Goal: Task Accomplishment & Management: Manage account settings

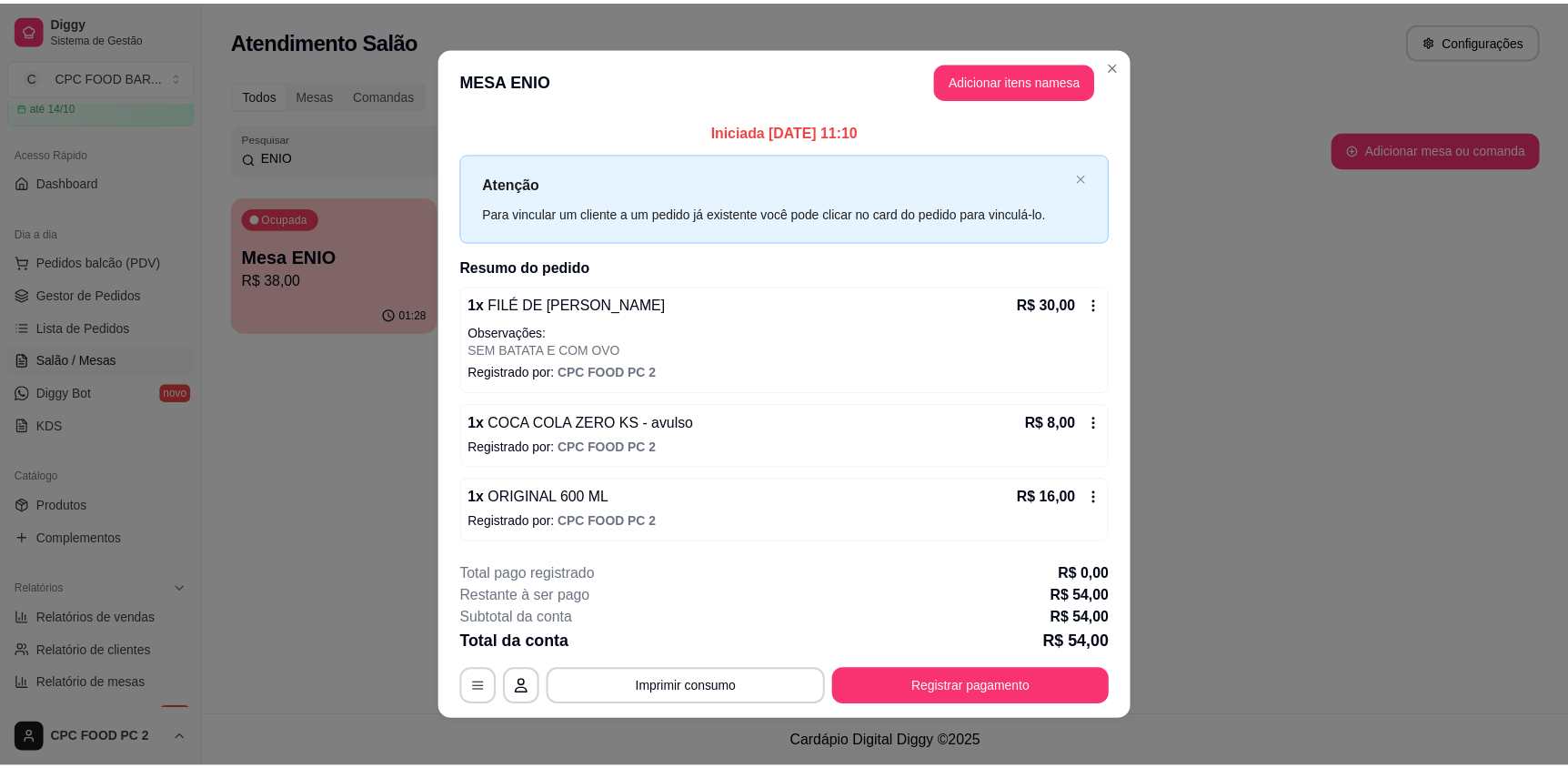
scroll to position [9, 0]
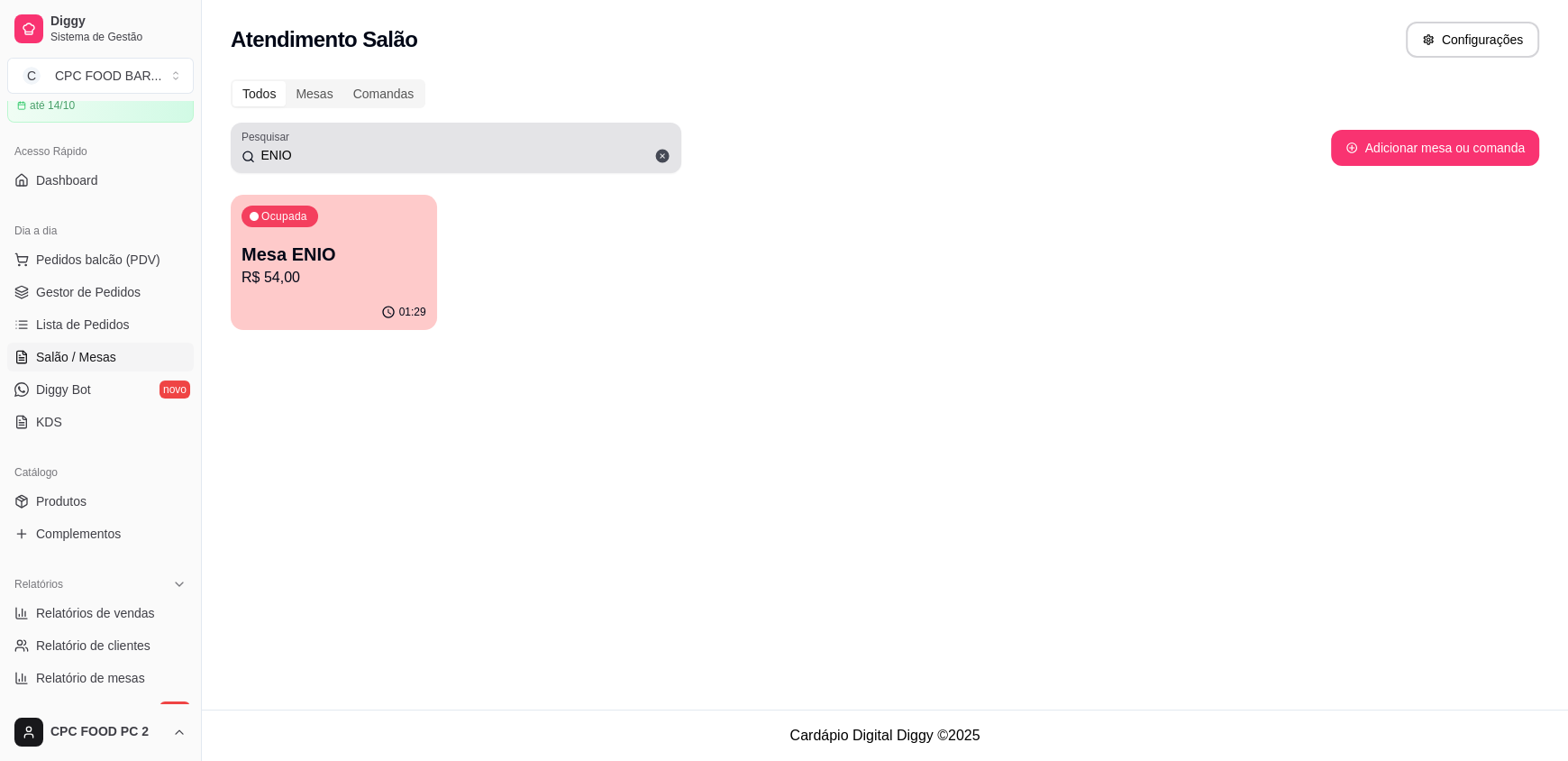
click at [329, 141] on div "ENIO" at bounding box center [456, 147] width 429 height 36
click at [327, 142] on div "ENIO" at bounding box center [456, 147] width 429 height 36
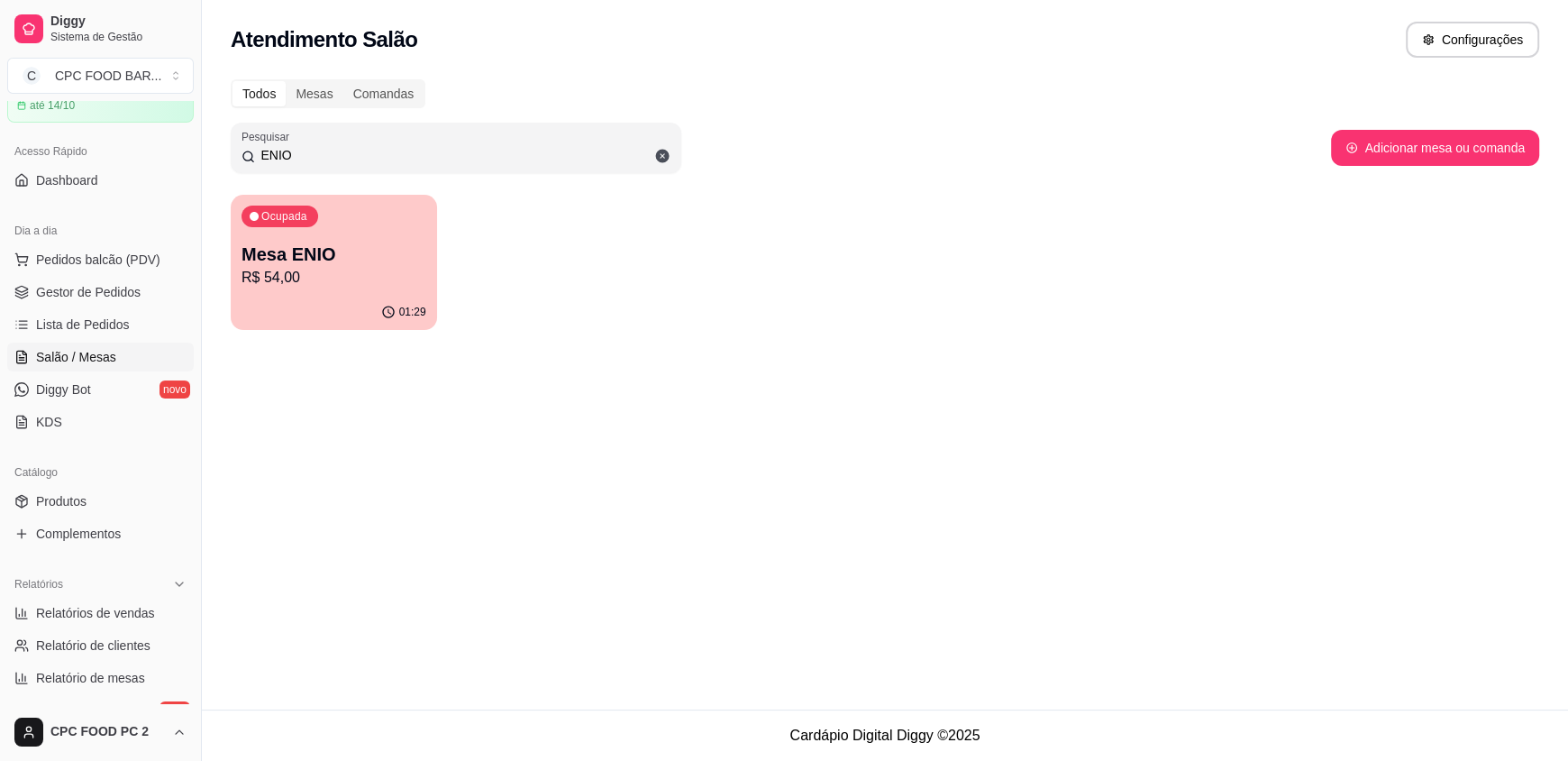
click at [320, 144] on div "ENIO" at bounding box center [456, 147] width 429 height 36
click at [296, 156] on input "ENIO" at bounding box center [462, 154] width 416 height 18
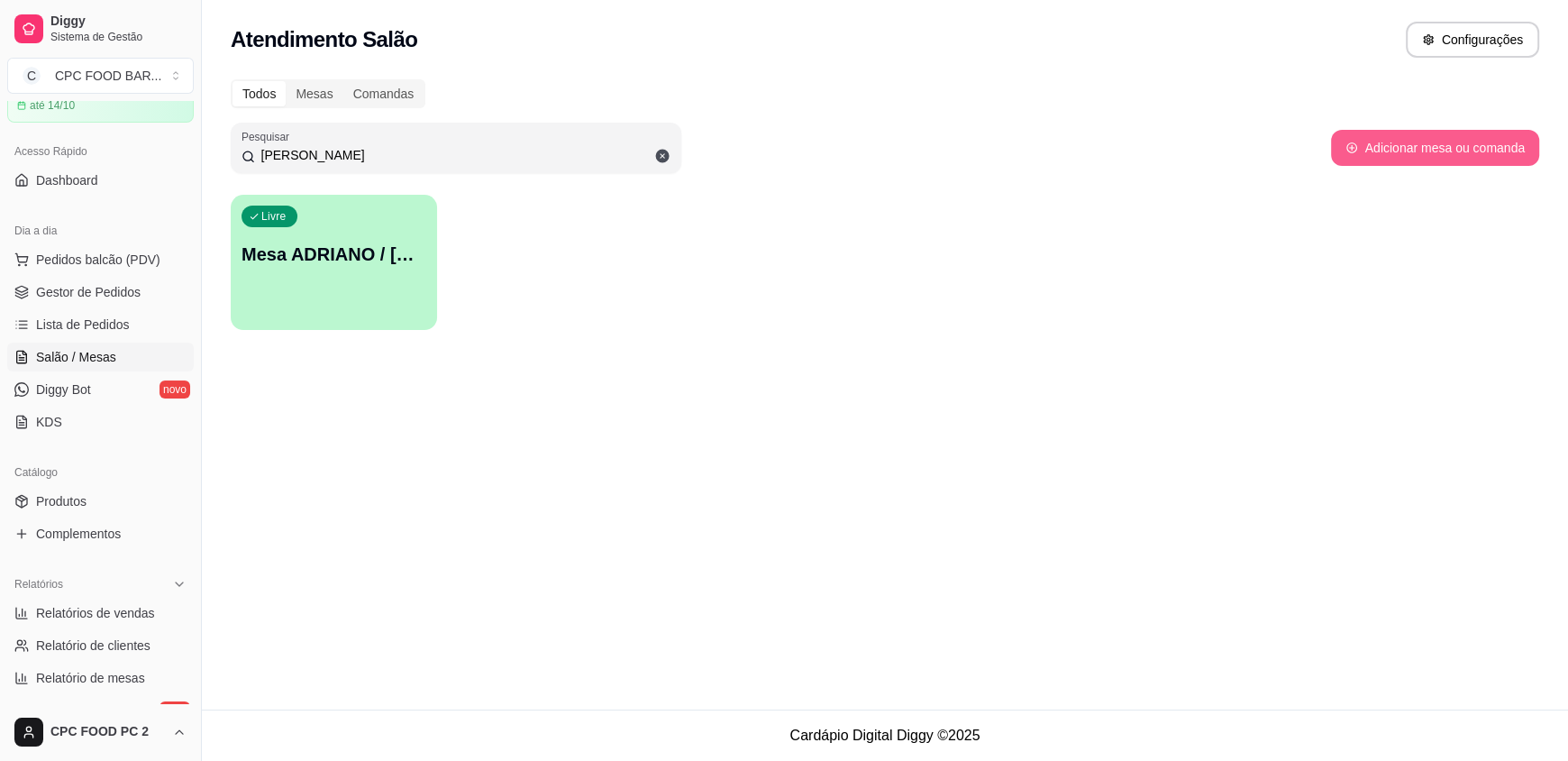
type input "ADRIANO"
click at [1441, 141] on button "Adicionar mesa ou comanda" at bounding box center [1435, 147] width 208 height 36
click at [1432, 161] on button "Adicionar mesa ou comanda" at bounding box center [1435, 147] width 202 height 35
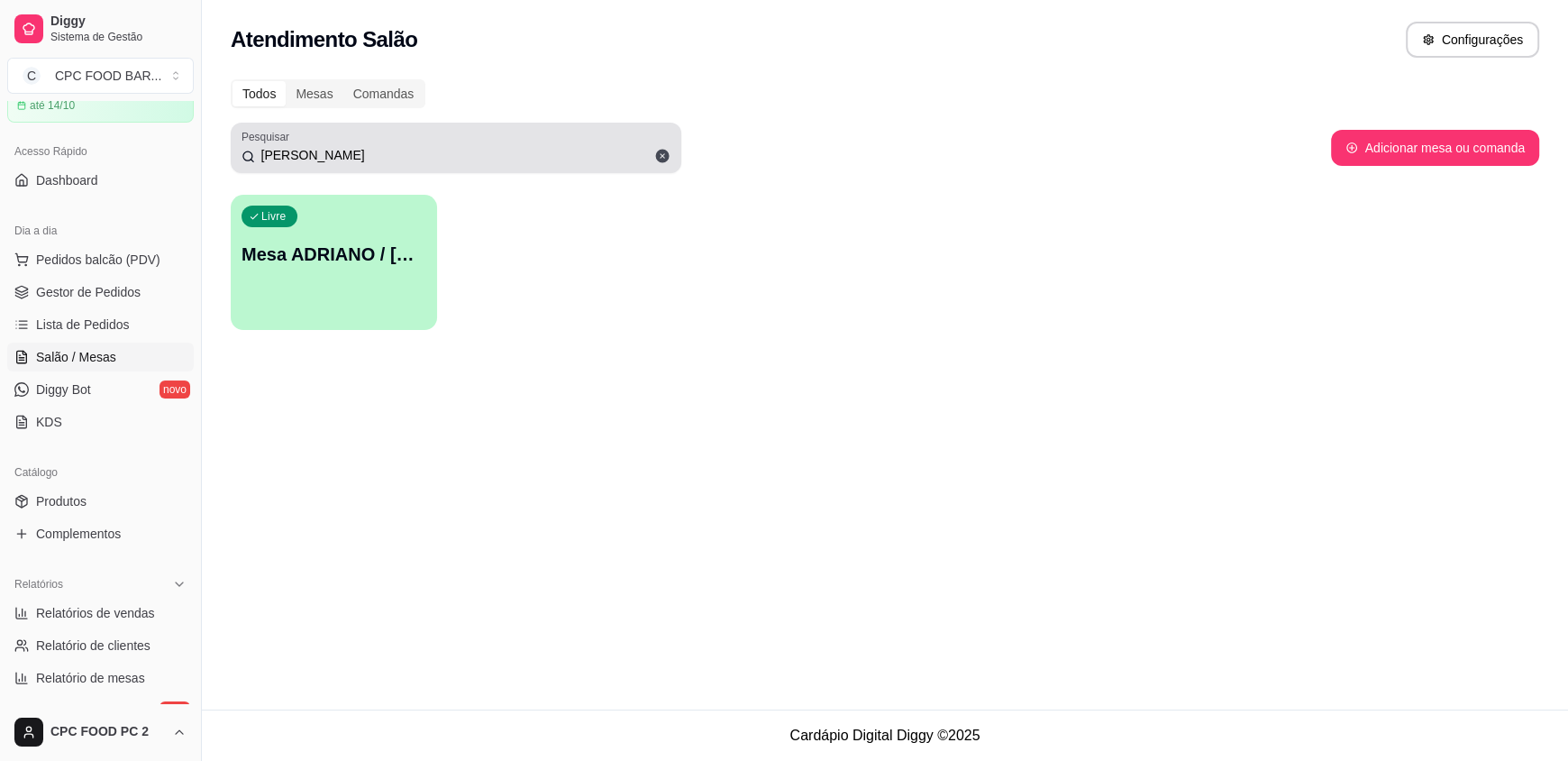
click at [661, 150] on icon at bounding box center [663, 156] width 13 height 13
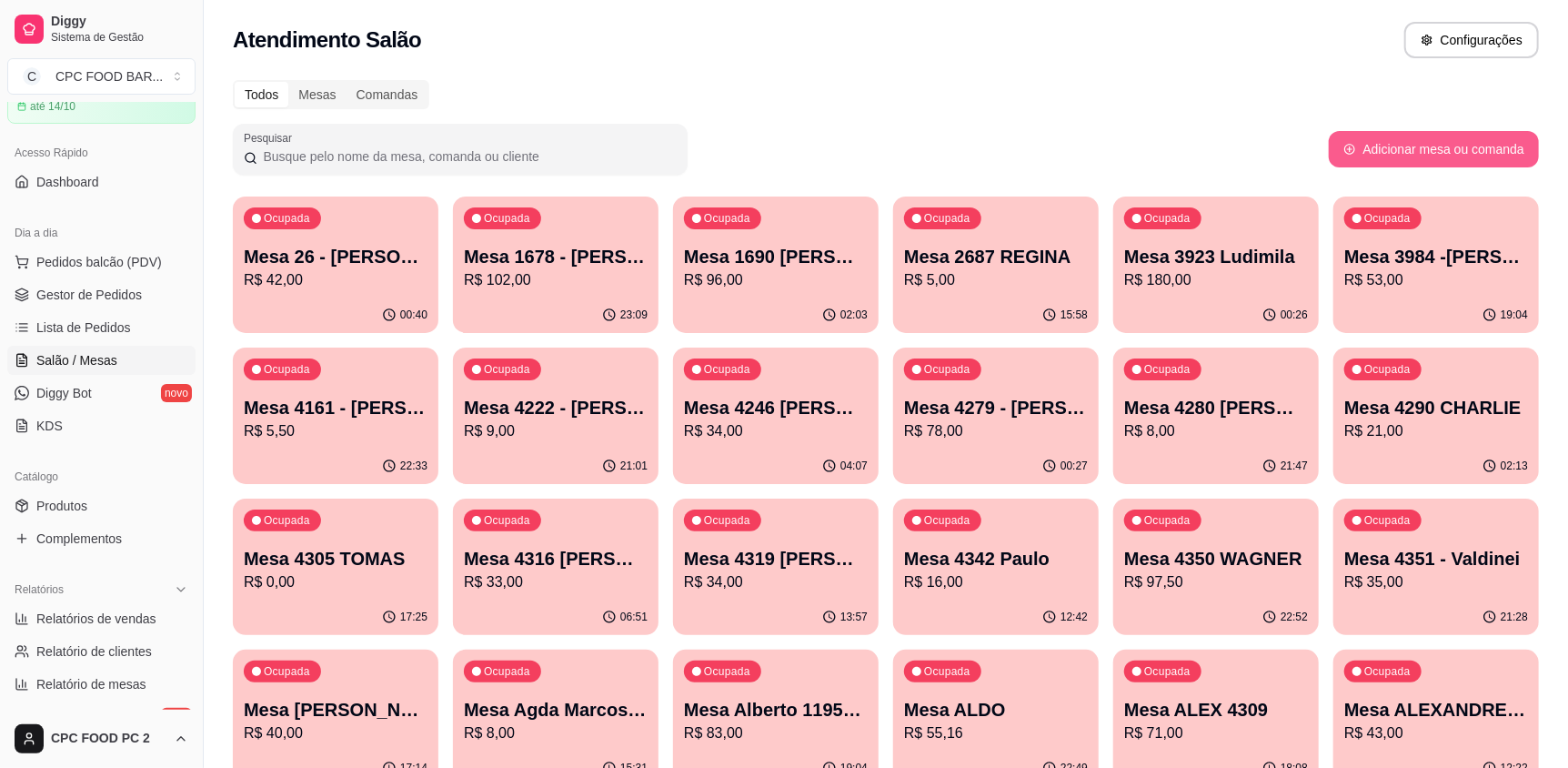
click at [1448, 156] on button "Adicionar mesa ou comanda" at bounding box center [1434, 149] width 210 height 36
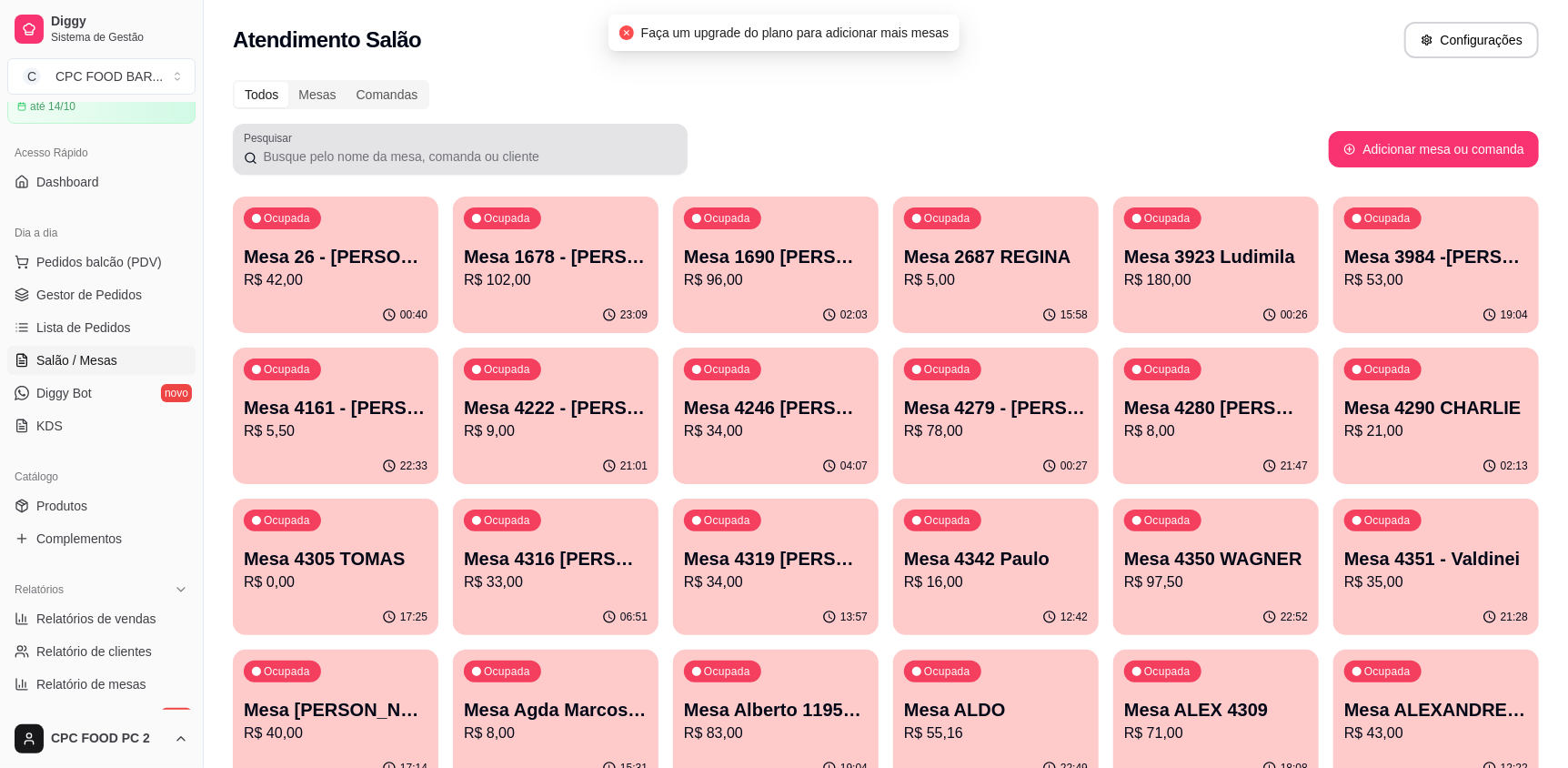
click at [362, 168] on div "Pesquisar" at bounding box center [461, 149] width 455 height 51
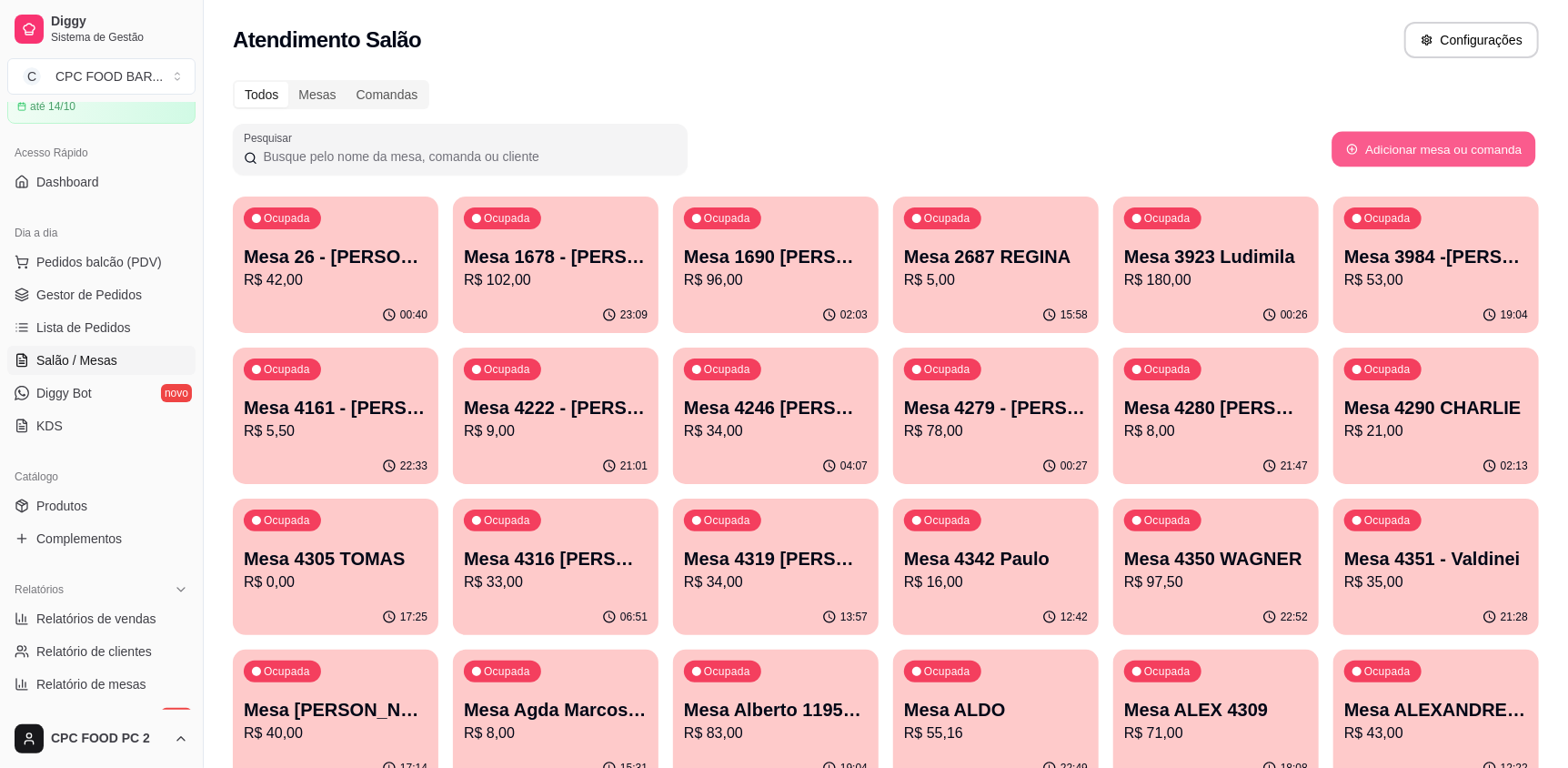
click at [1445, 153] on button "Adicionar mesa ou comanda" at bounding box center [1434, 149] width 204 height 36
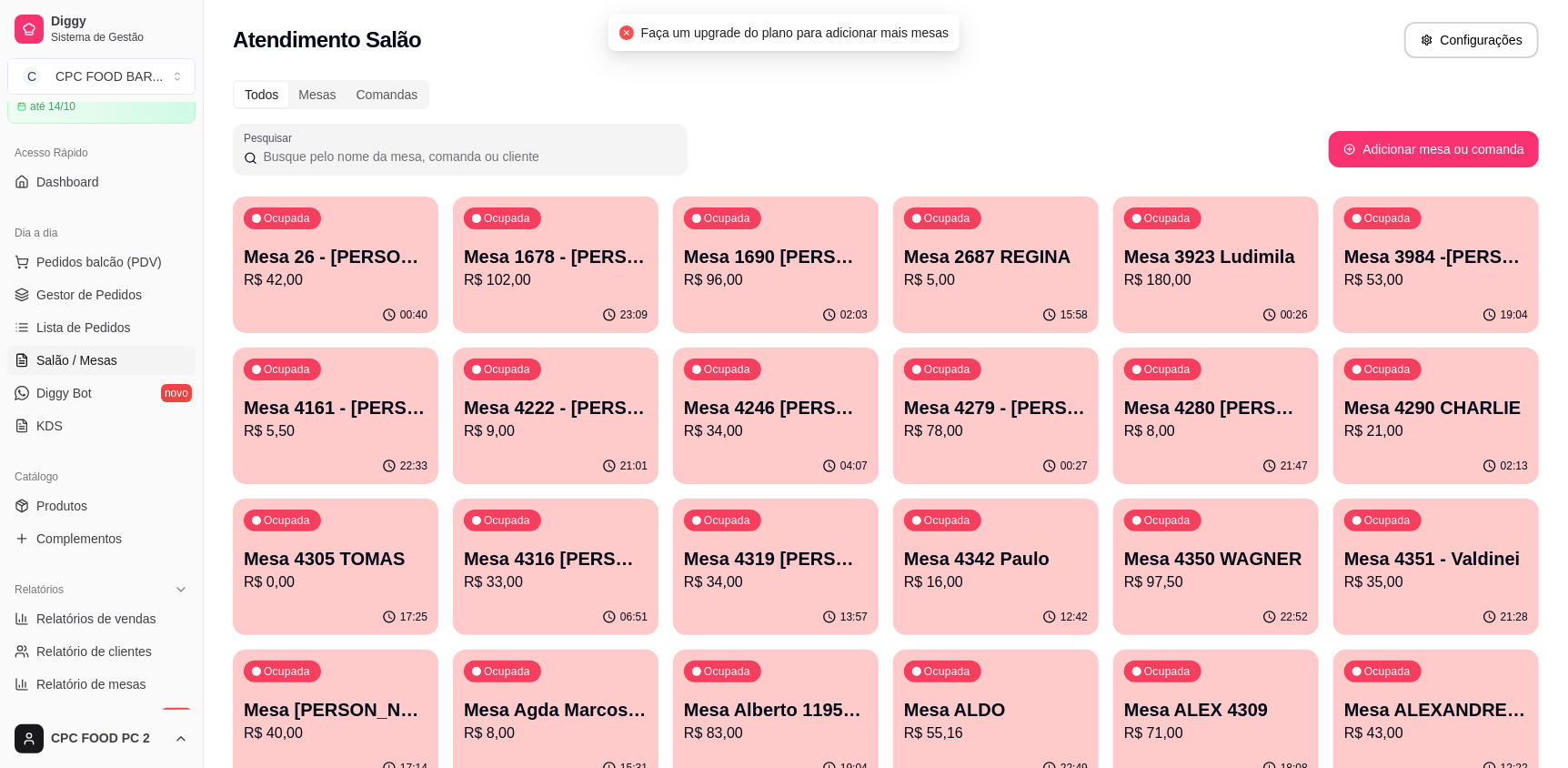
click at [592, 148] on input "Pesquisar" at bounding box center [467, 156] width 420 height 18
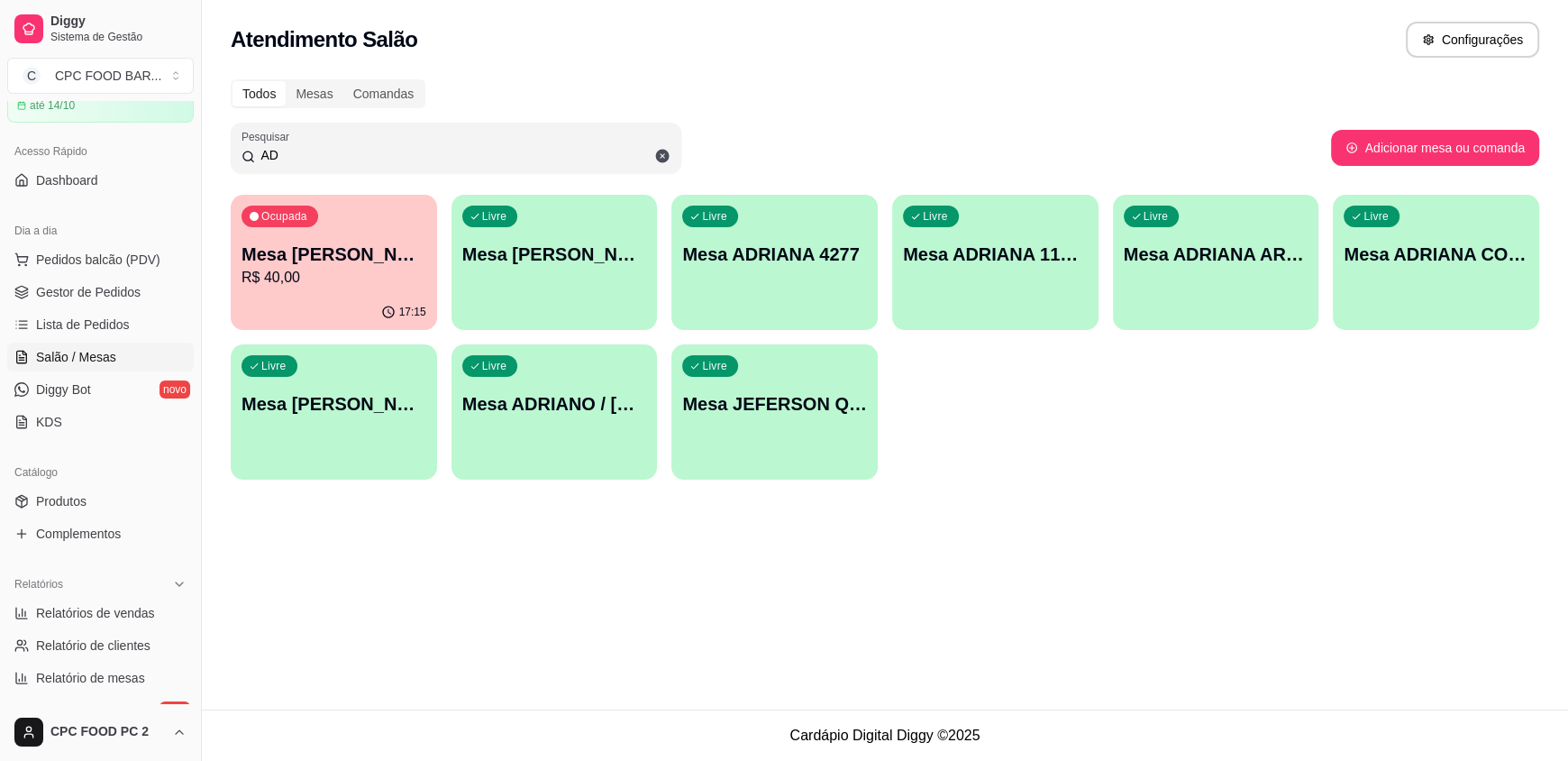
type input "A"
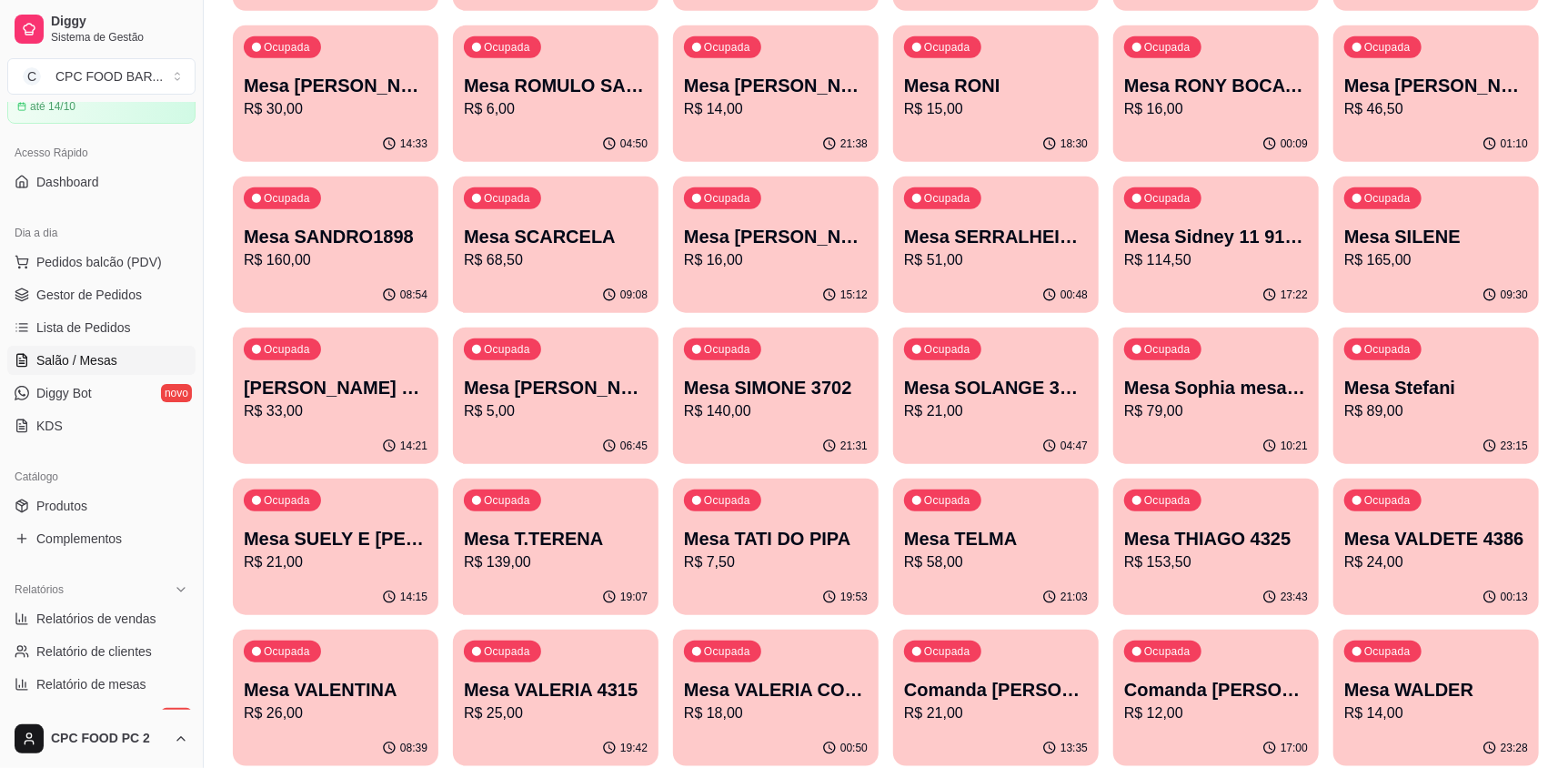
scroll to position [5820, 0]
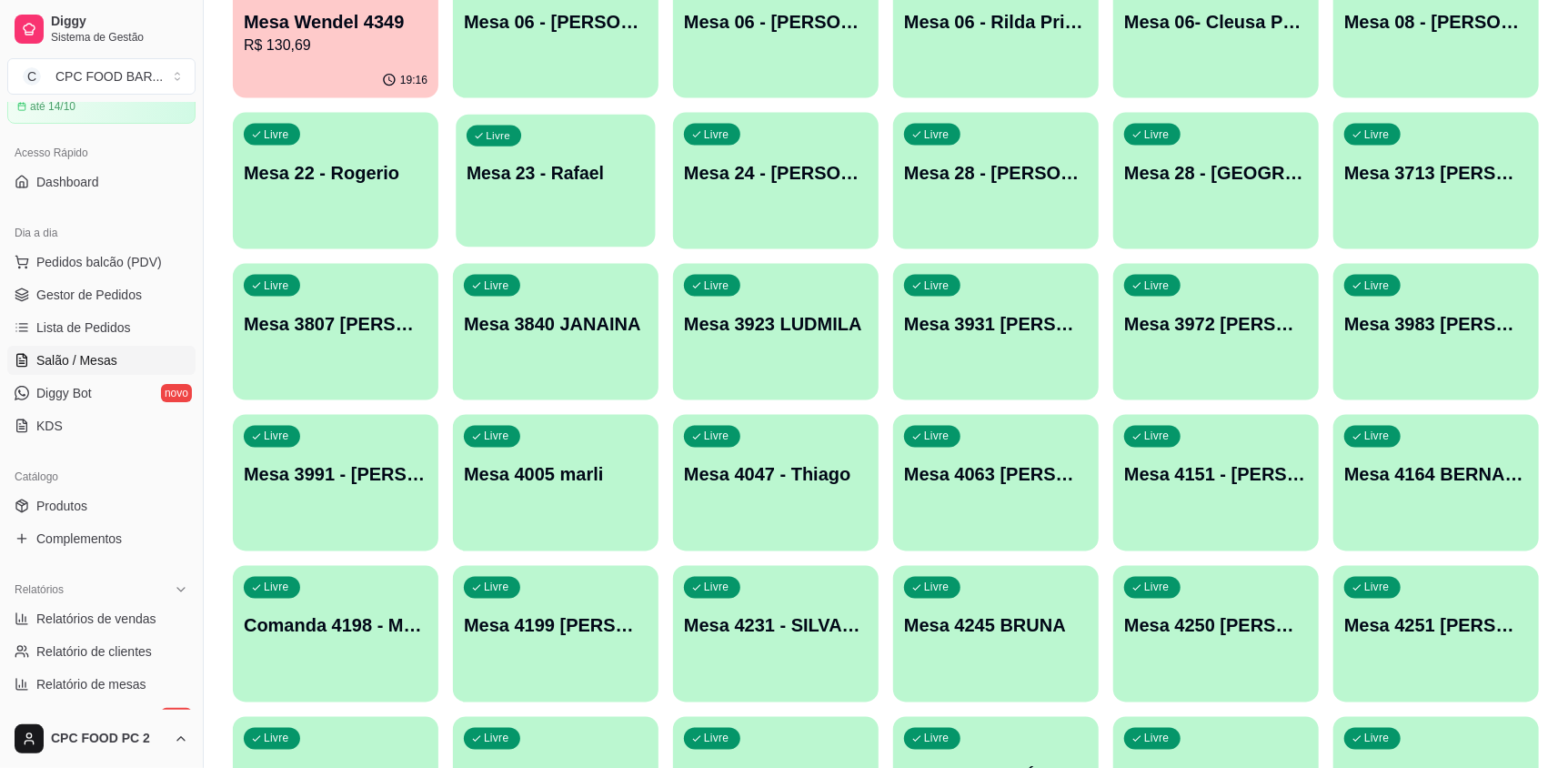
click at [561, 189] on div "Livre Mesa 23 - Rafael" at bounding box center [555, 170] width 199 height 111
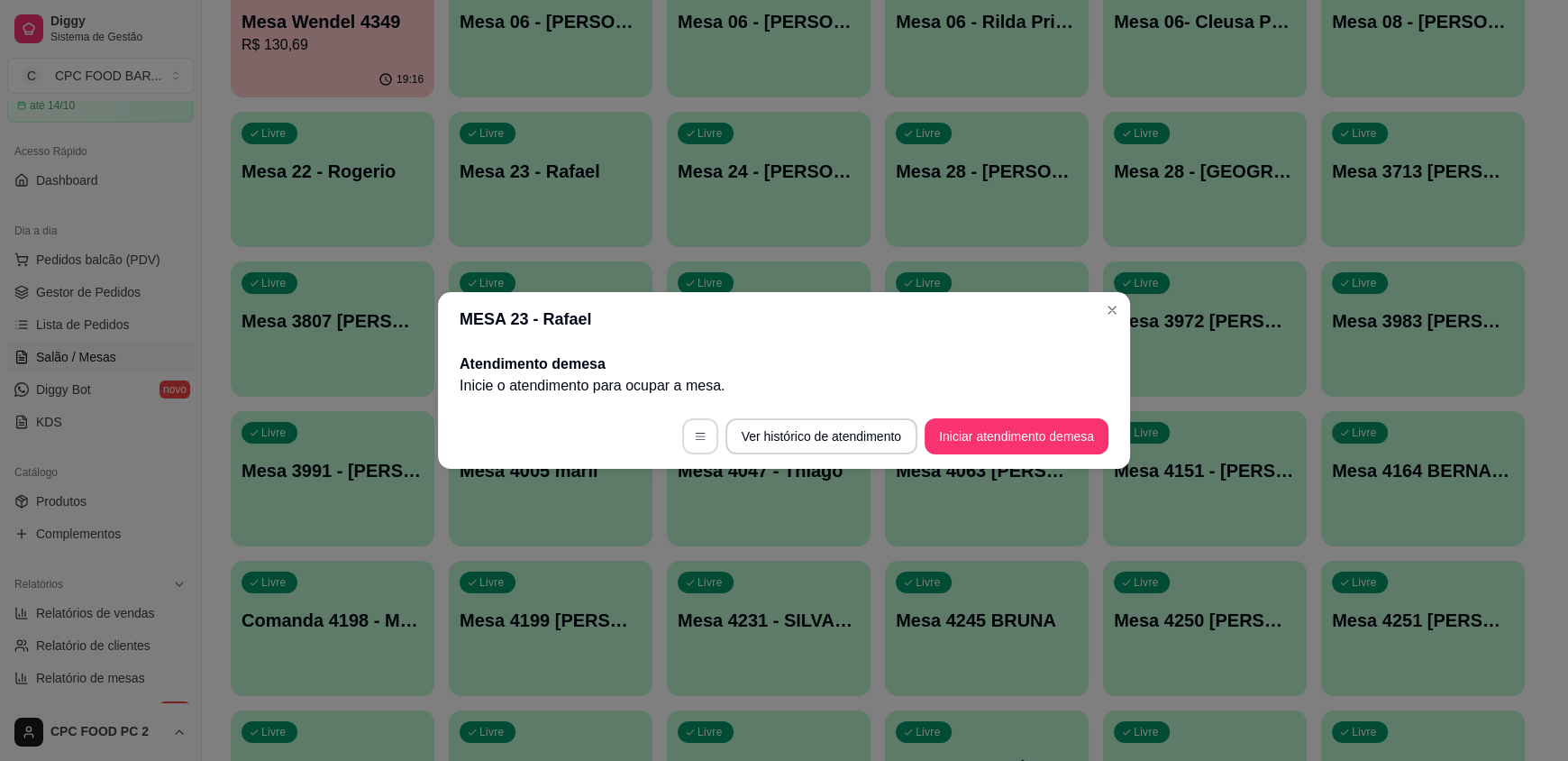
click at [697, 437] on icon "button" at bounding box center [699, 436] width 12 height 12
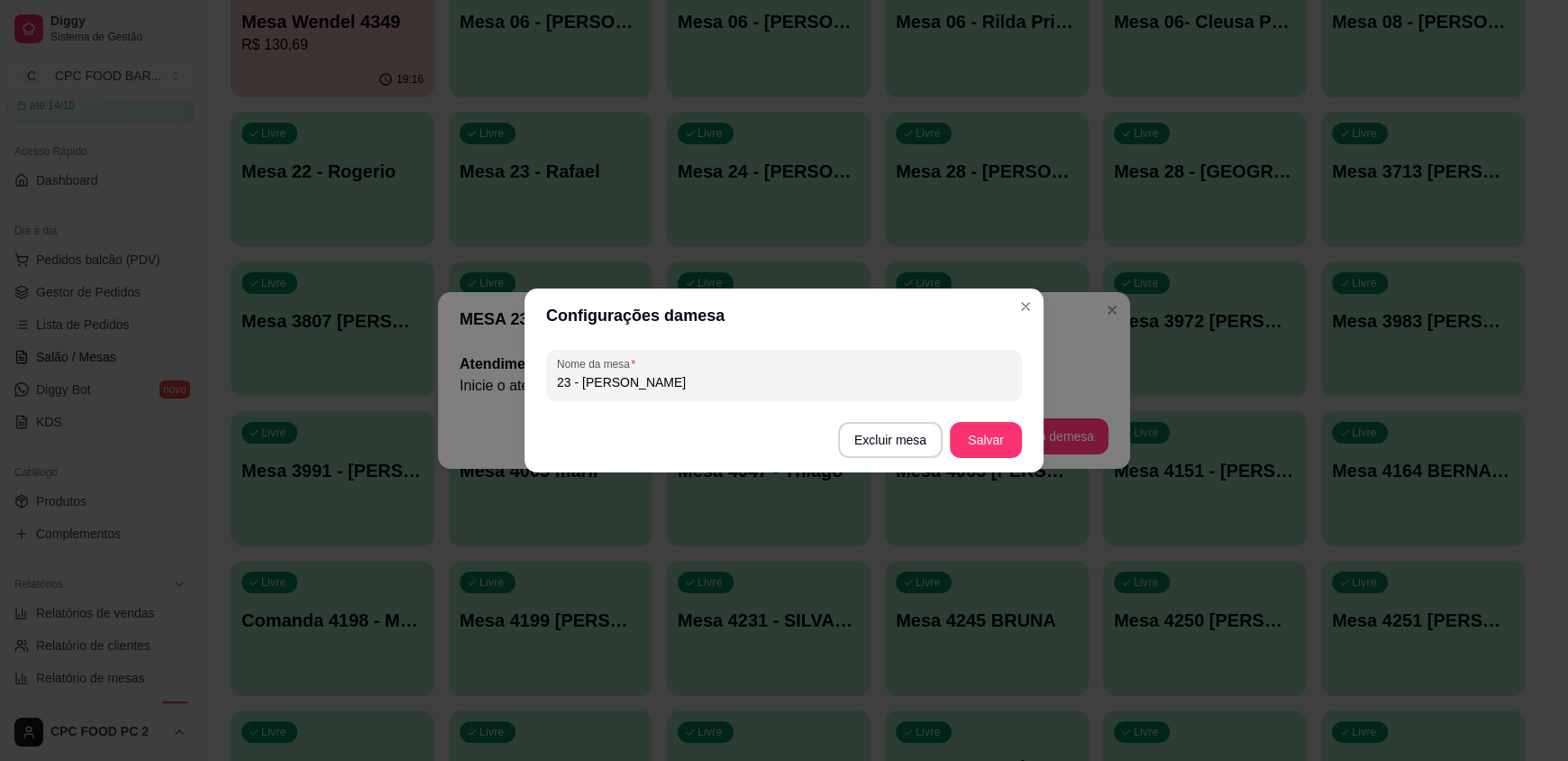
drag, startPoint x: 673, startPoint y: 386, endPoint x: 658, endPoint y: 381, distance: 15.8
click at [664, 383] on input "23 - Rafael" at bounding box center [783, 381] width 454 height 18
click at [659, 380] on input "23 - Rafael" at bounding box center [783, 381] width 454 height 18
click at [661, 380] on input "23 - Rafael" at bounding box center [783, 381] width 454 height 18
click at [617, 380] on input "23 - Rafael" at bounding box center [783, 381] width 454 height 18
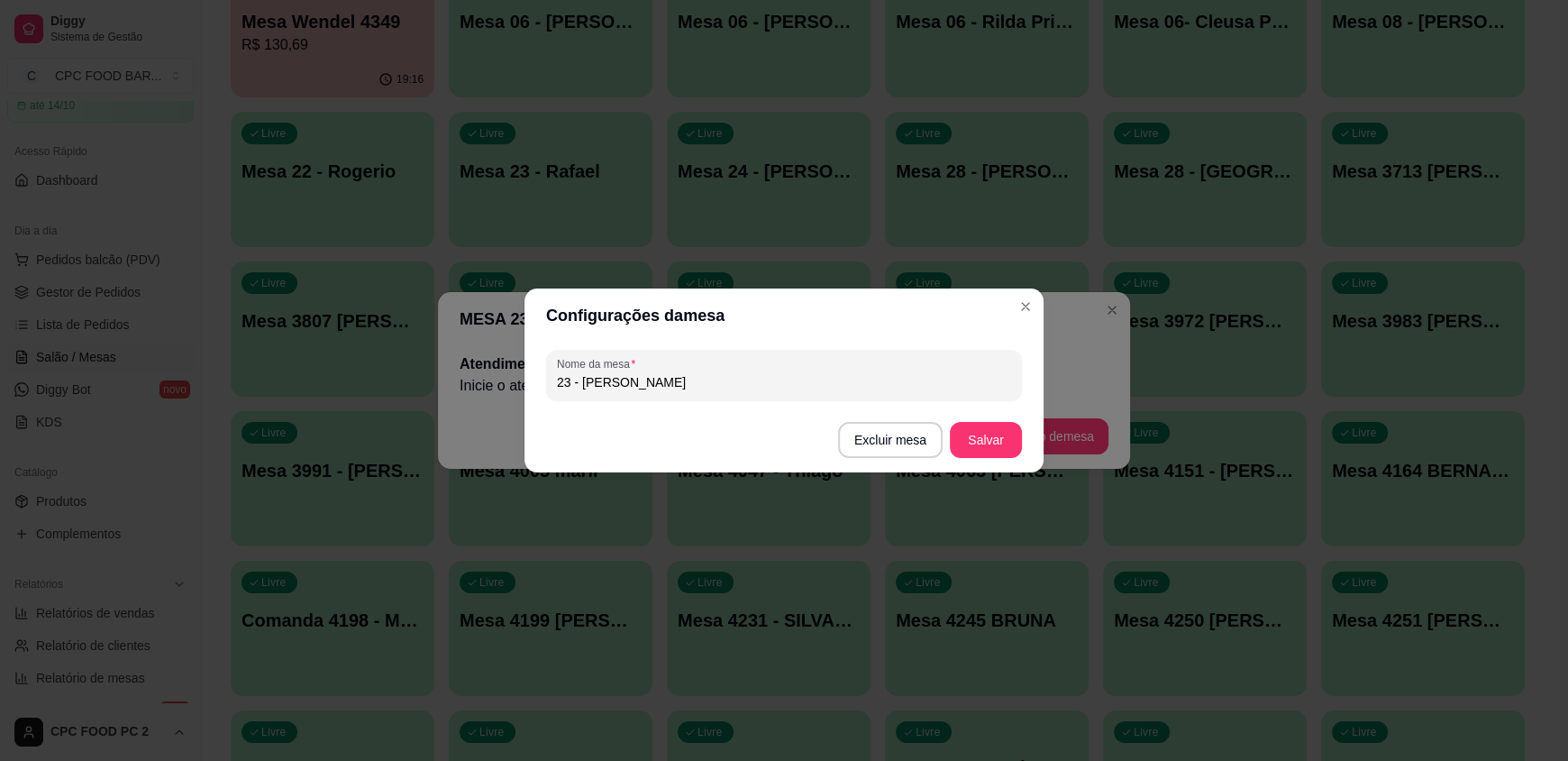
click at [620, 380] on input "23 - Rafael" at bounding box center [783, 381] width 454 height 18
drag, startPoint x: 620, startPoint y: 380, endPoint x: 517, endPoint y: 373, distance: 103.2
click at [529, 384] on div "Nome da mesa 23 - Rafael" at bounding box center [784, 375] width 519 height 65
type input "ADRIANO DE MOURA"
click at [999, 440] on button "Salvar" at bounding box center [986, 439] width 72 height 36
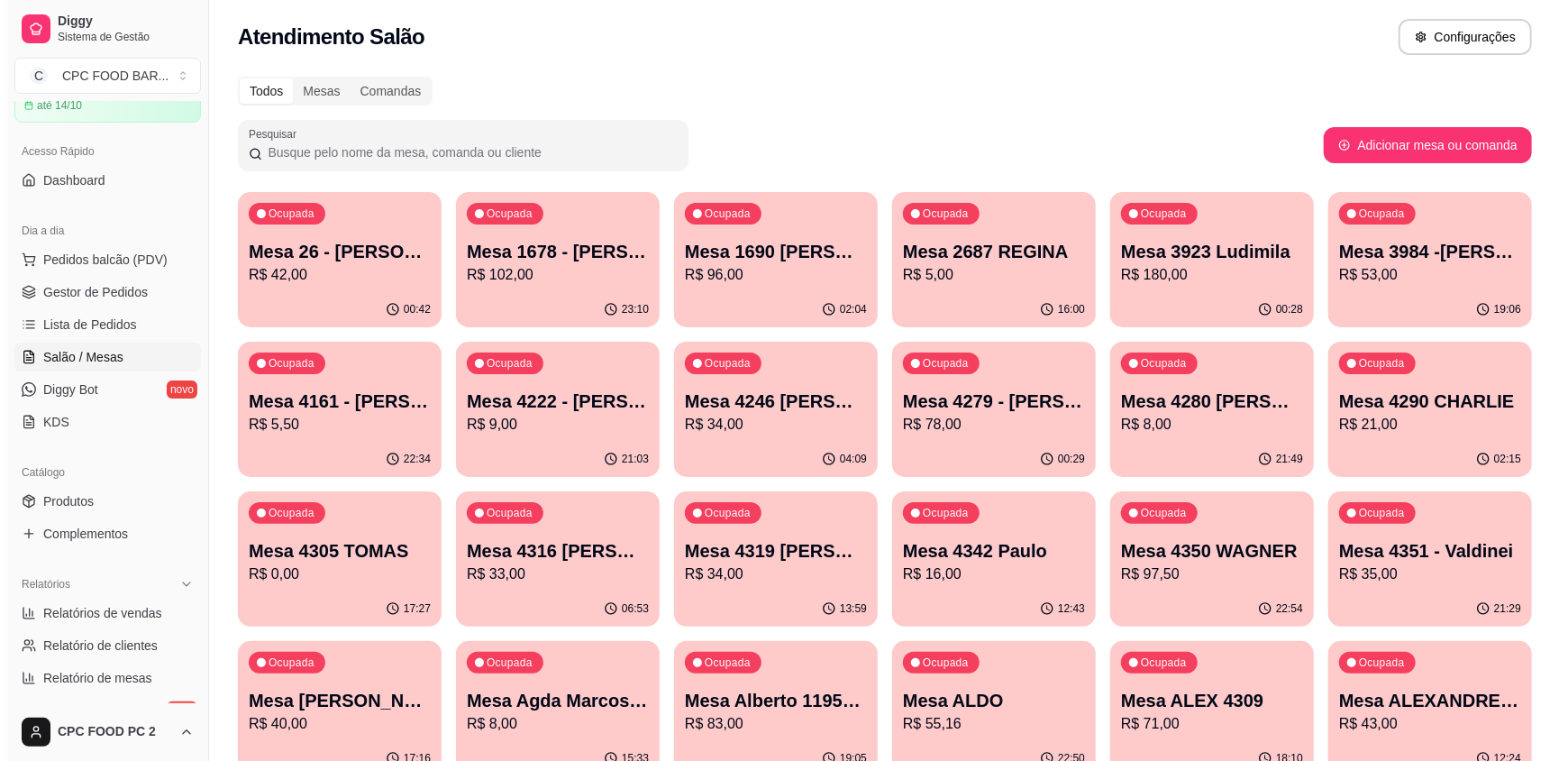
scroll to position [0, 0]
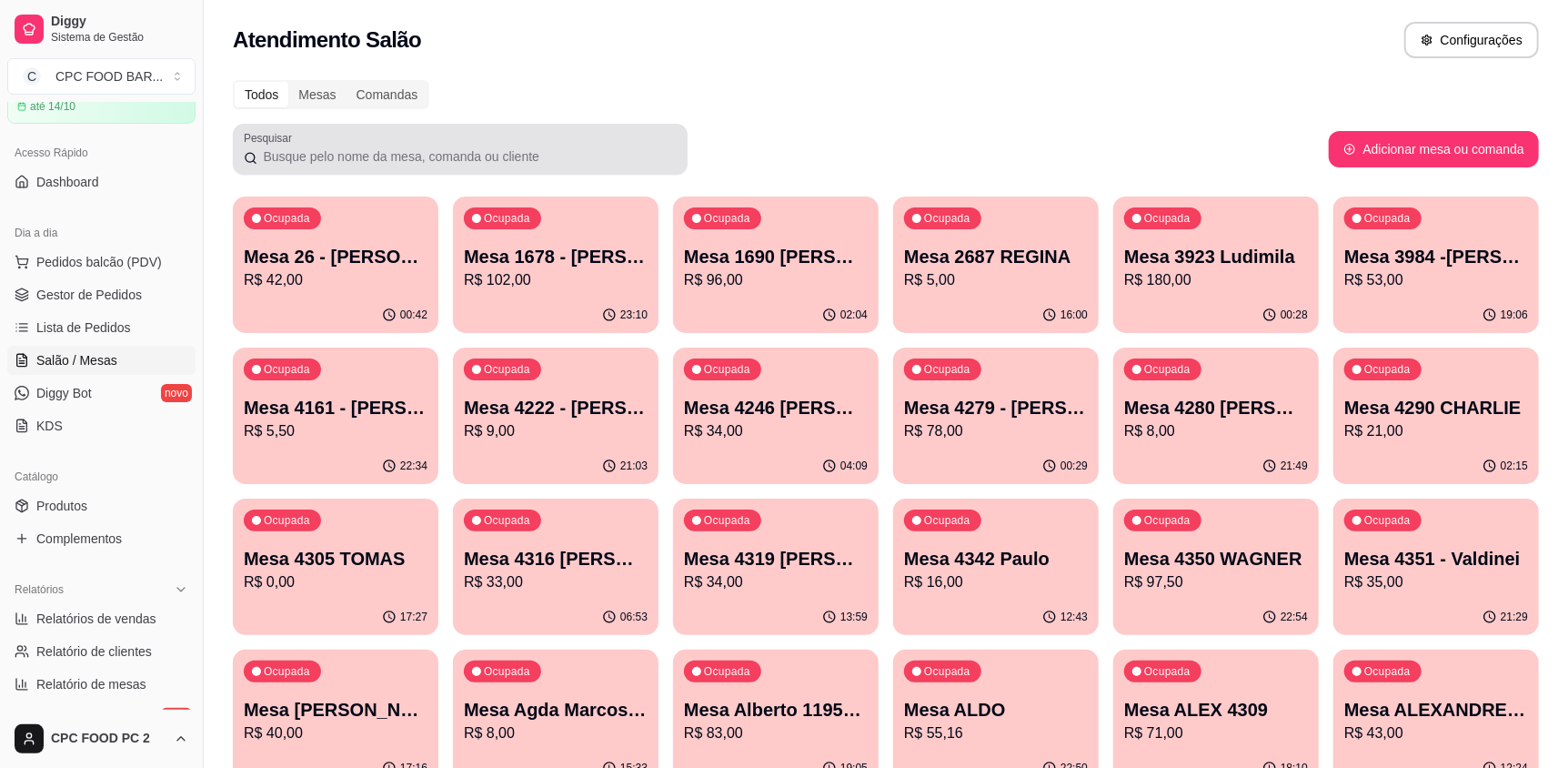
click at [400, 147] on input "Pesquisar" at bounding box center [467, 156] width 420 height 18
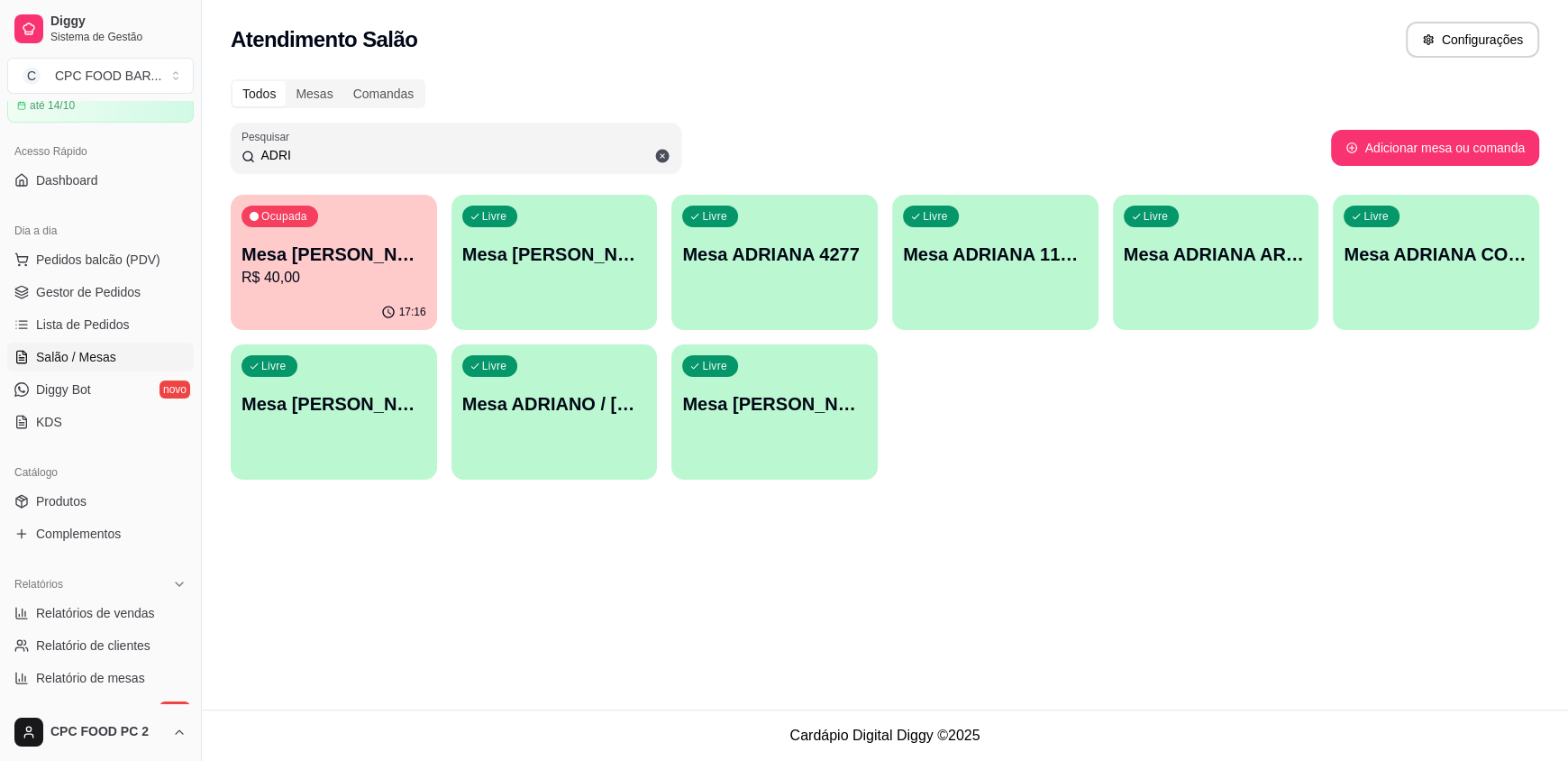
type input "ADRI"
click at [755, 449] on div "Livre Mesa ADRIANO DE MOURA" at bounding box center [774, 400] width 206 height 113
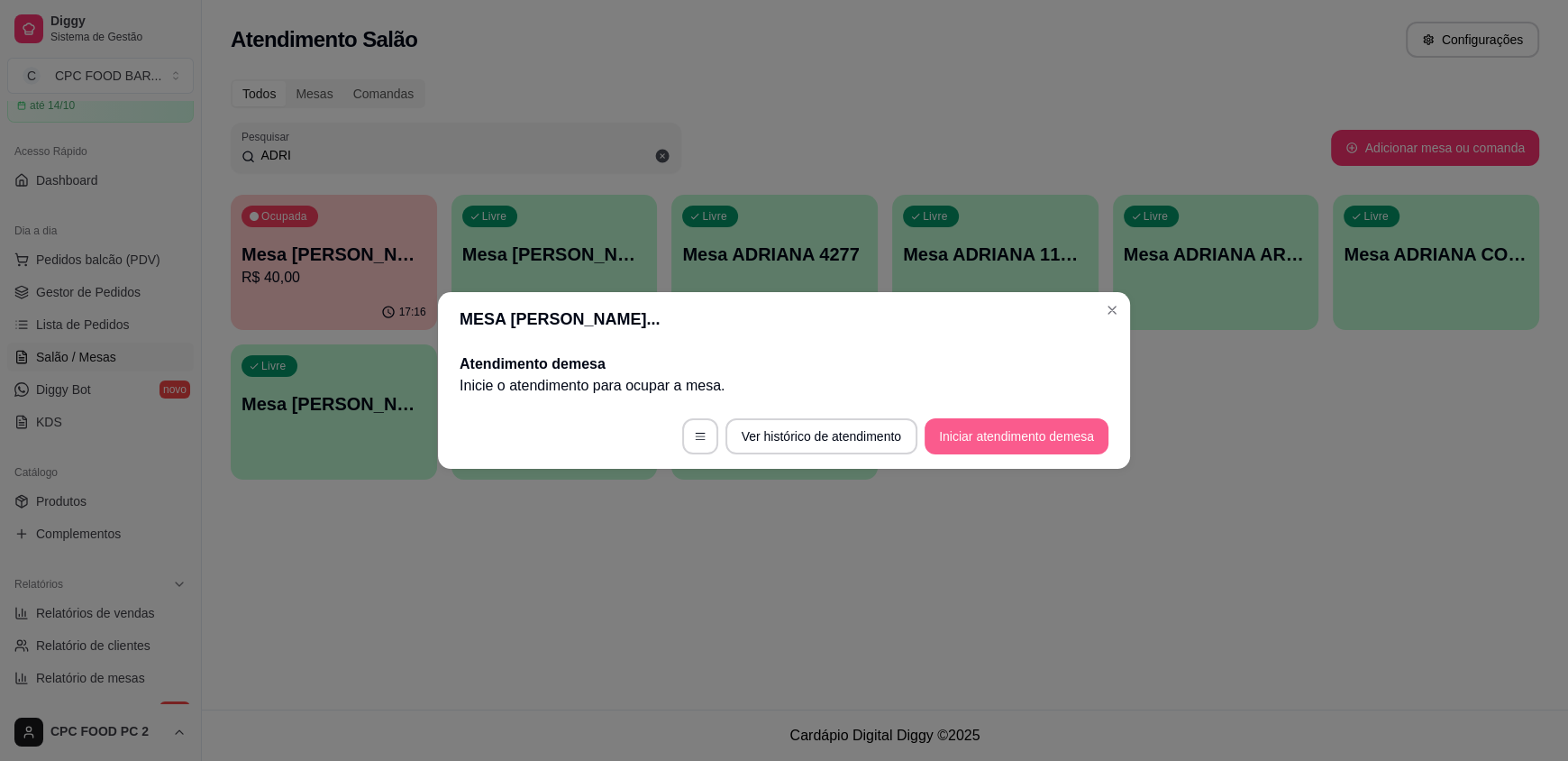
click at [1035, 436] on button "Iniciar atendimento de mesa" at bounding box center [1016, 437] width 184 height 36
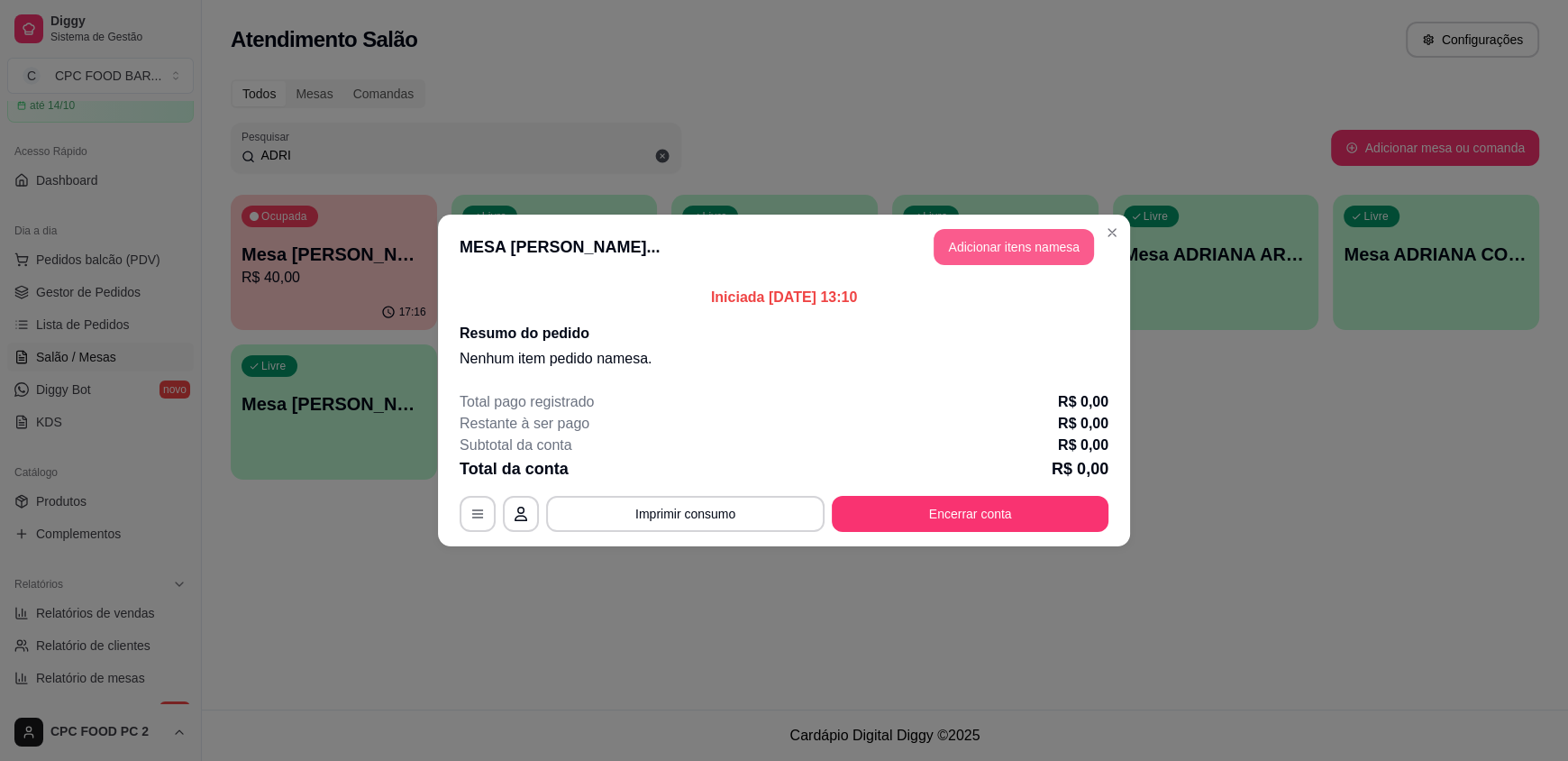
click at [996, 236] on button "Adicionar itens na mesa" at bounding box center [1013, 247] width 161 height 36
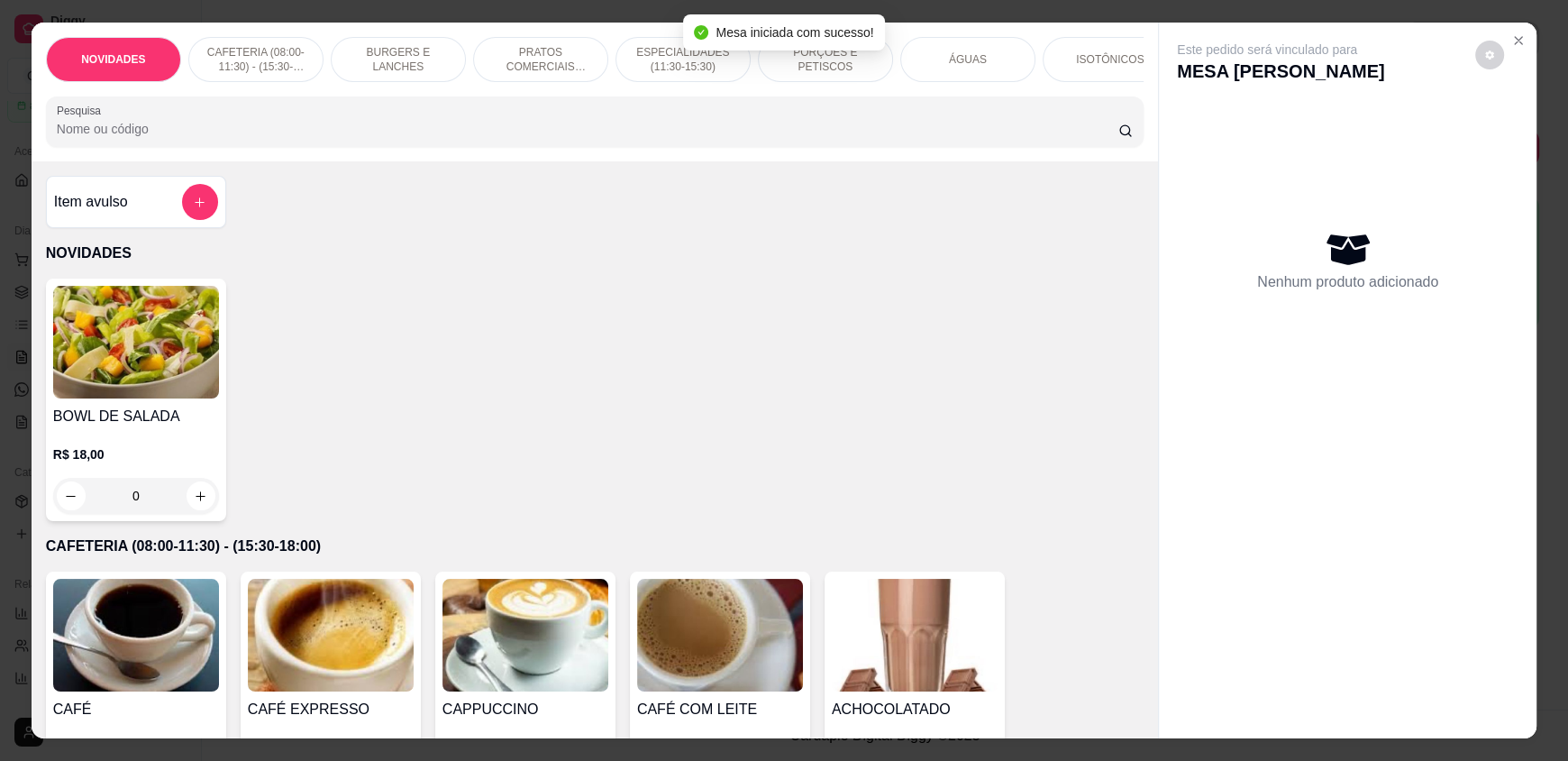
click at [975, 66] on p "ÁGUAS" at bounding box center [969, 59] width 38 height 14
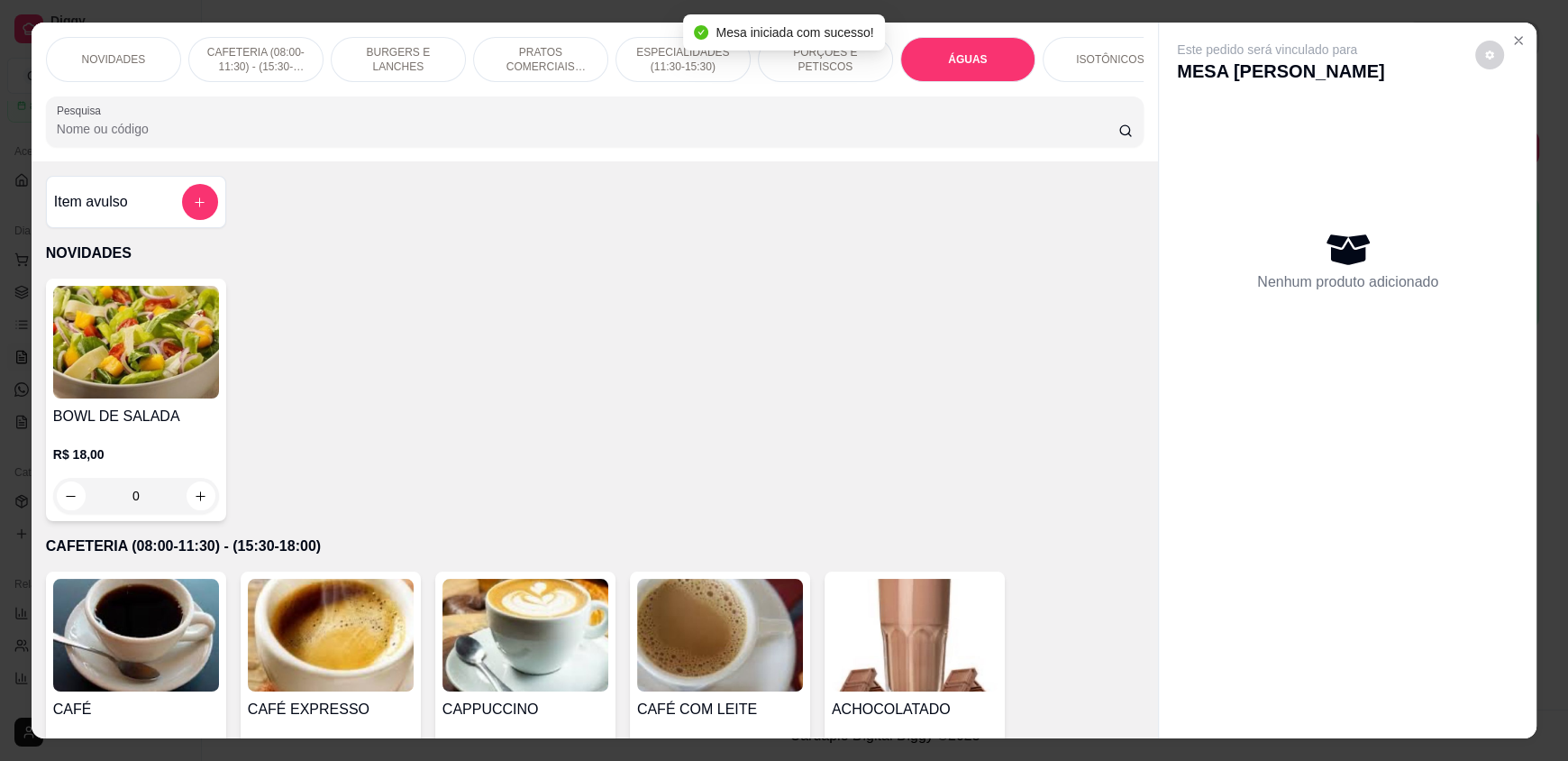
scroll to position [34, 0]
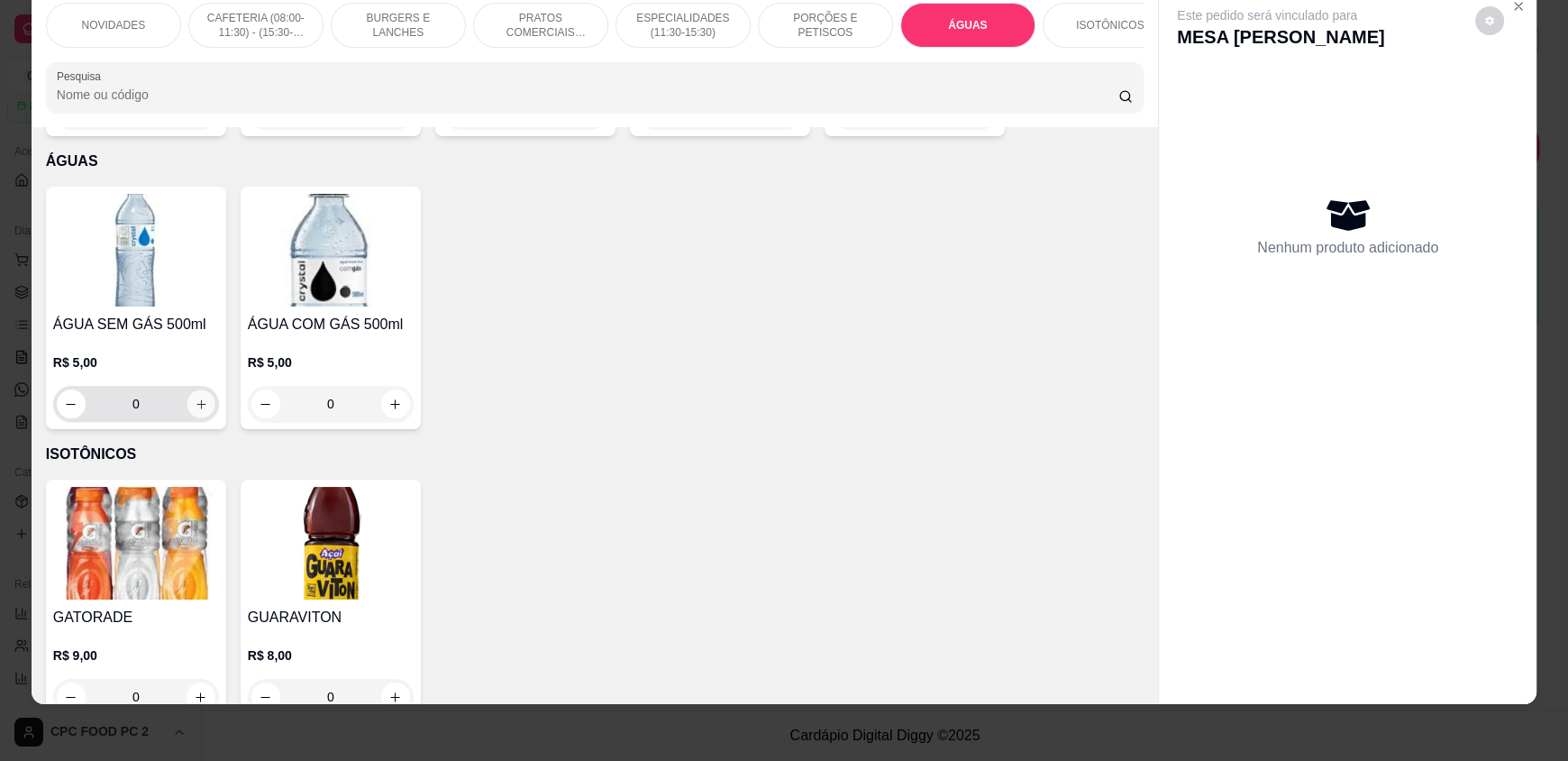
click at [200, 402] on button "increase-product-quantity" at bounding box center [200, 403] width 28 height 28
type input "1"
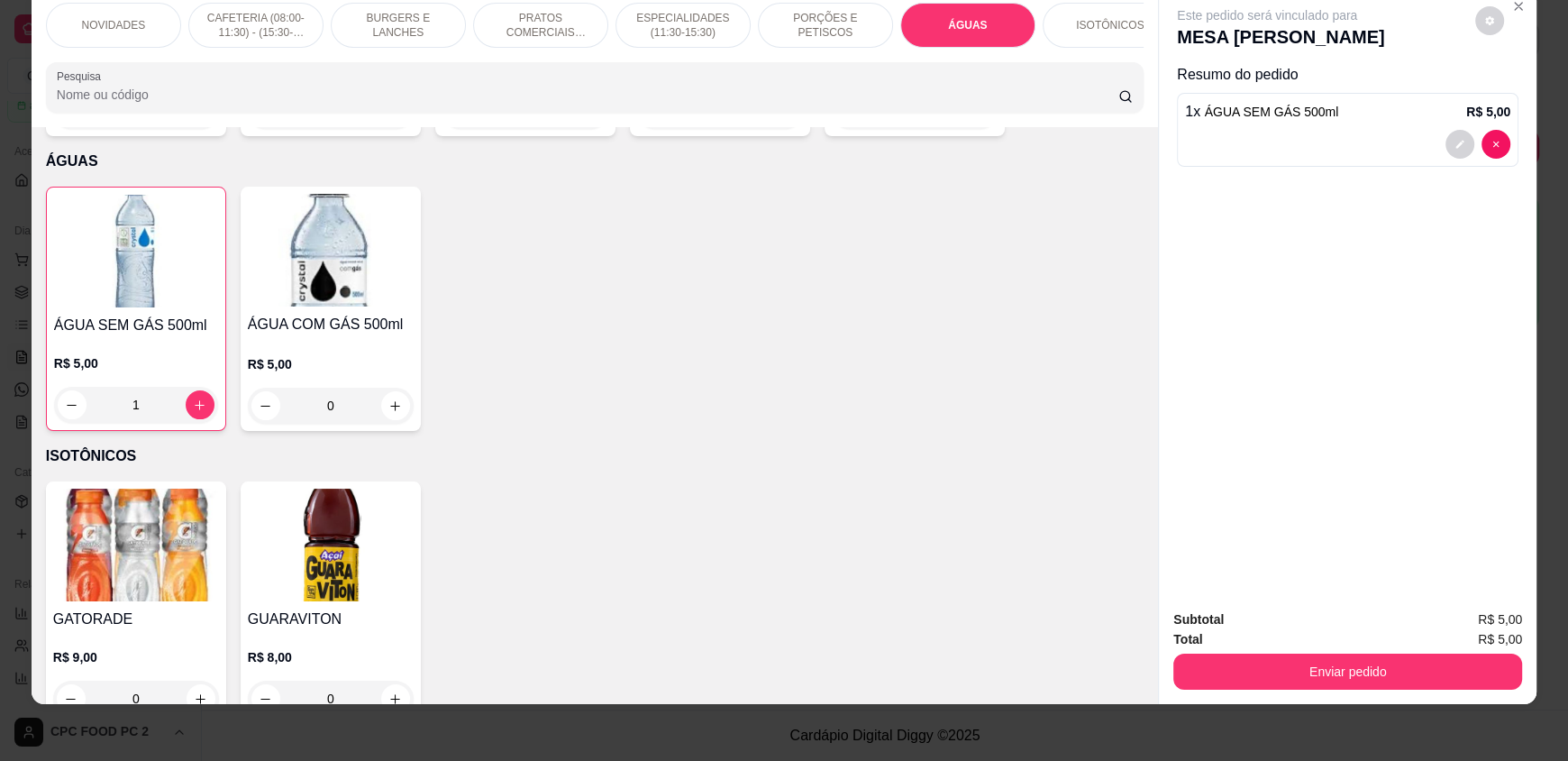
click at [155, 100] on input "Pesquisa" at bounding box center [588, 94] width 1063 height 18
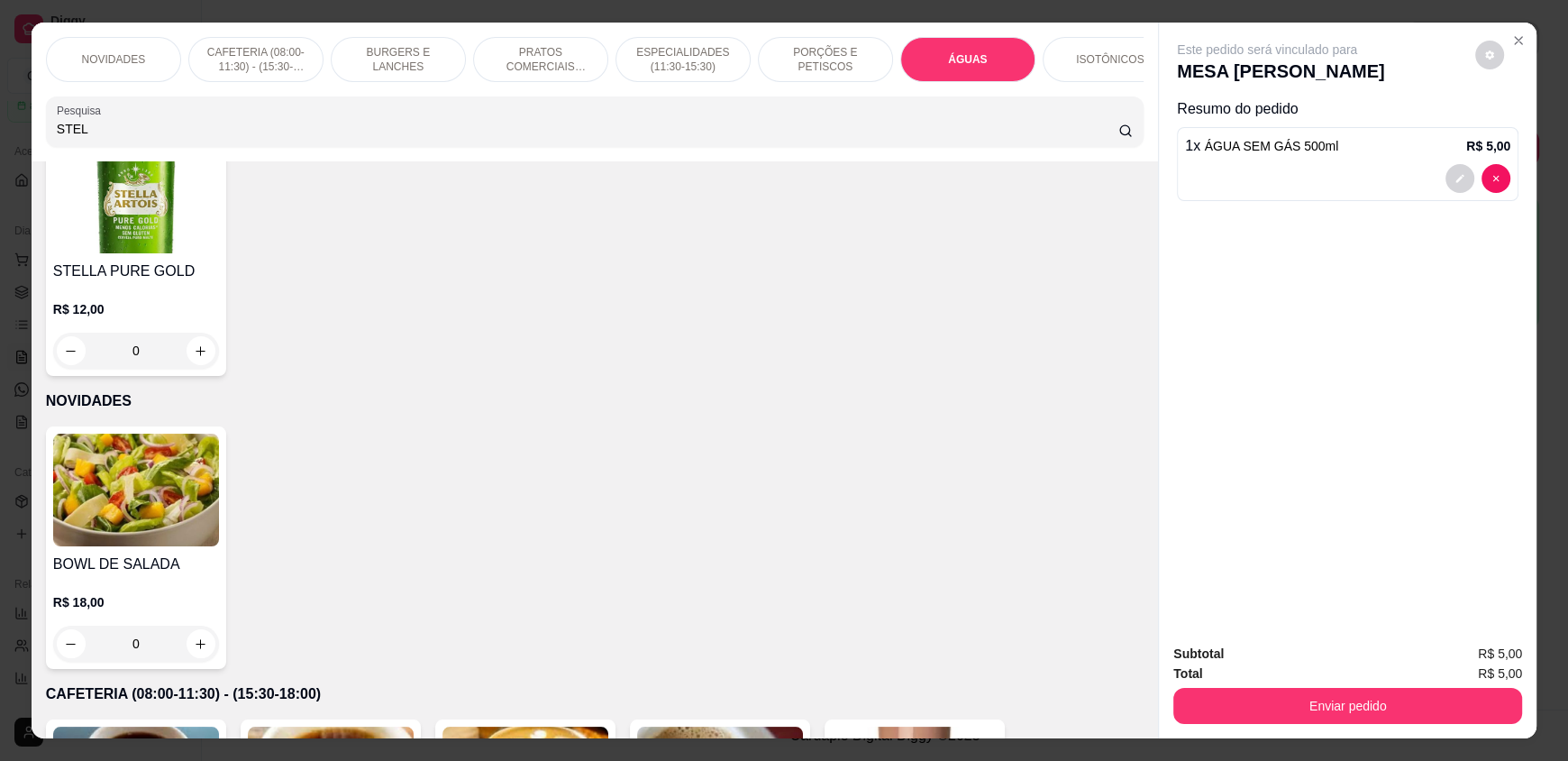
scroll to position [0, 0]
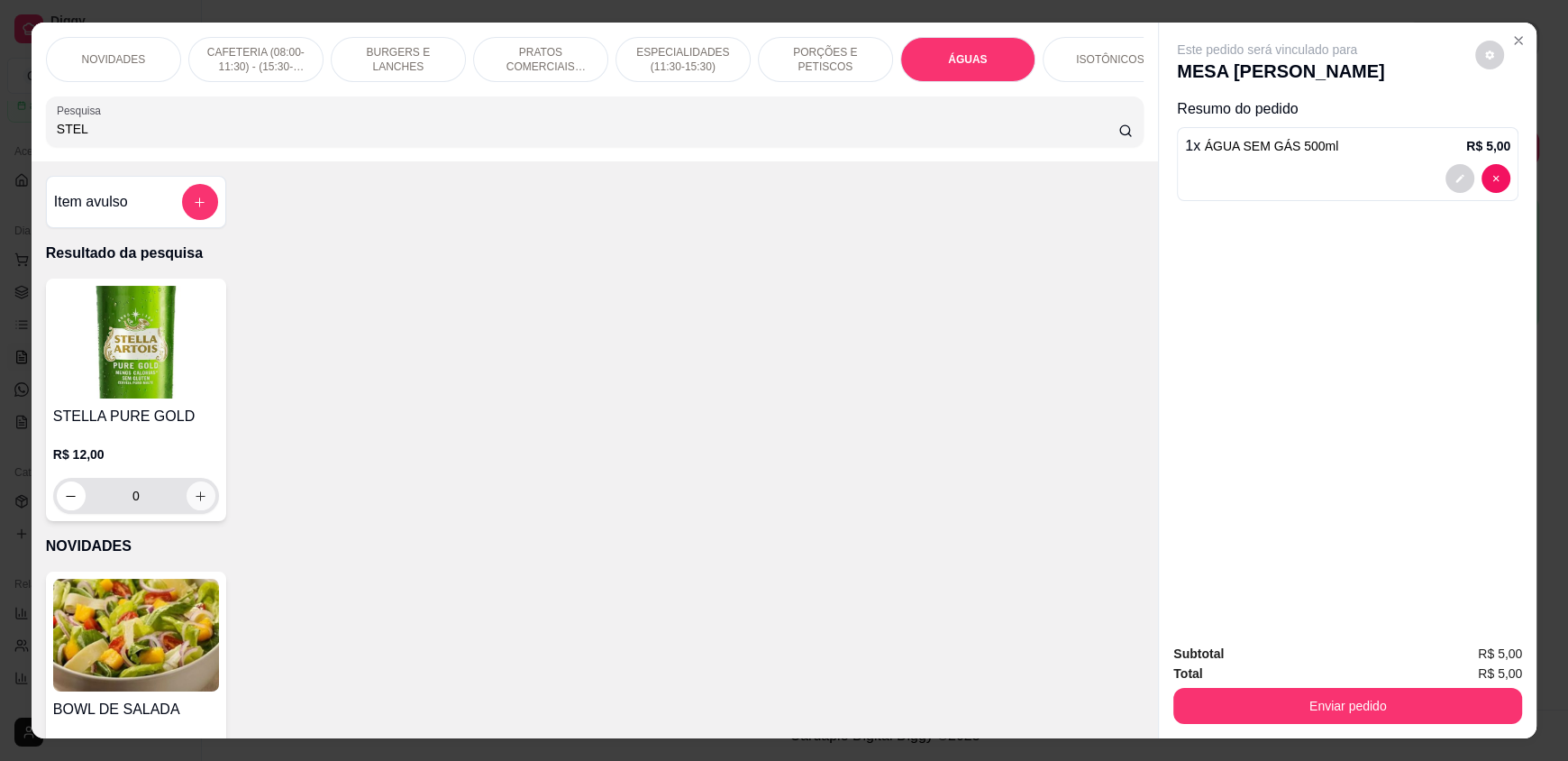
type input "STEL"
click at [195, 503] on icon "increase-product-quantity" at bounding box center [201, 496] width 13 height 13
type input "1"
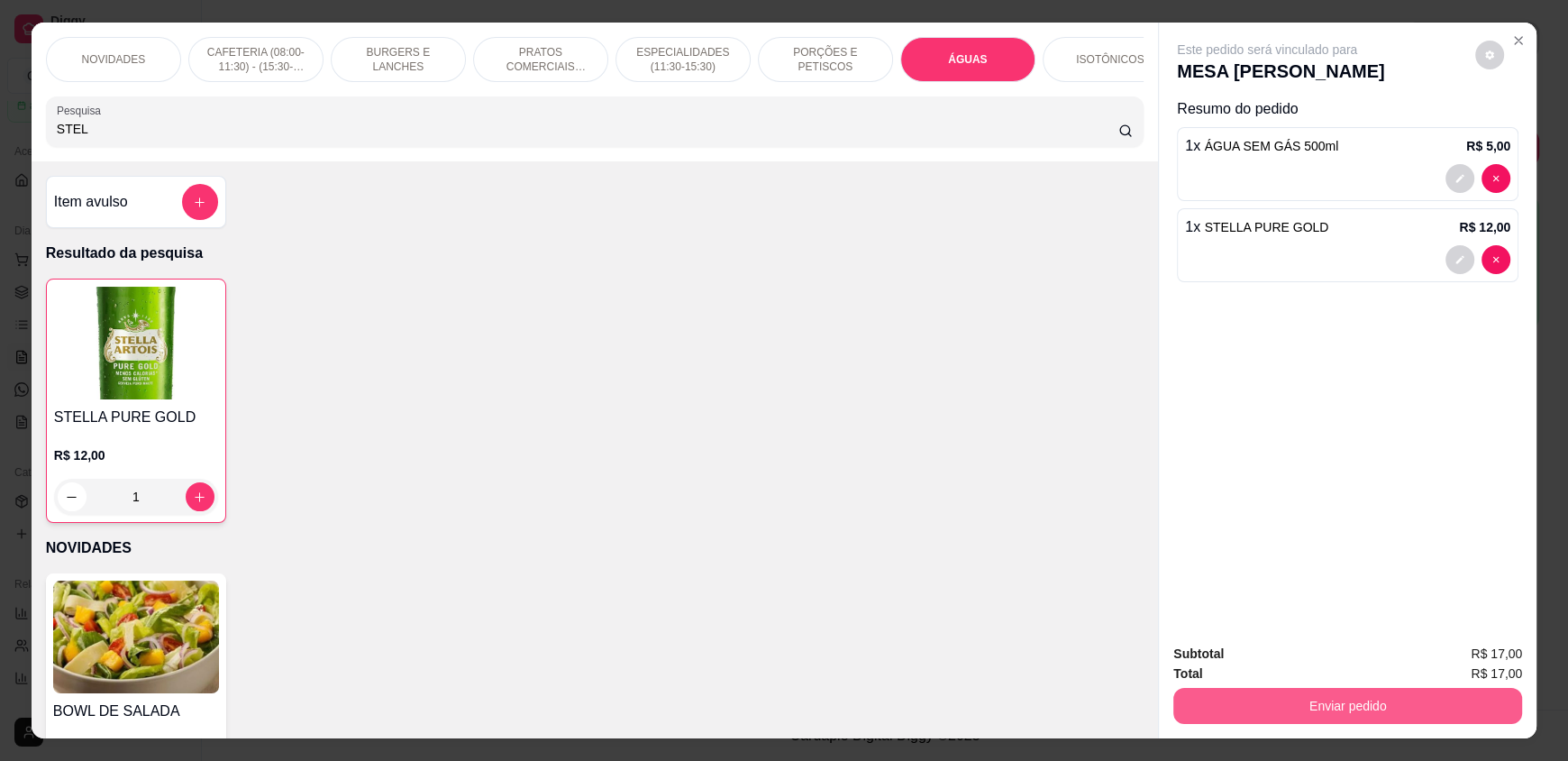
click at [1224, 714] on button "Enviar pedido" at bounding box center [1347, 706] width 349 height 36
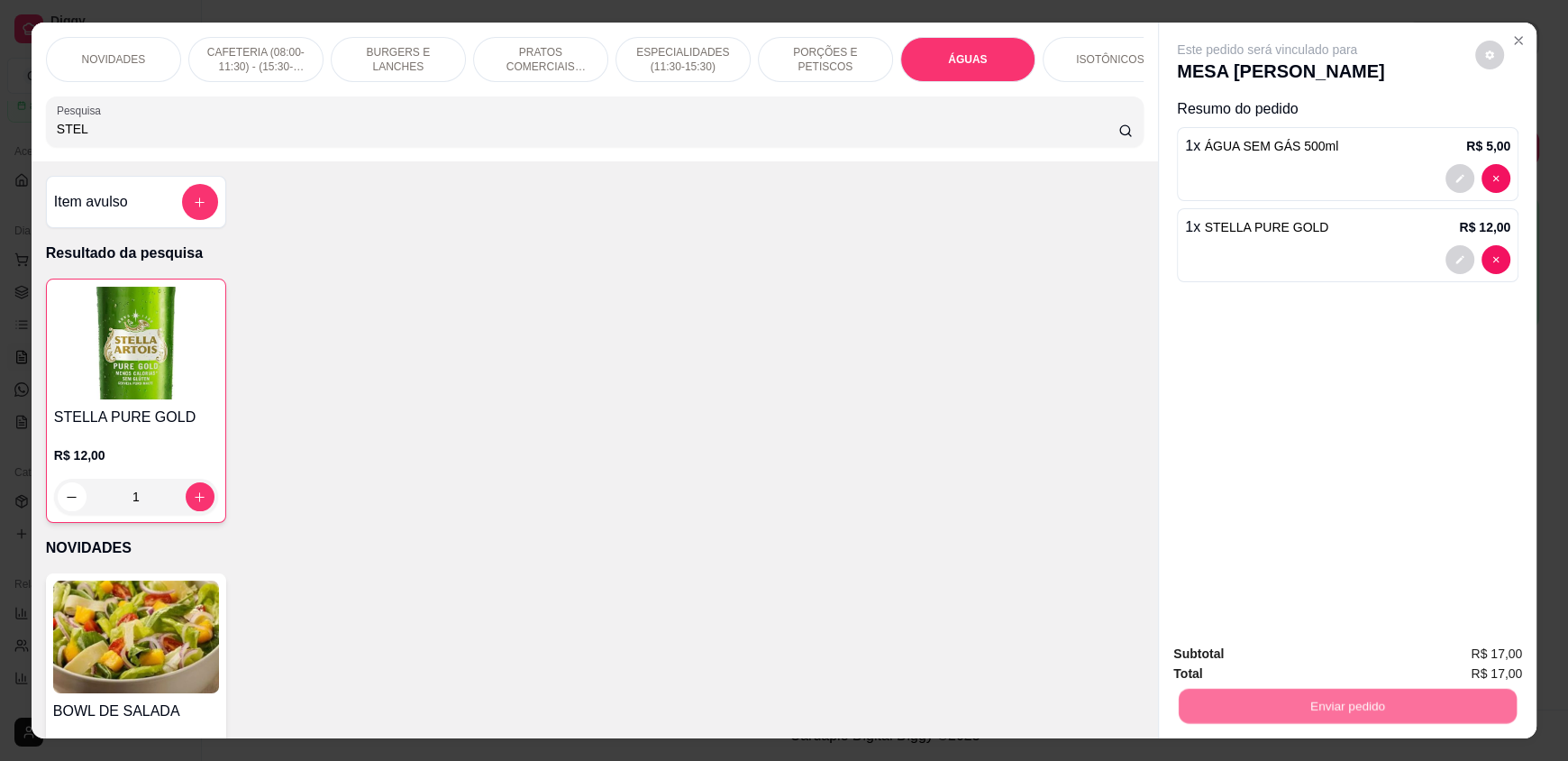
click at [1488, 657] on button "Enviar pedido" at bounding box center [1475, 661] width 102 height 34
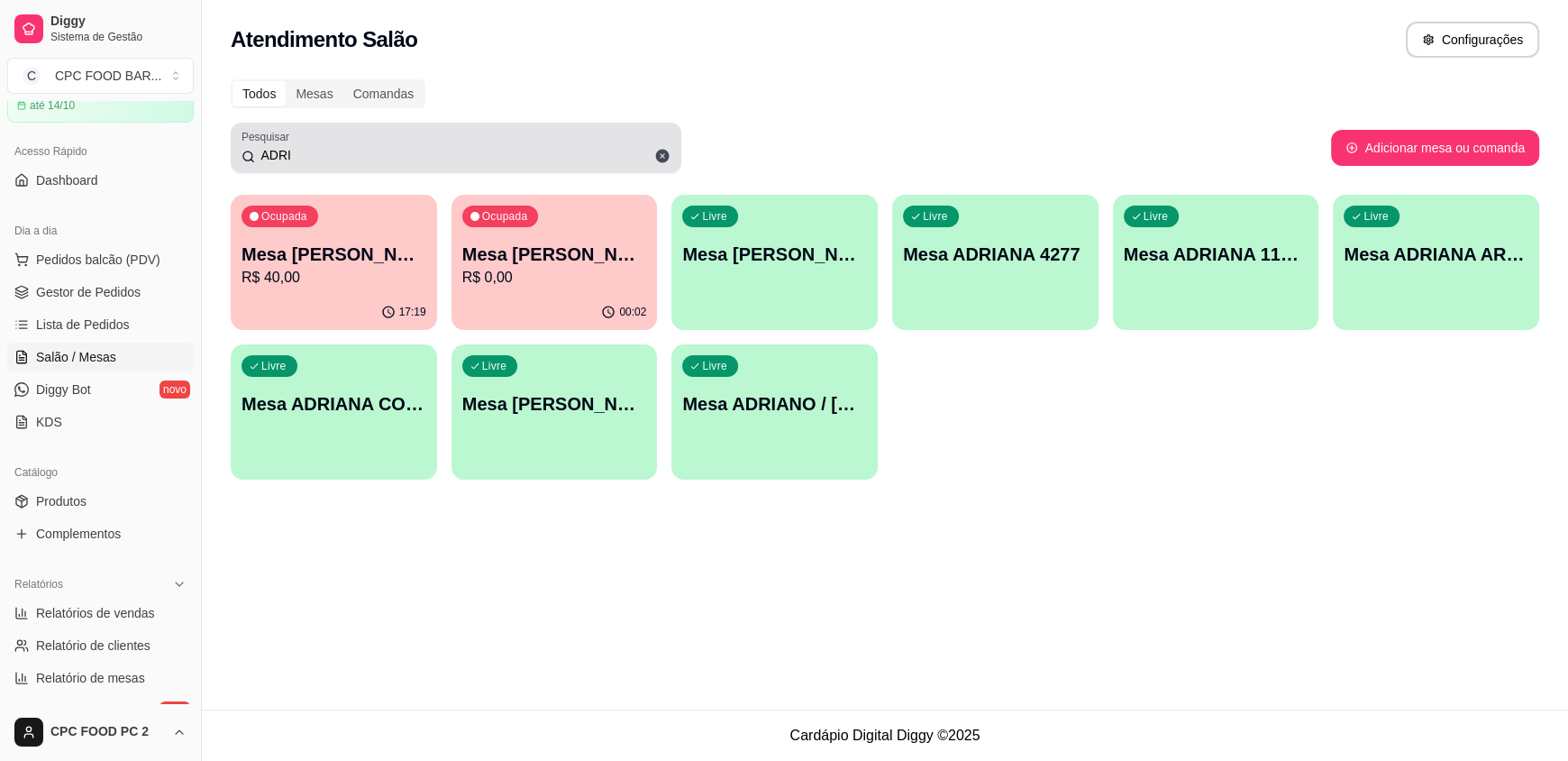
click at [658, 163] on icon at bounding box center [662, 155] width 16 height 16
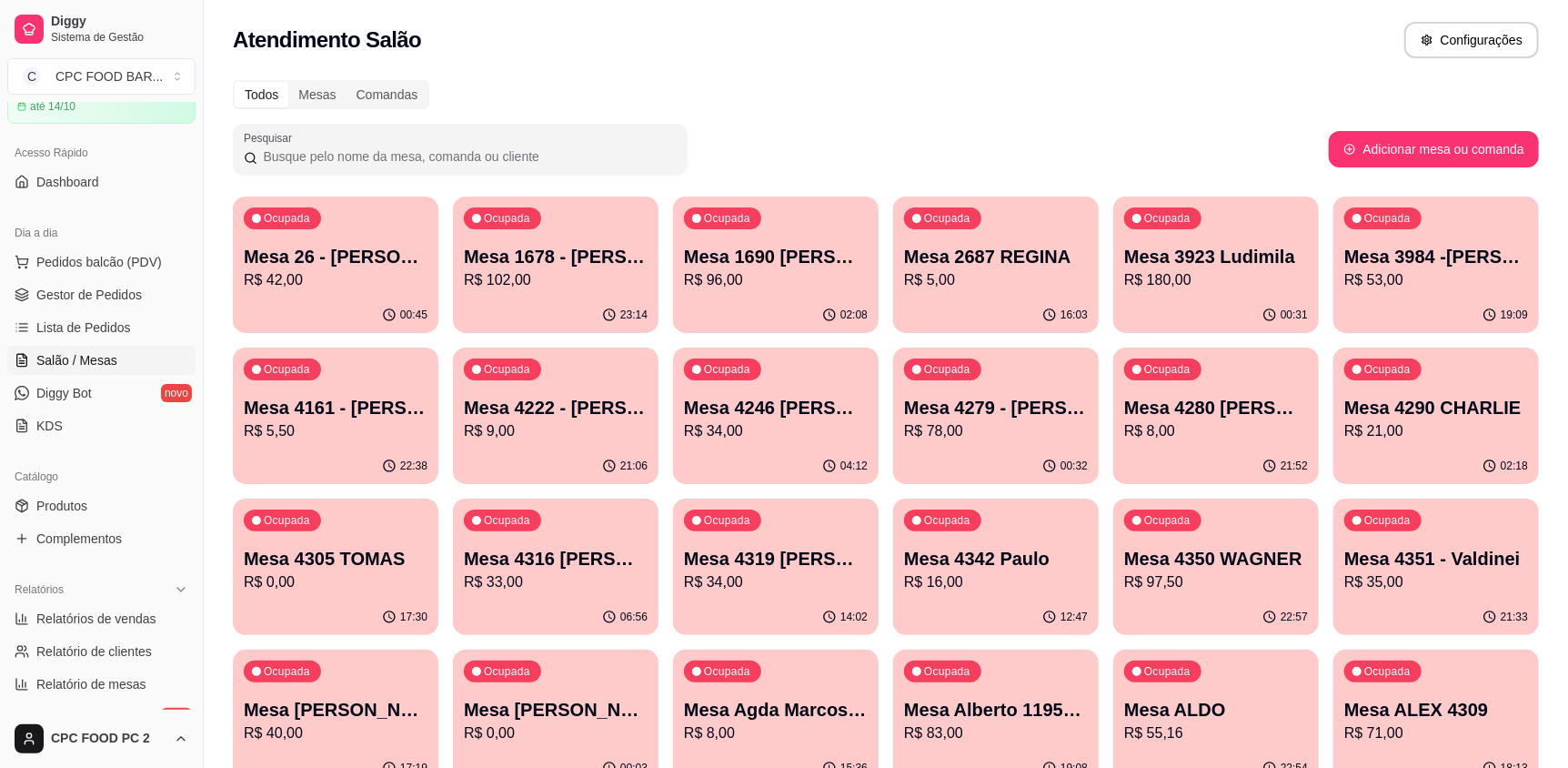
click at [398, 166] on div at bounding box center [460, 149] width 433 height 36
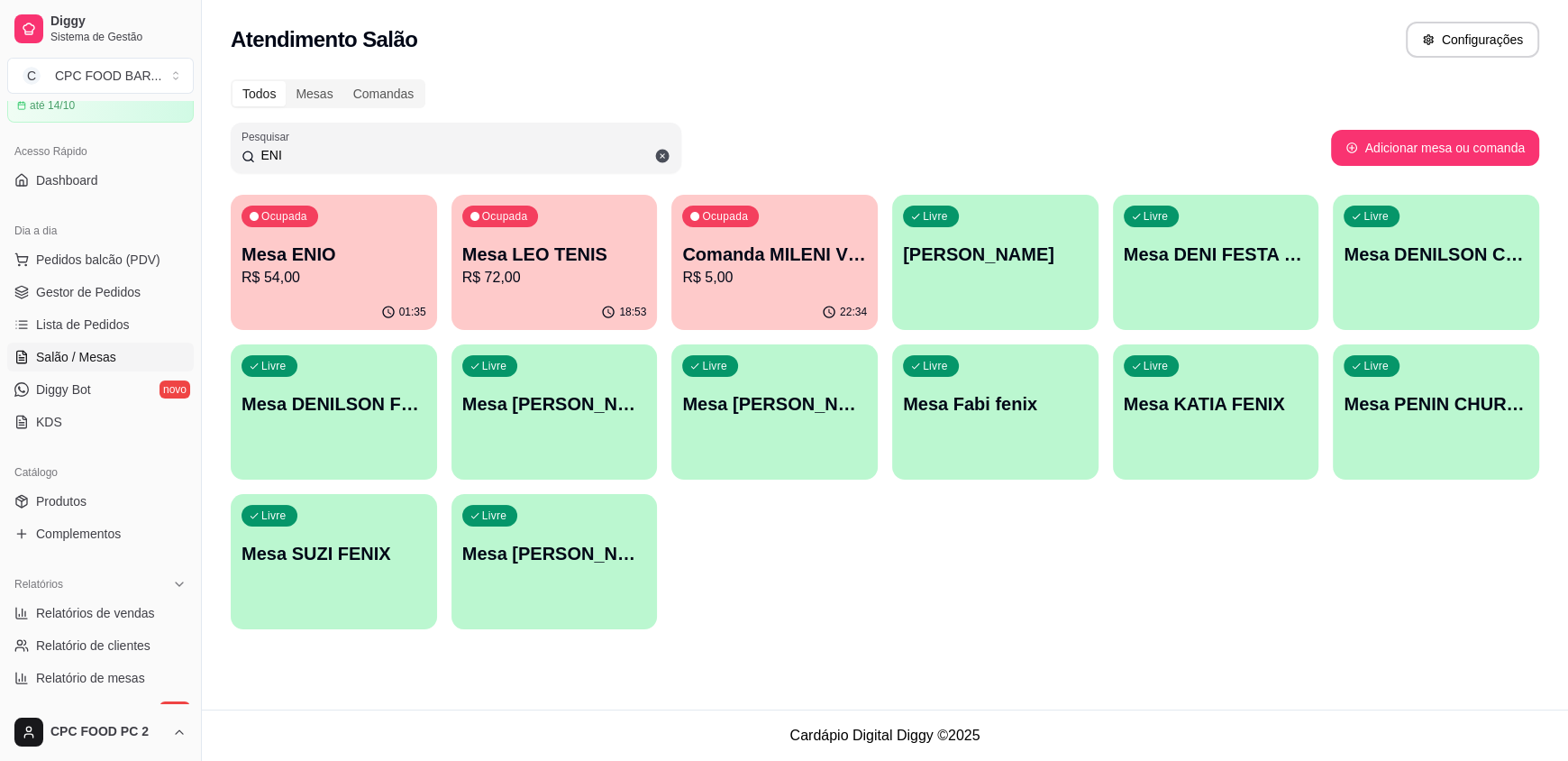
type input "ENI"
click at [363, 240] on div "Ocupada Mesa ENIO R$ 54,00" at bounding box center [334, 244] width 206 height 100
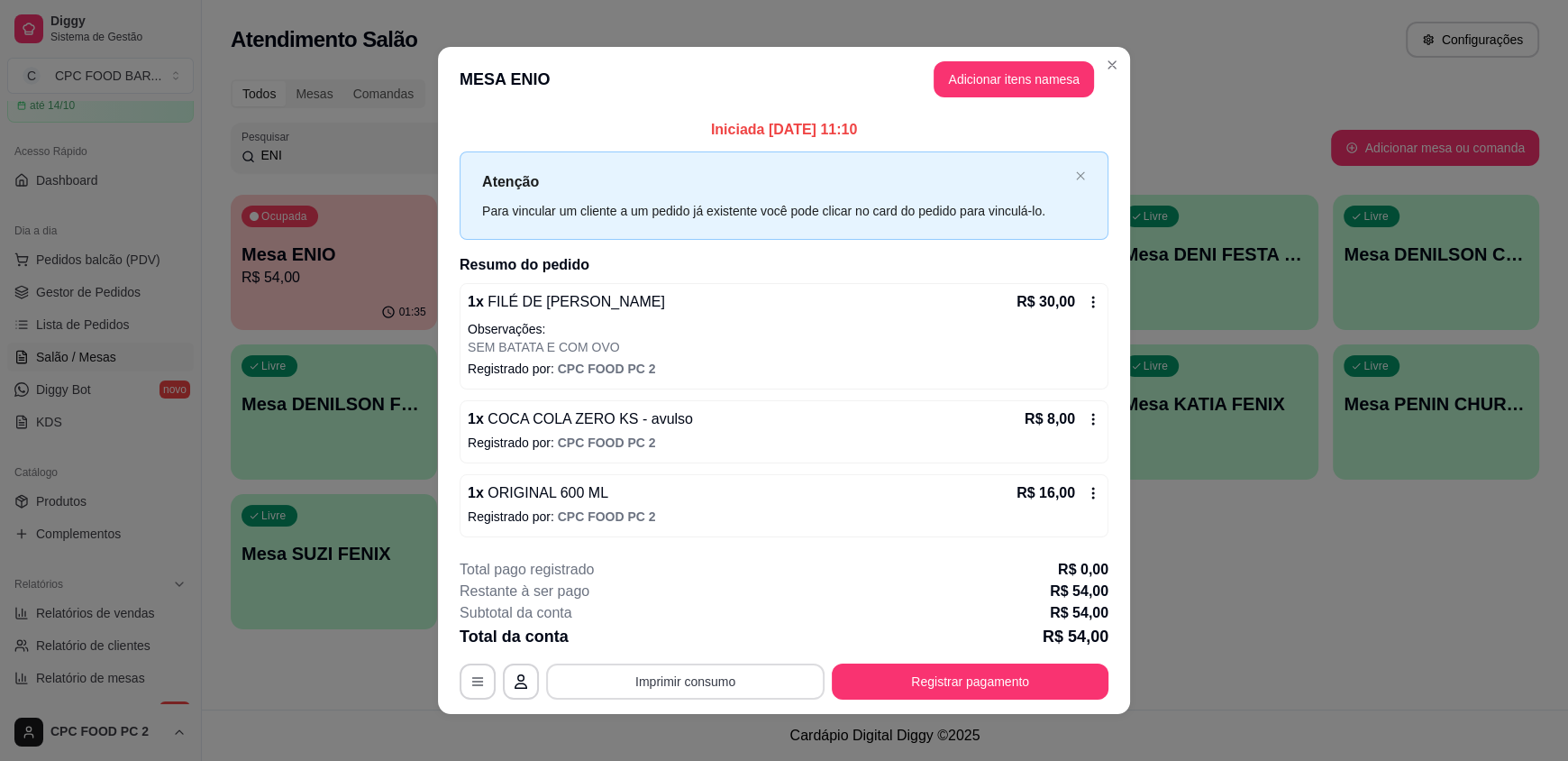
click at [648, 680] on button "Imprimir consumo" at bounding box center [685, 681] width 279 height 36
click at [675, 642] on button "IMPRESSORA" at bounding box center [684, 637] width 127 height 28
click at [951, 683] on button "Registrar pagamento" at bounding box center [970, 680] width 268 height 35
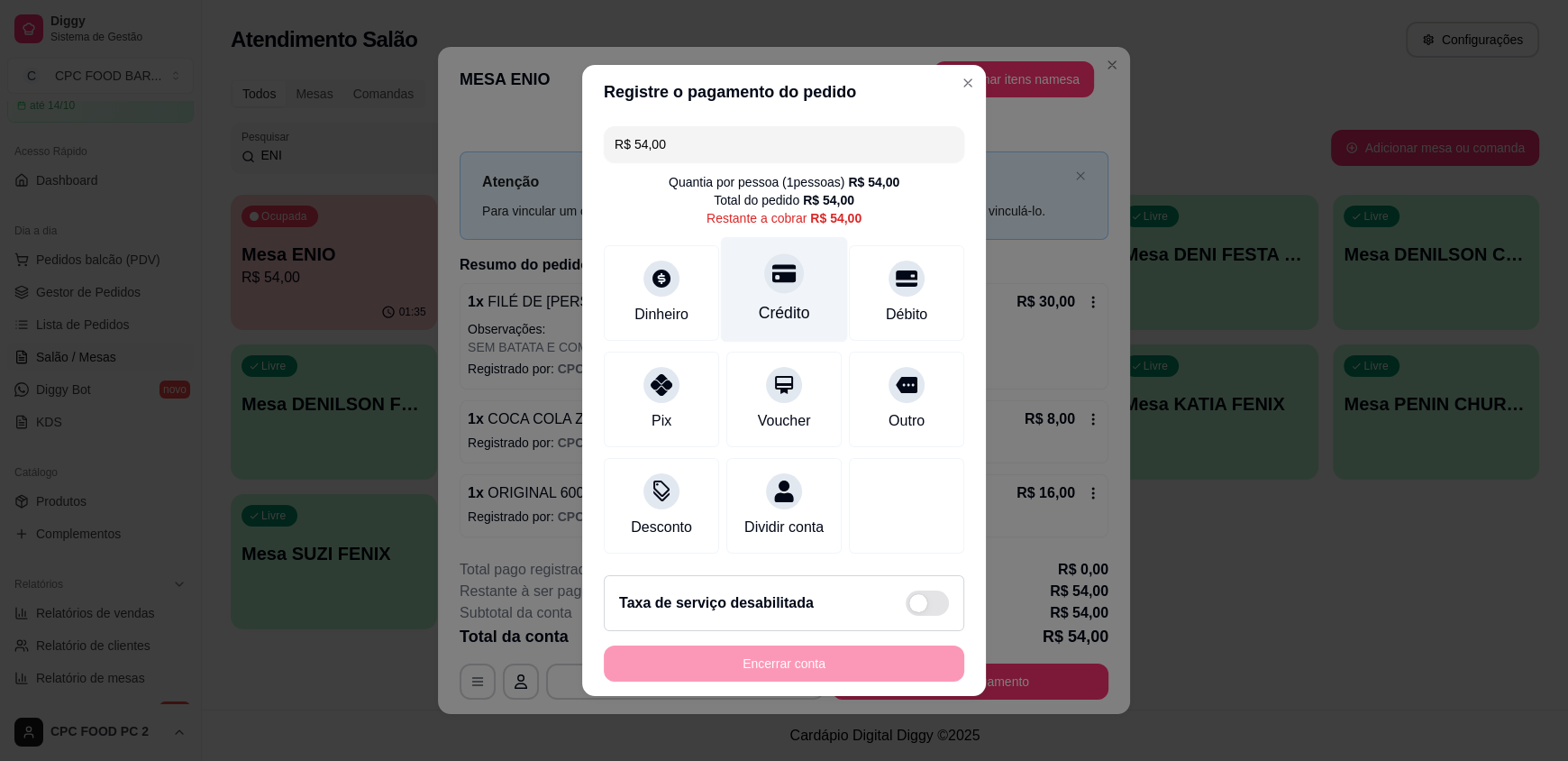
click at [771, 302] on div "Crédito" at bounding box center [785, 312] width 51 height 24
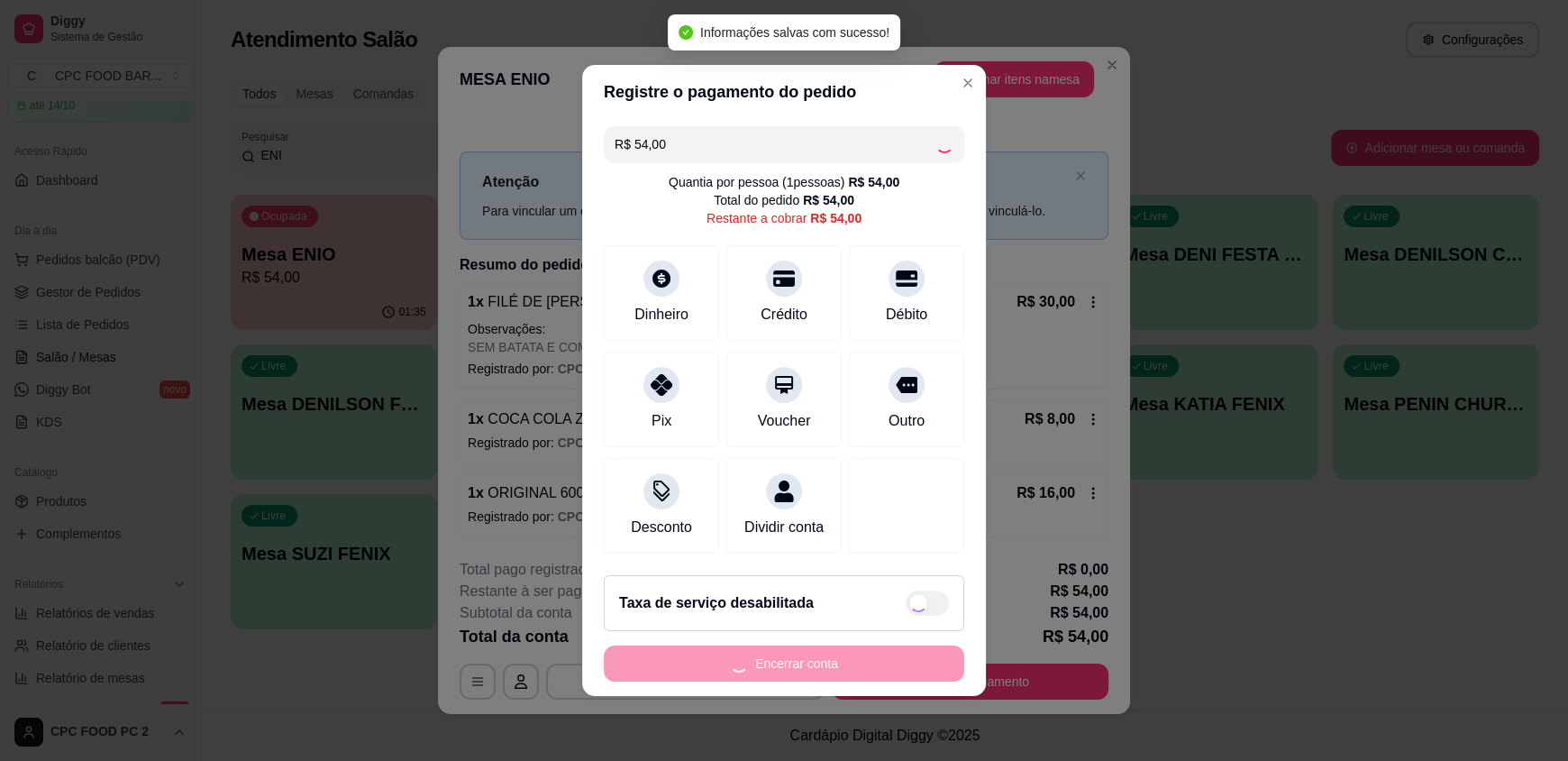
type input "R$ 0,00"
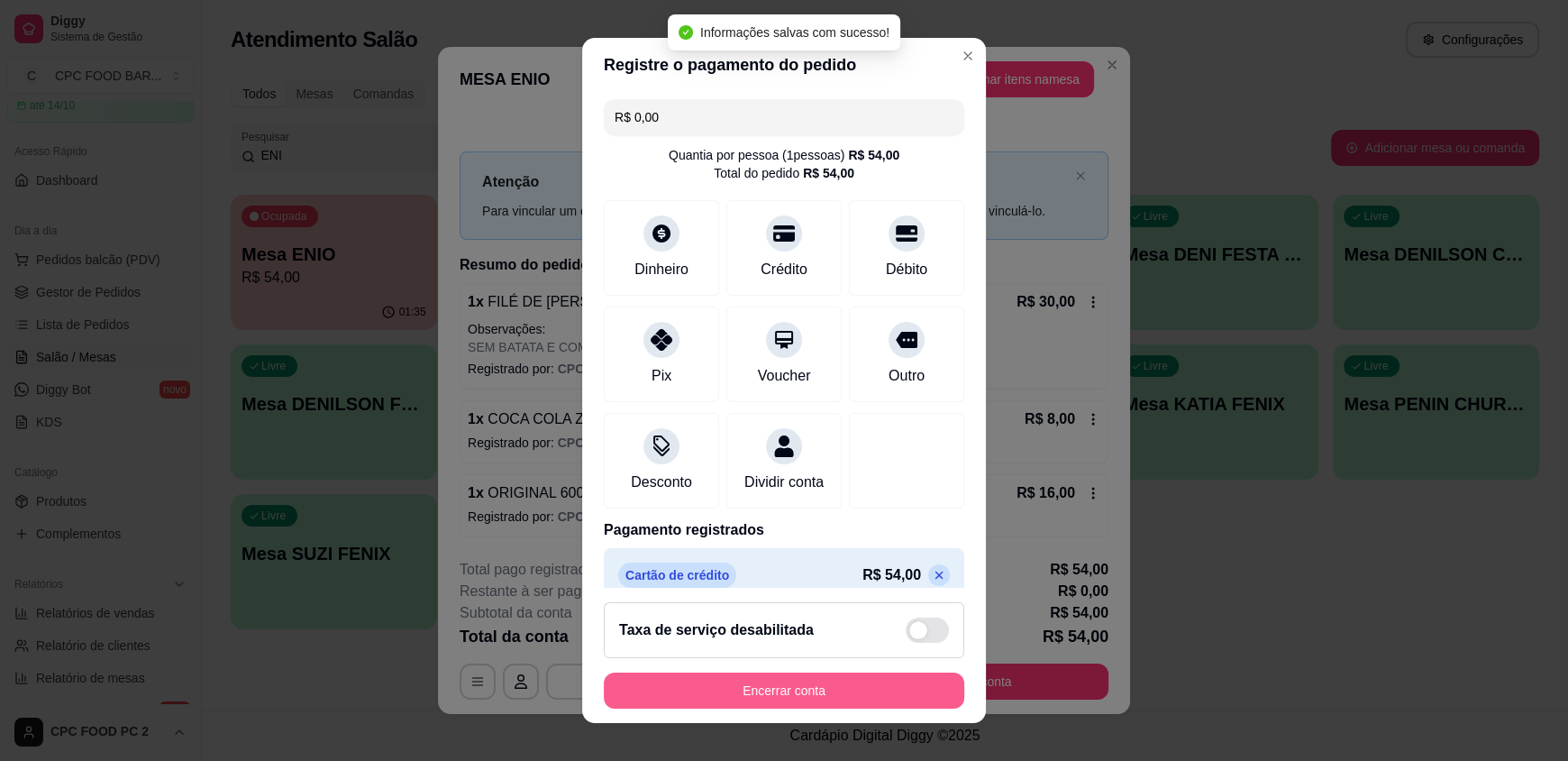
click at [778, 686] on button "Encerrar conta" at bounding box center [784, 691] width 361 height 36
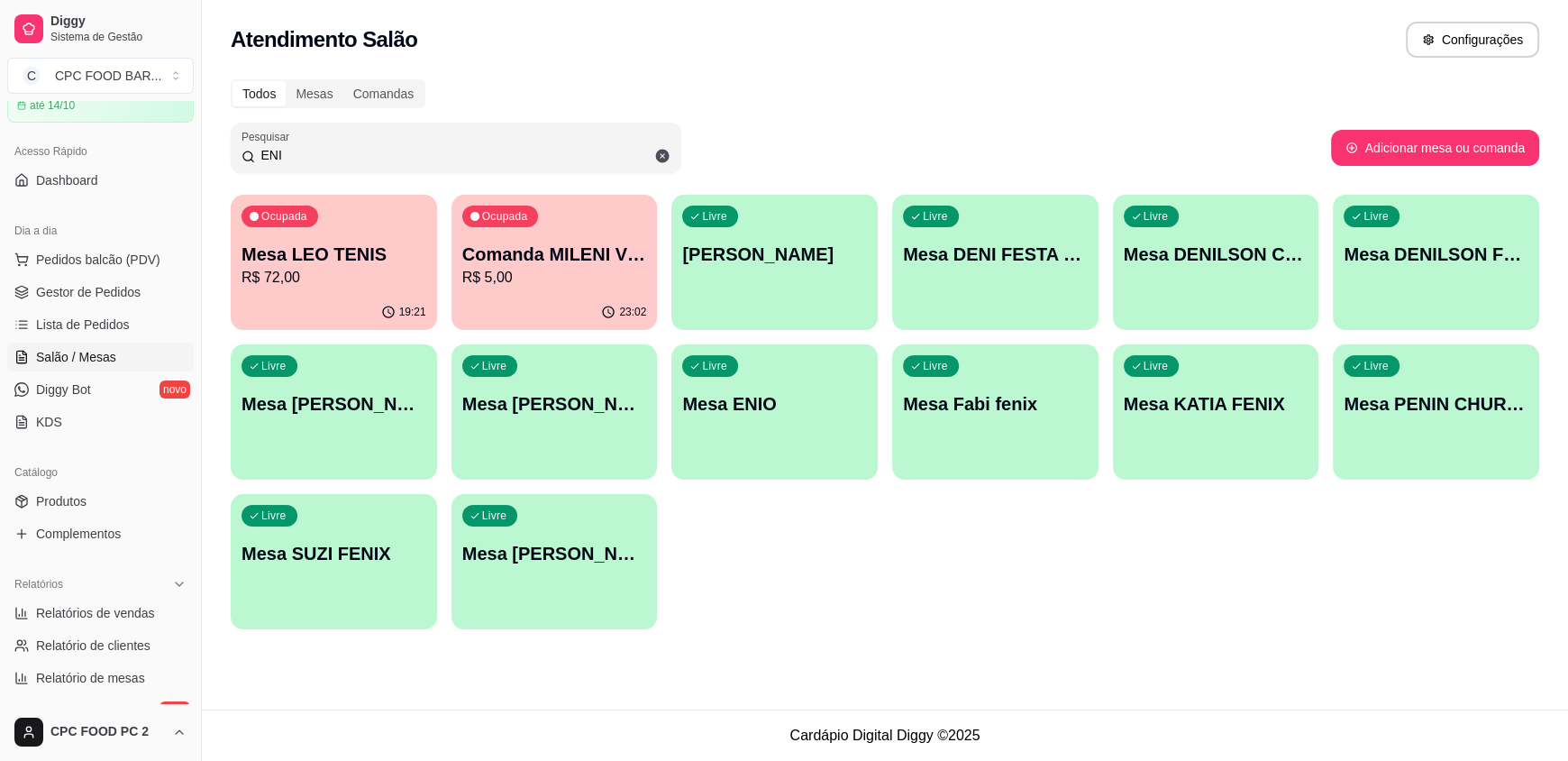
click at [350, 157] on input "ENI" at bounding box center [462, 154] width 416 height 18
click at [349, 155] on input "ENI" at bounding box center [462, 154] width 416 height 18
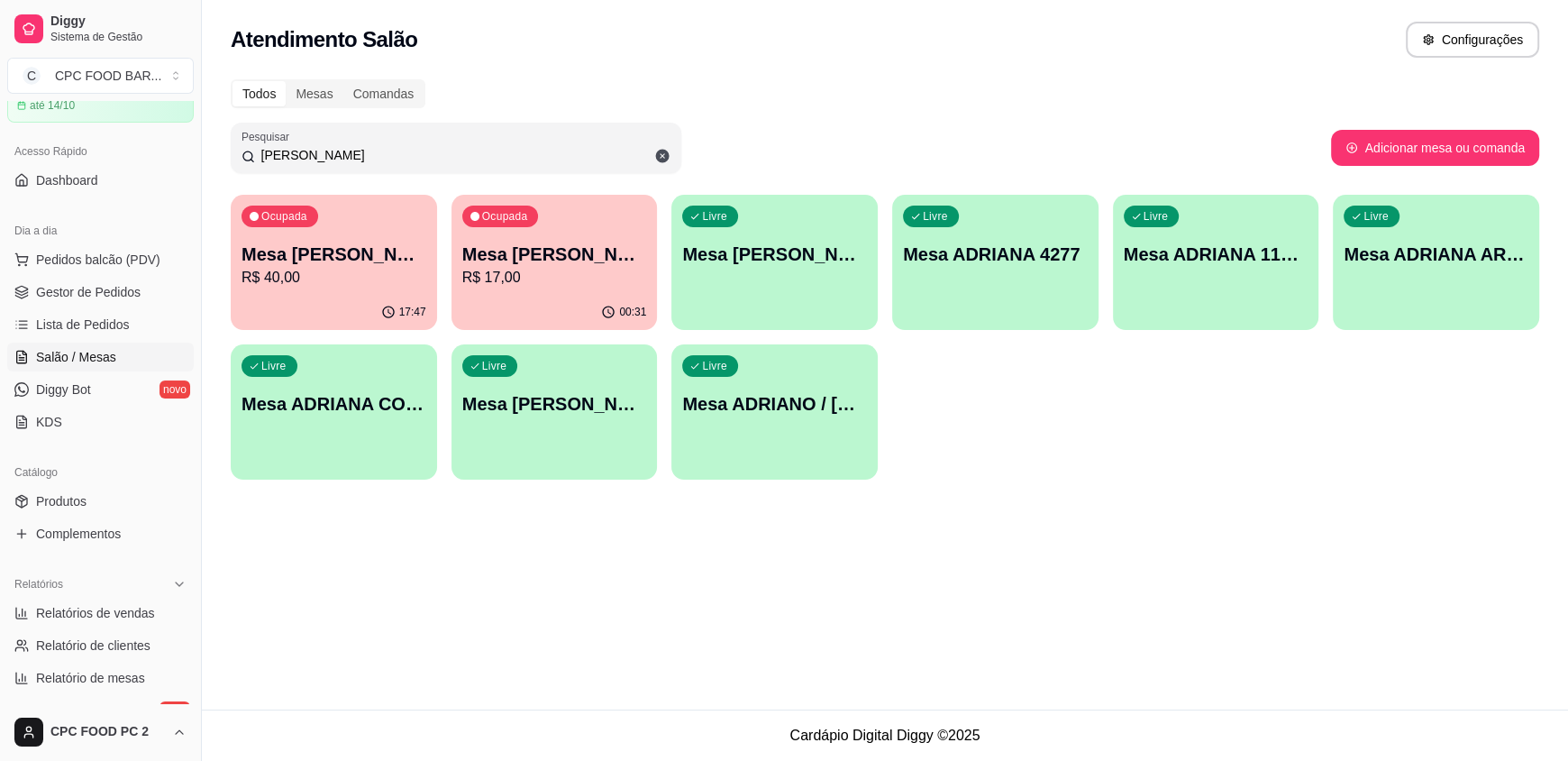
type input "ADRIAN"
click at [571, 304] on div "00:31" at bounding box center [555, 312] width 206 height 35
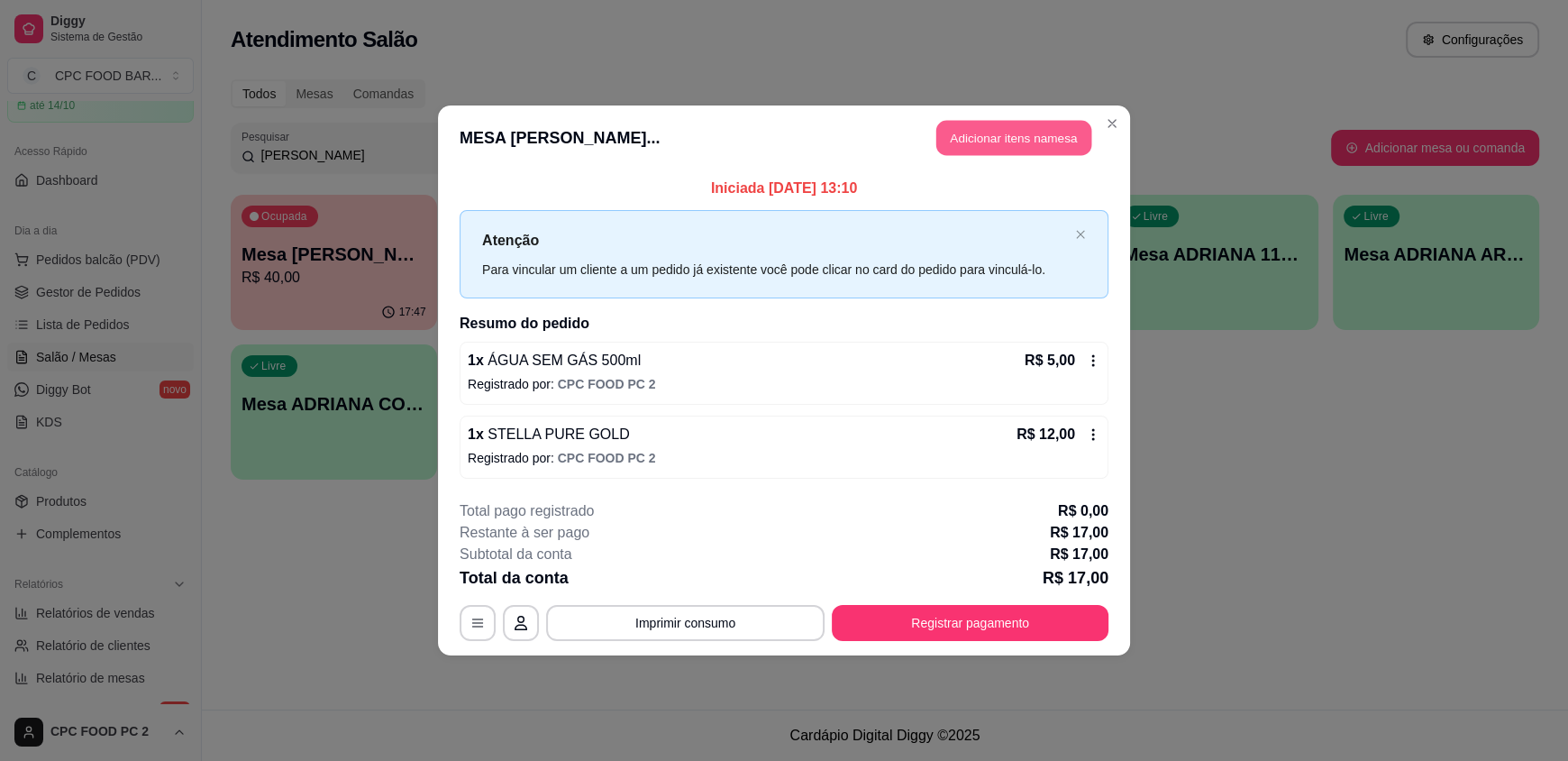
click at [1035, 142] on button "Adicionar itens na mesa" at bounding box center [1013, 138] width 155 height 35
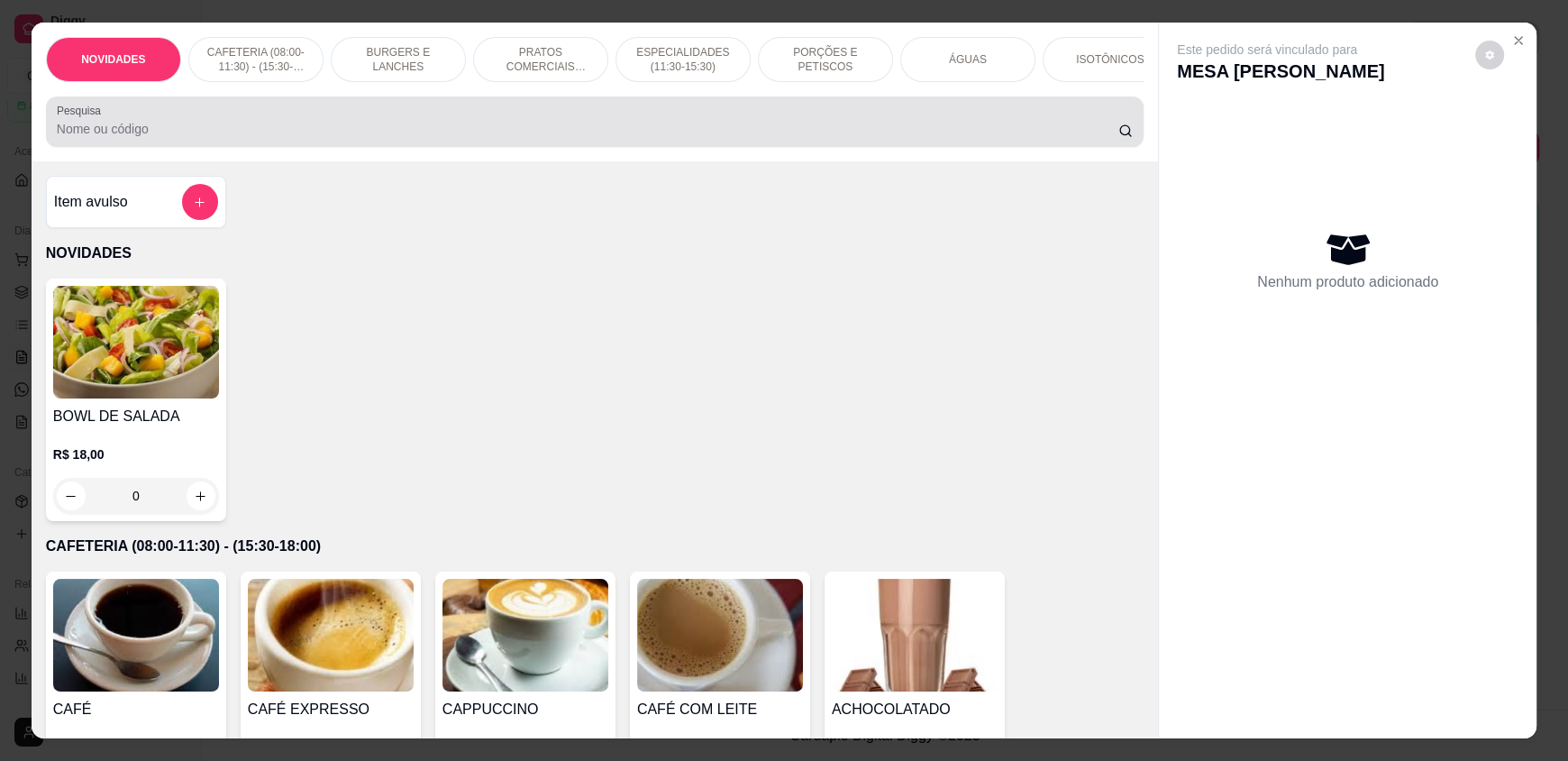
click at [417, 117] on div "Pesquisa" at bounding box center [595, 121] width 1098 height 50
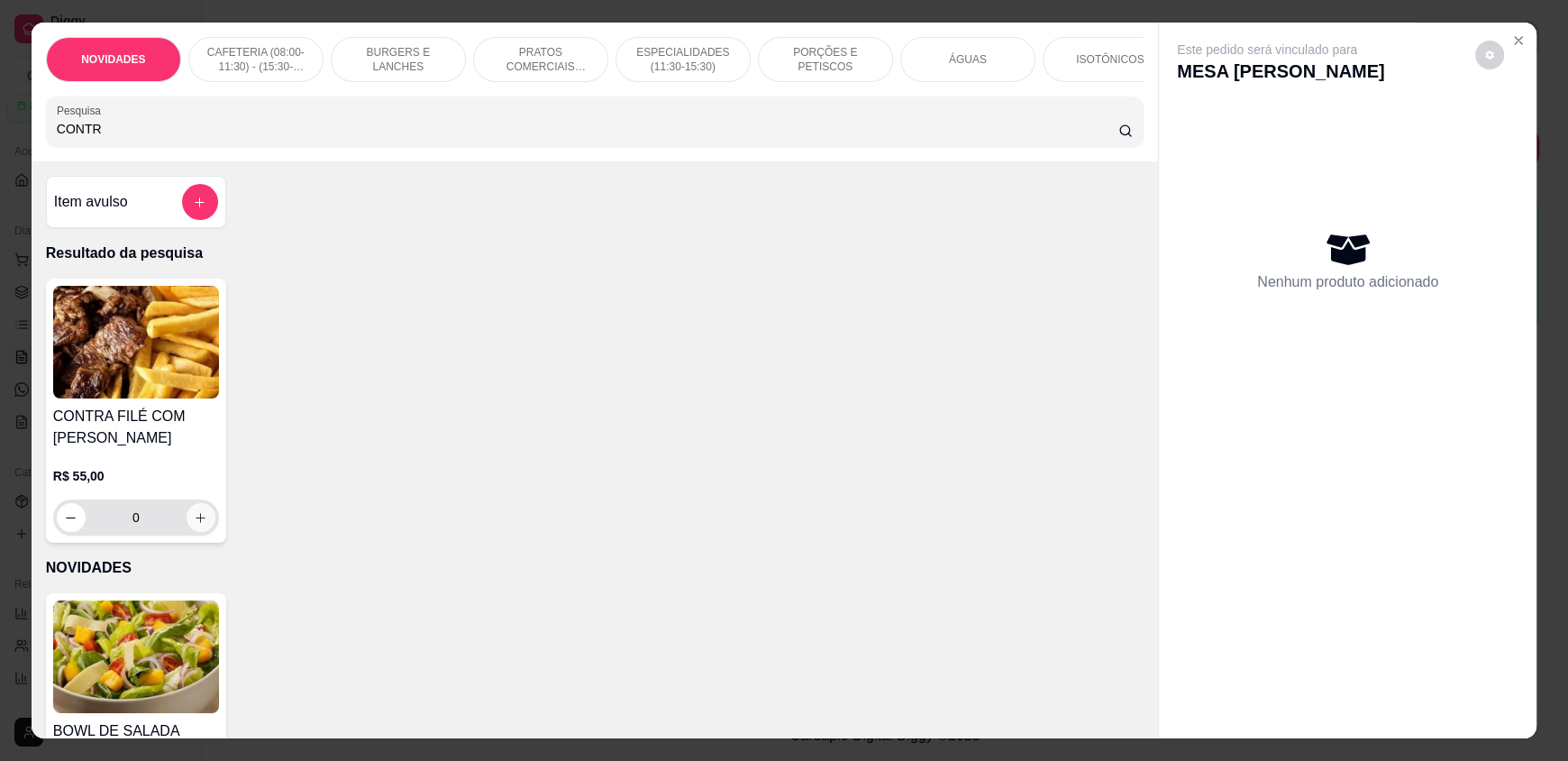
type input "CONTR"
click at [194, 524] on icon "increase-product-quantity" at bounding box center [201, 517] width 13 height 13
type input "1"
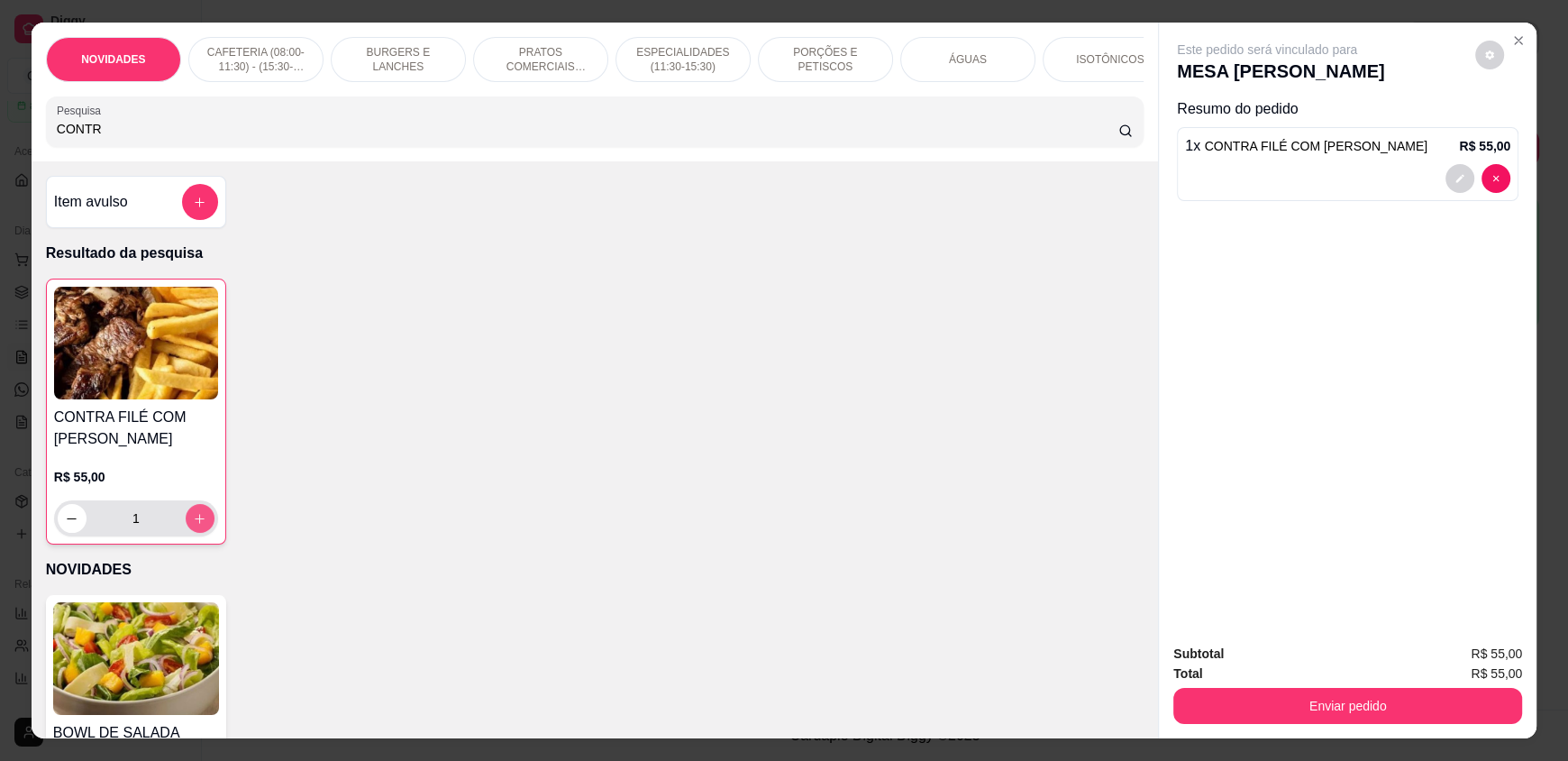
click at [193, 524] on icon "increase-product-quantity" at bounding box center [200, 518] width 13 height 13
type input "2"
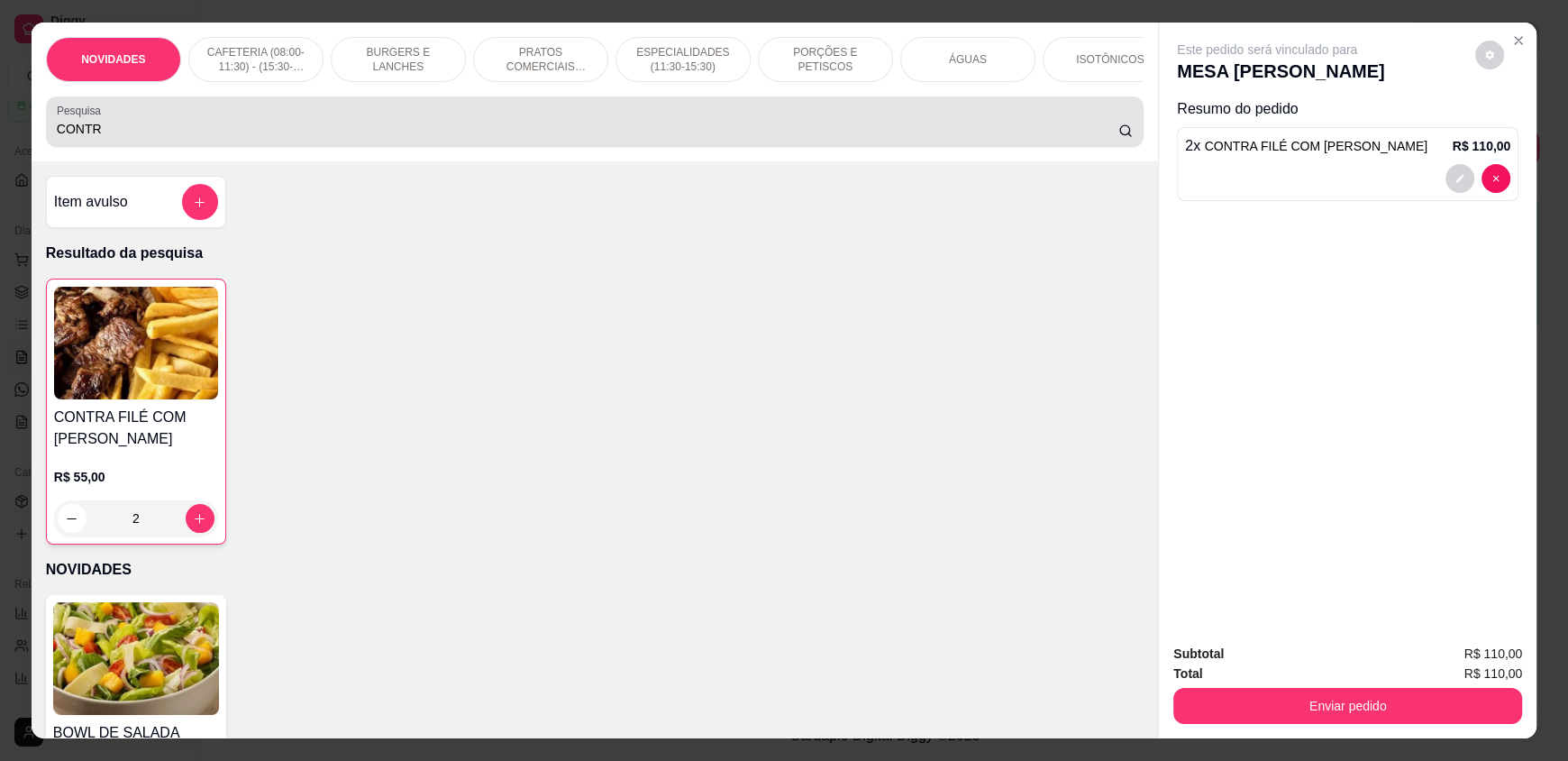
click at [114, 140] on div "CONTR" at bounding box center [595, 122] width 1076 height 36
click at [115, 140] on div "CONTR" at bounding box center [595, 122] width 1076 height 36
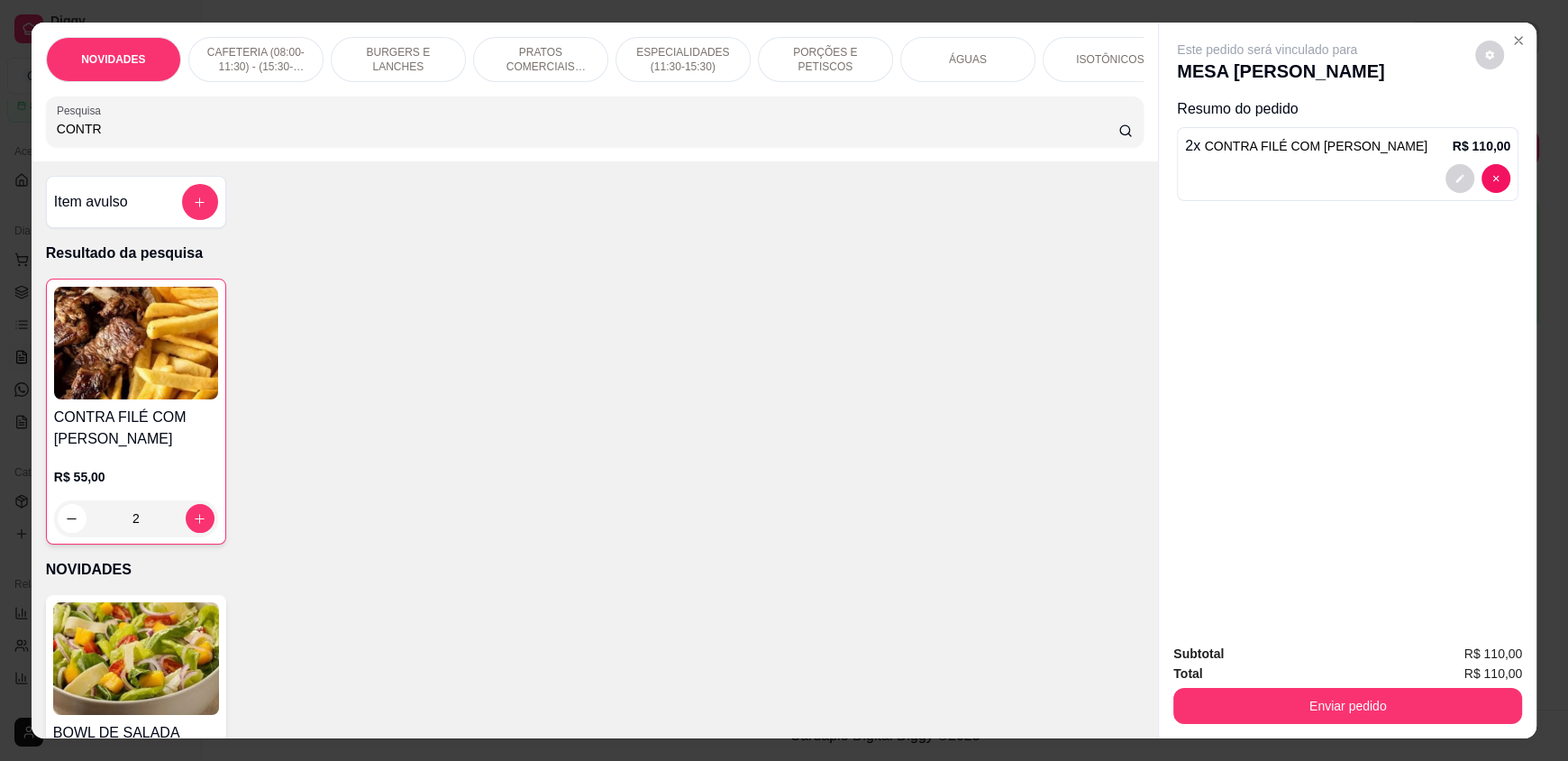
click at [112, 138] on input "CONTR" at bounding box center [588, 128] width 1063 height 18
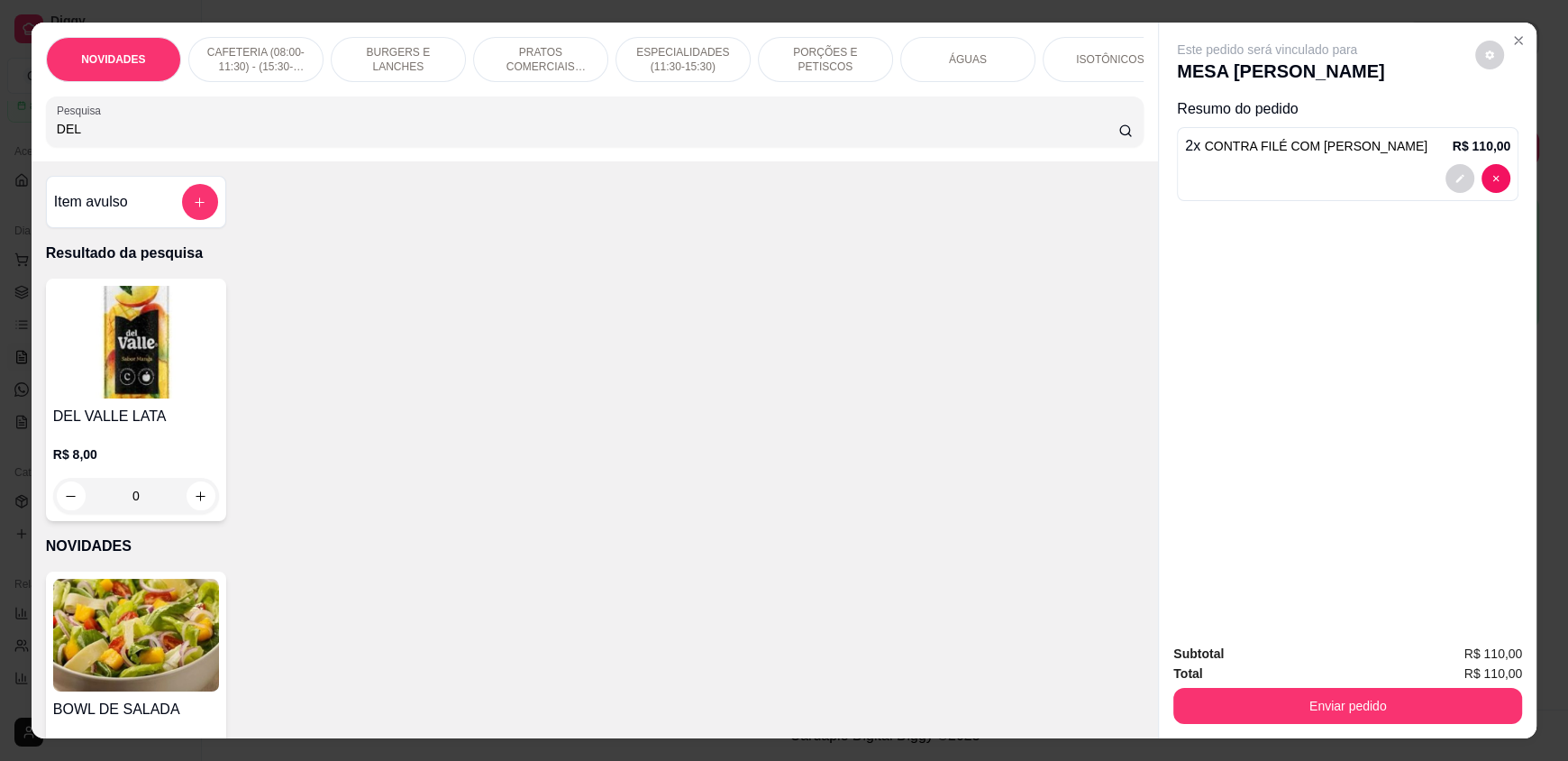
type input "DEL"
click at [178, 509] on div "0" at bounding box center [136, 496] width 166 height 36
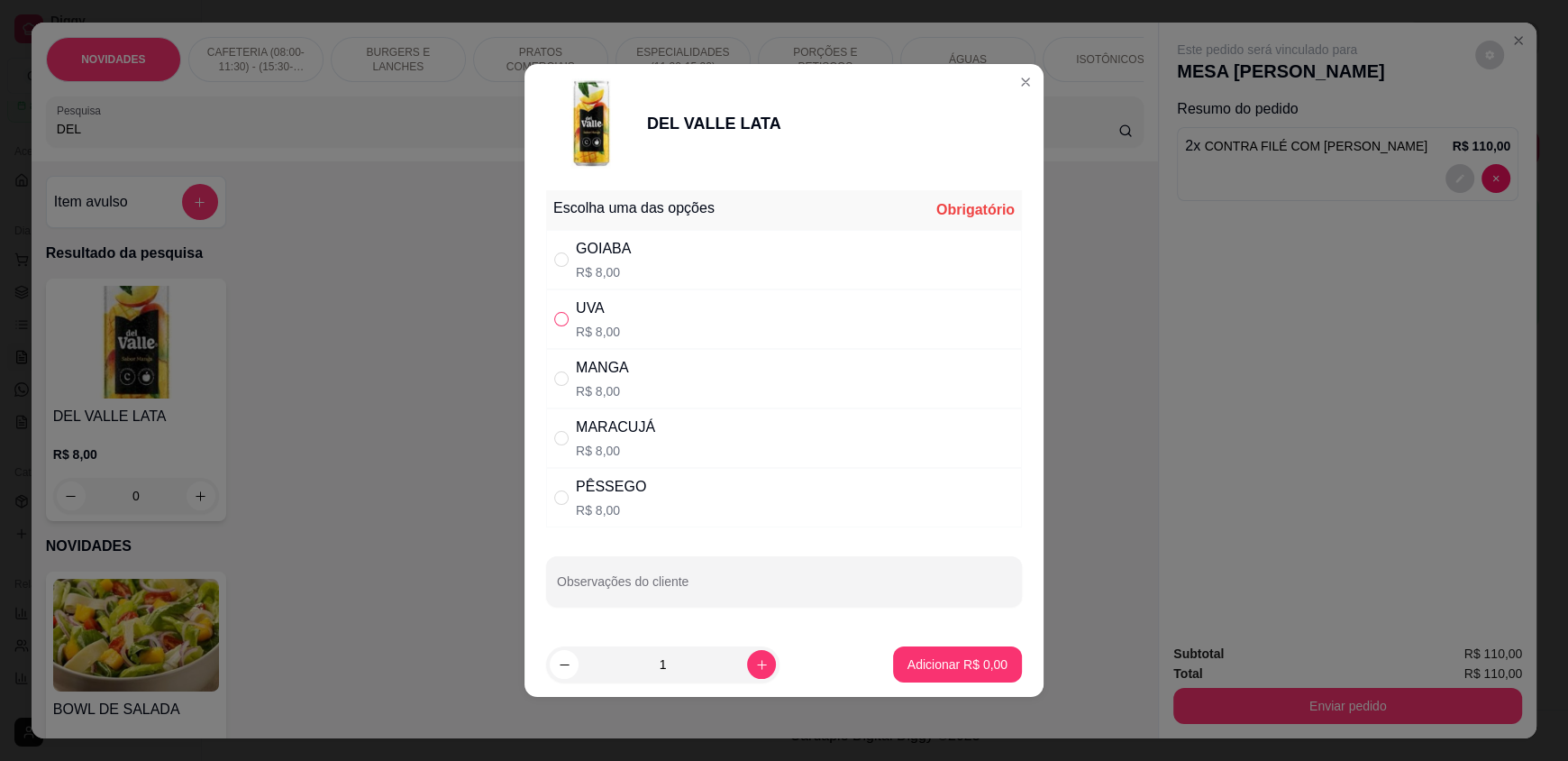
click at [565, 320] on input "" at bounding box center [561, 319] width 14 height 14
radio input "true"
click at [755, 664] on icon "increase-product-quantity" at bounding box center [762, 665] width 13 height 13
type input "2"
click at [941, 658] on p "Adicionar R$ 16,00" at bounding box center [953, 664] width 108 height 18
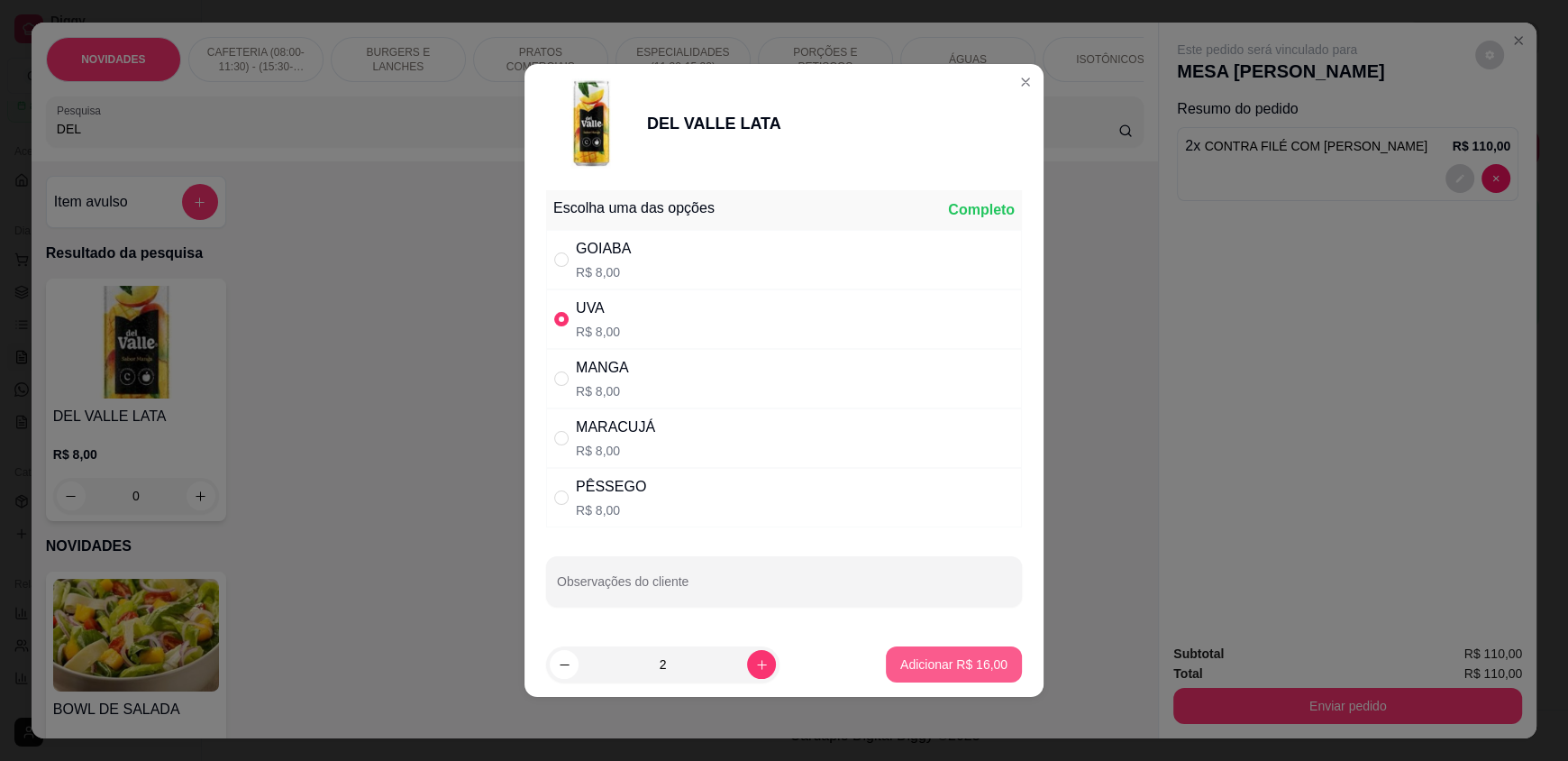
type input "2"
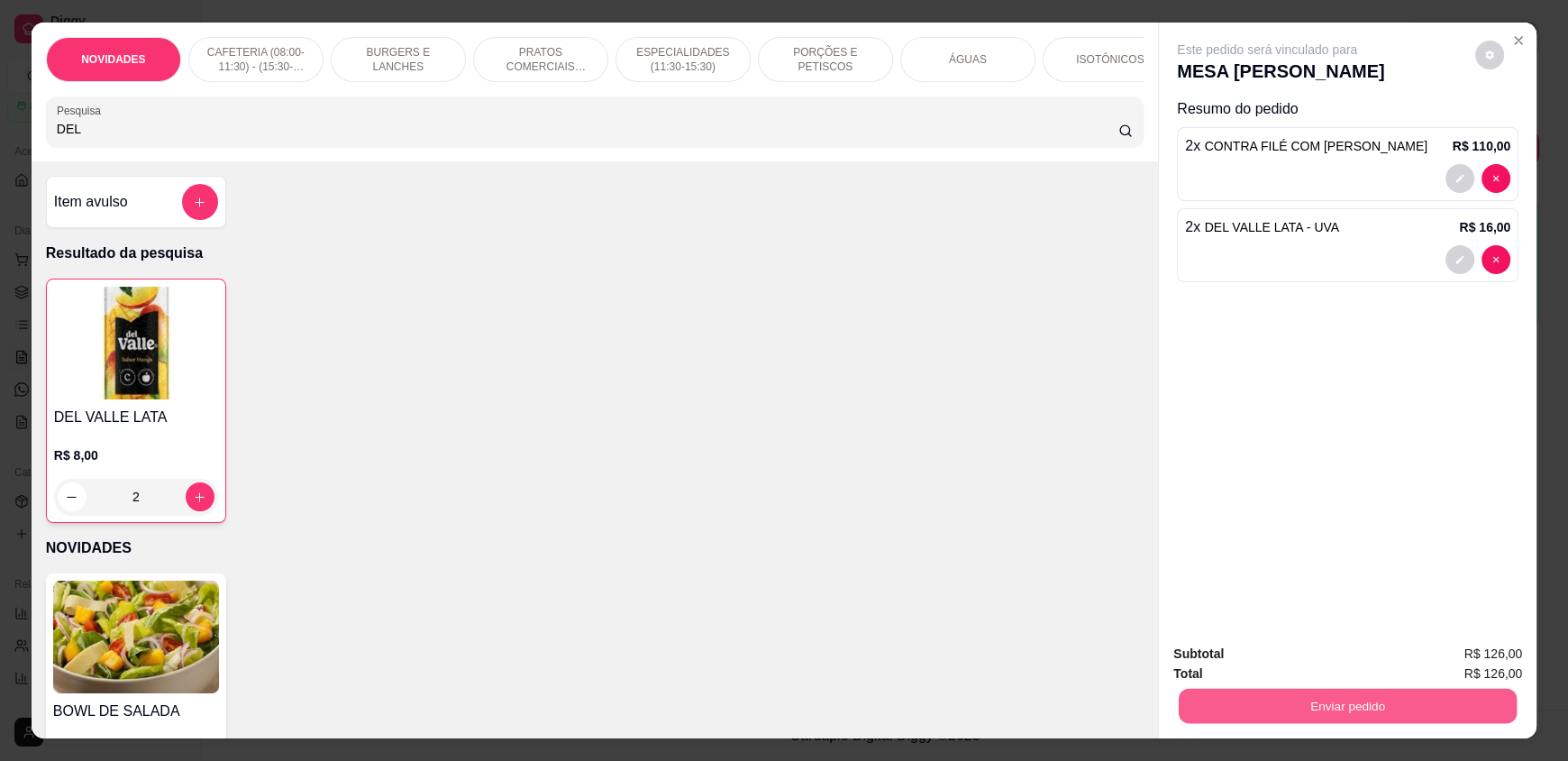
click at [1355, 709] on button "Enviar pedido" at bounding box center [1347, 705] width 338 height 35
click at [1455, 663] on button "Enviar pedido" at bounding box center [1476, 660] width 99 height 33
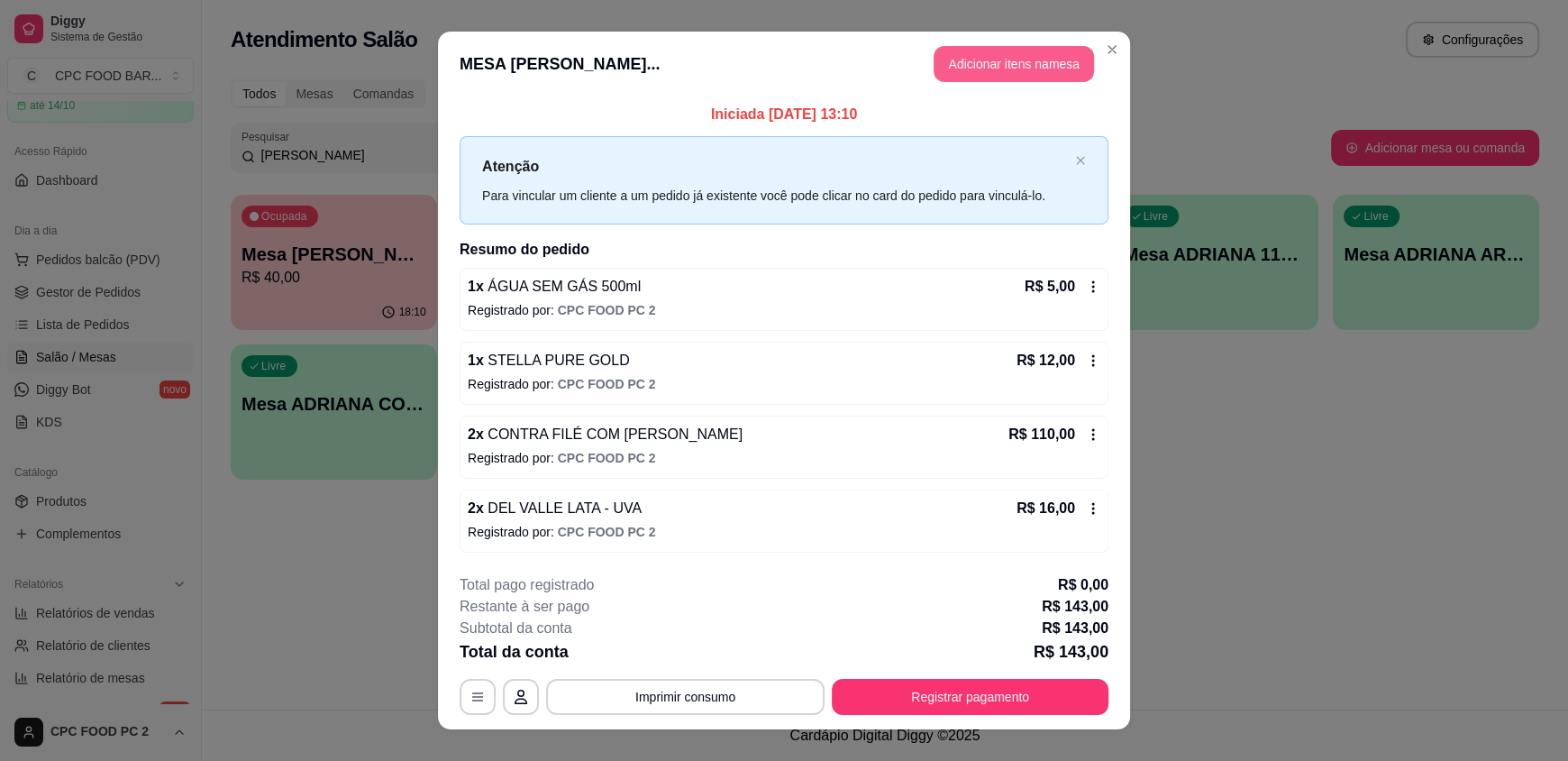
click at [977, 78] on button "Adicionar itens na mesa" at bounding box center [1013, 64] width 161 height 36
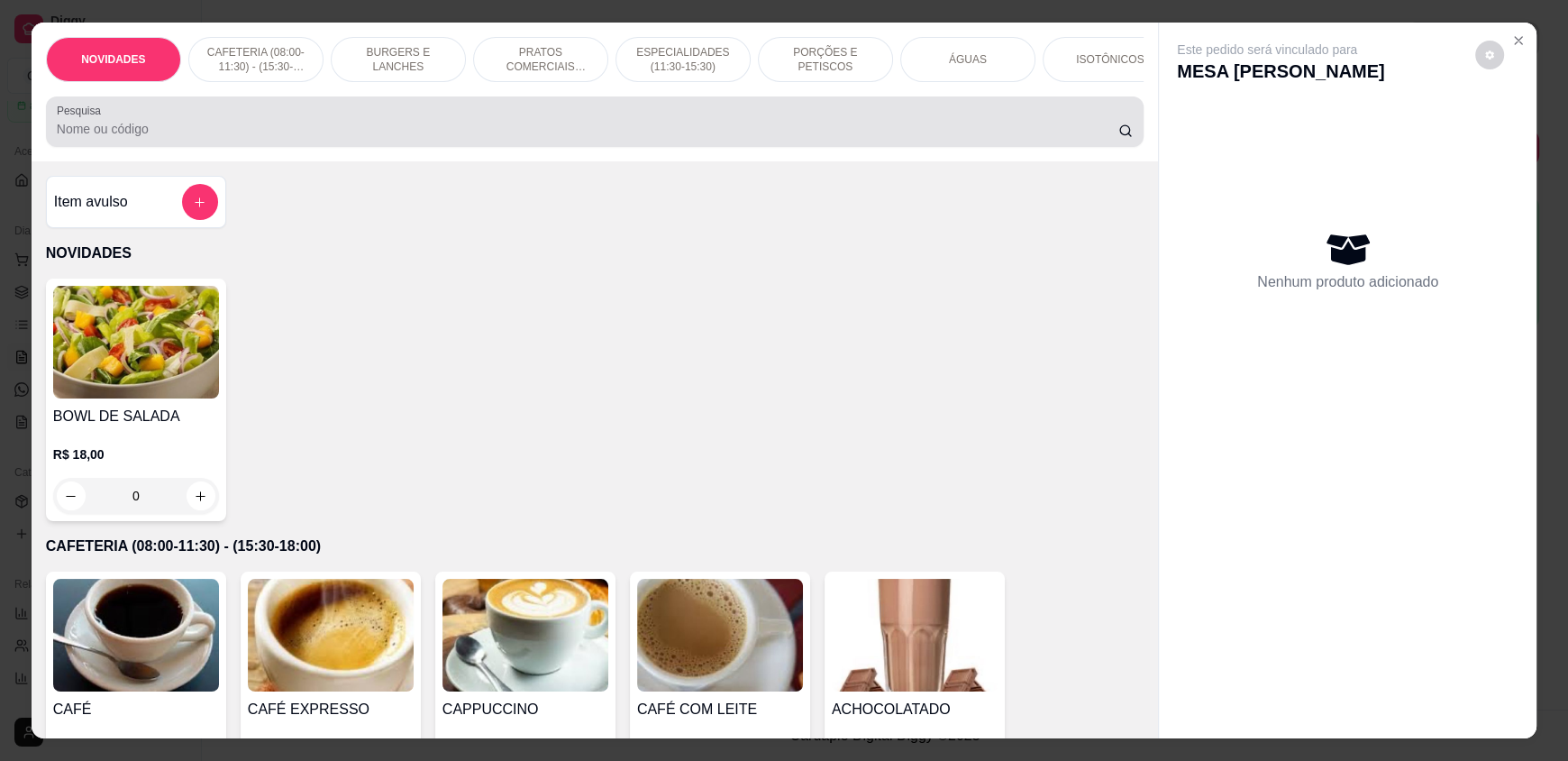
click at [548, 138] on input "Pesquisa" at bounding box center [588, 128] width 1063 height 18
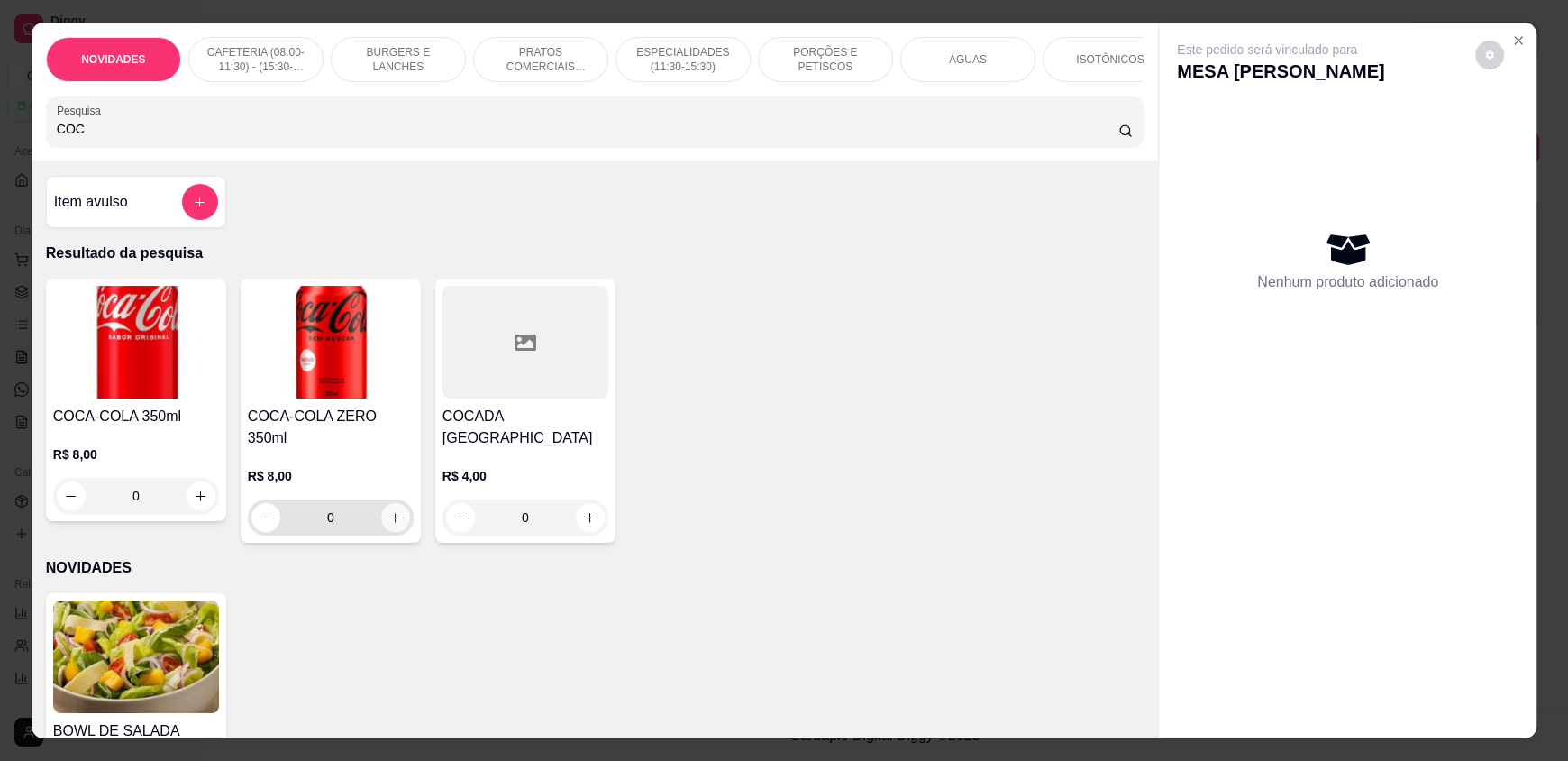
type input "COC"
click at [388, 511] on icon "increase-product-quantity" at bounding box center [395, 517] width 13 height 13
type input "1"
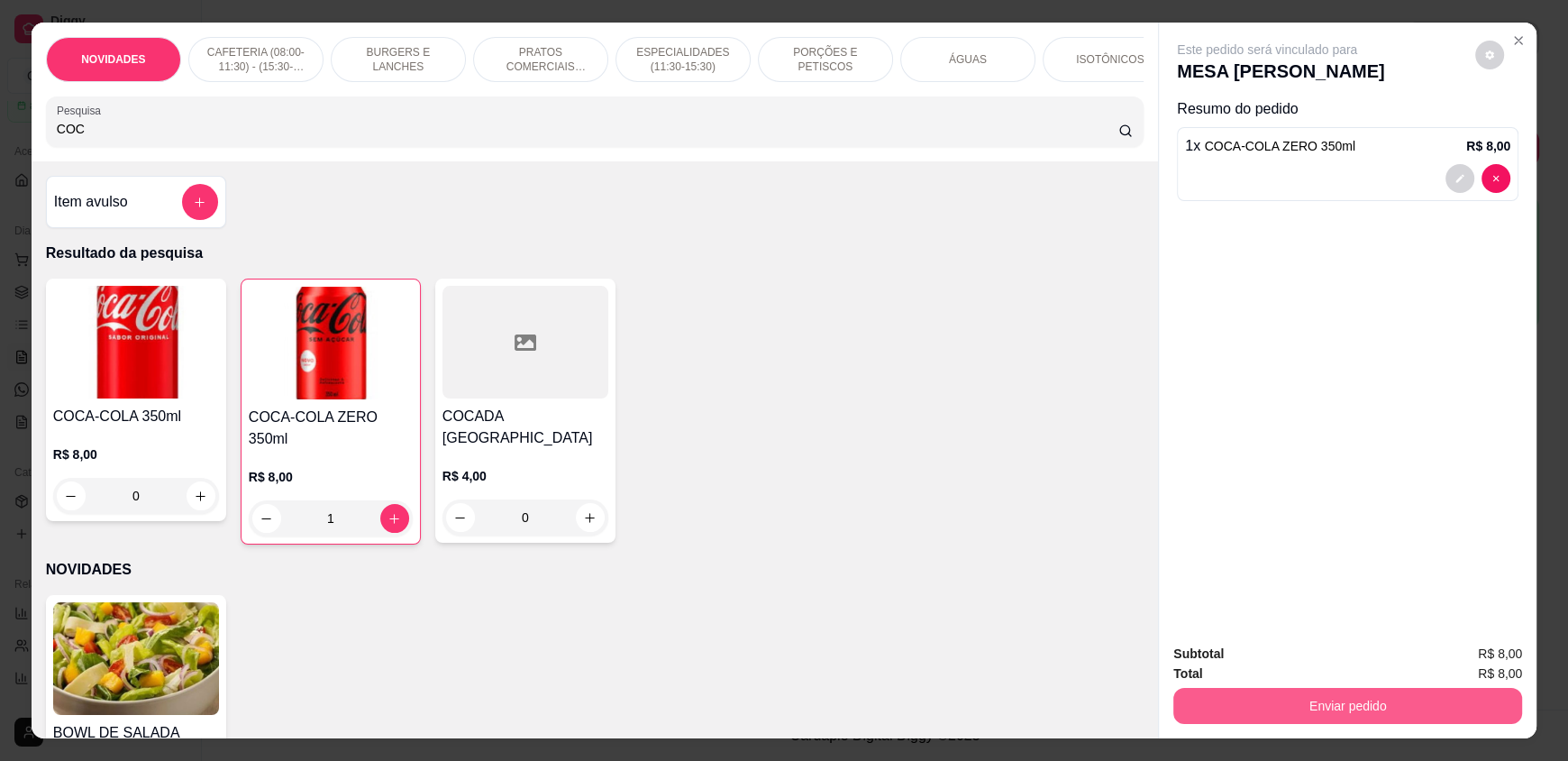
click at [1319, 698] on button "Enviar pedido" at bounding box center [1347, 706] width 349 height 36
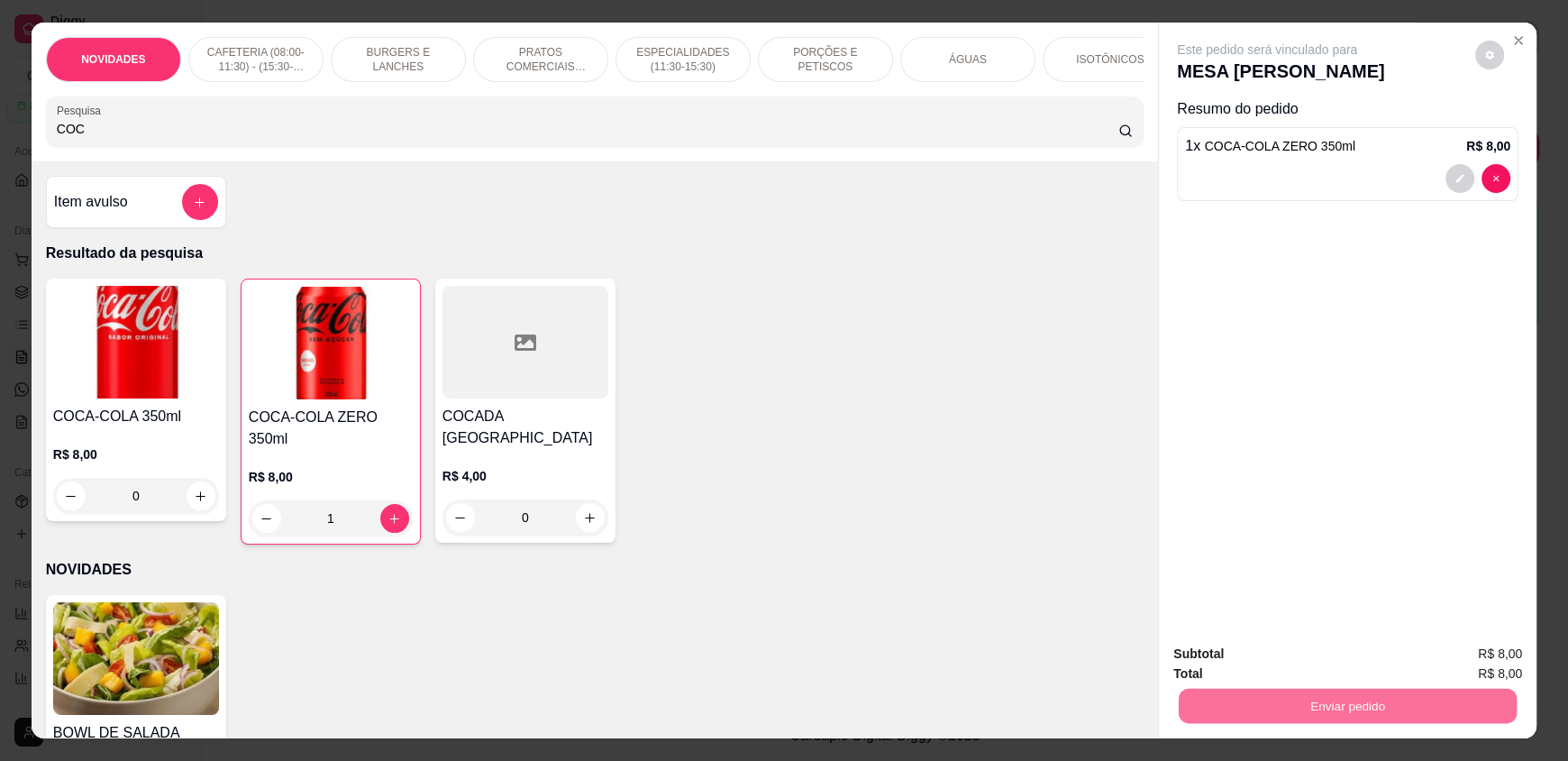
click at [1469, 651] on button "Enviar pedido" at bounding box center [1475, 661] width 102 height 34
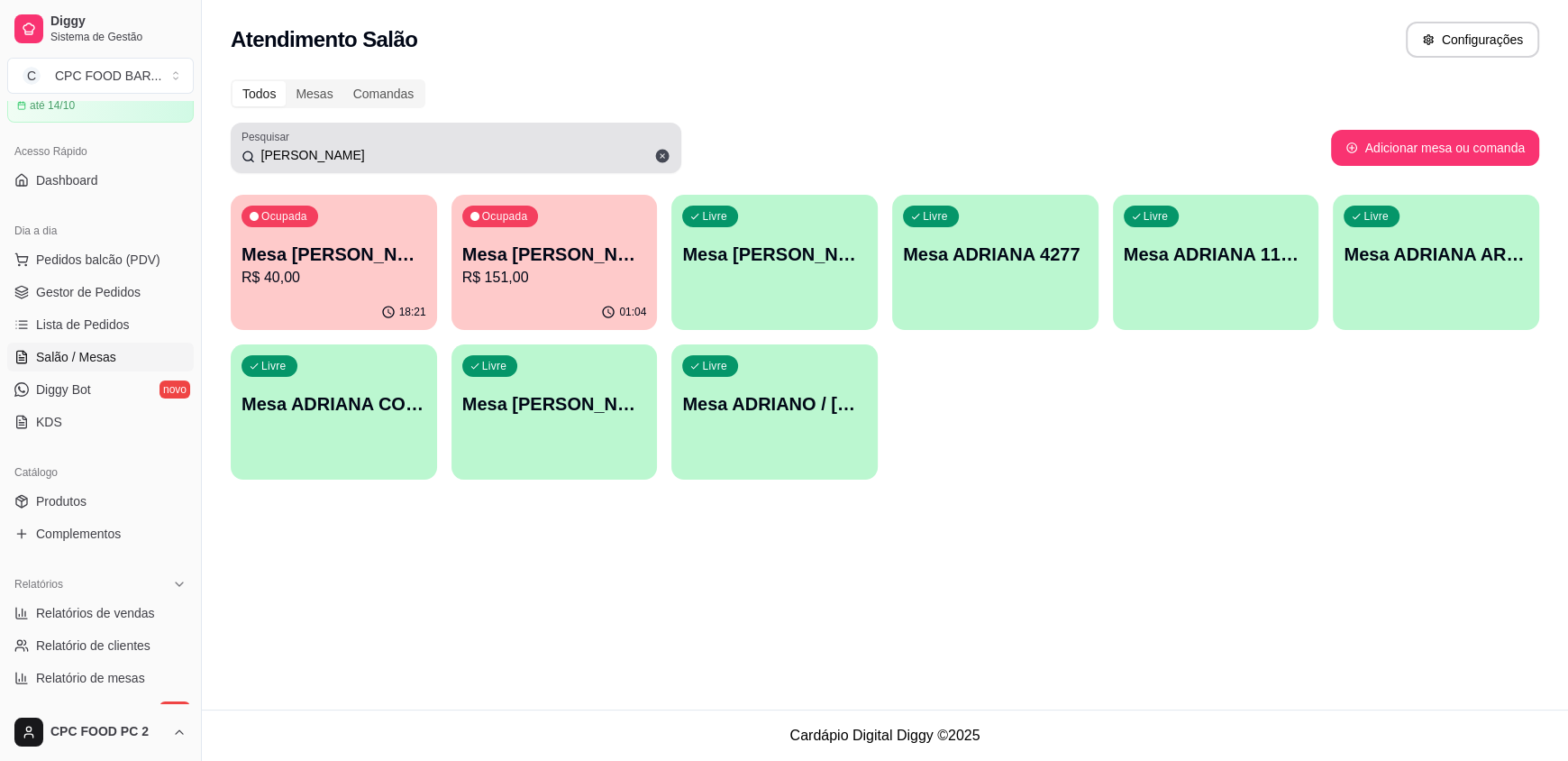
click at [315, 149] on input "ADRIAN" at bounding box center [462, 154] width 416 height 18
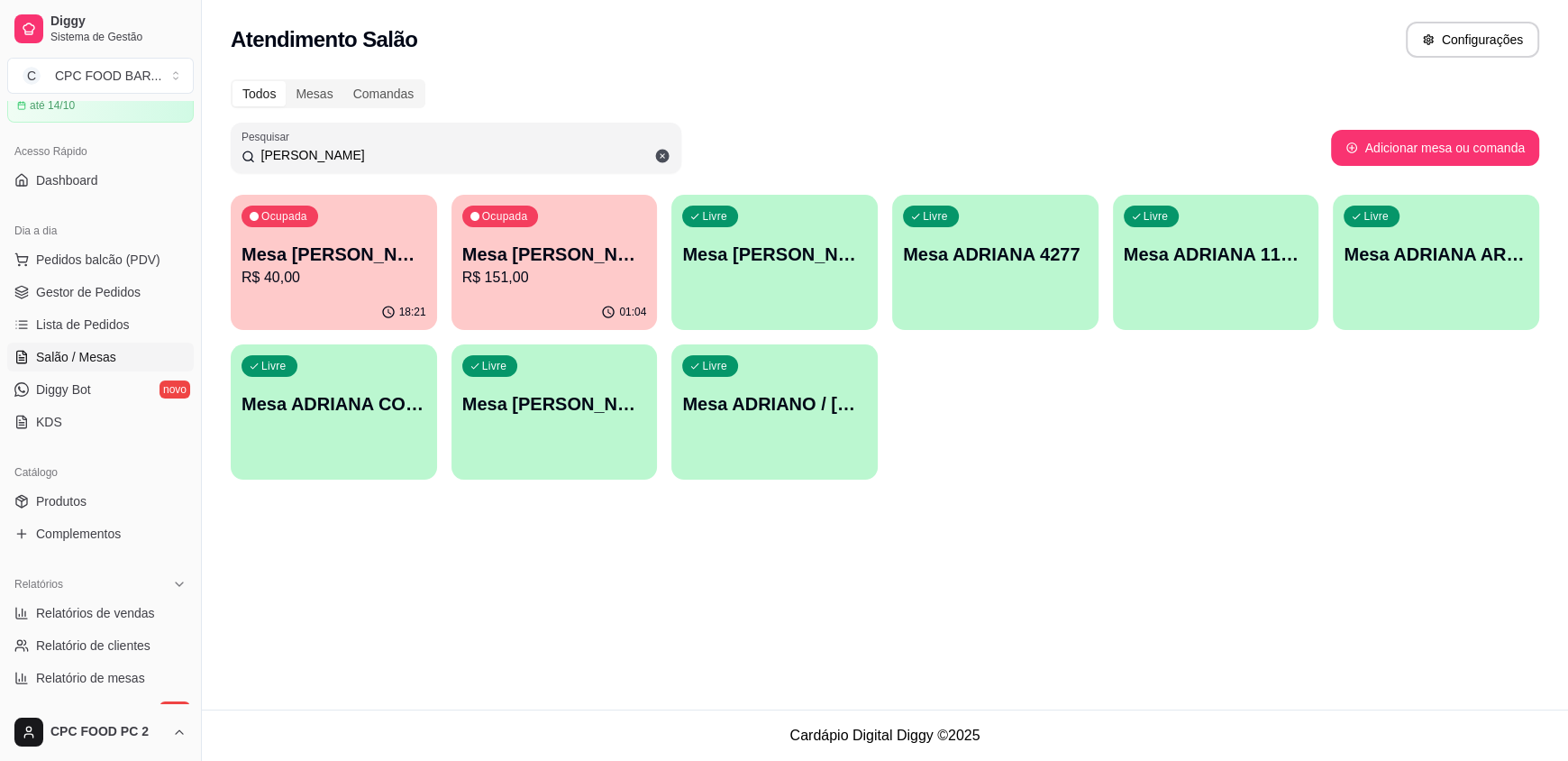
click at [315, 149] on input "ADRIAN" at bounding box center [462, 154] width 416 height 18
type input "ADRI"
click at [761, 403] on p "Mesa ADRIANO / [PERSON_NAME] 3940" at bounding box center [774, 403] width 185 height 26
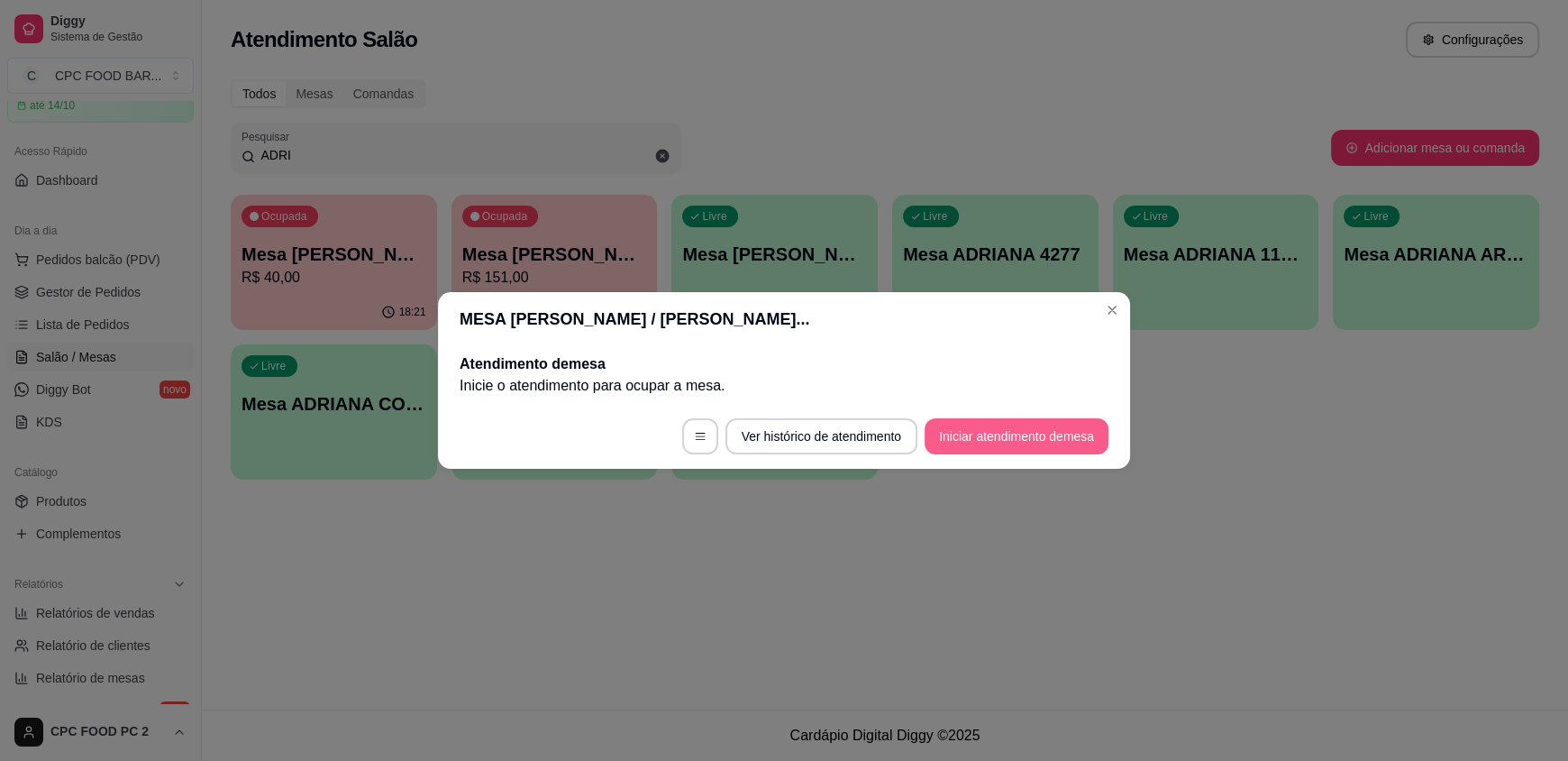
click at [993, 429] on button "Iniciar atendimento de mesa" at bounding box center [1016, 437] width 184 height 36
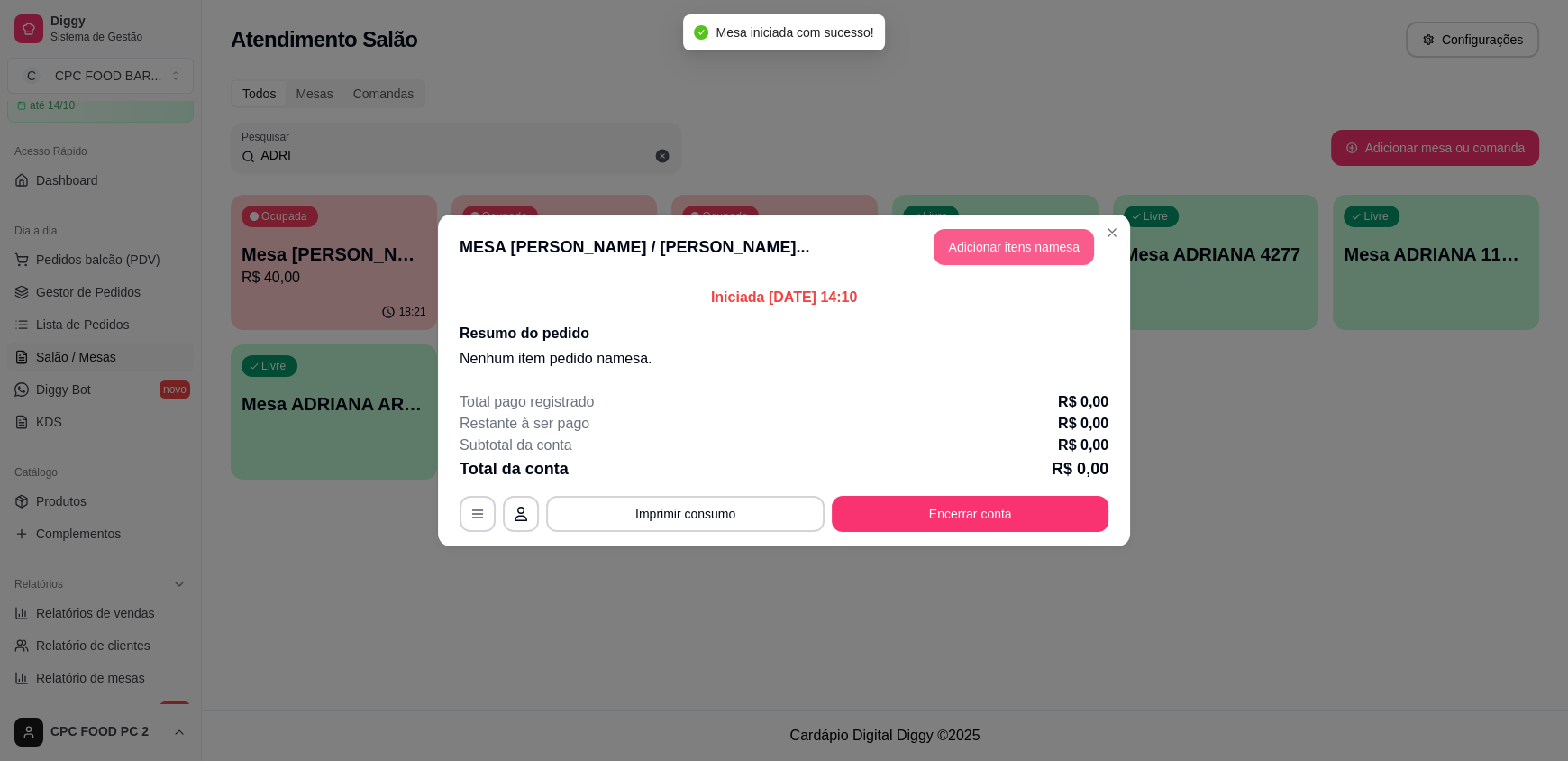
click at [1021, 252] on button "Adicionar itens na mesa" at bounding box center [1013, 247] width 161 height 36
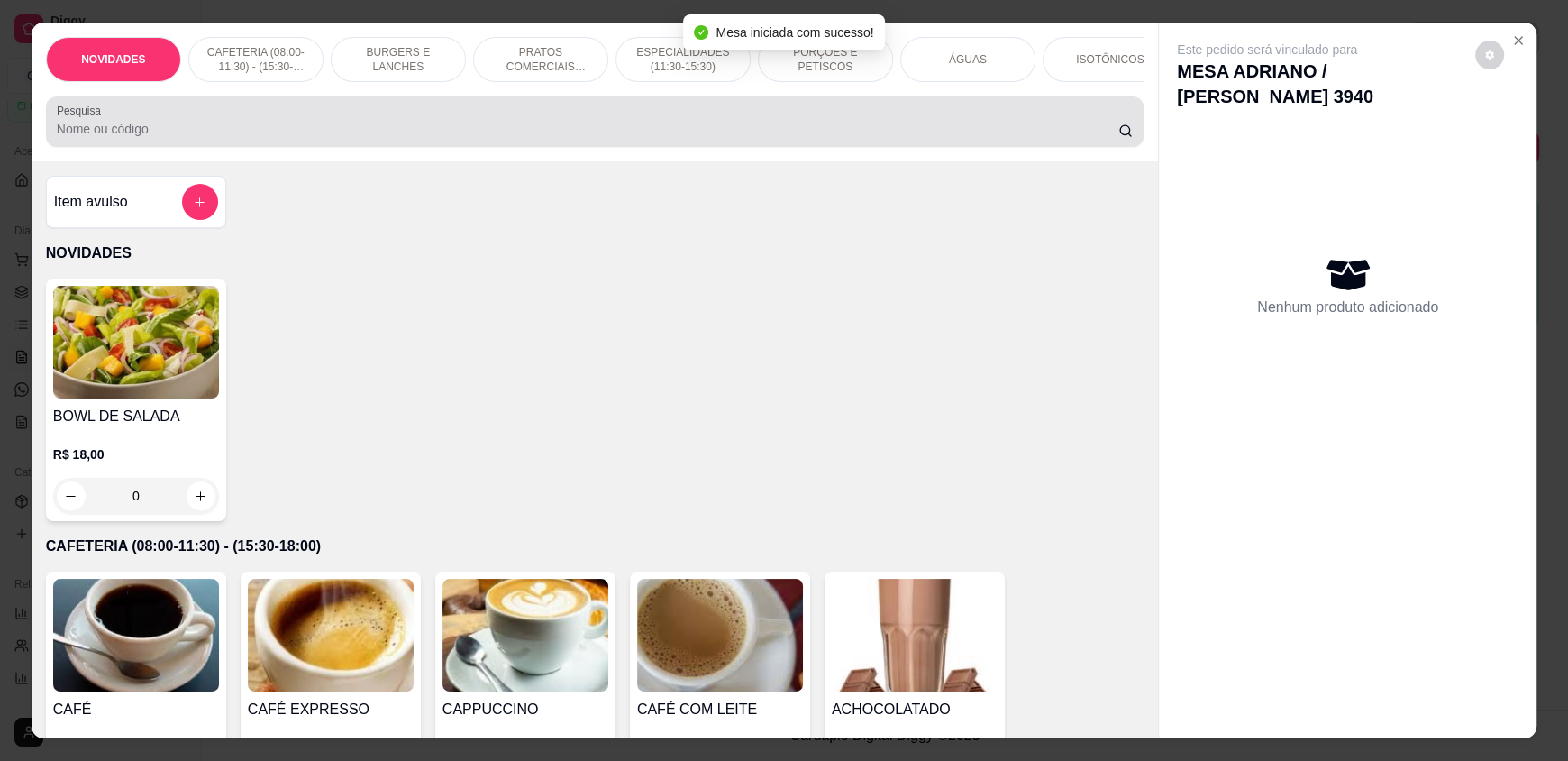
click at [980, 124] on div at bounding box center [595, 122] width 1076 height 36
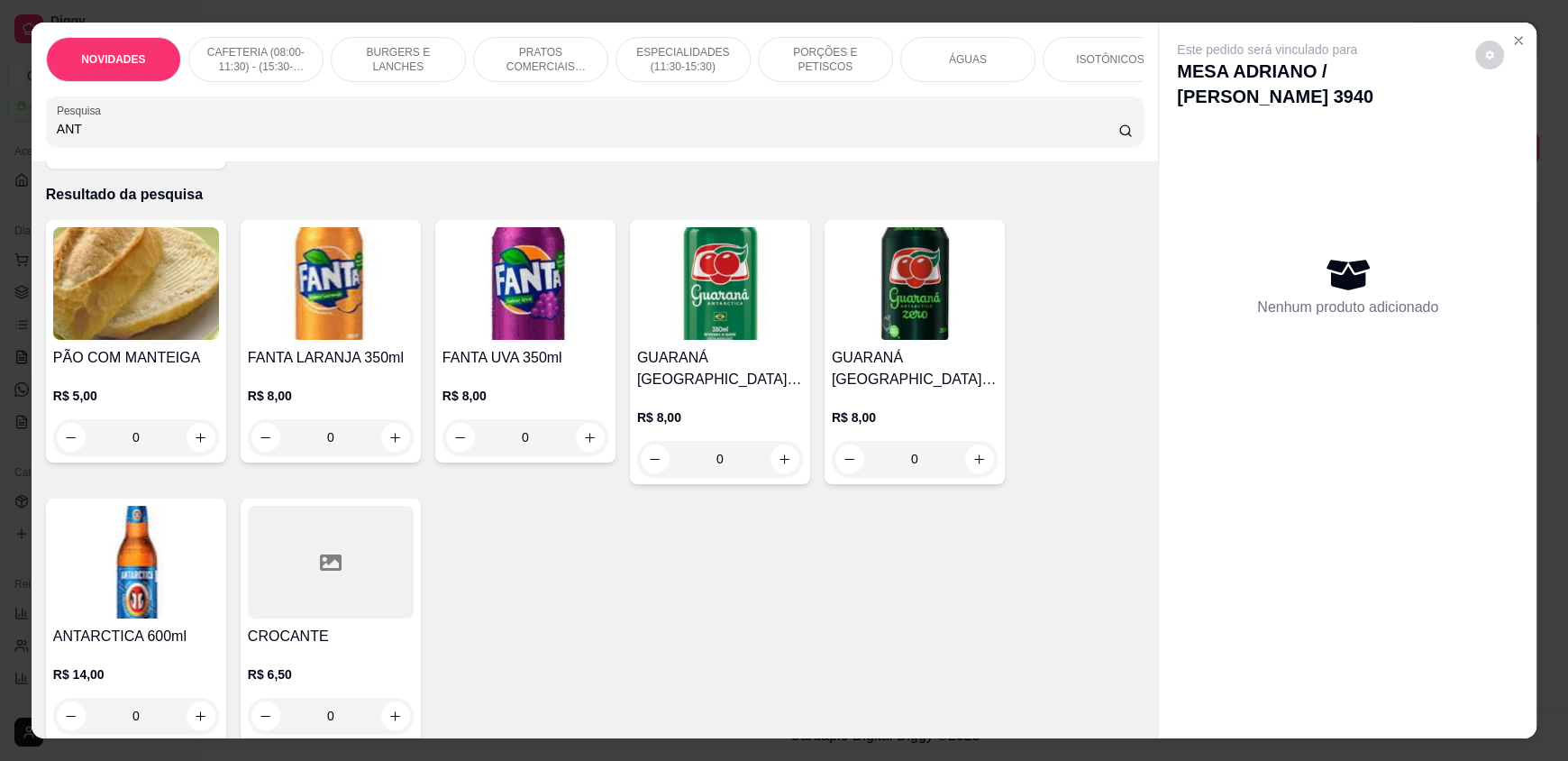
scroll to position [269, 0]
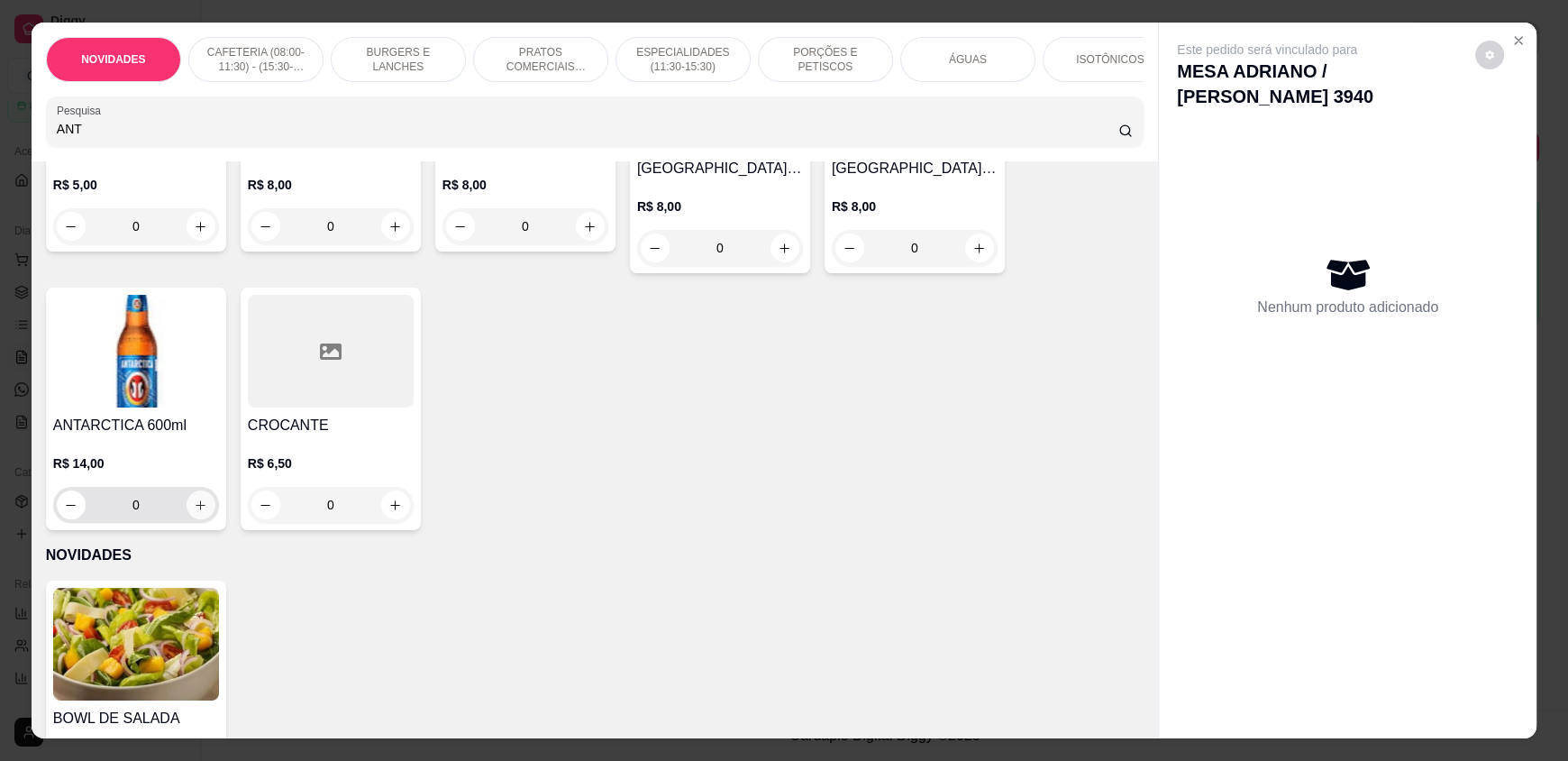
type input "ANT"
click at [194, 512] on icon "increase-product-quantity" at bounding box center [201, 505] width 13 height 13
type input "1"
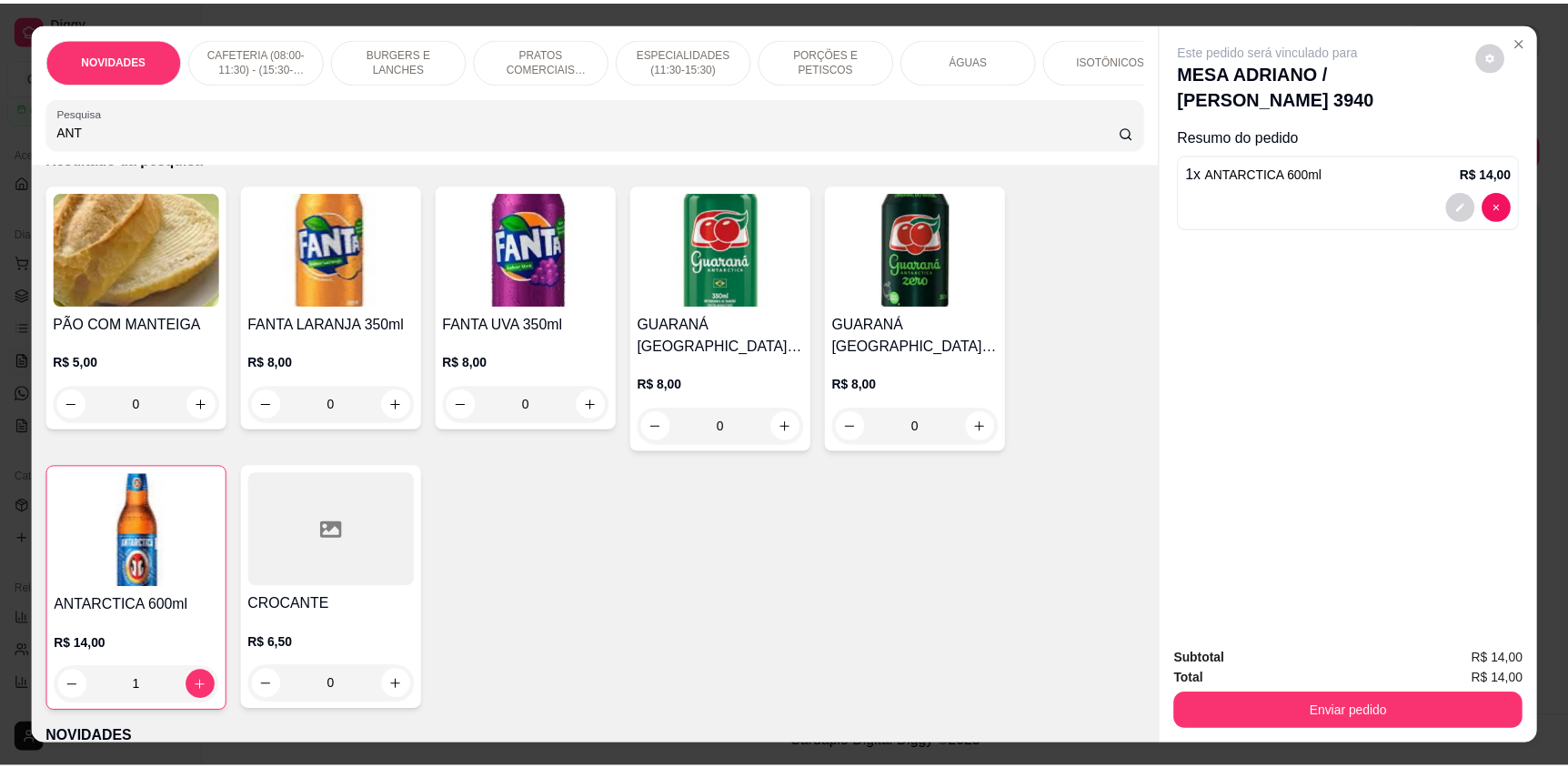
scroll to position [0, 0]
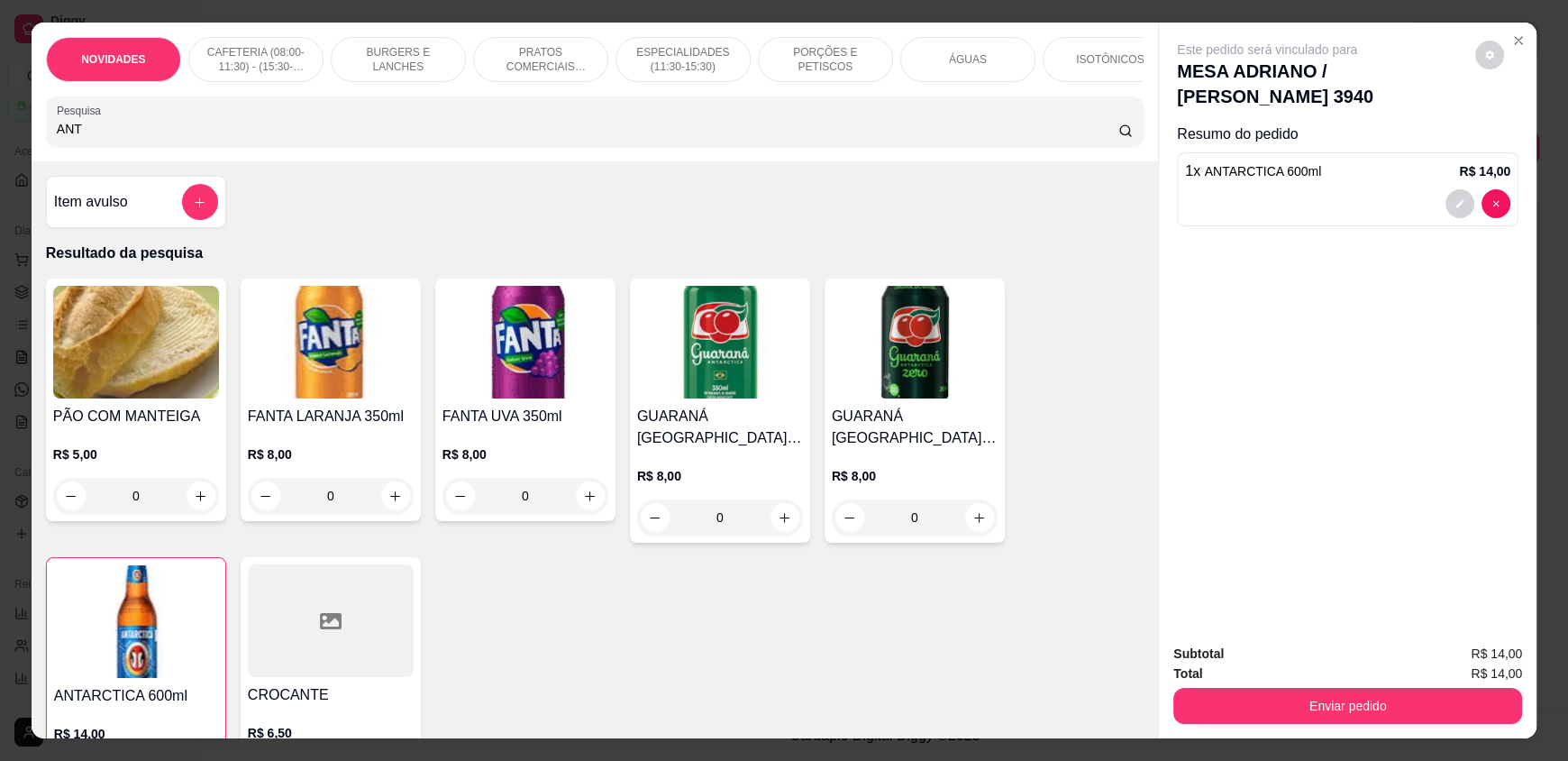
click at [83, 138] on input "ANT" at bounding box center [588, 128] width 1063 height 18
click at [78, 138] on input "ANT" at bounding box center [588, 128] width 1063 height 18
click at [77, 138] on input "ANT" at bounding box center [588, 128] width 1063 height 18
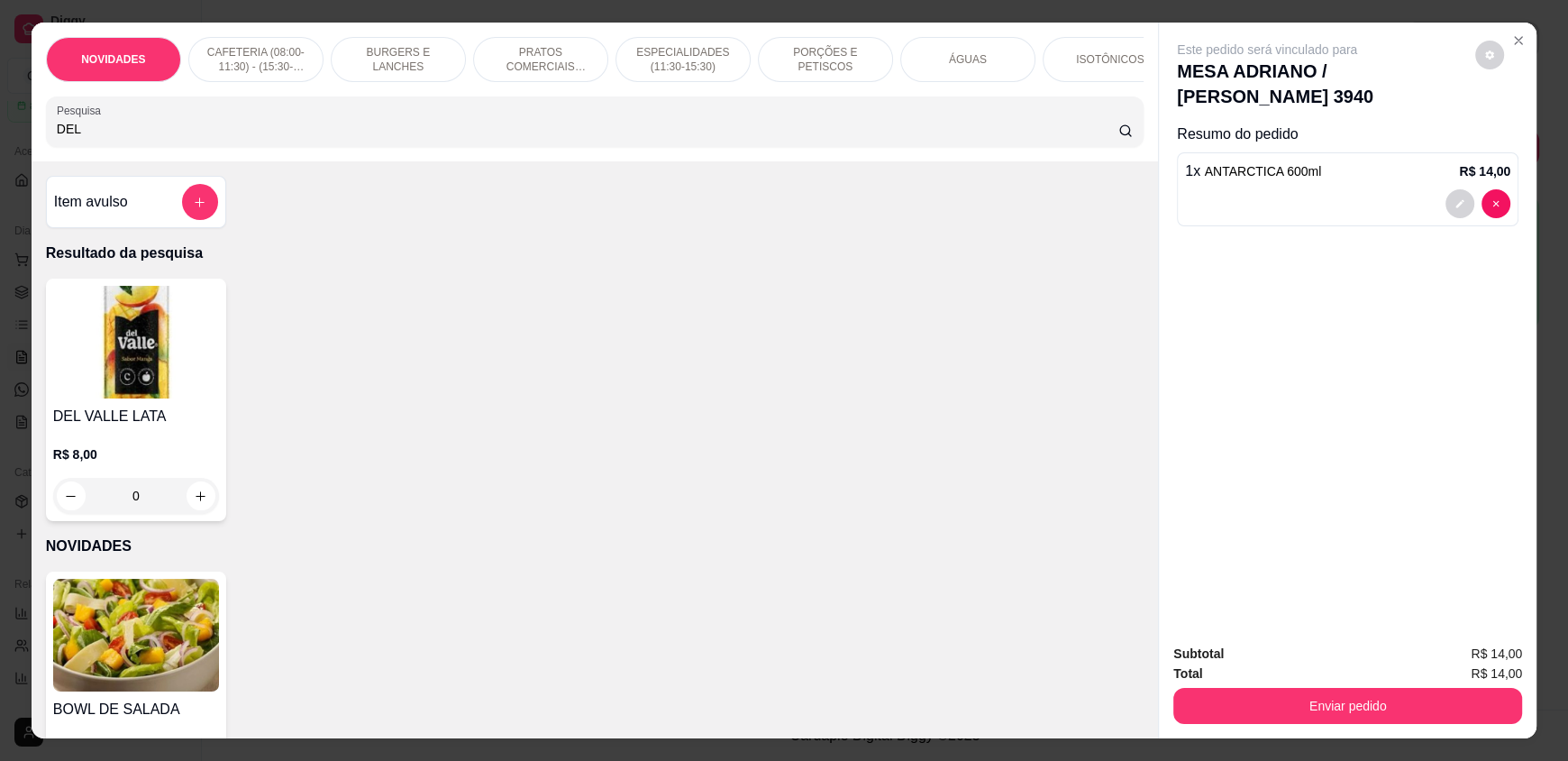
type input "DEL"
click at [188, 505] on div "0" at bounding box center [136, 496] width 166 height 36
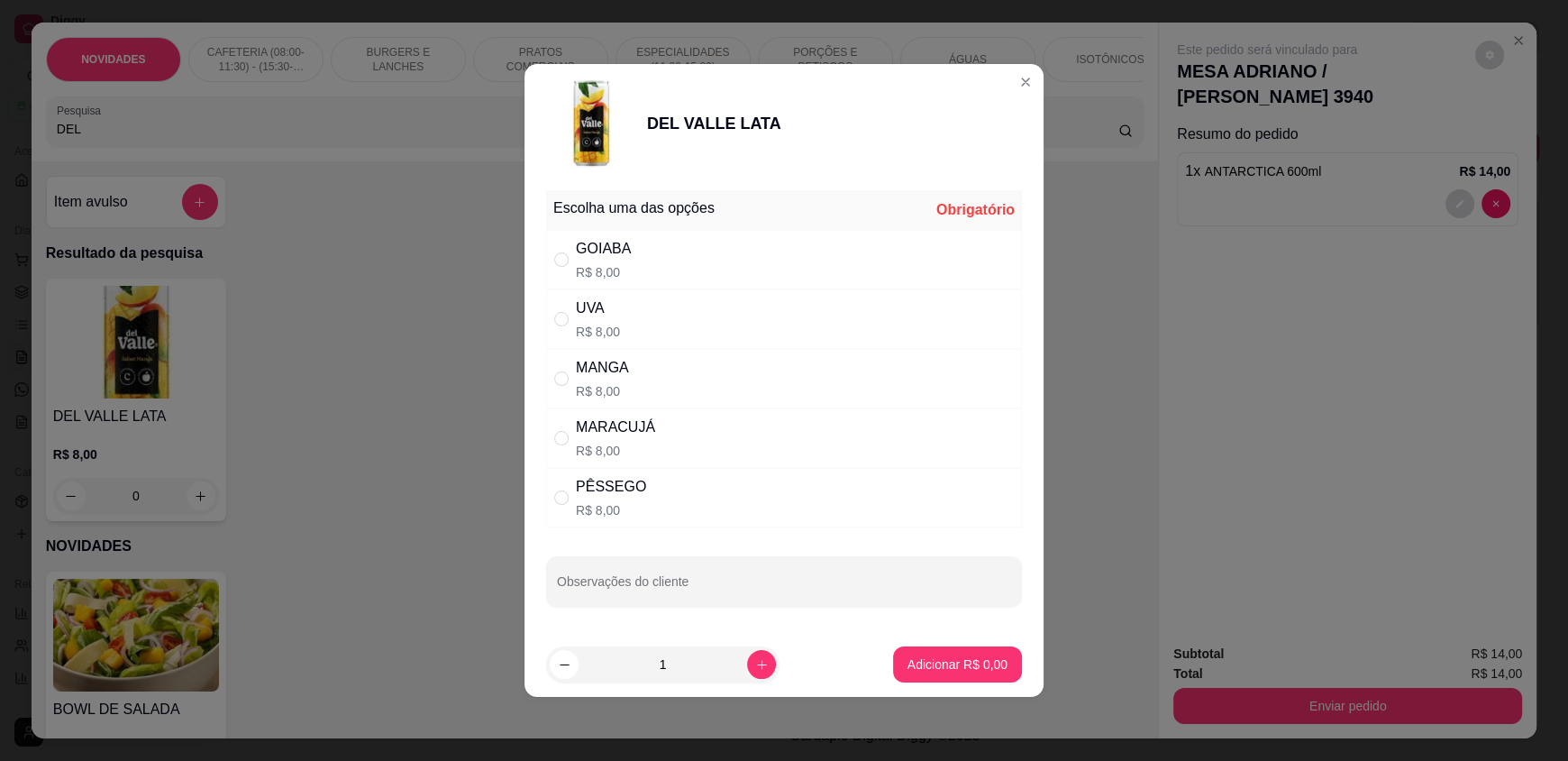
click at [563, 361] on div "MANGA R$ 8,00" at bounding box center [784, 379] width 476 height 60
radio input "true"
click at [972, 662] on p "Adicionar R$ 8,00" at bounding box center [957, 664] width 100 height 18
type input "1"
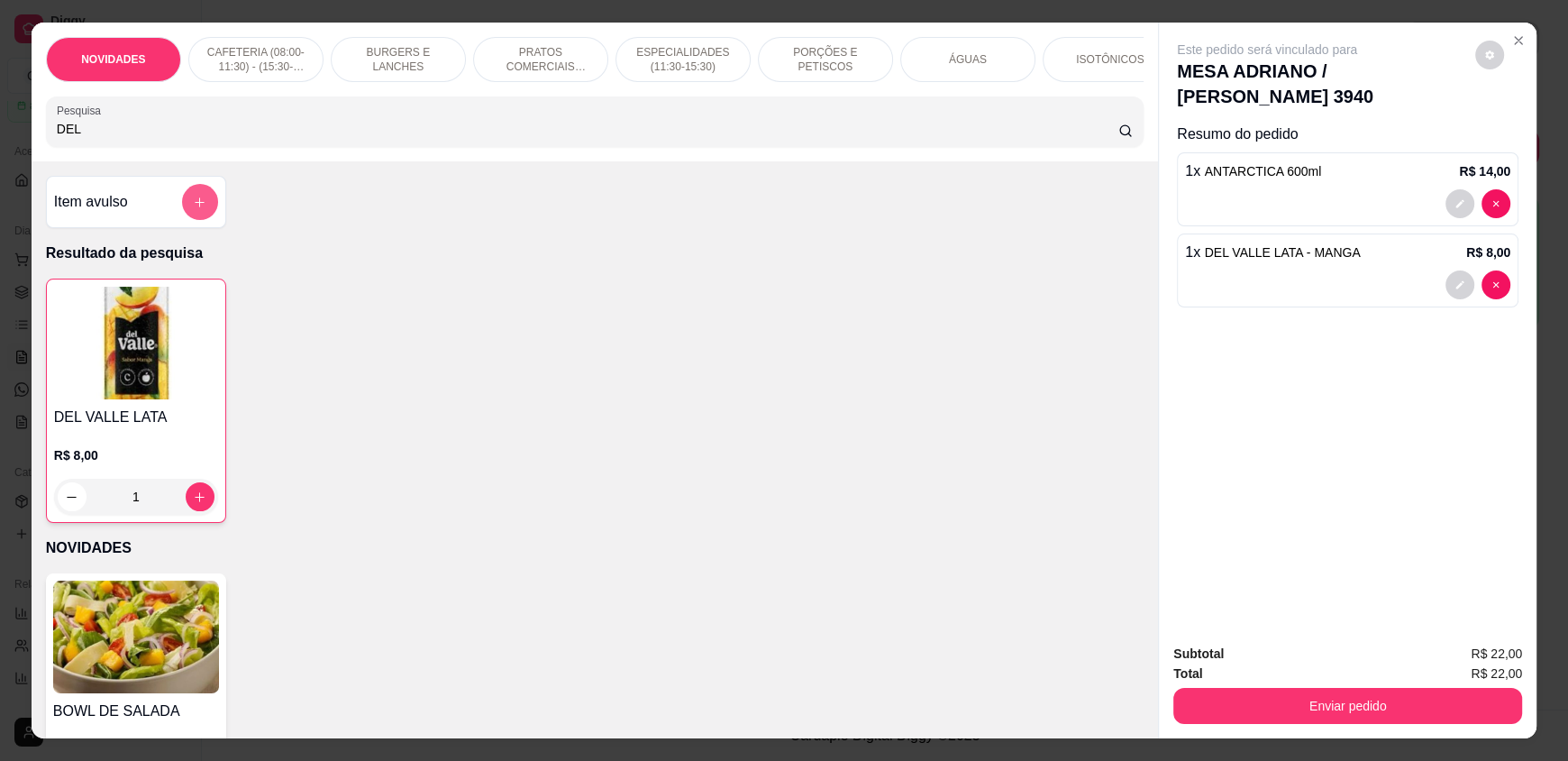
click at [193, 209] on icon "add-separate-item" at bounding box center [200, 203] width 13 height 13
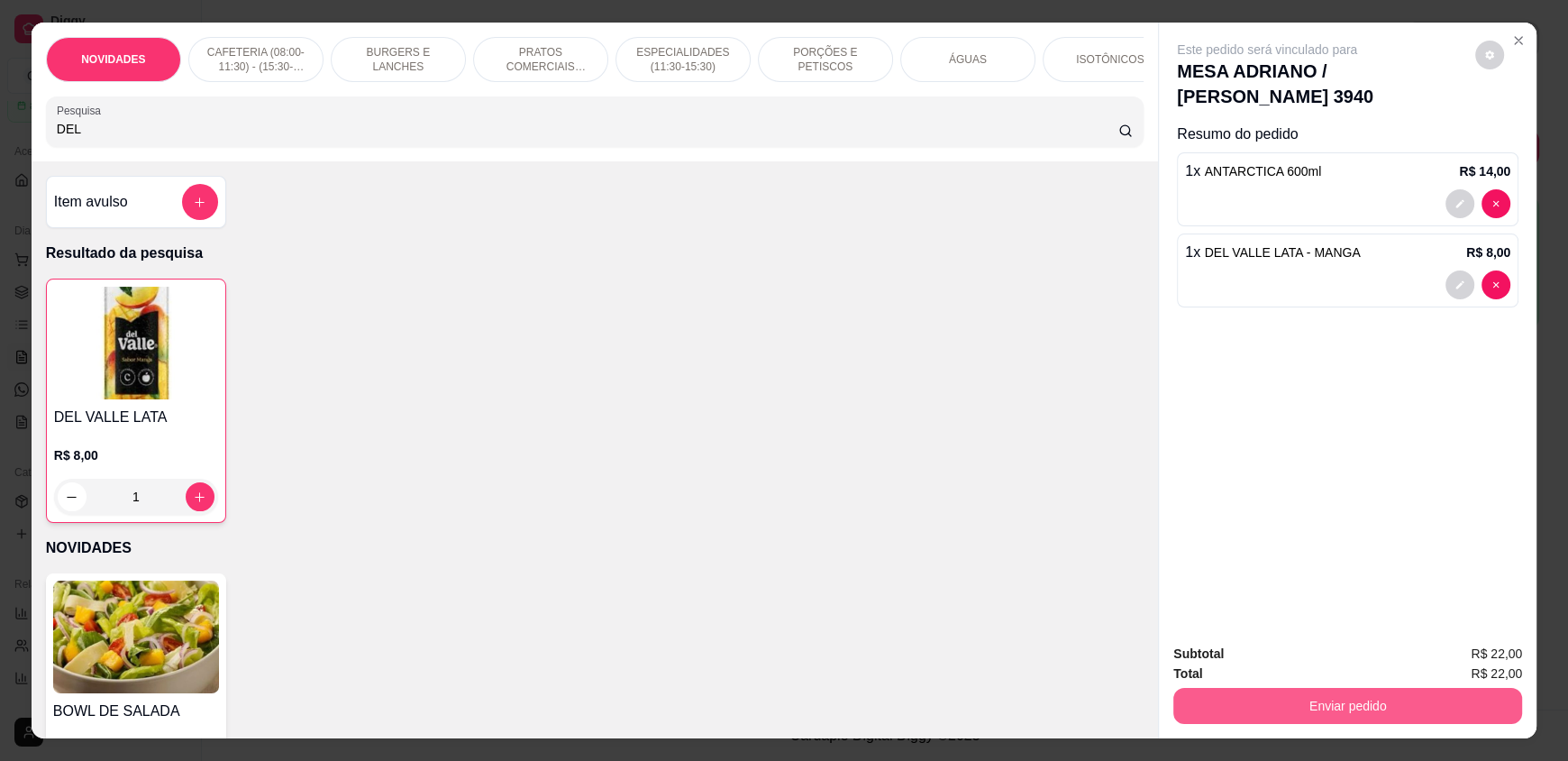
click at [1280, 702] on button "Enviar pedido" at bounding box center [1347, 706] width 349 height 36
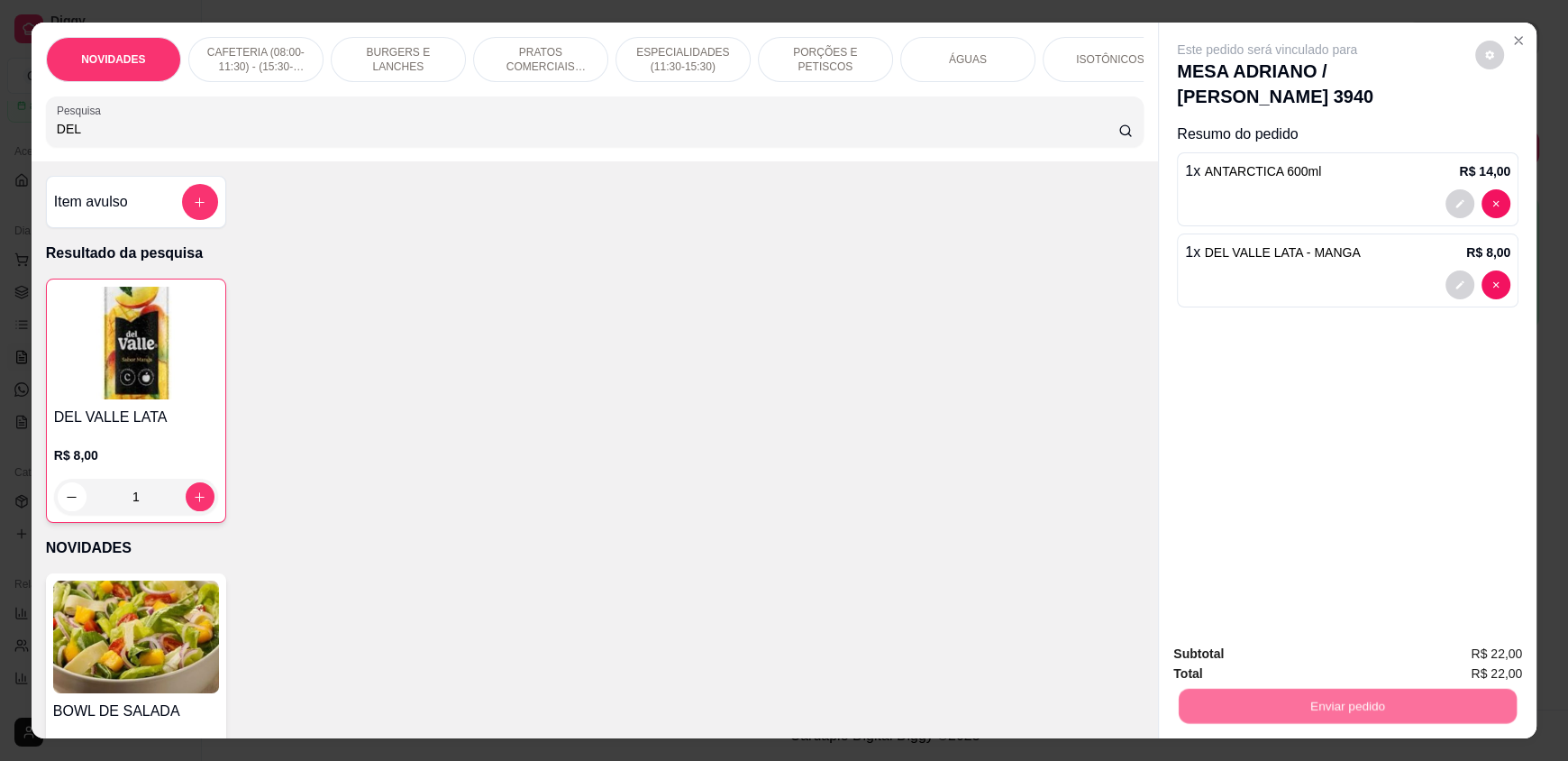
click at [1502, 648] on button "Enviar pedido" at bounding box center [1475, 661] width 102 height 34
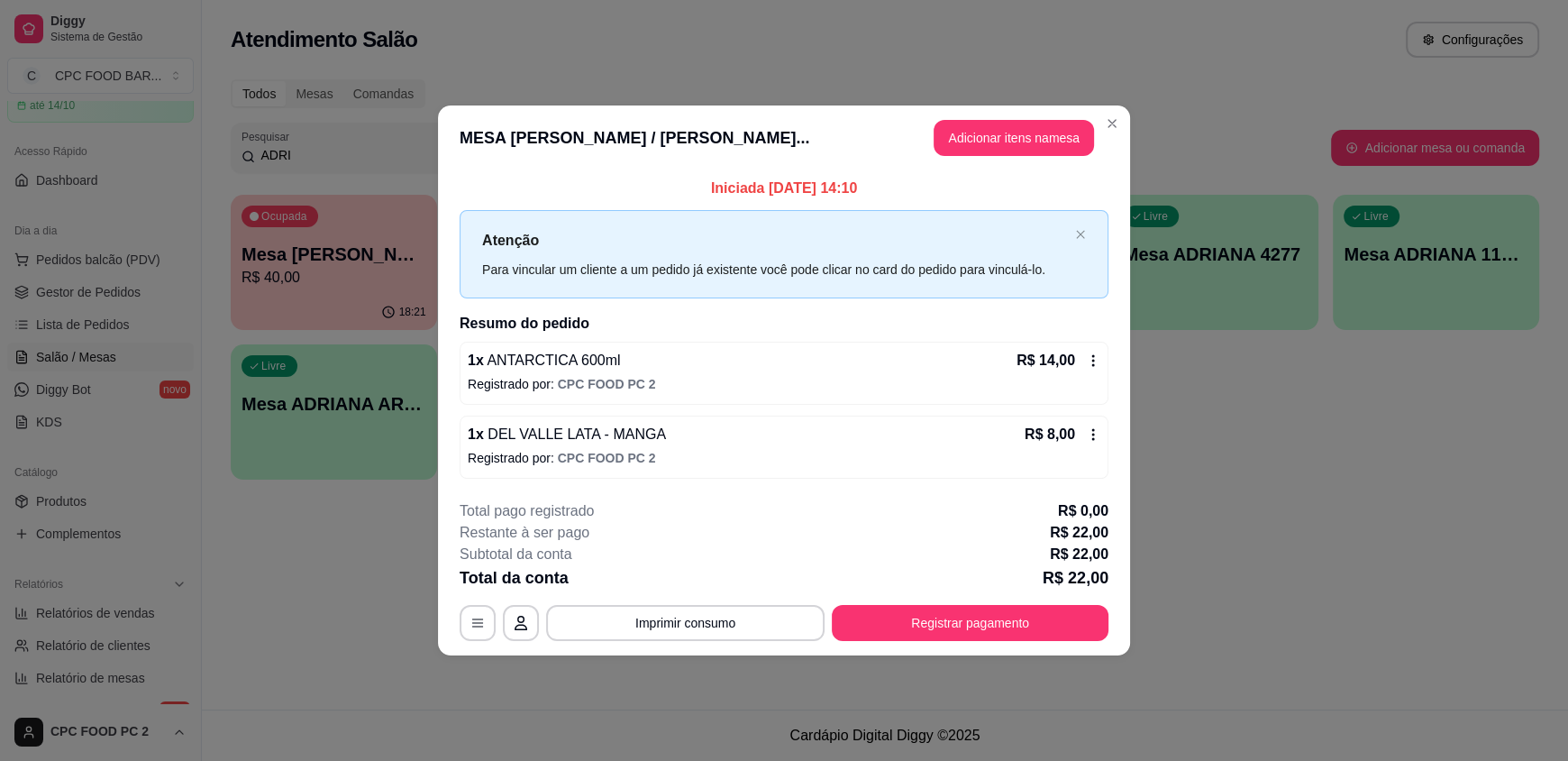
click at [1100, 107] on header "MESA ADRIANO / KAREN... Adicionar itens na mesa" at bounding box center [784, 138] width 693 height 65
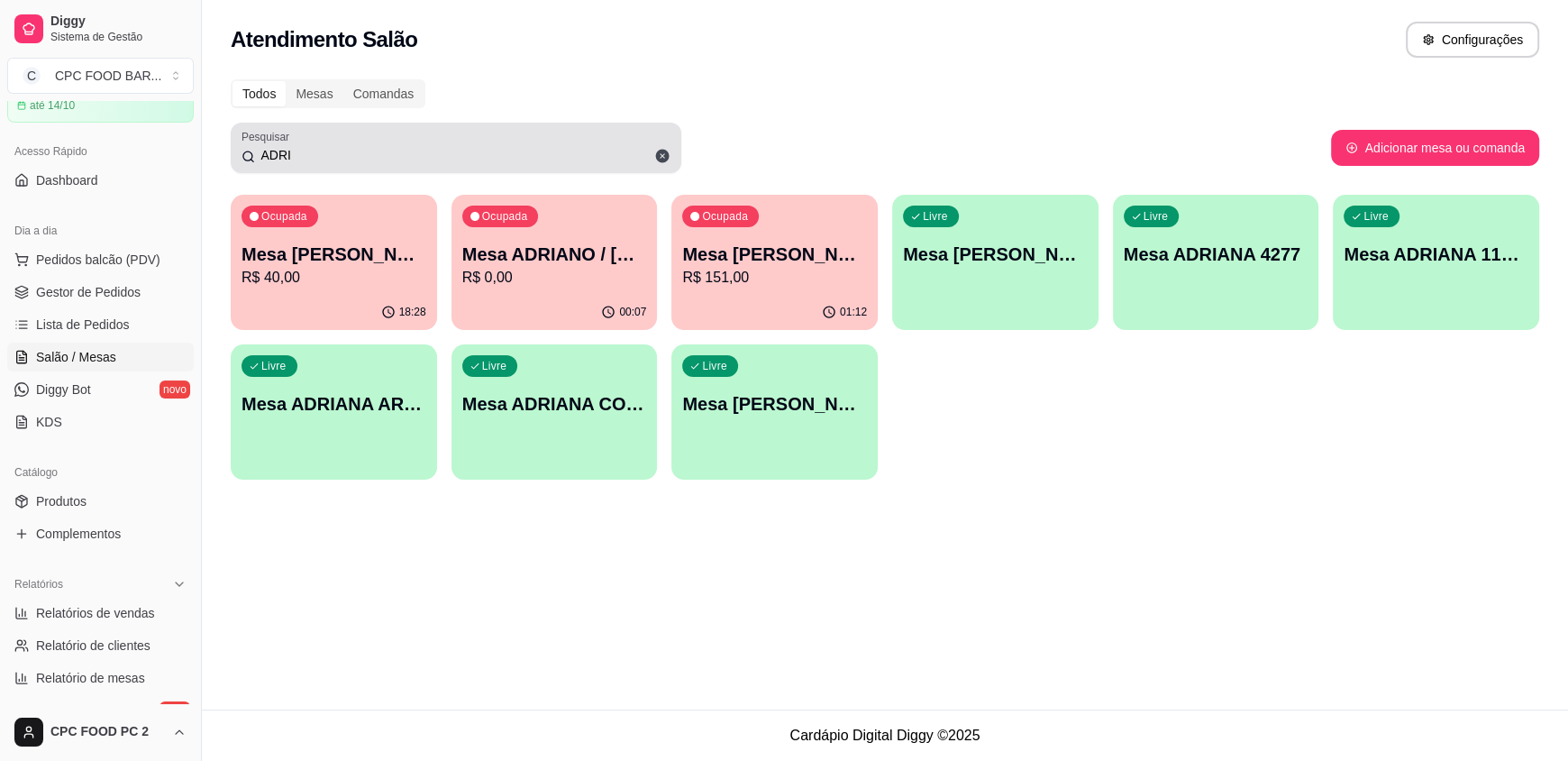
click at [393, 143] on div "ADRI" at bounding box center [456, 147] width 429 height 36
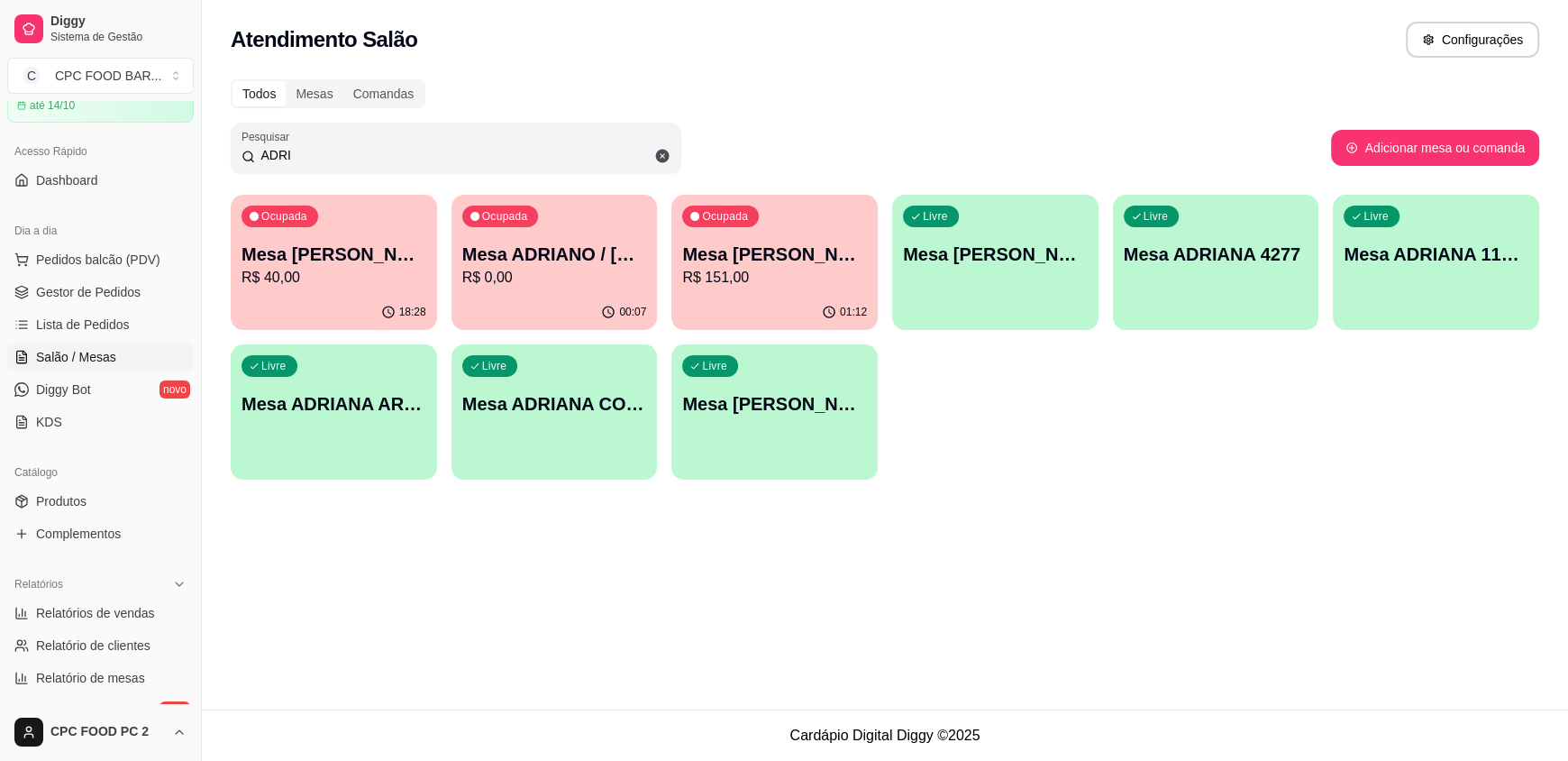
click at [821, 264] on p "Mesa [PERSON_NAME]" at bounding box center [774, 254] width 185 height 26
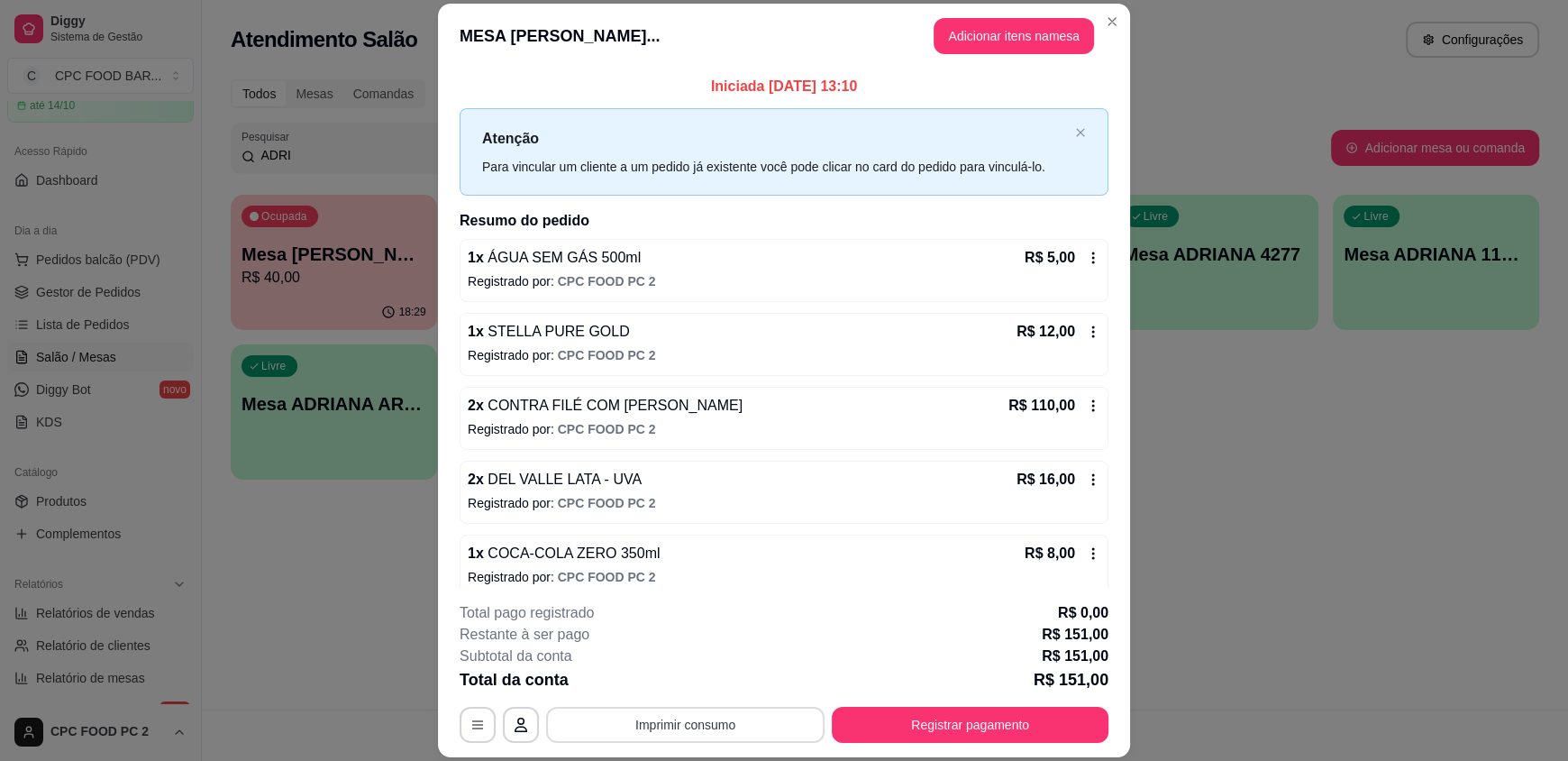
click at [704, 729] on button "Imprimir consumo" at bounding box center [685, 725] width 279 height 36
click at [706, 689] on button "IMPRESSORA" at bounding box center [684, 682] width 127 height 28
click at [985, 727] on button "Registrar pagamento" at bounding box center [970, 725] width 277 height 36
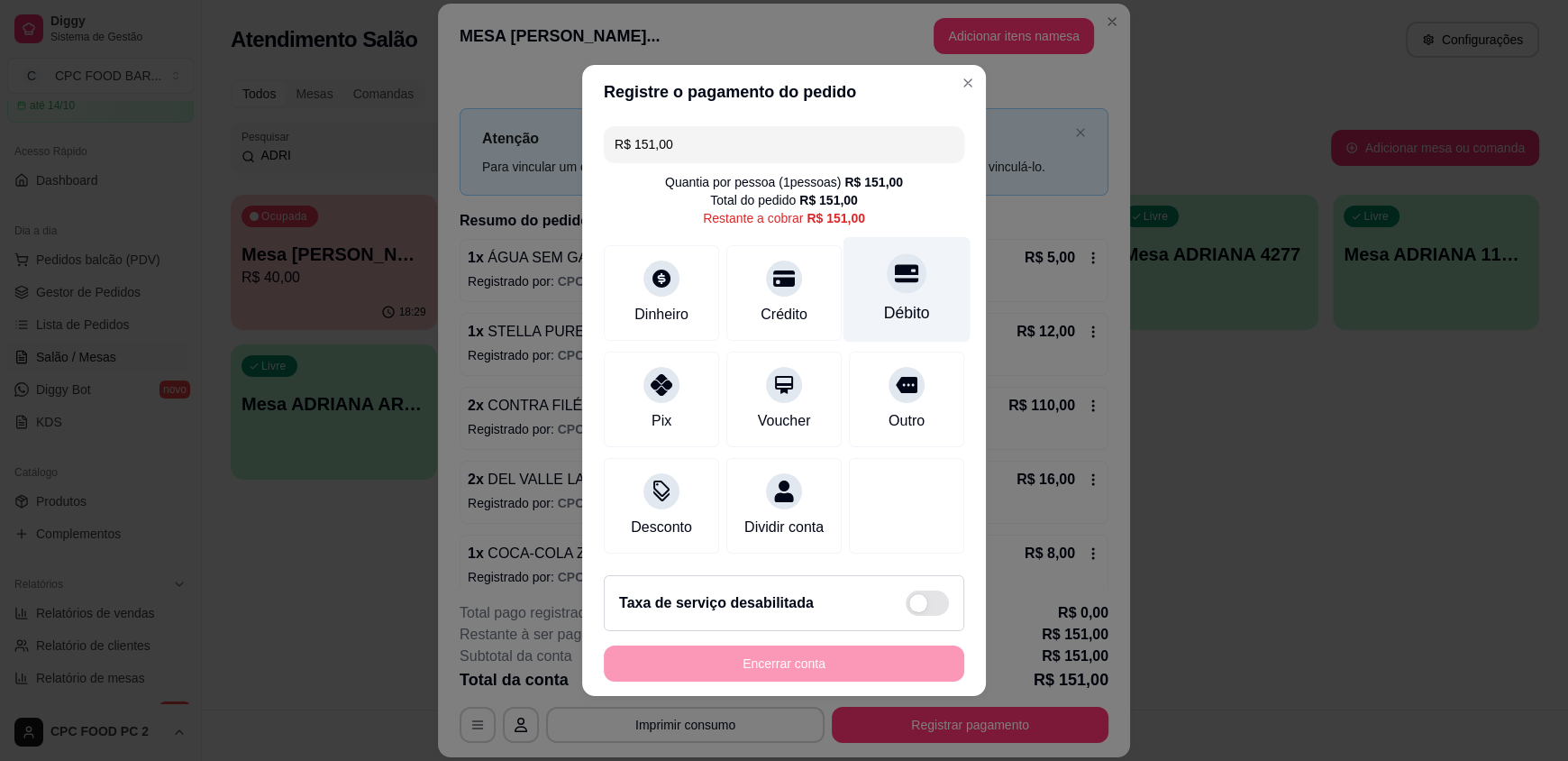
drag, startPoint x: 888, startPoint y: 267, endPoint x: 888, endPoint y: 280, distance: 13.0
click at [895, 267] on icon at bounding box center [907, 273] width 24 height 24
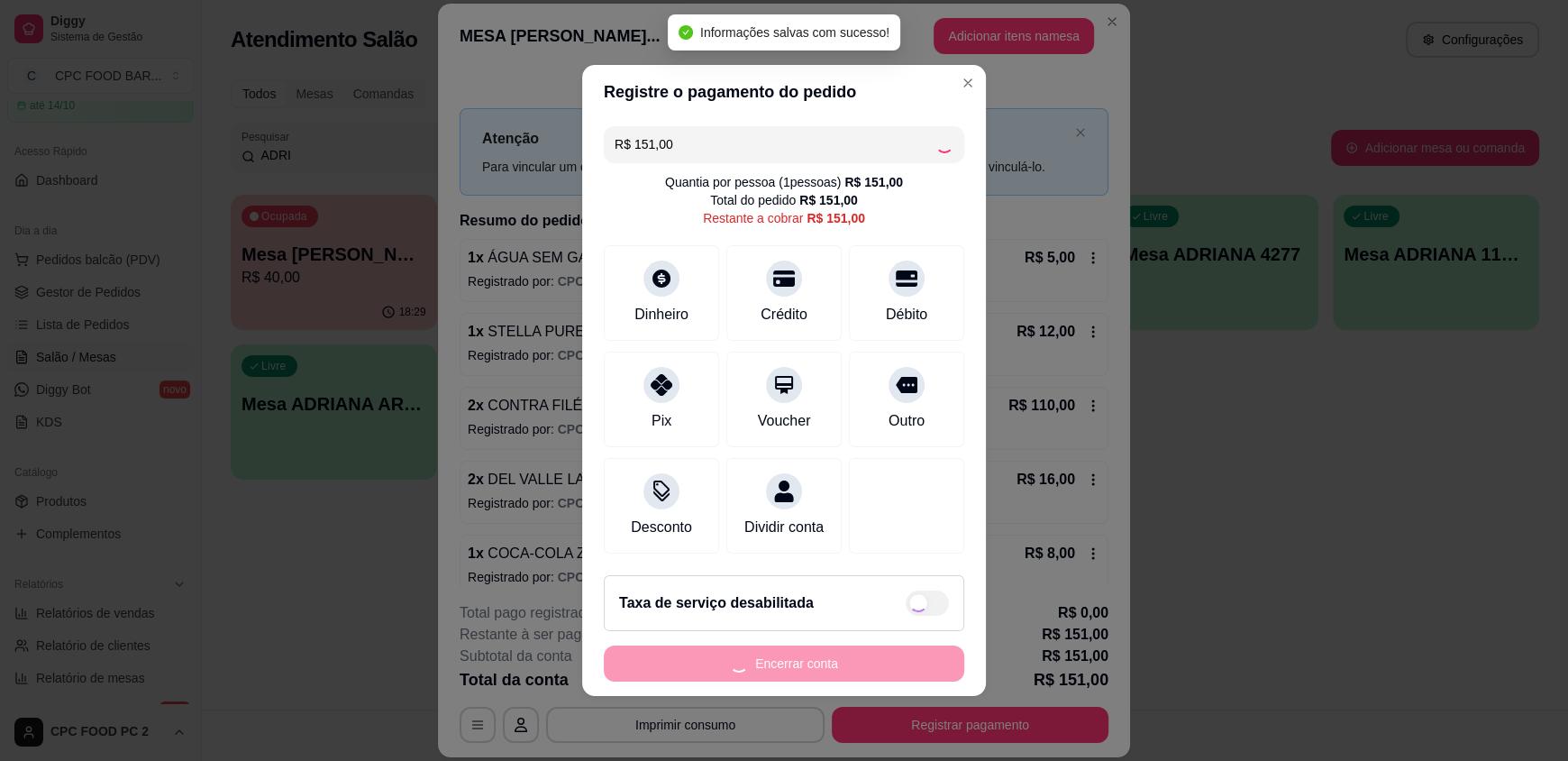
type input "R$ 0,00"
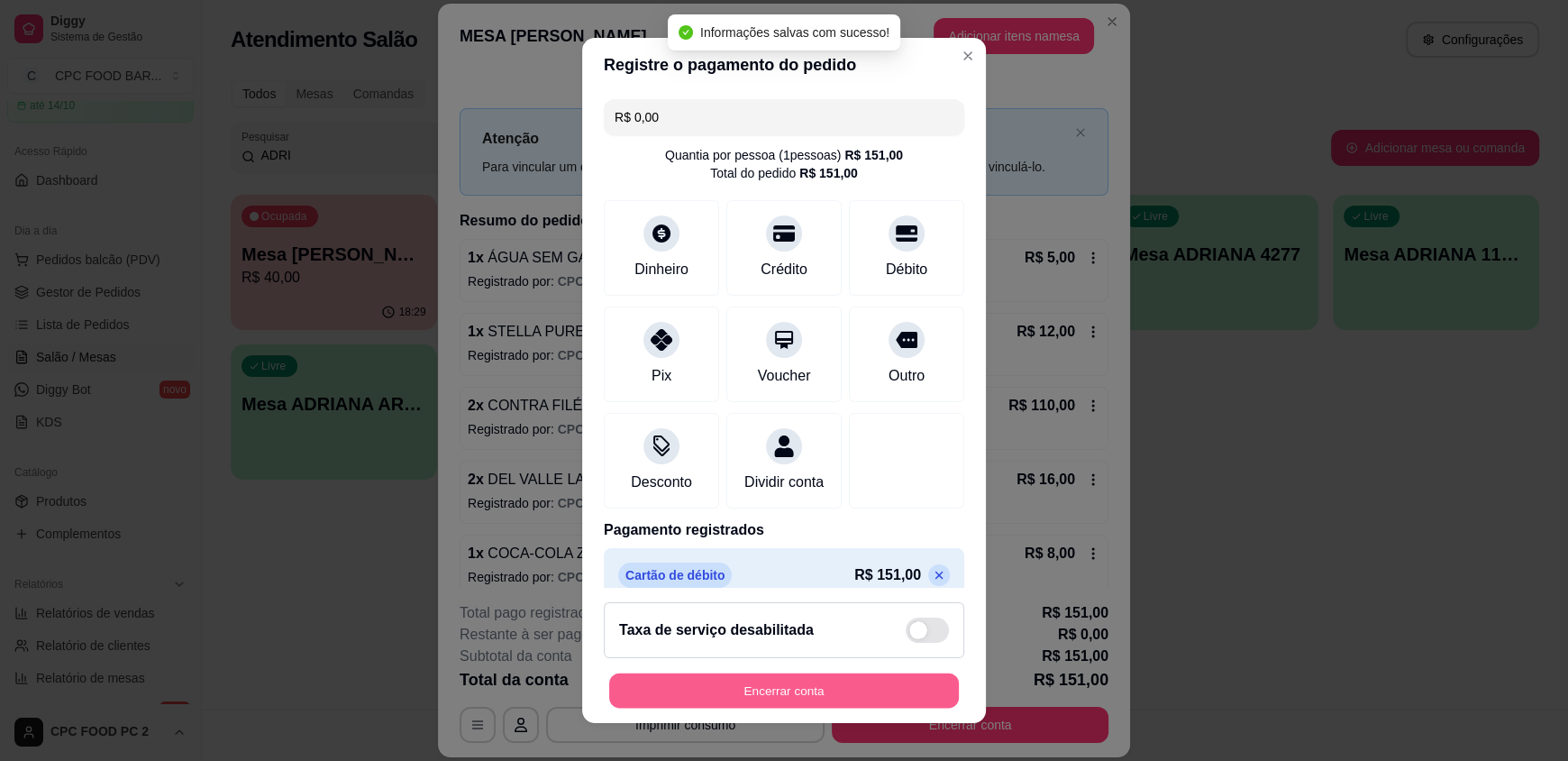
click at [766, 687] on button "Encerrar conta" at bounding box center [784, 690] width 350 height 35
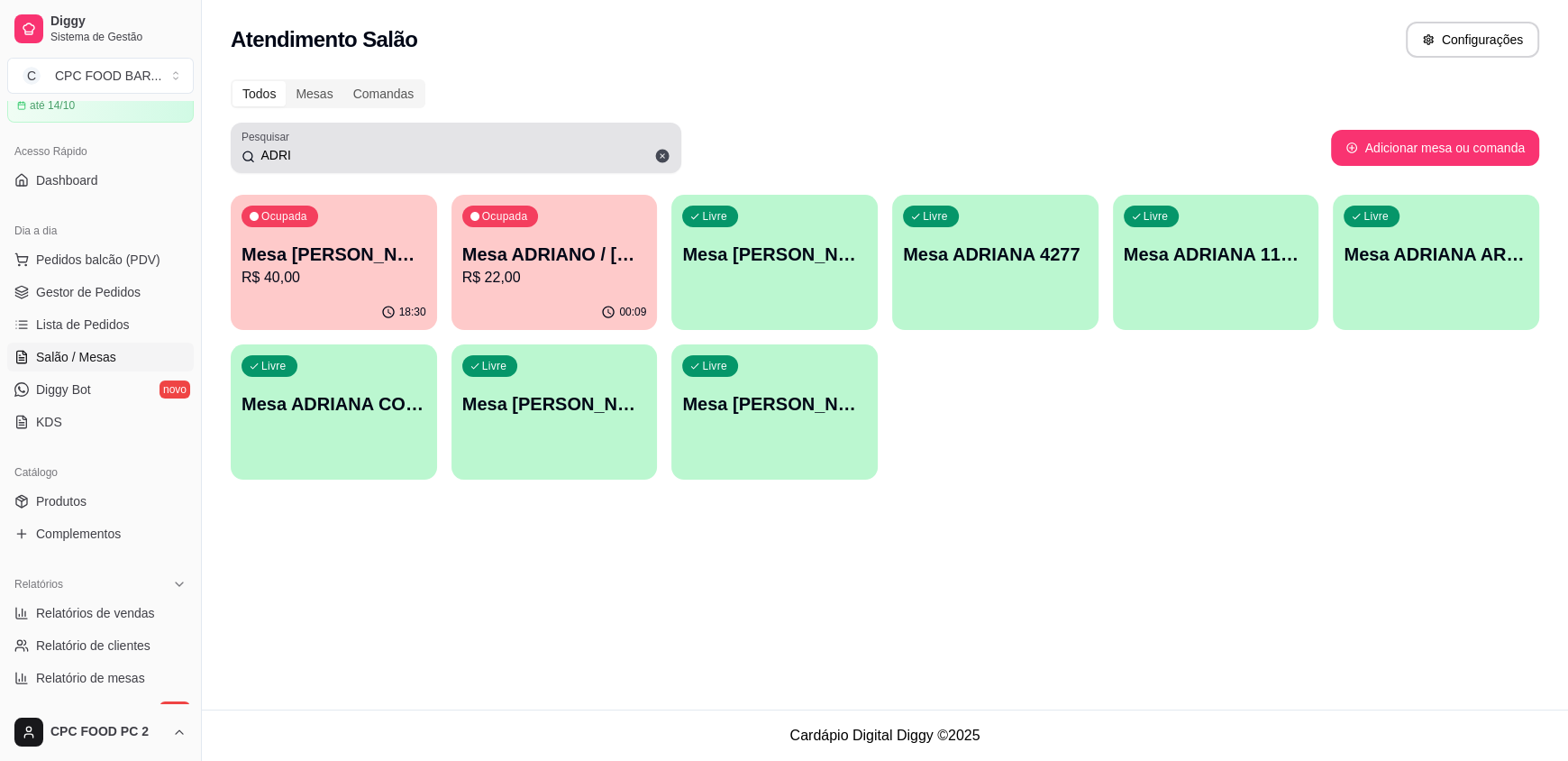
click at [662, 152] on icon at bounding box center [663, 156] width 13 height 13
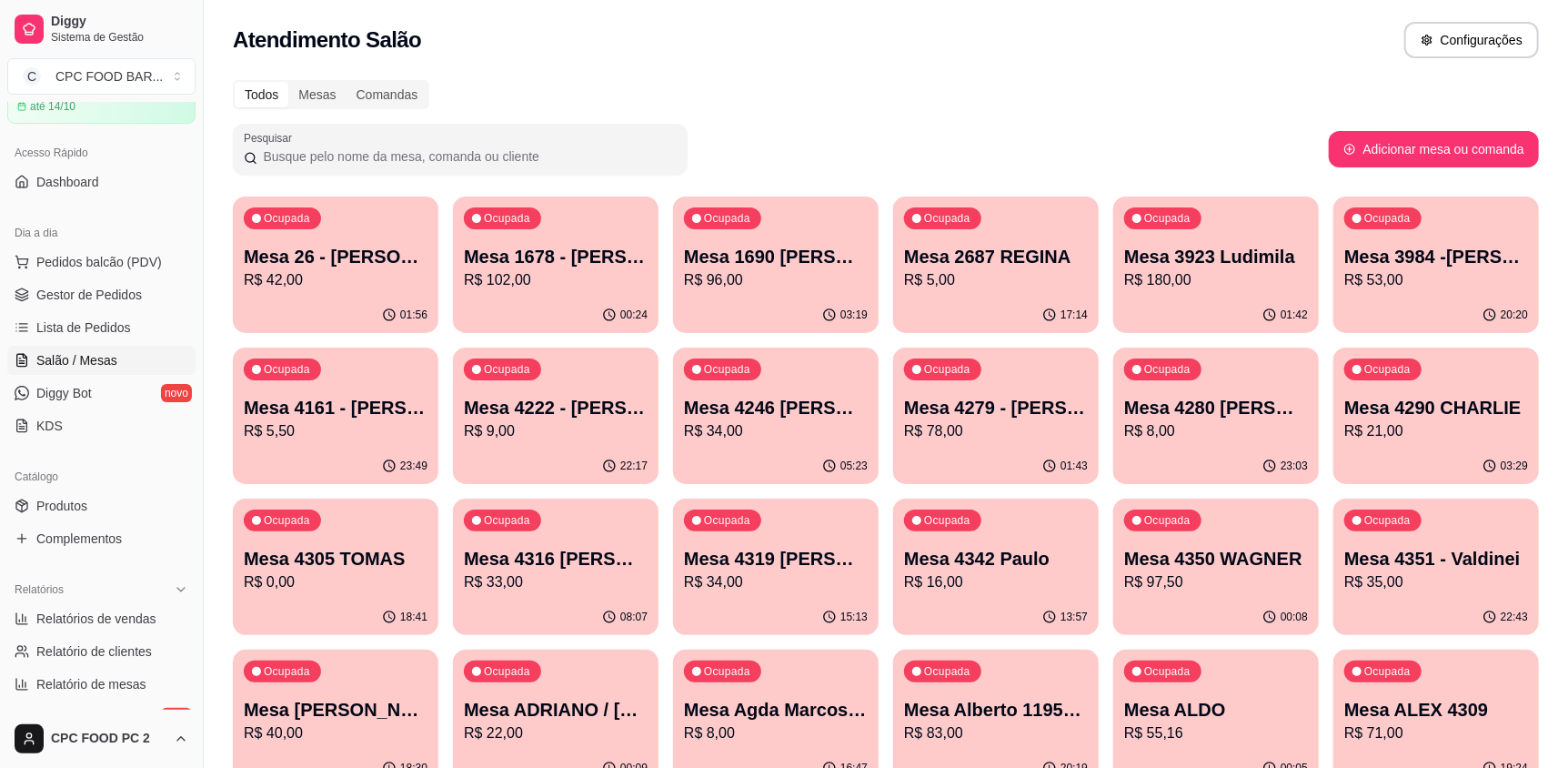
click at [573, 141] on div at bounding box center [460, 149] width 433 height 36
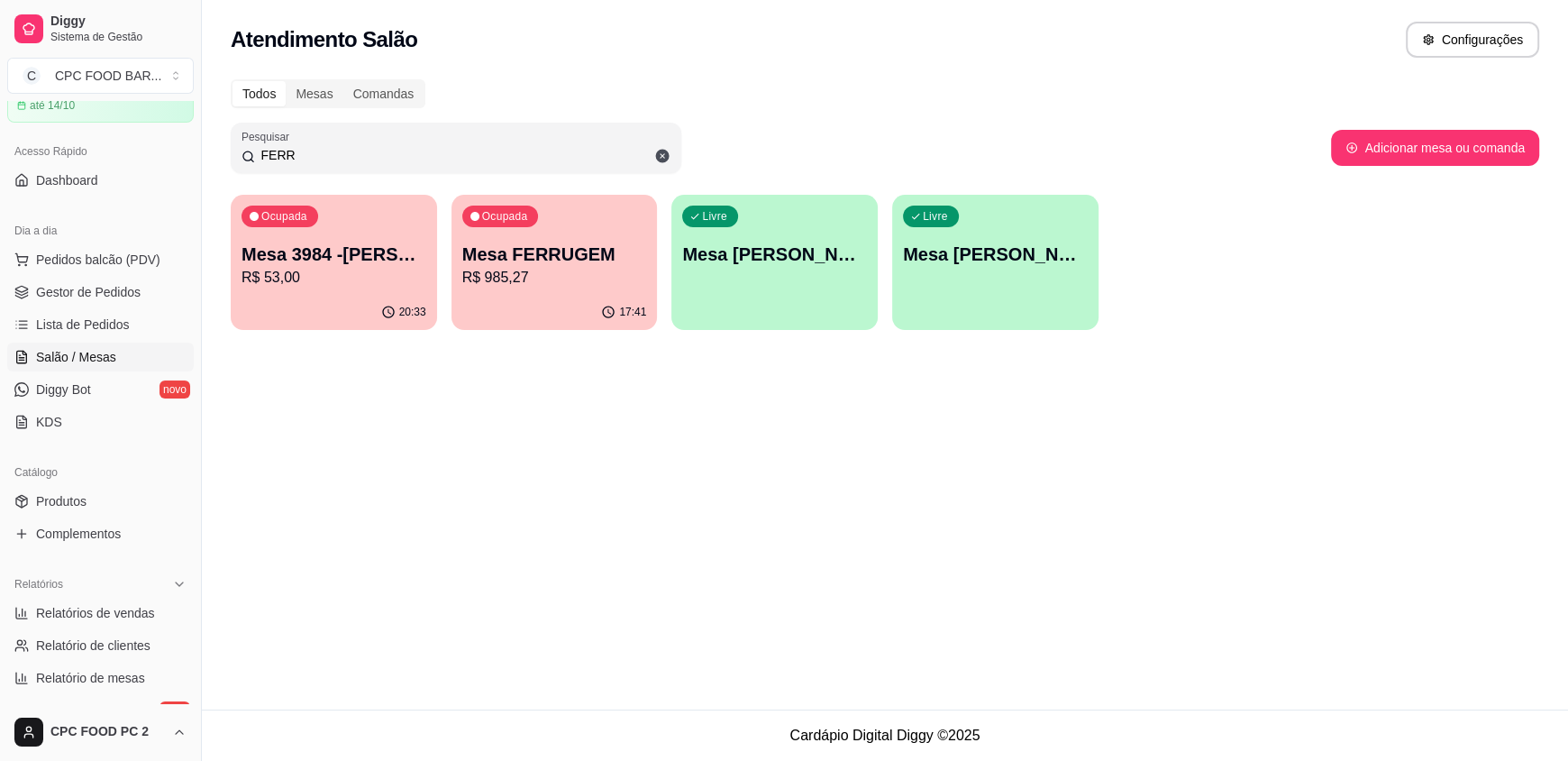
type input "FERR"
click at [544, 249] on p "Mesa FERRUGEM" at bounding box center [555, 255] width 180 height 25
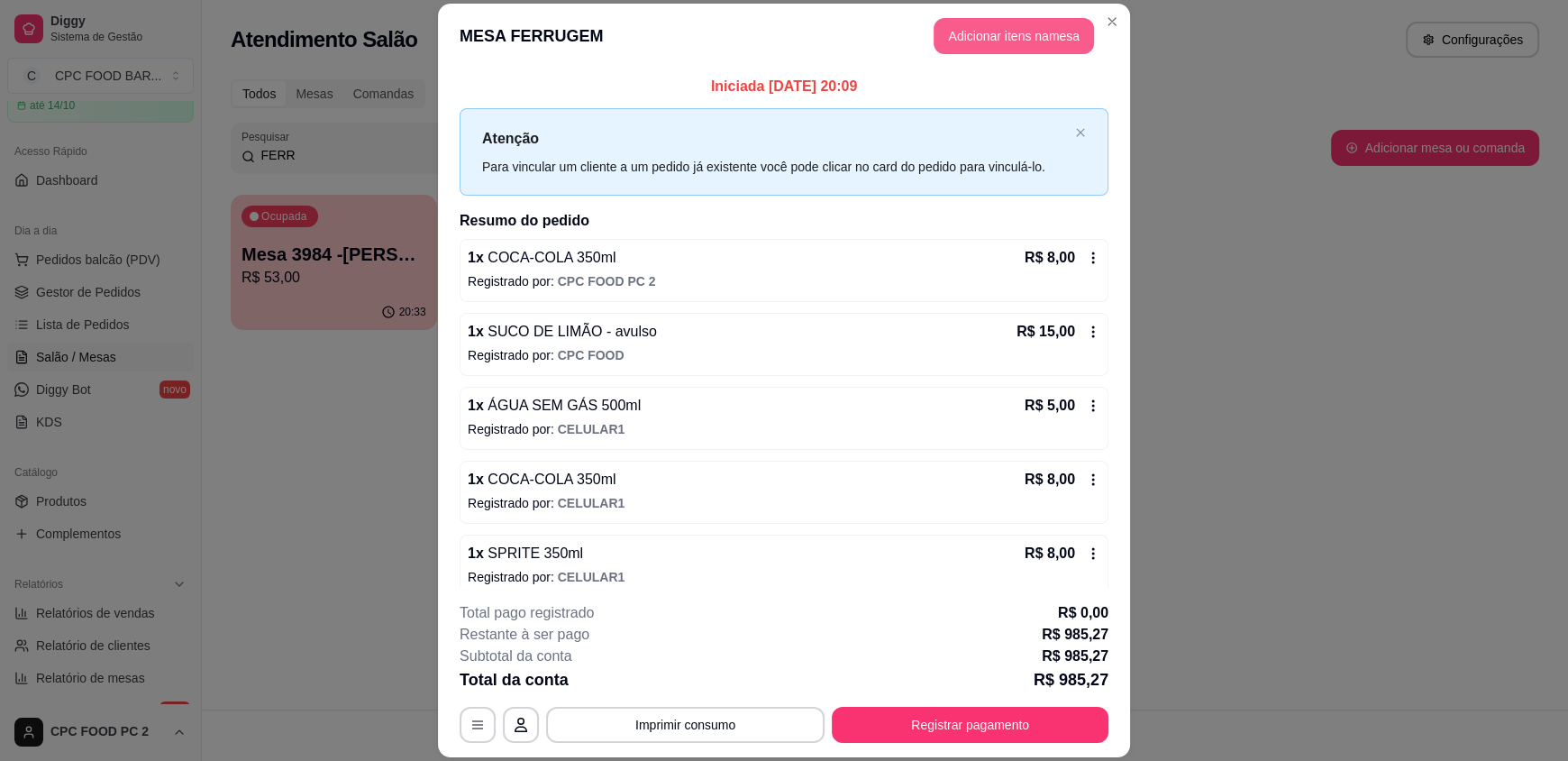
click at [963, 31] on button "Adicionar itens na mesa" at bounding box center [1013, 36] width 161 height 36
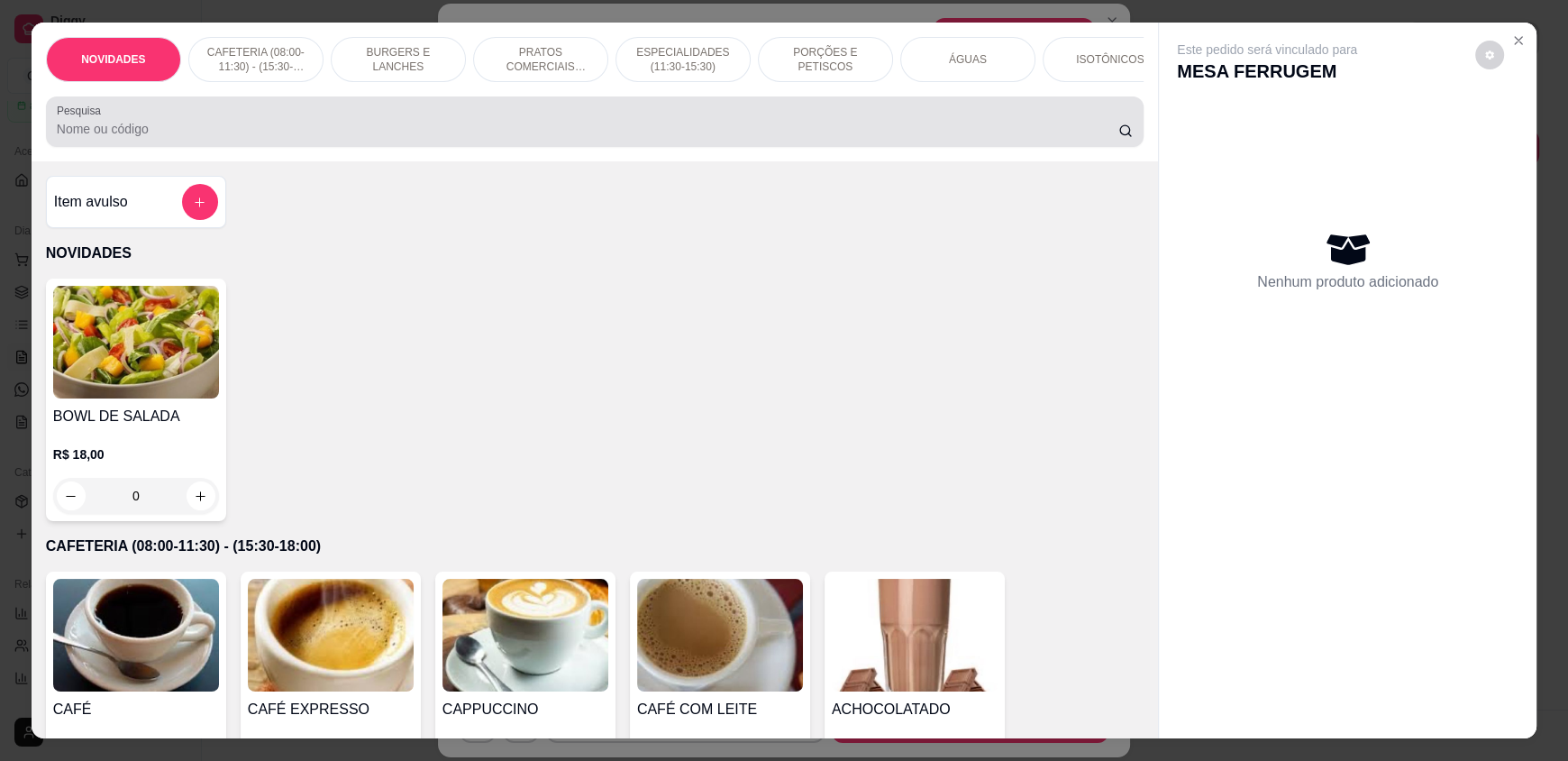
click at [671, 138] on input "Pesquisa" at bounding box center [588, 128] width 1063 height 18
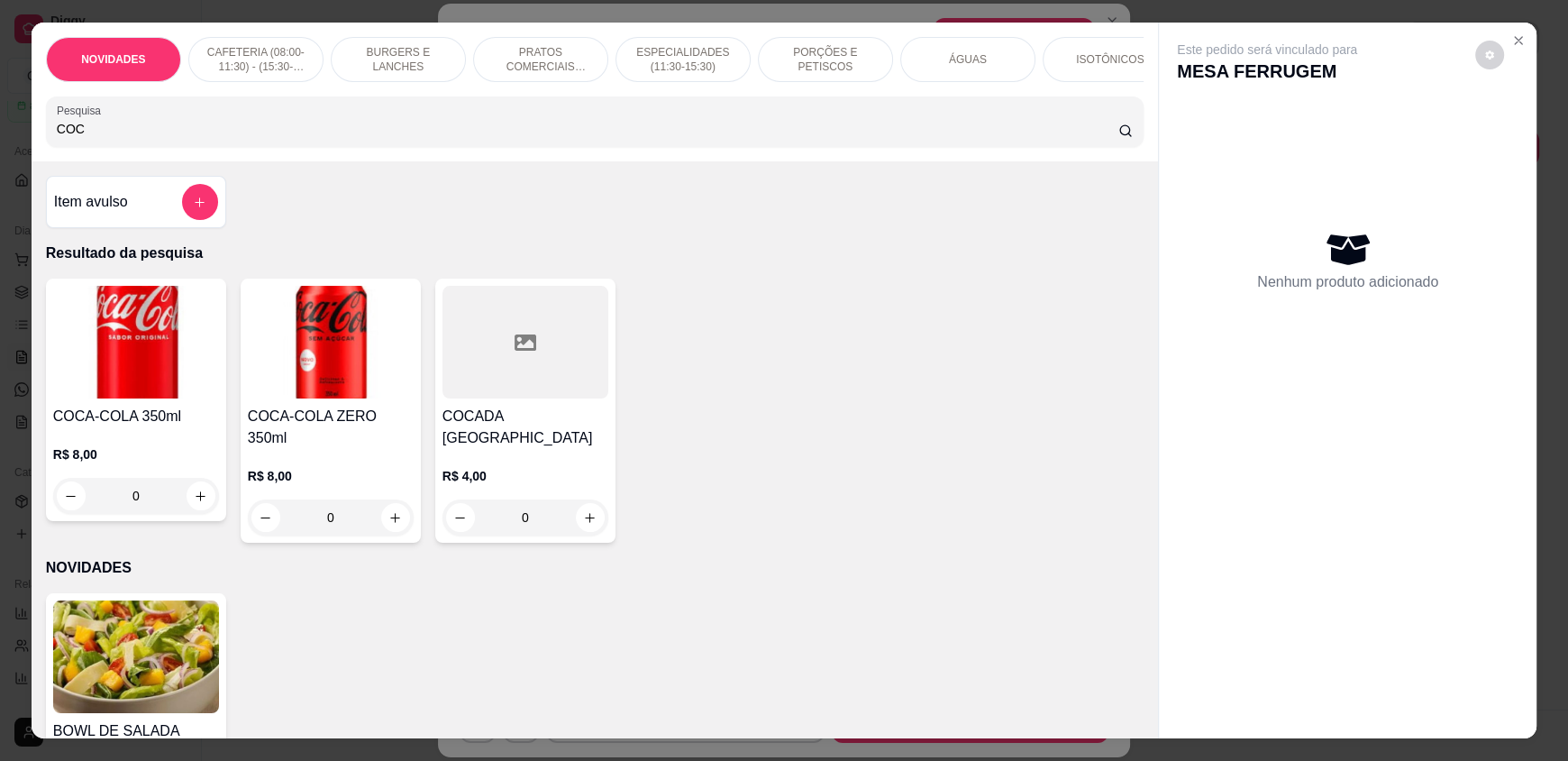
click at [111, 134] on input "COC" at bounding box center [588, 128] width 1063 height 18
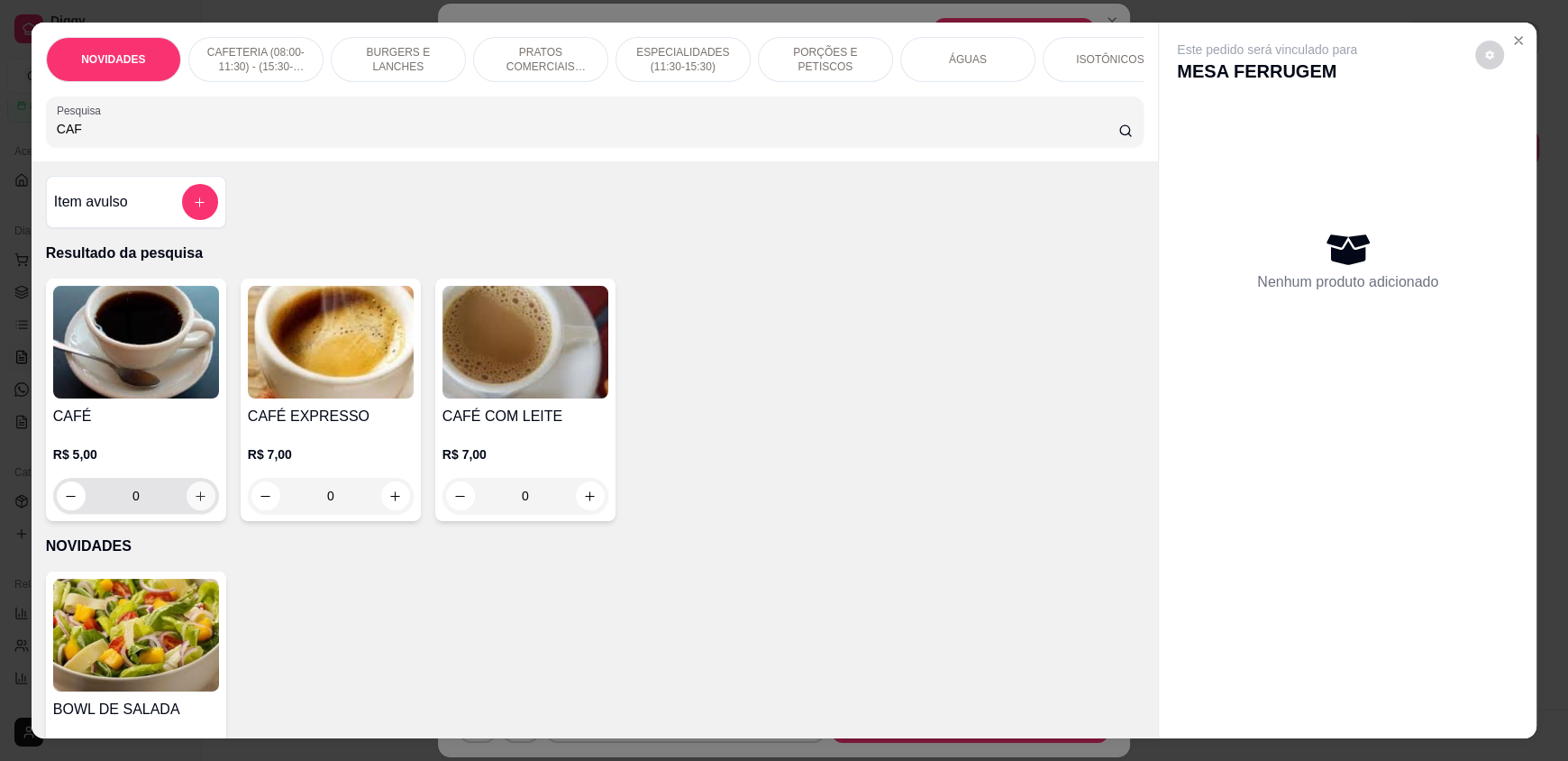
type input "CAF"
click at [195, 503] on icon "increase-product-quantity" at bounding box center [202, 496] width 13 height 13
type input "1"
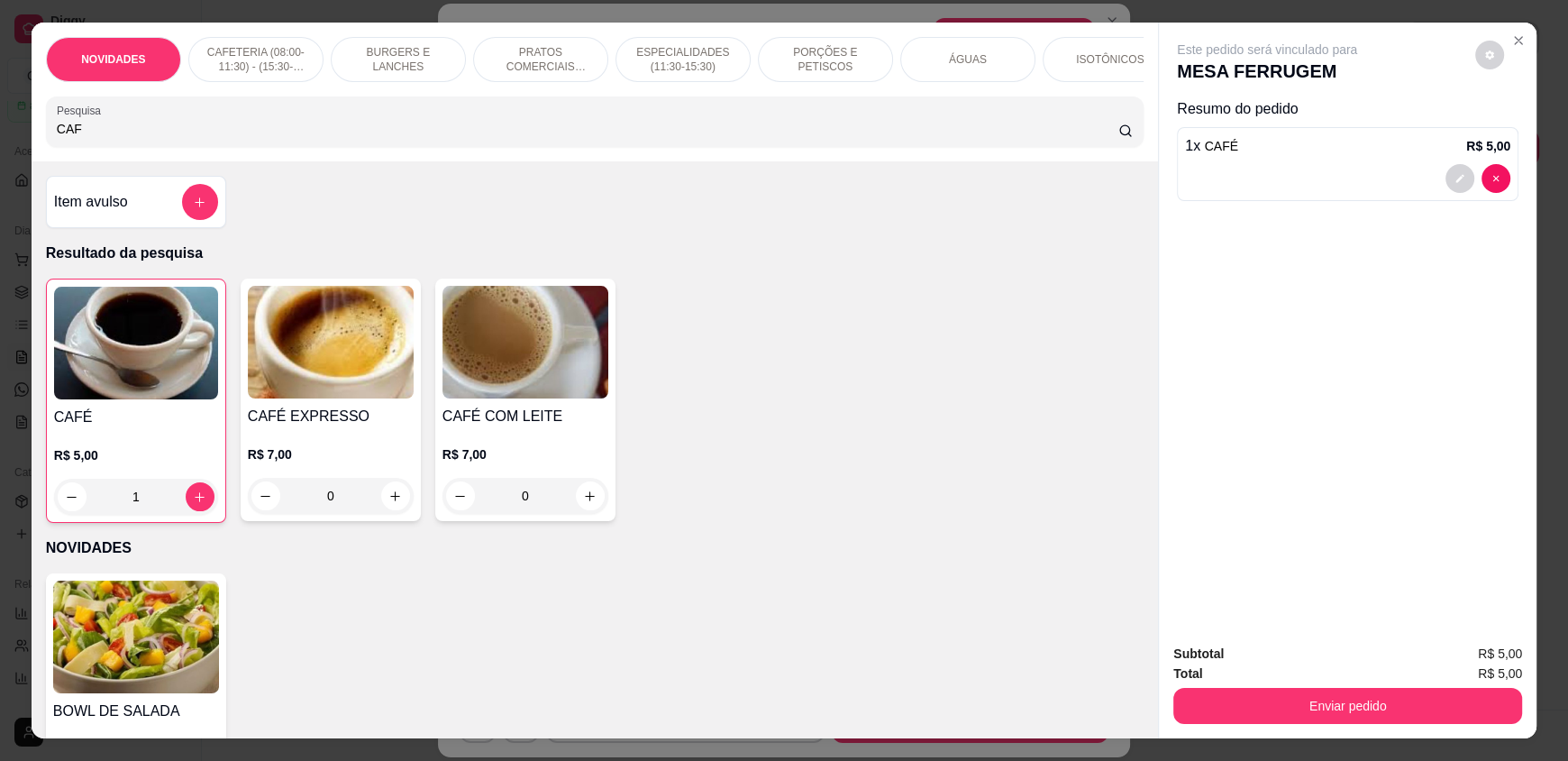
drag, startPoint x: 916, startPoint y: 59, endPoint x: 907, endPoint y: 68, distance: 12.7
click at [916, 59] on div "ÁGUAS" at bounding box center [968, 59] width 135 height 45
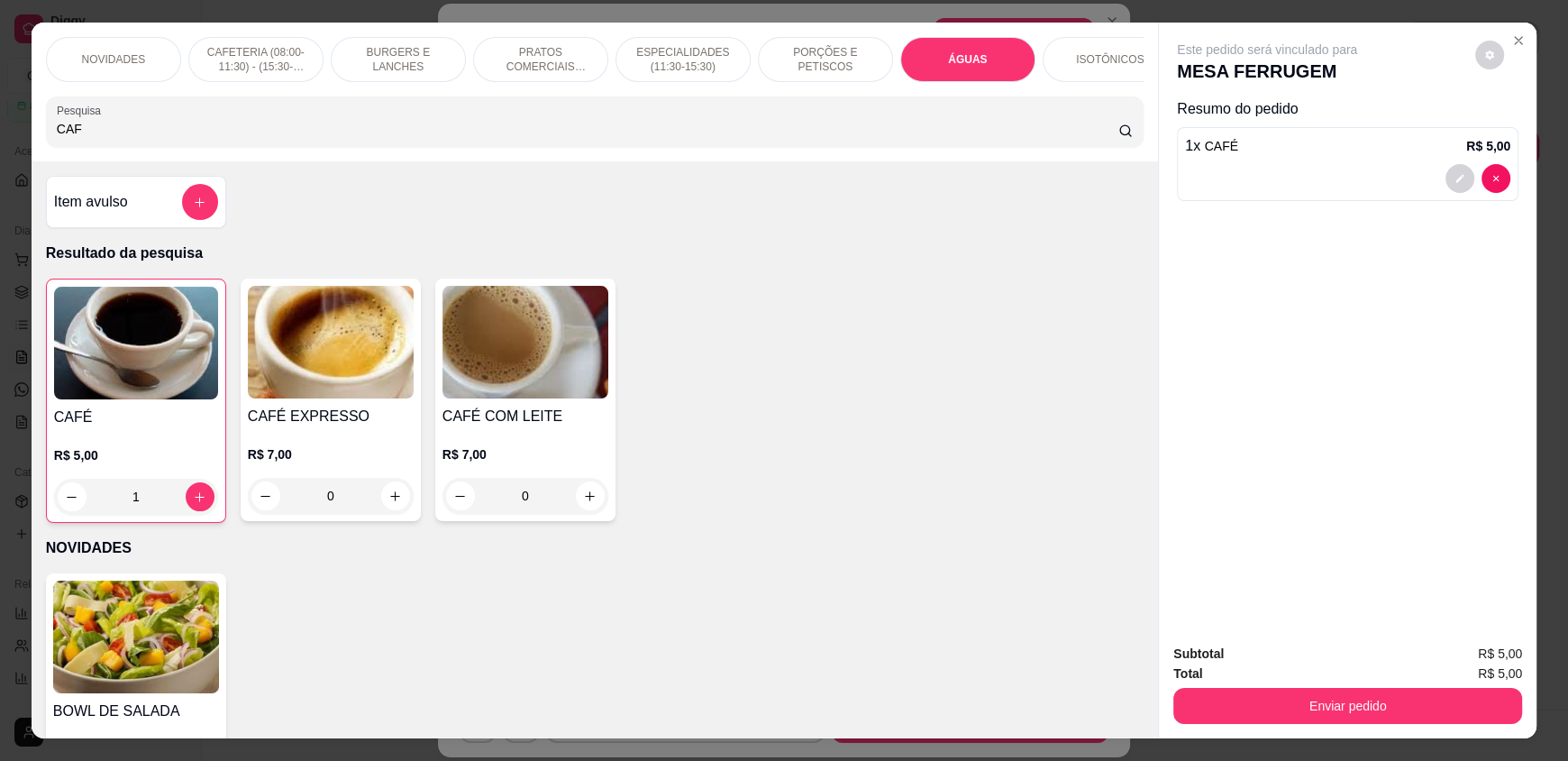
scroll to position [34, 0]
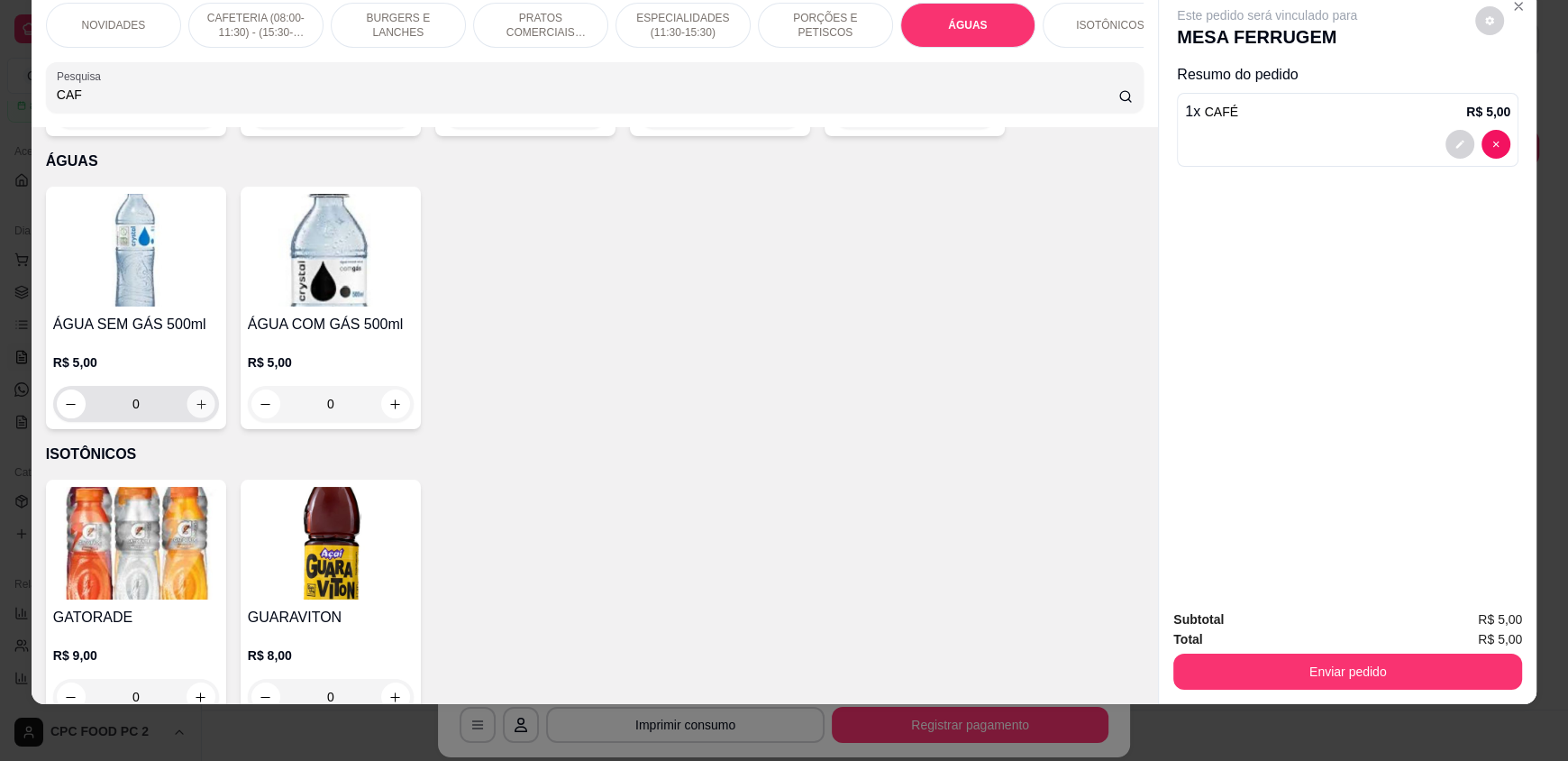
click at [189, 402] on button "increase-product-quantity" at bounding box center [200, 403] width 28 height 28
type input "1"
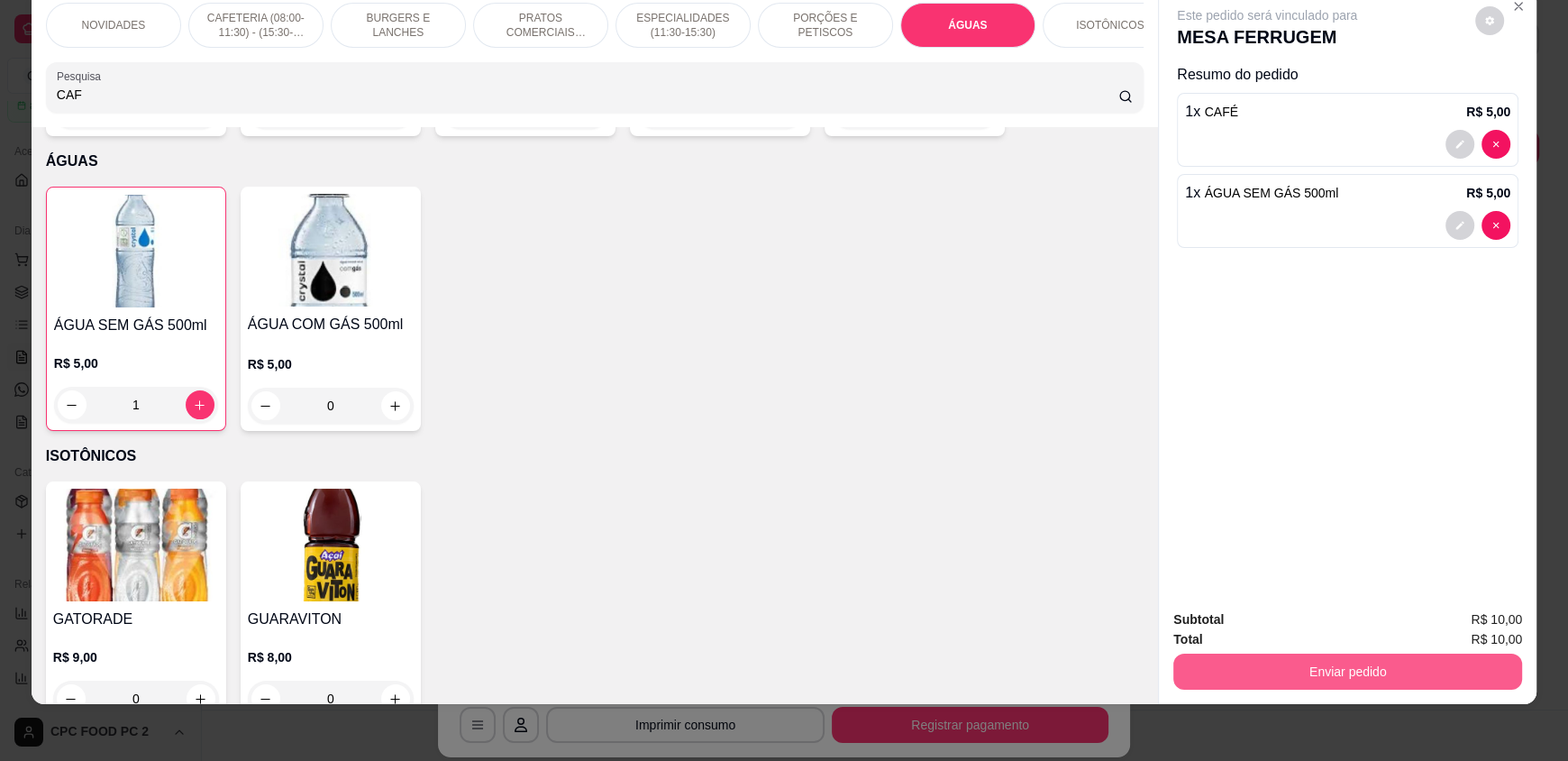
click at [1214, 673] on button "Enviar pedido" at bounding box center [1347, 672] width 349 height 36
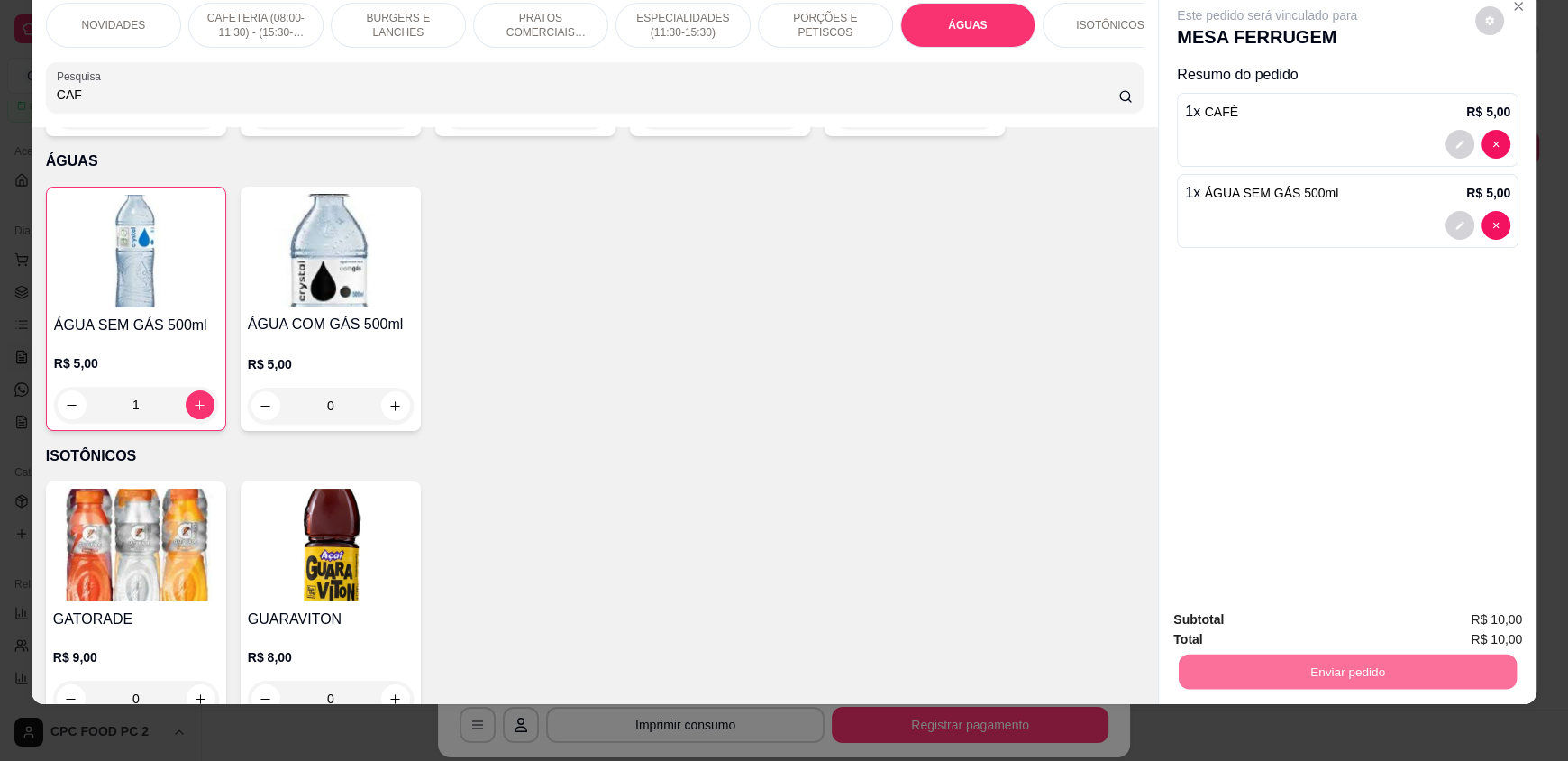
click at [1456, 619] on button "Enviar pedido" at bounding box center [1475, 626] width 102 height 34
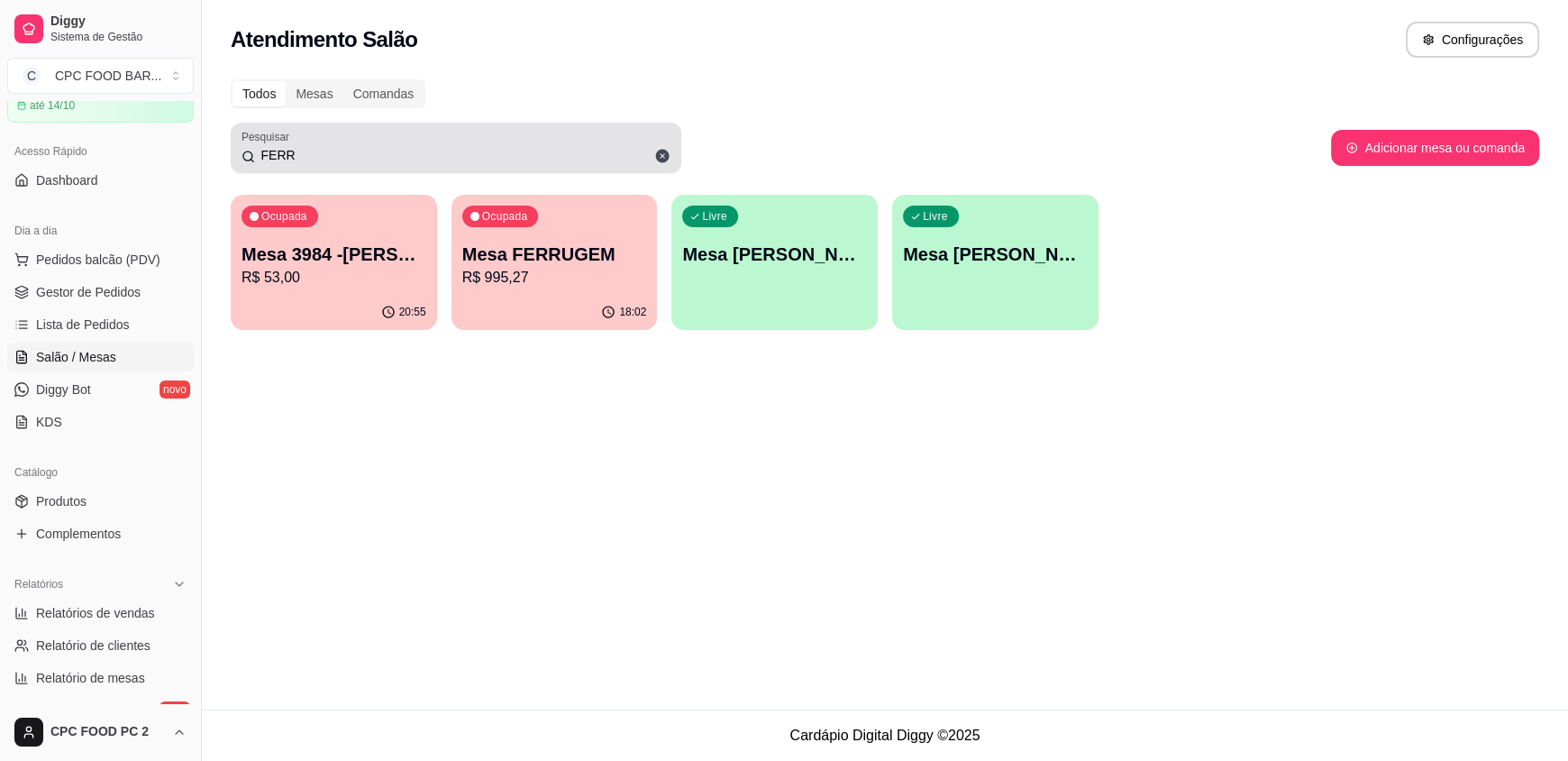
click at [288, 160] on input "FERR" at bounding box center [462, 154] width 416 height 18
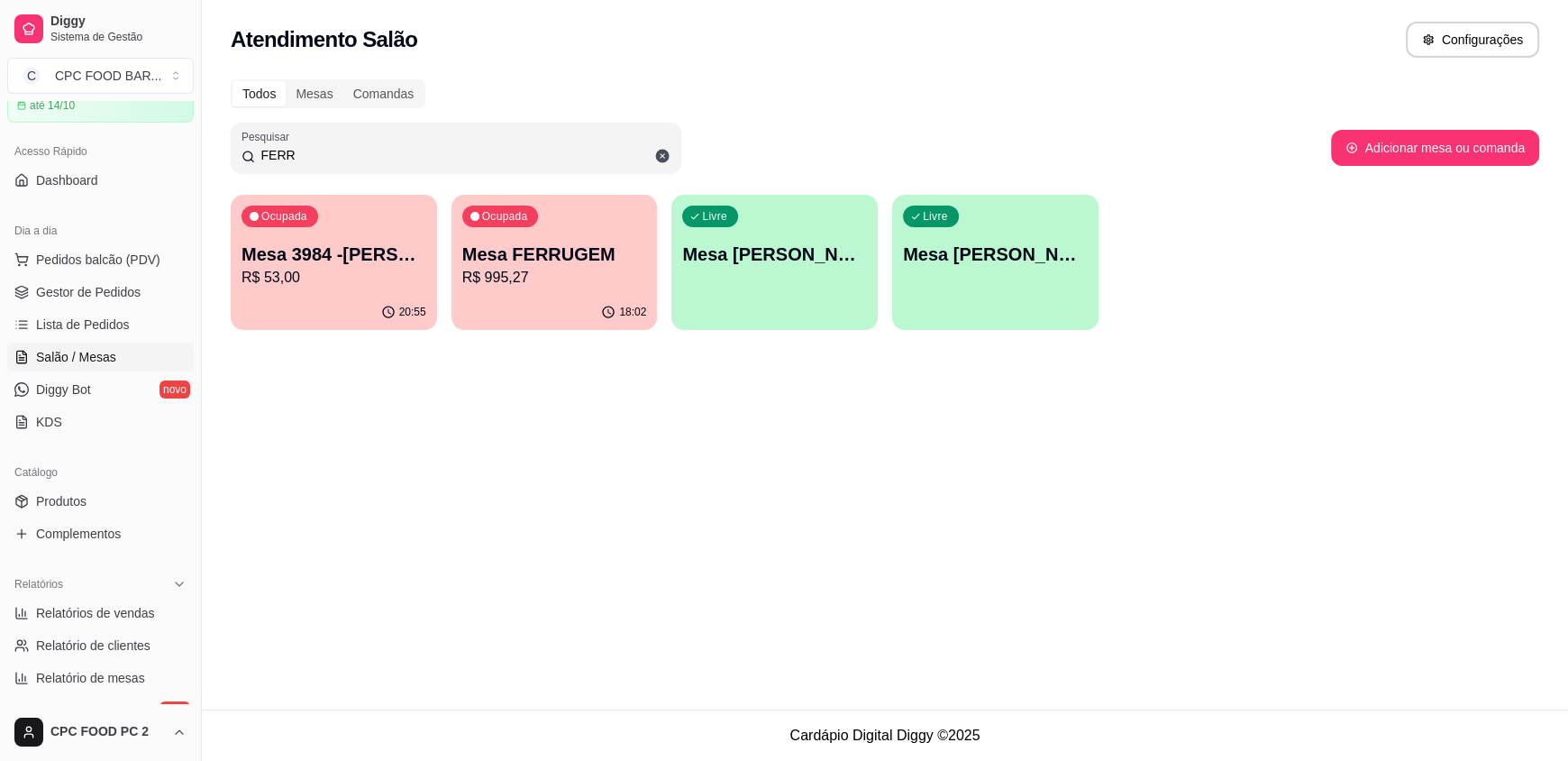
click at [288, 159] on input "FERR" at bounding box center [462, 154] width 416 height 18
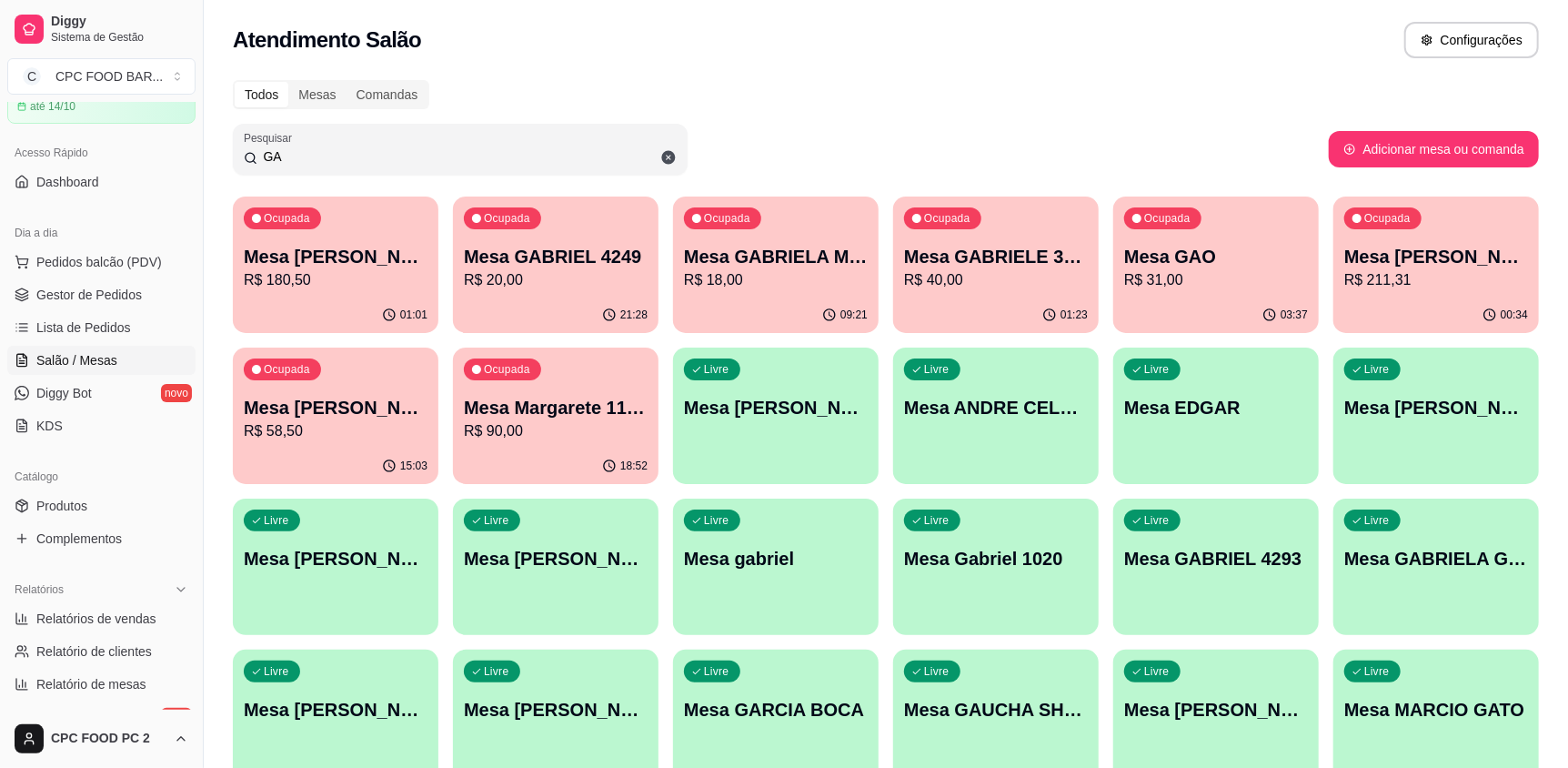
type input "G"
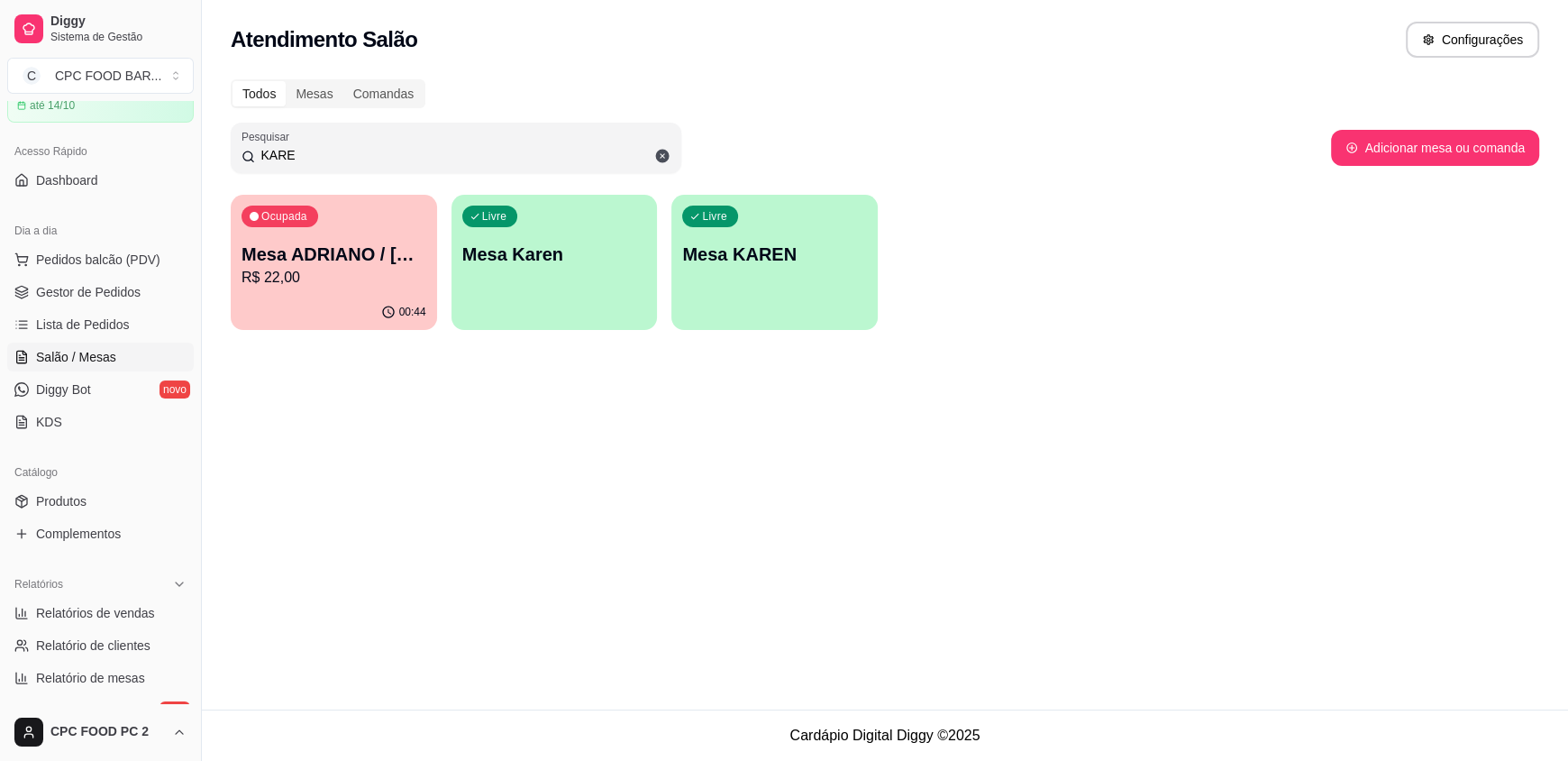
type input "KARE"
click at [396, 269] on p "R$ 22,00" at bounding box center [334, 277] width 180 height 21
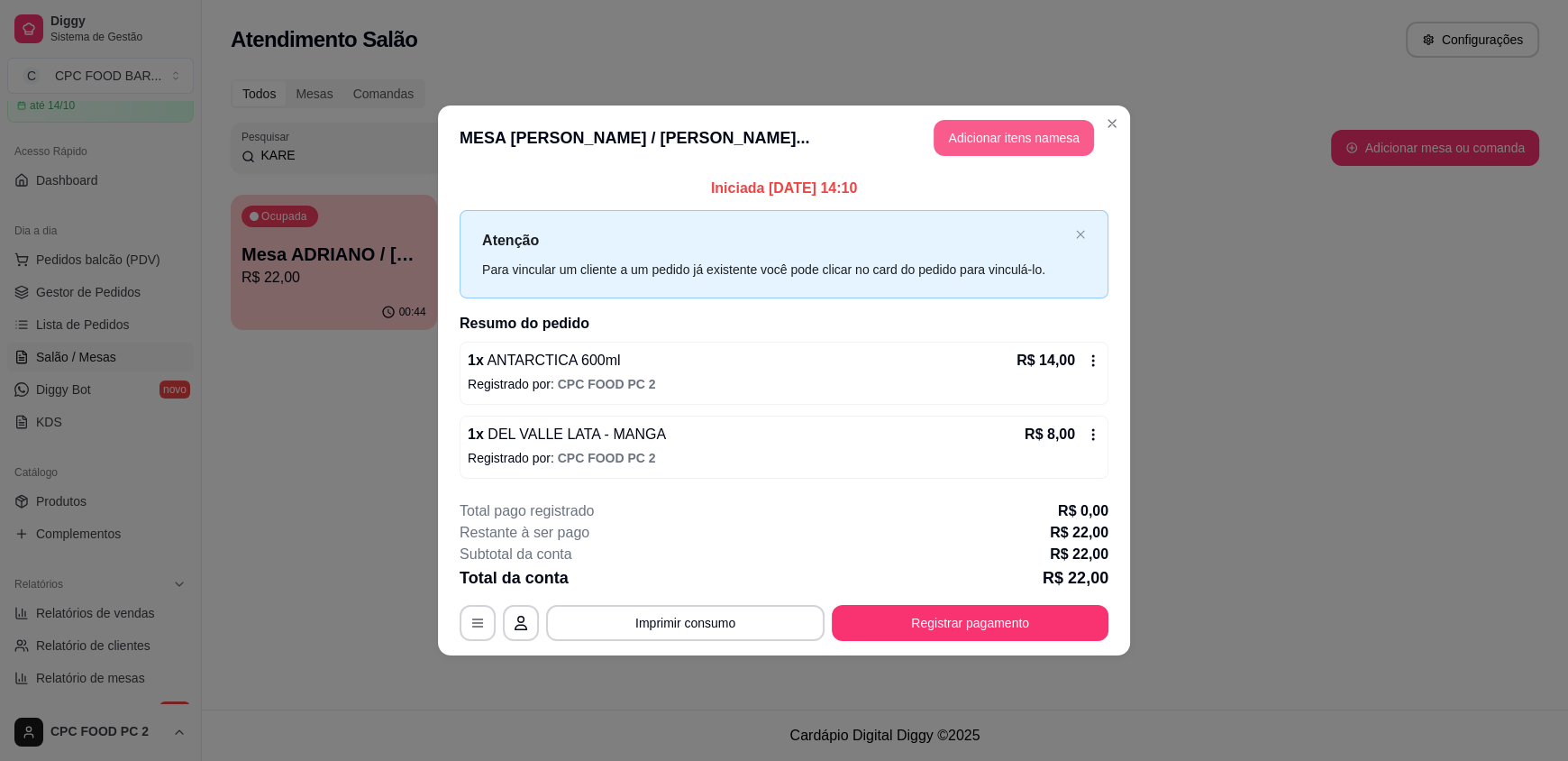
click at [1015, 128] on button "Adicionar itens na mesa" at bounding box center [1013, 138] width 161 height 36
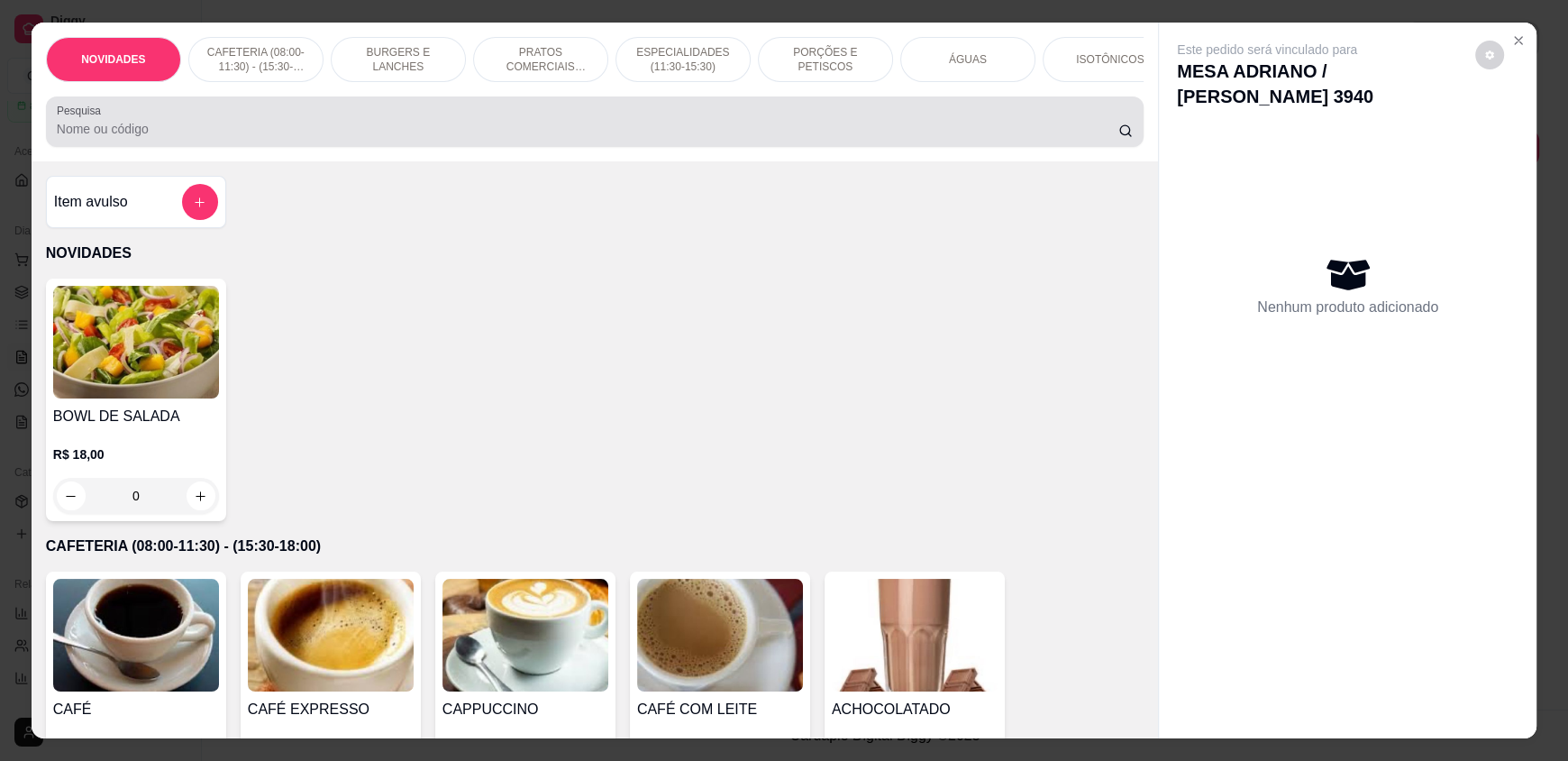
click at [853, 130] on div at bounding box center [595, 122] width 1076 height 36
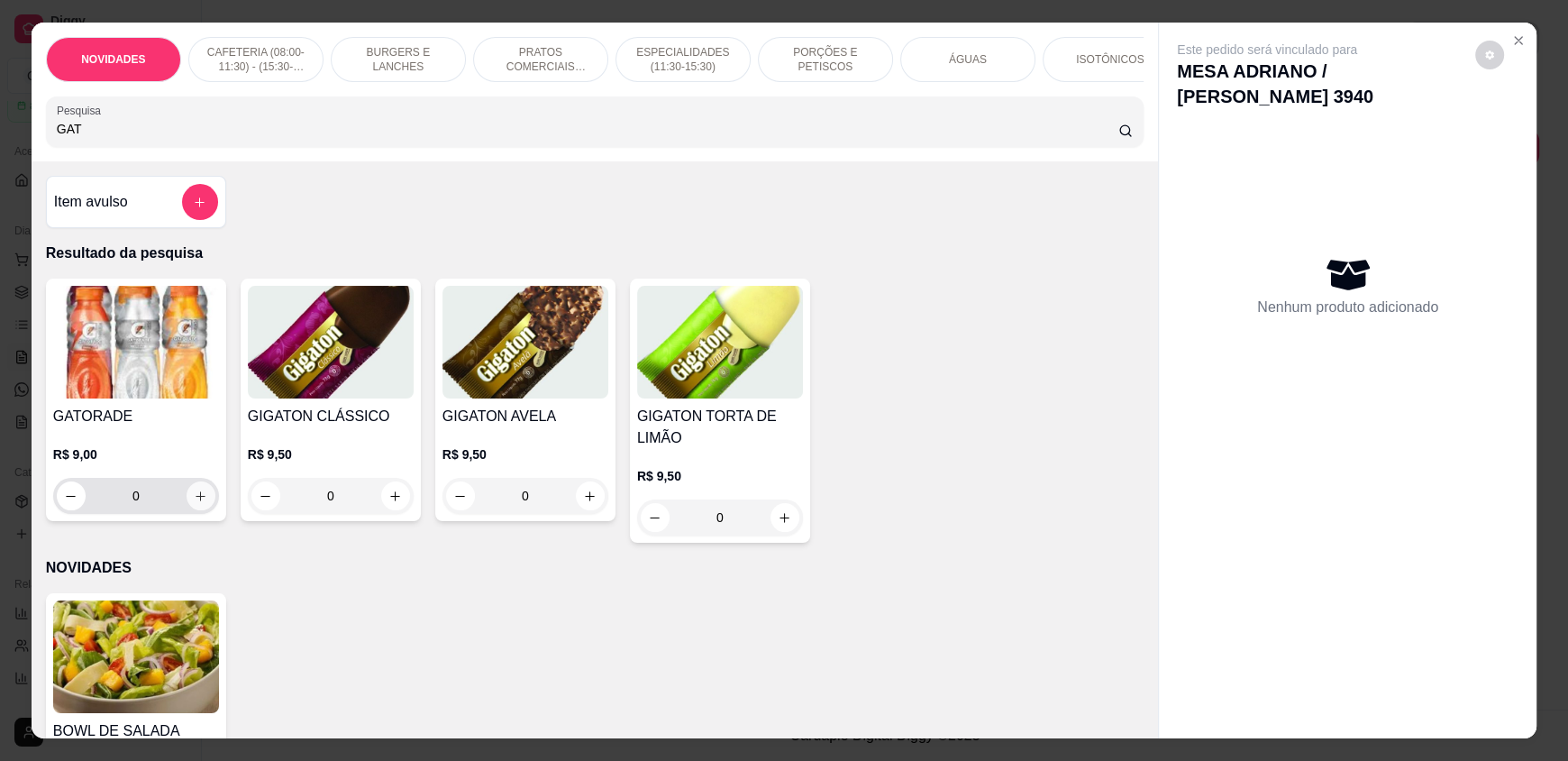
type input "GAT"
click at [186, 510] on button "increase-product-quantity" at bounding box center [200, 496] width 28 height 28
type input "1"
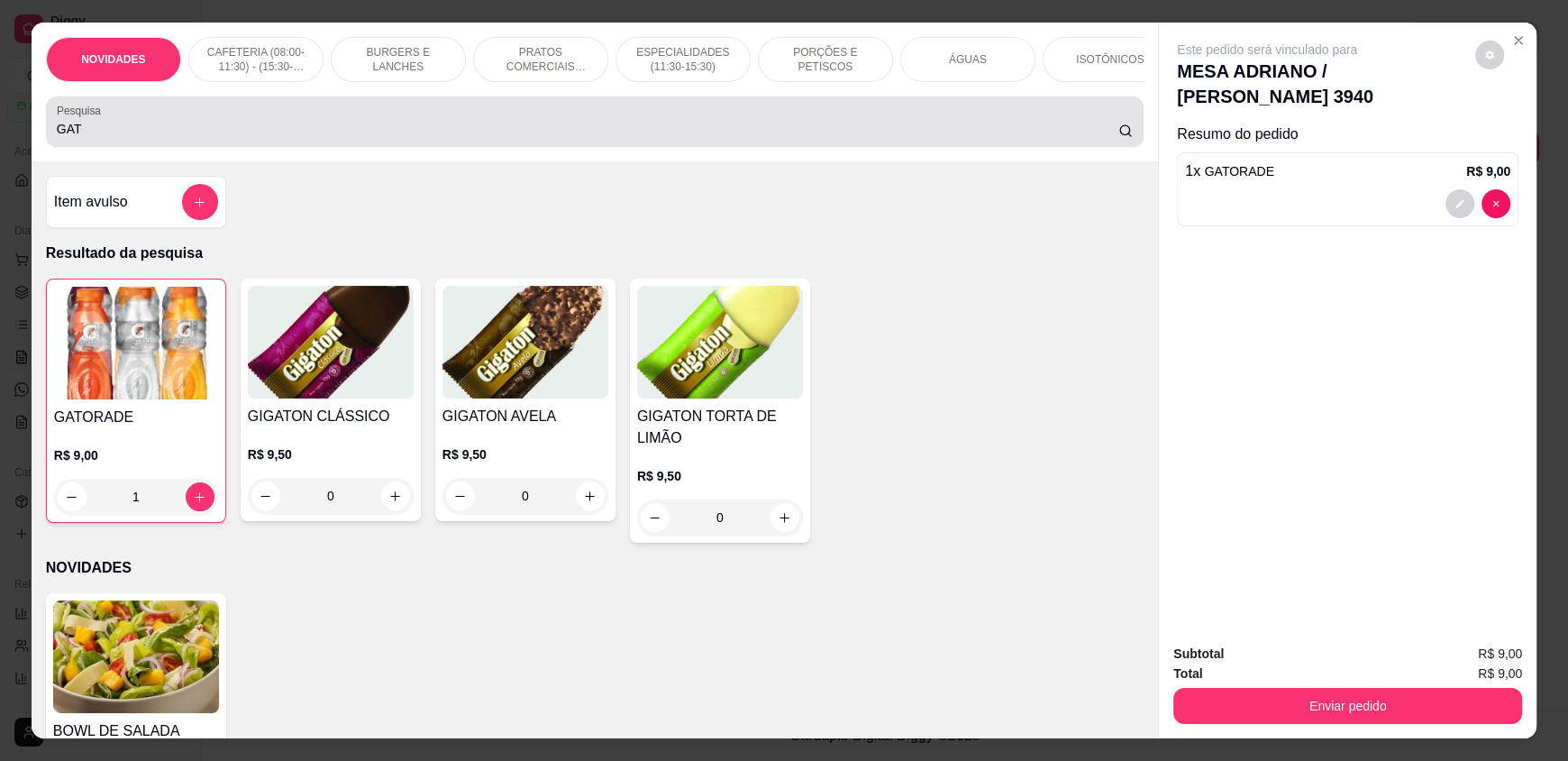
click at [126, 140] on div "GAT" at bounding box center [595, 122] width 1076 height 36
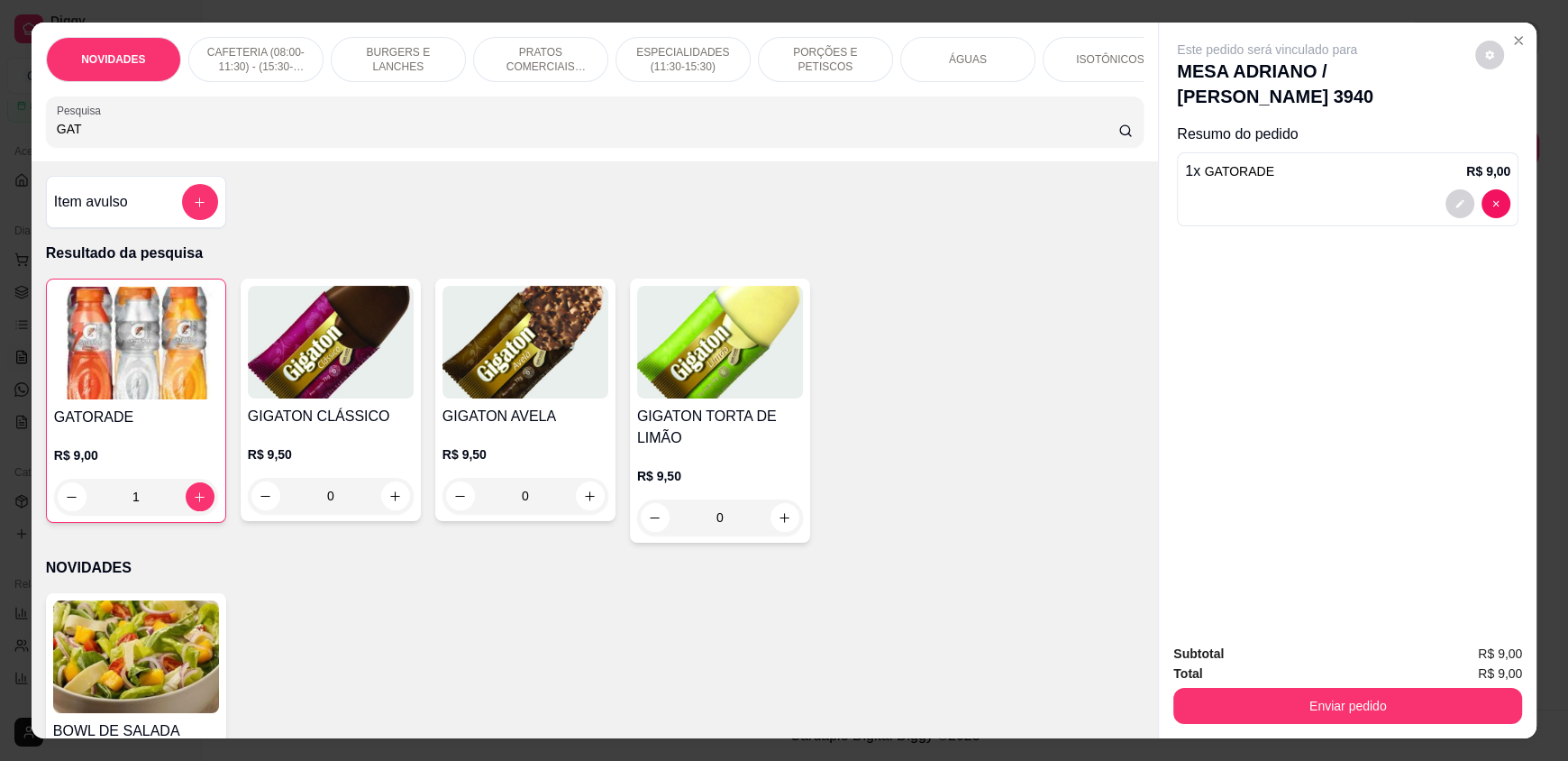
click at [127, 140] on div "GAT" at bounding box center [595, 122] width 1076 height 36
click at [121, 138] on input "GAT" at bounding box center [588, 128] width 1063 height 18
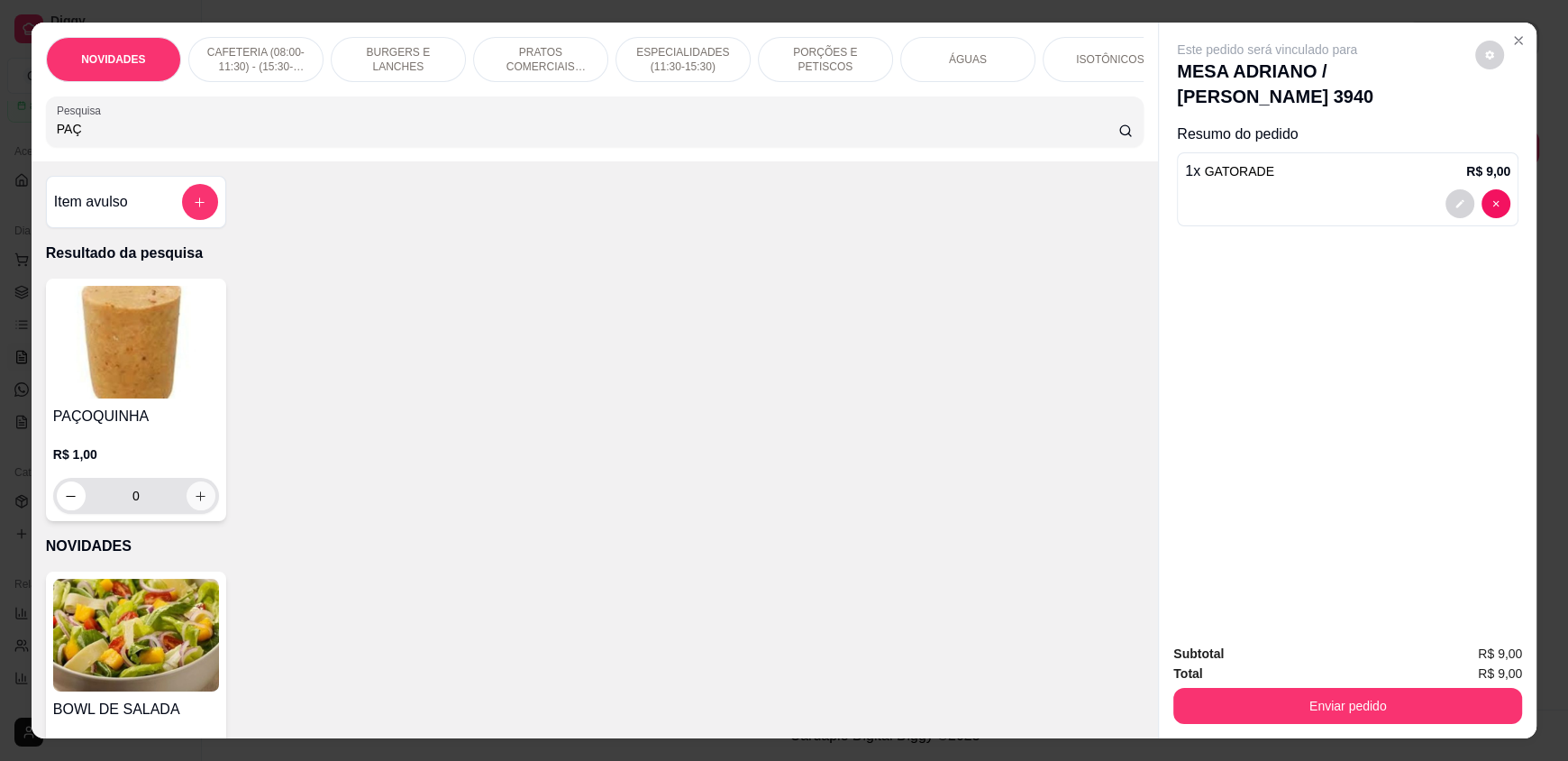
type input "PAÇ"
click at [206, 509] on button "increase-product-quantity" at bounding box center [201, 496] width 29 height 29
type input "1"
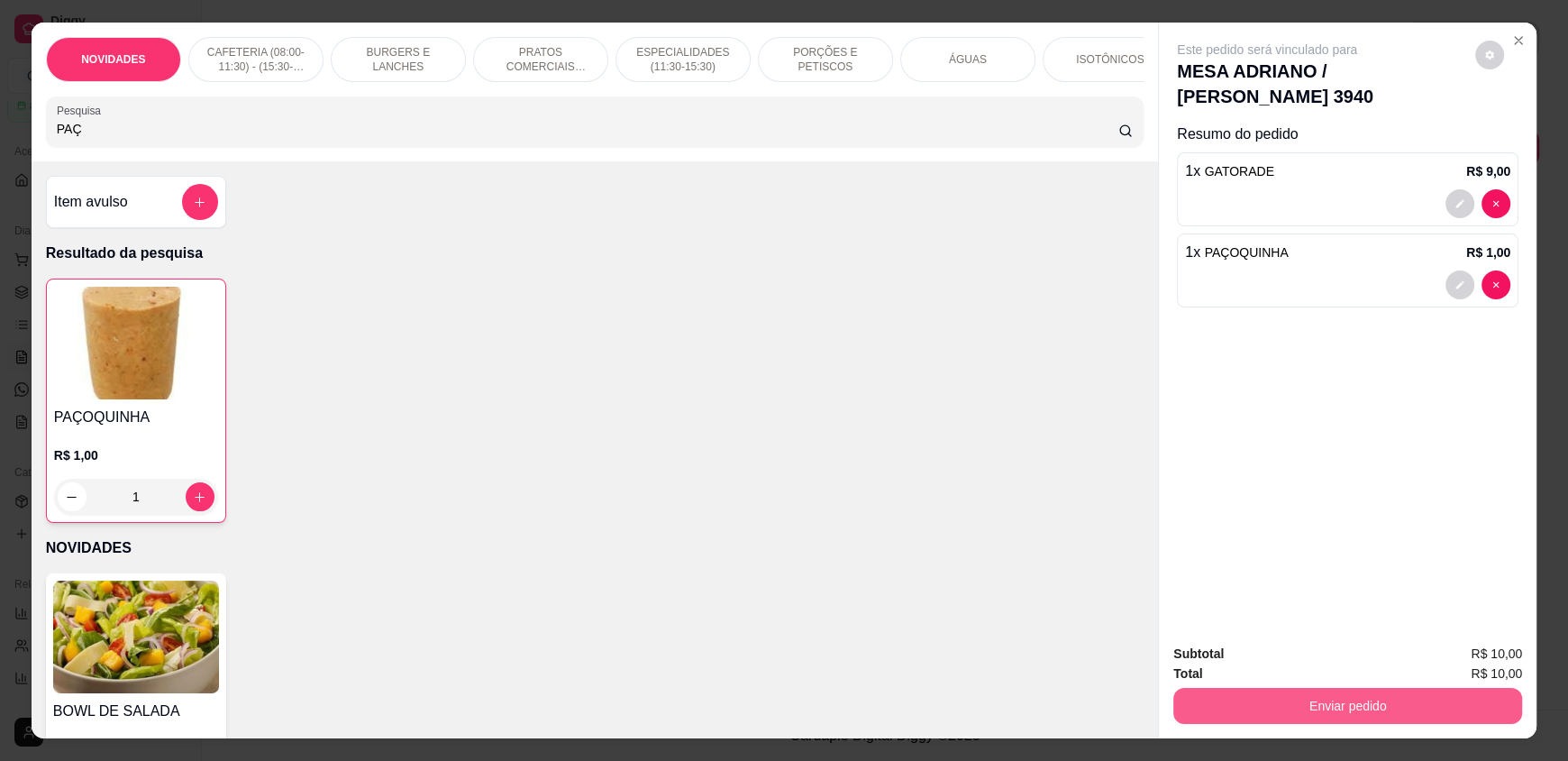
click at [1313, 706] on button "Enviar pedido" at bounding box center [1347, 706] width 349 height 36
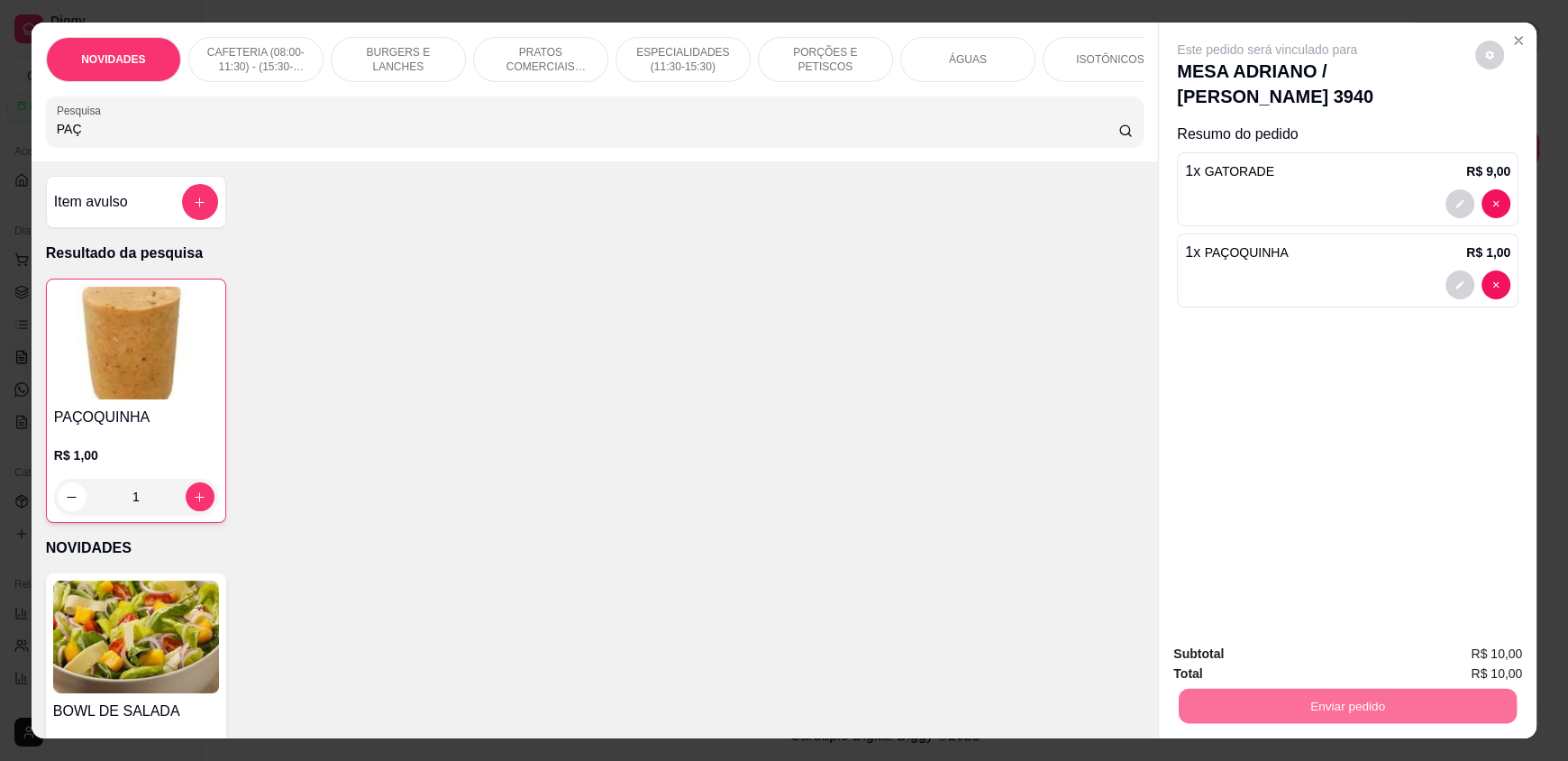
click at [1447, 656] on button "Enviar pedido" at bounding box center [1475, 660] width 102 height 34
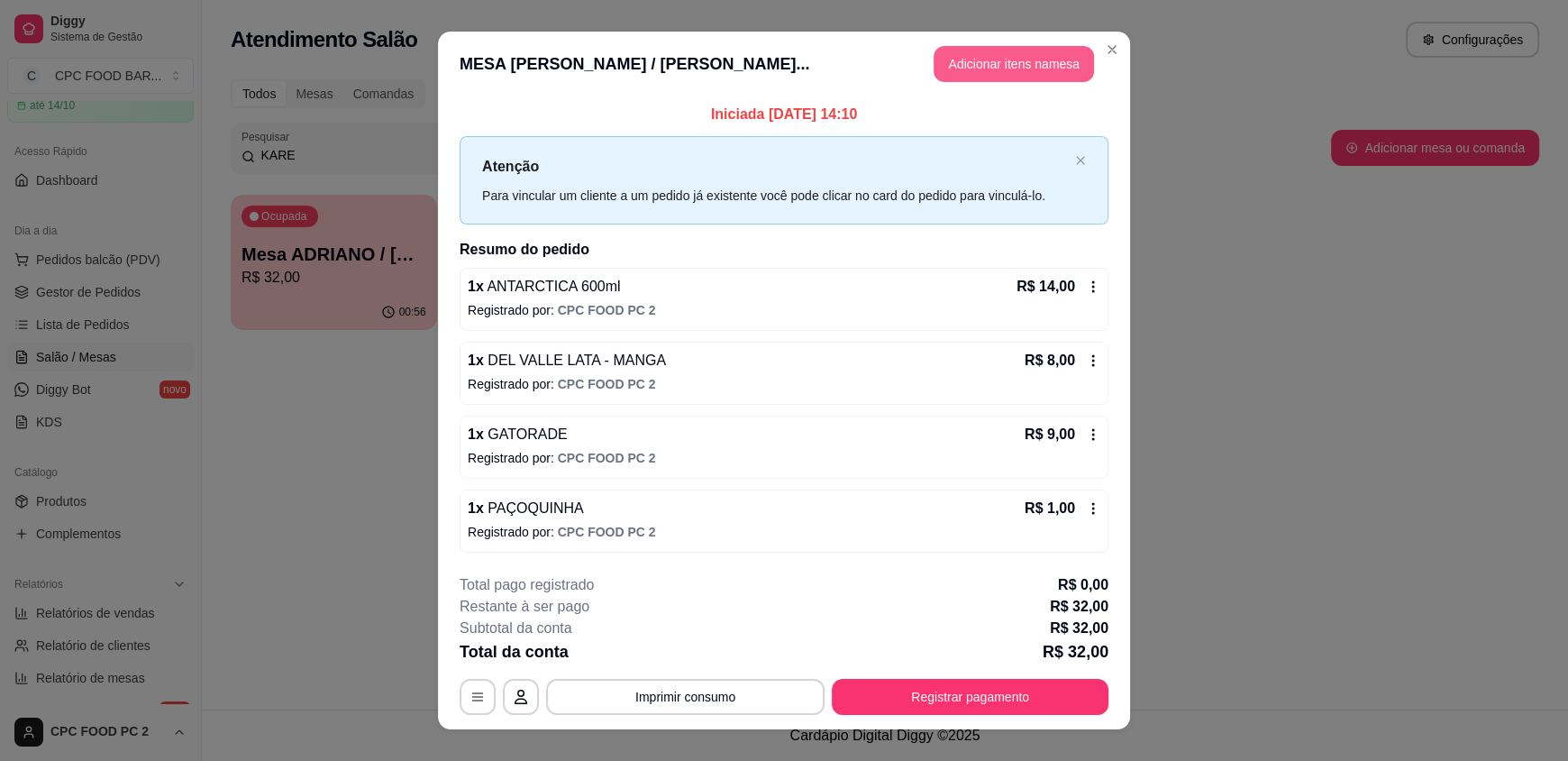
click at [990, 53] on button "Adicionar itens na mesa" at bounding box center [1013, 64] width 161 height 36
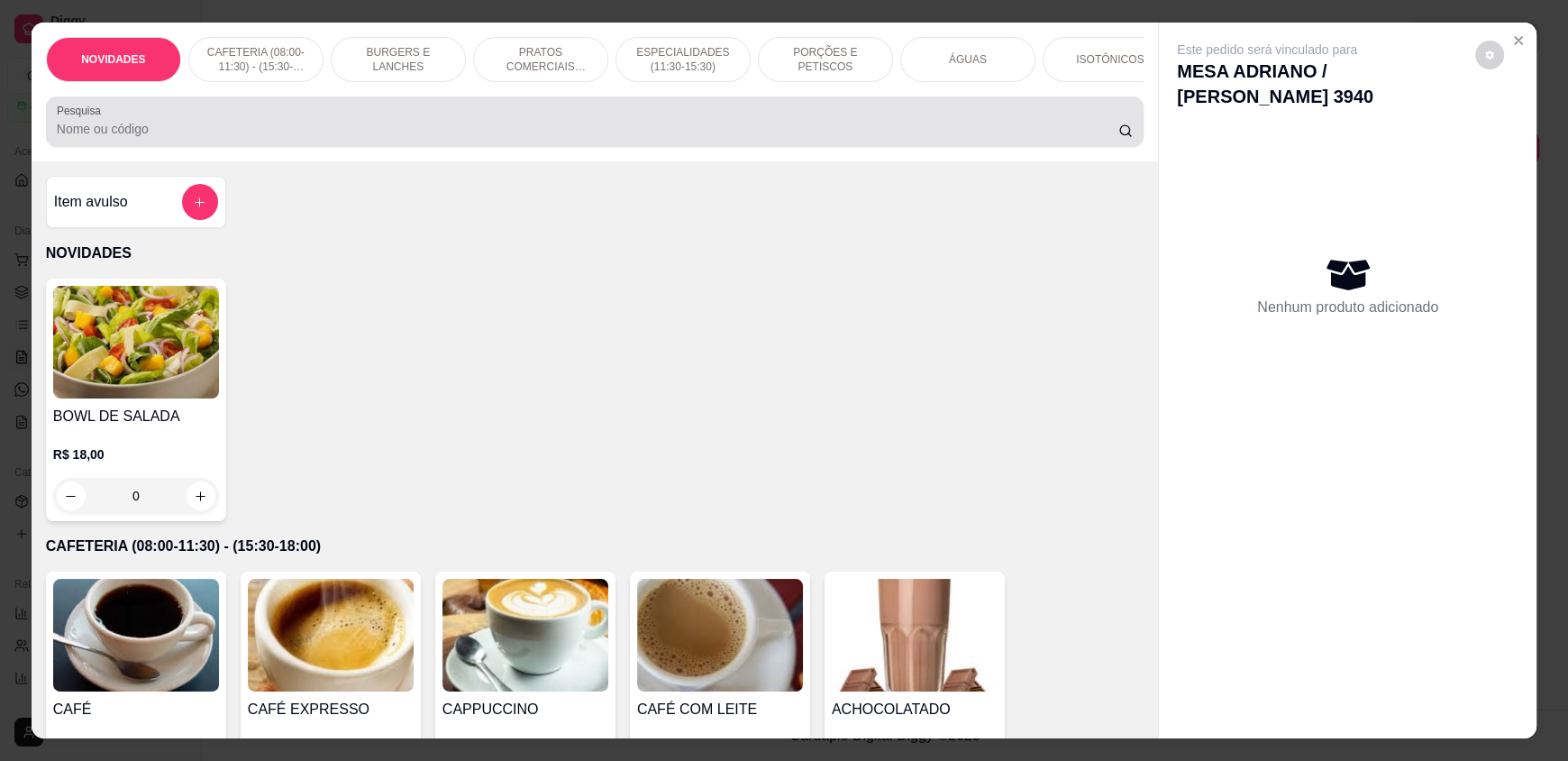
click at [471, 138] on input "Pesquisa" at bounding box center [588, 128] width 1063 height 18
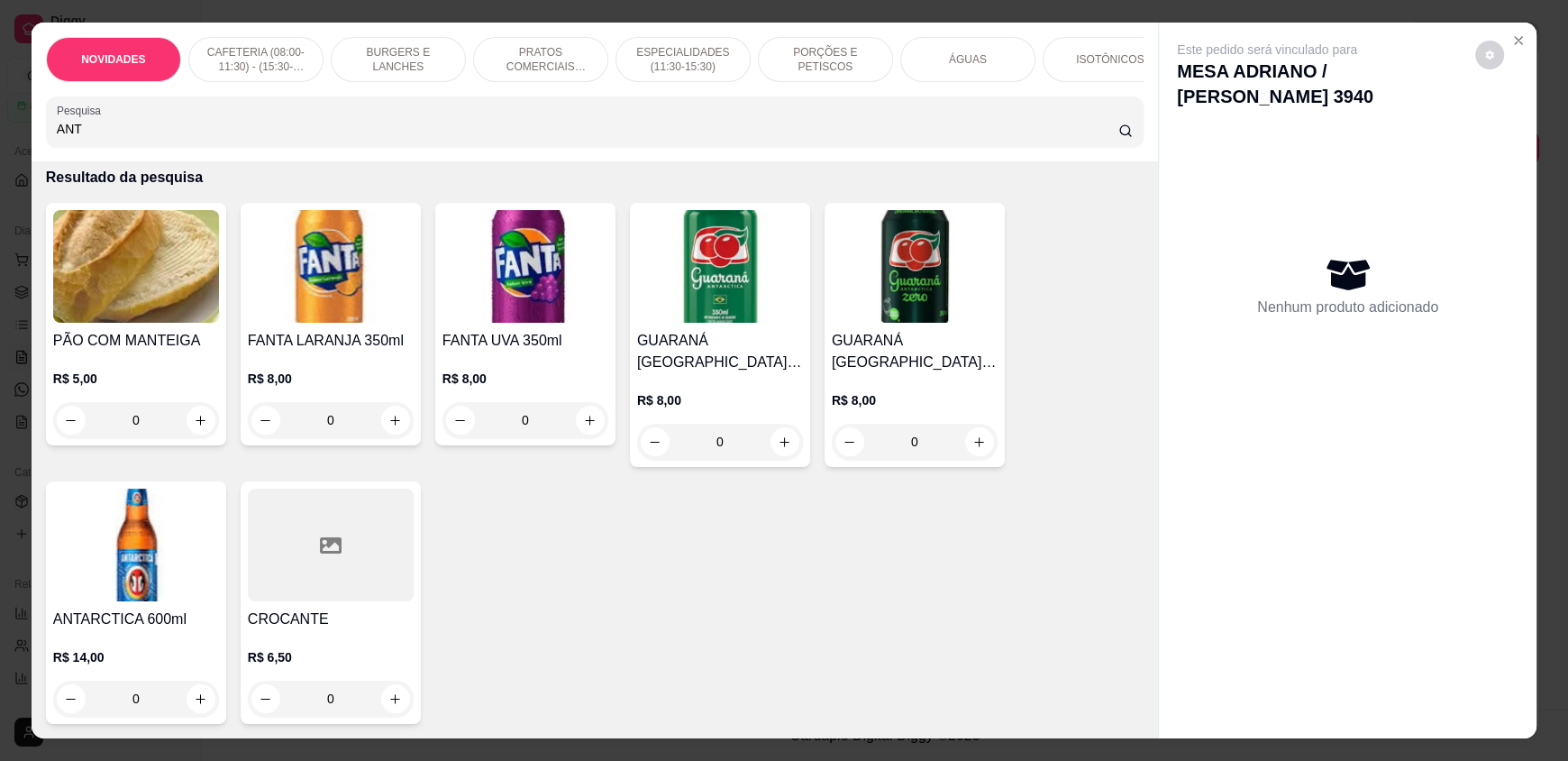
scroll to position [450, 0]
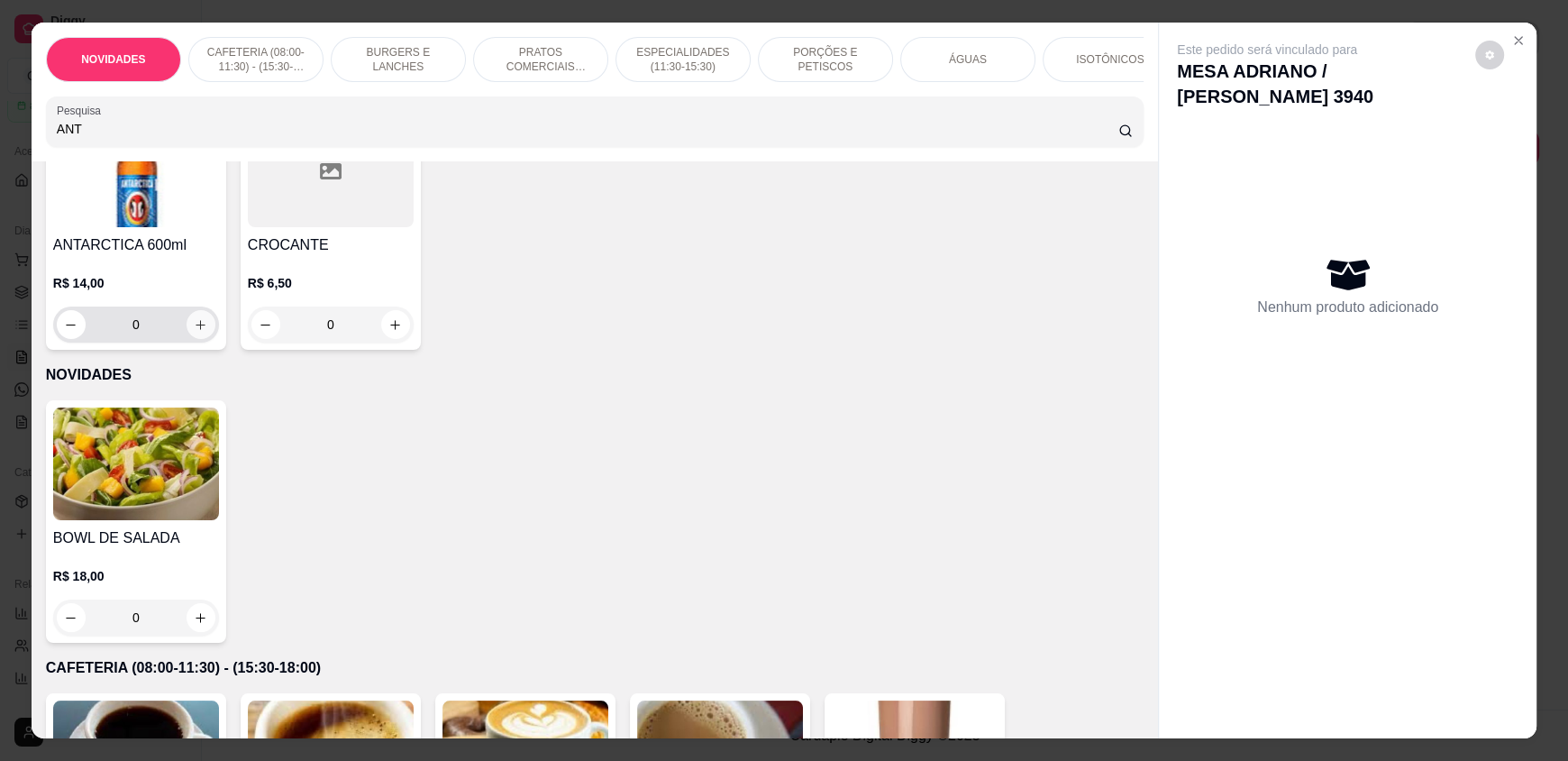
type input "ANT"
click at [198, 332] on icon "increase-product-quantity" at bounding box center [201, 324] width 13 height 13
type input "1"
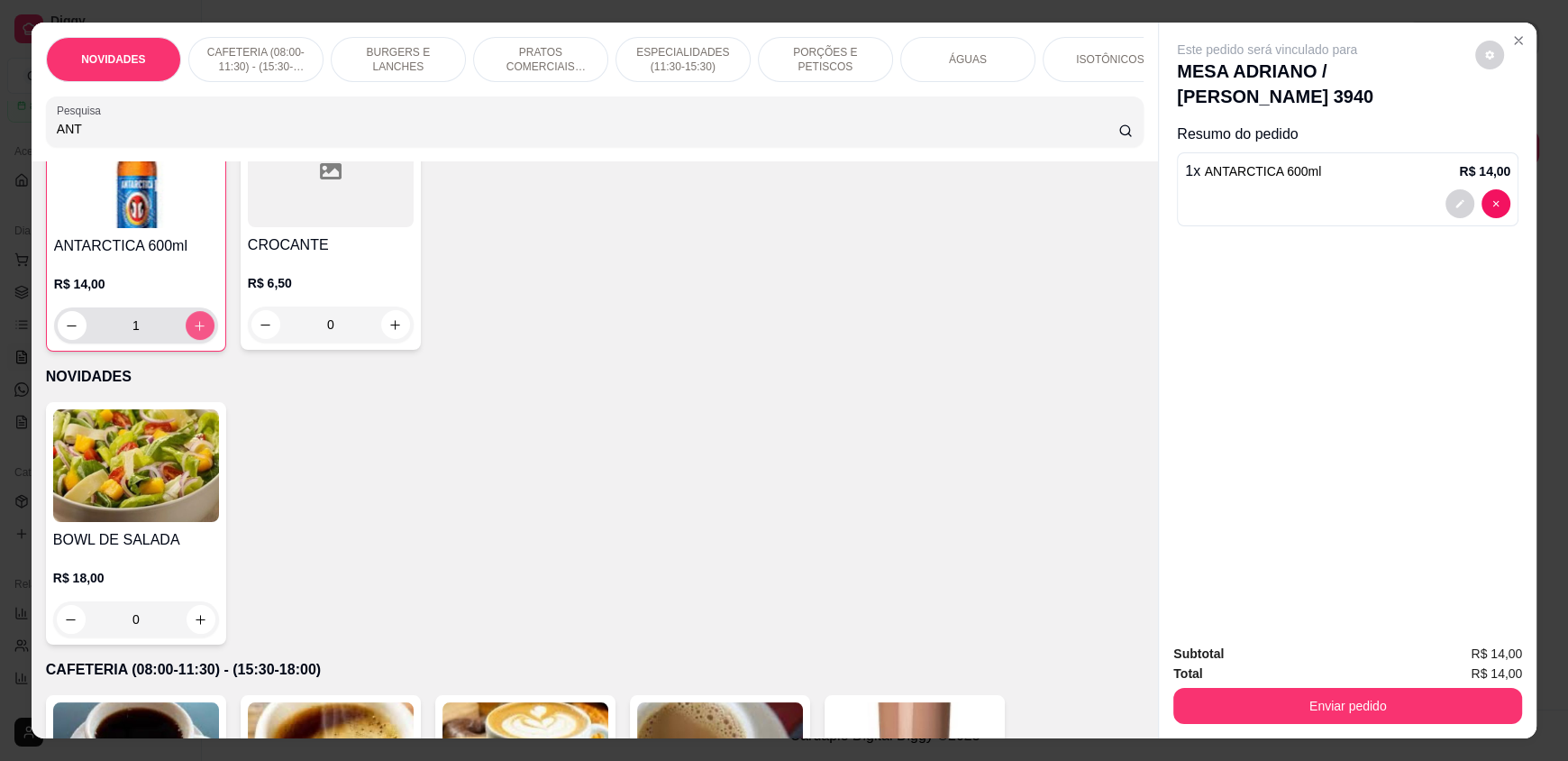
scroll to position [451, 0]
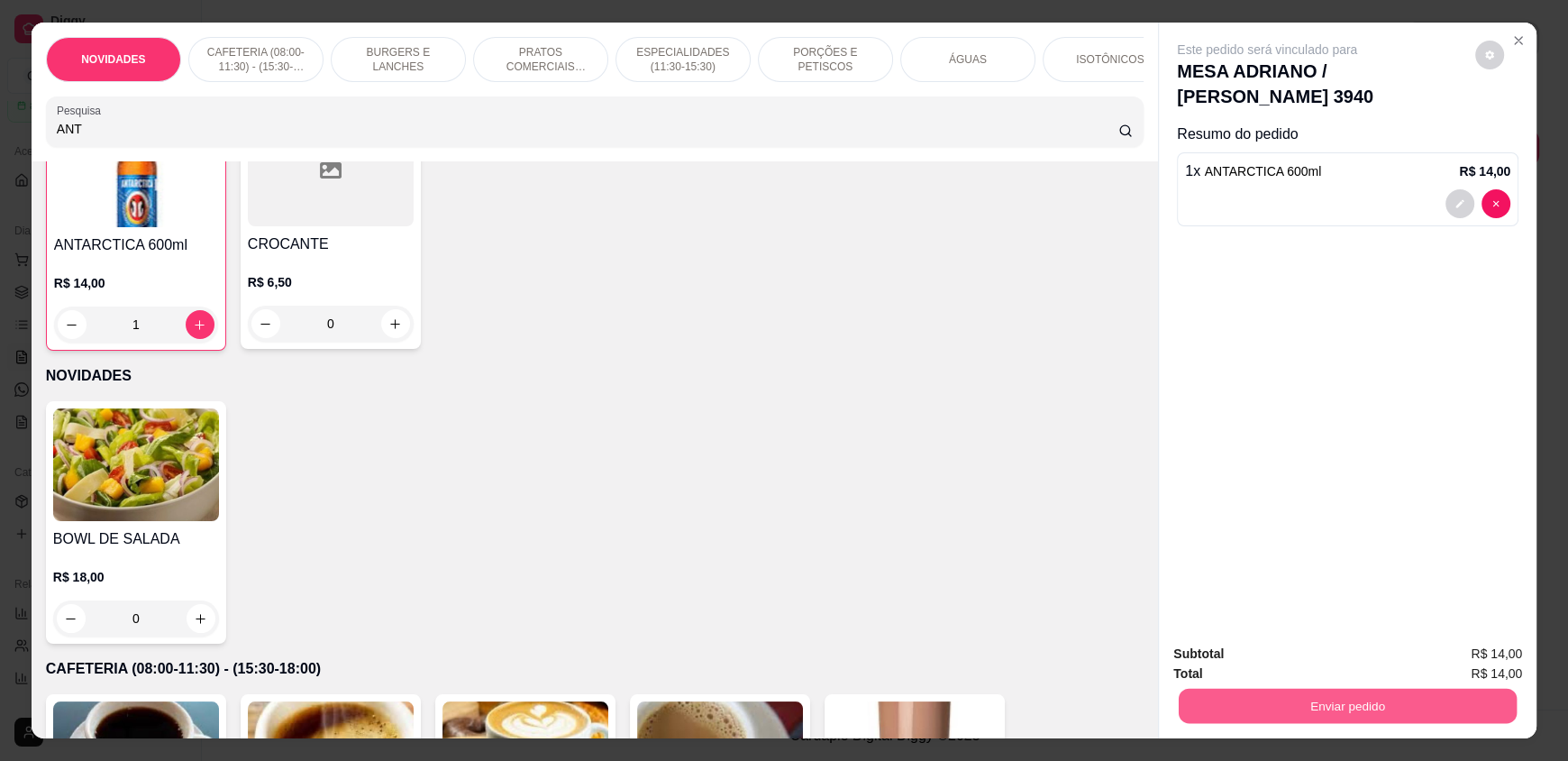
click at [1303, 698] on button "Enviar pedido" at bounding box center [1347, 705] width 338 height 35
click at [1463, 661] on button "Enviar pedido" at bounding box center [1475, 661] width 102 height 34
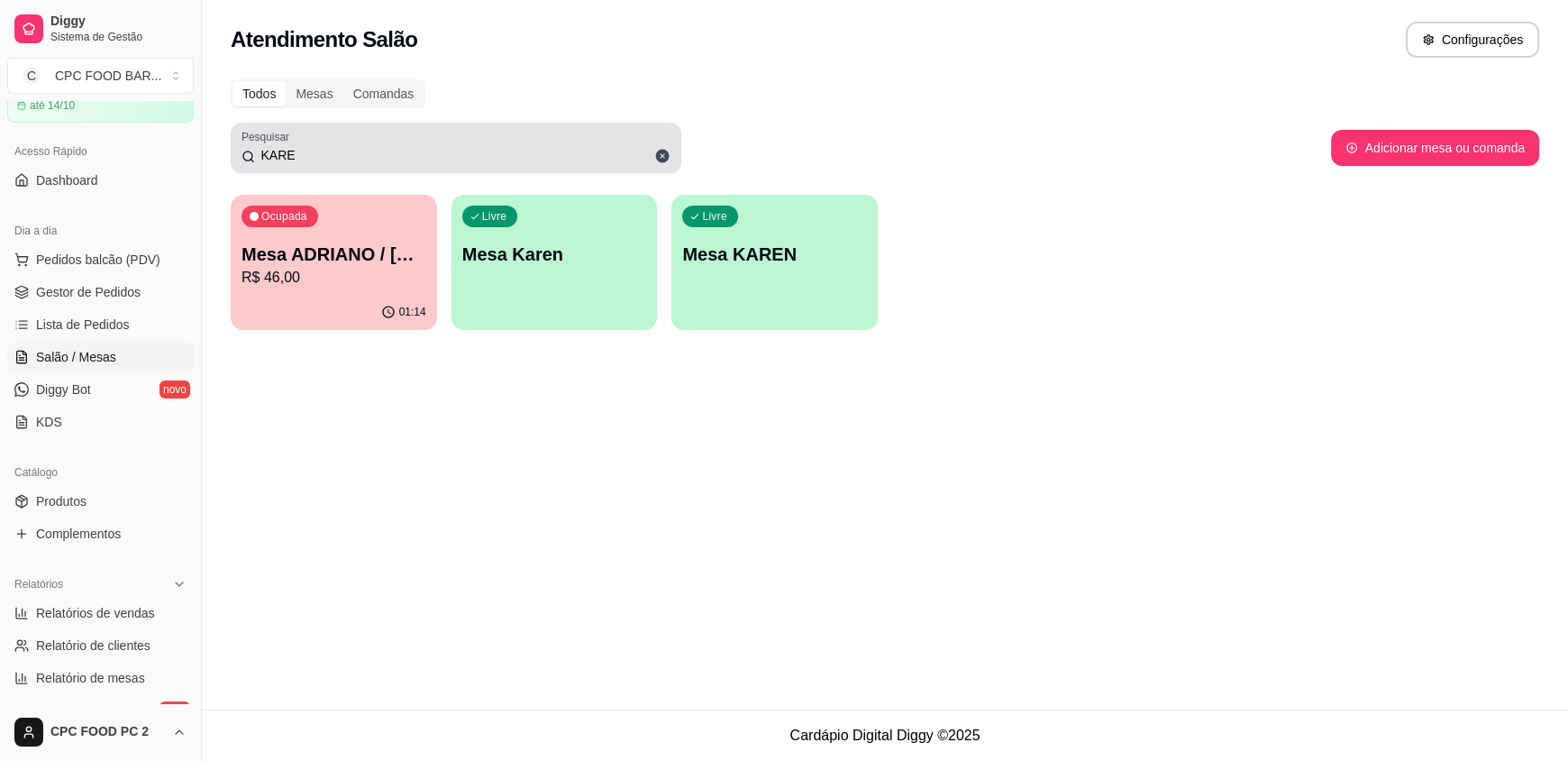
click at [321, 143] on div "KARE" at bounding box center [456, 147] width 429 height 36
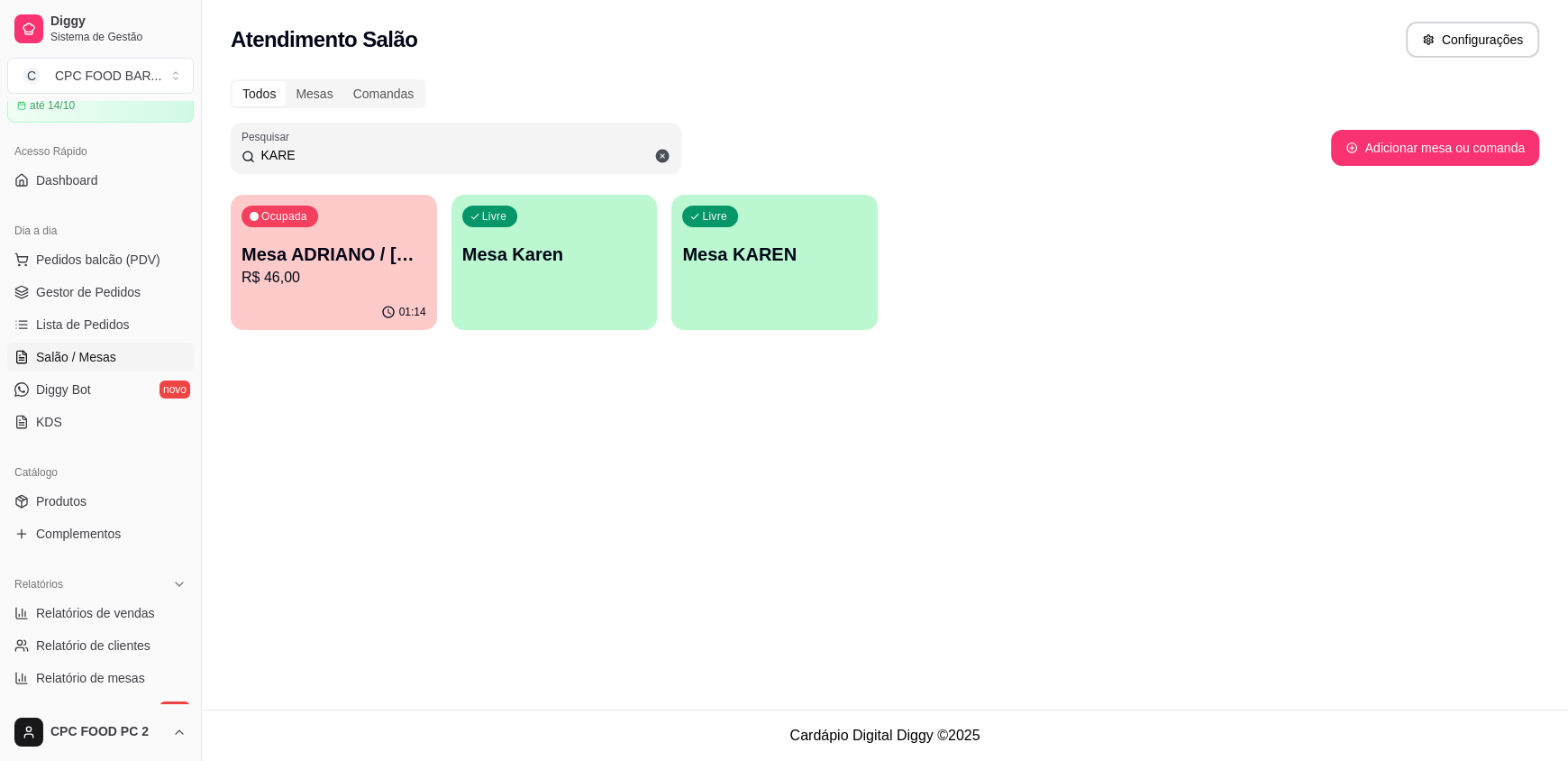
click at [319, 149] on input "KARE" at bounding box center [462, 154] width 416 height 18
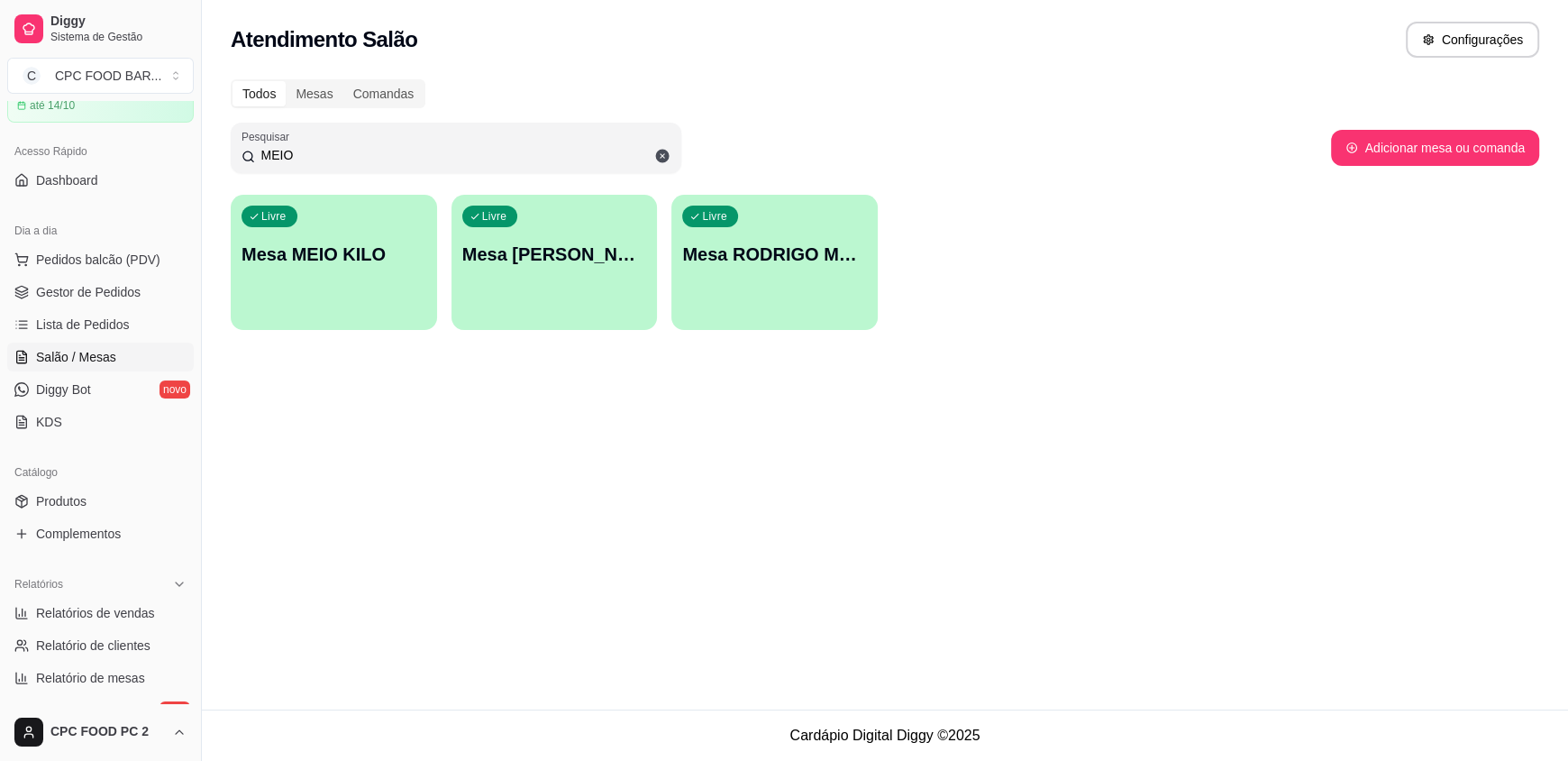
type input "MEIO"
click at [358, 253] on p "Mesa MEIO KILO" at bounding box center [334, 254] width 185 height 26
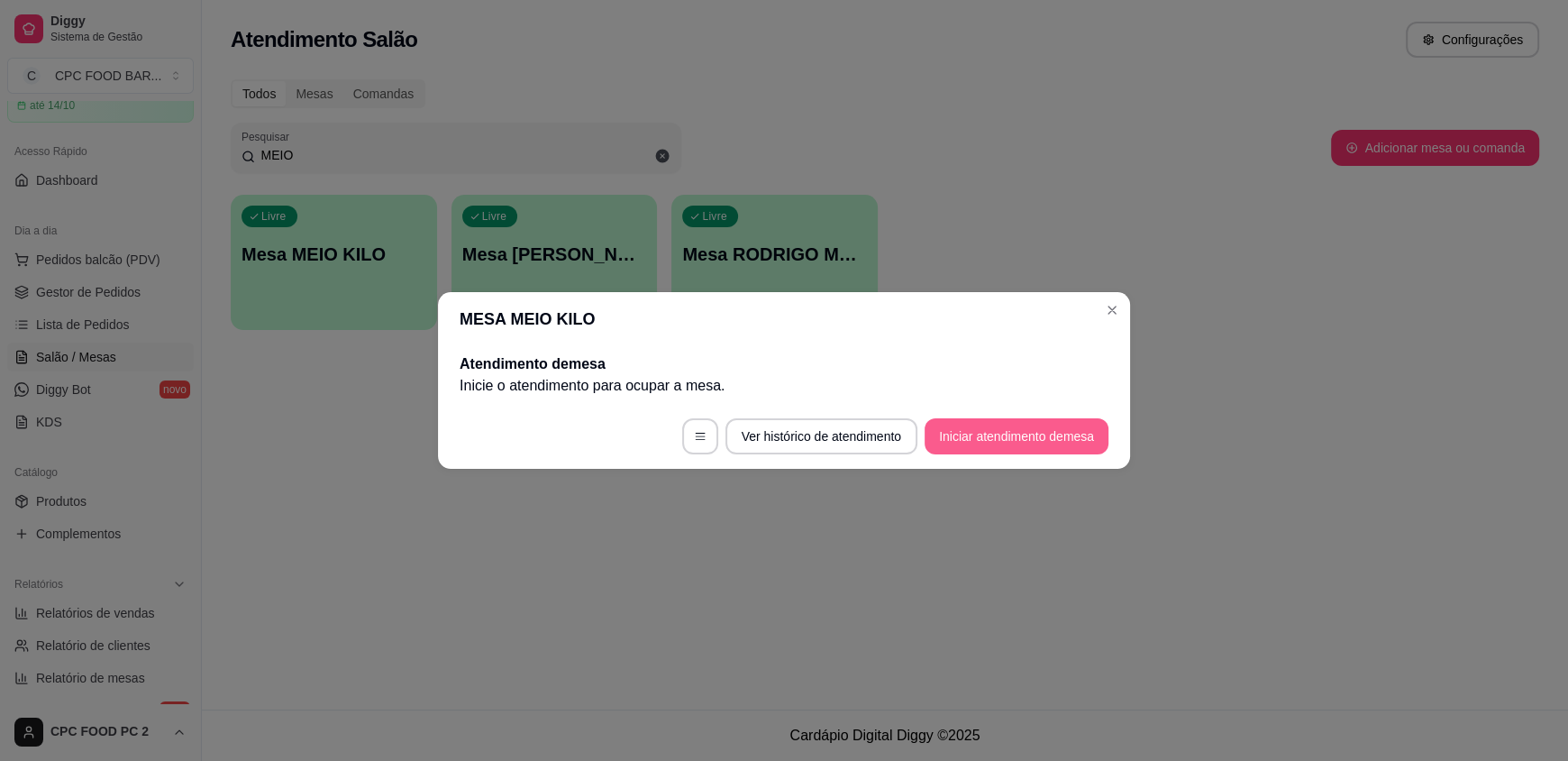
click at [1038, 436] on button "Iniciar atendimento de mesa" at bounding box center [1016, 437] width 184 height 36
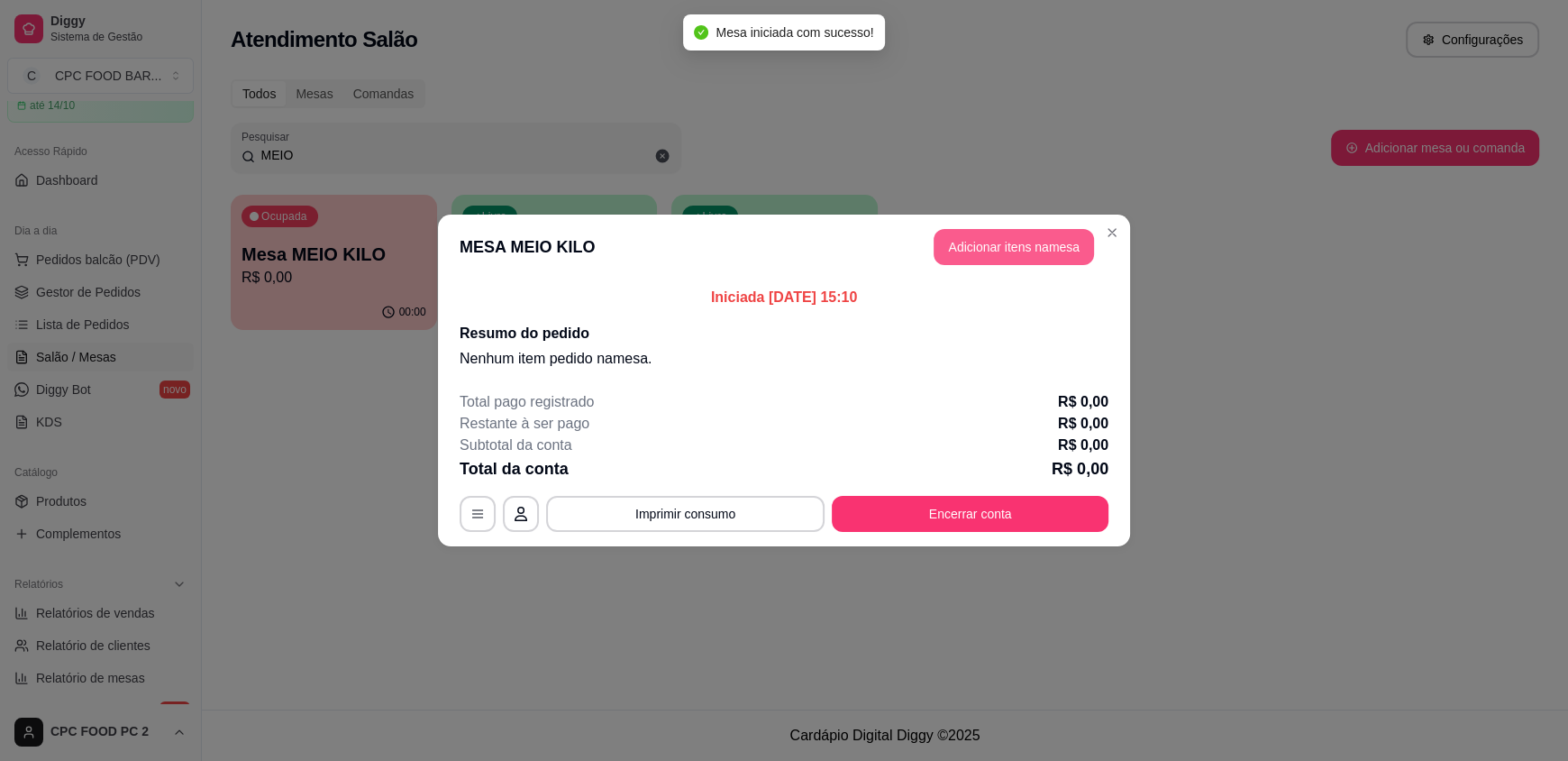
click at [1012, 242] on button "Adicionar itens na mesa" at bounding box center [1013, 247] width 161 height 36
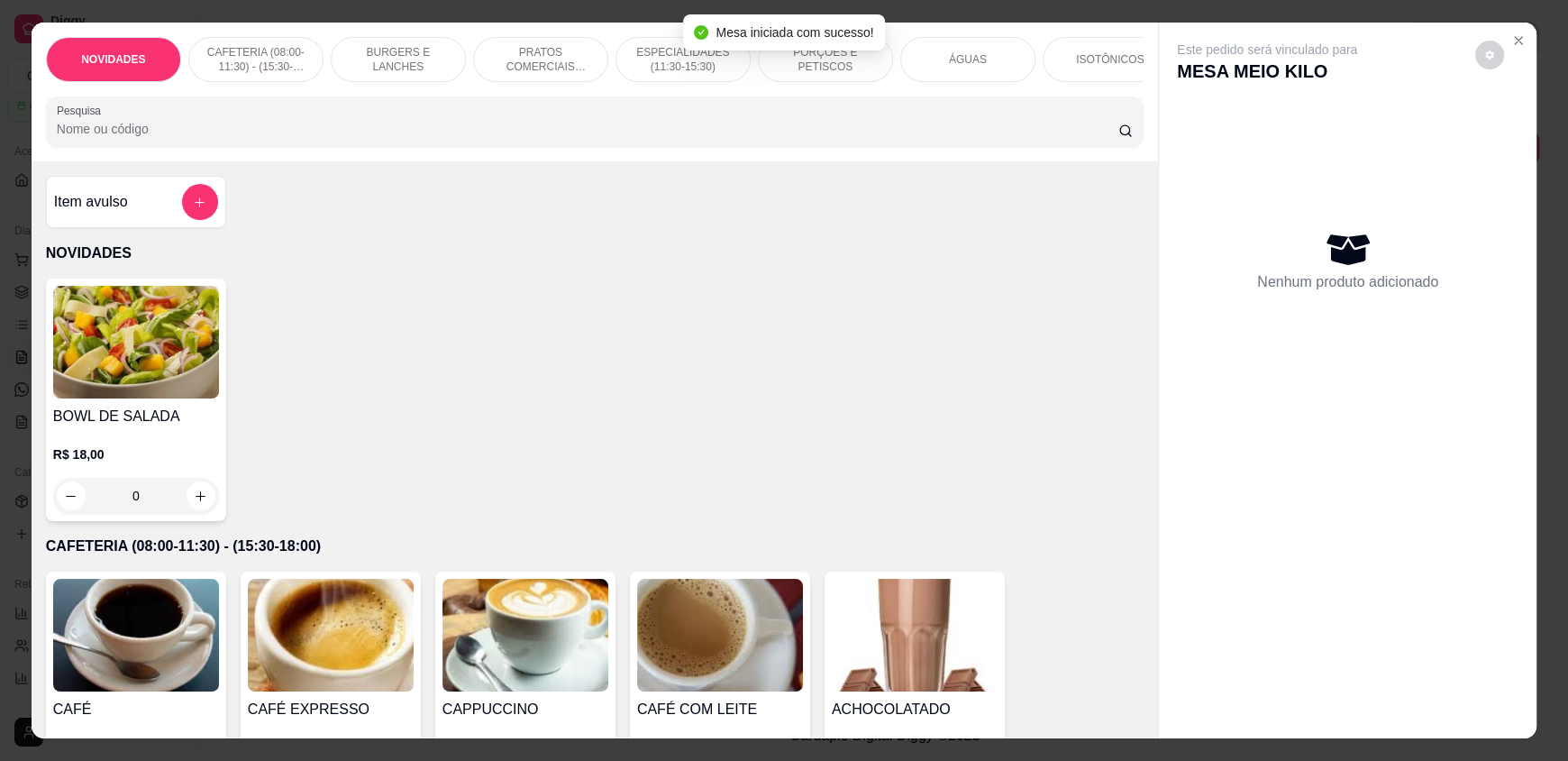
drag, startPoint x: 940, startPoint y: 62, endPoint x: 863, endPoint y: 100, distance: 85.9
click at [940, 68] on div "ÁGUAS" at bounding box center [968, 59] width 135 height 45
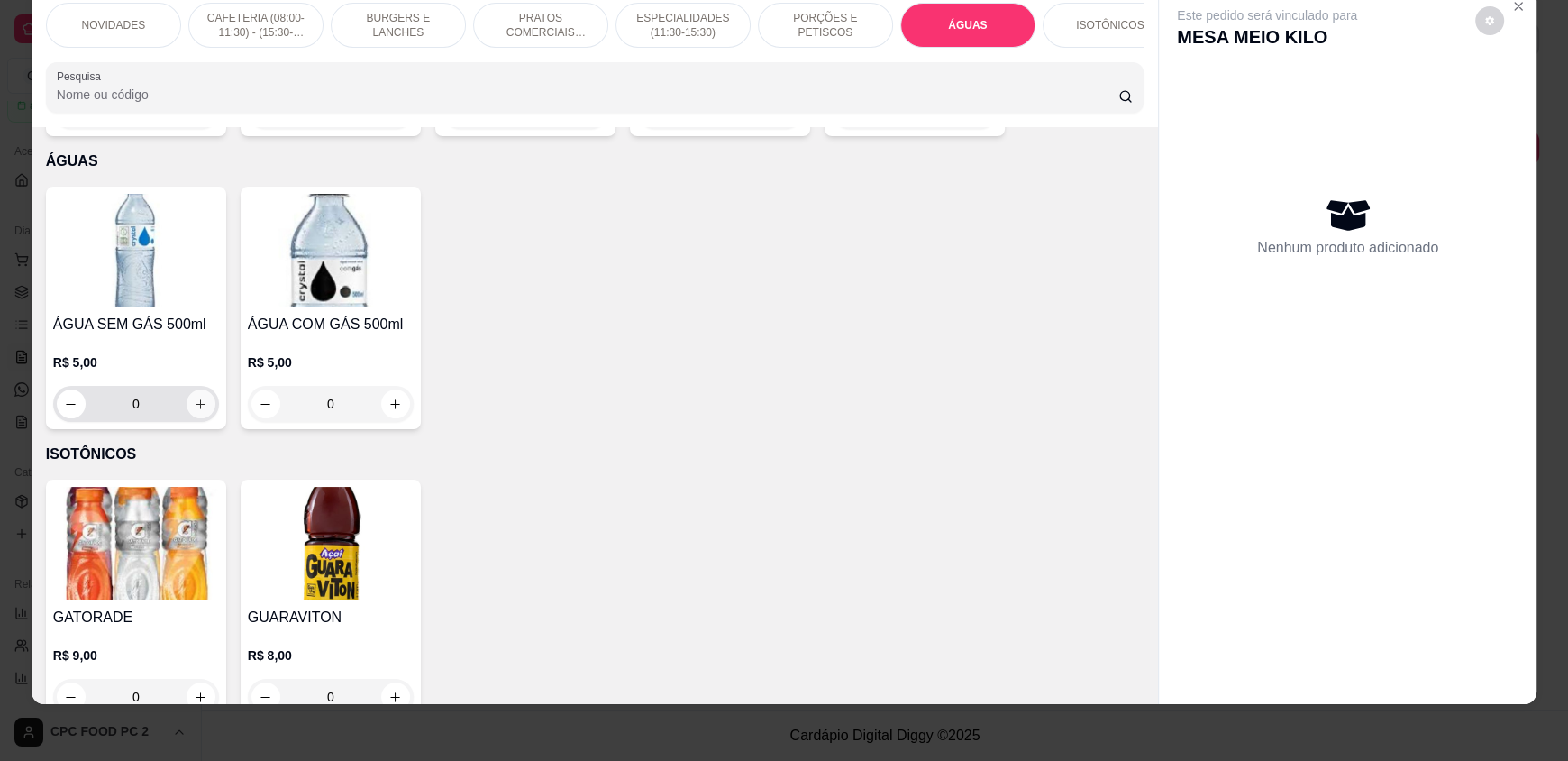
click at [194, 398] on icon "increase-product-quantity" at bounding box center [201, 404] width 13 height 13
type input "1"
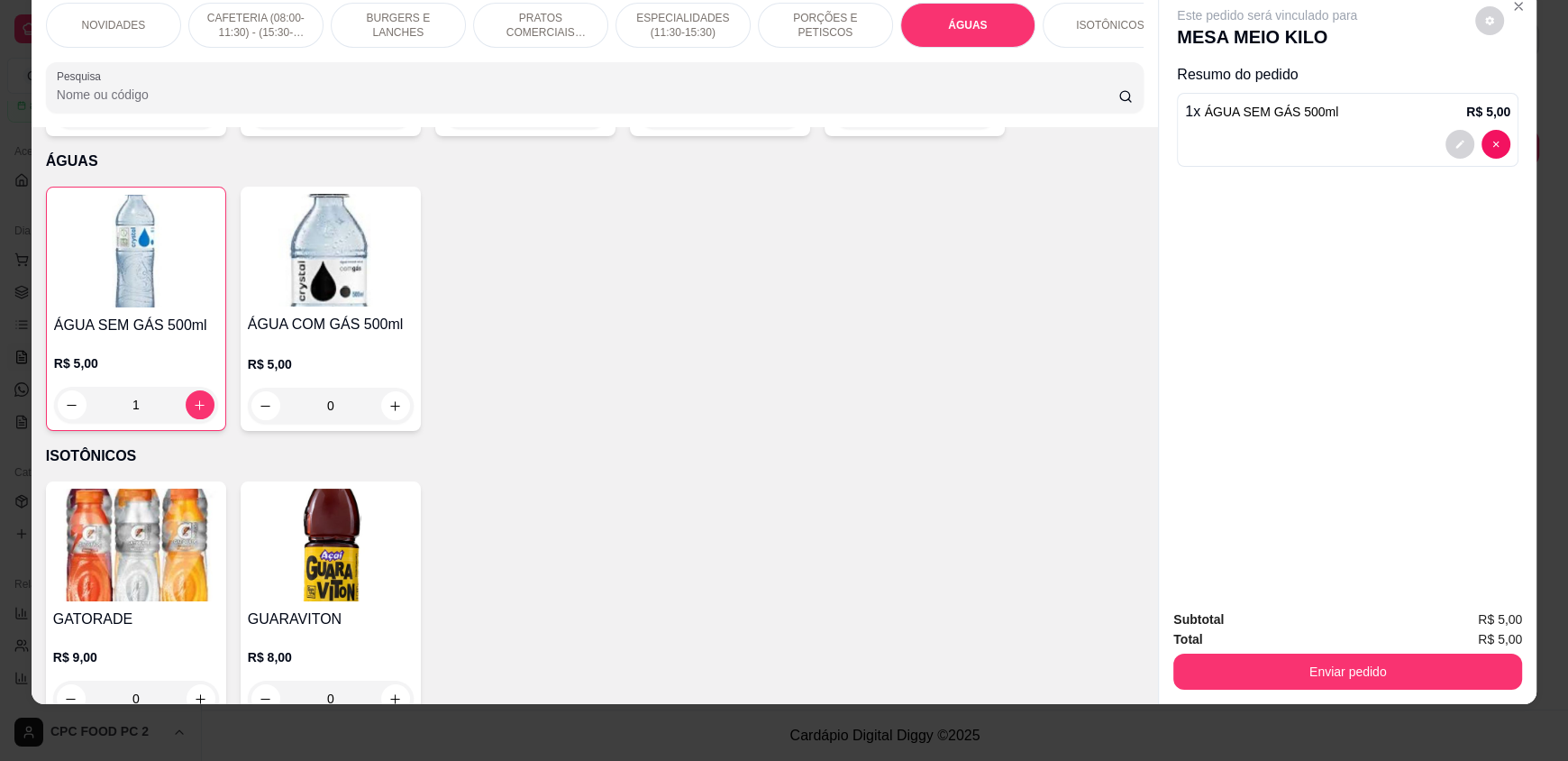
click at [140, 101] on input "Pesquisa" at bounding box center [588, 94] width 1063 height 18
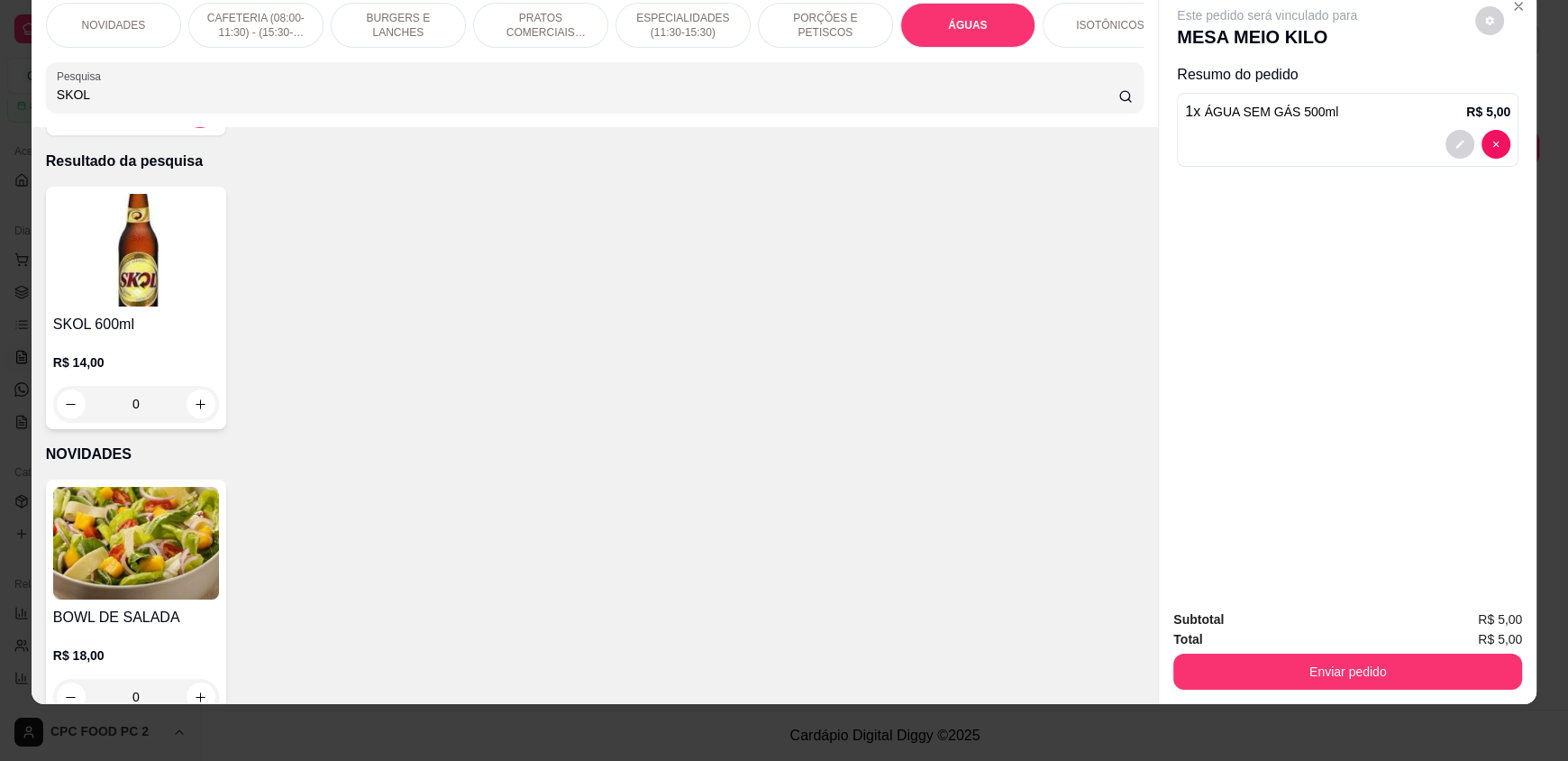
scroll to position [0, 0]
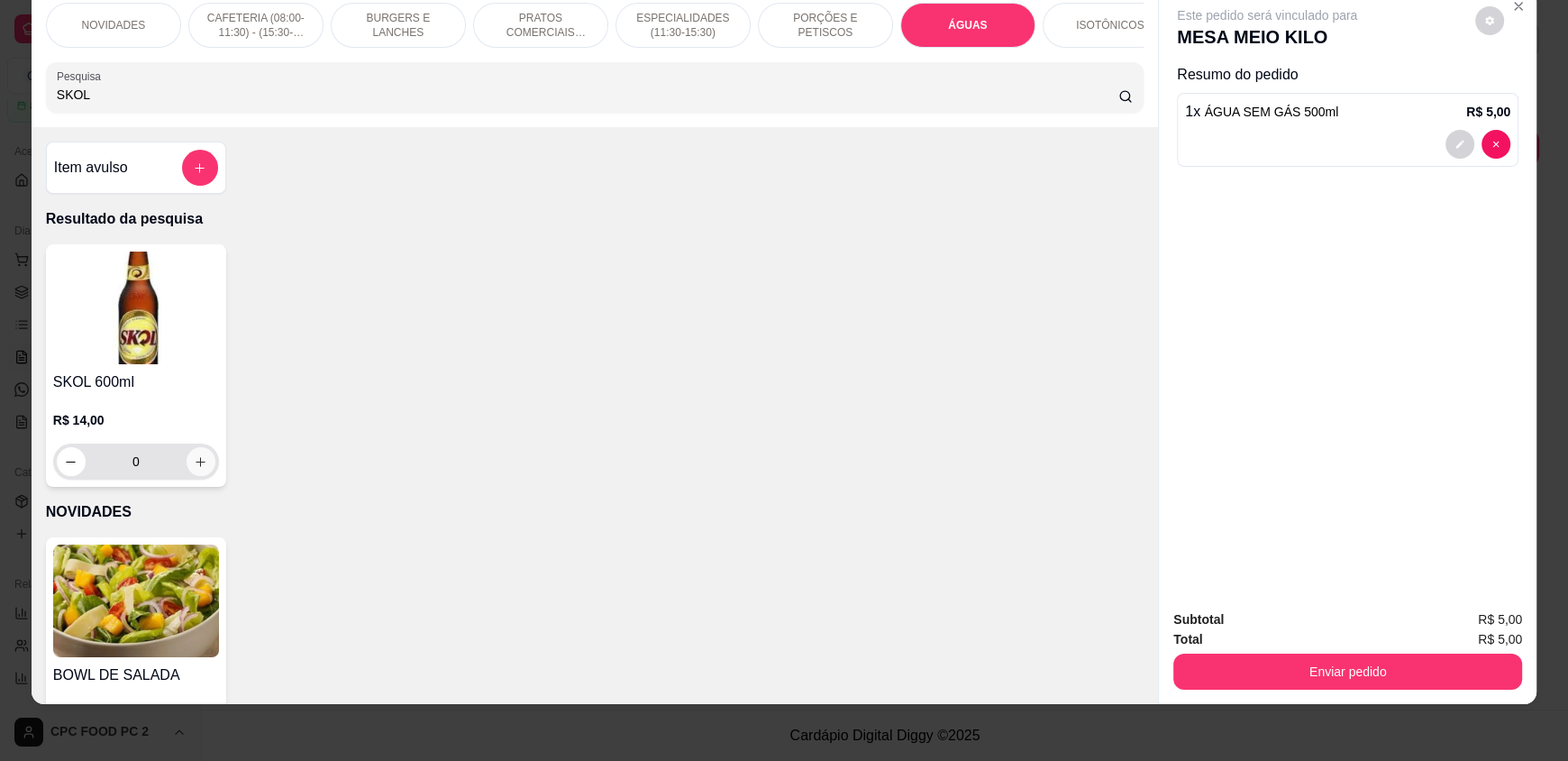
type input "SKOL"
click at [199, 469] on icon "increase-product-quantity" at bounding box center [201, 461] width 13 height 13
type input "1"
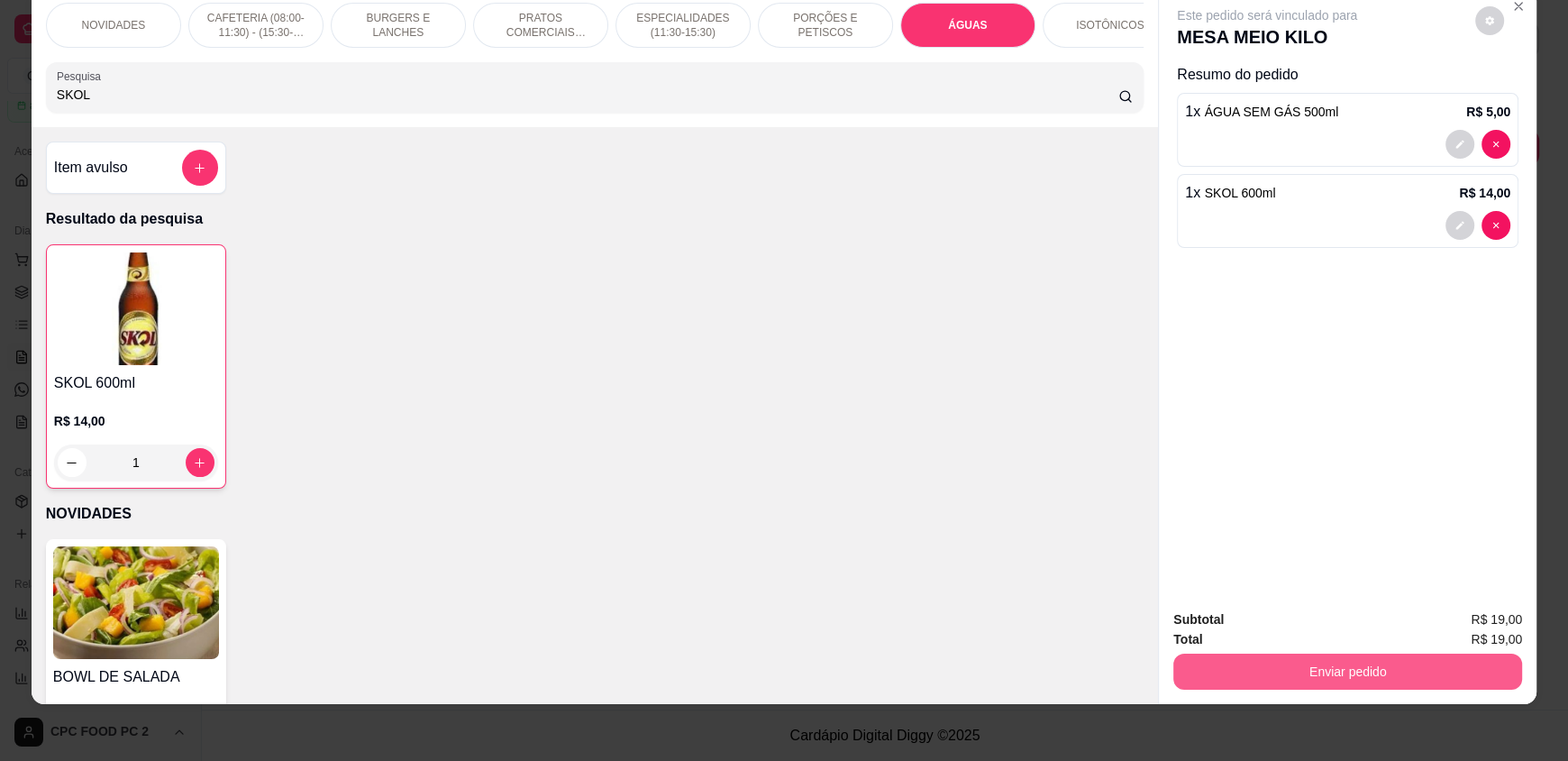
drag, startPoint x: 1446, startPoint y: 651, endPoint x: 1435, endPoint y: 665, distance: 17.8
click at [1445, 651] on div "Enviar pedido" at bounding box center [1347, 669] width 349 height 41
click at [1427, 673] on button "Enviar pedido" at bounding box center [1347, 671] width 338 height 35
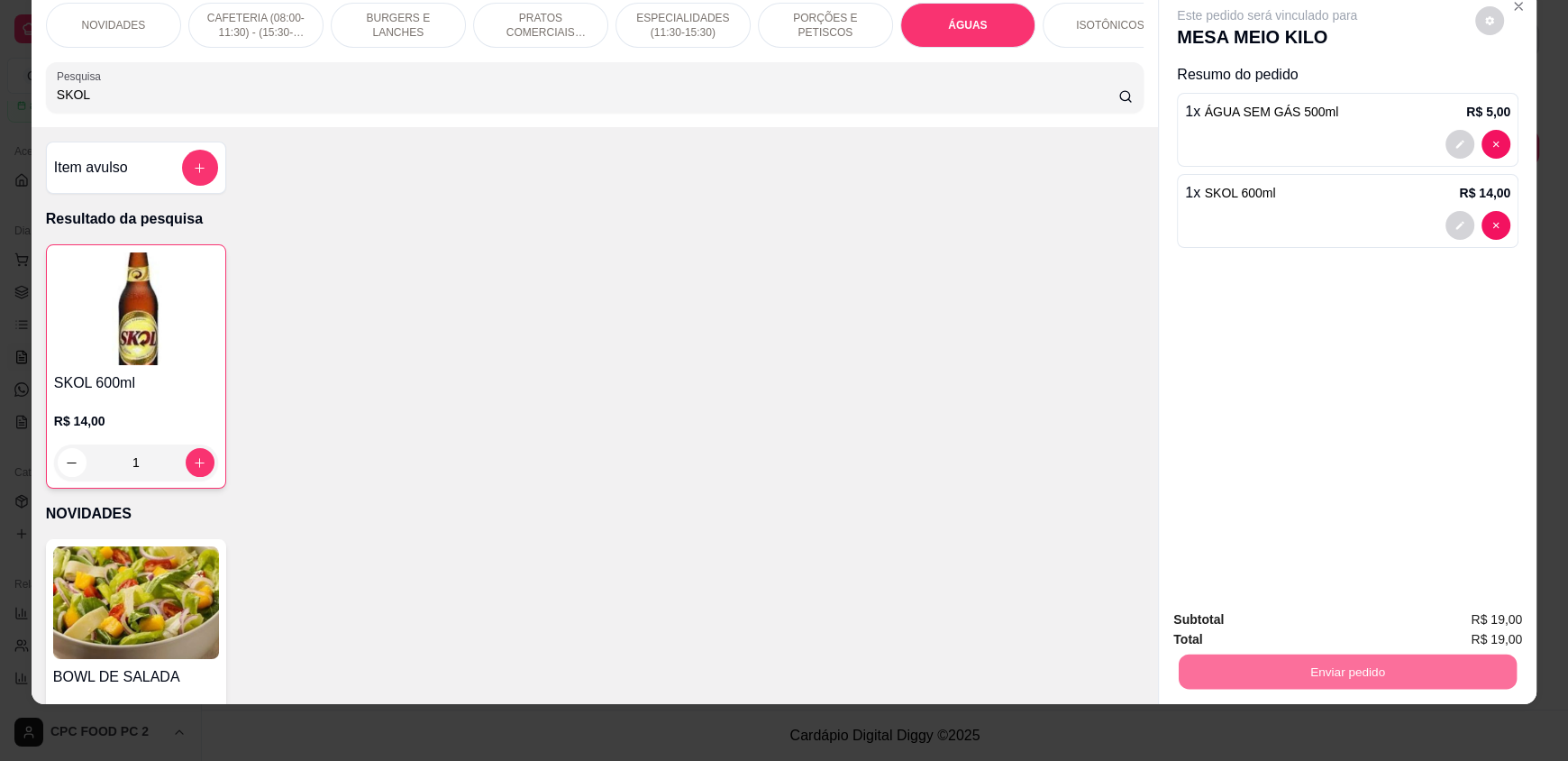
click at [1478, 631] on button "Enviar pedido" at bounding box center [1475, 626] width 102 height 34
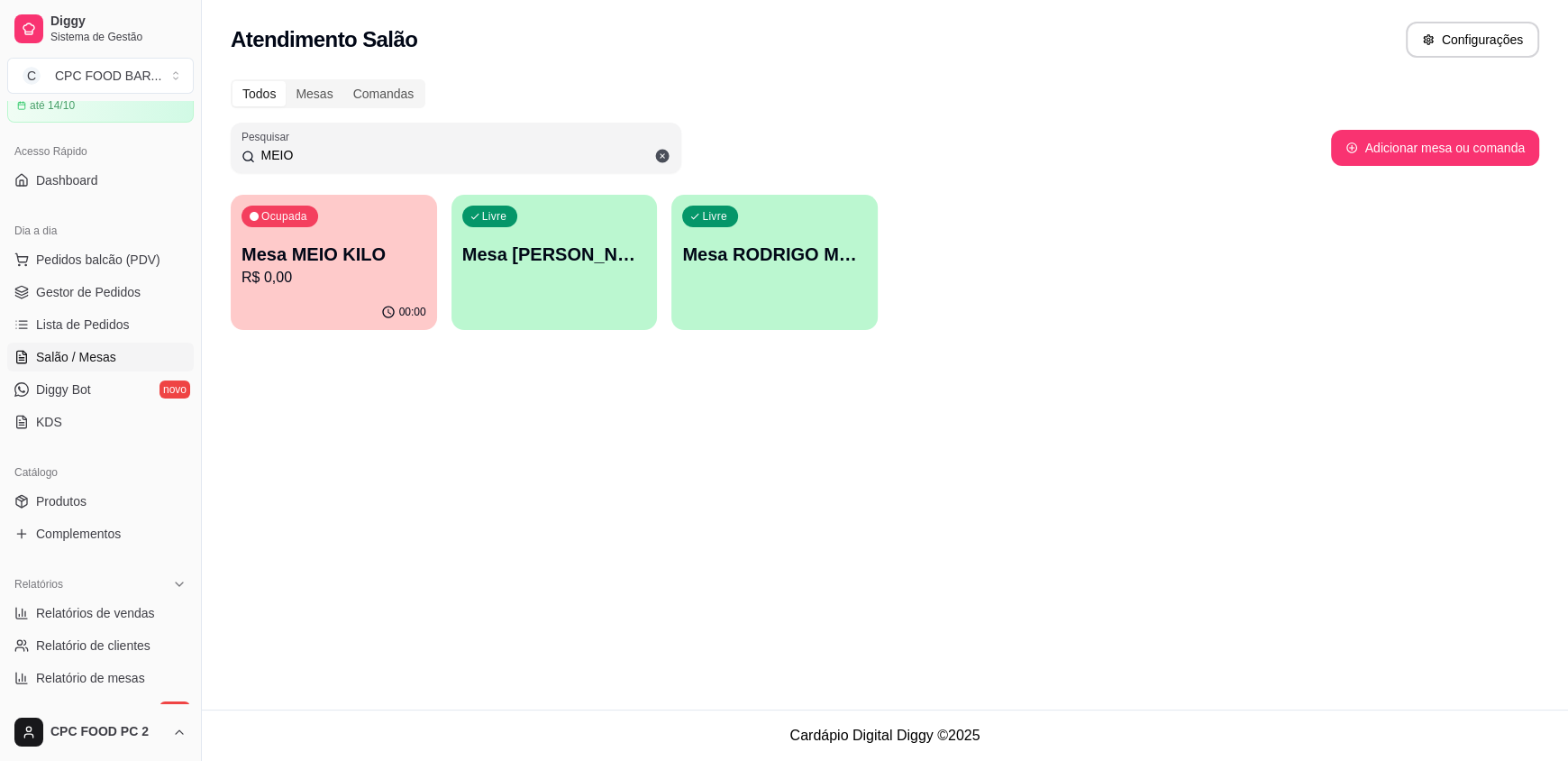
click at [405, 156] on input "MEIO" at bounding box center [462, 154] width 416 height 18
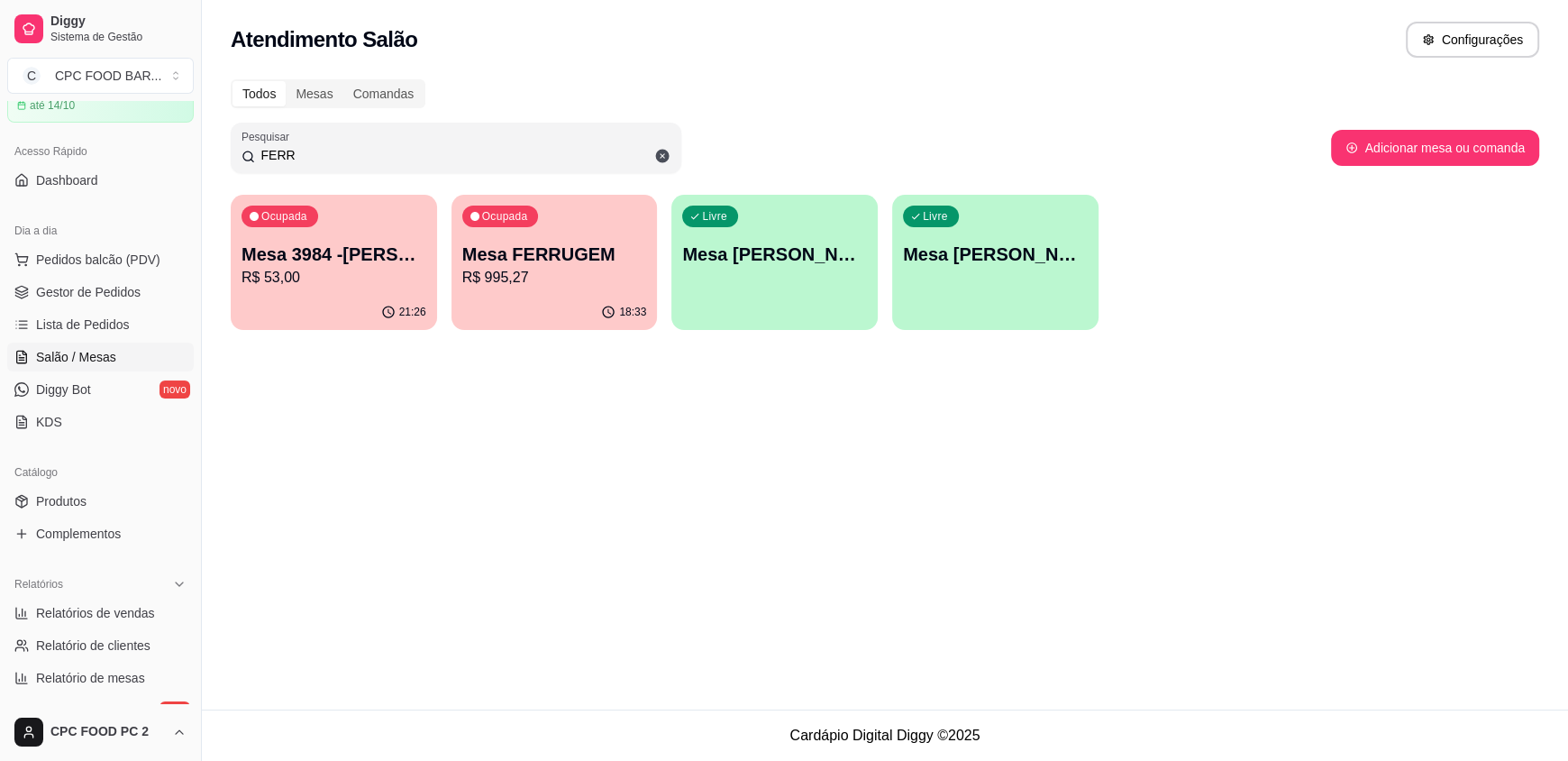
type input "FERR"
click at [547, 287] on div "Ocupada Mesa FERRUGEM R$ 995,27" at bounding box center [554, 245] width 200 height 97
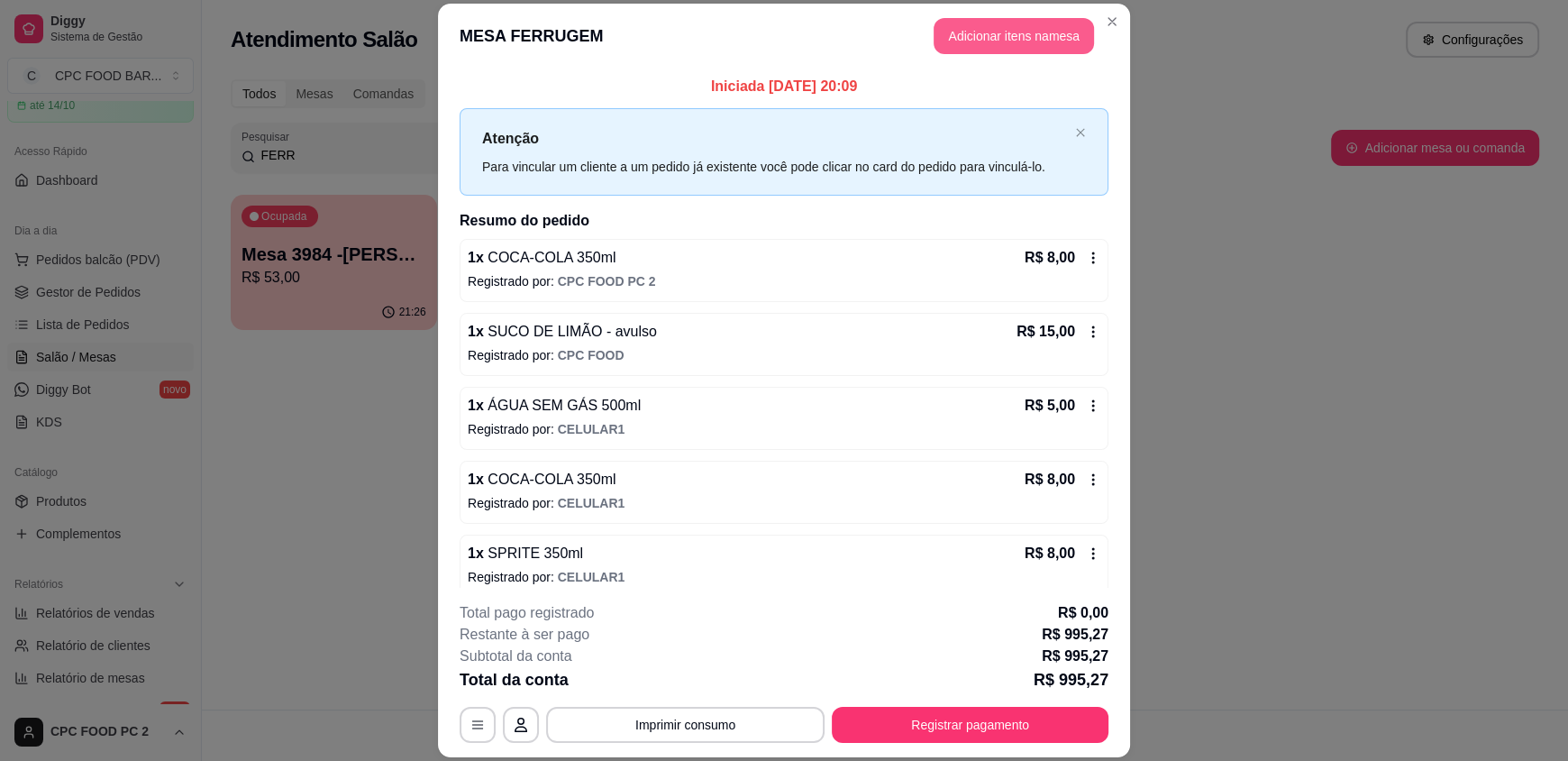
click at [1011, 43] on button "Adicionar itens na mesa" at bounding box center [1013, 36] width 161 height 36
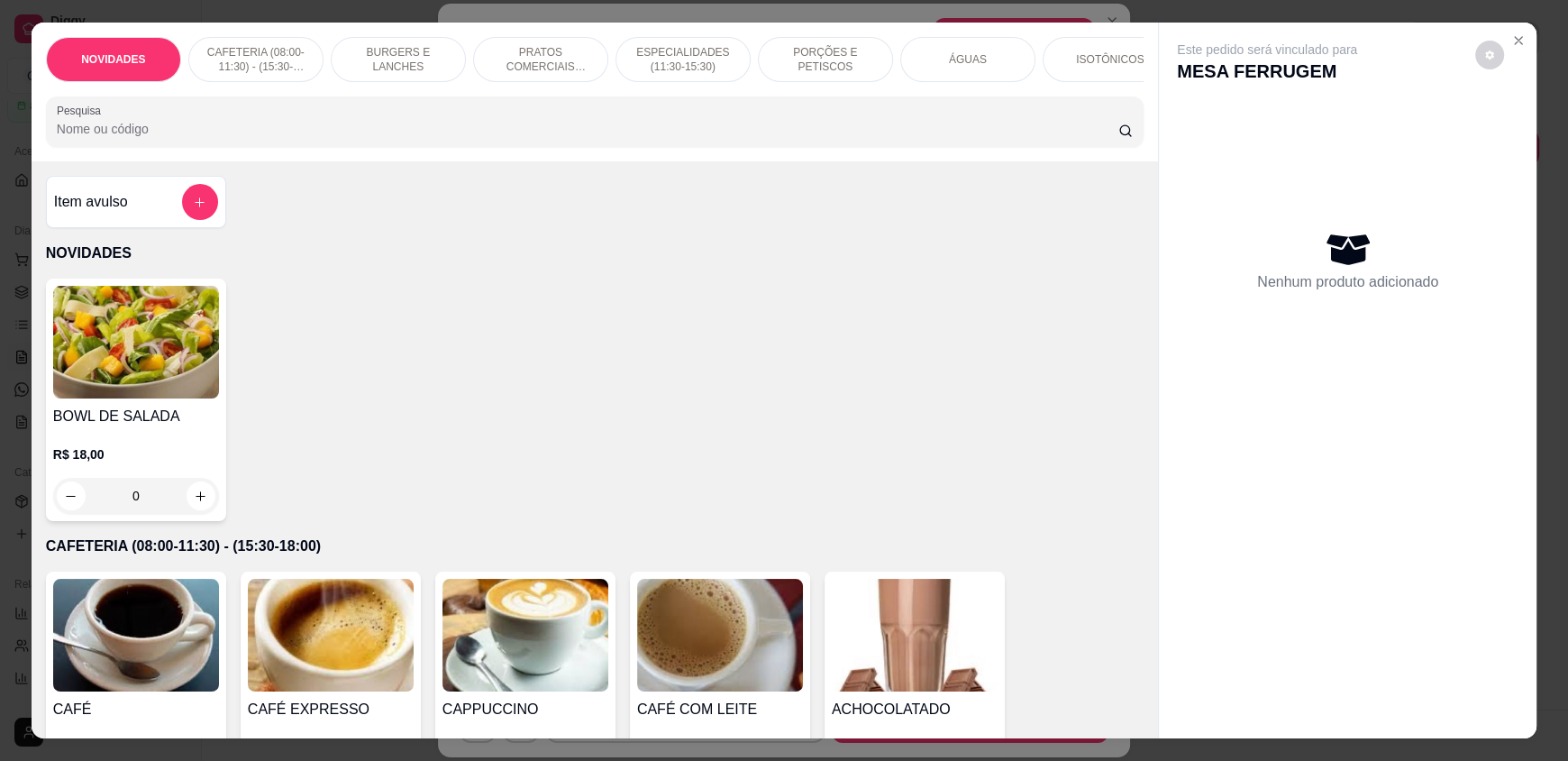
click at [342, 138] on input "Pesquisa" at bounding box center [588, 128] width 1063 height 18
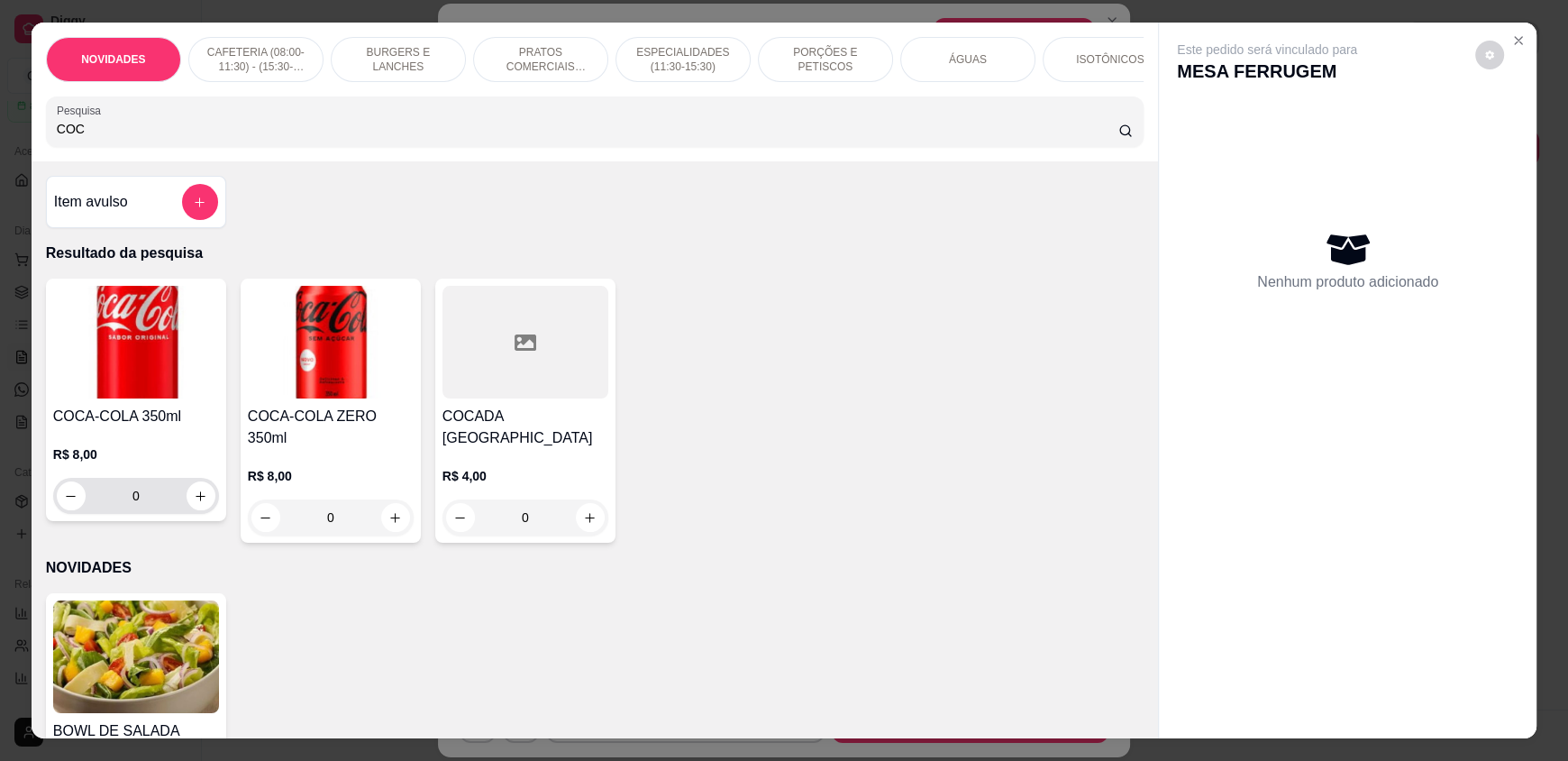
type input "COC"
click at [188, 510] on button "increase-product-quantity" at bounding box center [200, 496] width 28 height 28
type input "1"
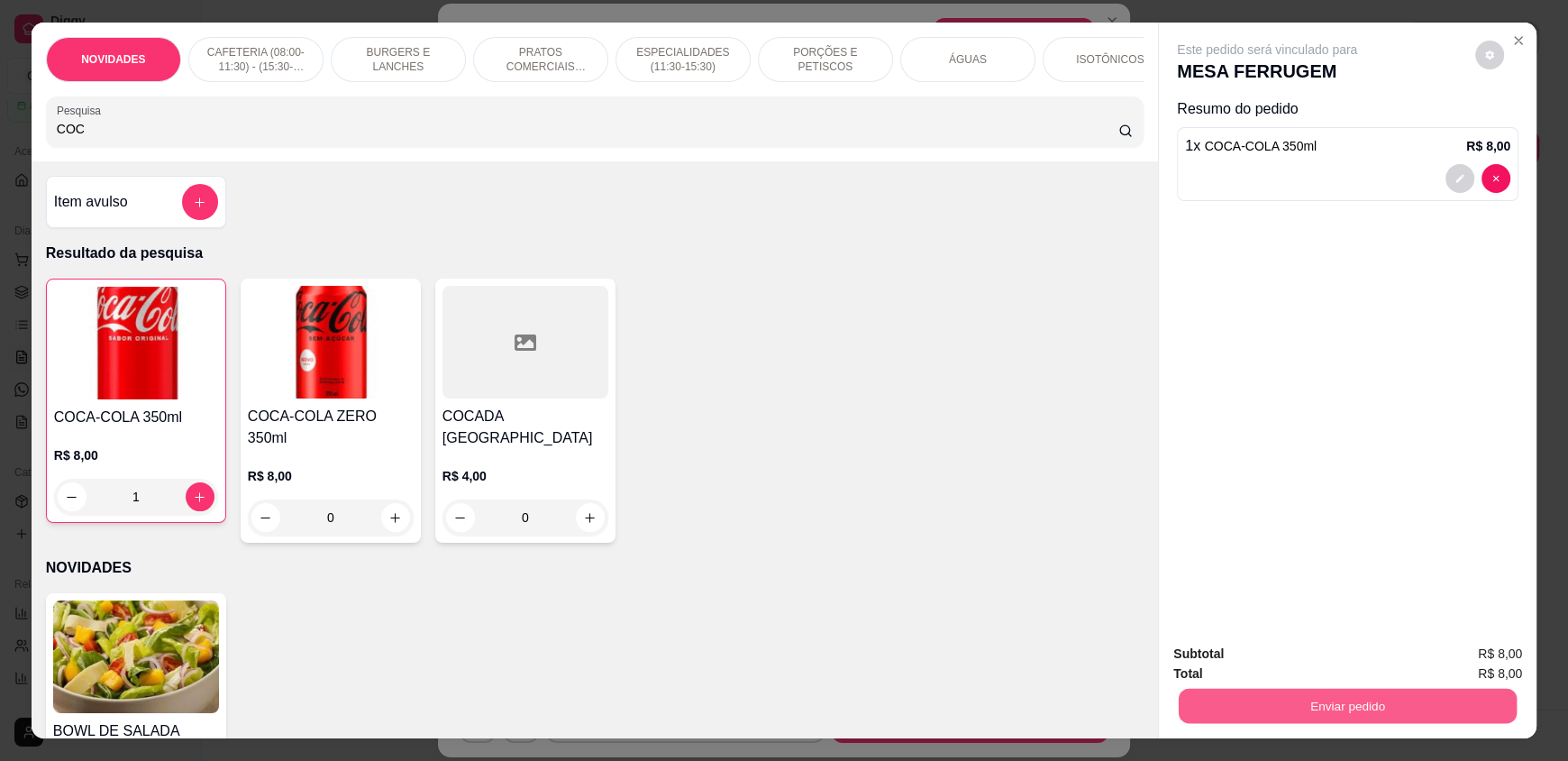
click at [1388, 695] on button "Enviar pedido" at bounding box center [1347, 705] width 338 height 35
click at [1477, 665] on button "Enviar pedido" at bounding box center [1475, 661] width 102 height 34
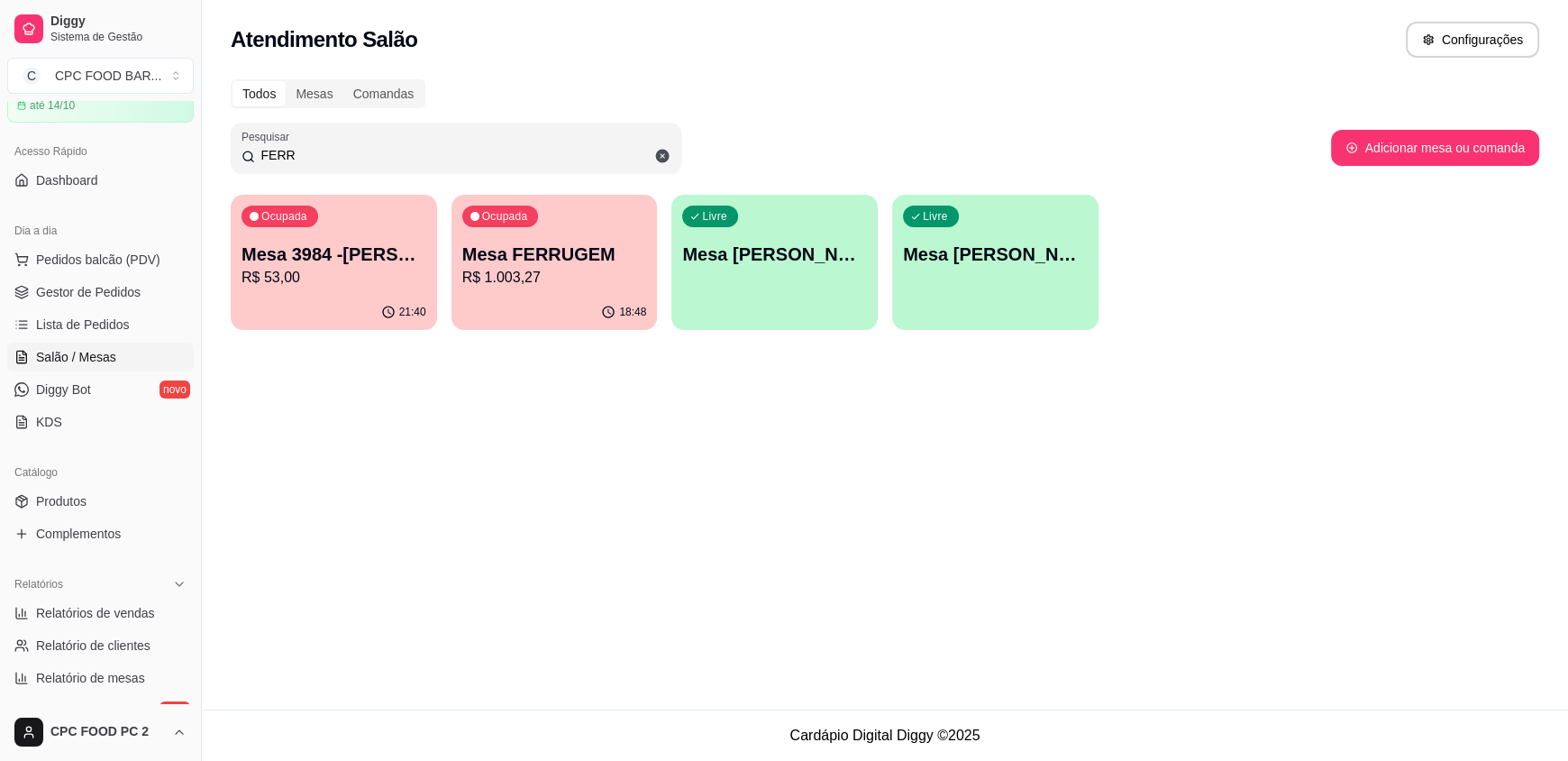
click at [305, 160] on input "FERR" at bounding box center [462, 154] width 416 height 18
click at [305, 159] on input "FERR" at bounding box center [462, 154] width 416 height 18
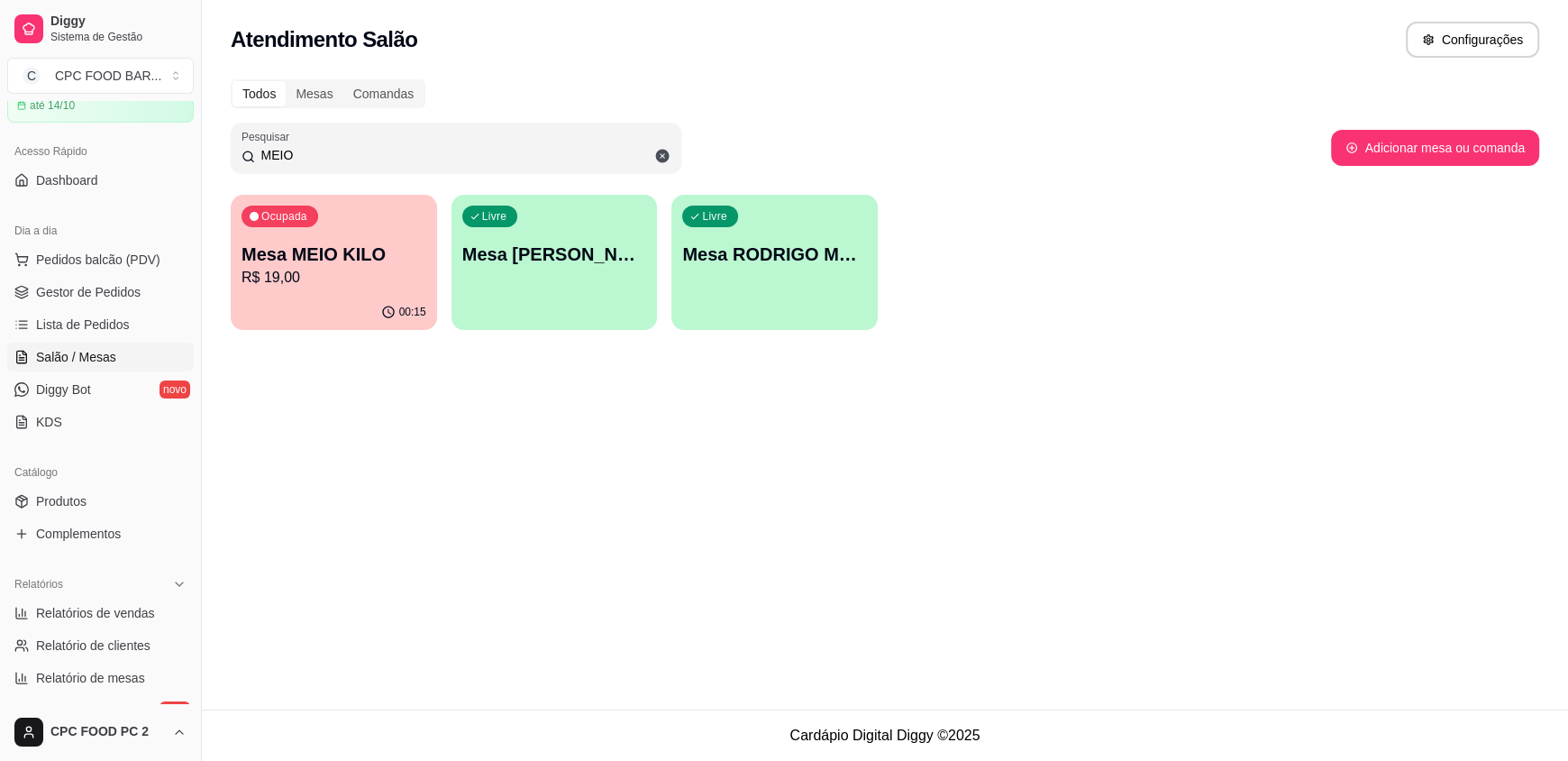
type input "MEIO"
click at [305, 276] on p "R$ 19,00" at bounding box center [334, 277] width 185 height 22
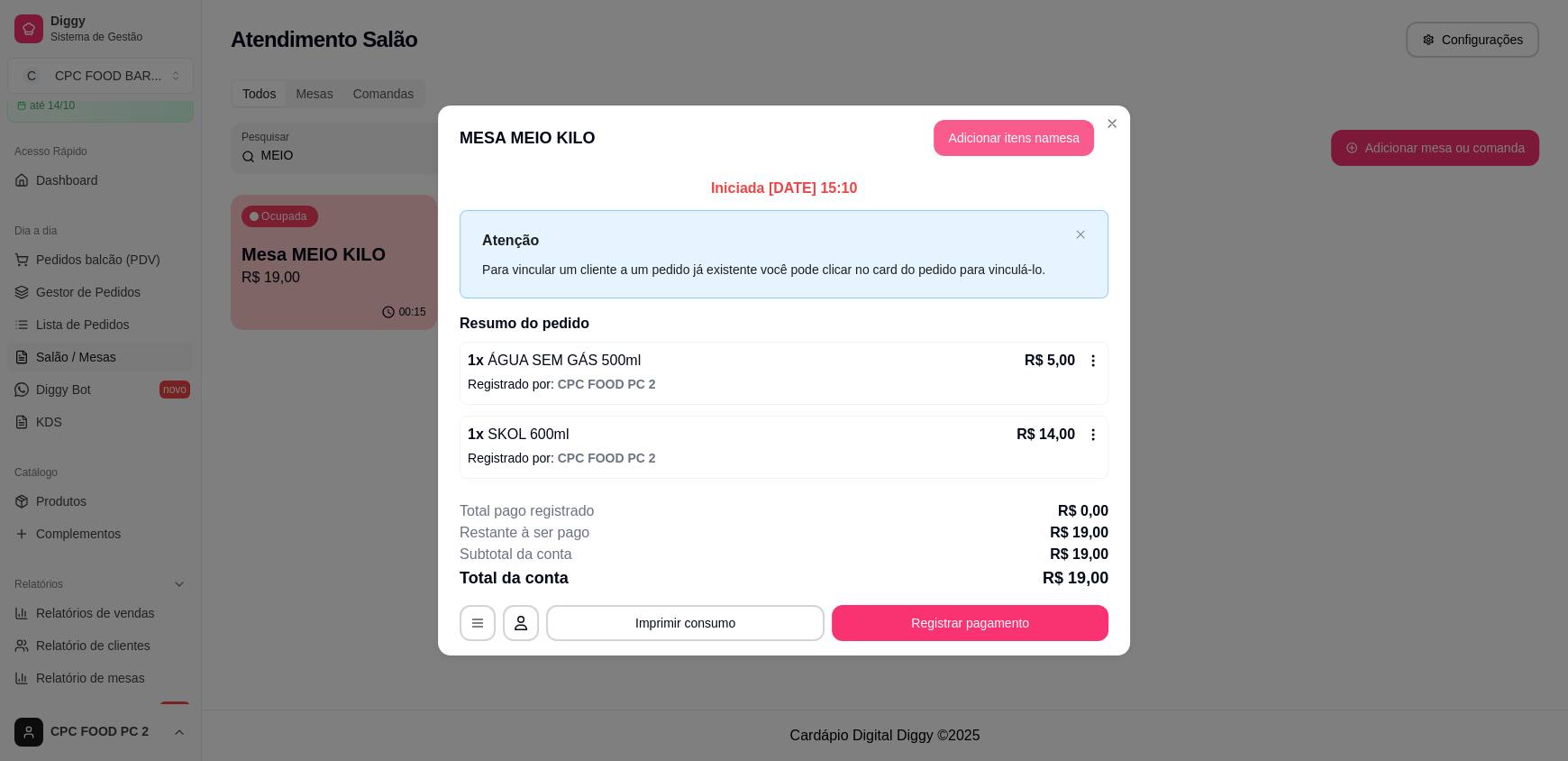
click at [1025, 132] on button "Adicionar itens na mesa" at bounding box center [1013, 138] width 161 height 36
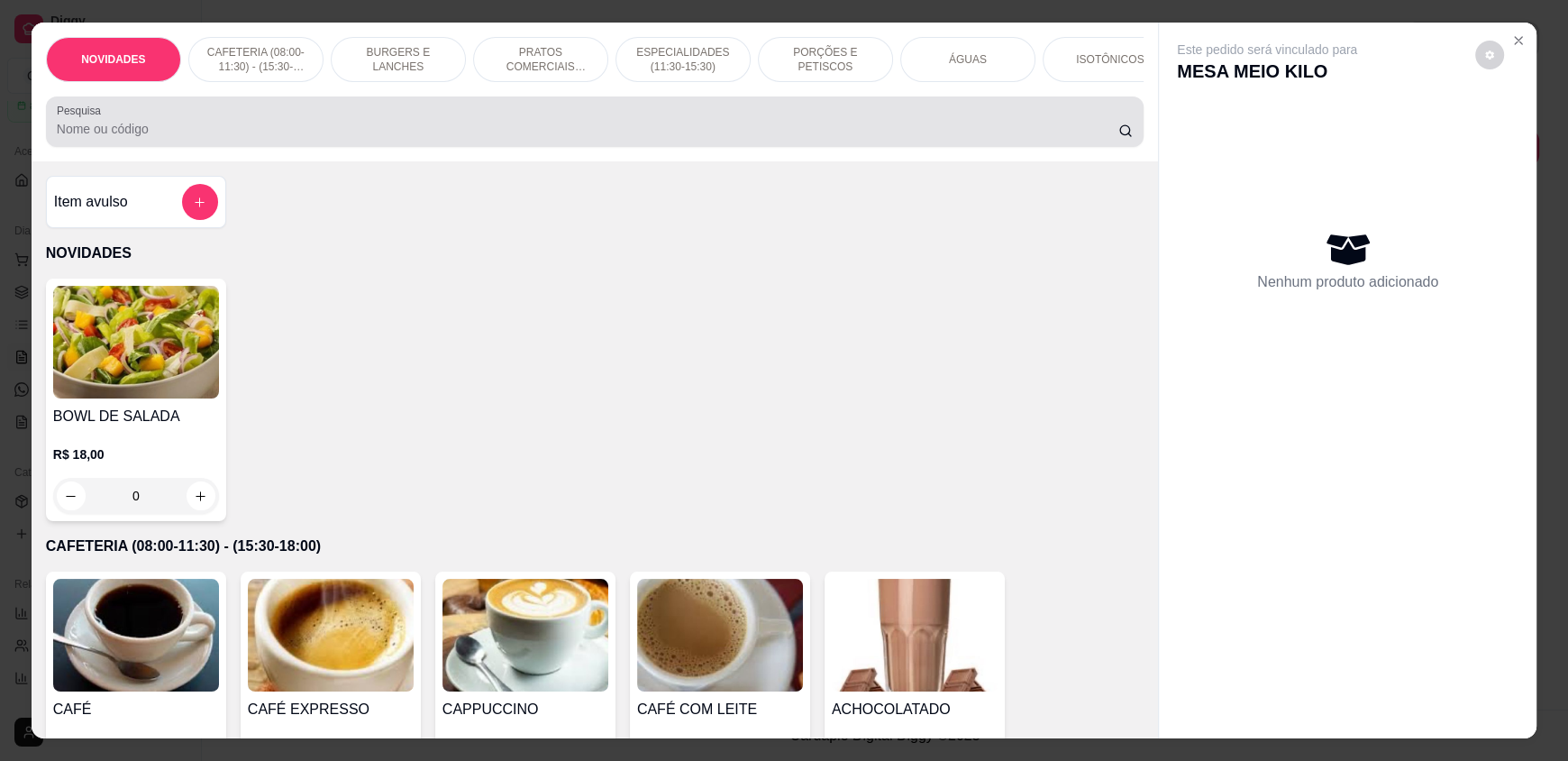
click at [724, 138] on input "Pesquisa" at bounding box center [588, 128] width 1063 height 18
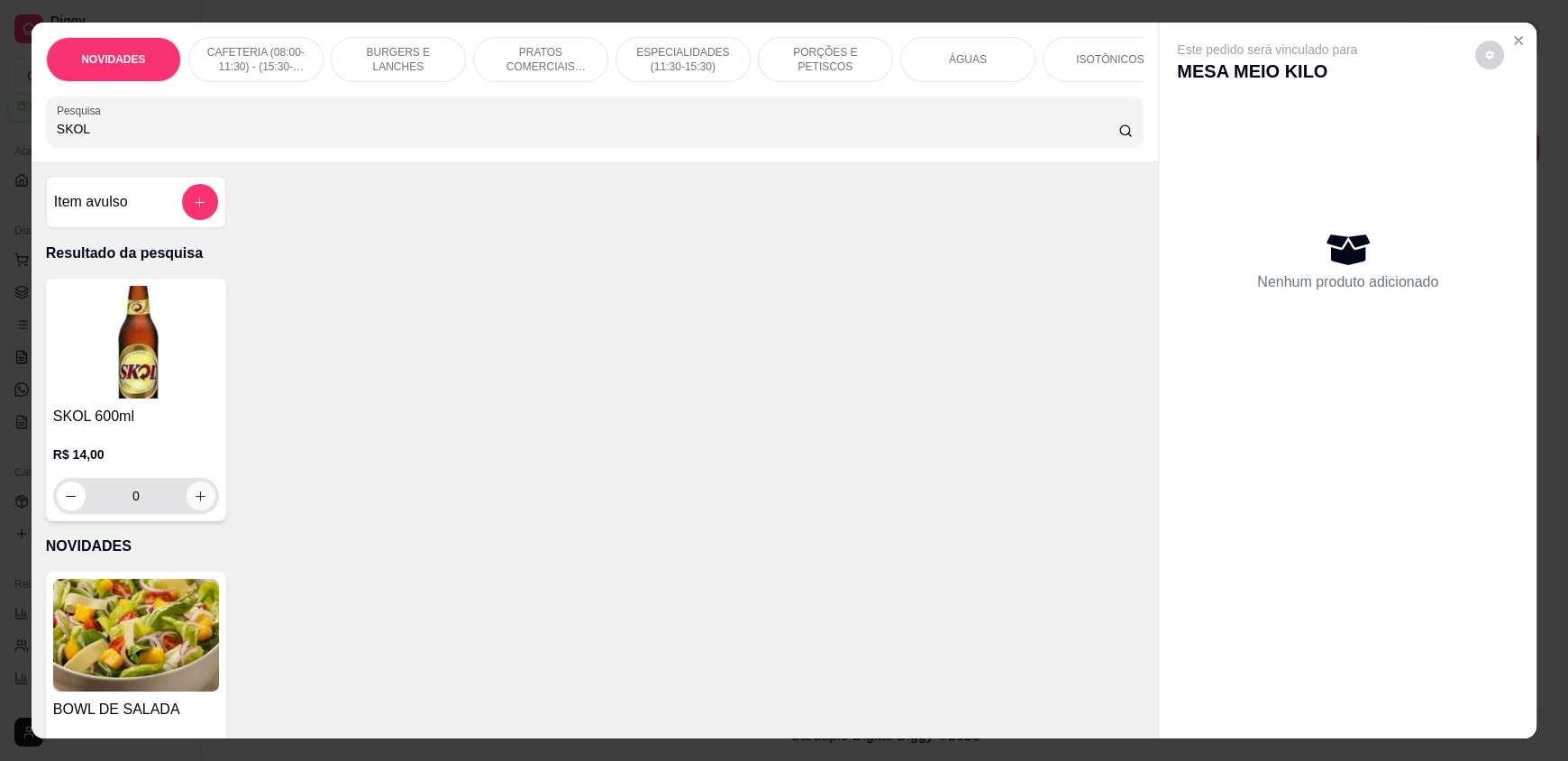
type input "SKOL"
click at [197, 503] on icon "increase-product-quantity" at bounding box center [202, 496] width 13 height 13
type input "1"
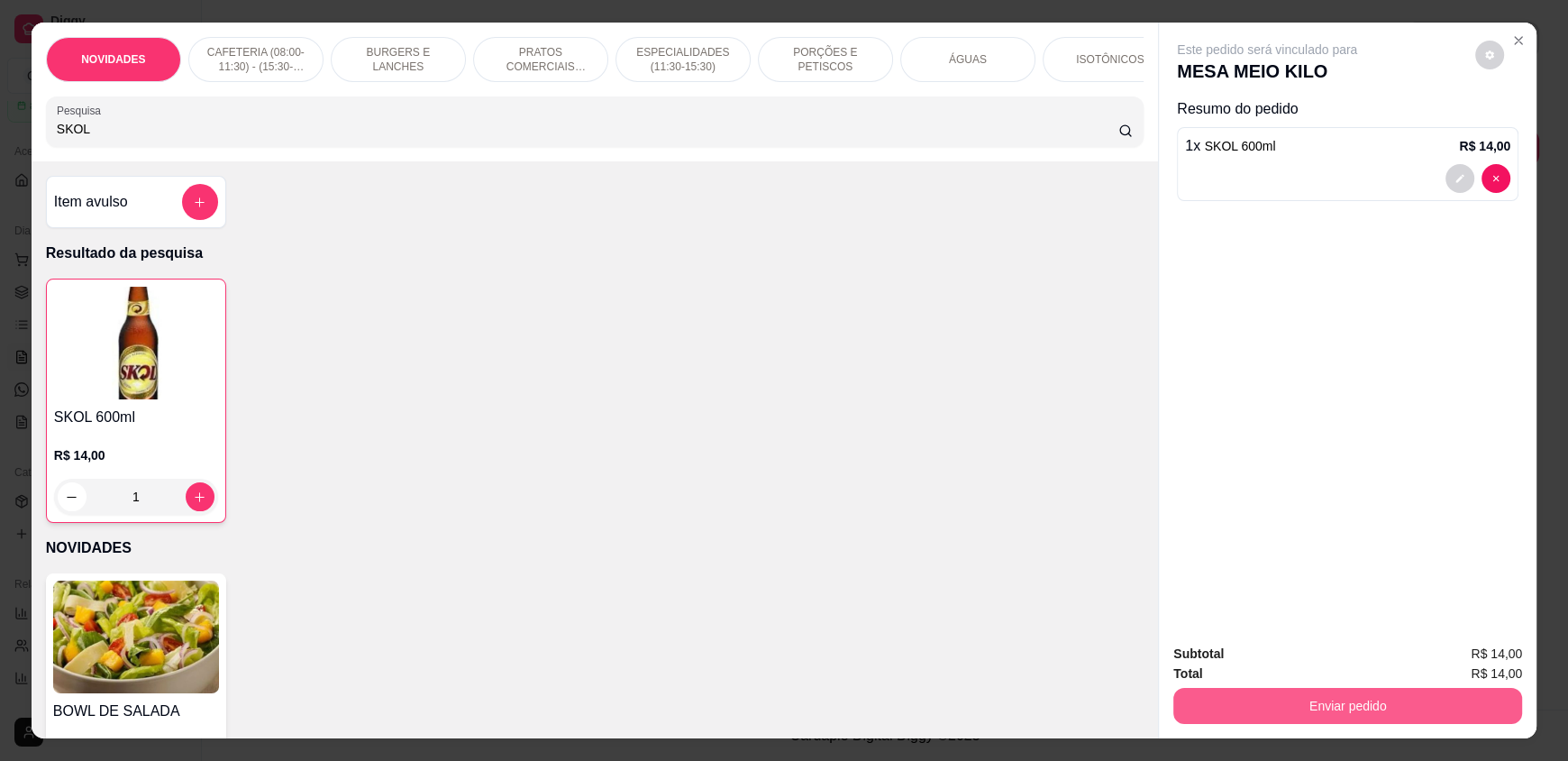
click at [1339, 700] on button "Enviar pedido" at bounding box center [1347, 706] width 349 height 36
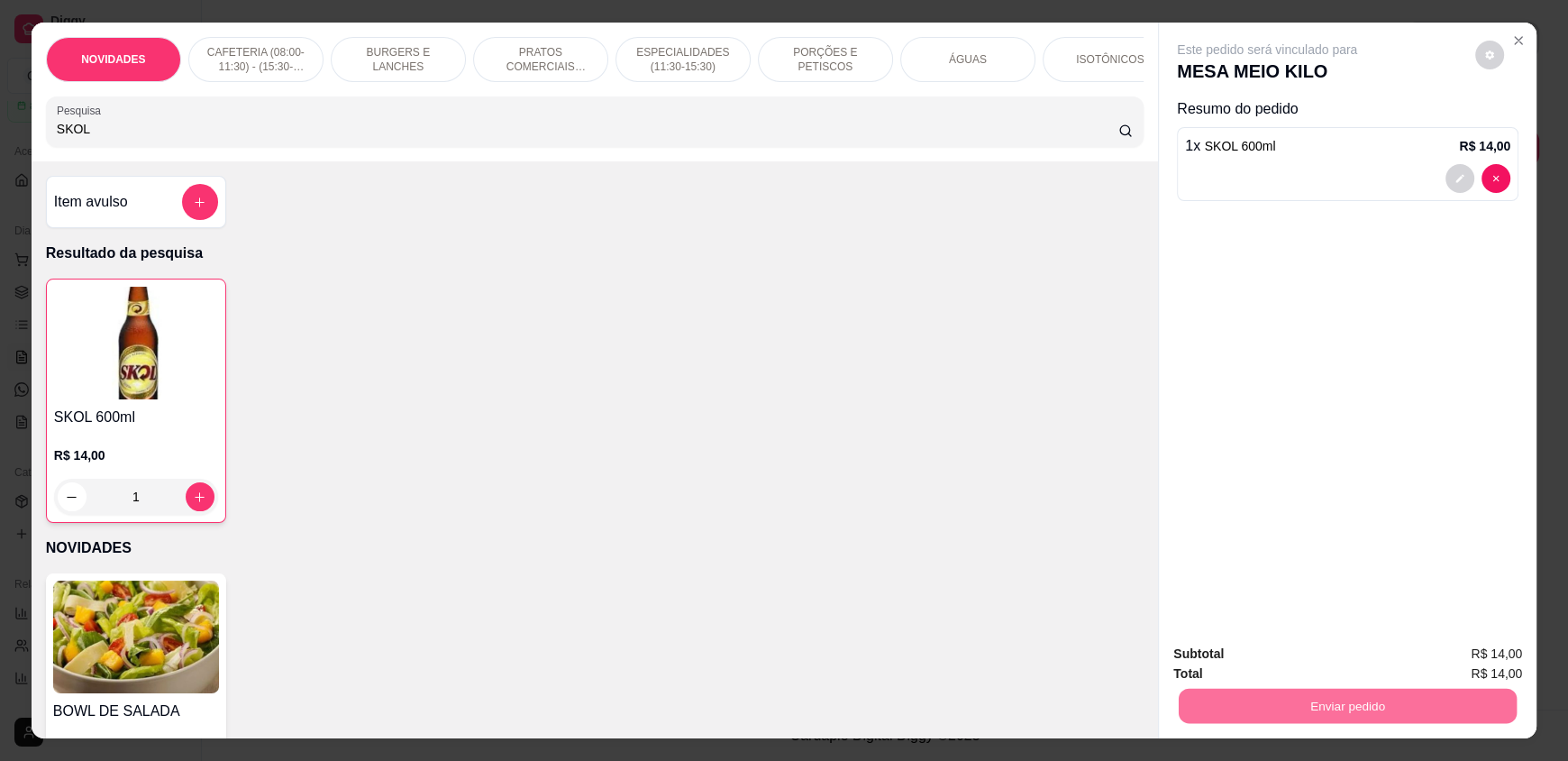
click at [1479, 657] on button "Enviar pedido" at bounding box center [1475, 661] width 102 height 34
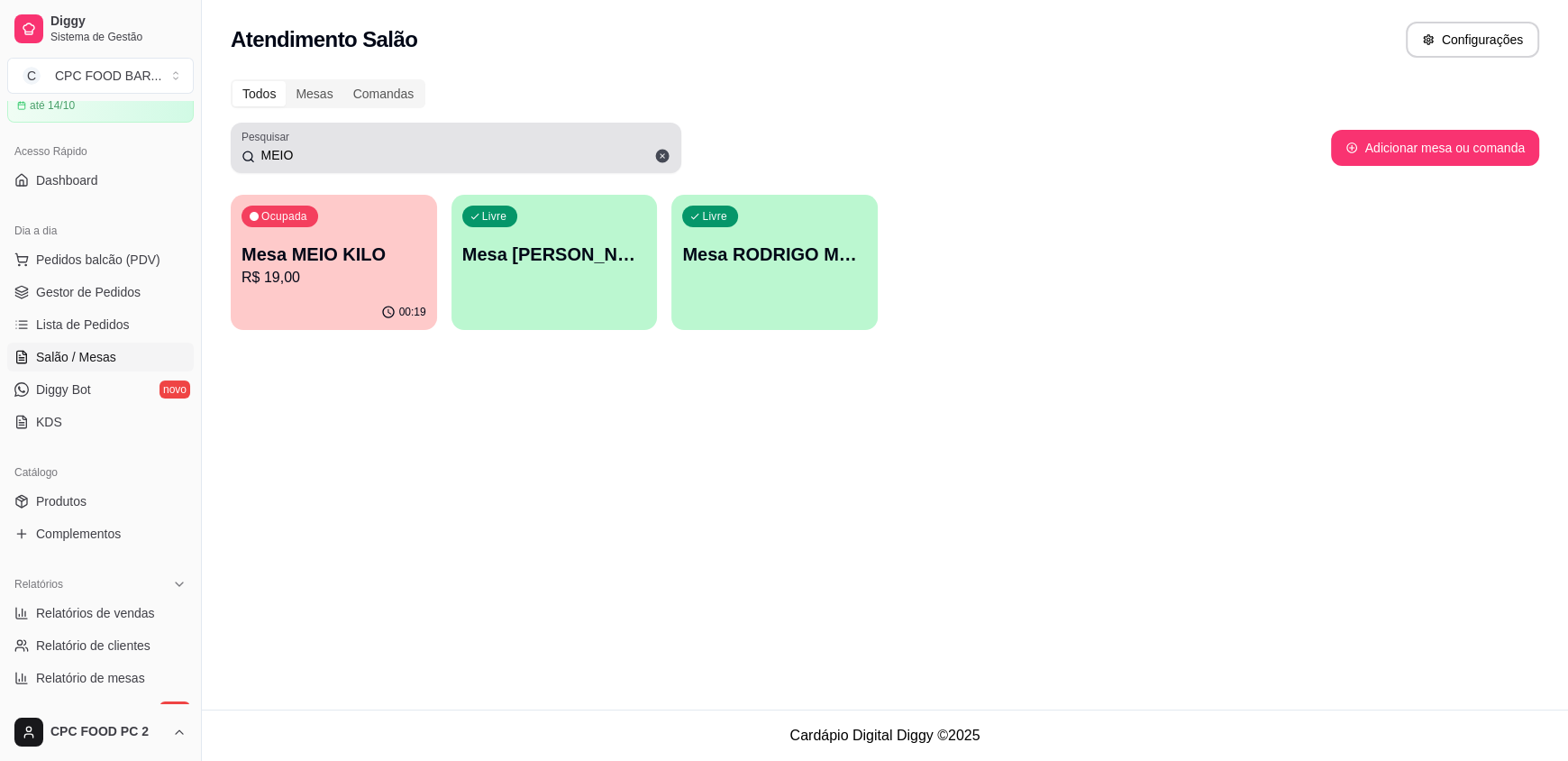
click at [304, 153] on input "MEIO" at bounding box center [462, 154] width 416 height 18
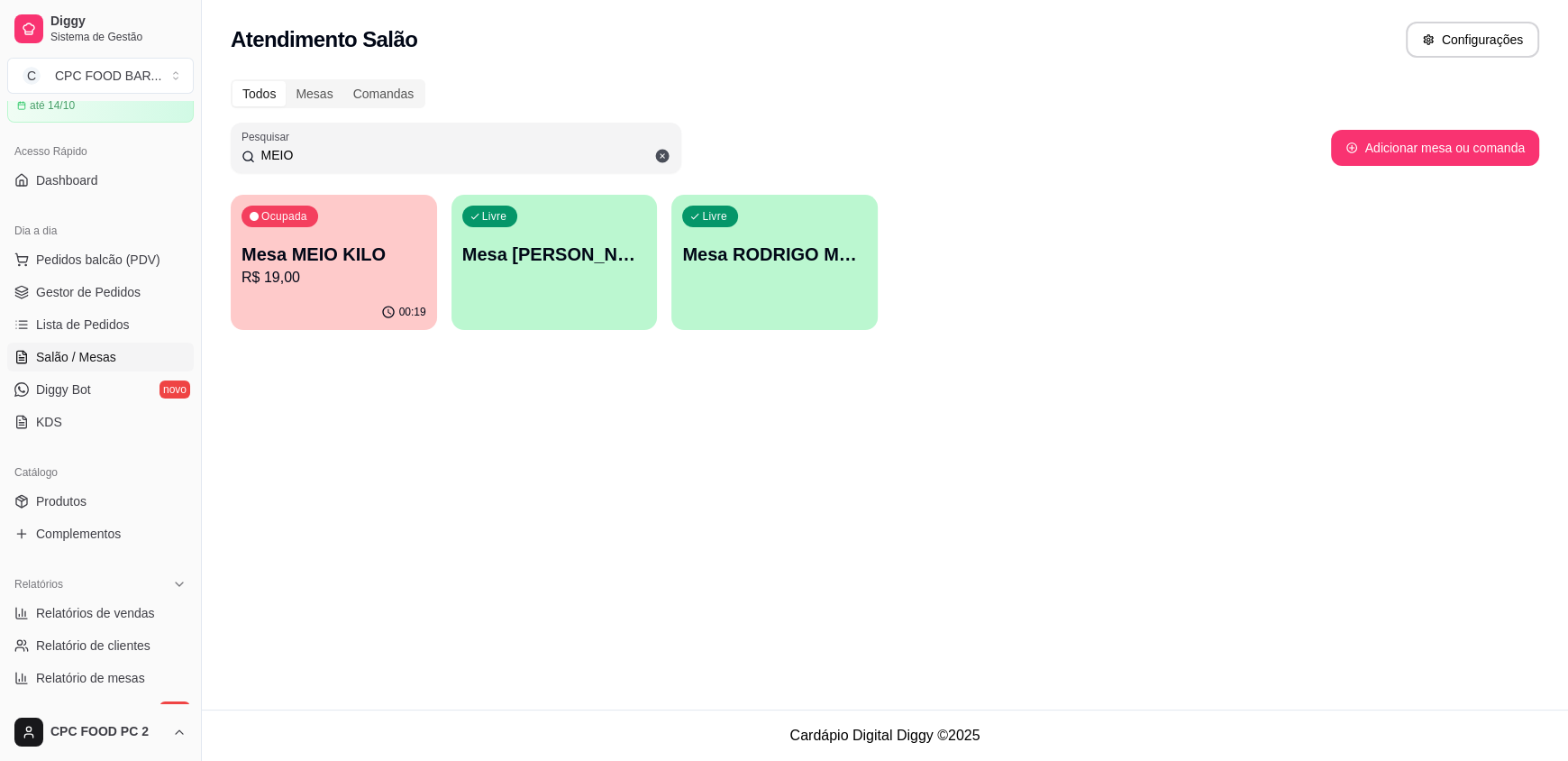
click at [304, 153] on input "MEIO" at bounding box center [462, 154] width 416 height 18
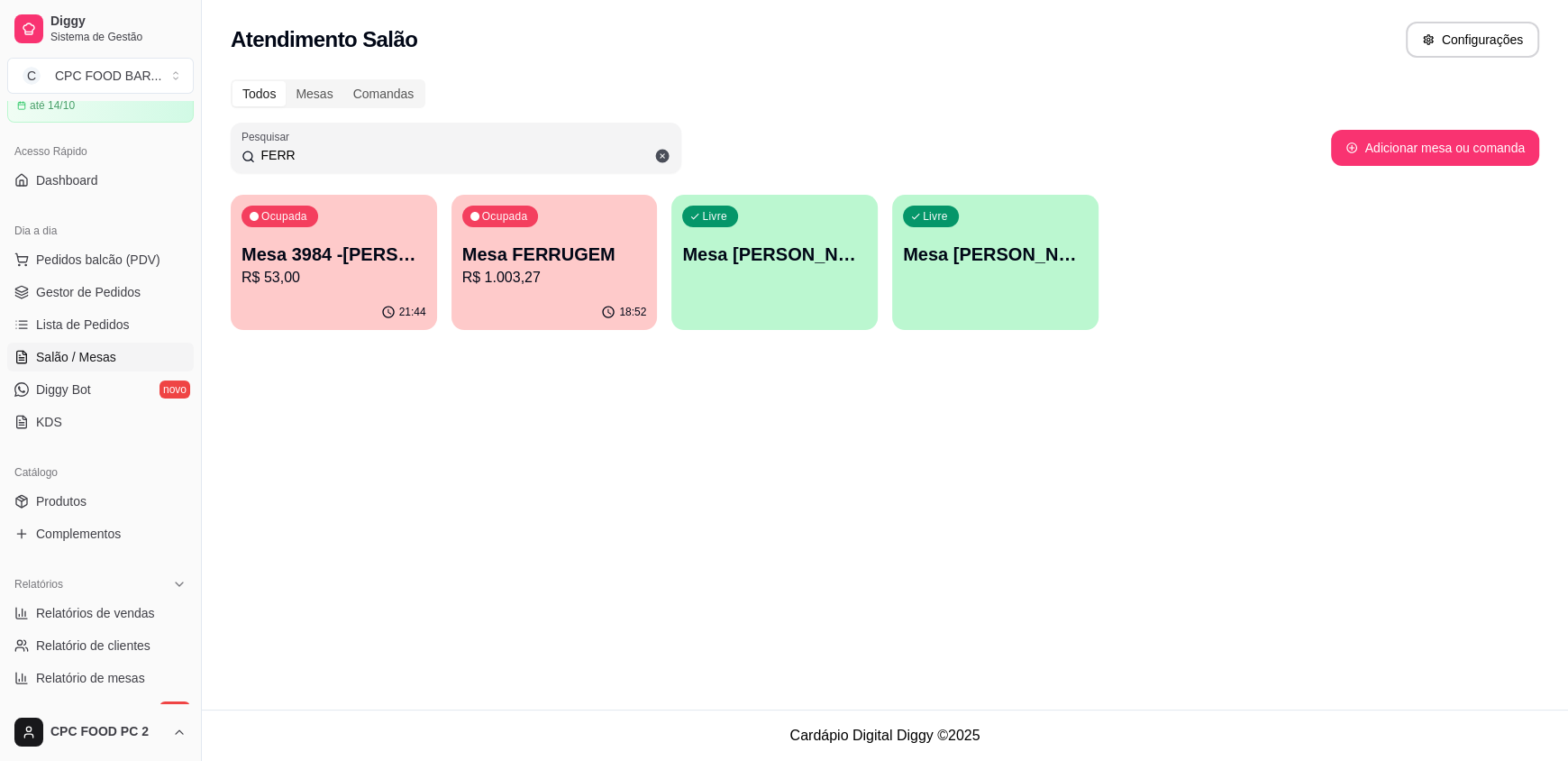
type input "FERR"
click at [544, 271] on p "R$ 1.003,27" at bounding box center [555, 277] width 185 height 22
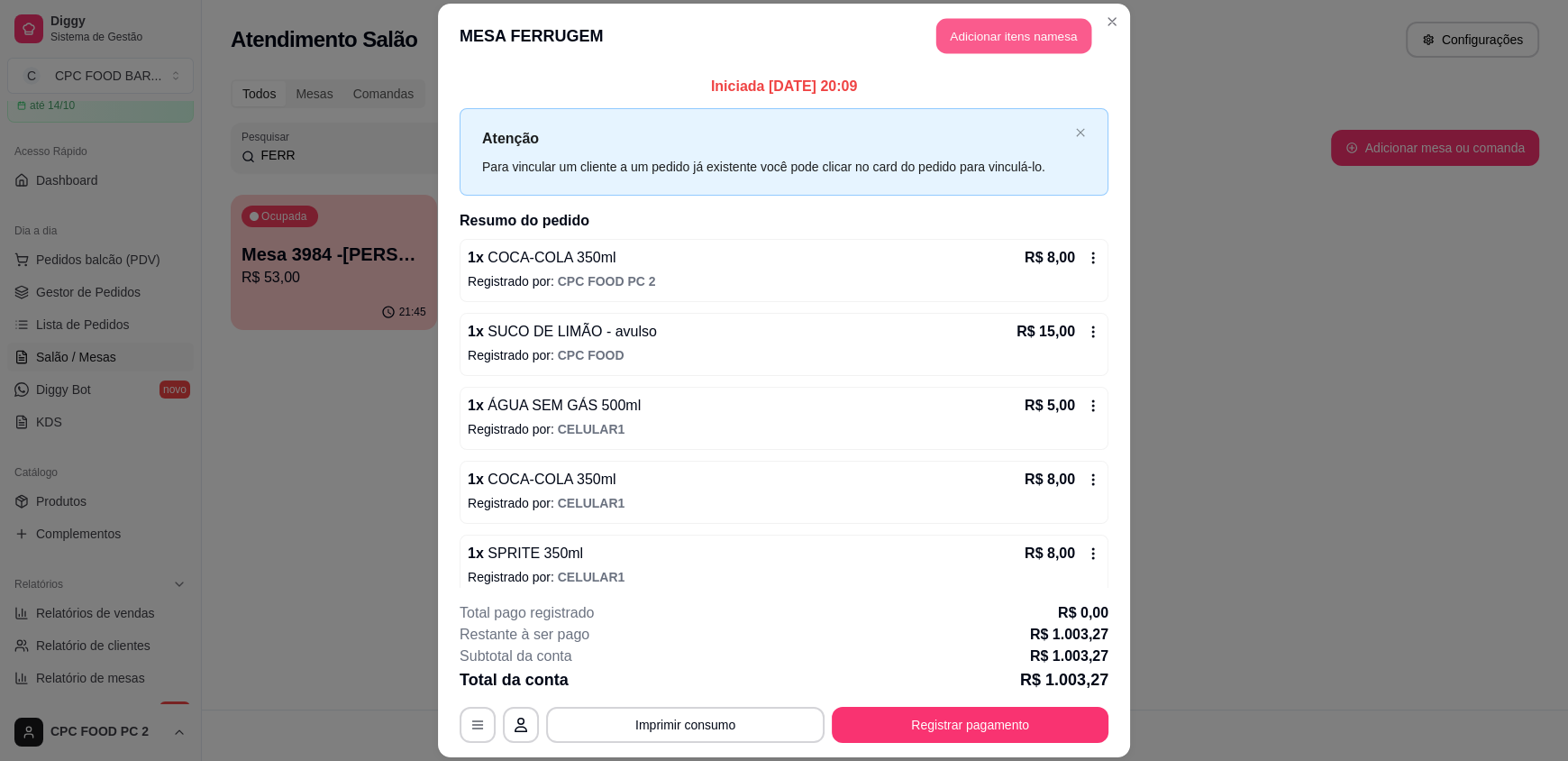
click at [986, 33] on button "Adicionar itens na mesa" at bounding box center [1013, 36] width 155 height 35
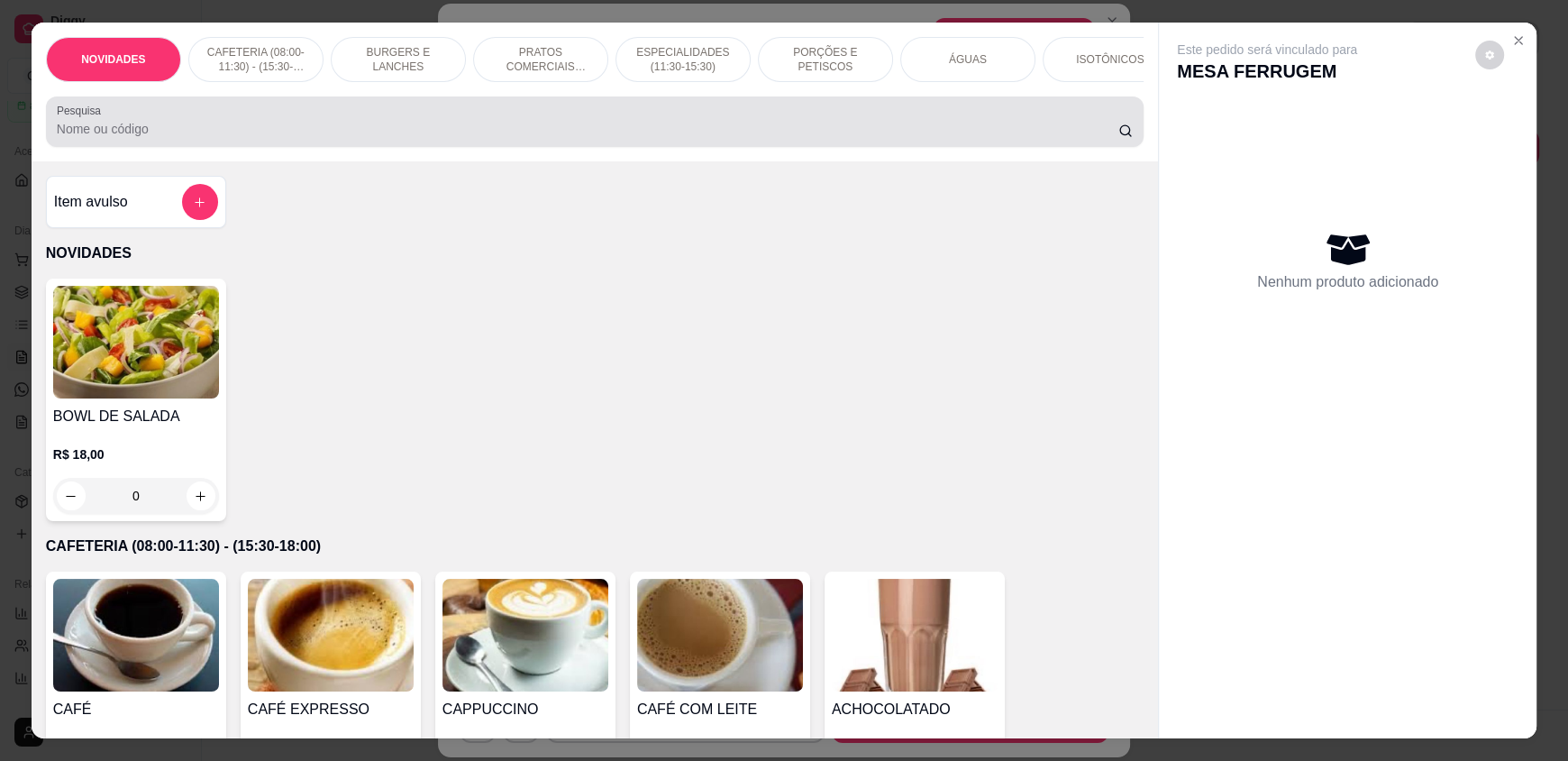
click at [550, 127] on div at bounding box center [595, 122] width 1076 height 36
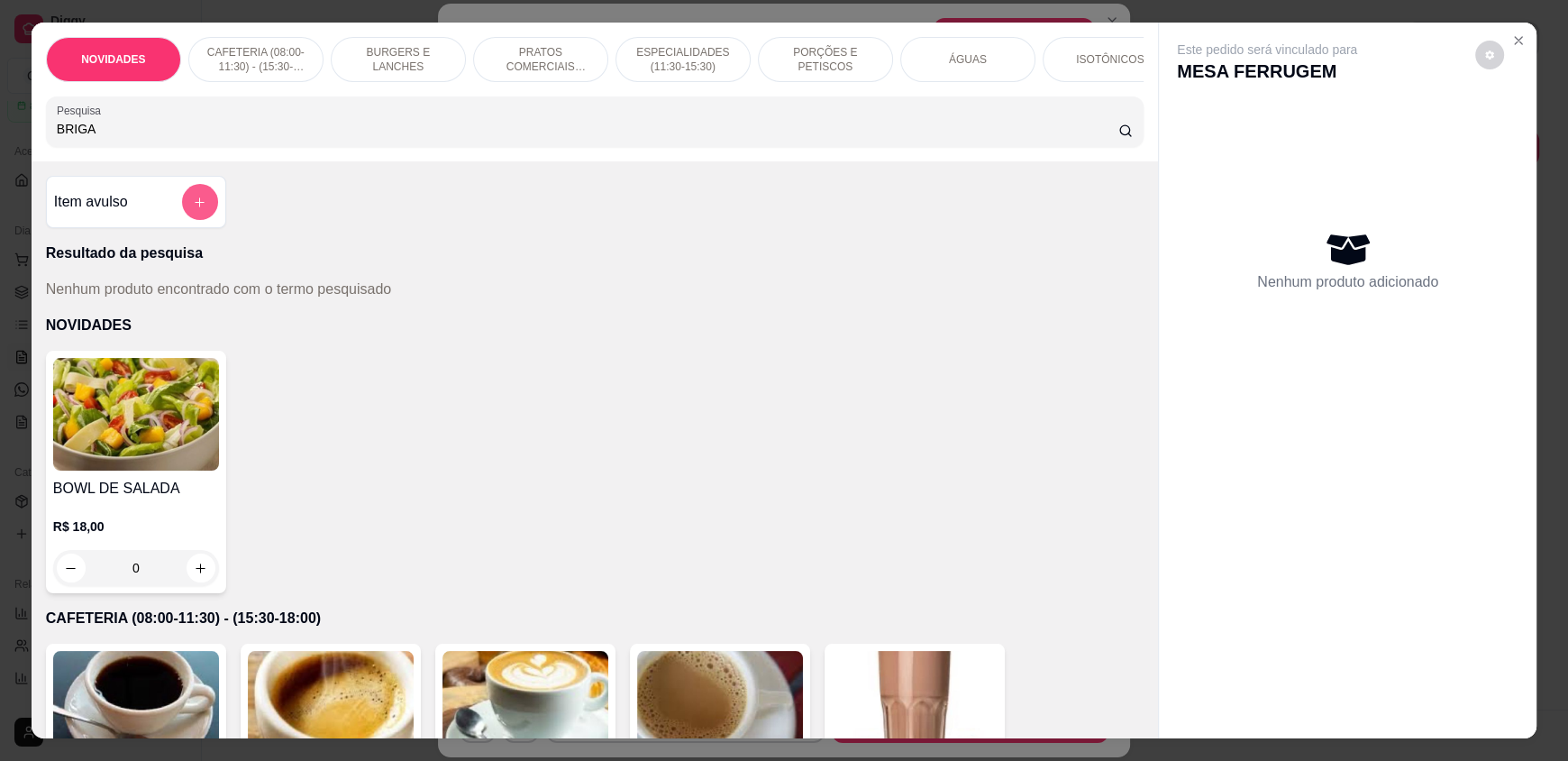
type input "BRIGA"
click at [194, 206] on button "add-separate-item" at bounding box center [200, 202] width 36 height 36
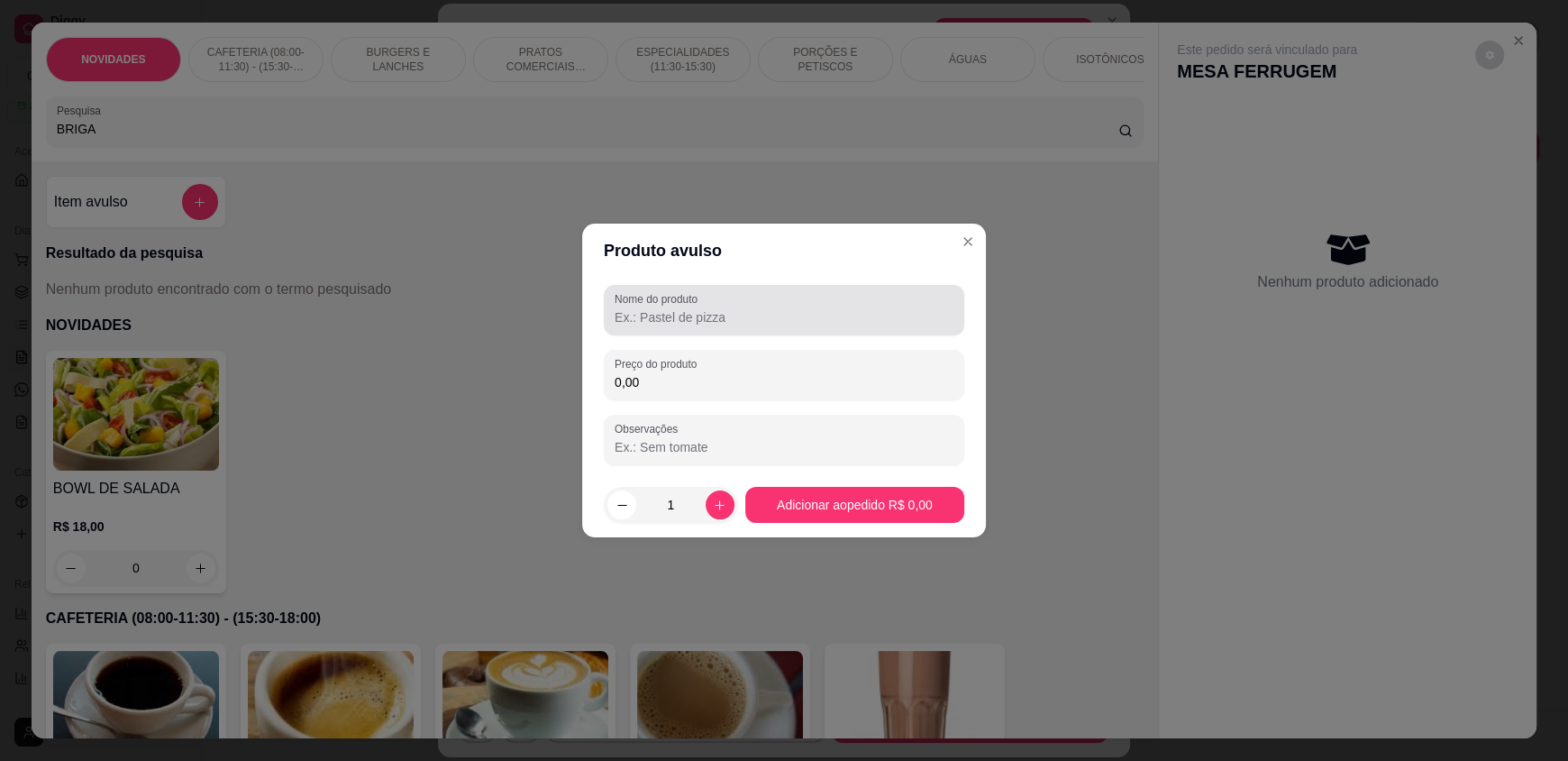
drag, startPoint x: 781, startPoint y: 326, endPoint x: 778, endPoint y: 316, distance: 10.4
click at [781, 325] on div at bounding box center [784, 310] width 339 height 36
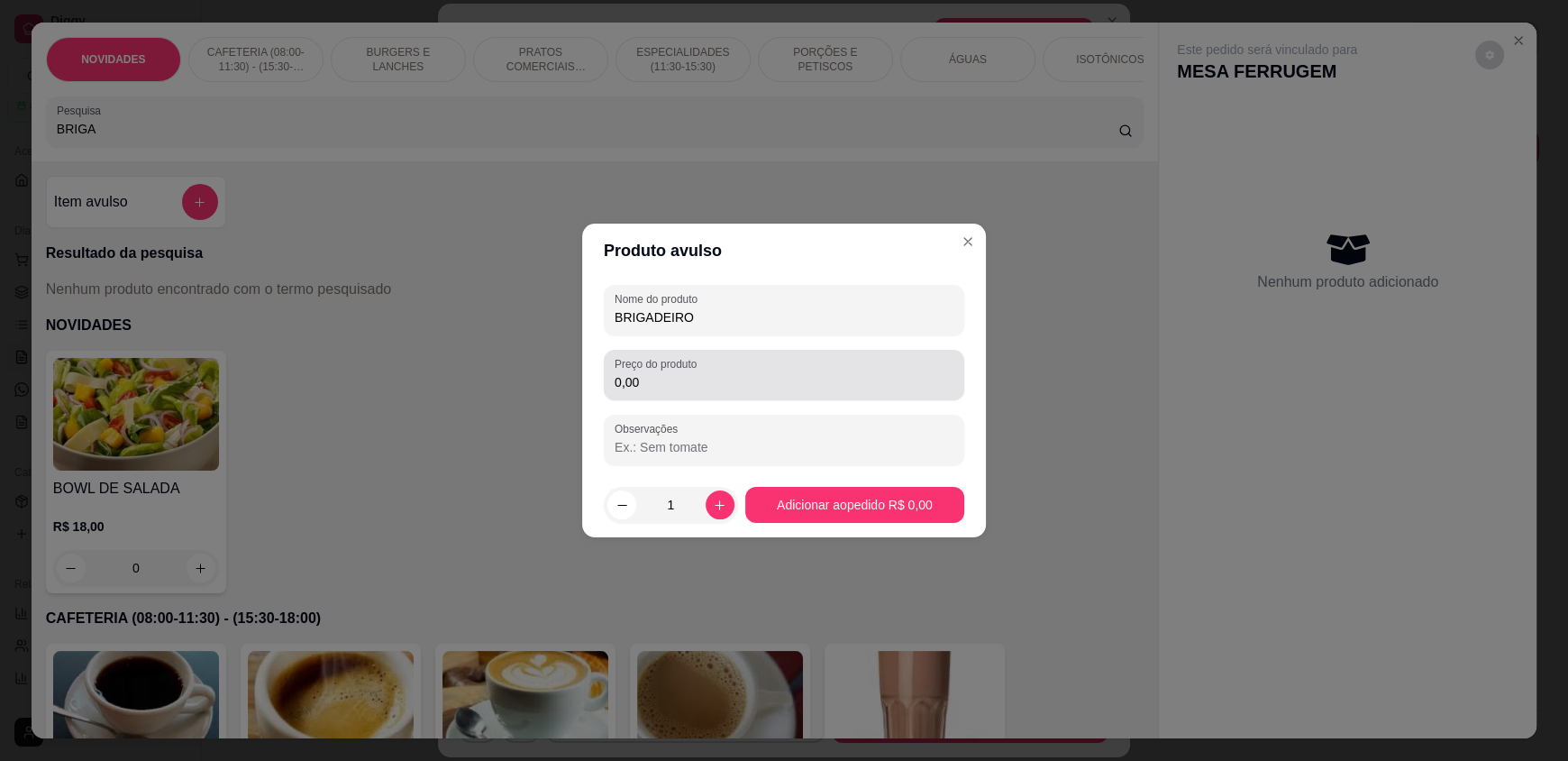
type input "BRIGADEIRO"
click at [761, 381] on input "0,00" at bounding box center [784, 381] width 339 height 18
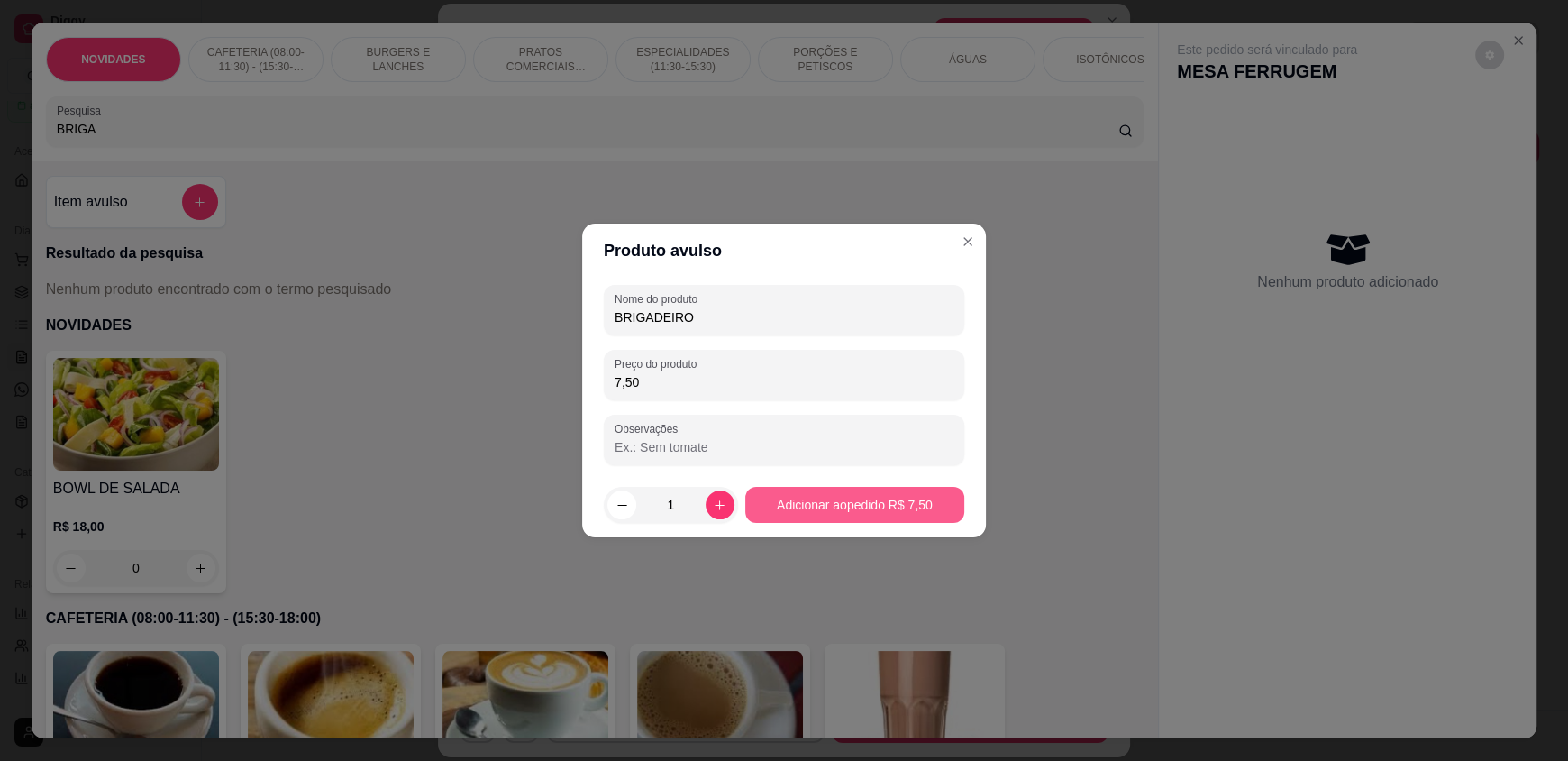
type input "7,50"
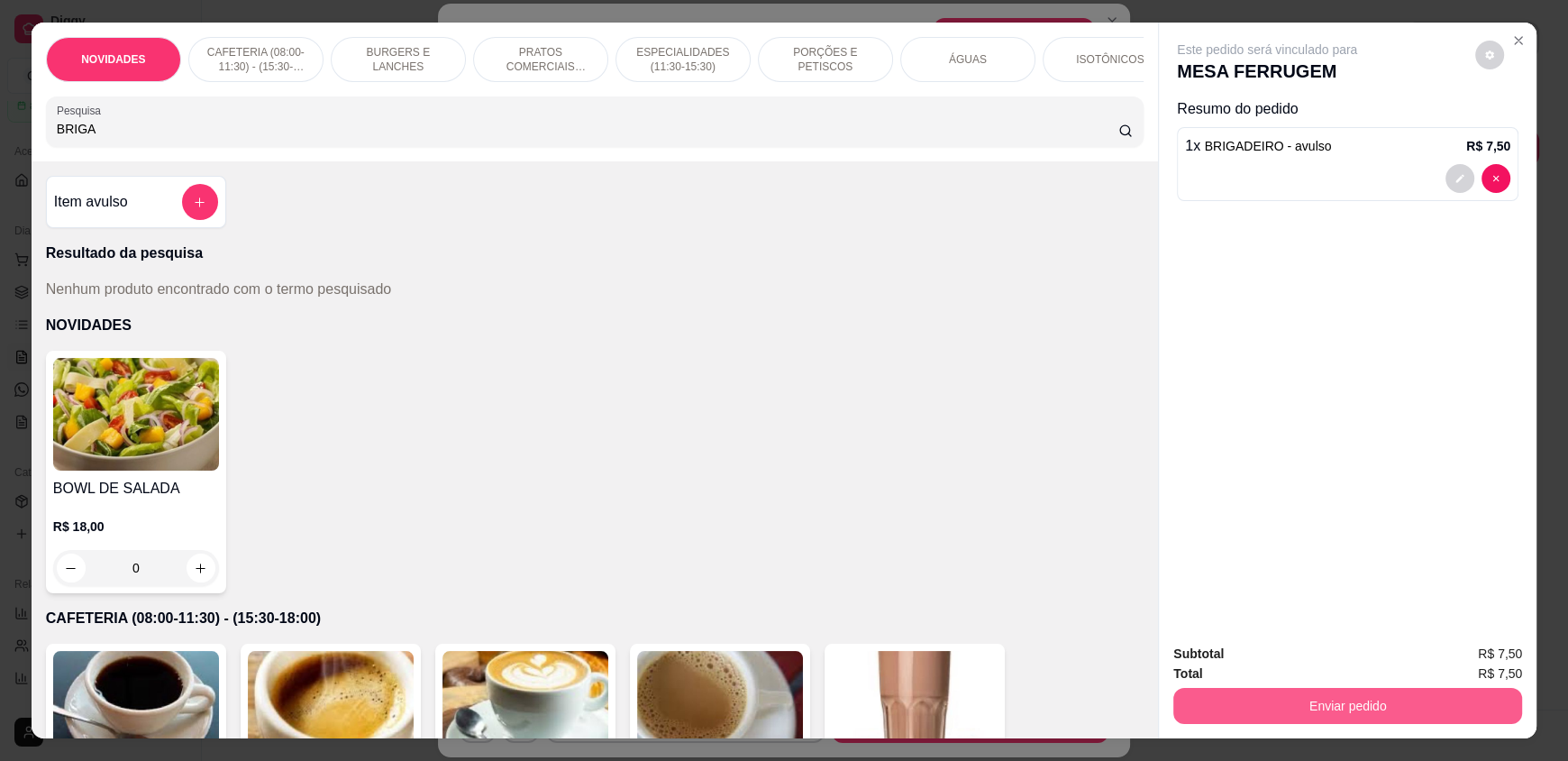
click at [1266, 702] on button "Enviar pedido" at bounding box center [1347, 706] width 349 height 36
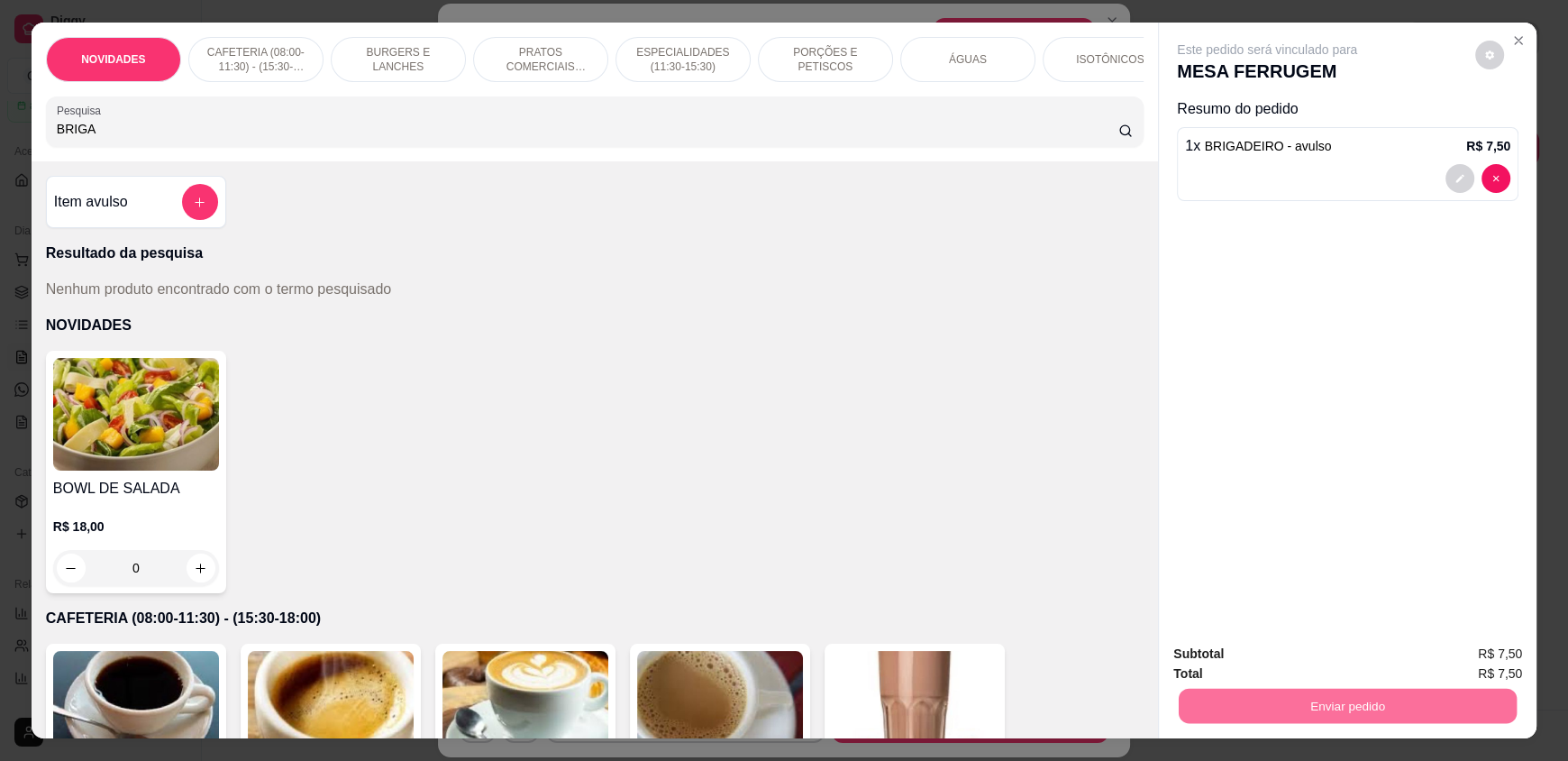
click at [1495, 665] on button "Enviar pedido" at bounding box center [1476, 660] width 99 height 33
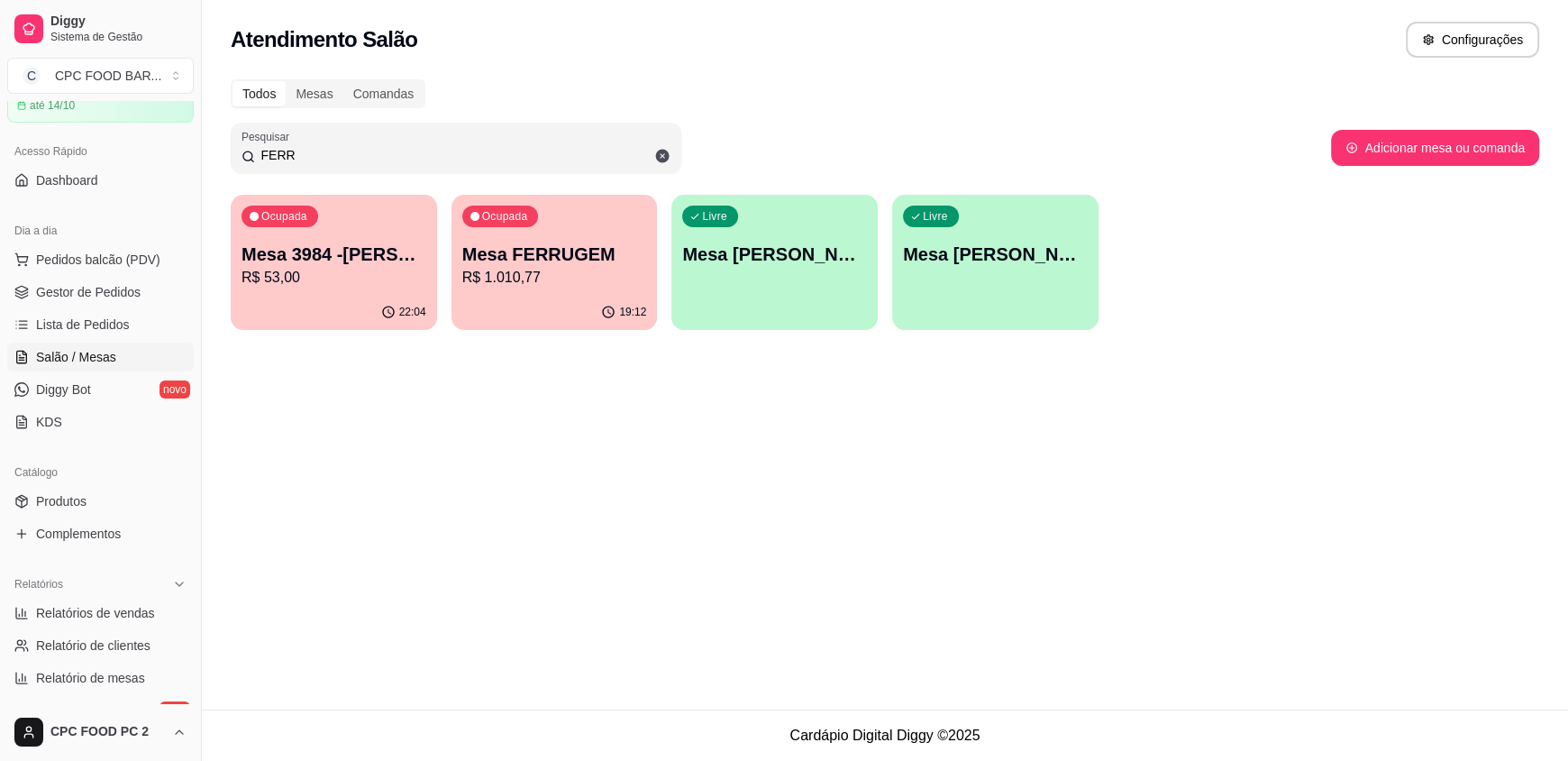
drag, startPoint x: 384, startPoint y: 155, endPoint x: 231, endPoint y: 142, distance: 153.6
click at [232, 144] on div "Pesquisar FERR" at bounding box center [457, 147] width 451 height 50
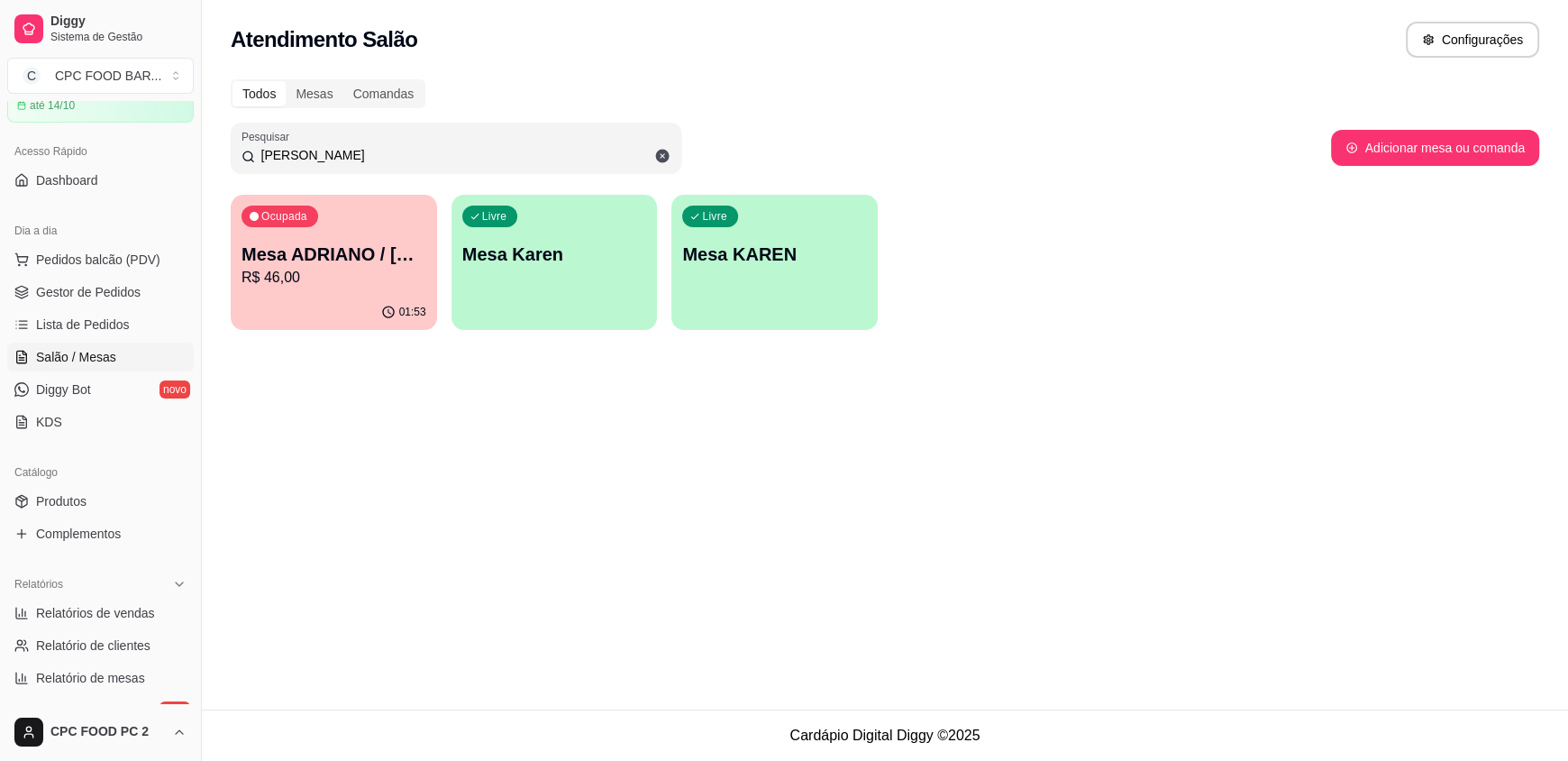
type input "KAREN"
click at [362, 239] on div "Ocupada Mesa ADRIANO / KAREN 3940 R$ 46,00" at bounding box center [334, 244] width 206 height 100
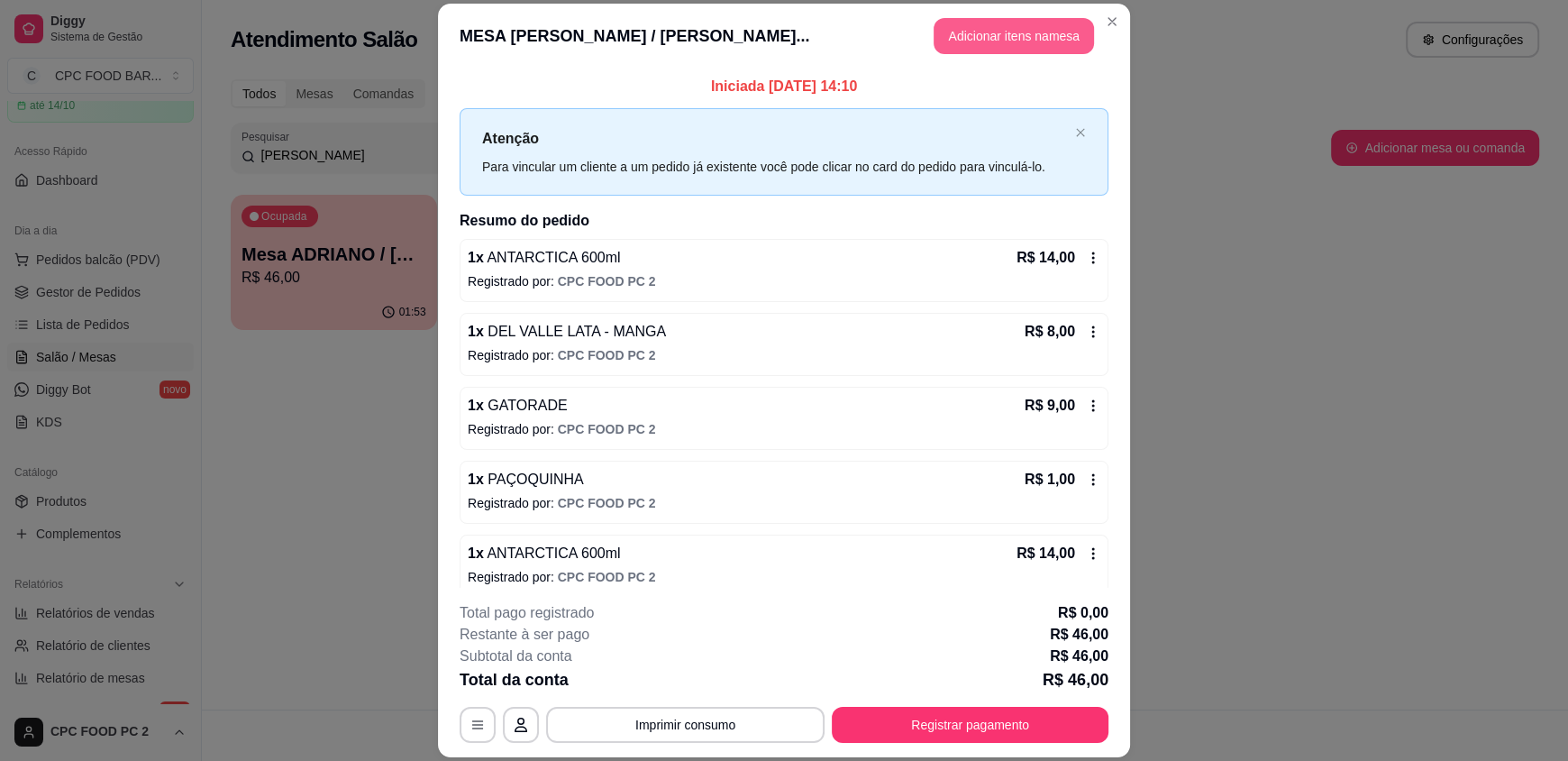
click at [1016, 30] on button "Adicionar itens na mesa" at bounding box center [1013, 36] width 161 height 36
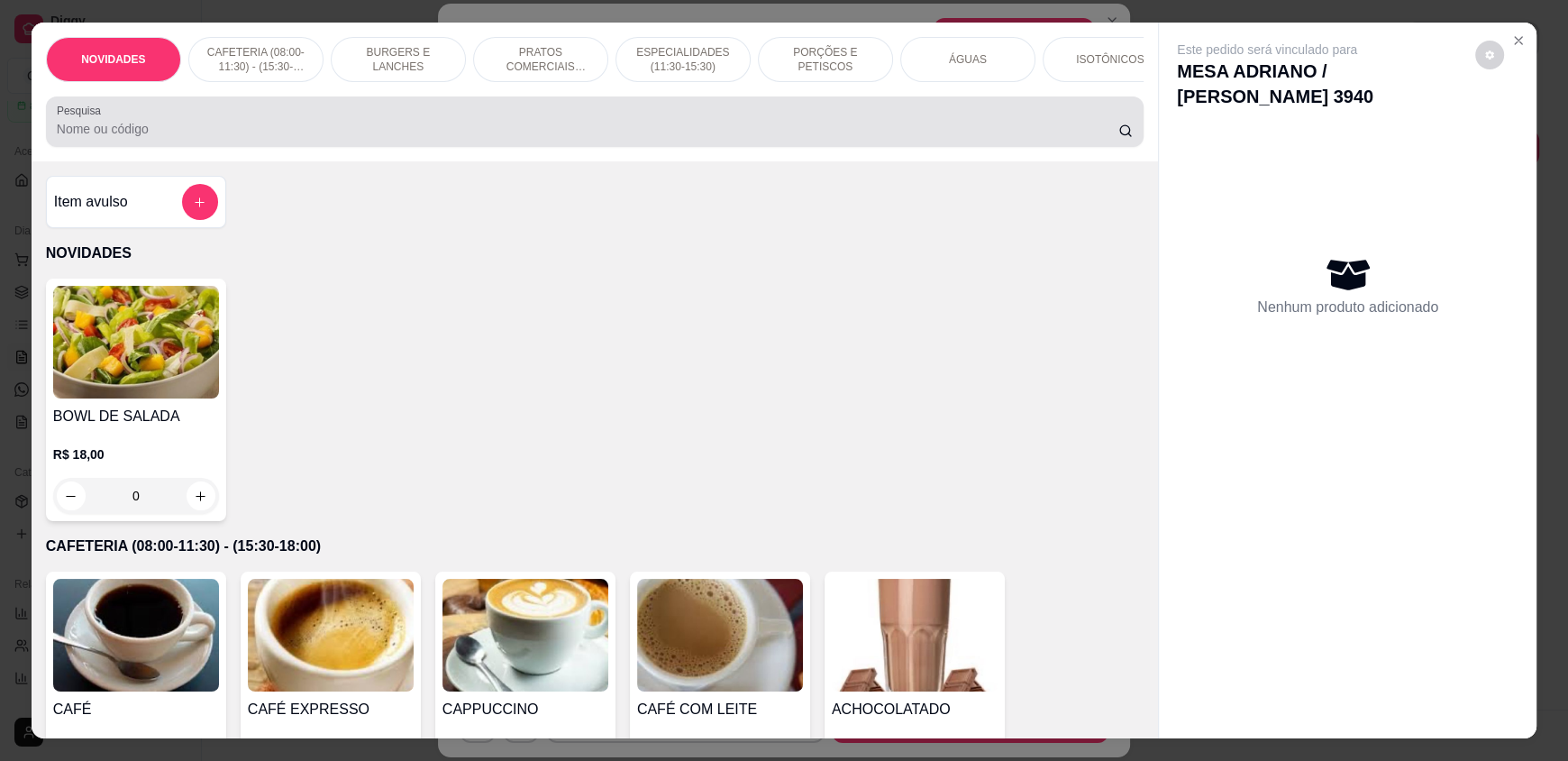
click at [566, 138] on input "Pesquisa" at bounding box center [588, 128] width 1063 height 18
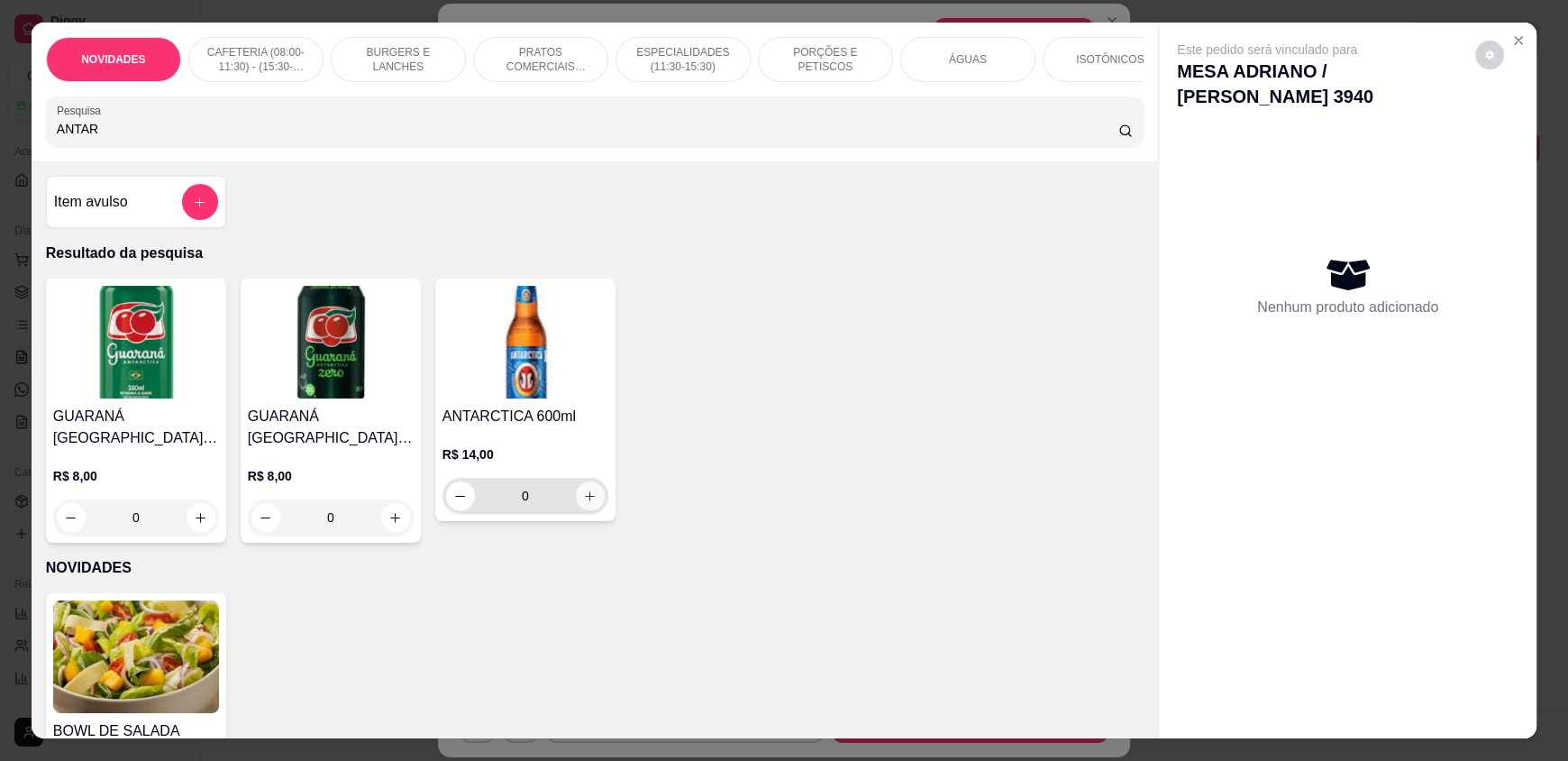
type input "ANTAR"
click at [587, 501] on button "increase-product-quantity" at bounding box center [590, 496] width 29 height 29
type input "1"
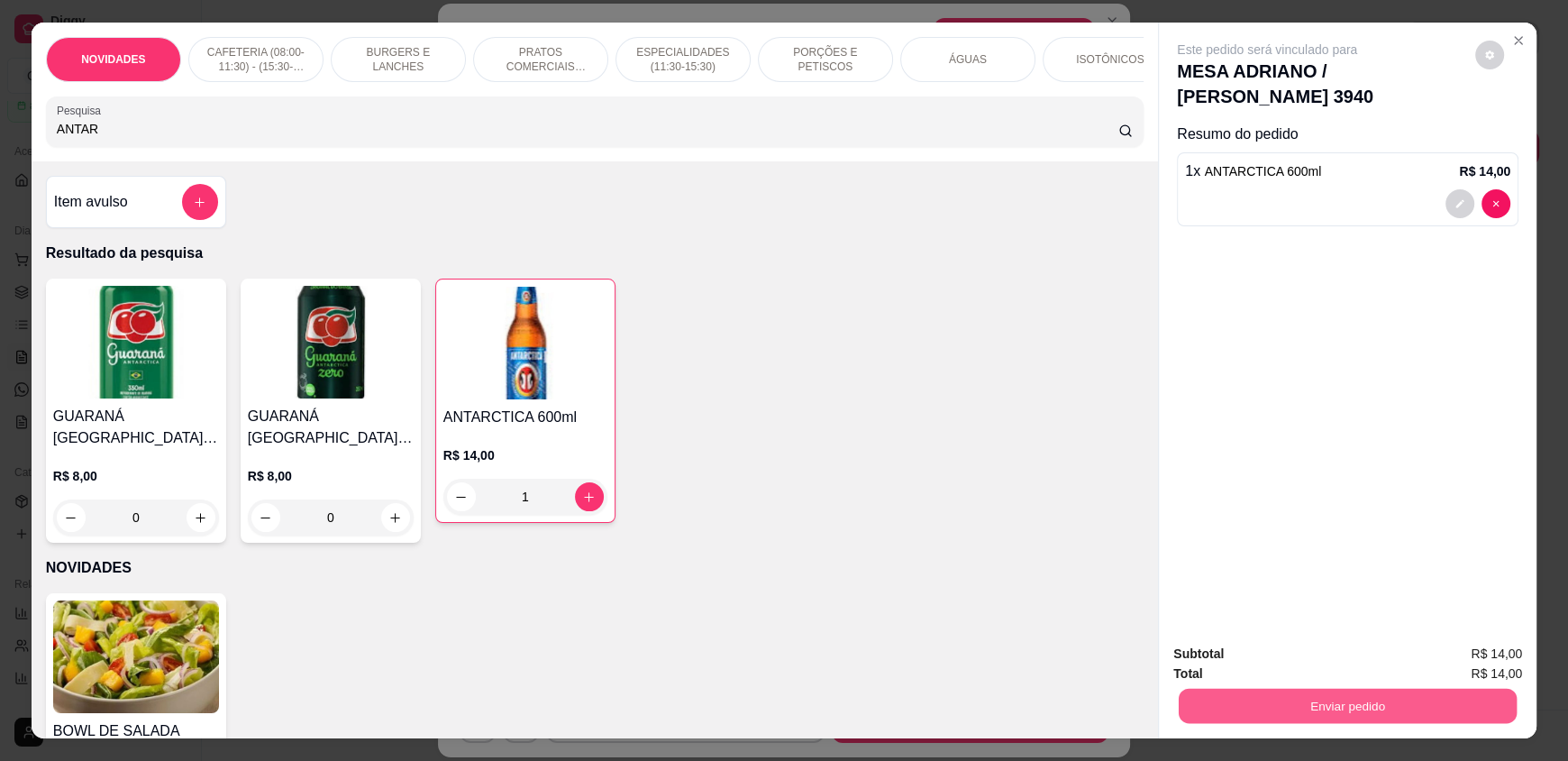
click at [1464, 712] on button "Enviar pedido" at bounding box center [1347, 705] width 338 height 35
click at [1480, 665] on button "Enviar pedido" at bounding box center [1476, 660] width 99 height 33
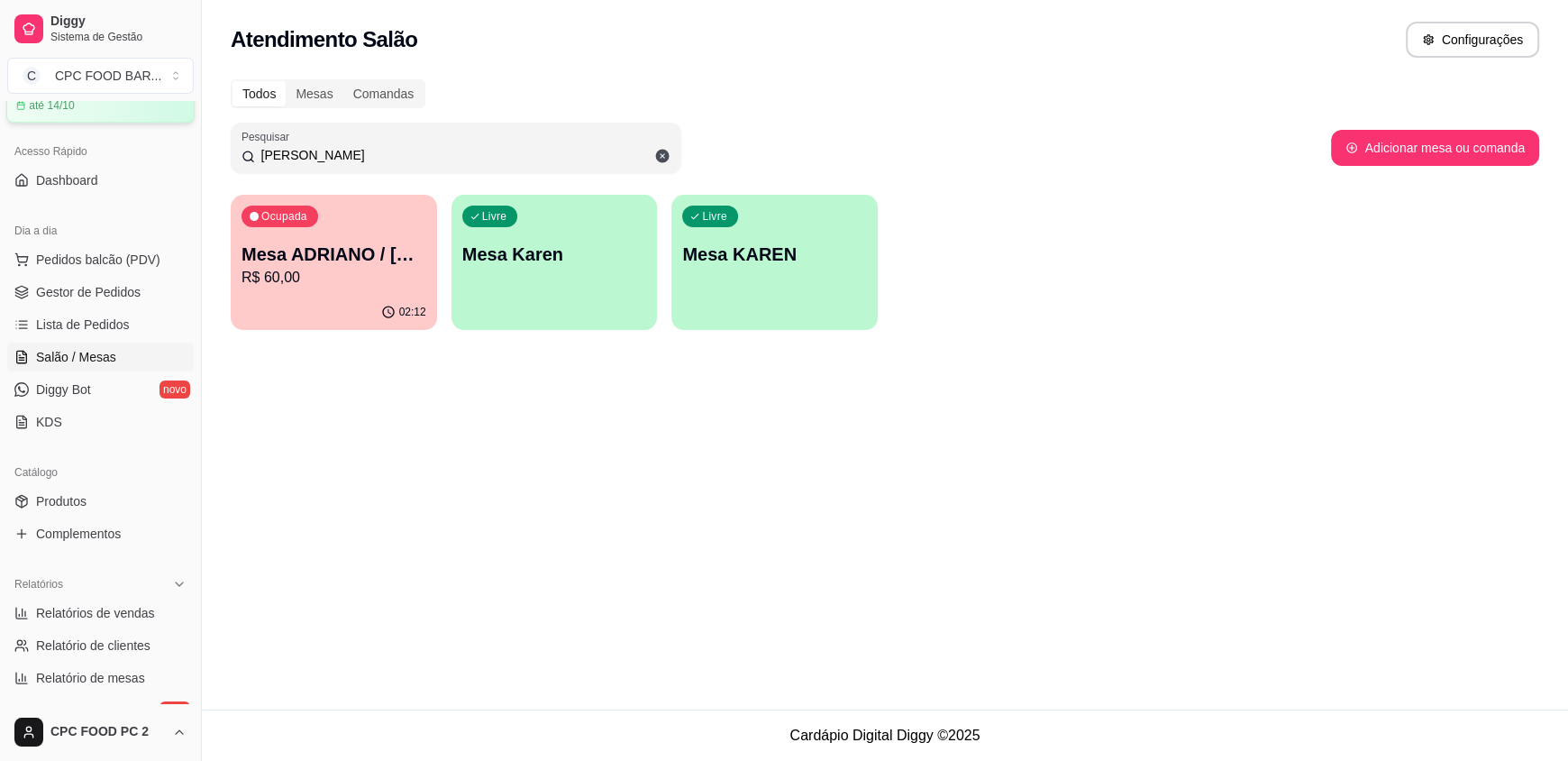
drag, startPoint x: 369, startPoint y: 149, endPoint x: 121, endPoint y: 107, distance: 251.5
click at [115, 127] on div "Diggy Sistema de Gestão C CPC FOOD BAR ... Loja aberta Plano Essencial + Mesas …" at bounding box center [784, 380] width 1568 height 761
type input "MEIO"
click at [326, 236] on div "Ocupada Mesa MEIO KILO R$ 33,00" at bounding box center [333, 245] width 200 height 97
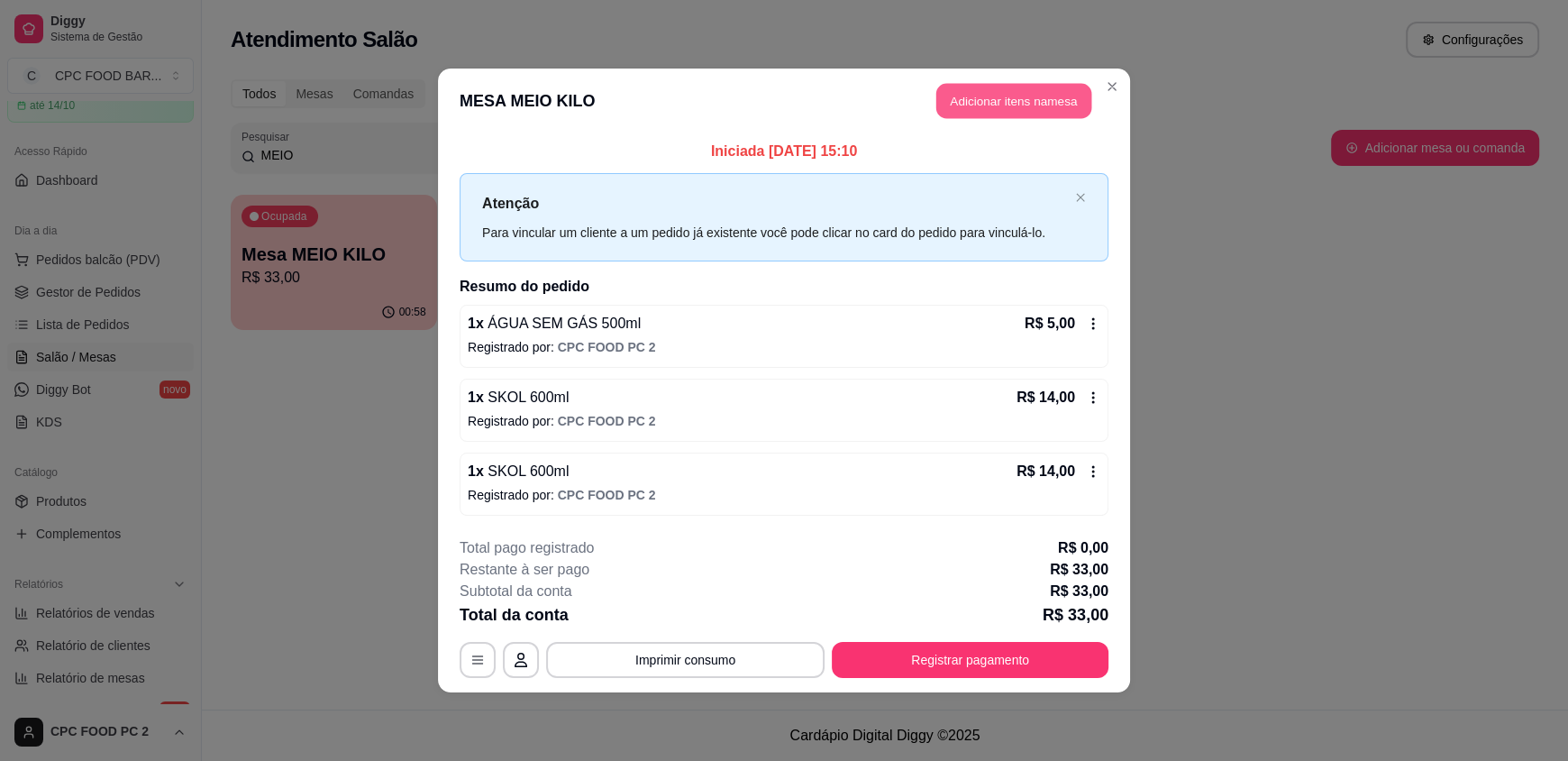
click at [1057, 92] on button "Adicionar itens na mesa" at bounding box center [1013, 101] width 155 height 35
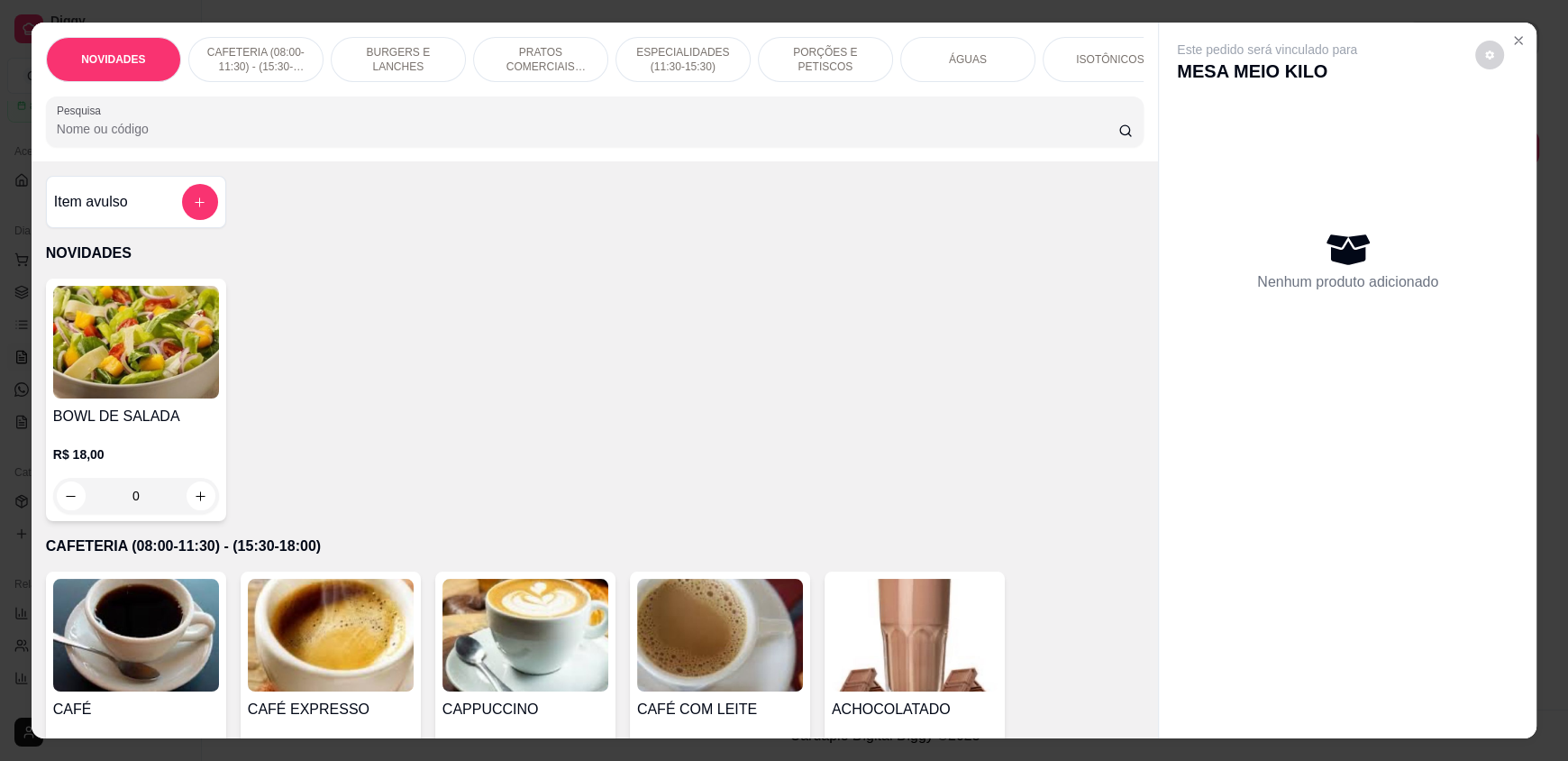
click at [815, 138] on input "Pesquisa" at bounding box center [588, 128] width 1063 height 18
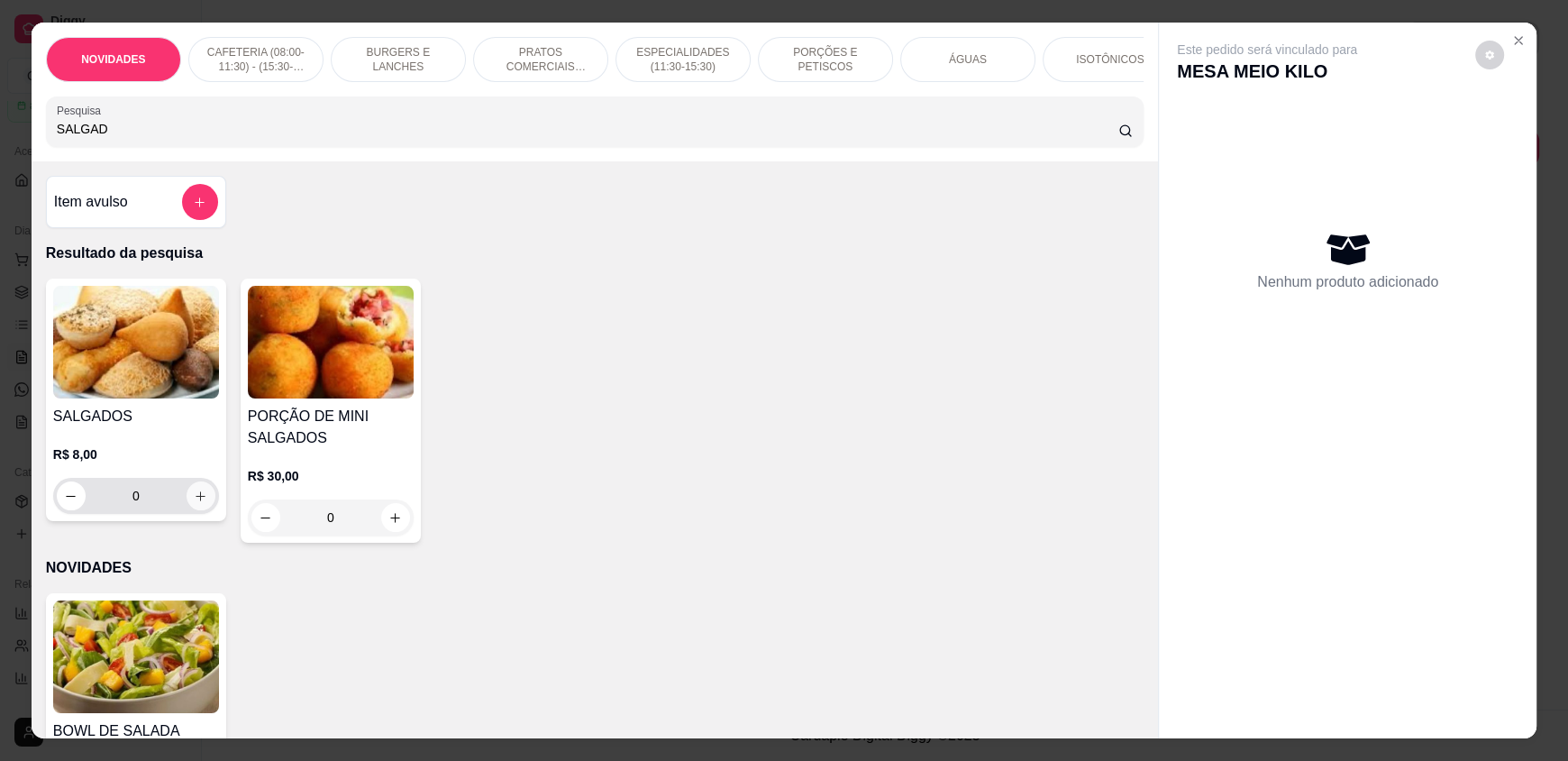
type input "SALGAD"
click at [197, 501] on icon "increase-product-quantity" at bounding box center [202, 496] width 10 height 10
type input "1"
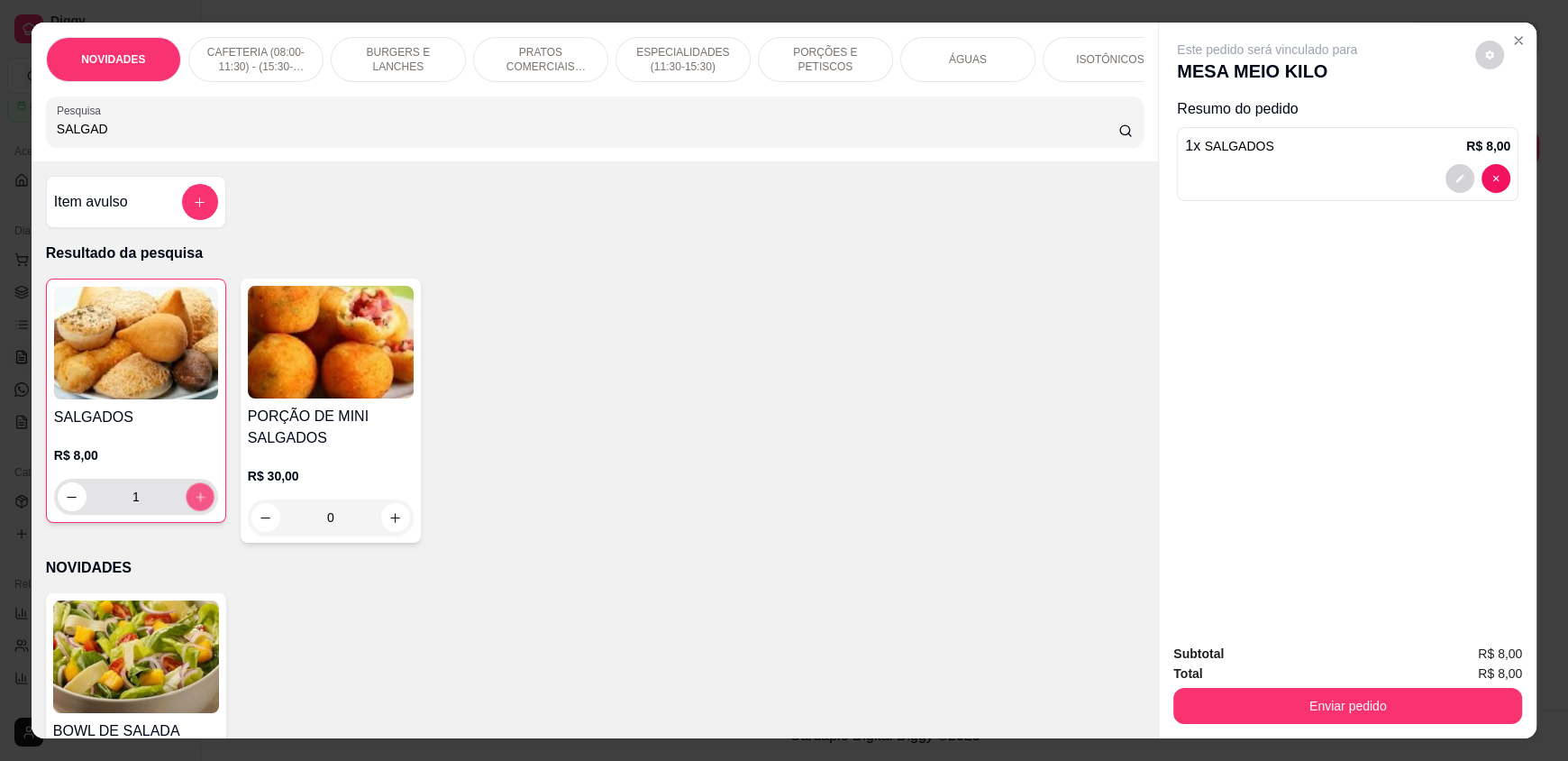
click at [194, 504] on icon "increase-product-quantity" at bounding box center [201, 497] width 13 height 13
type input "2"
click at [194, 504] on icon "increase-product-quantity" at bounding box center [201, 497] width 13 height 13
type input "3"
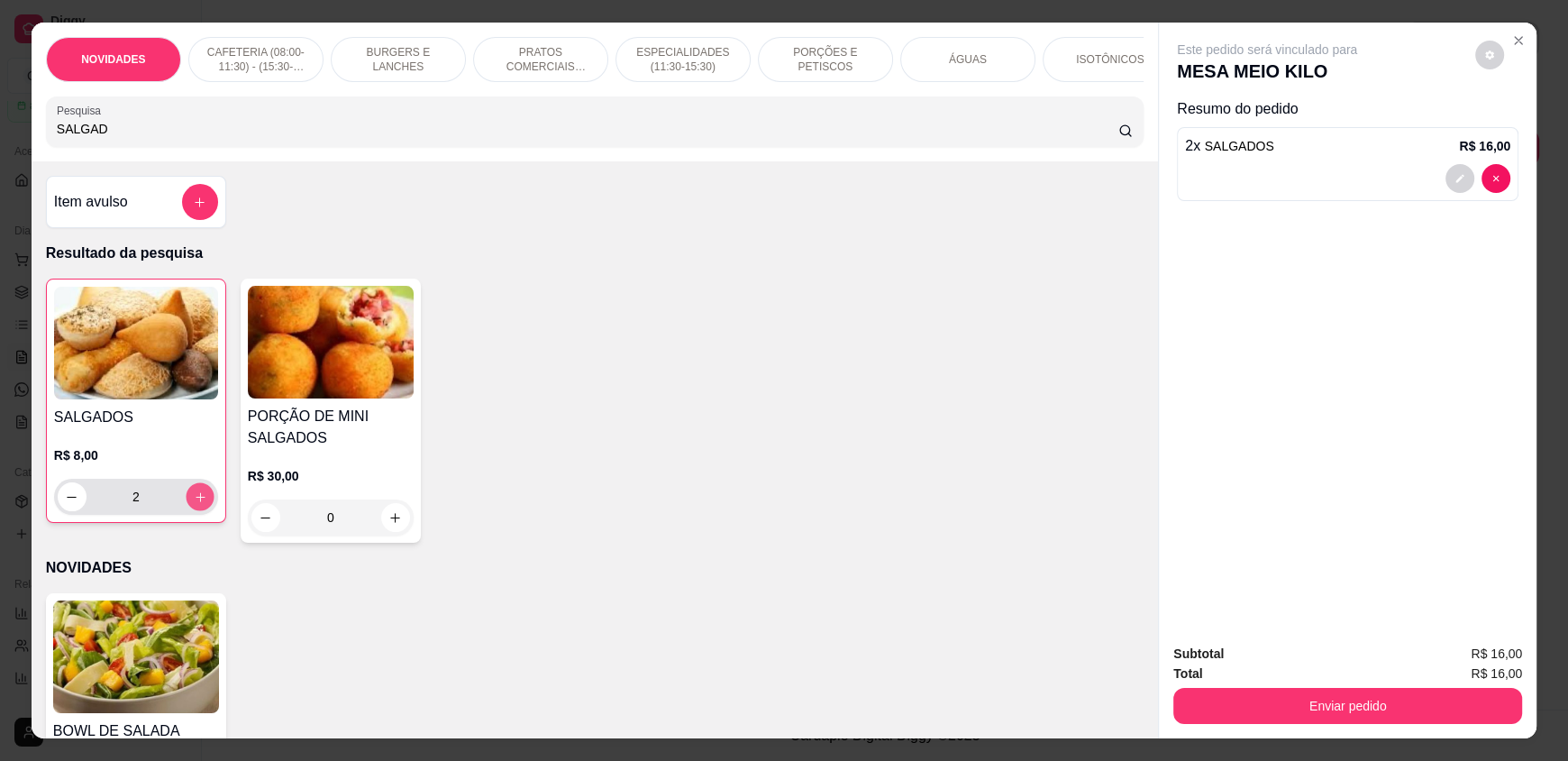
type input "3"
click at [194, 504] on icon "increase-product-quantity" at bounding box center [201, 497] width 13 height 13
type input "4"
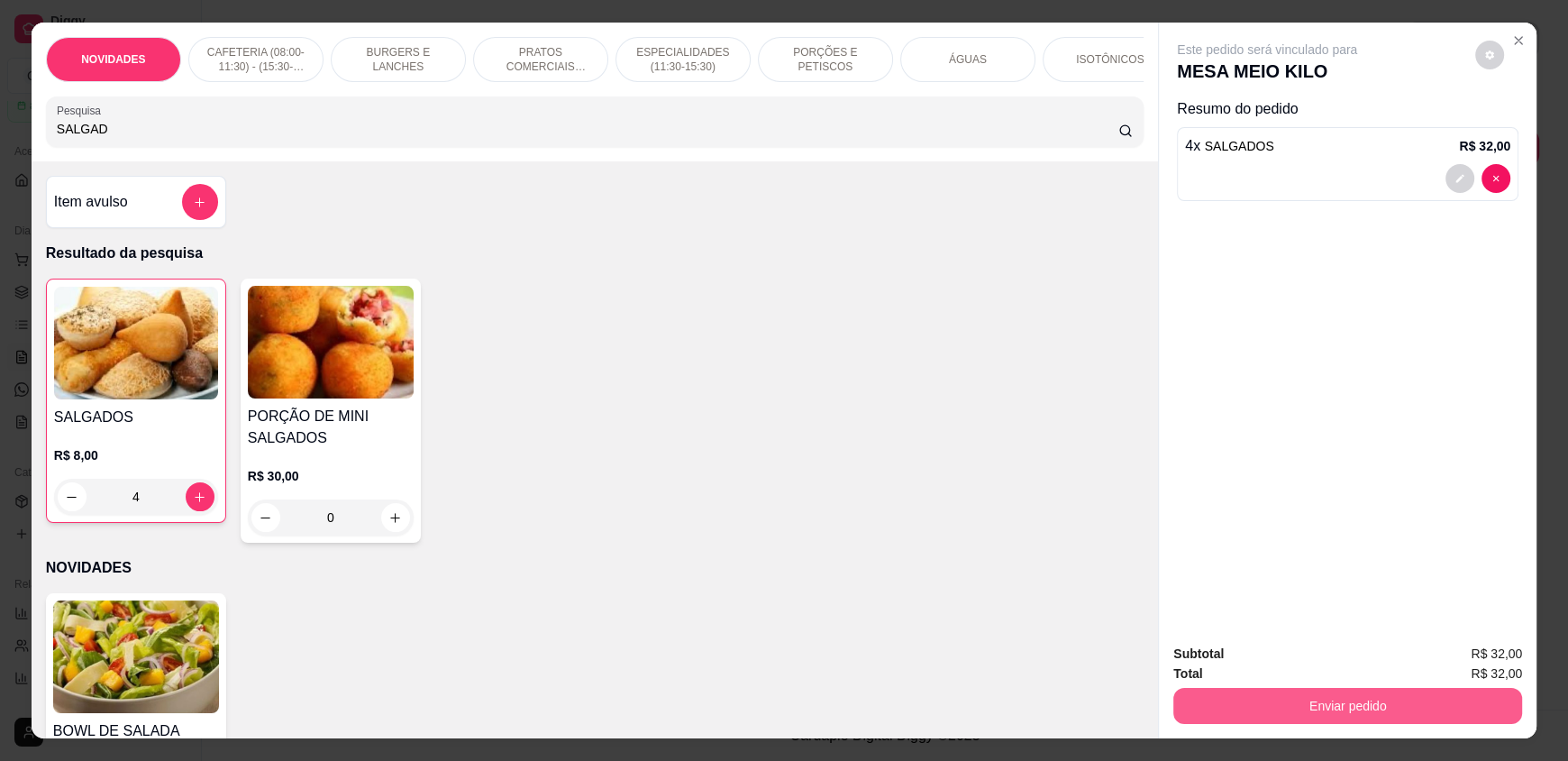
click at [1280, 696] on button "Enviar pedido" at bounding box center [1347, 706] width 349 height 36
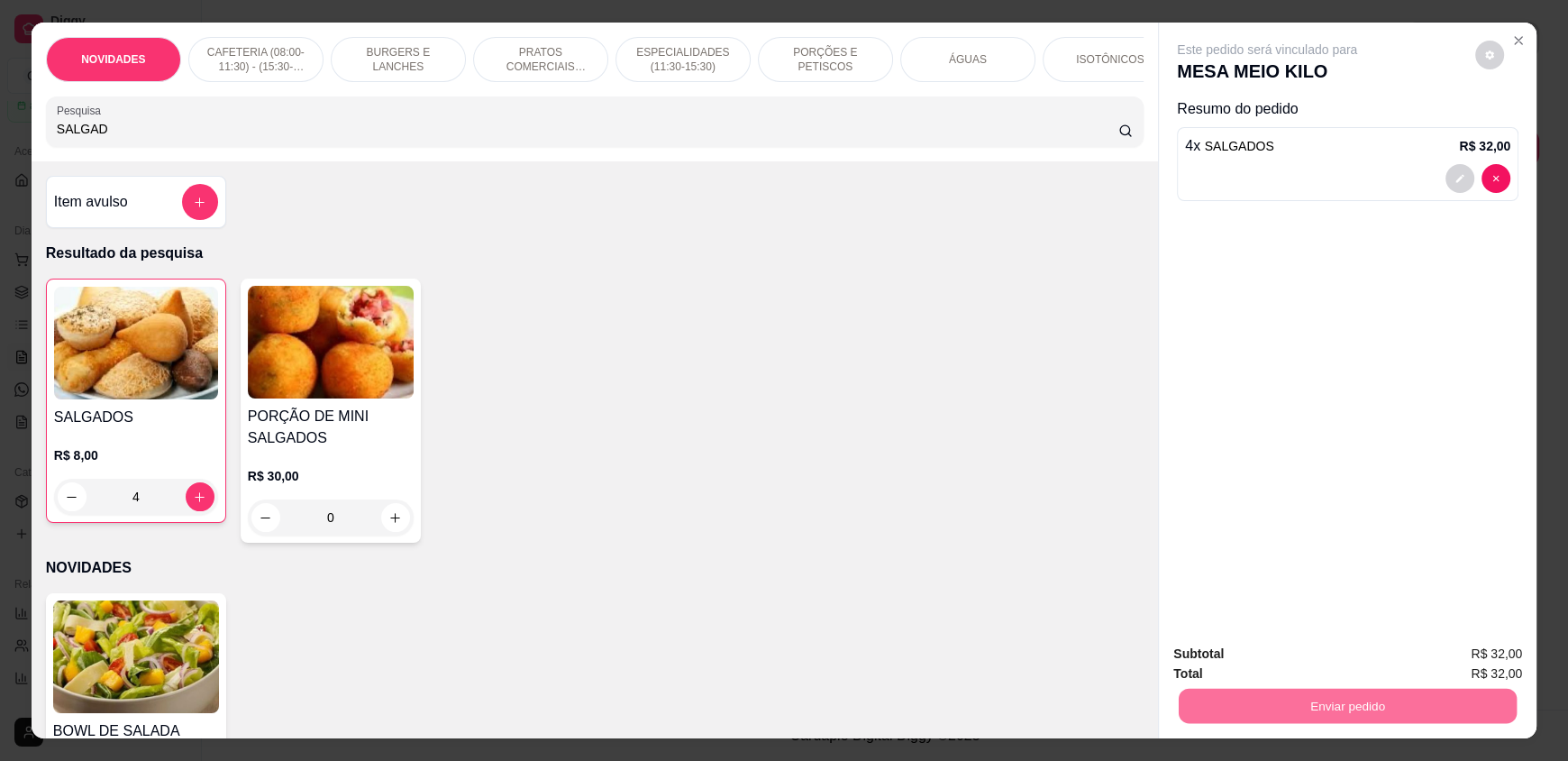
click at [1475, 657] on button "Enviar pedido" at bounding box center [1475, 661] width 102 height 34
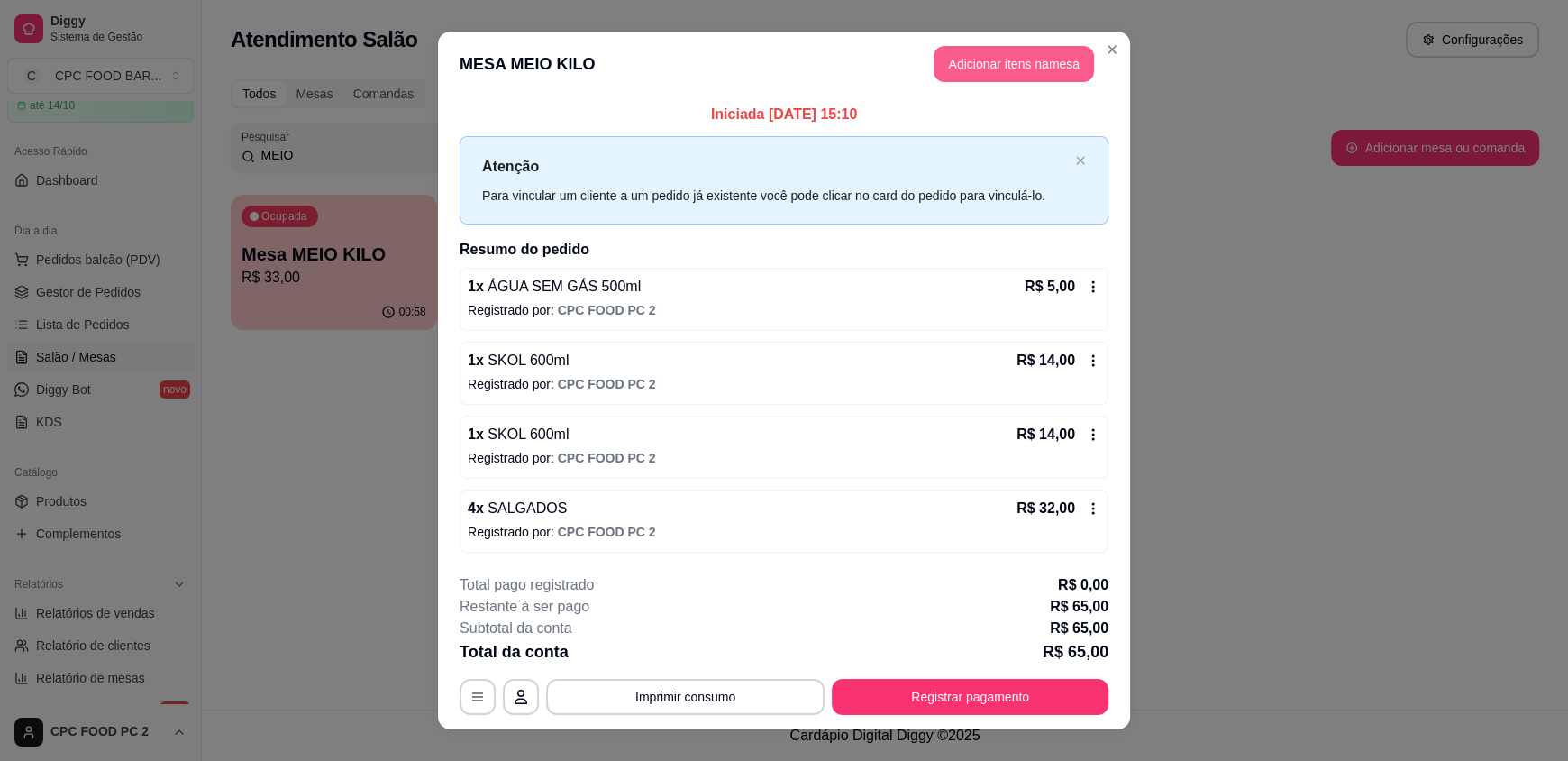
click at [1017, 73] on button "Adicionar itens na mesa" at bounding box center [1013, 64] width 161 height 36
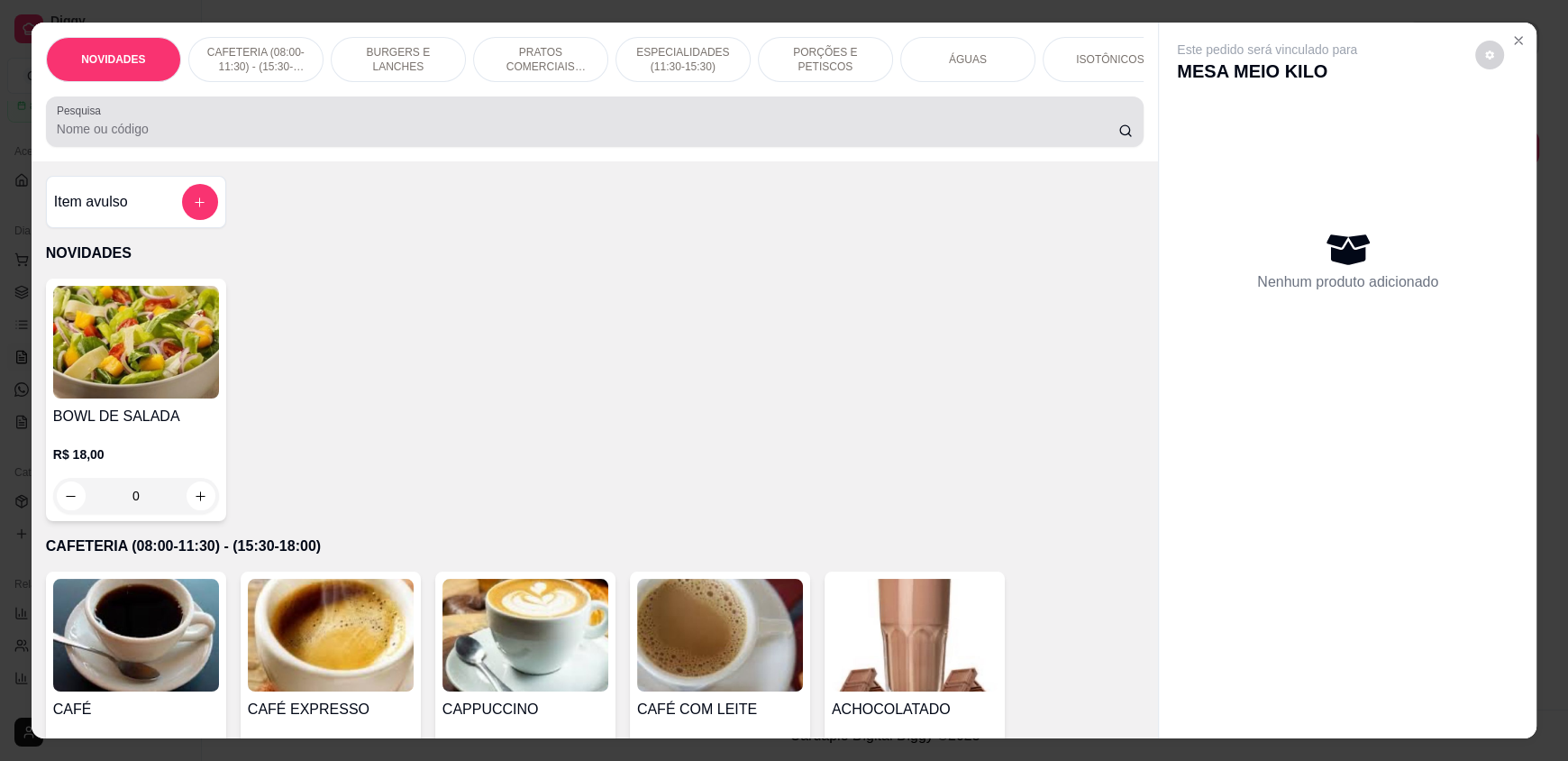
click at [362, 146] on div "Pesquisa" at bounding box center [595, 121] width 1098 height 50
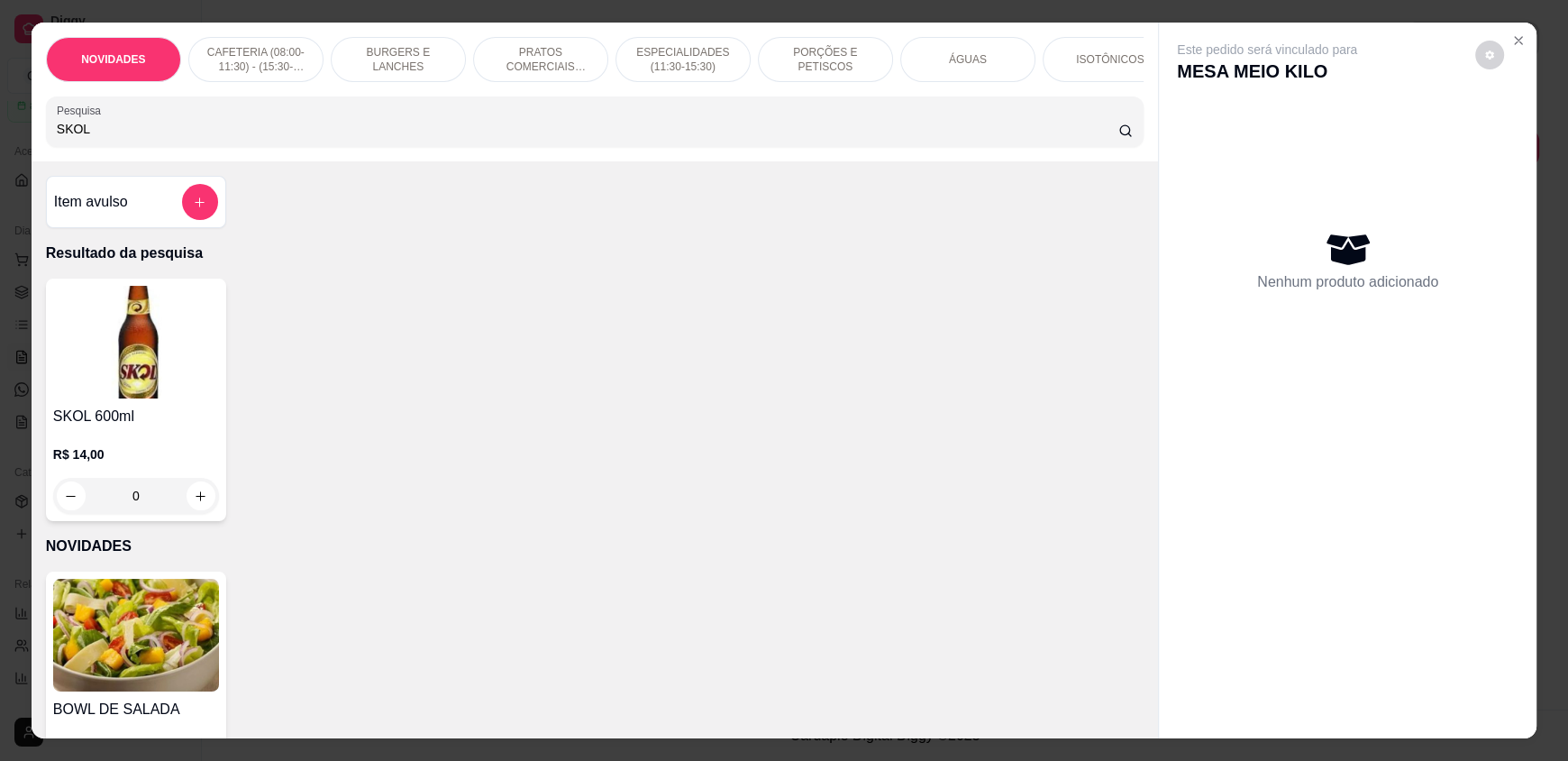
type input "SKOL"
click at [200, 509] on button "increase-product-quantity" at bounding box center [200, 496] width 28 height 28
type input "1"
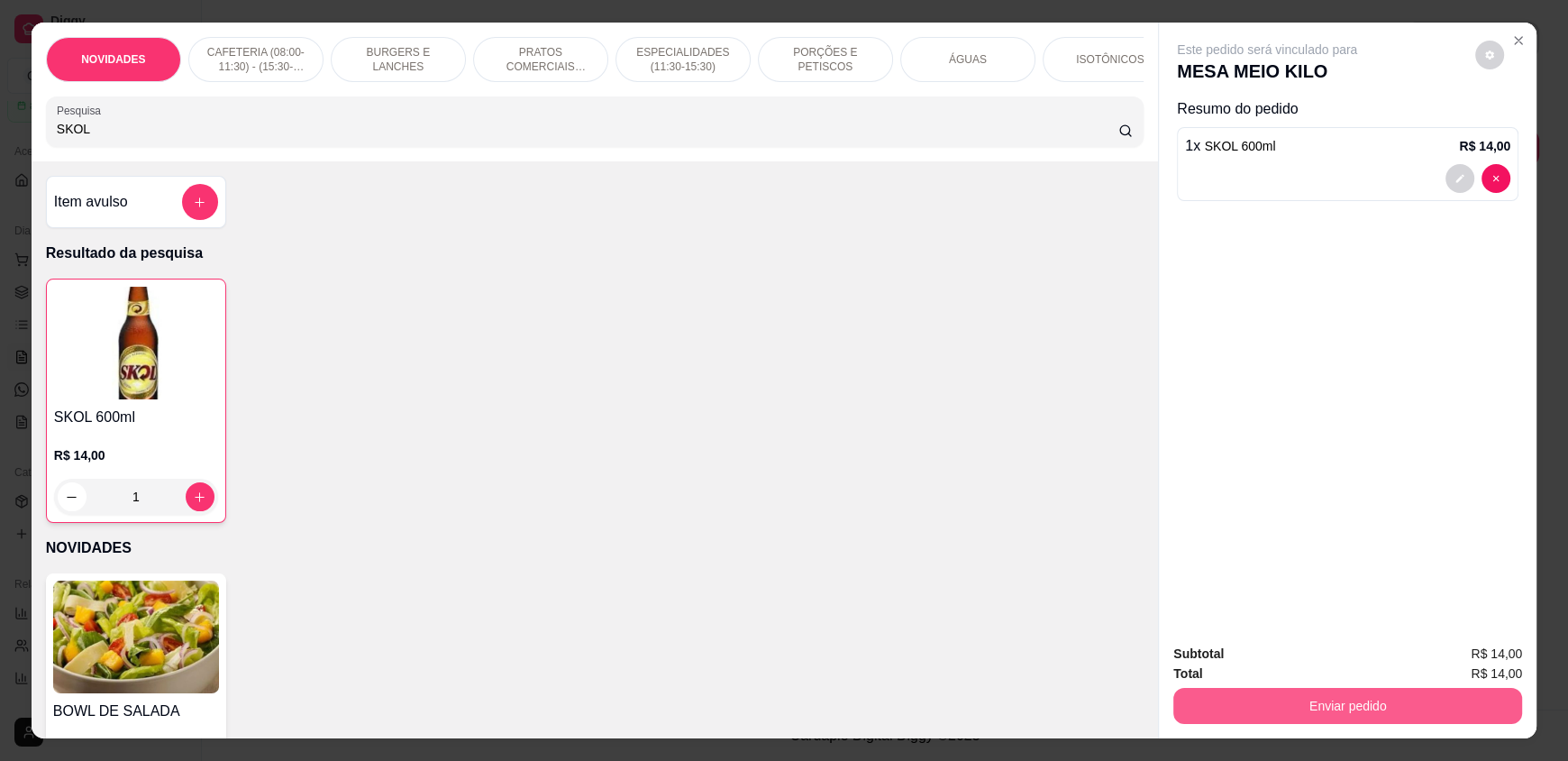
click at [1411, 715] on button "Enviar pedido" at bounding box center [1347, 706] width 349 height 36
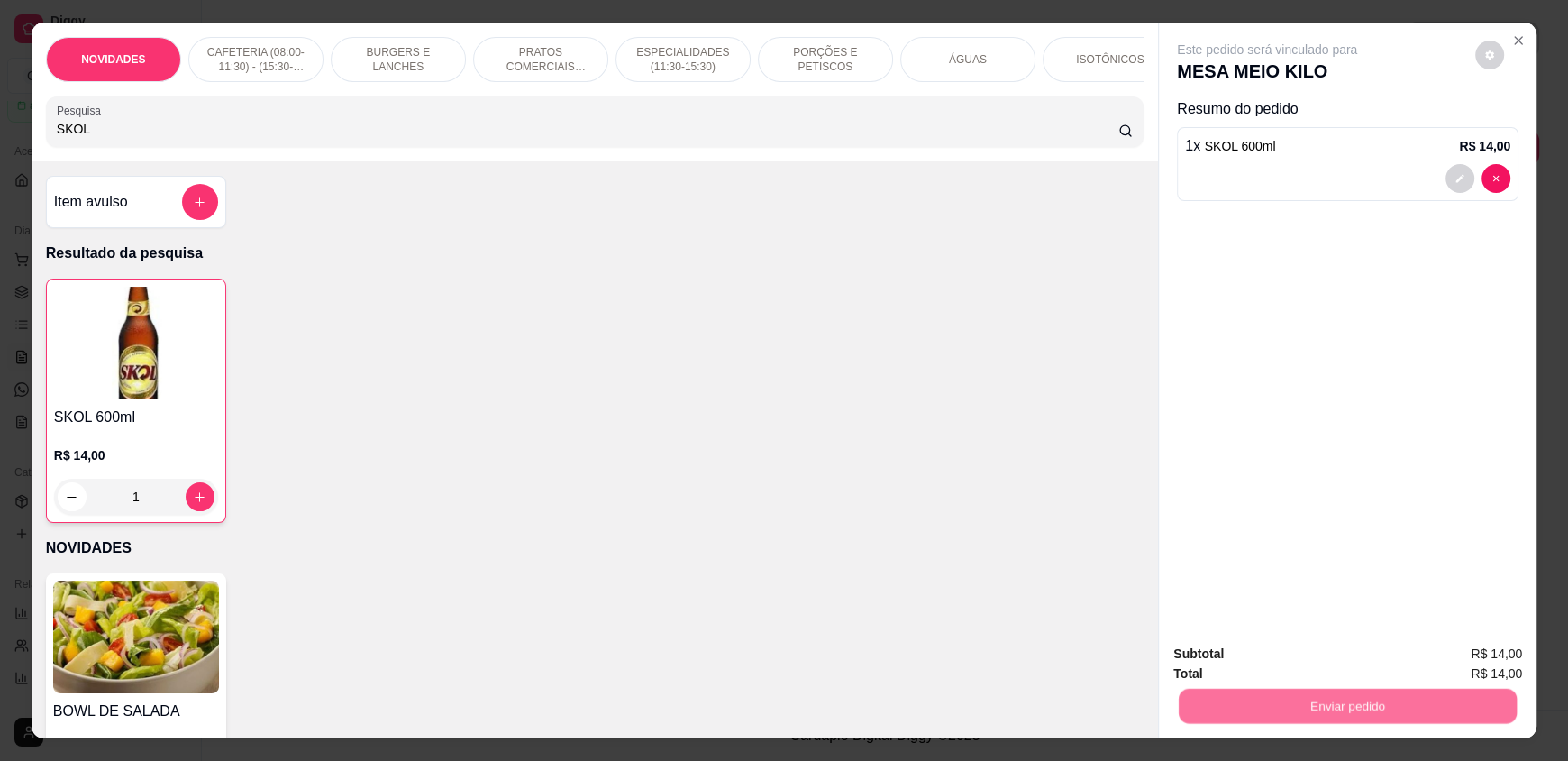
click at [1459, 653] on button "Enviar pedido" at bounding box center [1475, 661] width 102 height 34
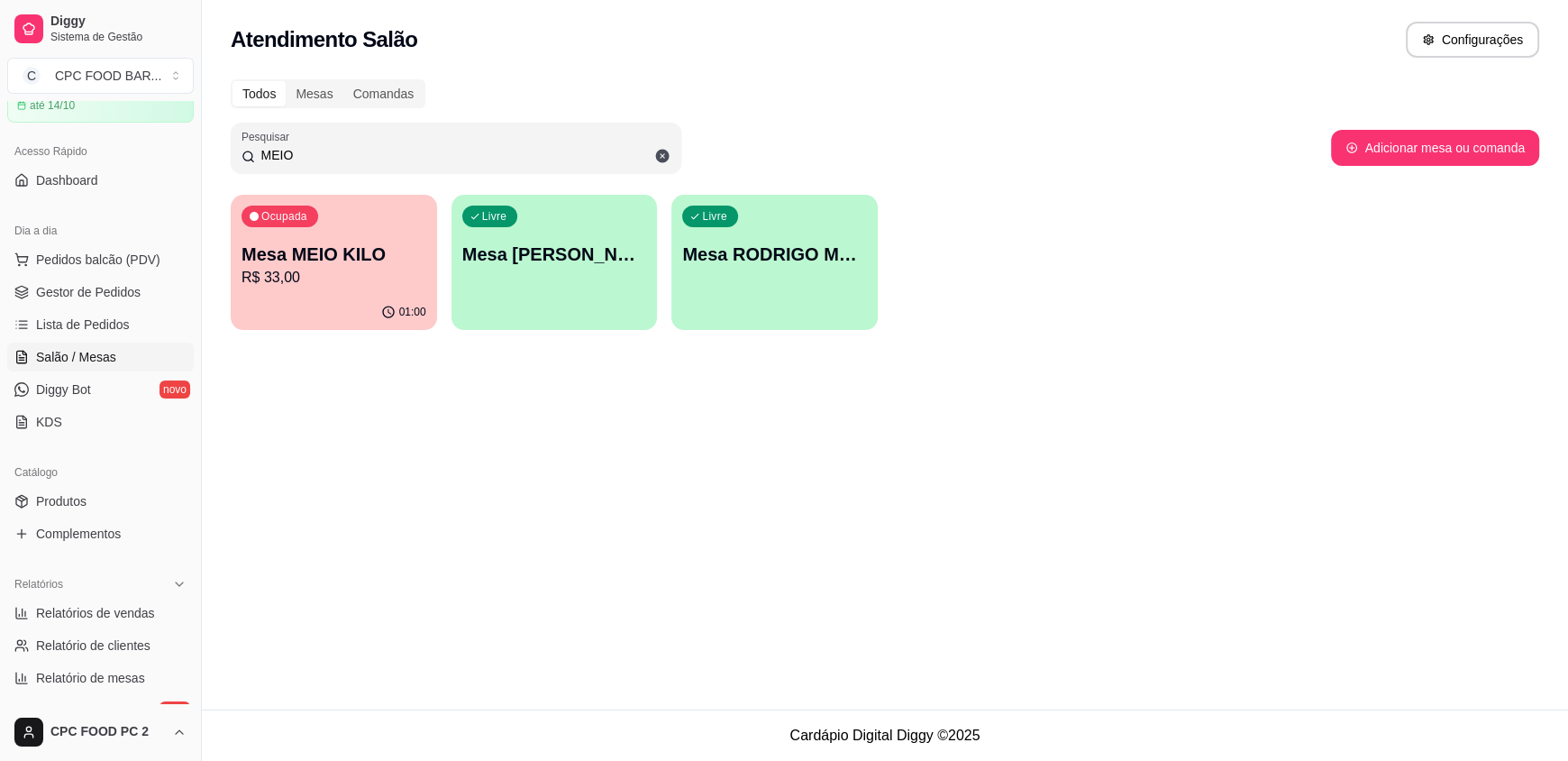
click at [342, 146] on input "MEIO" at bounding box center [462, 154] width 416 height 18
click at [338, 145] on div "MEIO" at bounding box center [456, 147] width 429 height 36
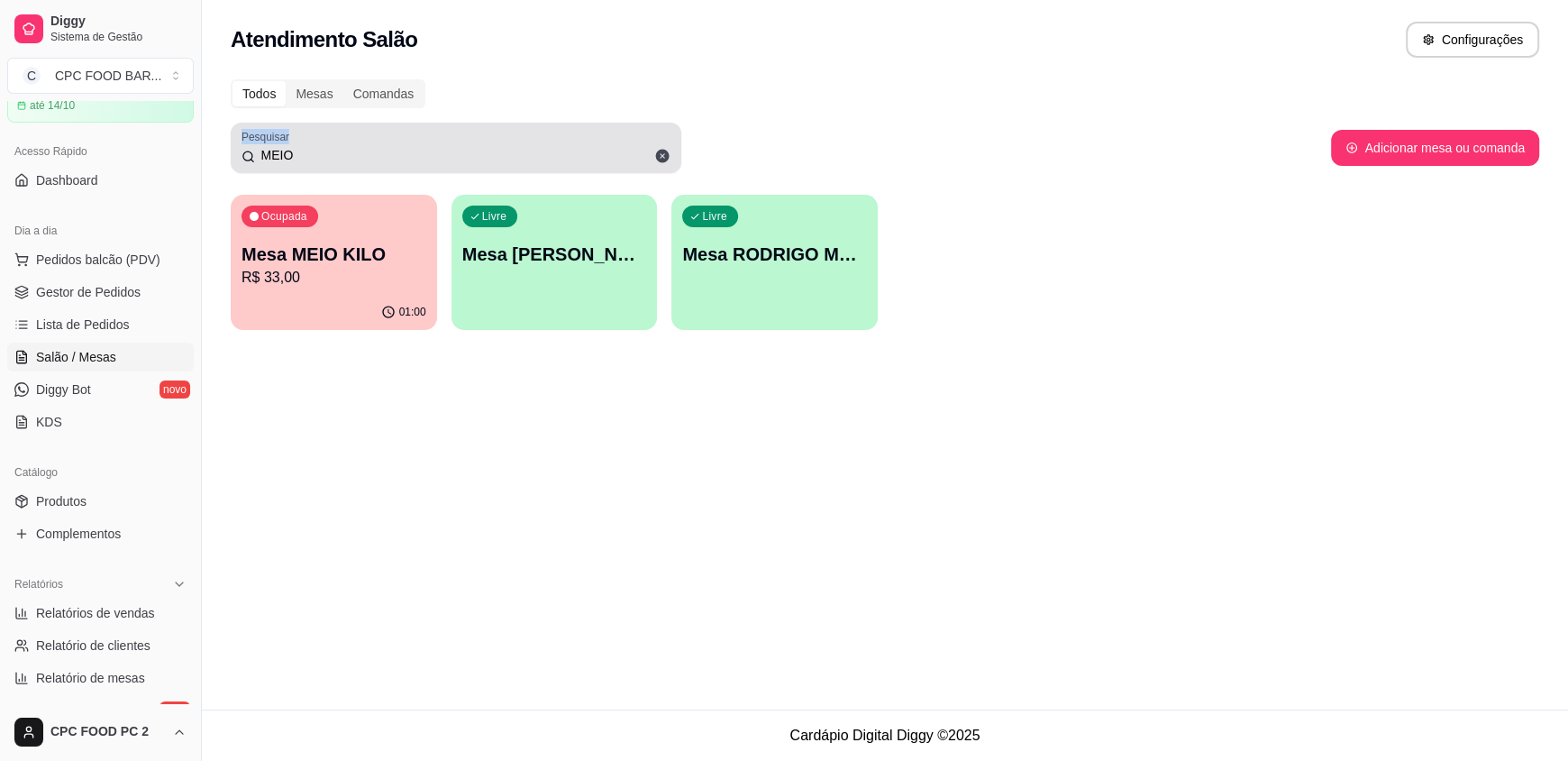
click at [337, 146] on div "MEIO" at bounding box center [456, 147] width 429 height 36
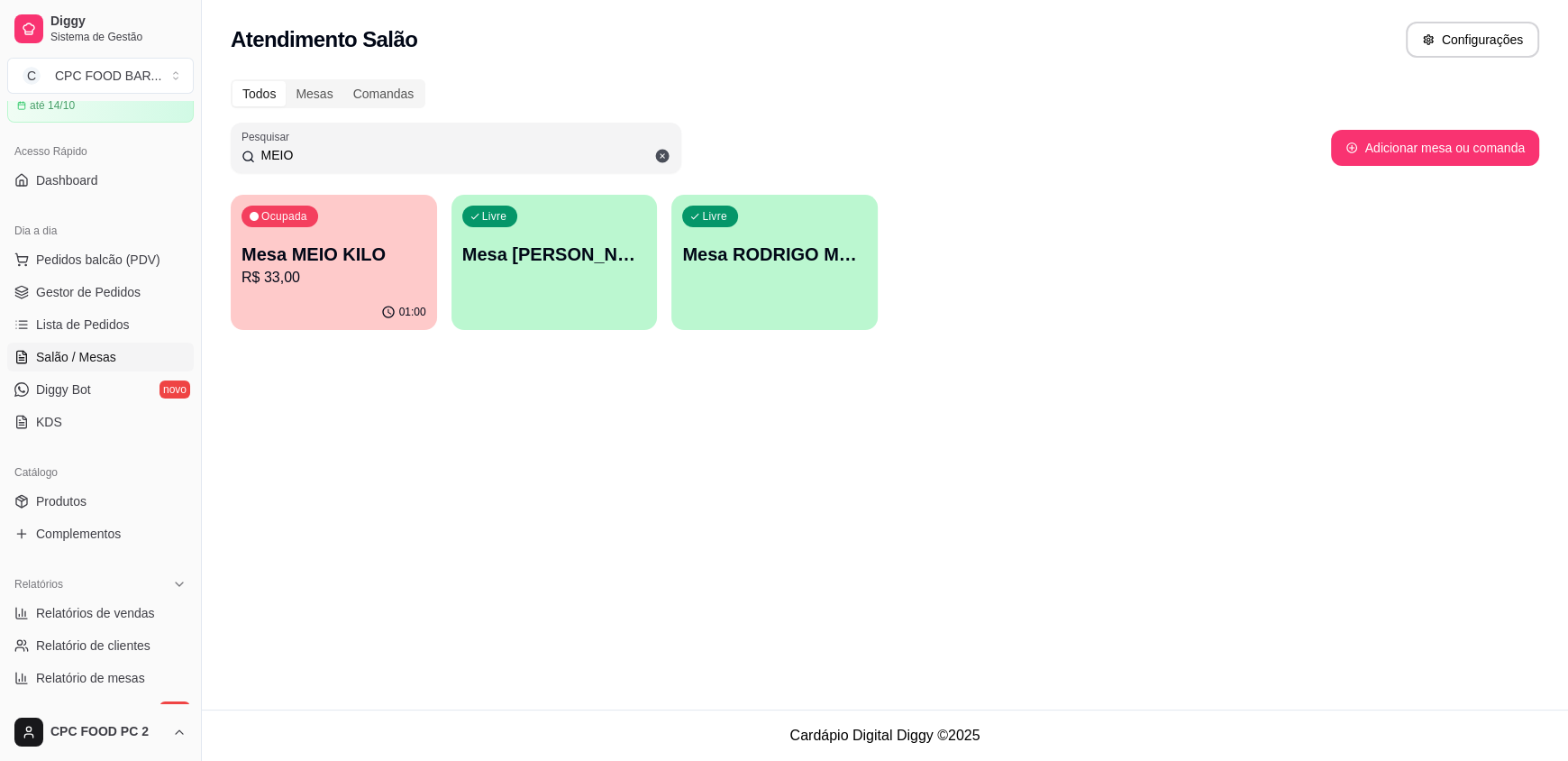
click at [322, 151] on input "MEIO" at bounding box center [462, 154] width 416 height 18
click at [321, 151] on input "MEIO" at bounding box center [462, 154] width 416 height 18
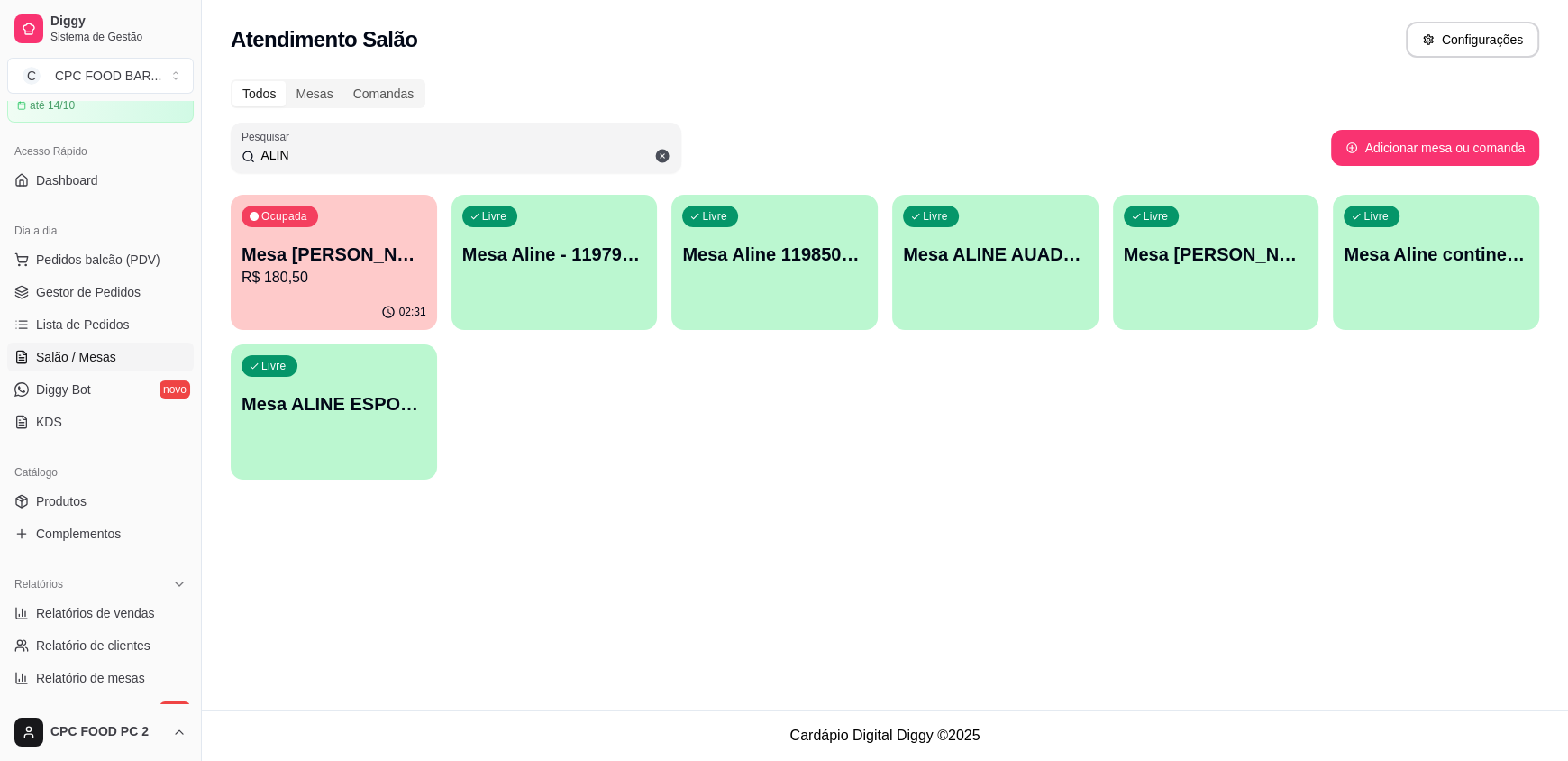
type input "ALIN"
click at [365, 439] on div "Livre Mesa ALINE ESPORTISTA" at bounding box center [333, 401] width 200 height 110
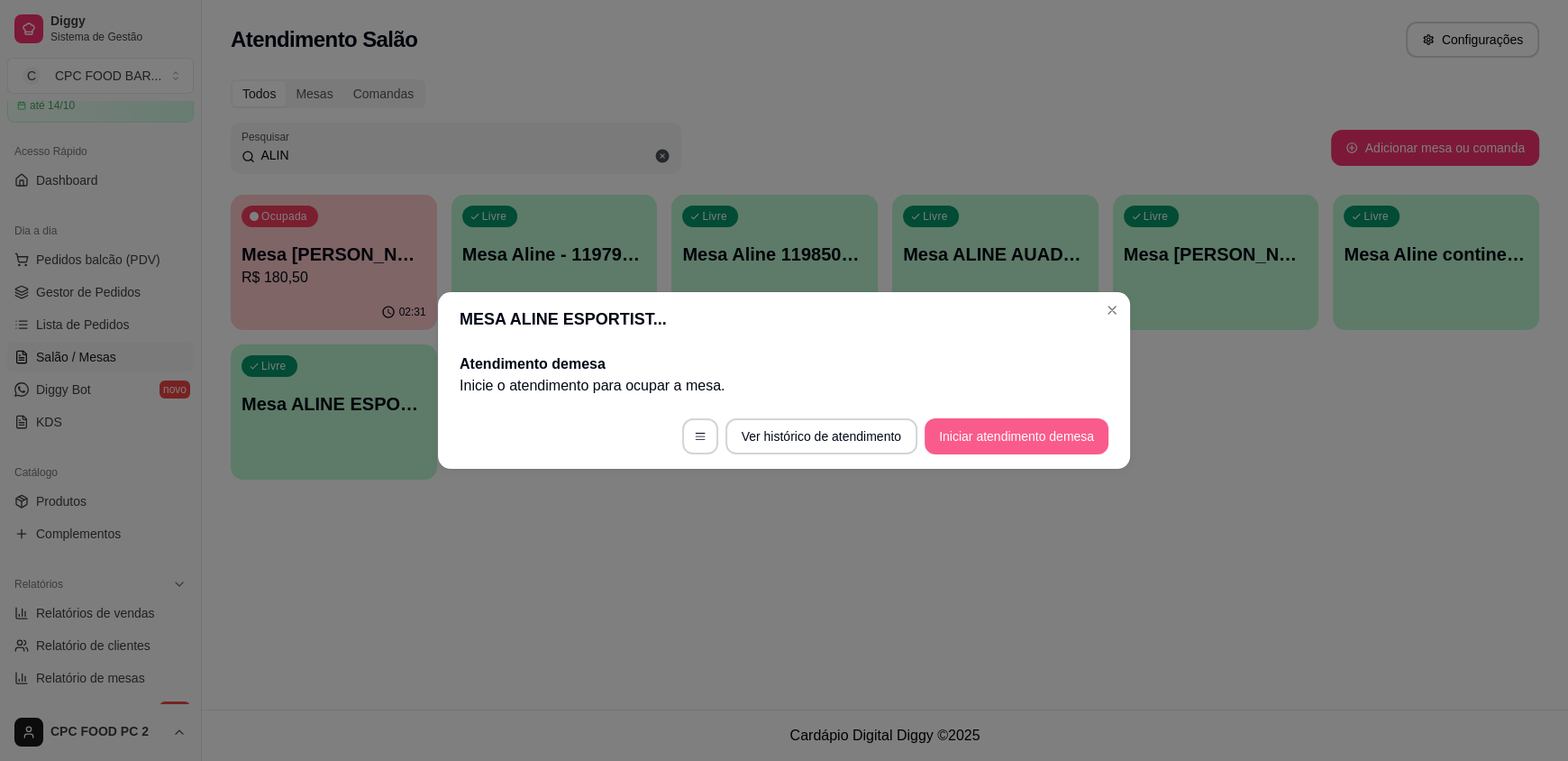
click at [1034, 423] on button "Iniciar atendimento de mesa" at bounding box center [1016, 437] width 184 height 36
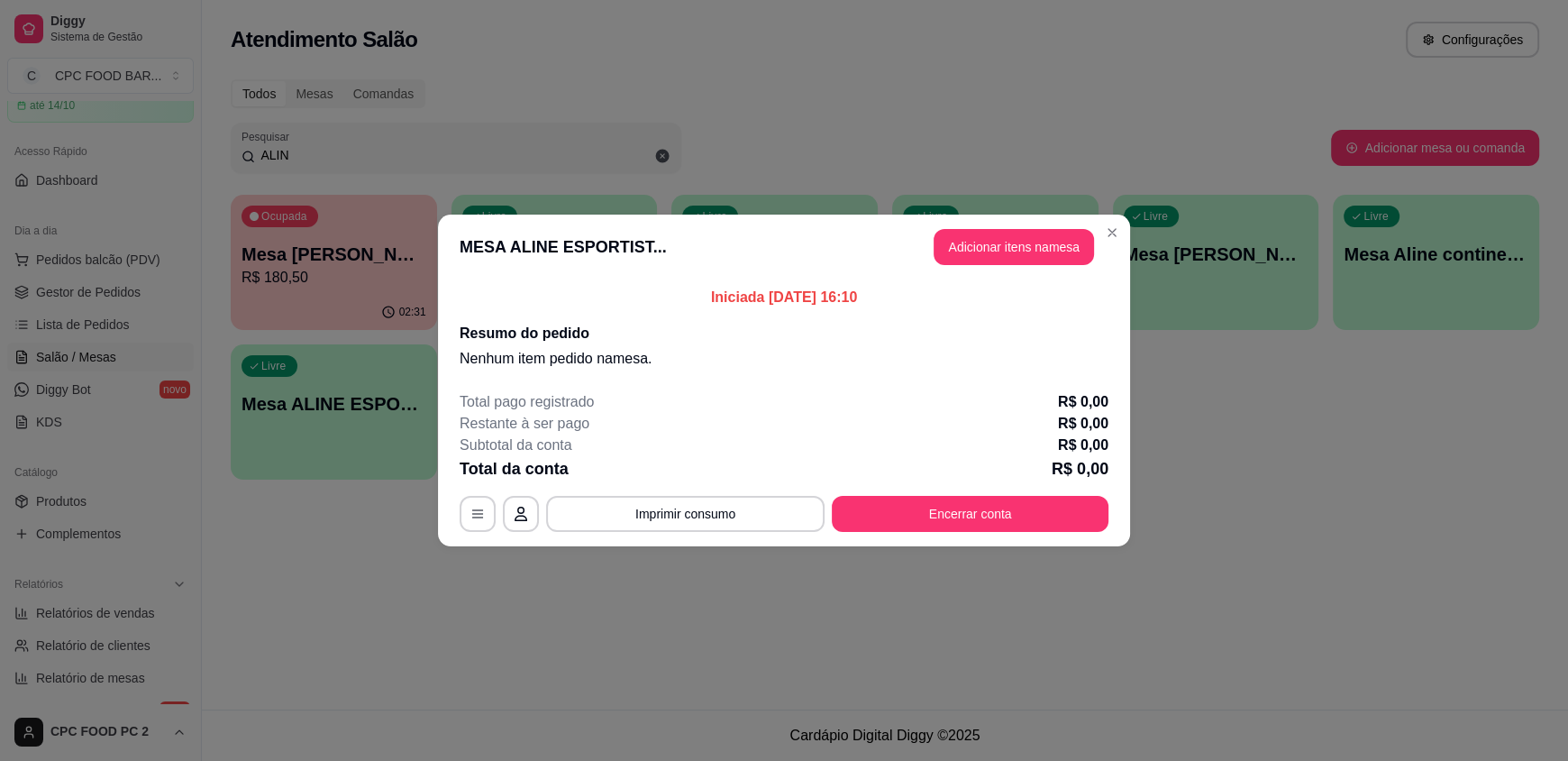
click at [992, 265] on header "MESA ALINE ESPORTIST... Adicionar itens na mesa" at bounding box center [784, 246] width 693 height 65
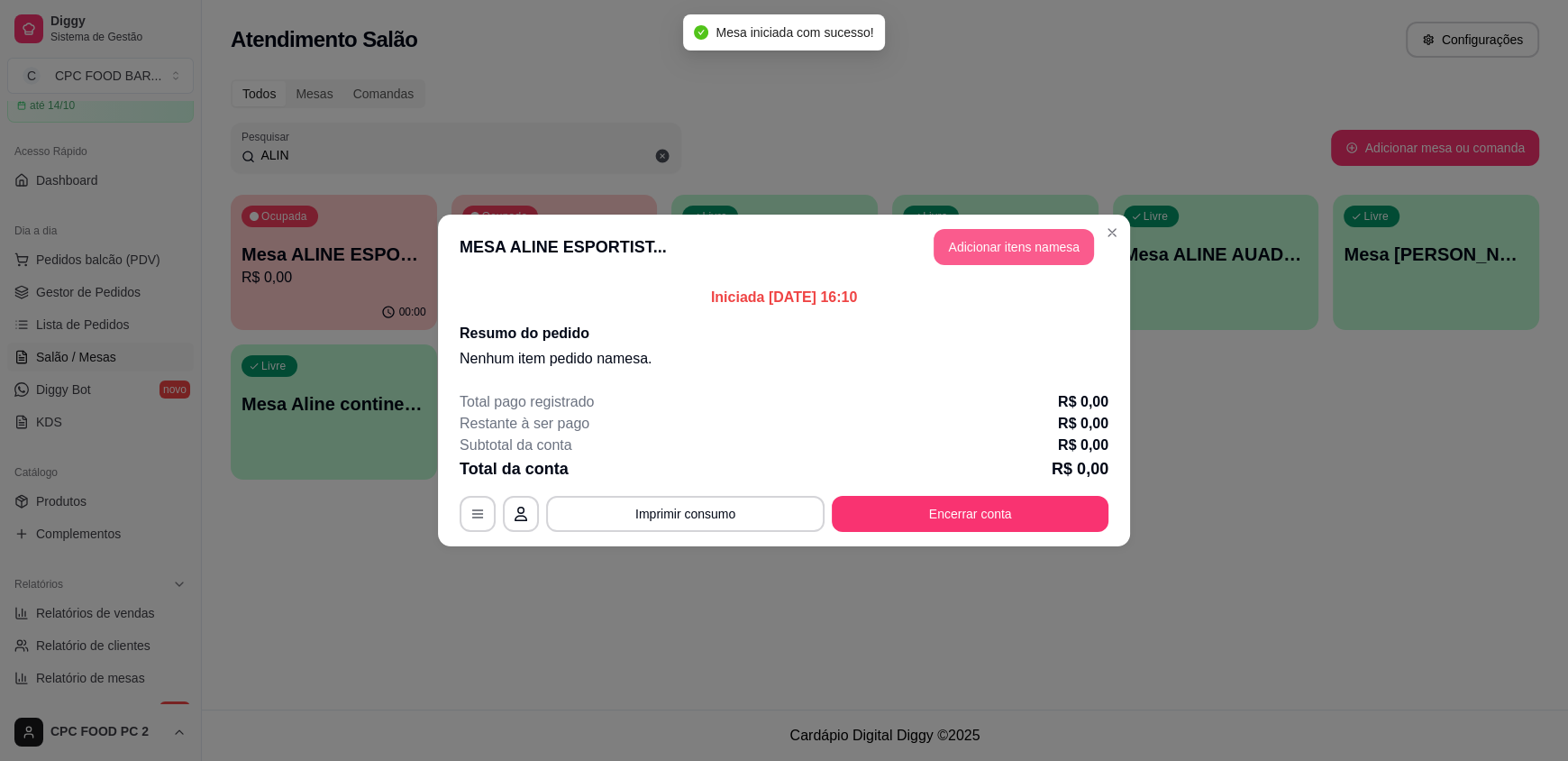
click at [1000, 258] on button "Adicionar itens na mesa" at bounding box center [1013, 247] width 161 height 36
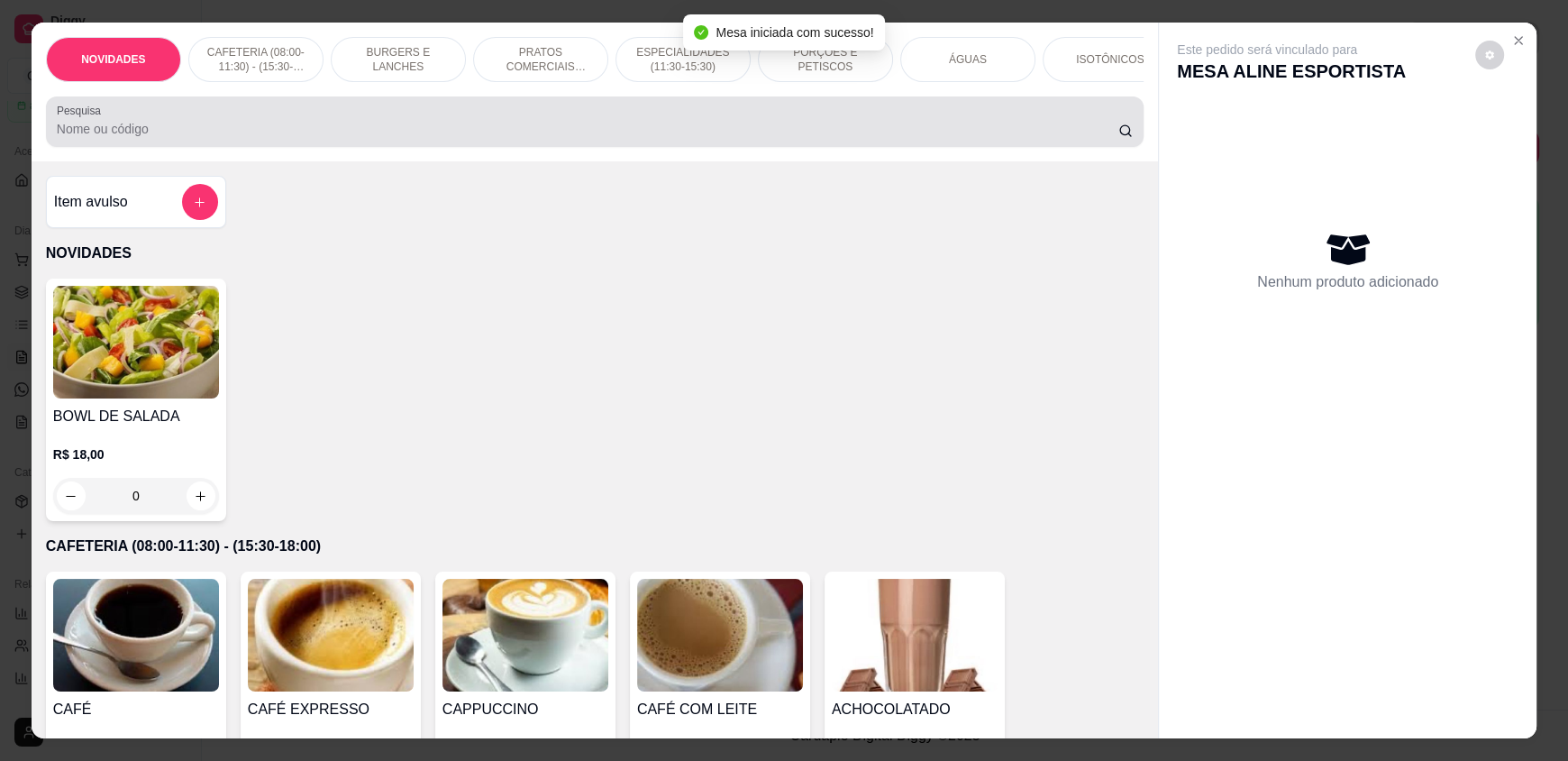
click at [192, 135] on input "Pesquisa" at bounding box center [588, 128] width 1063 height 18
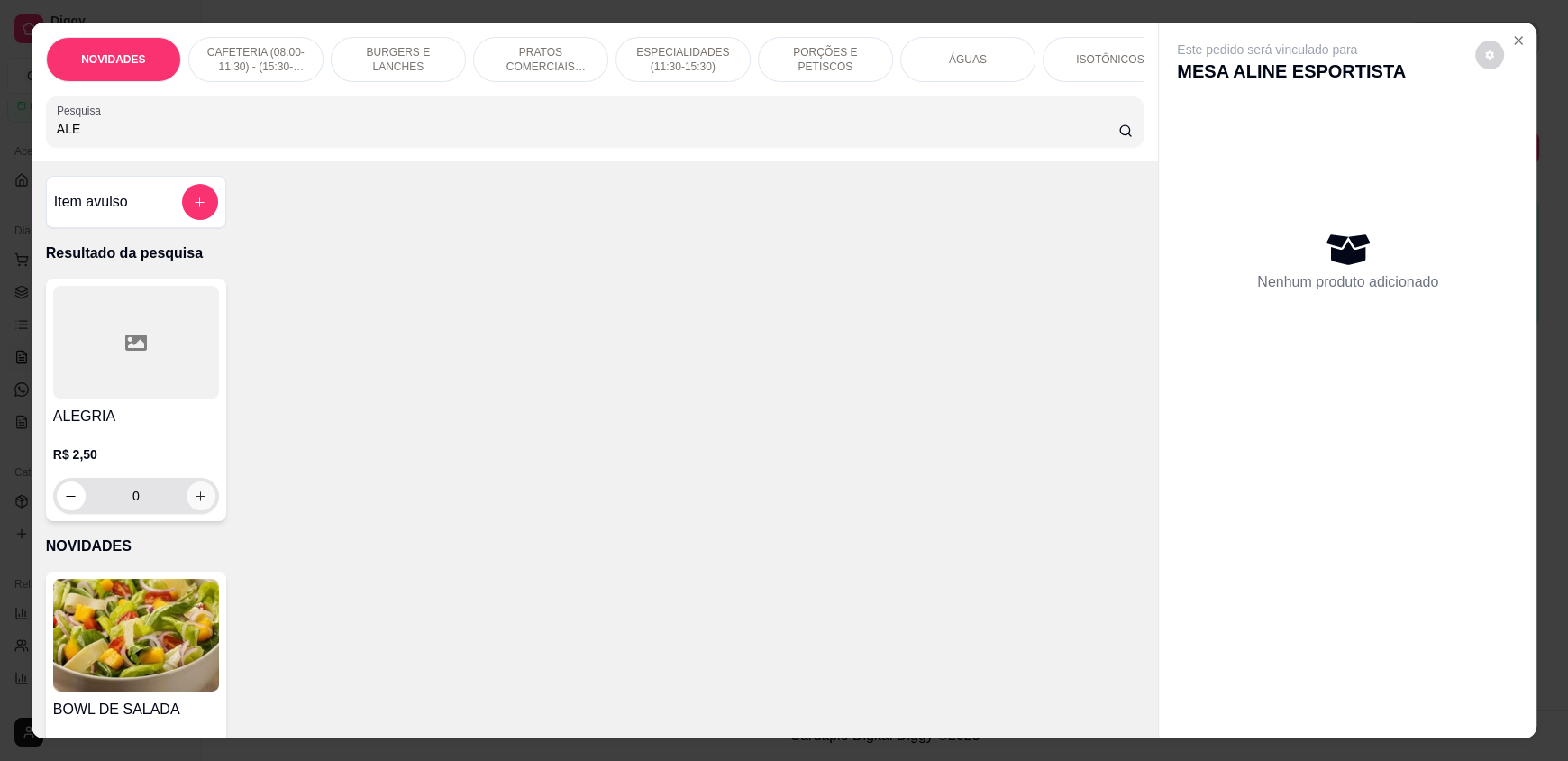
type input "ALE"
click at [195, 503] on icon "increase-product-quantity" at bounding box center [202, 496] width 13 height 13
type input "1"
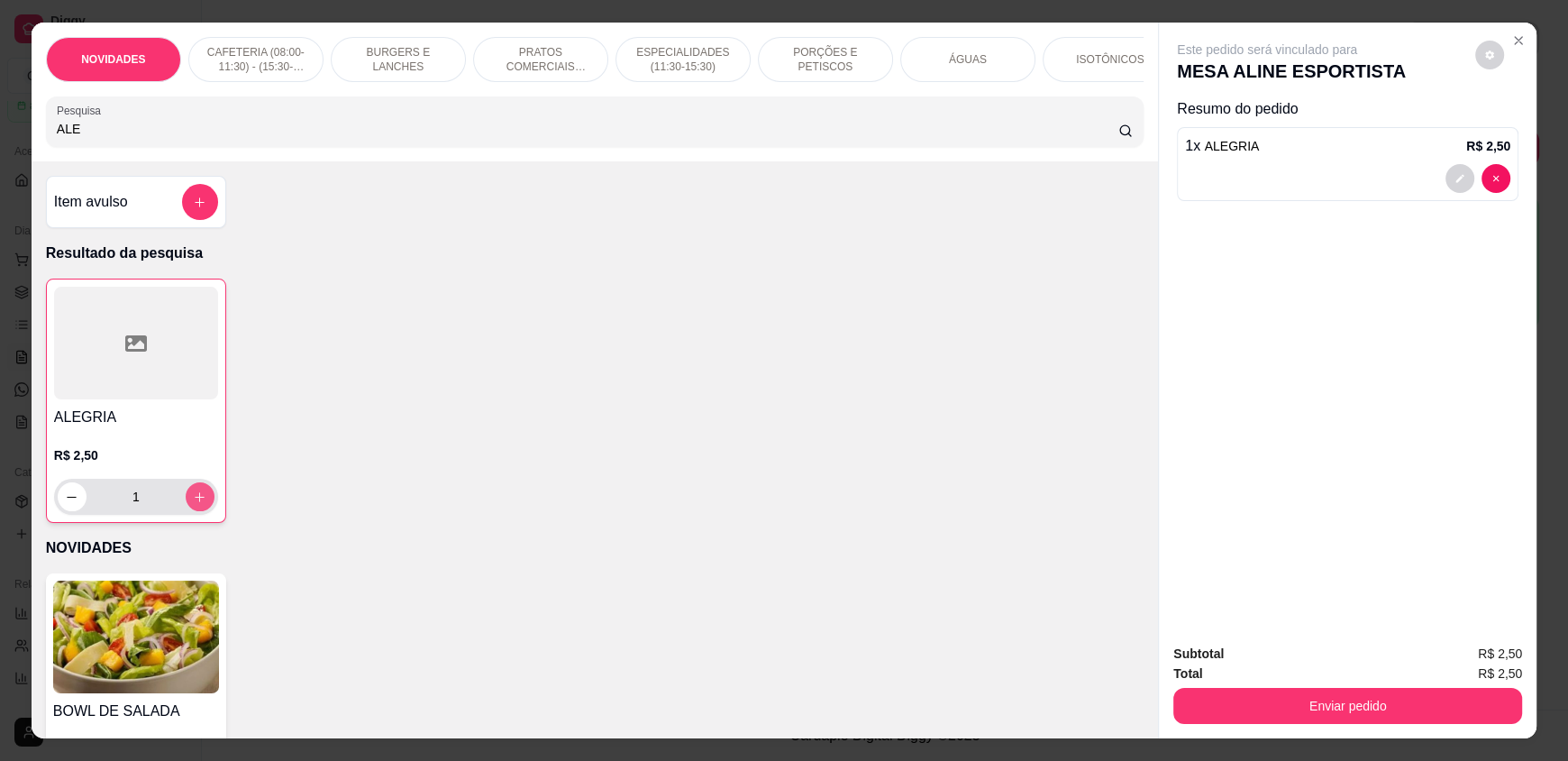
click at [193, 504] on icon "increase-product-quantity" at bounding box center [200, 497] width 13 height 13
type input "2"
click at [194, 504] on icon "increase-product-quantity" at bounding box center [201, 497] width 13 height 13
type input "3"
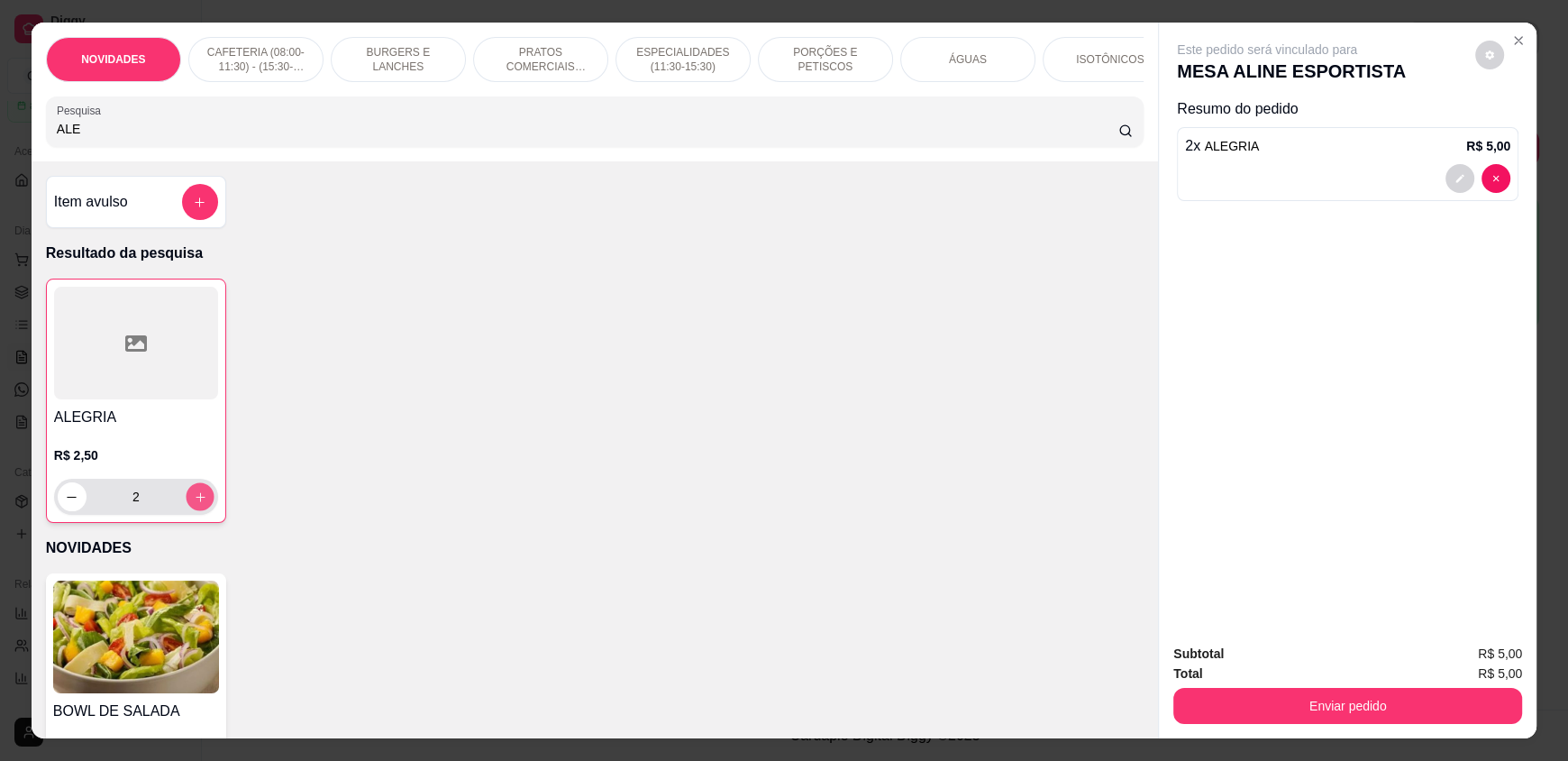
type input "3"
click at [193, 504] on icon "increase-product-quantity" at bounding box center [200, 497] width 13 height 13
type input "4"
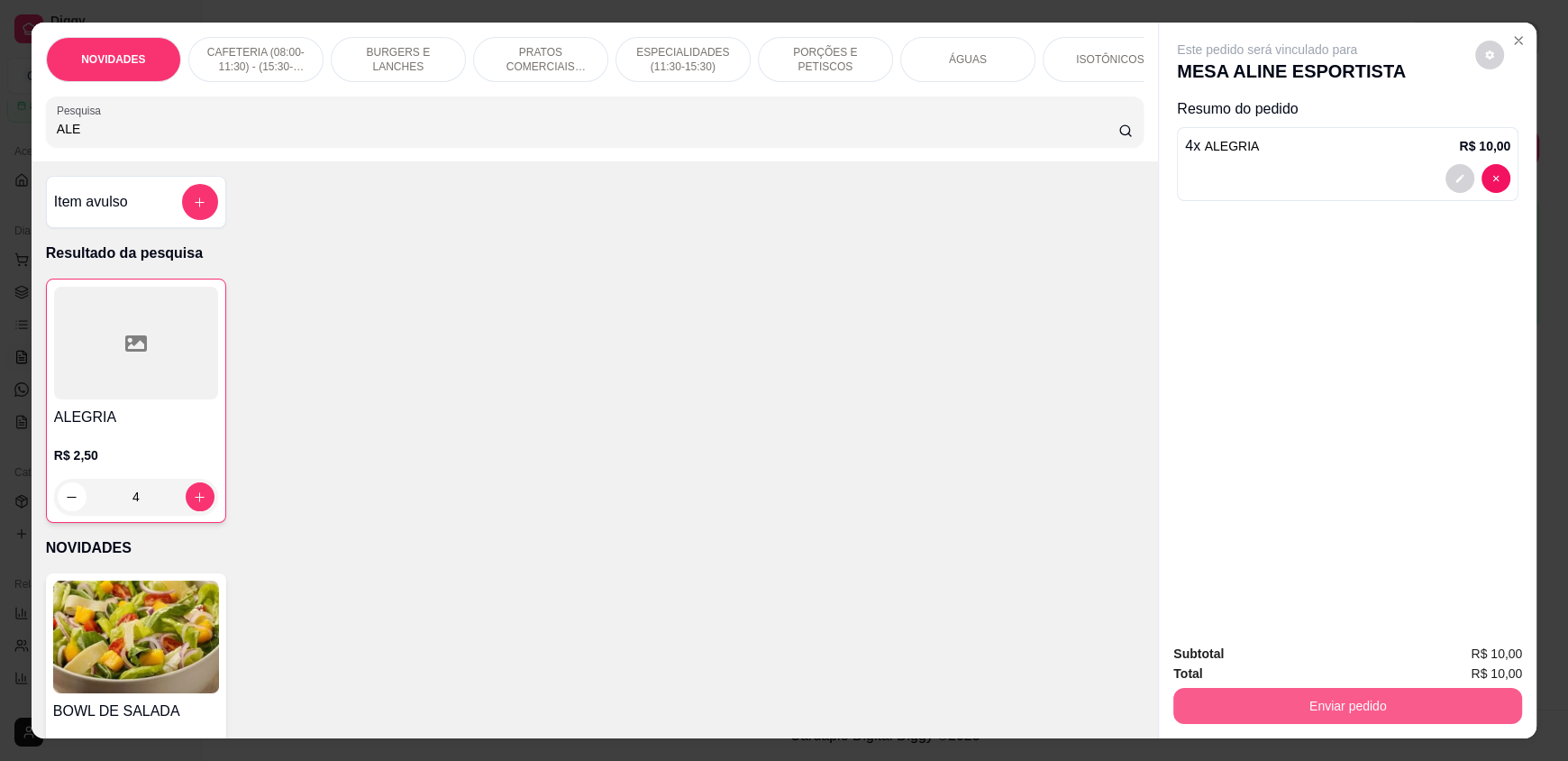
click at [1401, 717] on button "Enviar pedido" at bounding box center [1347, 706] width 349 height 36
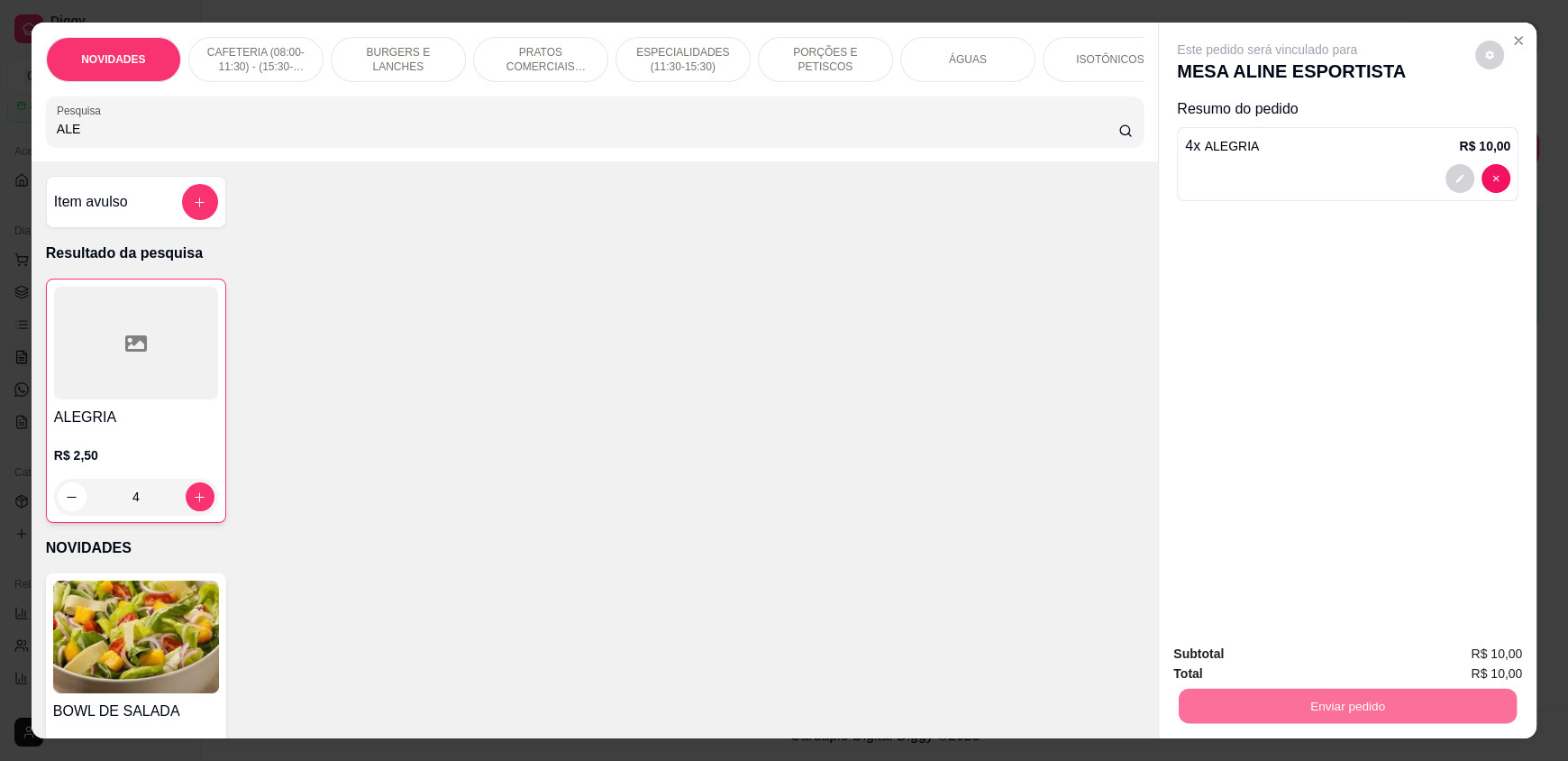
click at [1452, 673] on button "Enviar pedido" at bounding box center [1475, 661] width 102 height 34
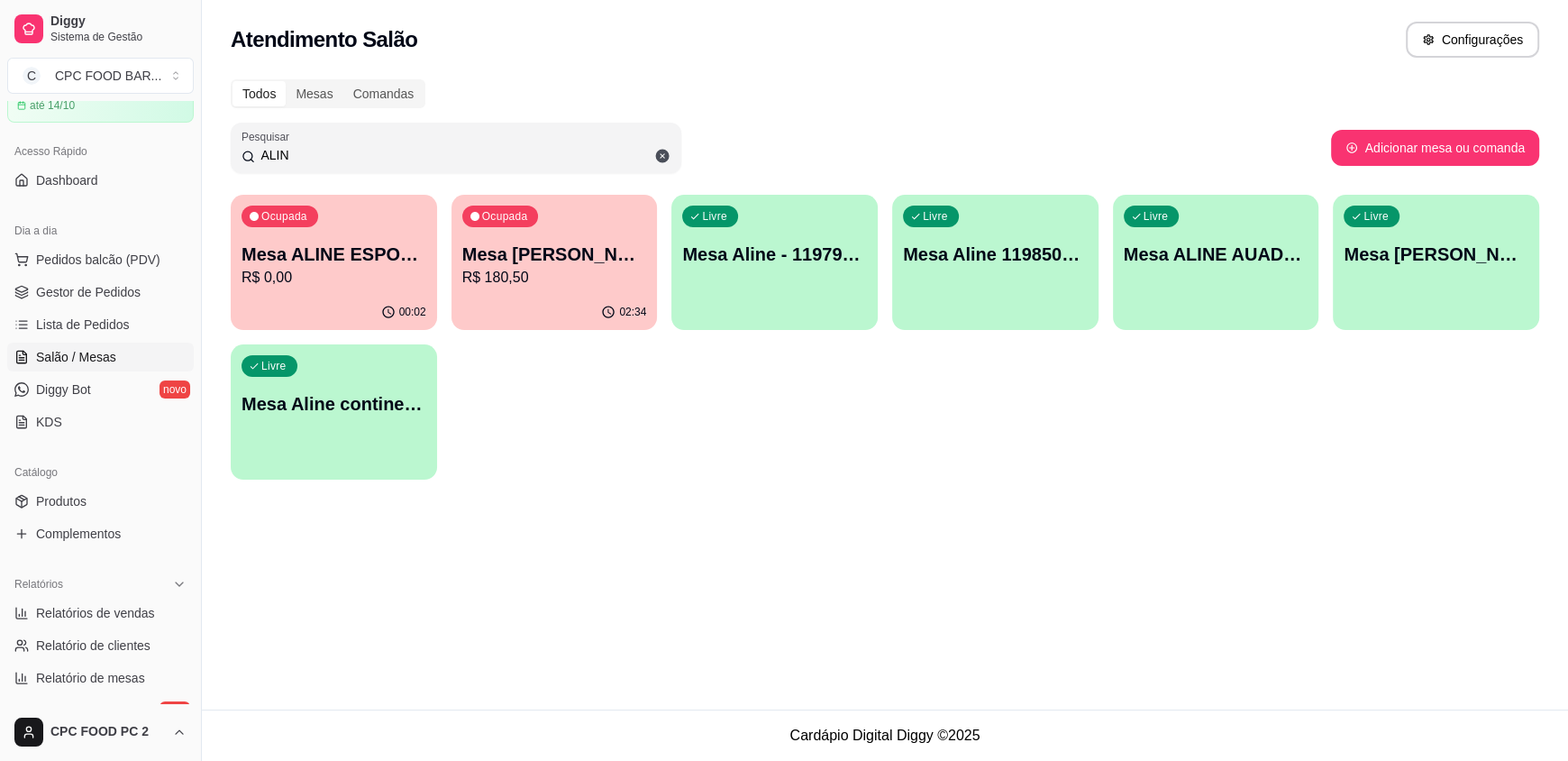
click at [568, 148] on input "ALIN" at bounding box center [462, 154] width 416 height 18
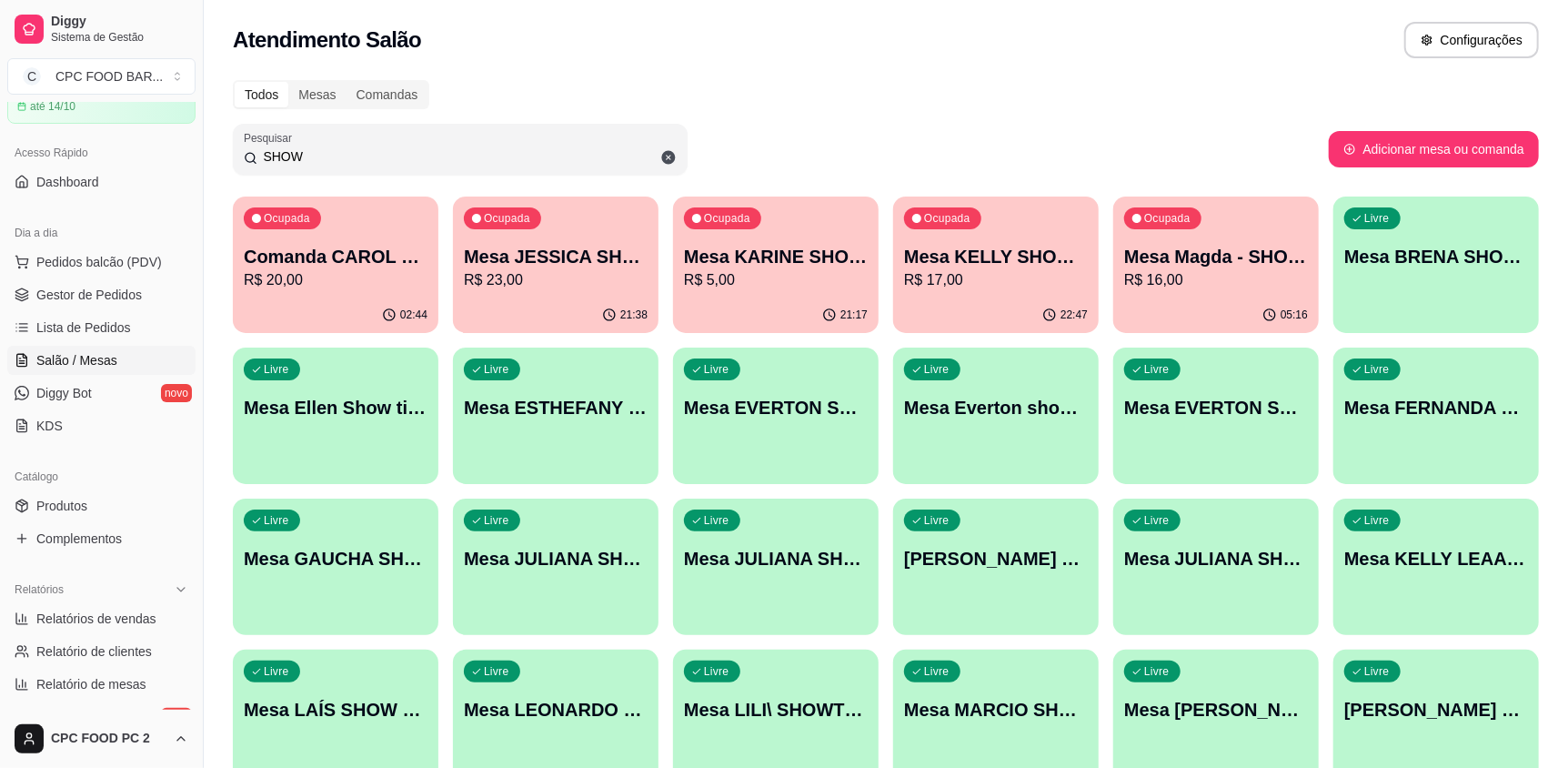
click at [614, 268] on p "Mesa JESSICA SHOWTIME" at bounding box center [555, 256] width 183 height 26
drag, startPoint x: 309, startPoint y: 163, endPoint x: 168, endPoint y: 132, distance: 144.4
click at [165, 152] on div "Diggy Sistema de Gestão C CPC FOOD BAR ... Loja aberta Plano Essencial + Mesas …" at bounding box center [784, 581] width 1568 height 1162
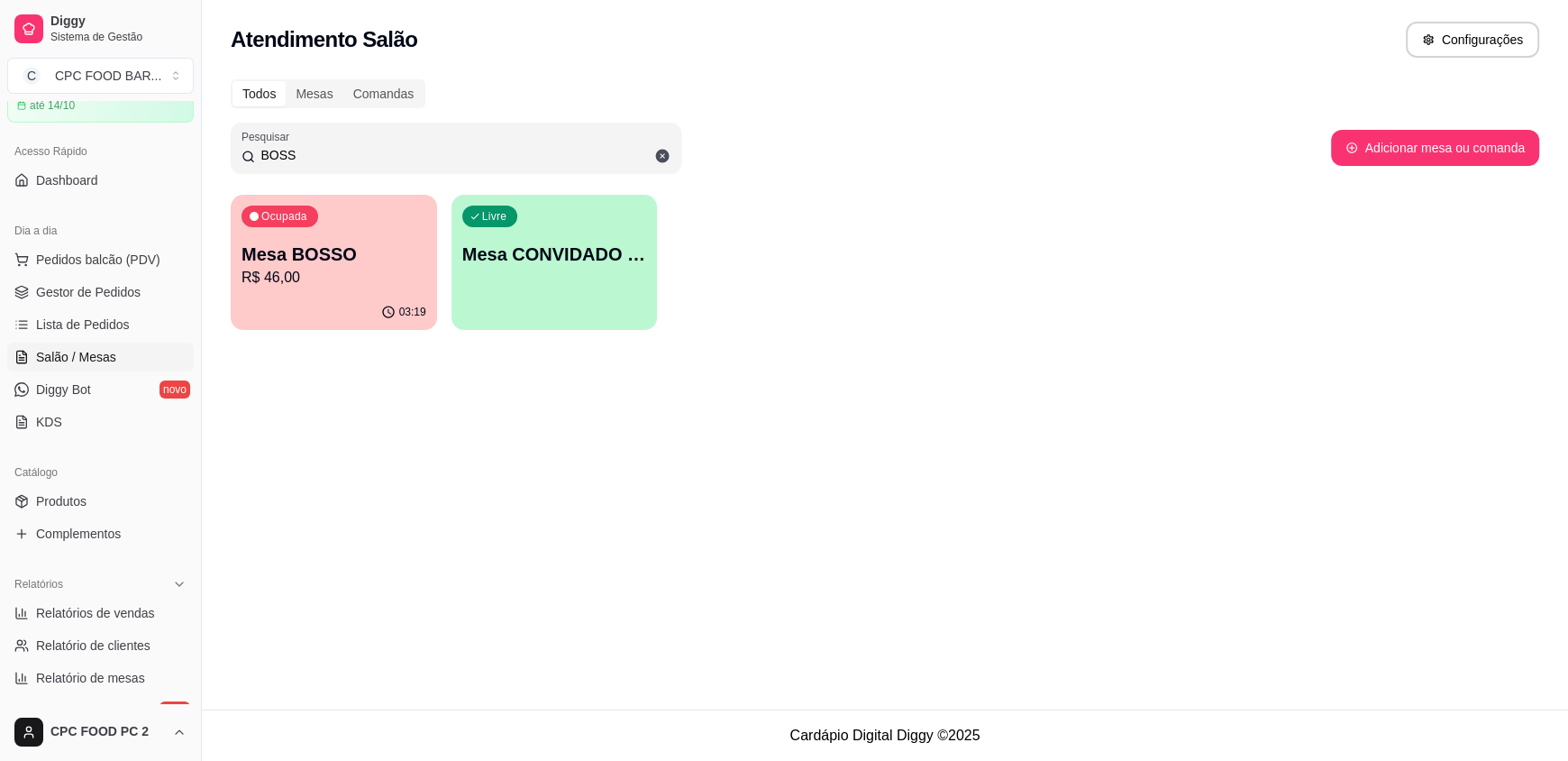
type input "BOSS"
click at [328, 242] on p "Mesa BOSSO" at bounding box center [334, 254] width 185 height 26
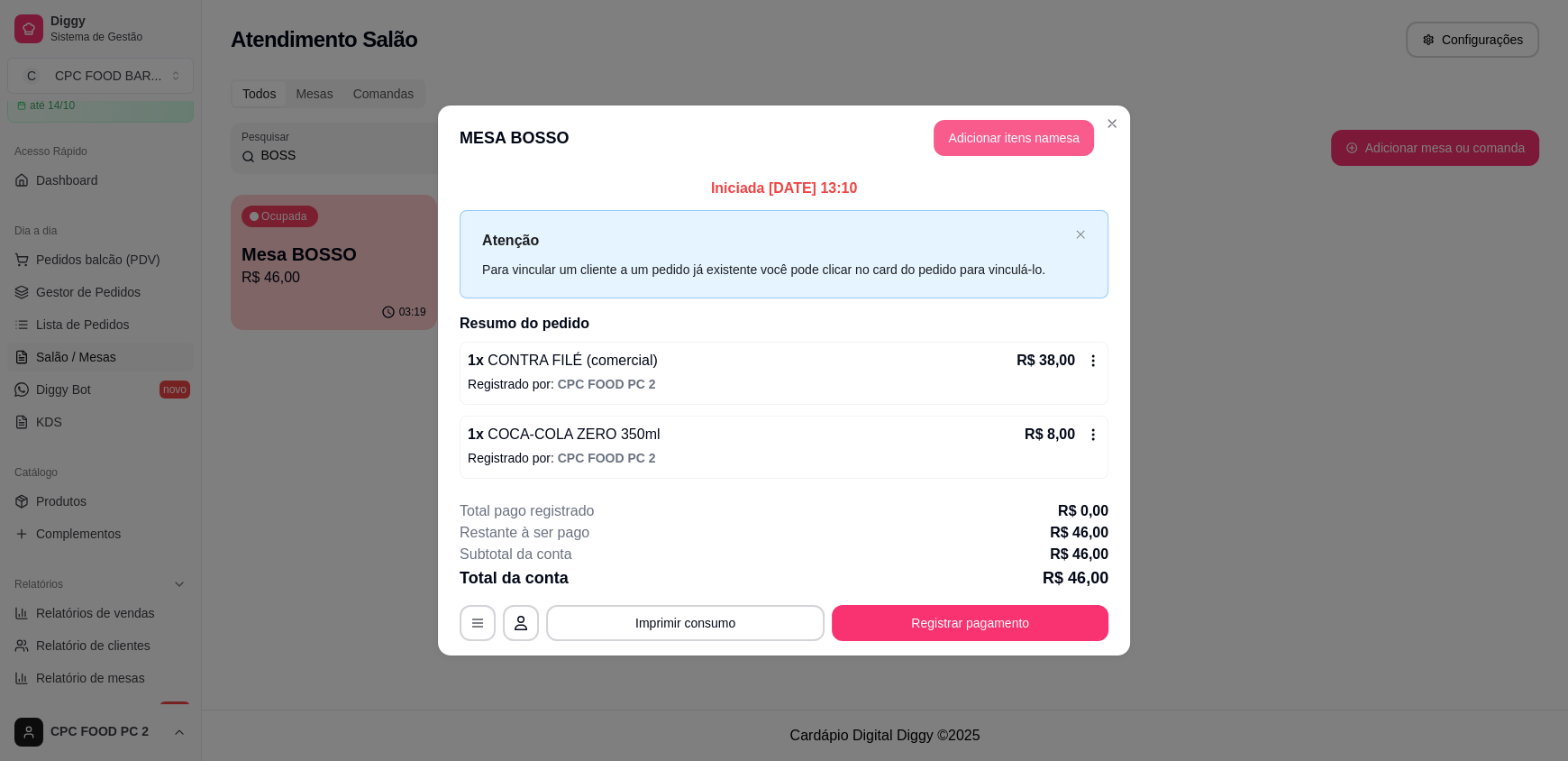
click at [984, 135] on button "Adicionar itens na mesa" at bounding box center [1013, 138] width 161 height 36
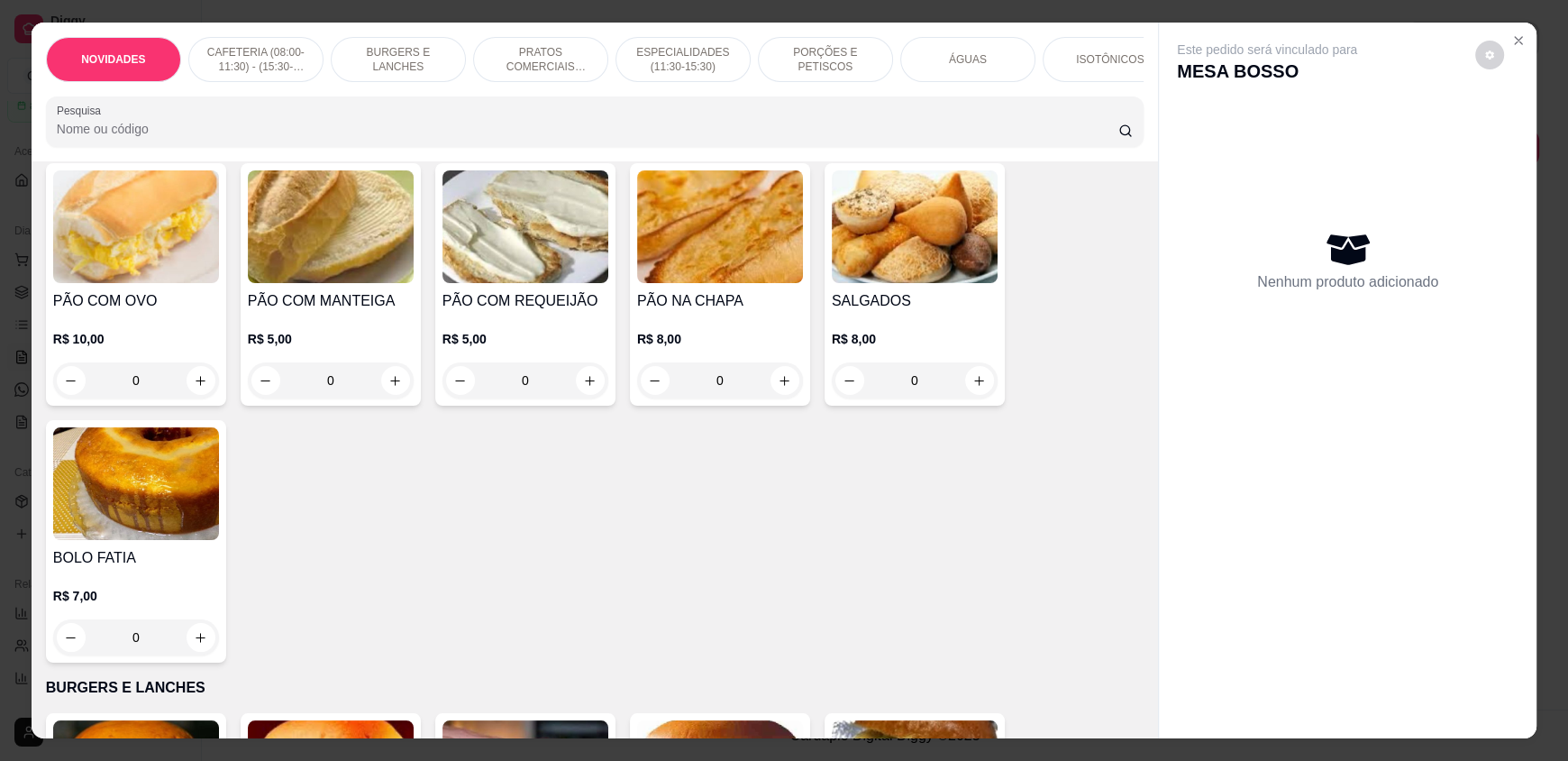
scroll to position [720, 0]
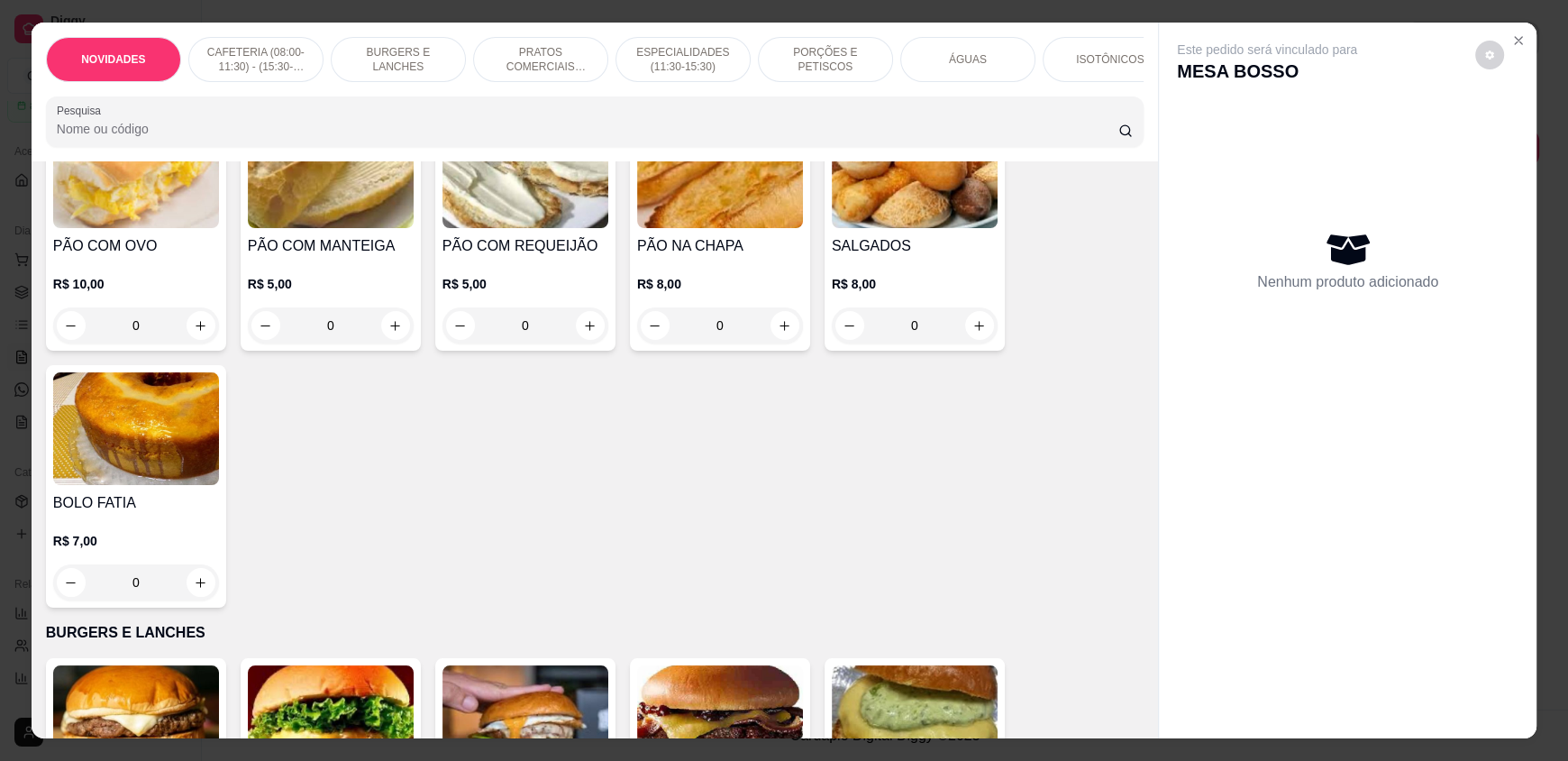
click at [950, 60] on p "ÁGUAS" at bounding box center [969, 59] width 38 height 14
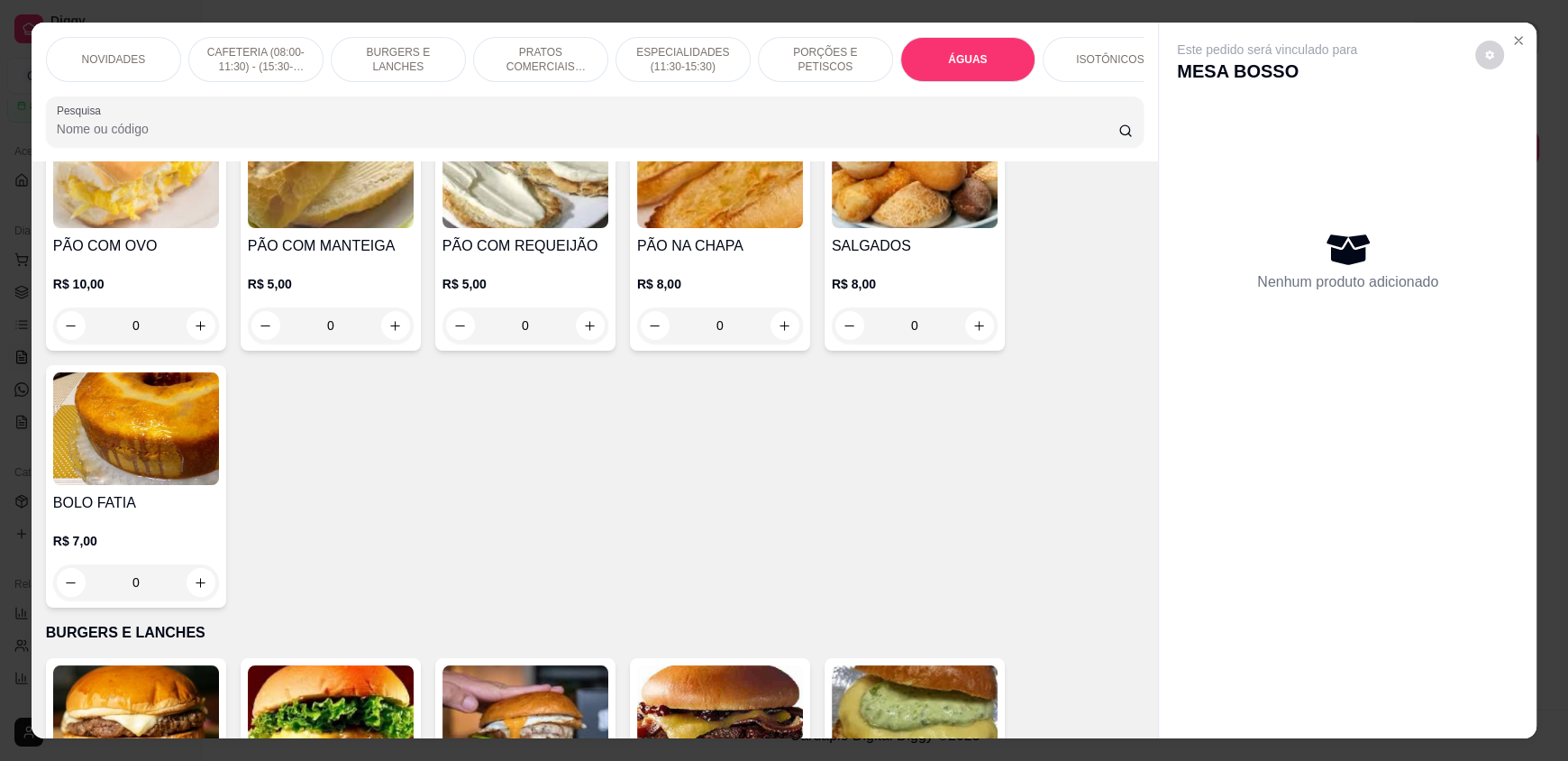
scroll to position [34, 0]
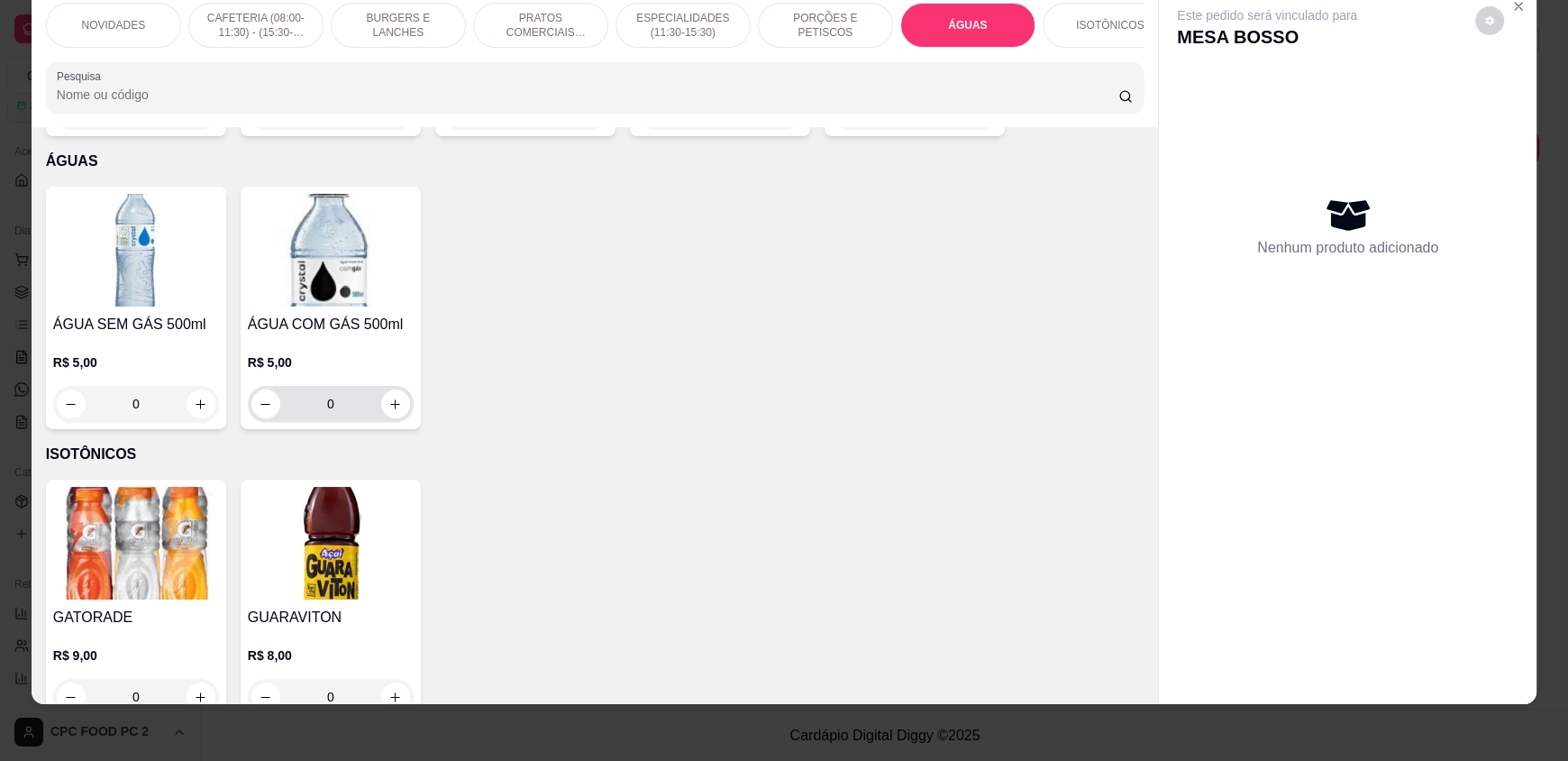
click at [403, 385] on div "0" at bounding box center [331, 403] width 166 height 36
click at [398, 389] on button "increase-product-quantity" at bounding box center [396, 403] width 29 height 29
type input "1"
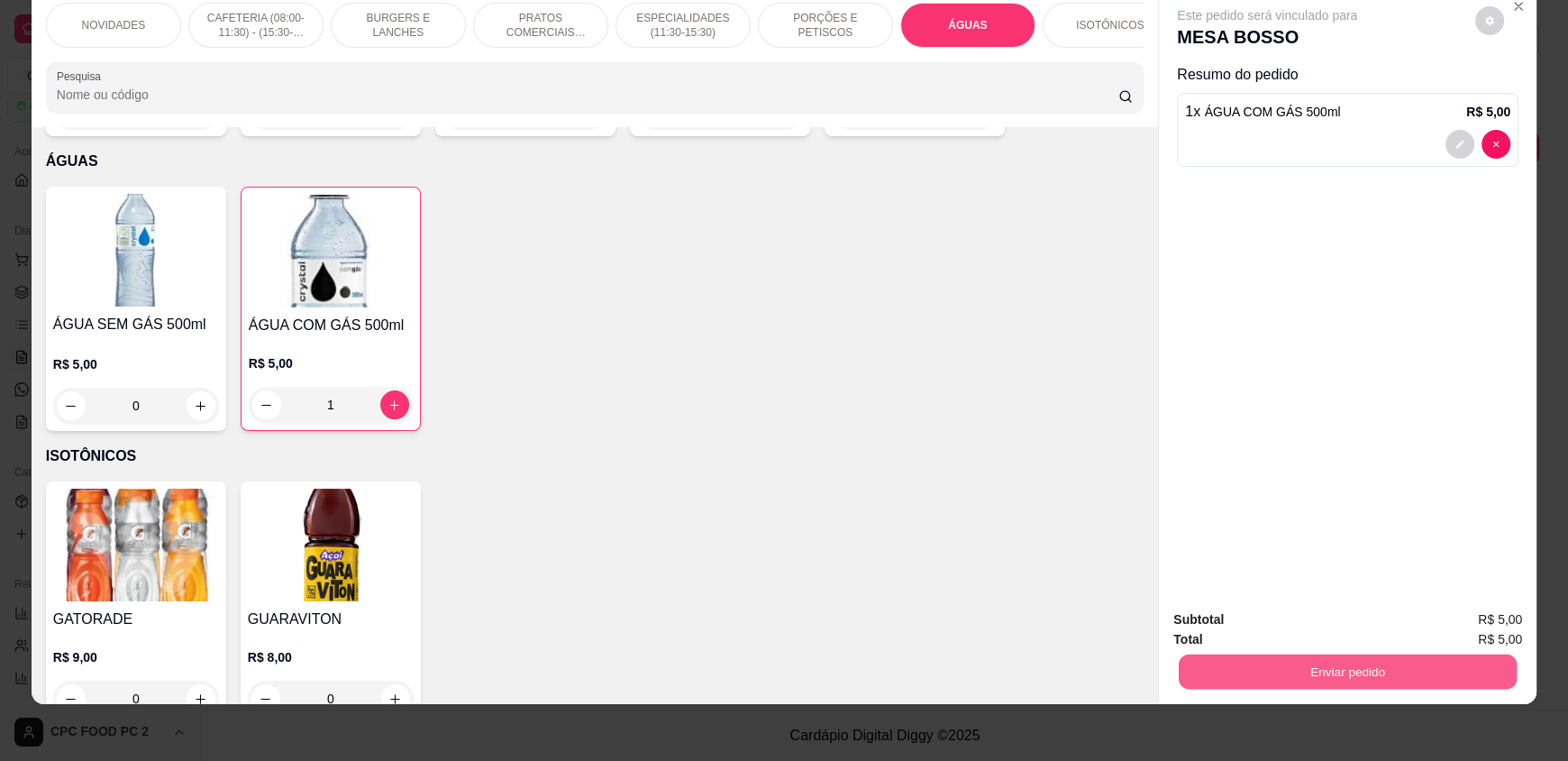
click at [1361, 682] on button "Enviar pedido" at bounding box center [1347, 671] width 338 height 35
click at [1481, 624] on button "Enviar pedido" at bounding box center [1475, 626] width 102 height 34
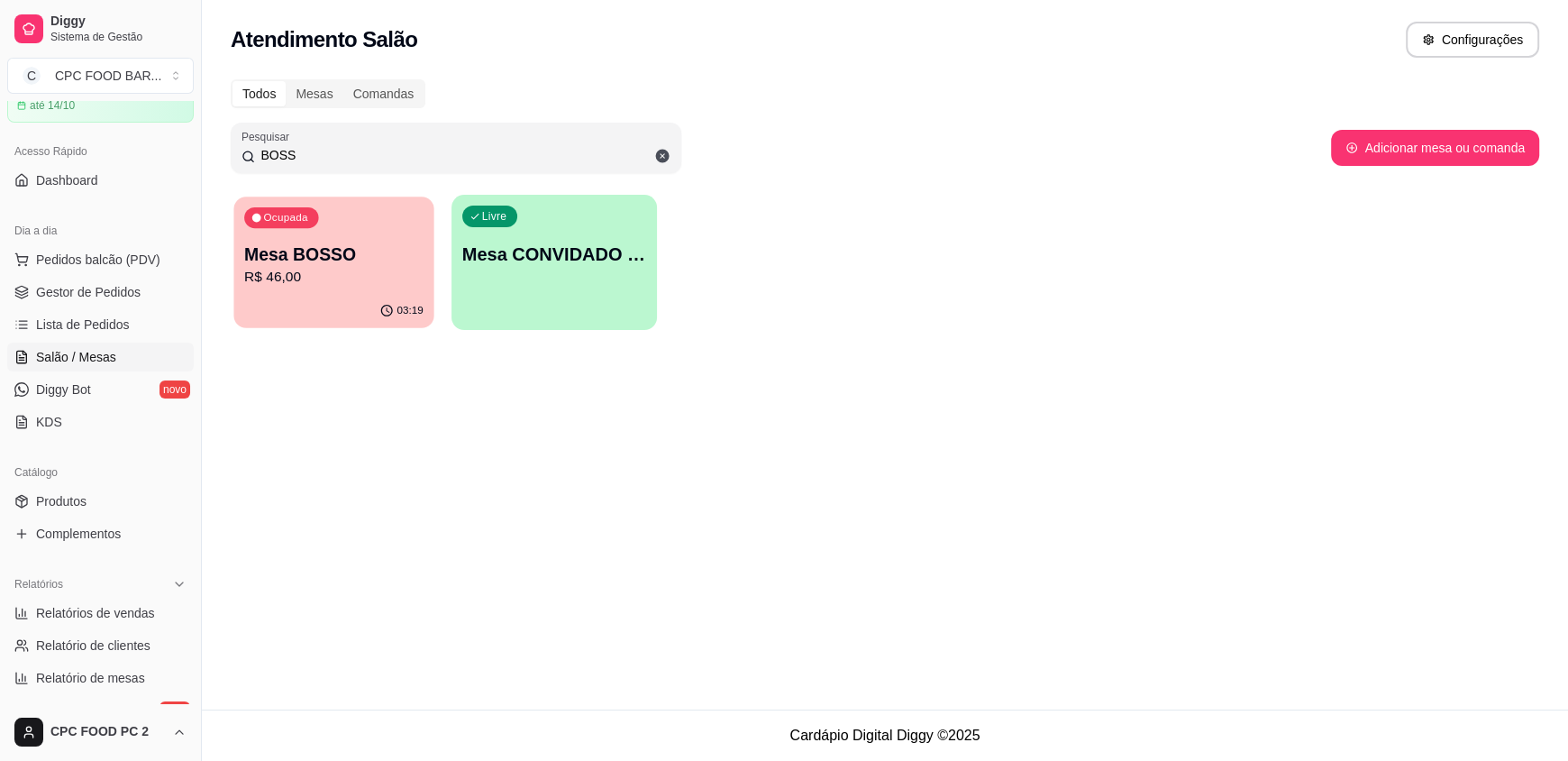
click at [328, 249] on p "Mesa BOSSO" at bounding box center [334, 255] width 180 height 25
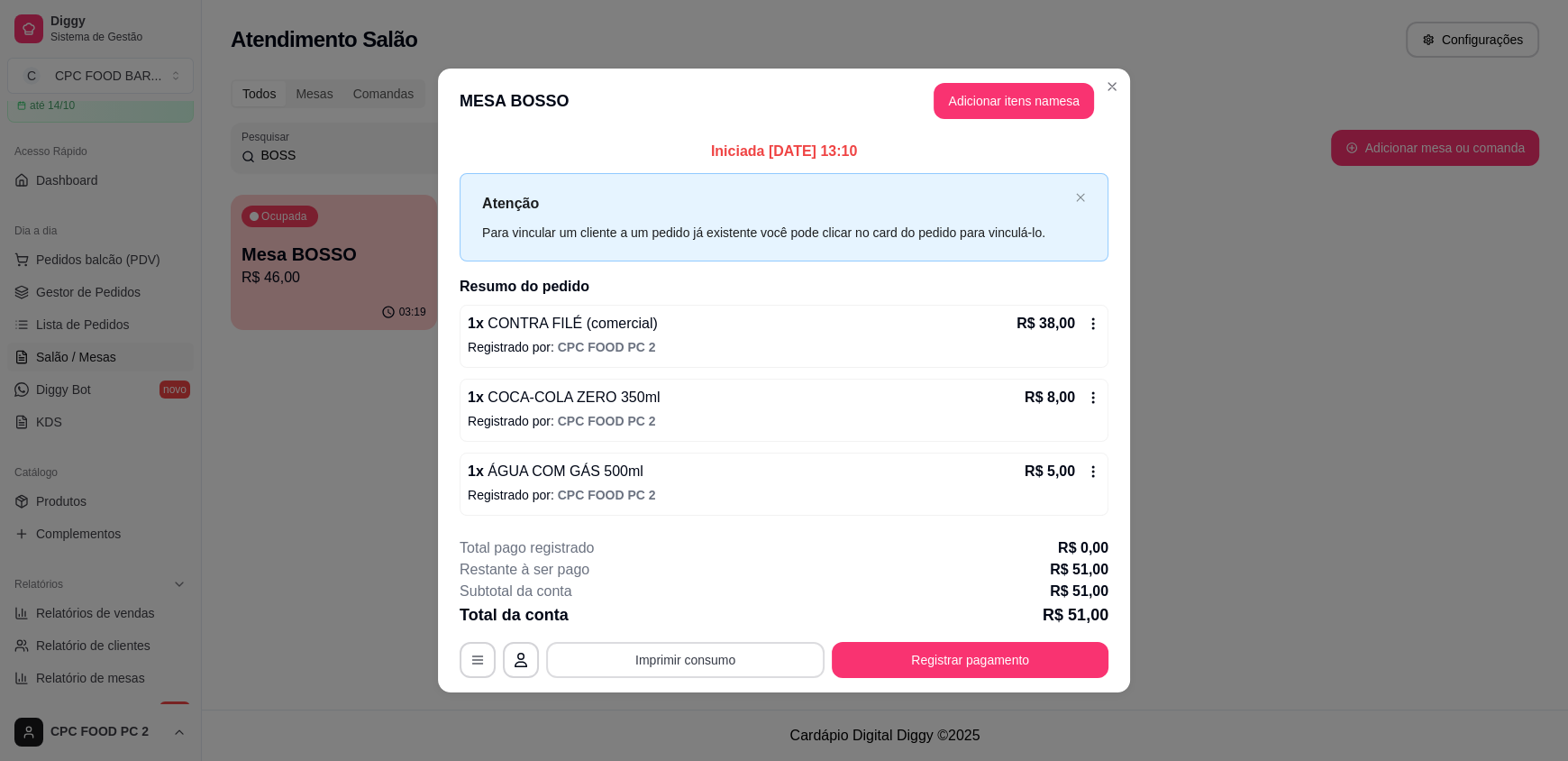
click at [686, 655] on button "Imprimir consumo" at bounding box center [685, 659] width 279 height 36
click at [690, 627] on button "IMPRESSORA" at bounding box center [690, 616] width 127 height 28
click at [943, 655] on button "Registrar pagamento" at bounding box center [970, 659] width 277 height 36
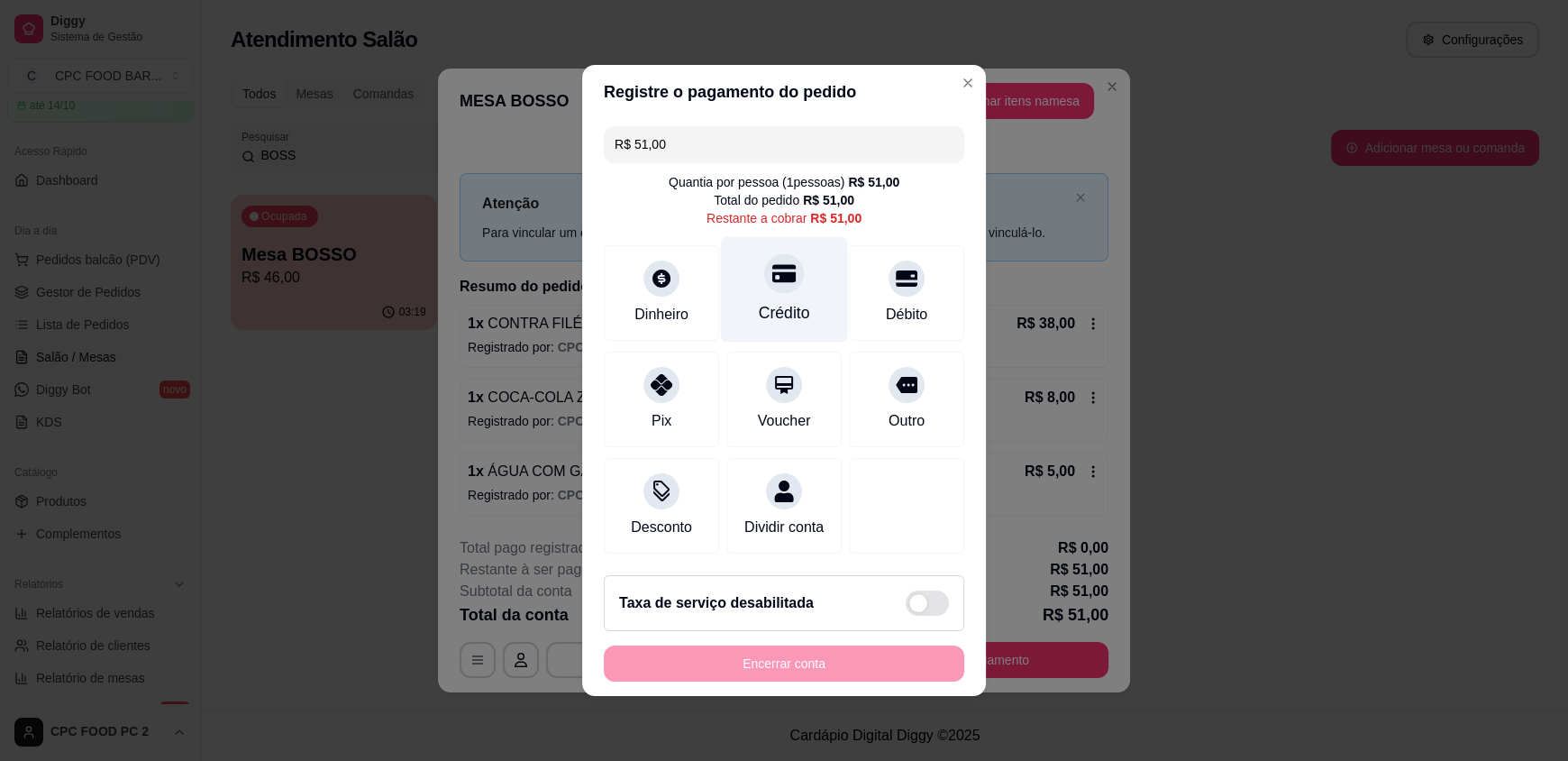
click at [750, 277] on div "Crédito" at bounding box center [785, 289] width 127 height 106
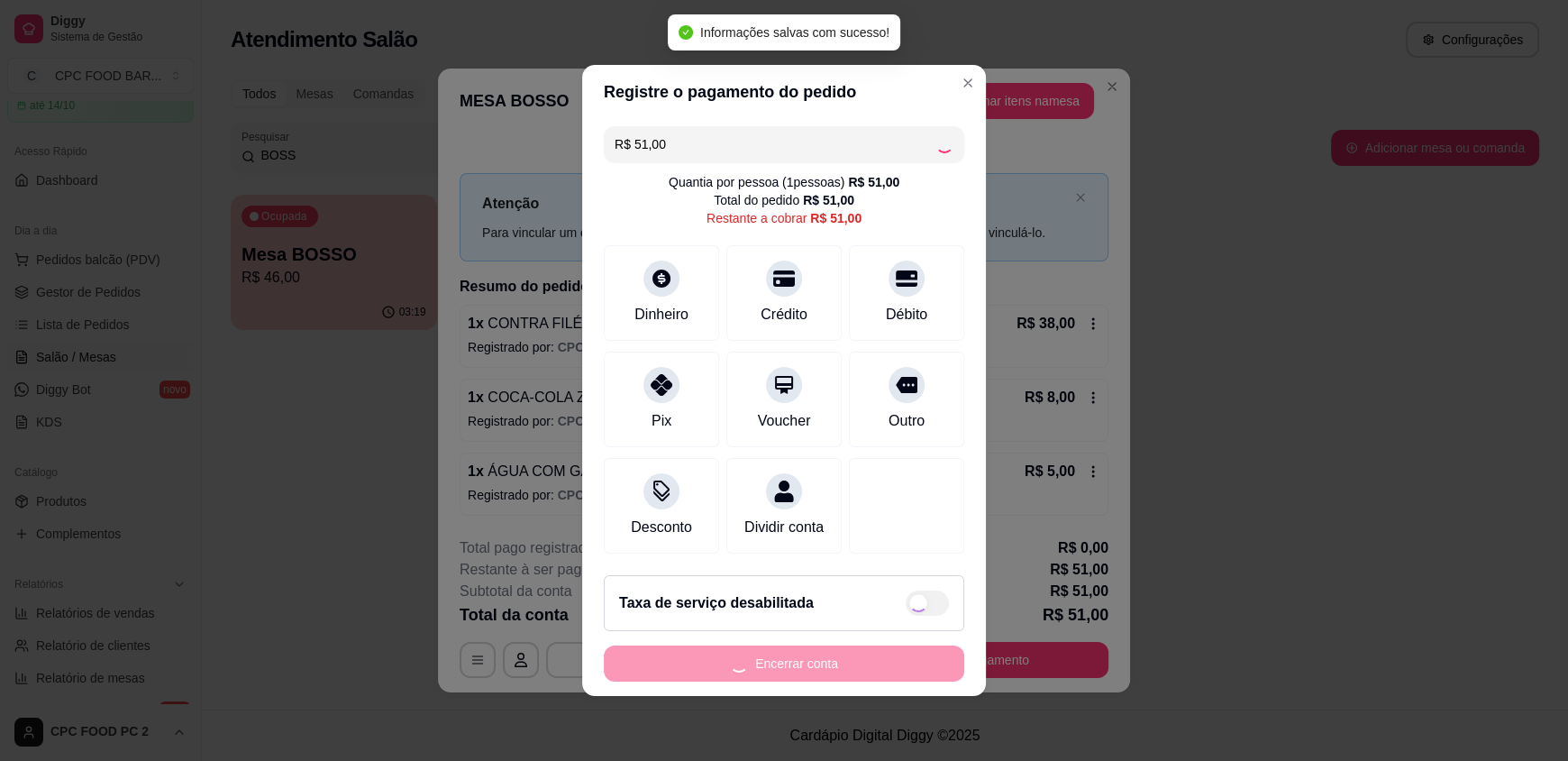
type input "R$ 0,00"
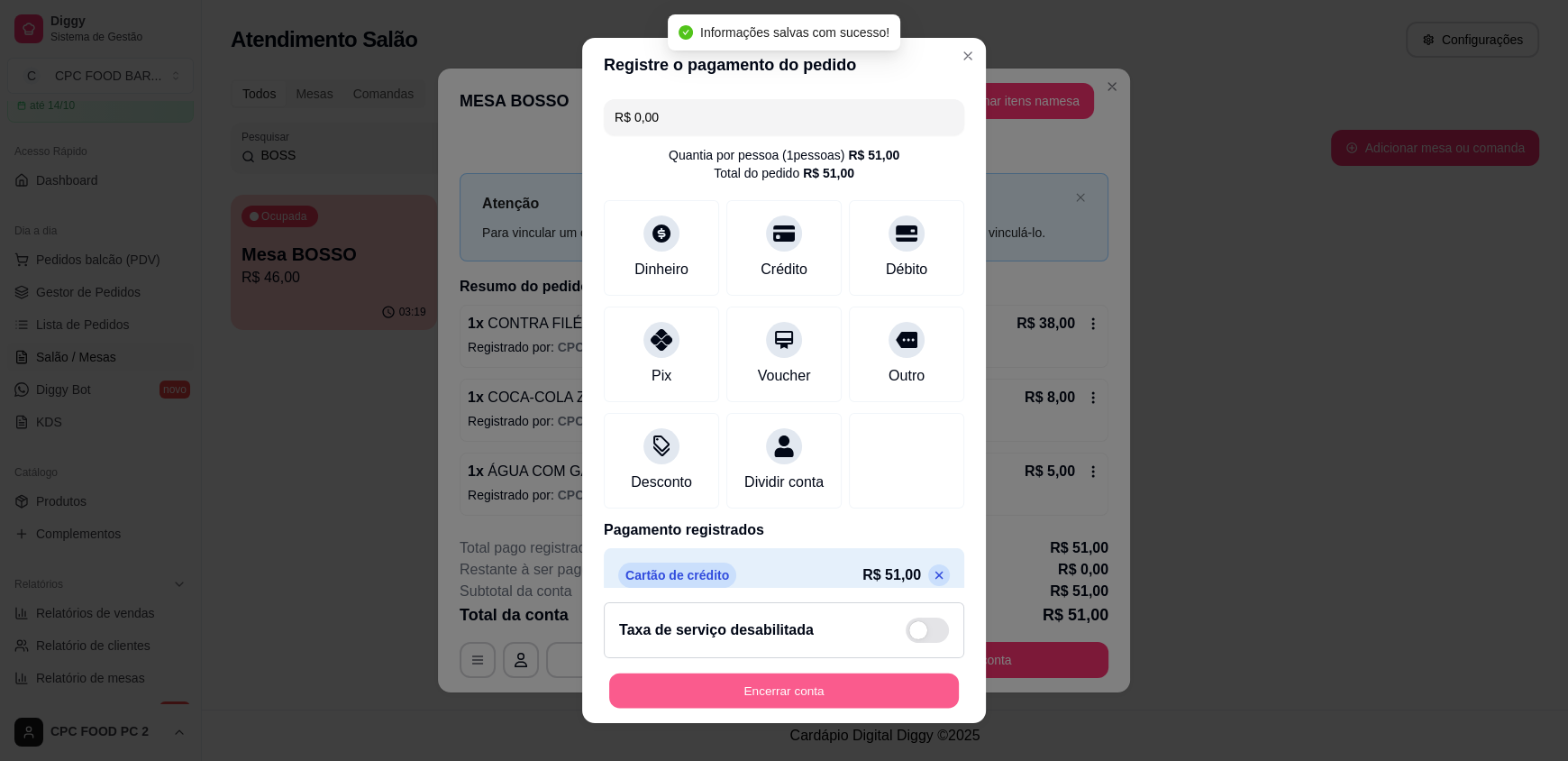
click at [817, 689] on button "Encerrar conta" at bounding box center [784, 690] width 350 height 35
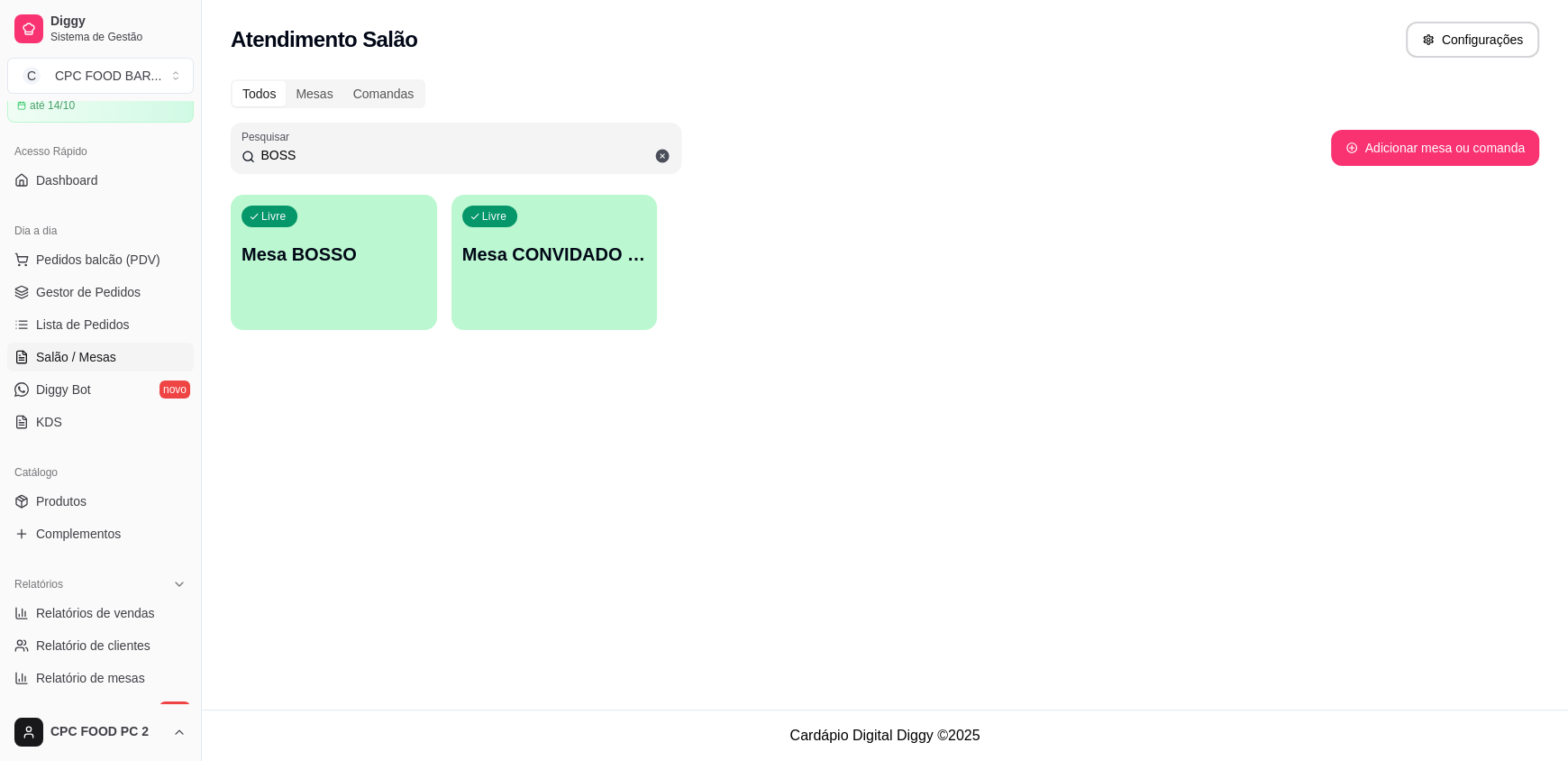
drag, startPoint x: 309, startPoint y: 146, endPoint x: 188, endPoint y: 140, distance: 121.1
click at [188, 146] on div "Diggy Sistema de Gestão C CPC FOOD BAR ... Loja aberta Plano Essencial + Mesas …" at bounding box center [784, 380] width 1568 height 761
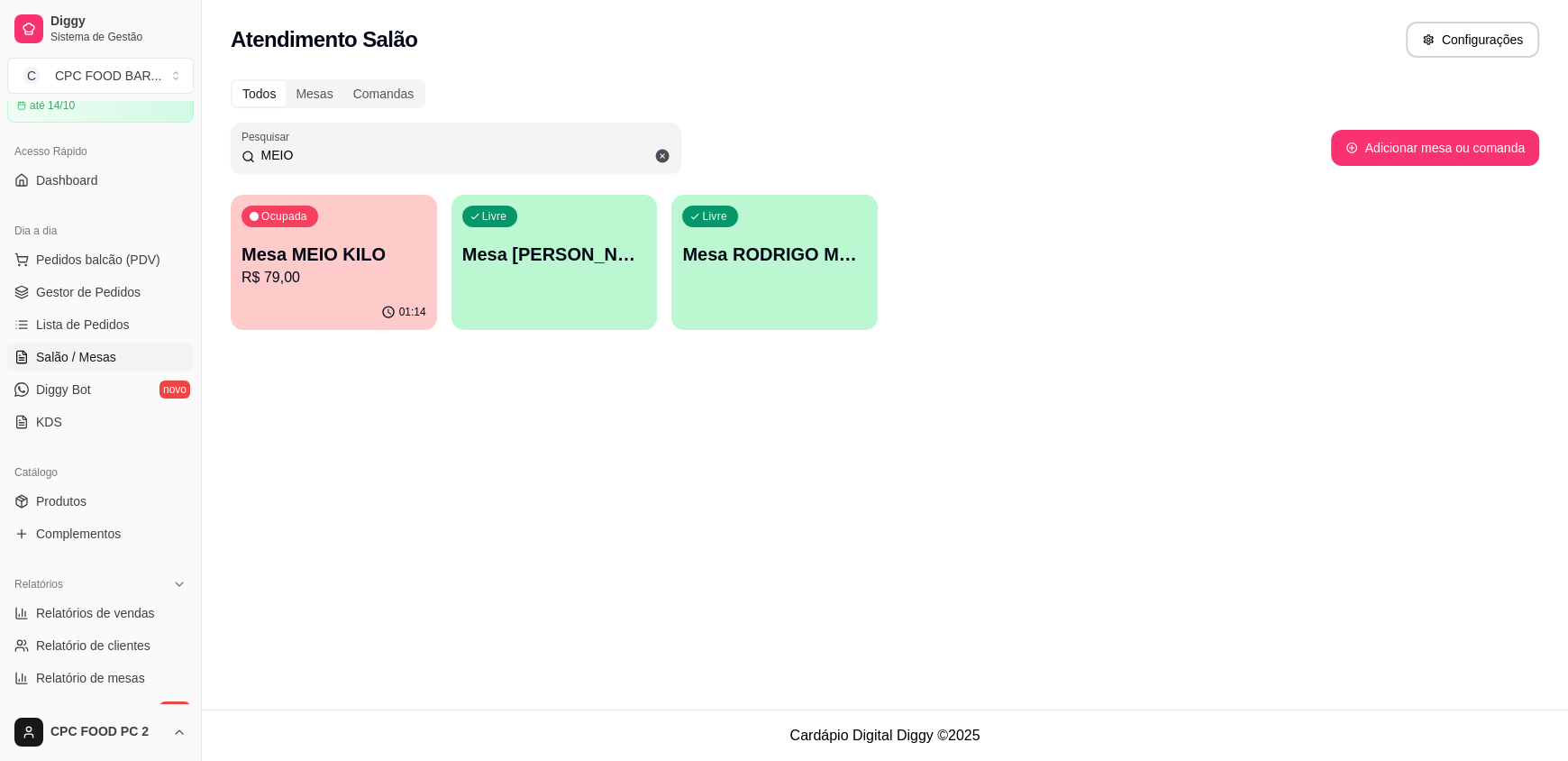
type input "MEIO"
click at [300, 285] on p "R$ 79,00" at bounding box center [334, 277] width 185 height 22
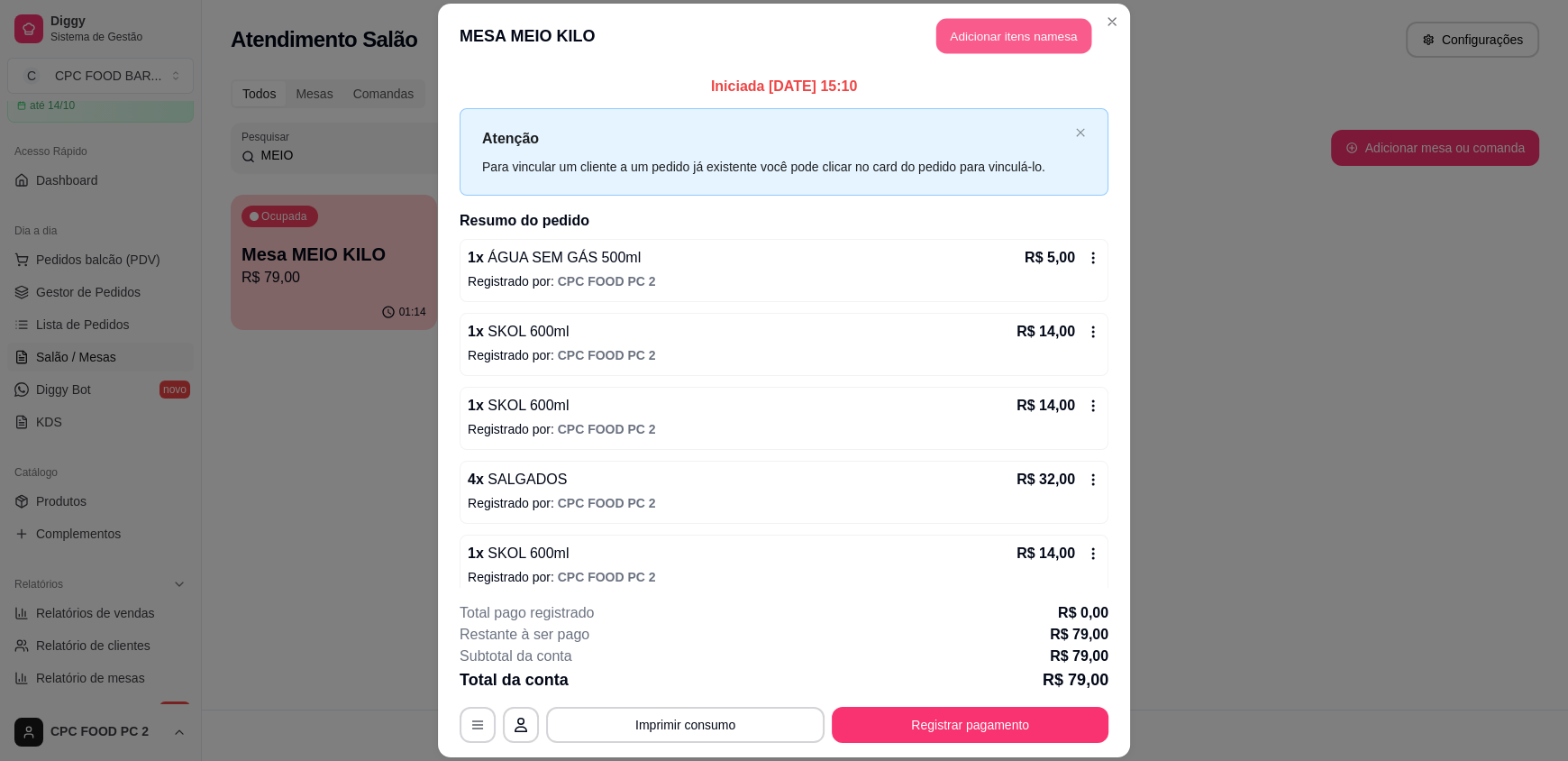
click at [971, 40] on button "Adicionar itens na mesa" at bounding box center [1013, 36] width 155 height 35
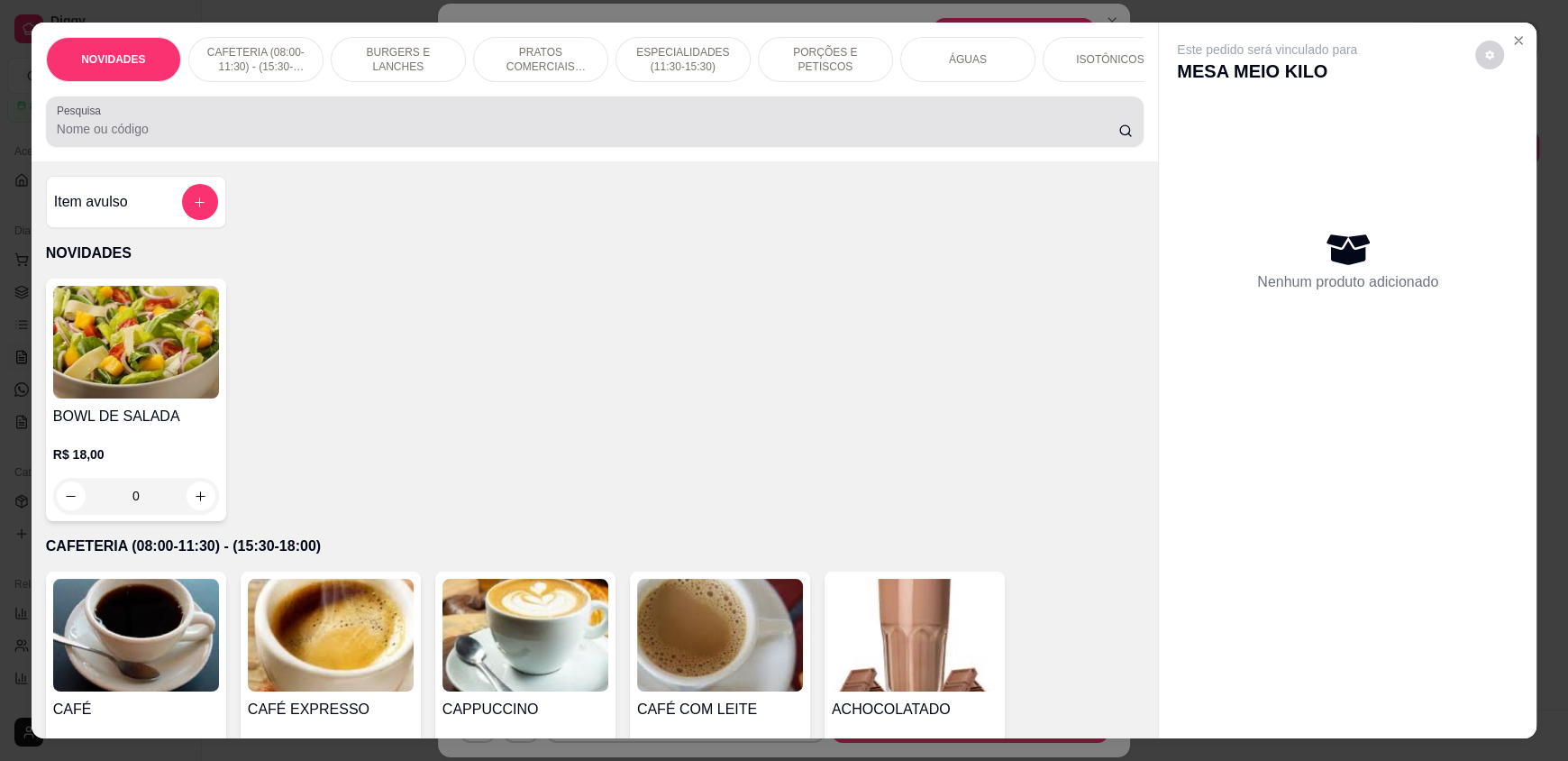
click at [400, 132] on div at bounding box center [595, 122] width 1076 height 36
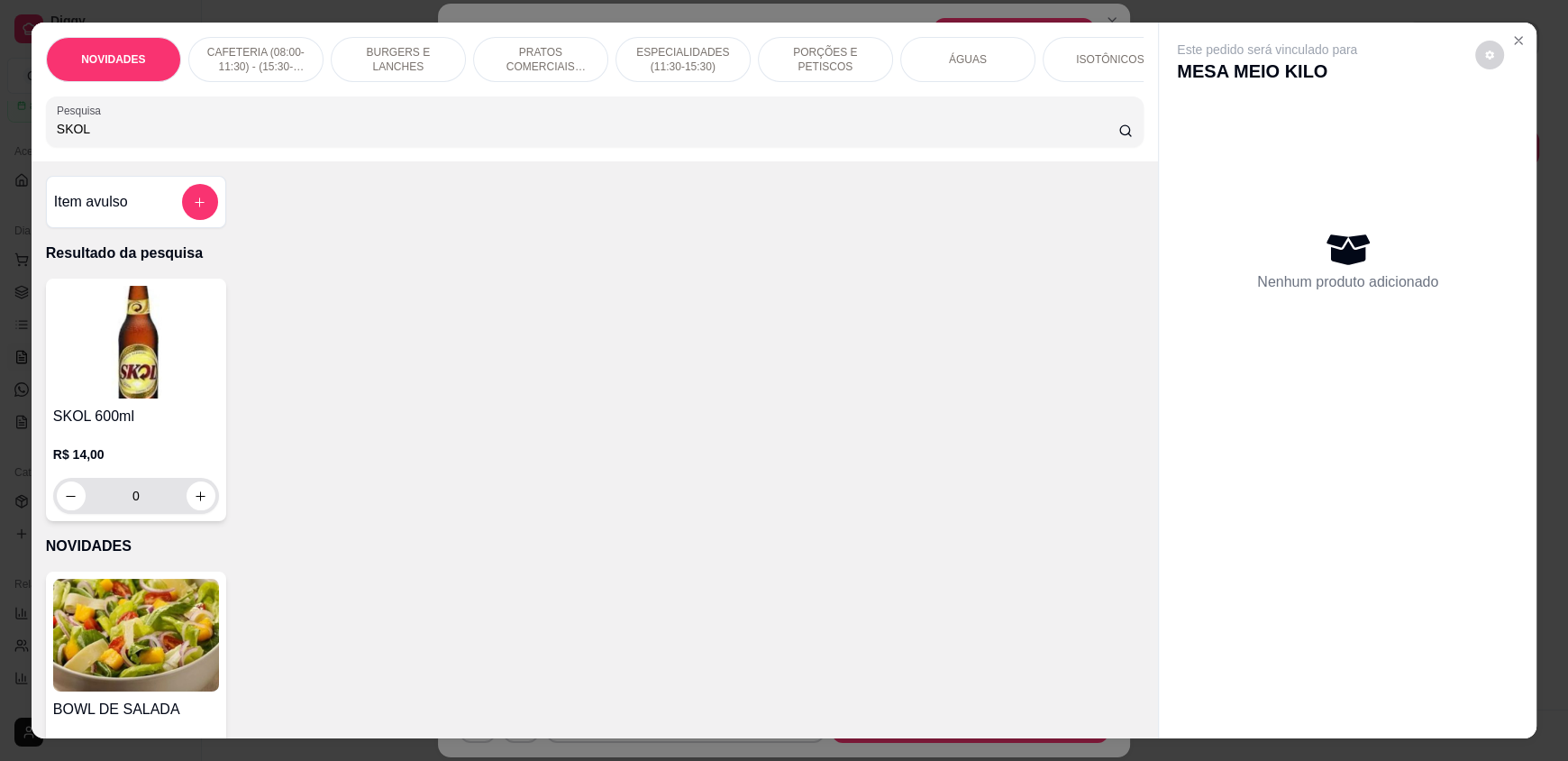
type input "SKOL"
click at [193, 501] on button "increase-product-quantity" at bounding box center [200, 496] width 28 height 28
type input "1"
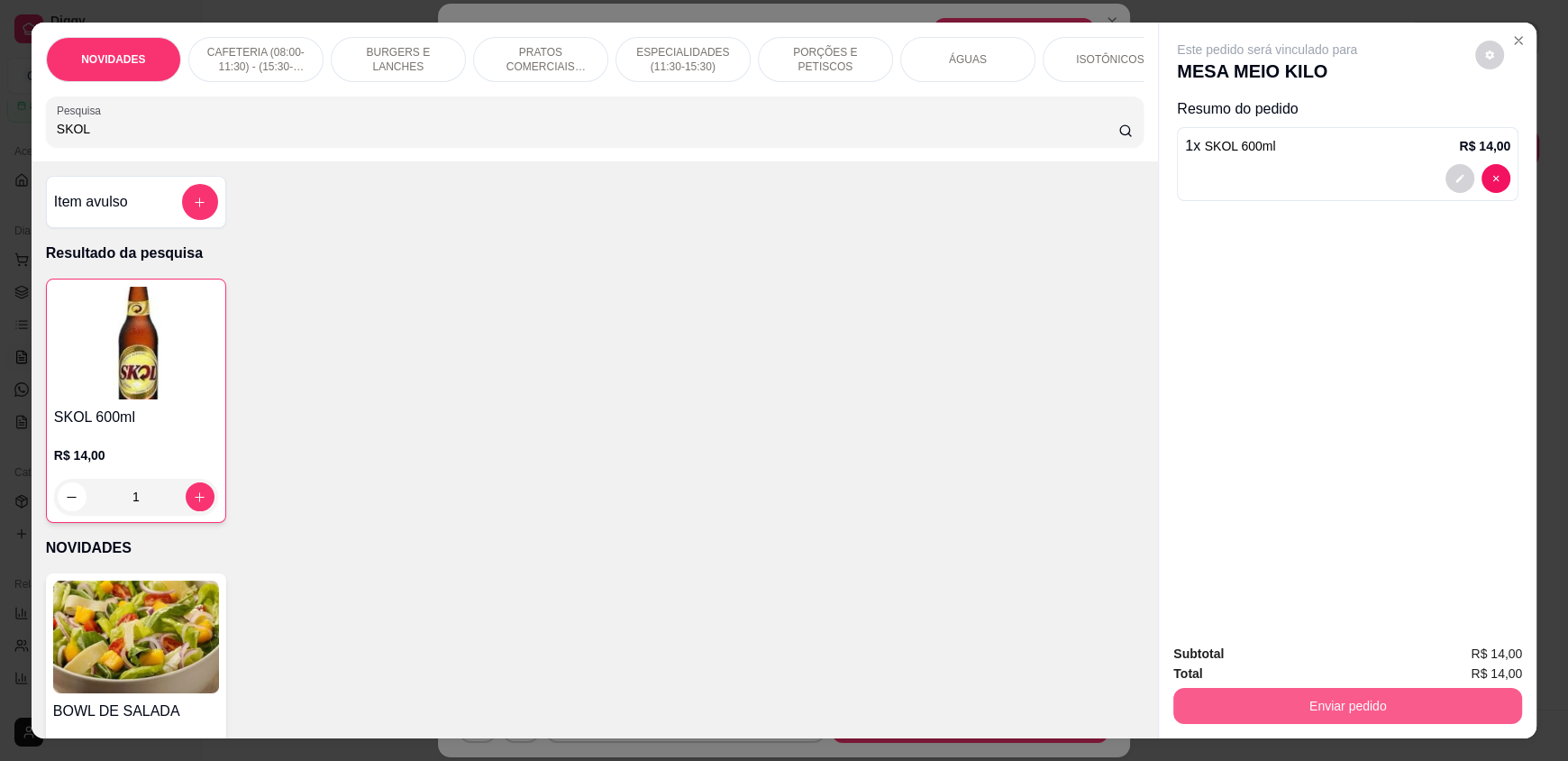
click at [1322, 699] on button "Enviar pedido" at bounding box center [1347, 706] width 349 height 36
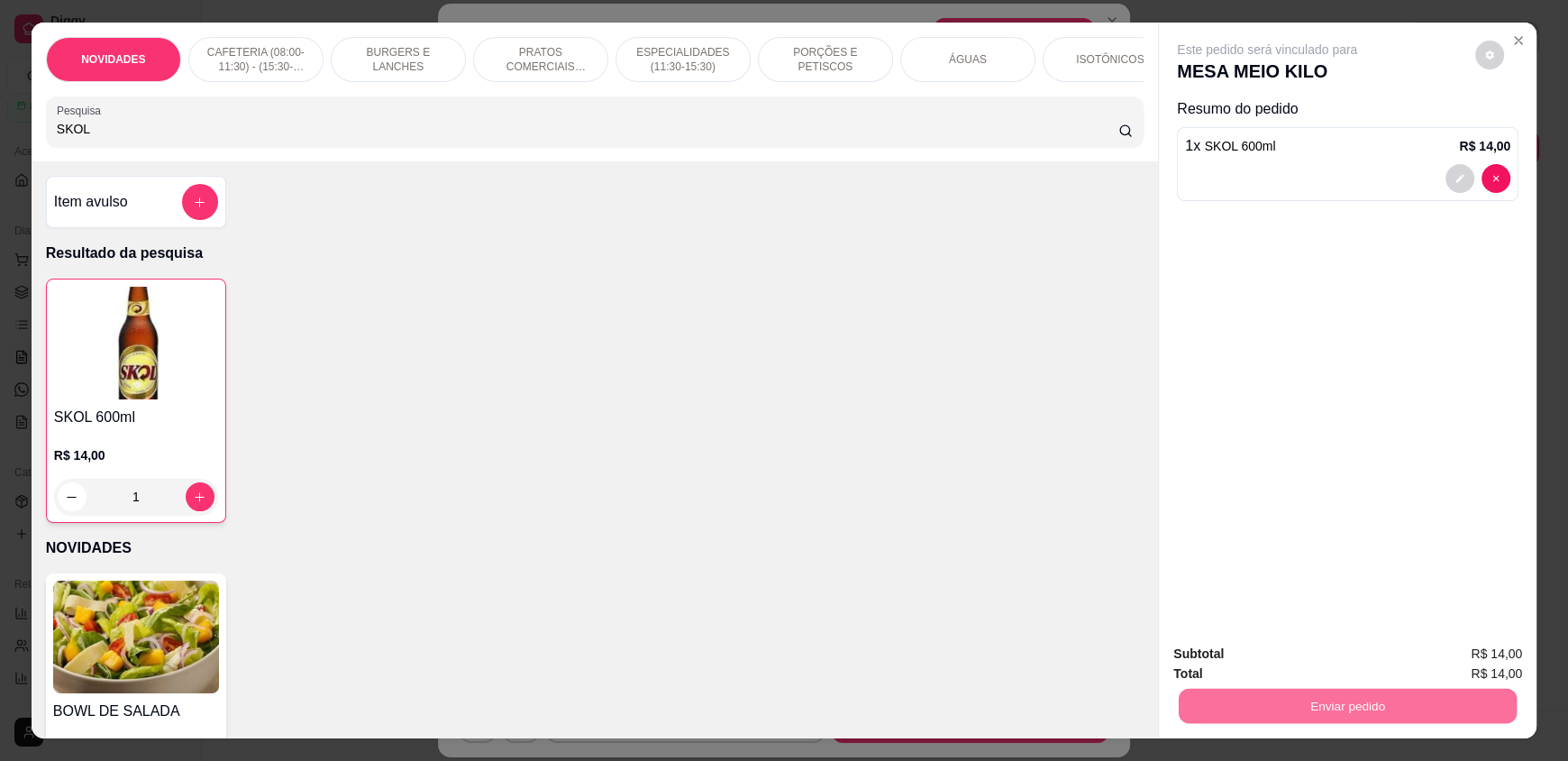
click at [1474, 655] on button "Enviar pedido" at bounding box center [1476, 660] width 99 height 33
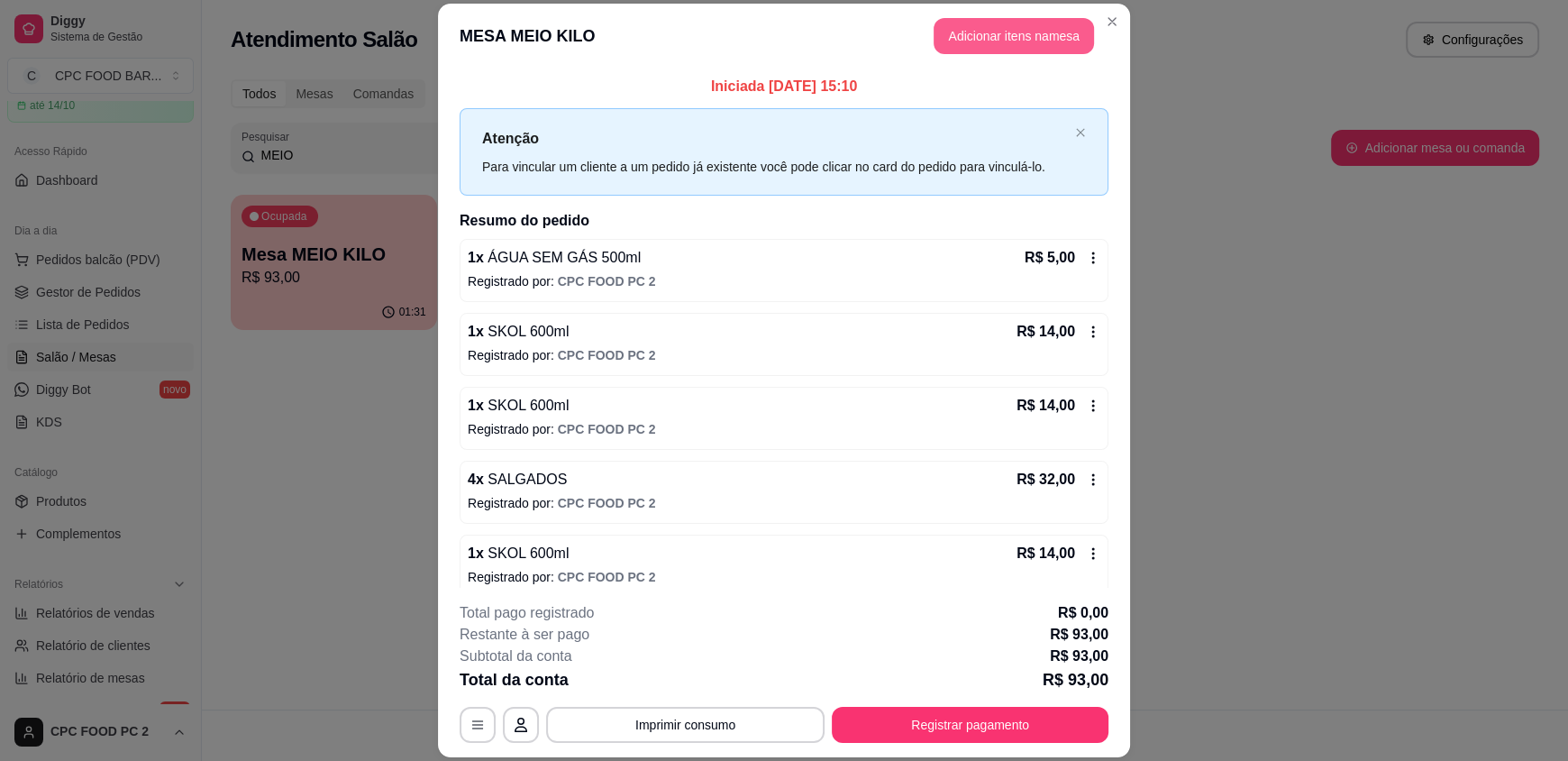
click at [955, 26] on button "Adicionar itens na mesa" at bounding box center [1013, 36] width 161 height 36
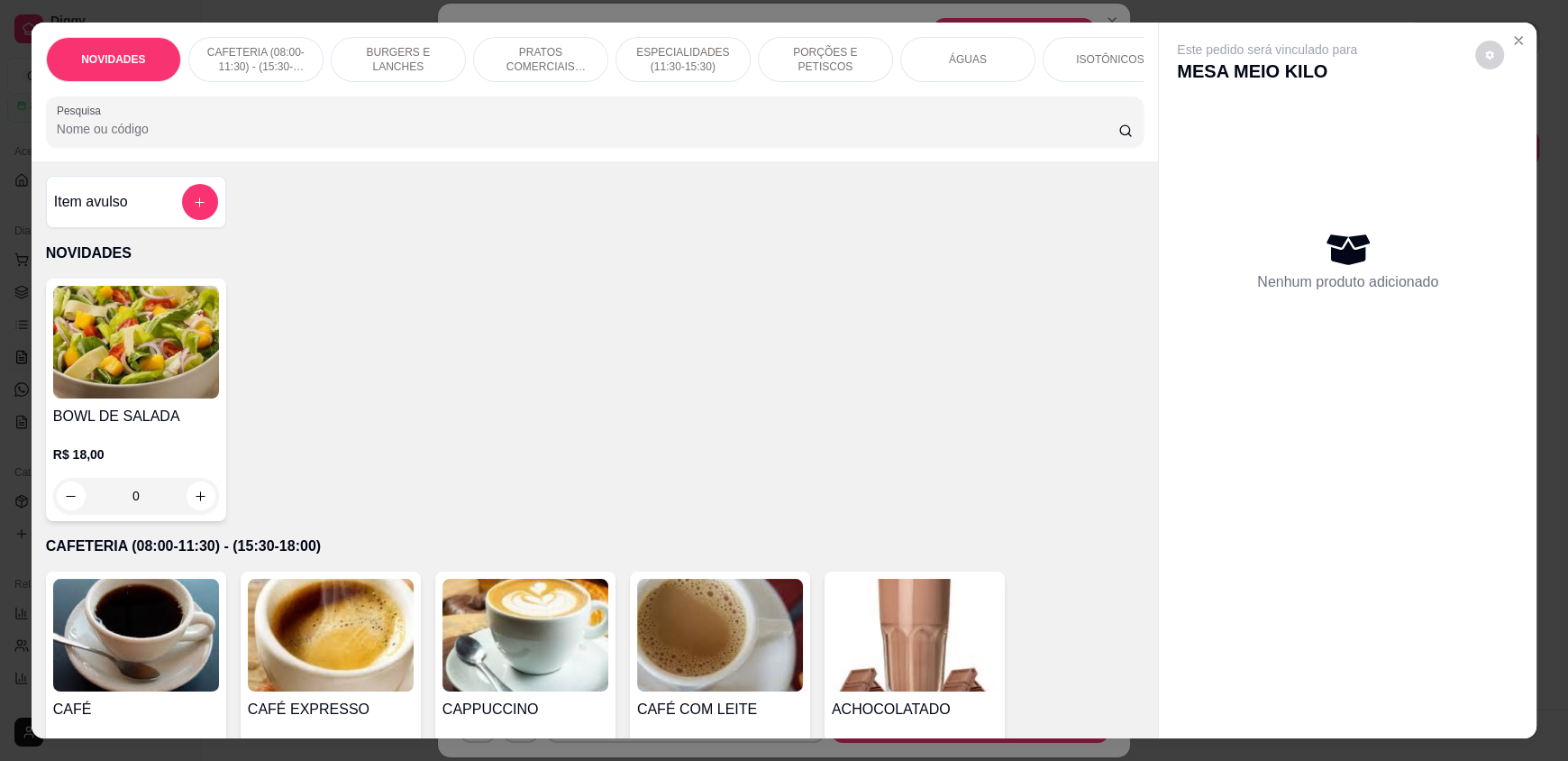
click at [457, 138] on input "Pesquisa" at bounding box center [588, 128] width 1063 height 18
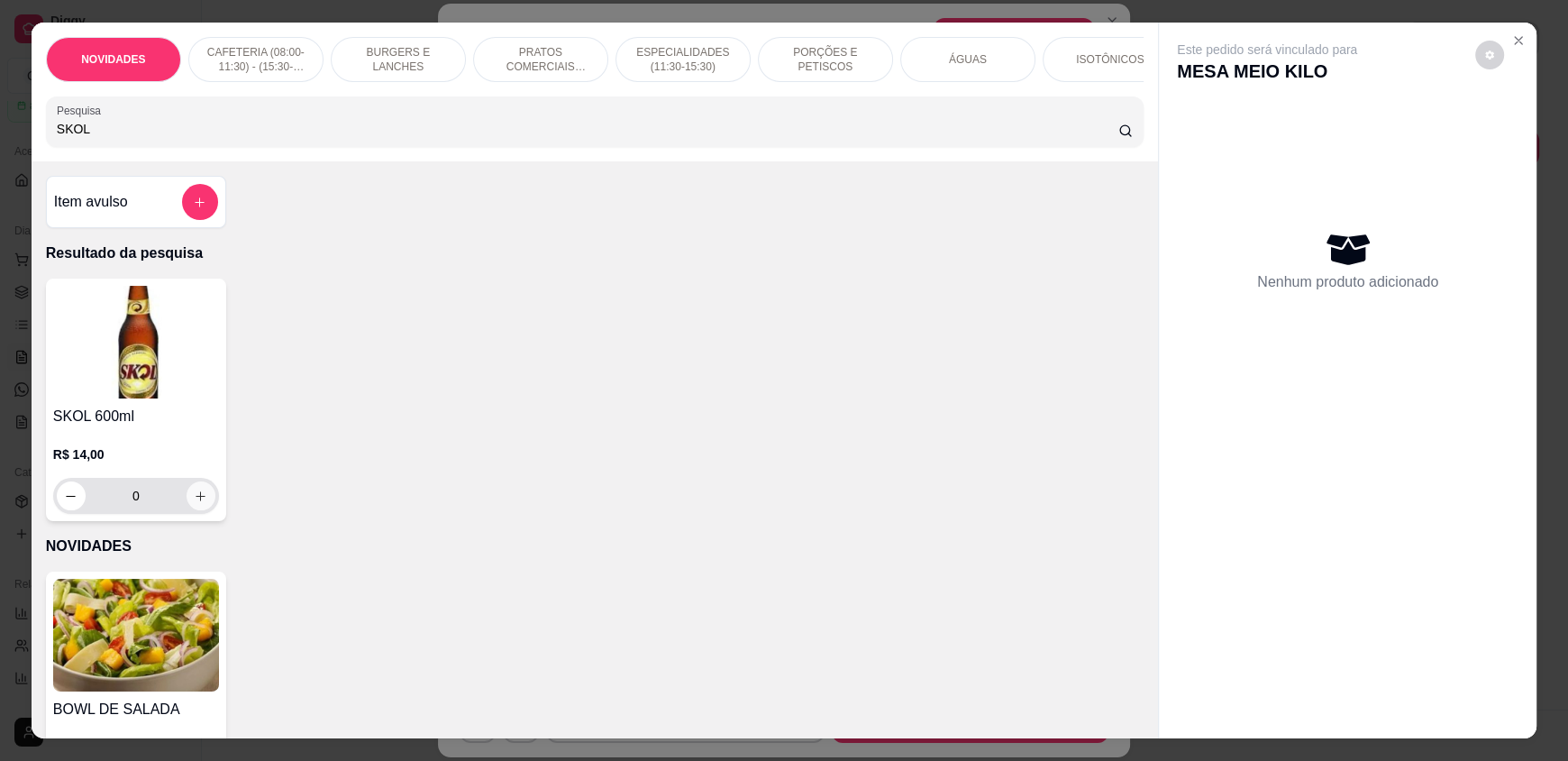
type input "SKOL"
click at [198, 503] on icon "increase-product-quantity" at bounding box center [201, 496] width 13 height 13
type input "1"
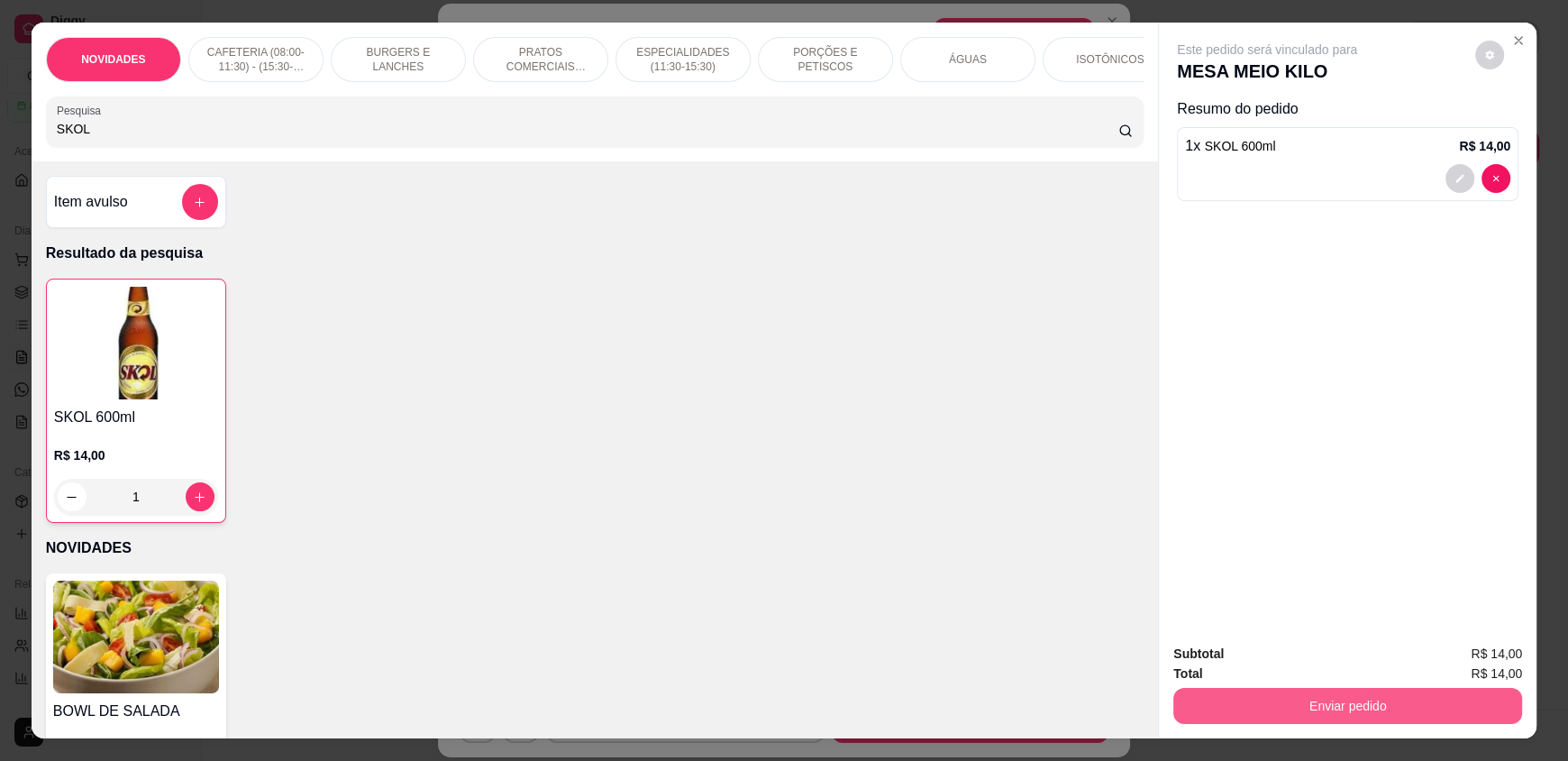
click at [1372, 707] on button "Enviar pedido" at bounding box center [1347, 706] width 349 height 36
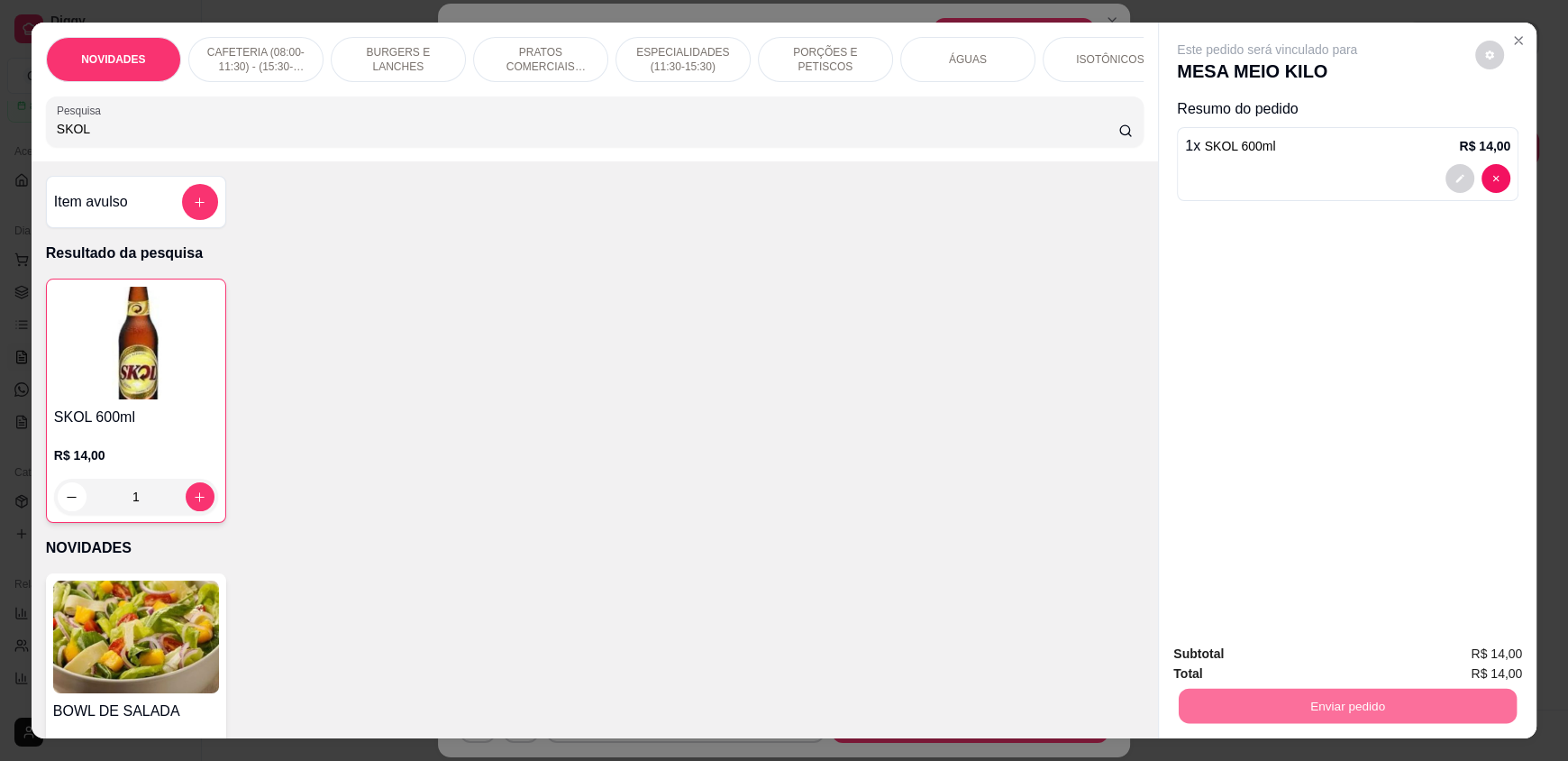
click at [1483, 669] on button "Enviar pedido" at bounding box center [1475, 661] width 102 height 34
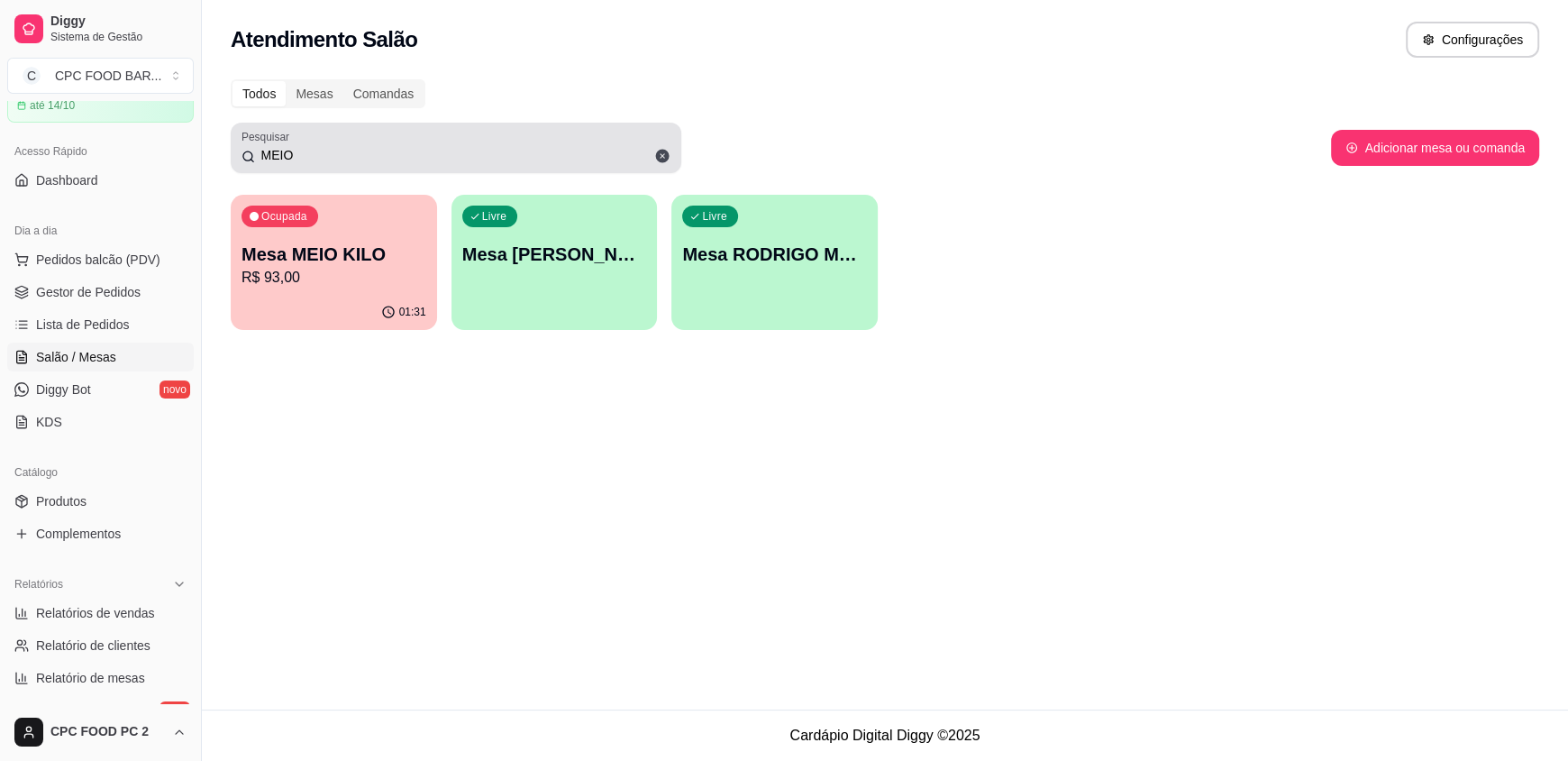
click at [297, 155] on input "MEIO" at bounding box center [462, 154] width 416 height 18
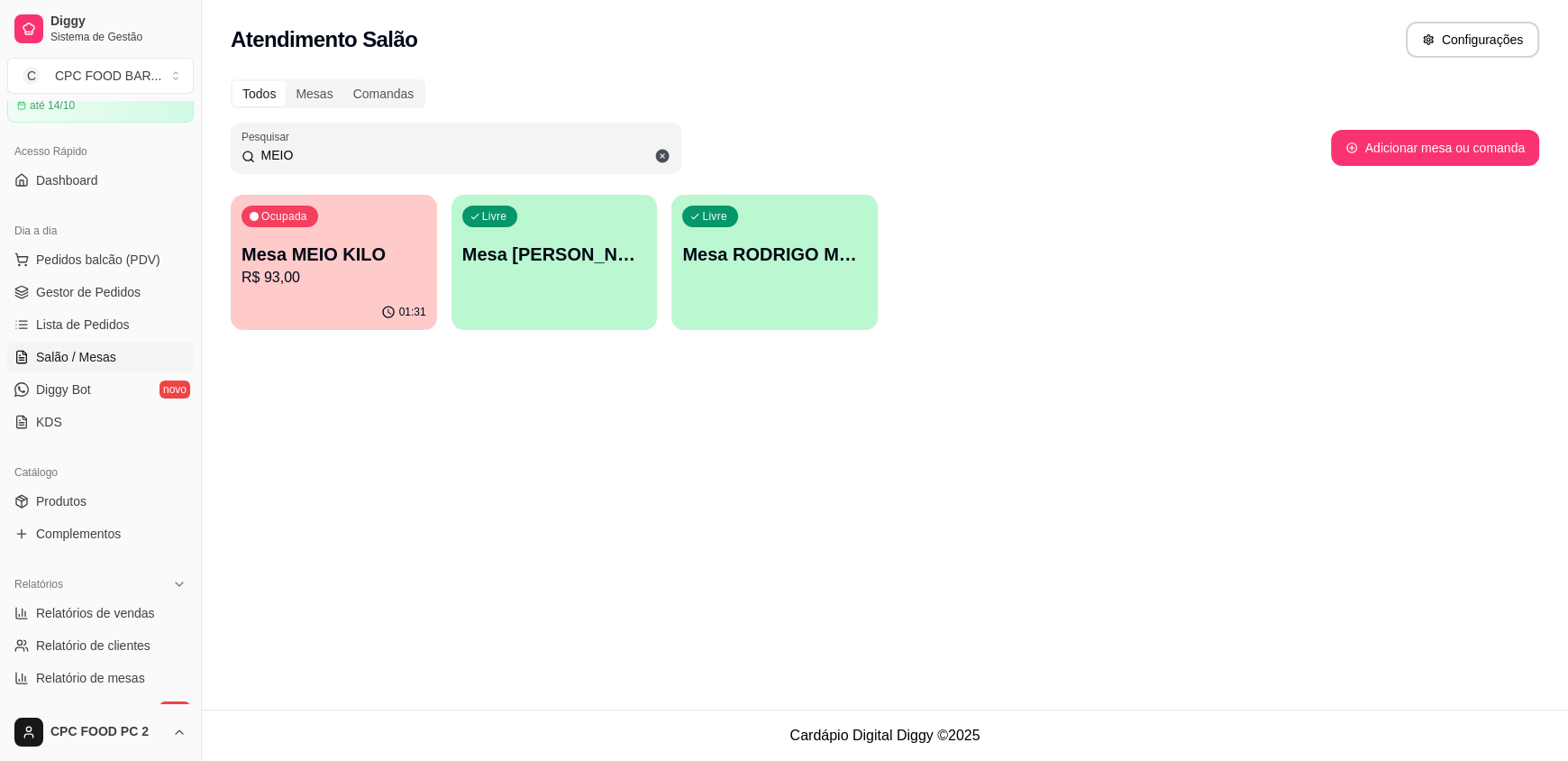
click at [297, 154] on input "MEIO" at bounding box center [462, 154] width 416 height 18
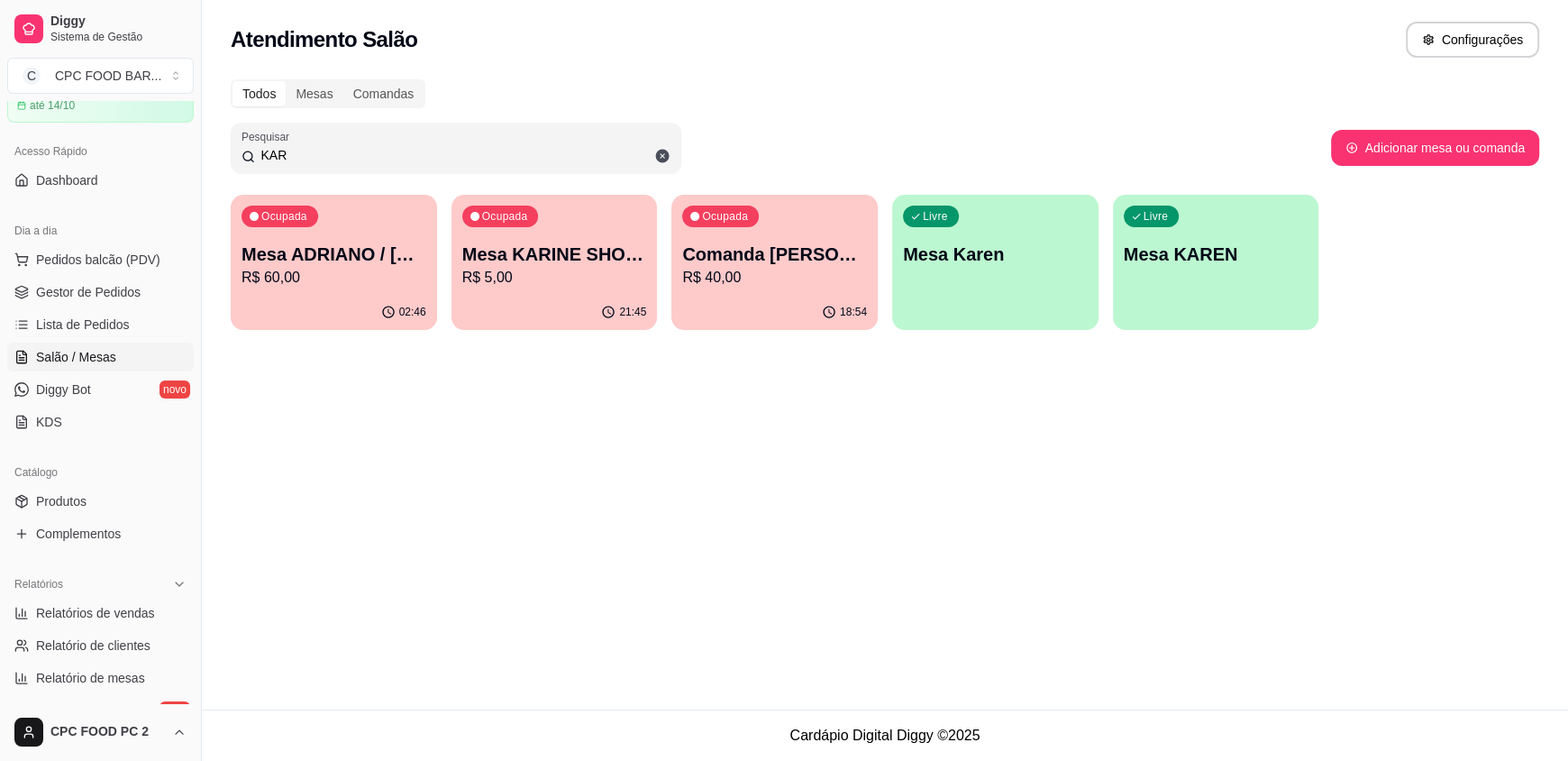
type input "KAR"
click at [310, 293] on button "Ocupada Mesa ADRIANO / KAREN 3940 R$ 60,00 02:46" at bounding box center [334, 263] width 206 height 135
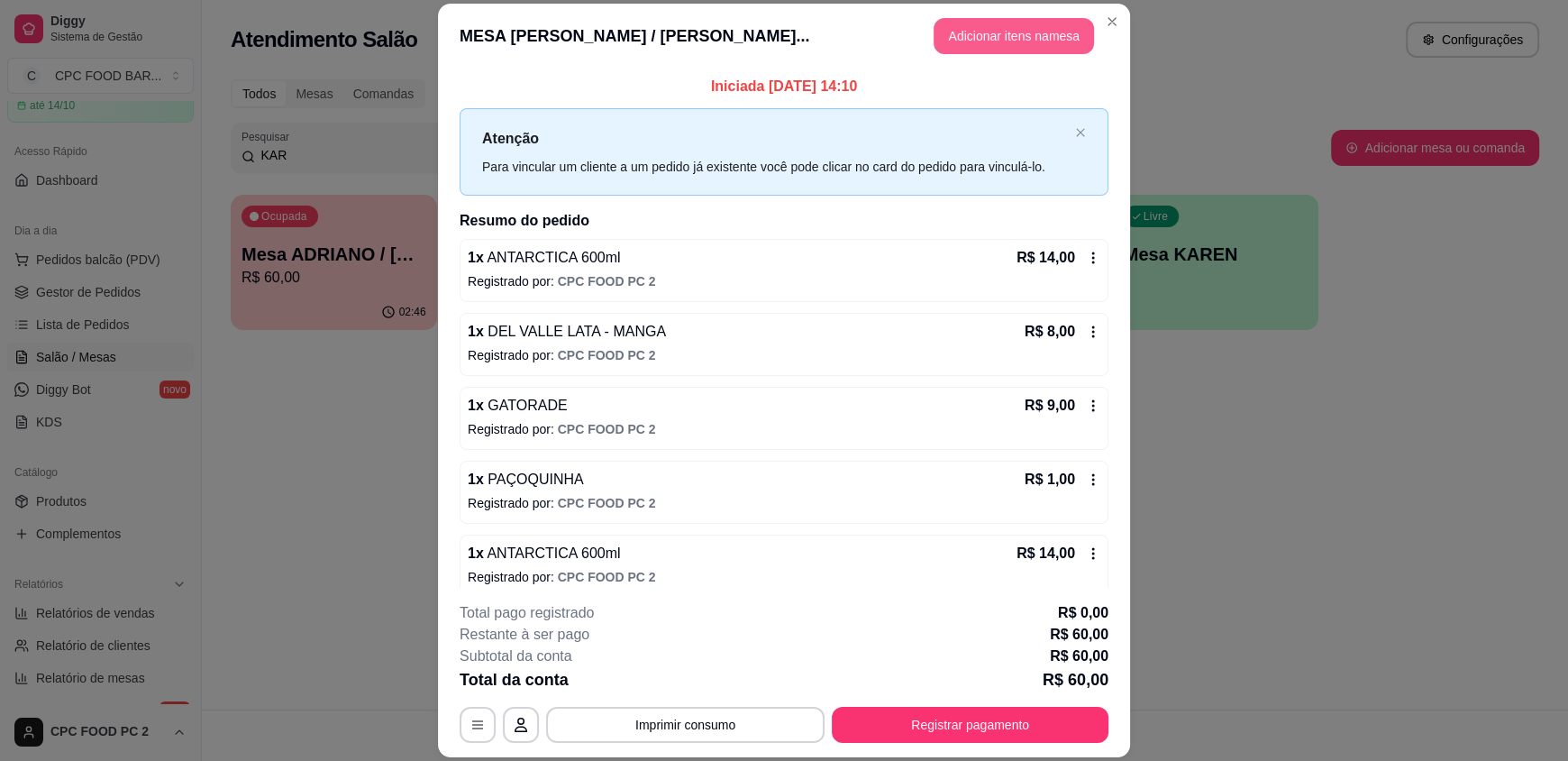
click at [998, 33] on button "Adicionar itens na mesa" at bounding box center [1013, 36] width 161 height 36
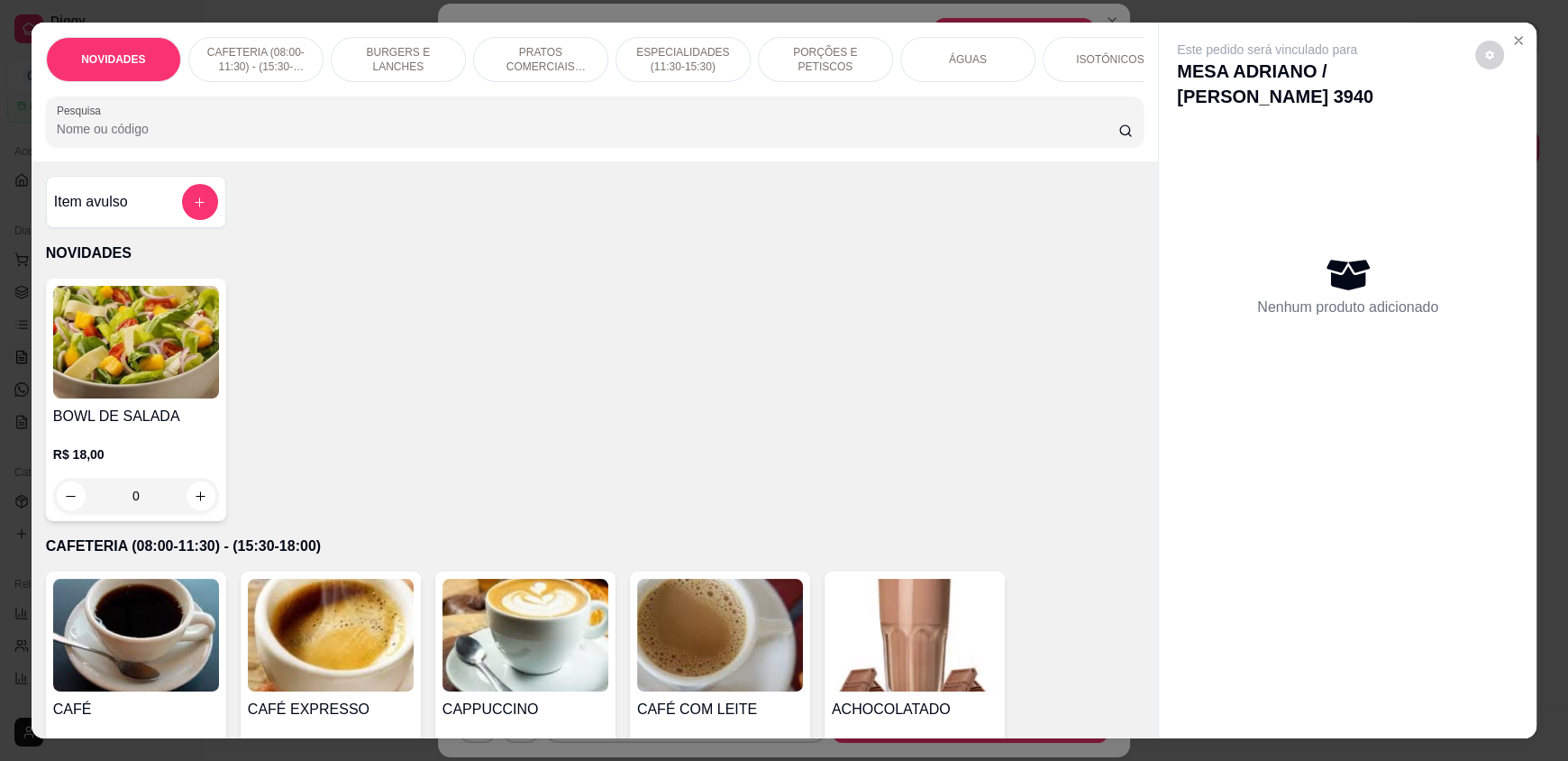
click at [564, 138] on input "Pesquisa" at bounding box center [588, 128] width 1063 height 18
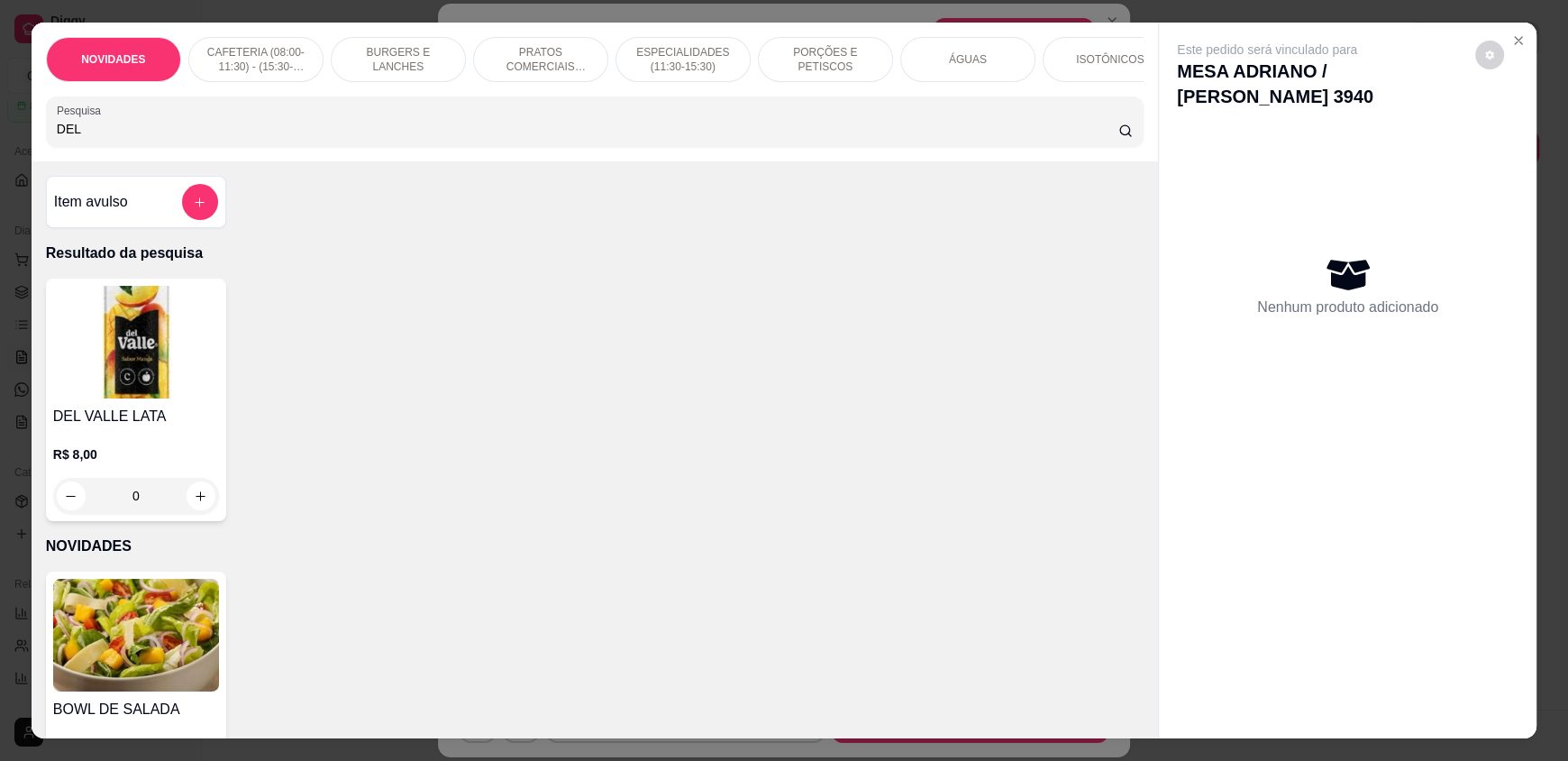
type input "DEL"
click at [187, 514] on div "0" at bounding box center [136, 496] width 166 height 36
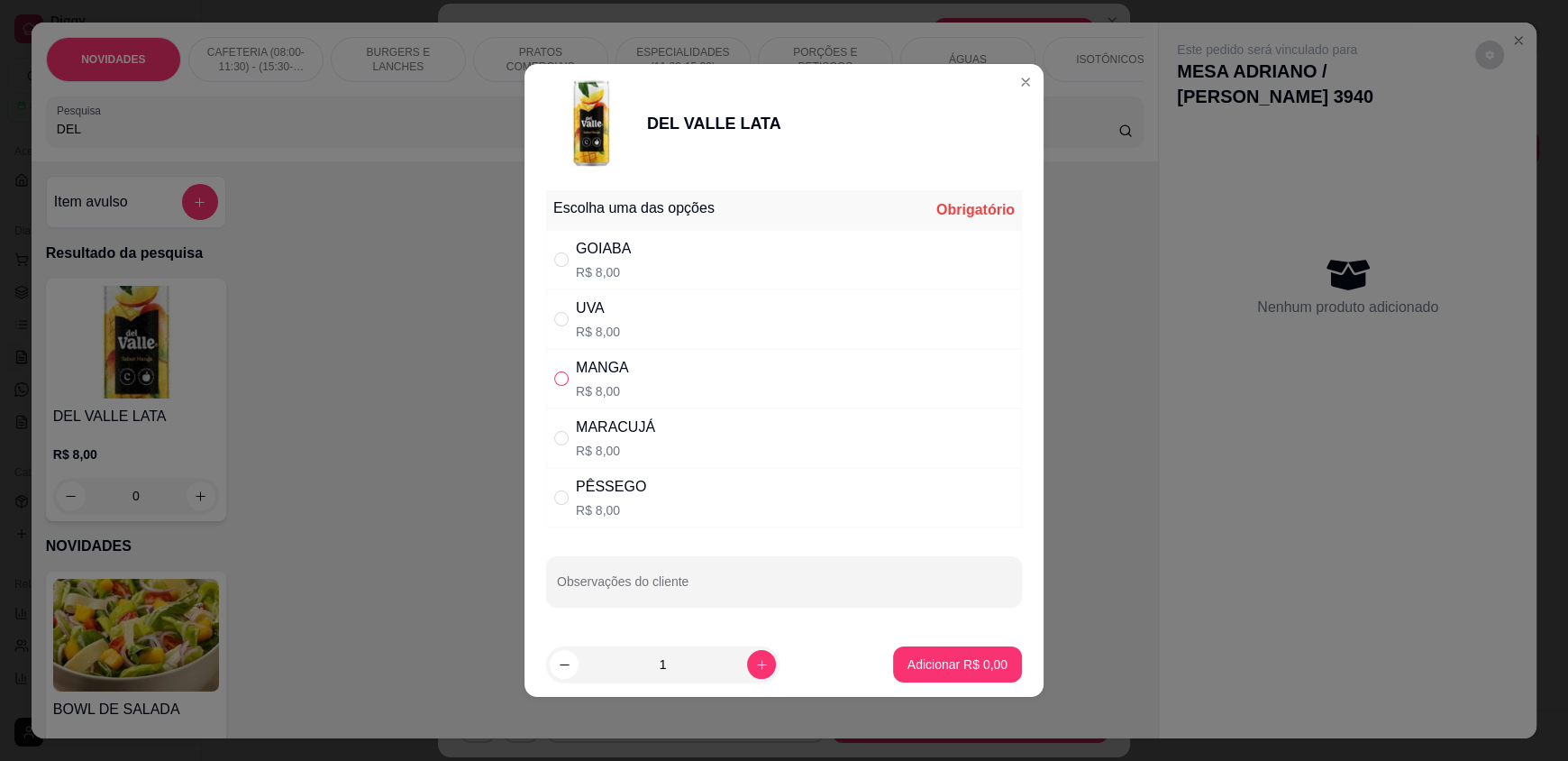
drag, startPoint x: 563, startPoint y: 369, endPoint x: 562, endPoint y: 385, distance: 16.0
click at [563, 371] on label "" at bounding box center [561, 378] width 14 height 20
radio input "true"
click at [926, 666] on p "Adicionar R$ 8,00" at bounding box center [957, 664] width 100 height 18
type input "1"
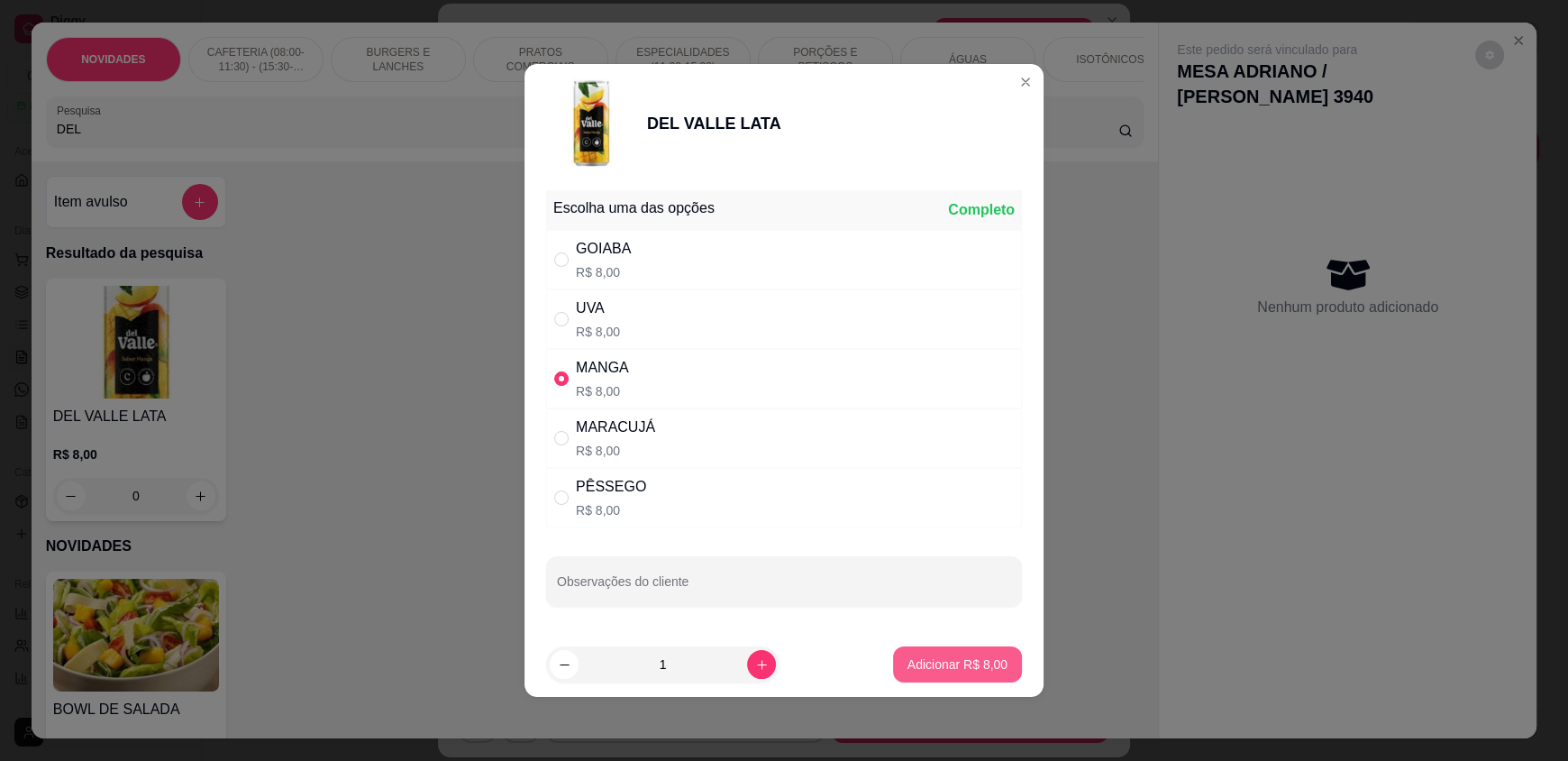
type input "1"
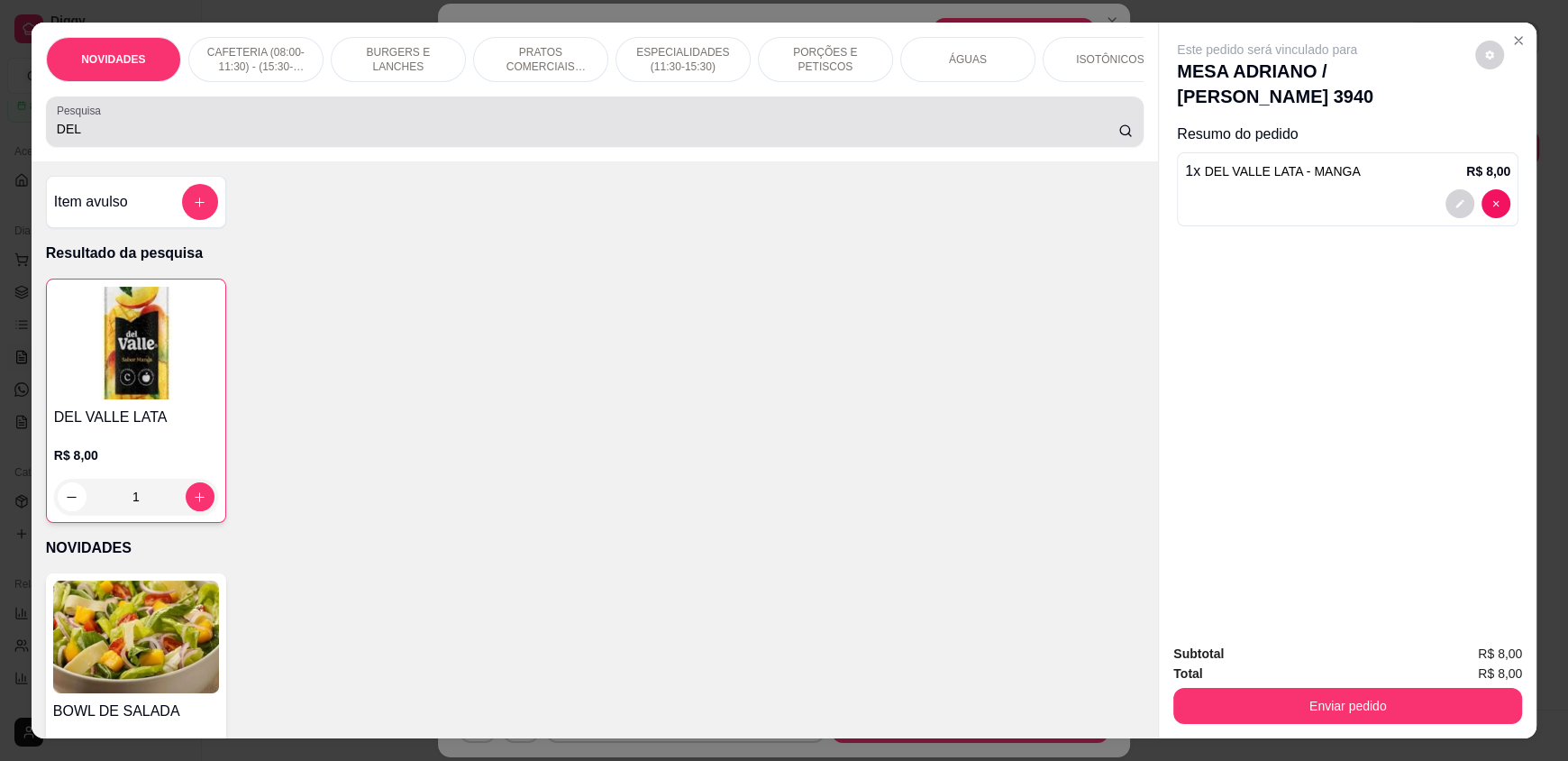
click at [159, 138] on input "DEL" at bounding box center [588, 128] width 1063 height 18
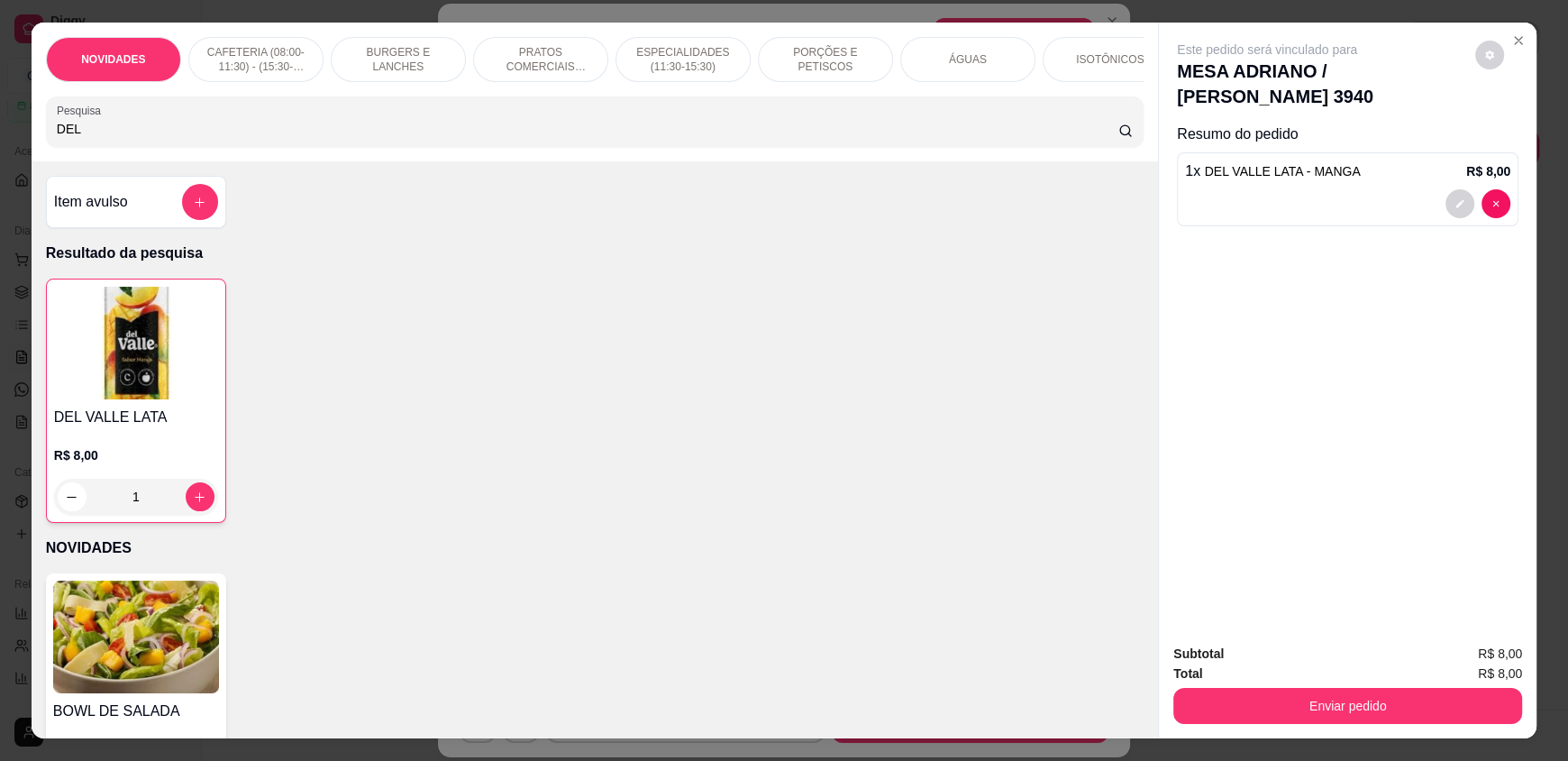
click at [159, 138] on input "DEL" at bounding box center [588, 128] width 1063 height 18
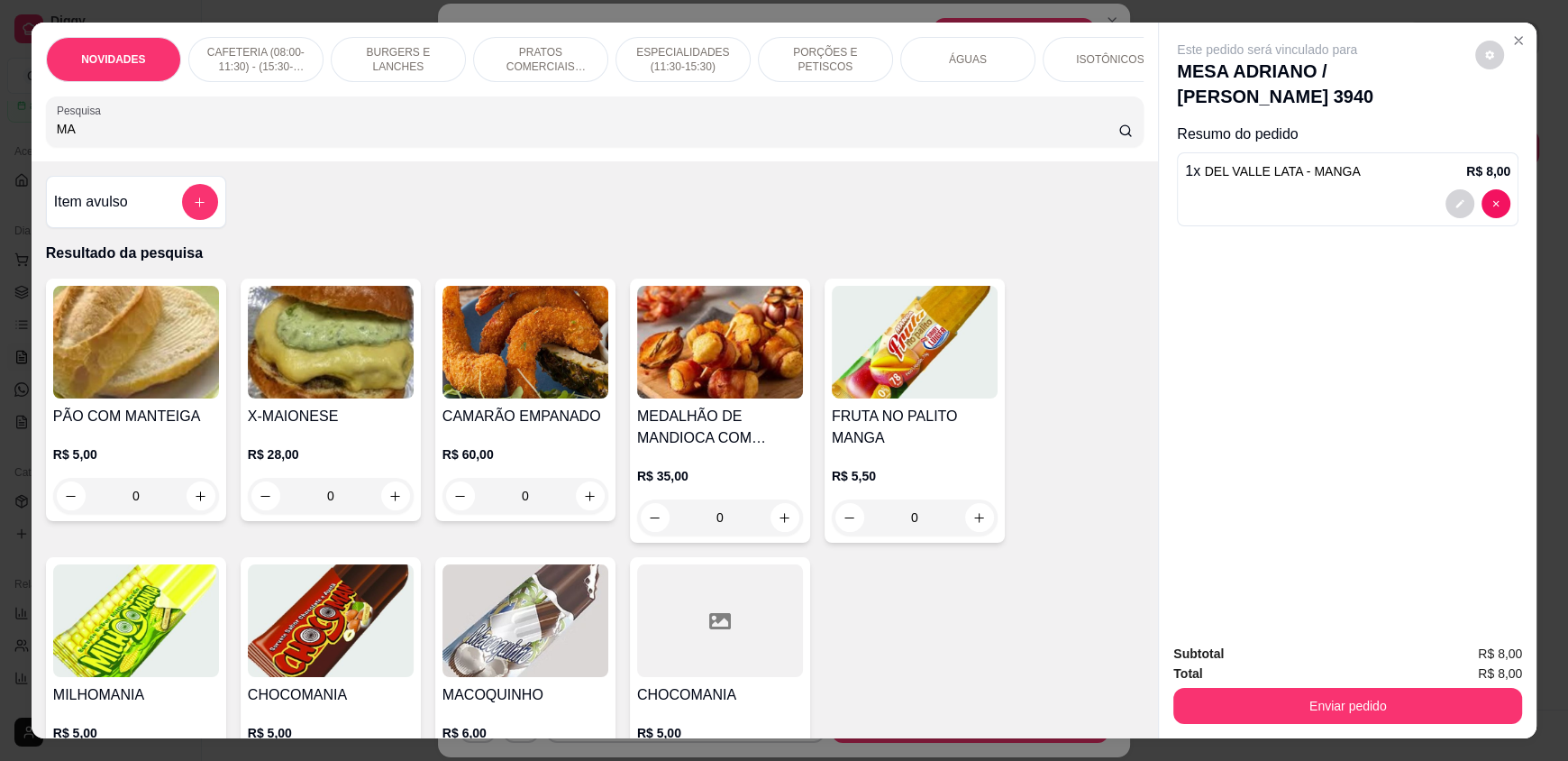
type input "M"
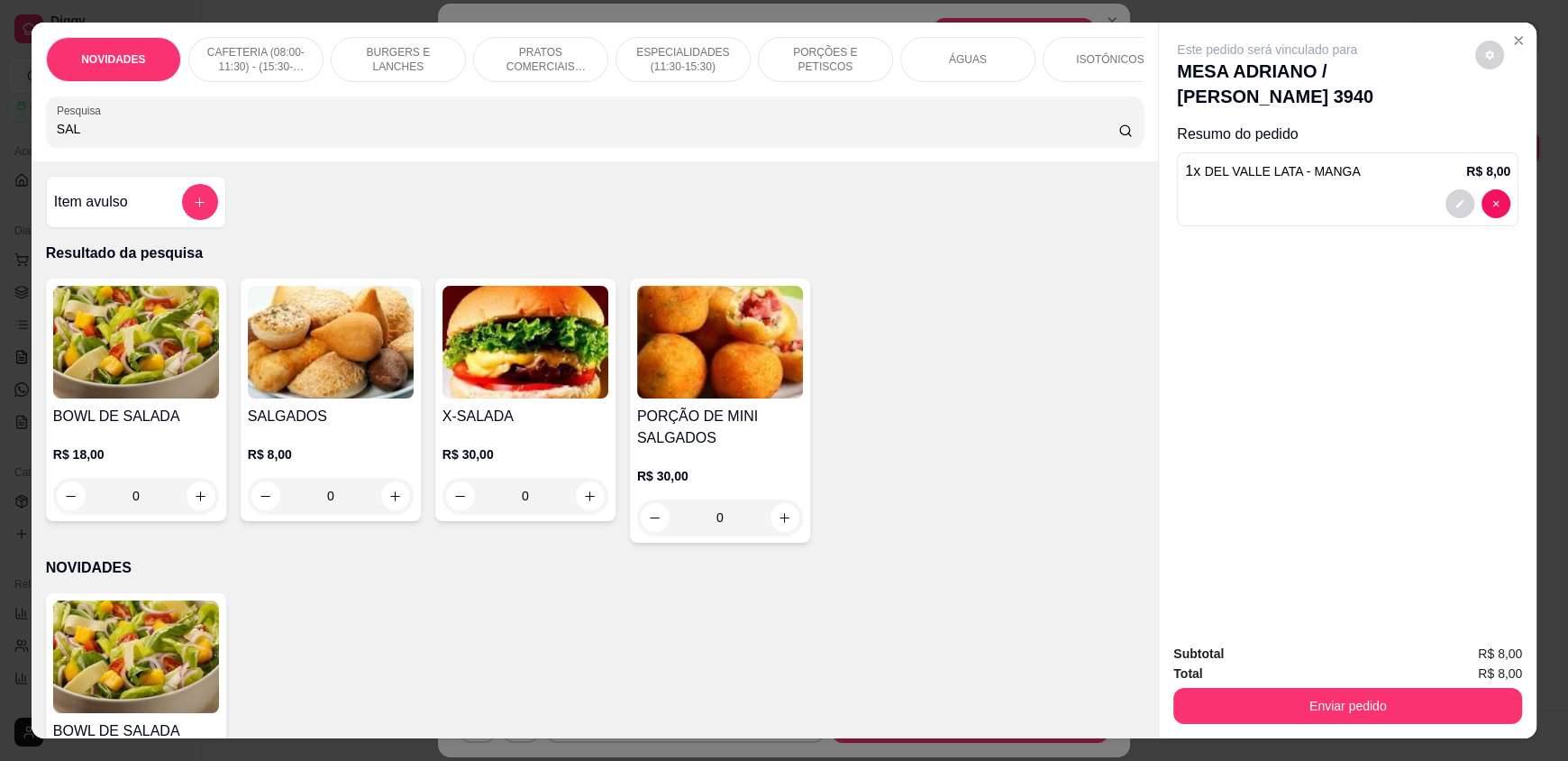
type input "SALG"
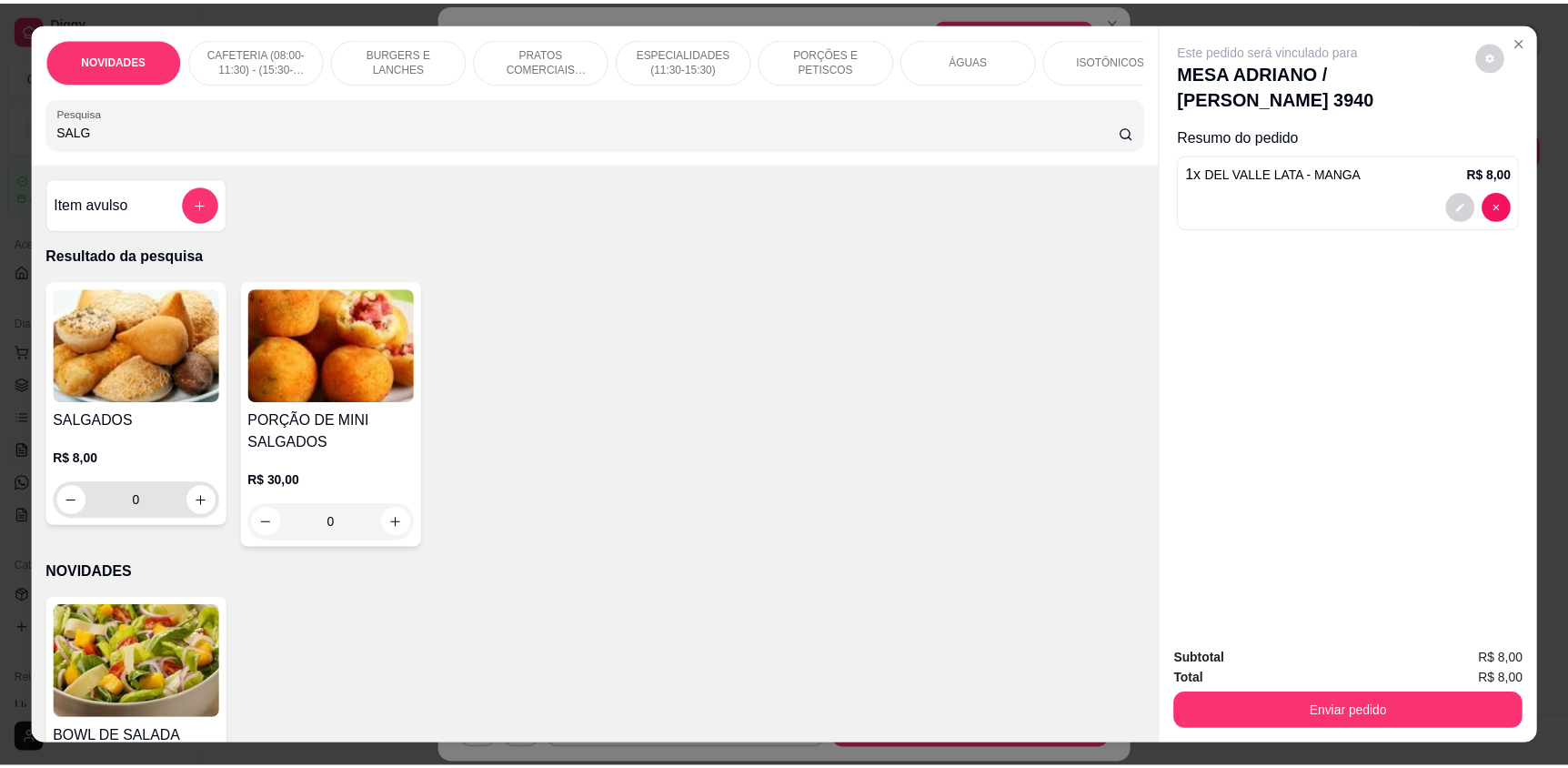
scroll to position [90, 0]
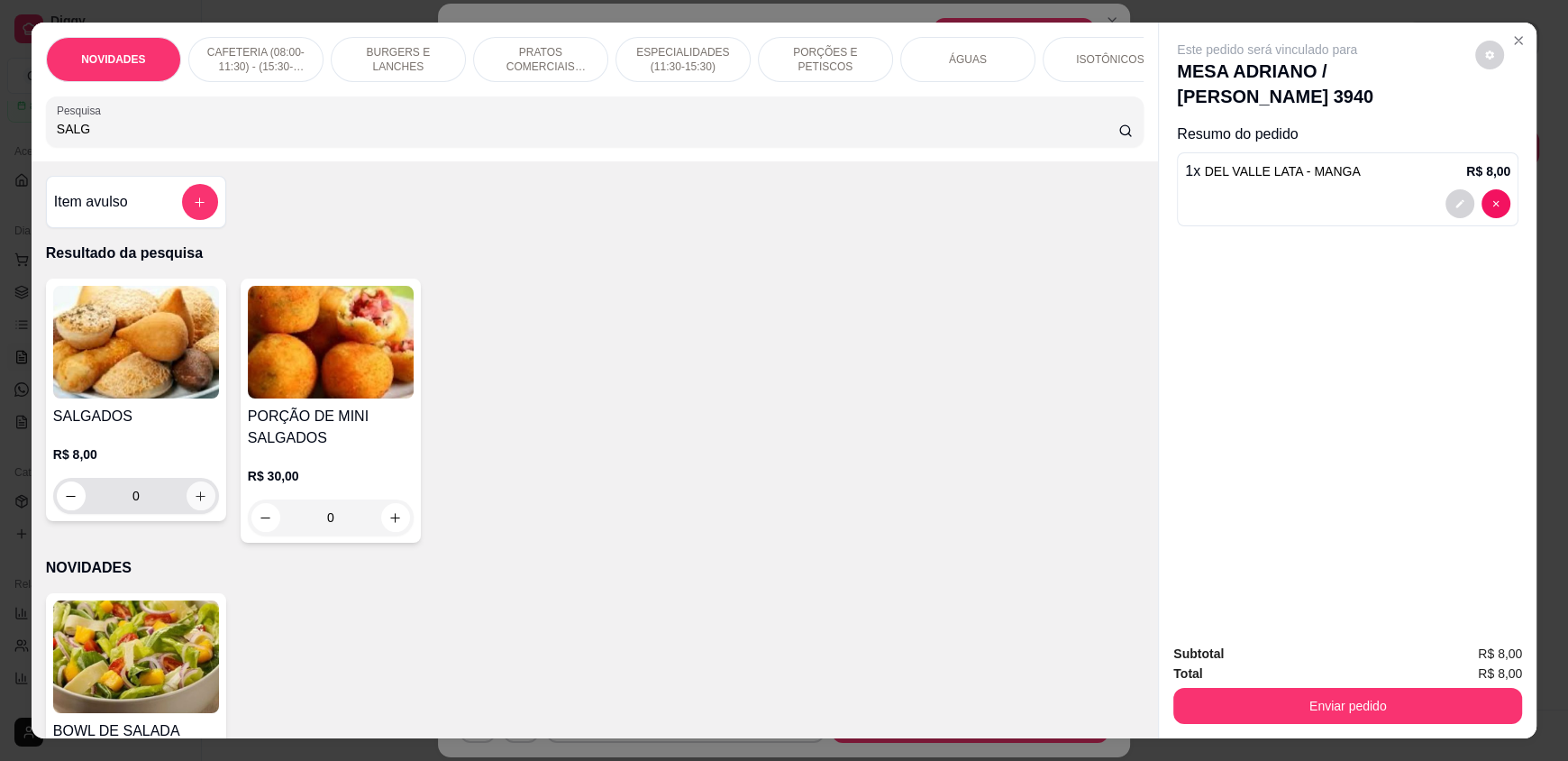
type input "SALG"
click at [194, 503] on icon "increase-product-quantity" at bounding box center [201, 496] width 13 height 13
type input "1"
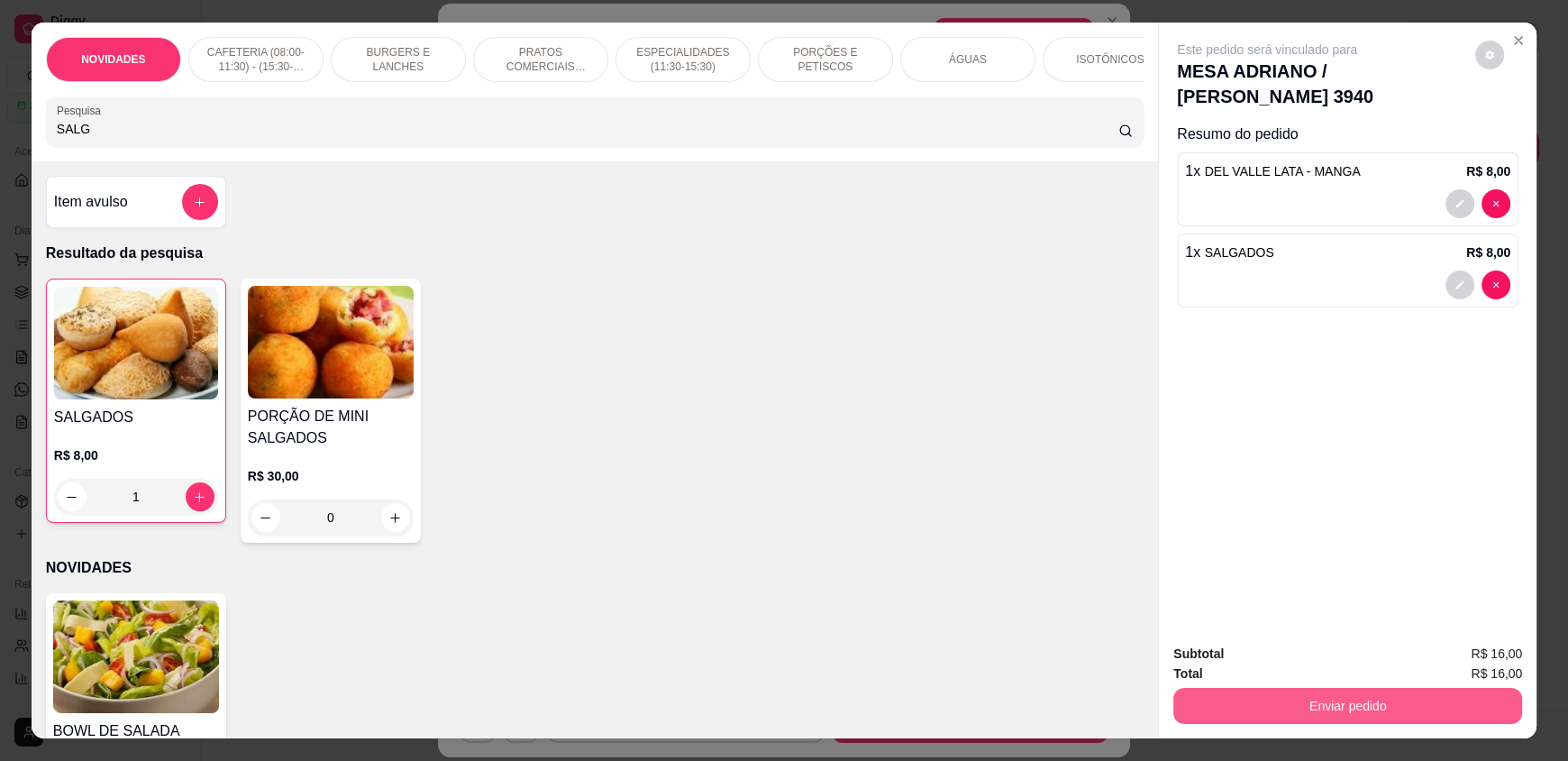
click at [1403, 690] on button "Enviar pedido" at bounding box center [1347, 706] width 349 height 36
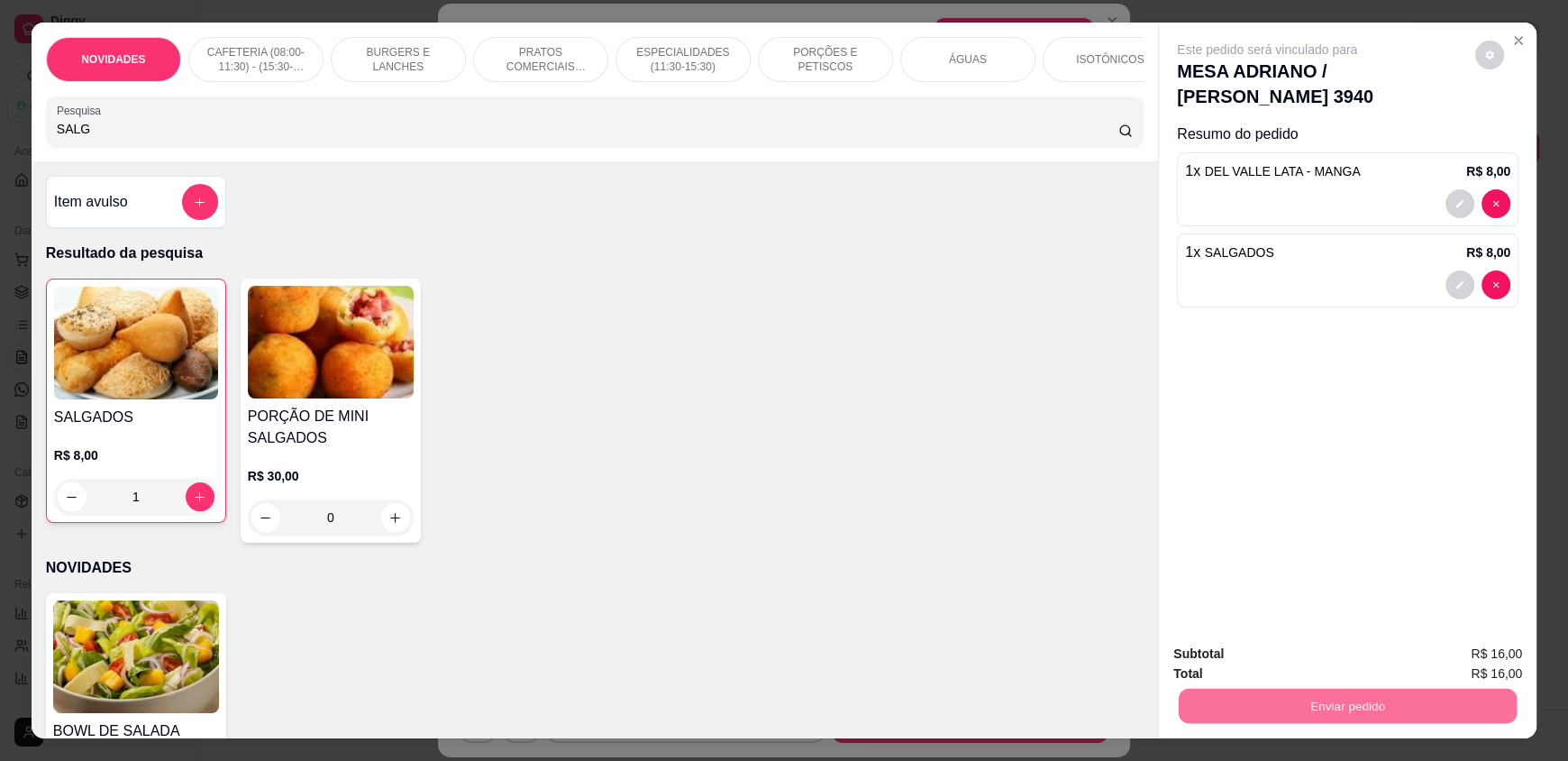
click at [1505, 646] on button "Enviar pedido" at bounding box center [1475, 661] width 102 height 34
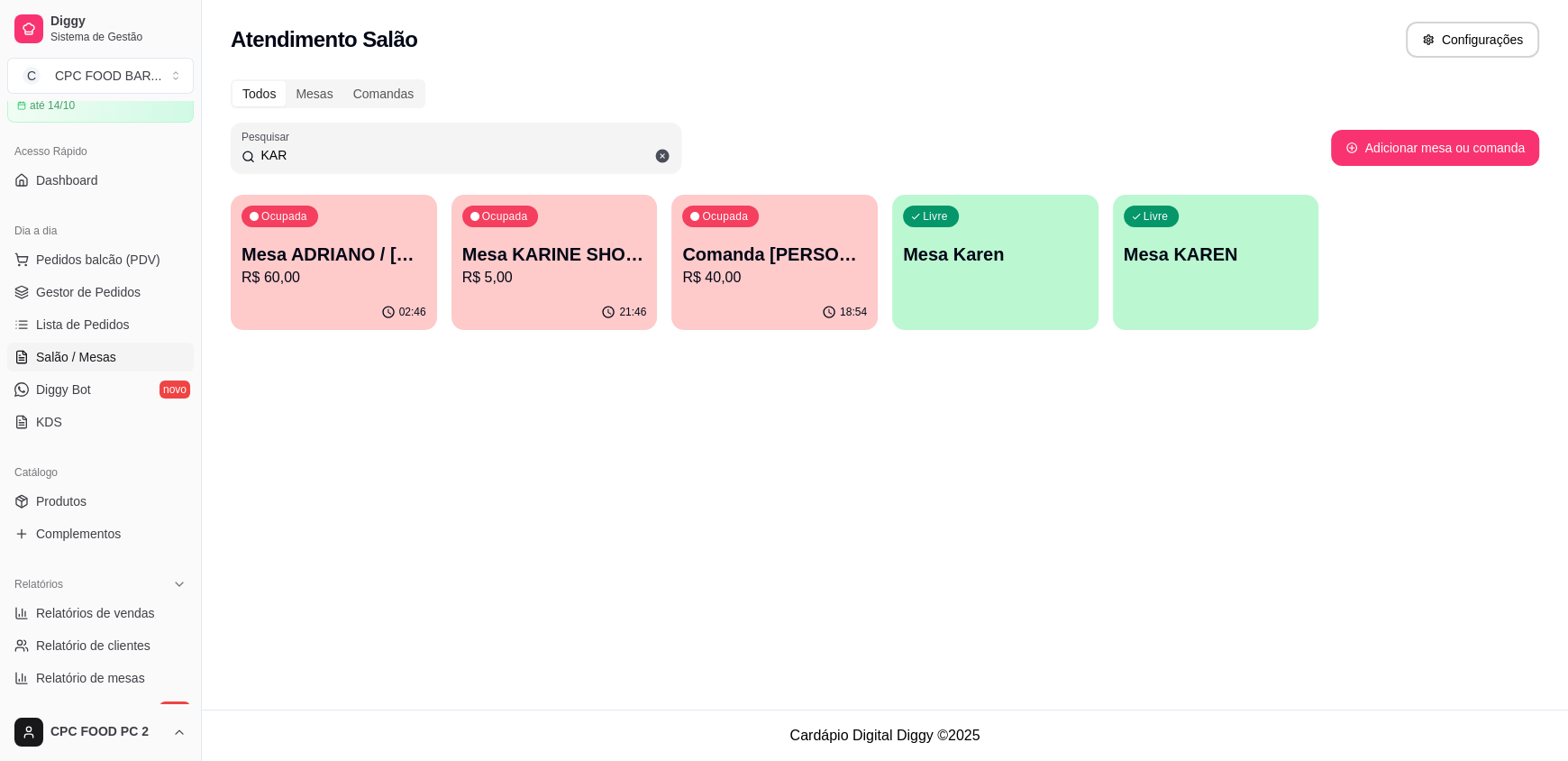
click at [284, 153] on input "KAR" at bounding box center [462, 154] width 416 height 18
click at [284, 152] on input "KAR" at bounding box center [462, 154] width 416 height 18
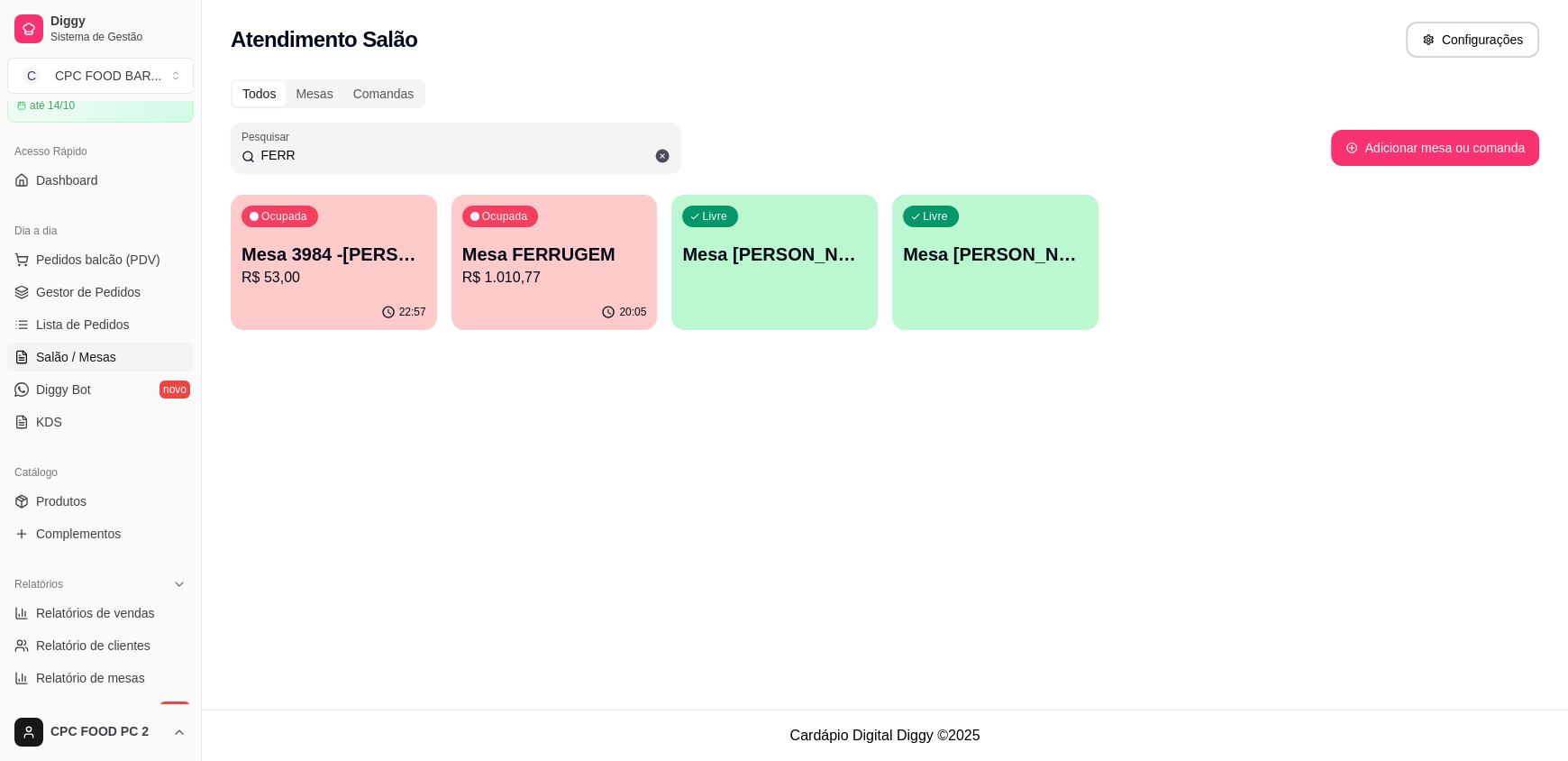
type input "FERR"
click at [566, 283] on p "R$ 1.010,77" at bounding box center [555, 277] width 185 height 22
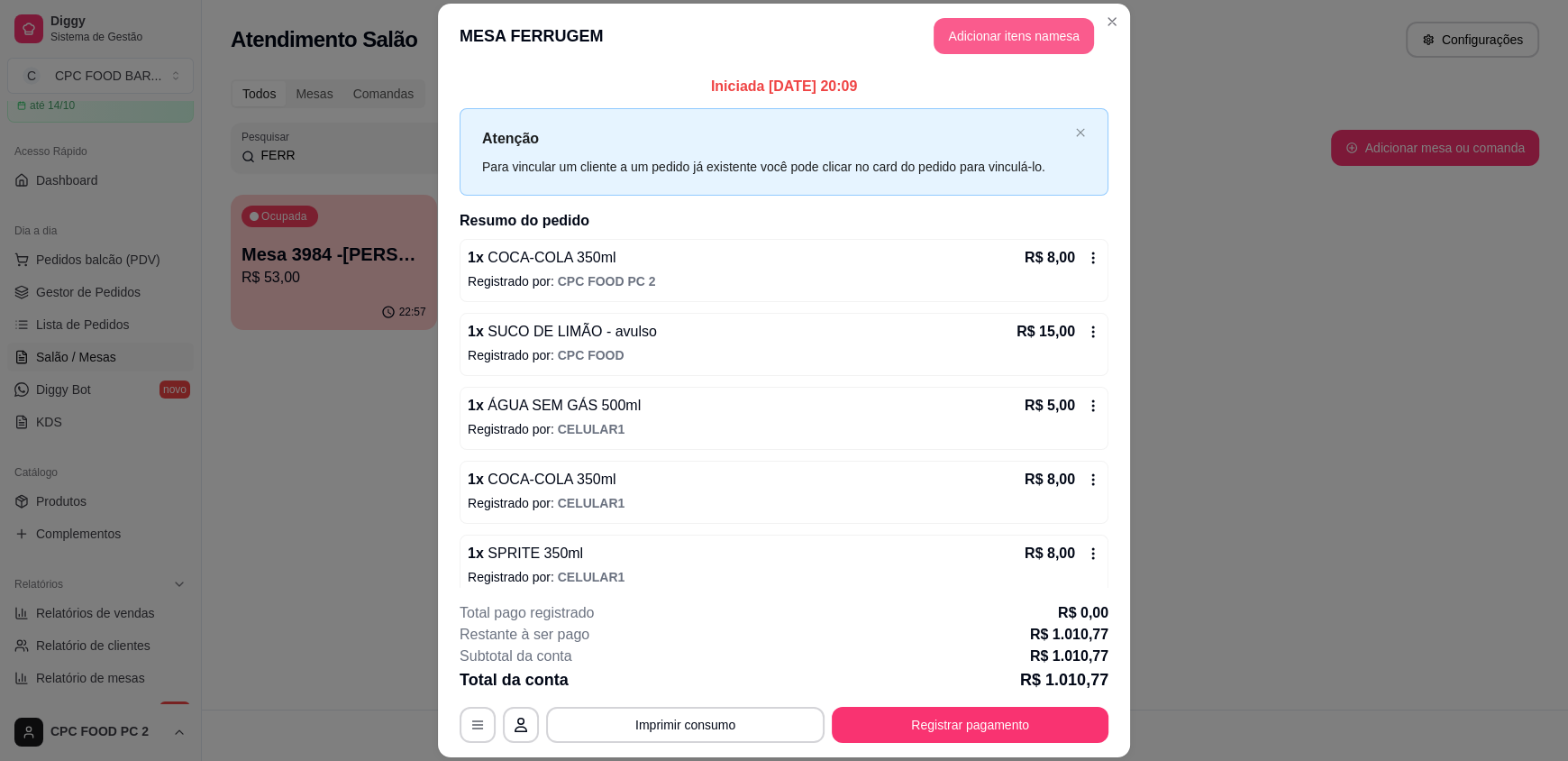
click at [1008, 31] on button "Adicionar itens na mesa" at bounding box center [1013, 36] width 161 height 36
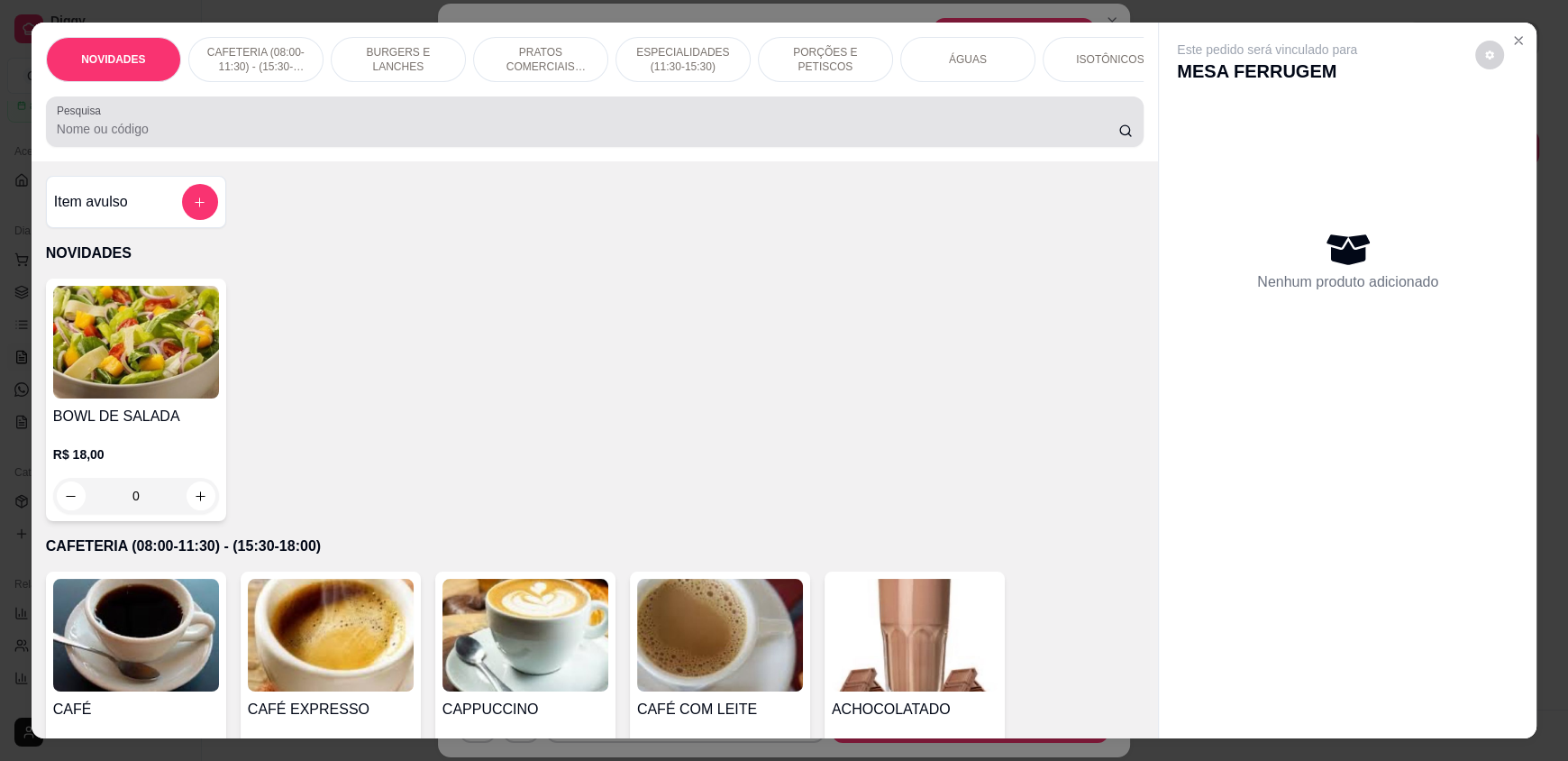
click at [654, 127] on div at bounding box center [595, 122] width 1076 height 36
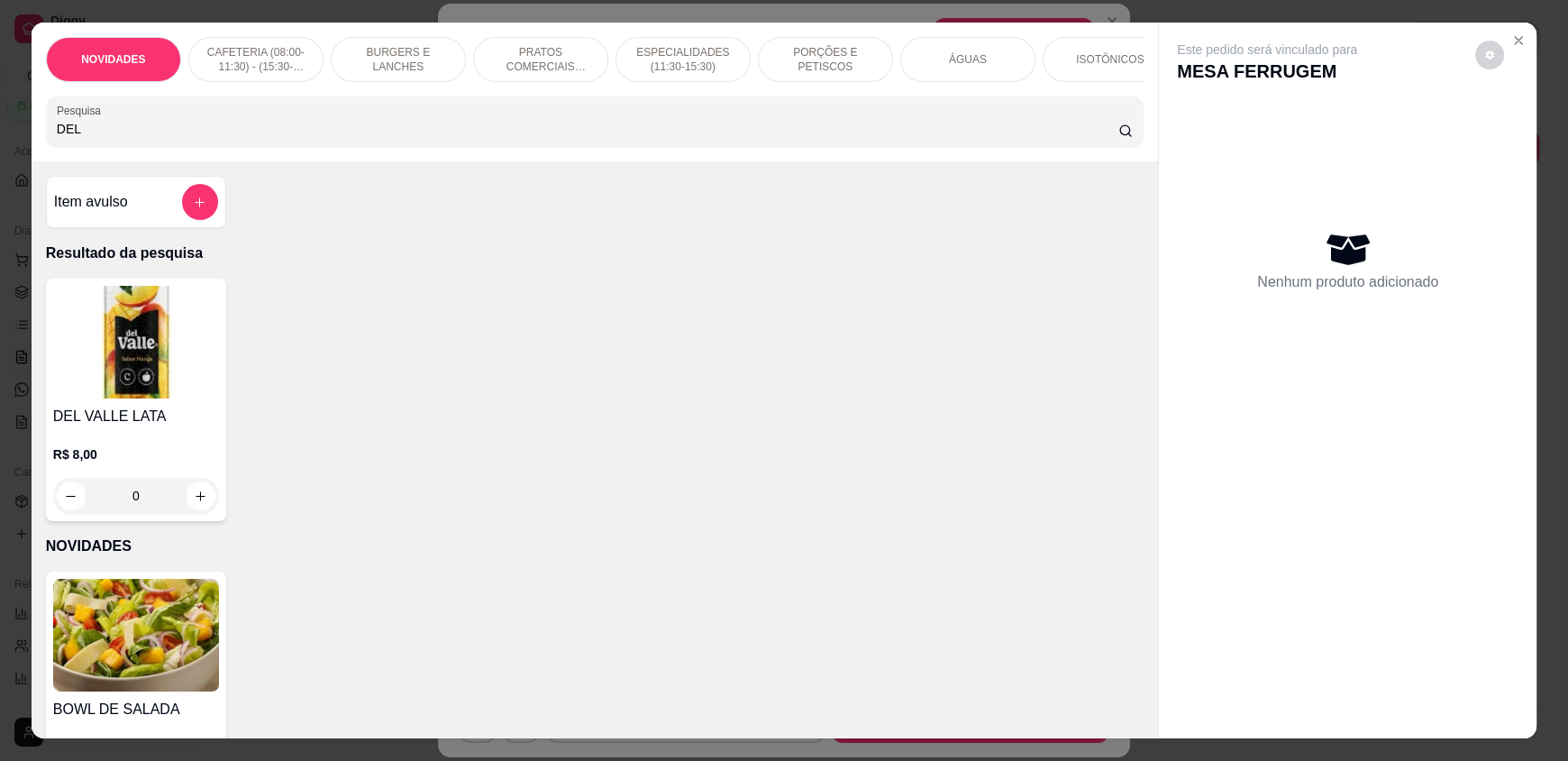
type input "DEL"
click at [194, 505] on div "0" at bounding box center [136, 496] width 166 height 36
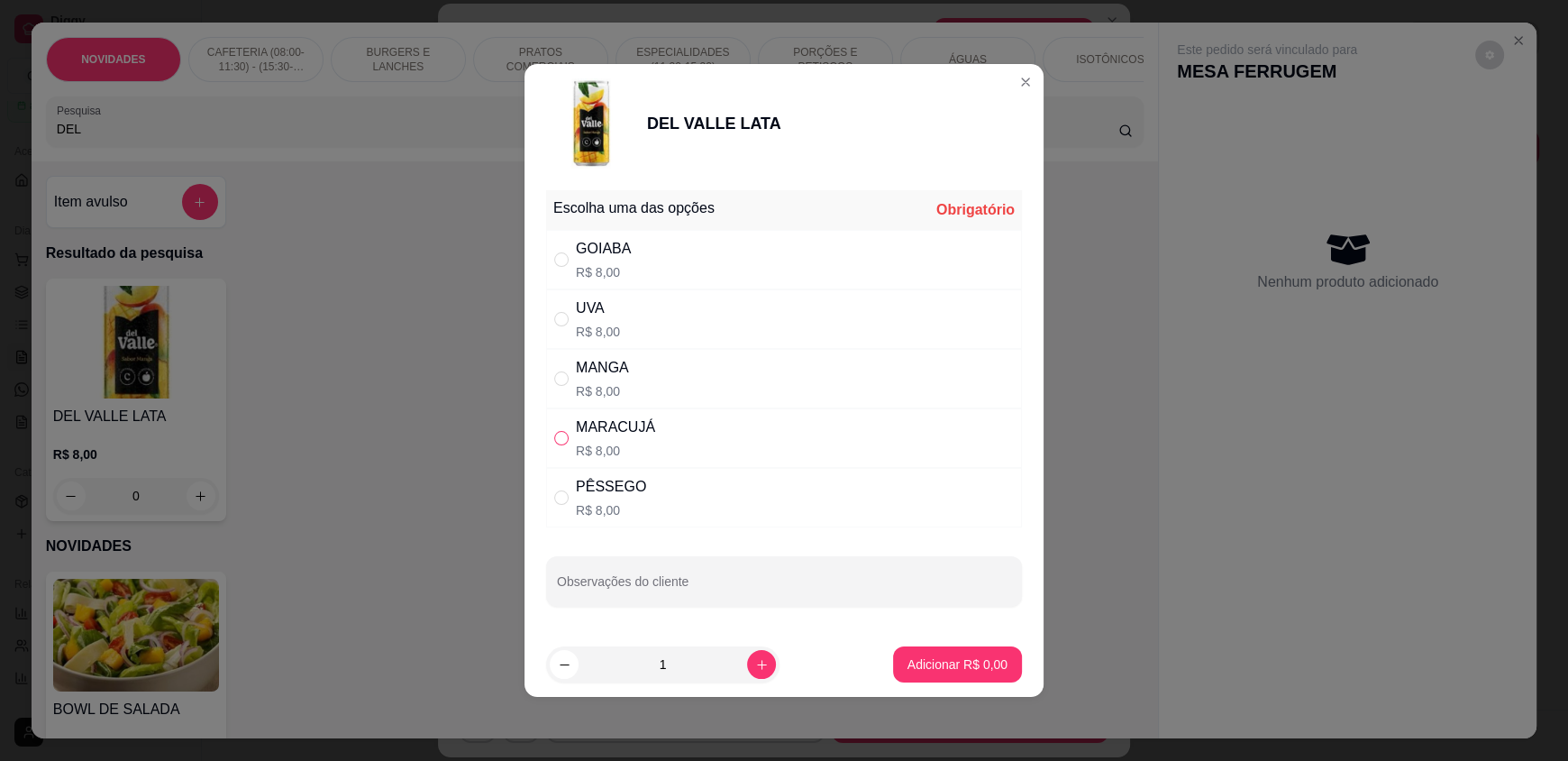
click at [560, 437] on input "" at bounding box center [561, 438] width 14 height 14
radio input "true"
click at [926, 665] on p "Adicionar R$ 8,00" at bounding box center [957, 664] width 97 height 17
type input "1"
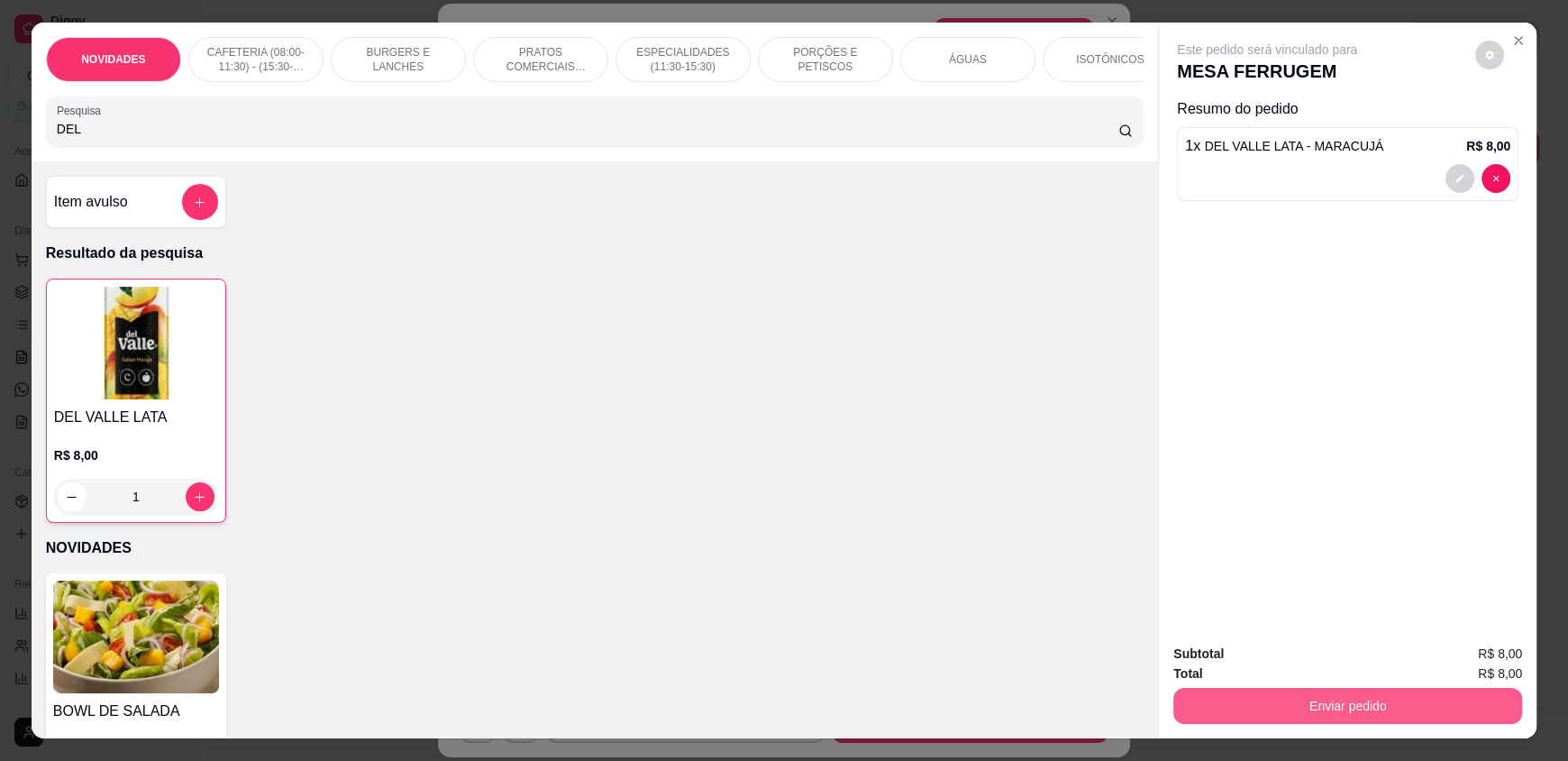
click at [1271, 709] on button "Enviar pedido" at bounding box center [1347, 706] width 349 height 36
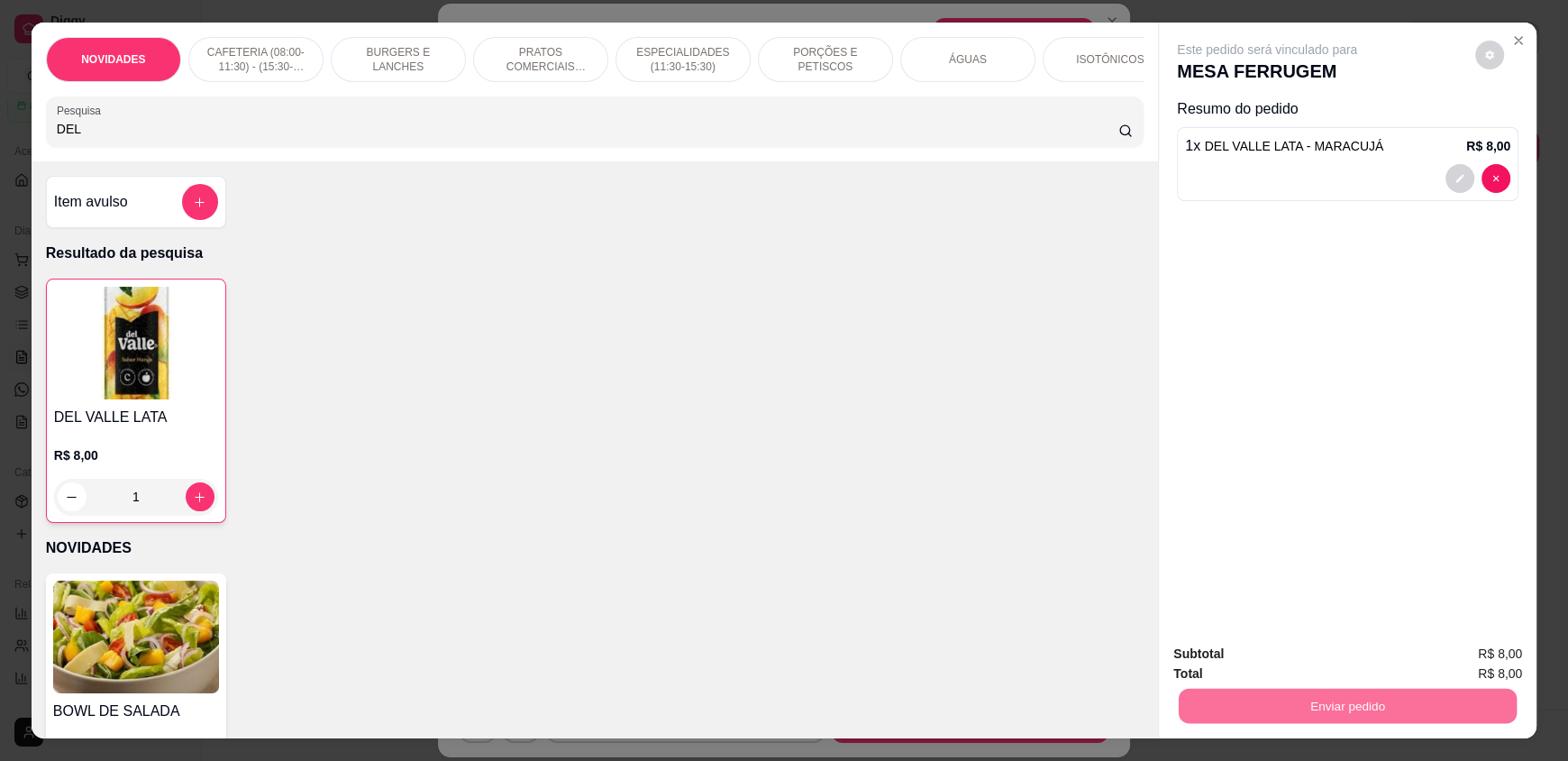
click at [1466, 663] on button "Enviar pedido" at bounding box center [1476, 660] width 99 height 33
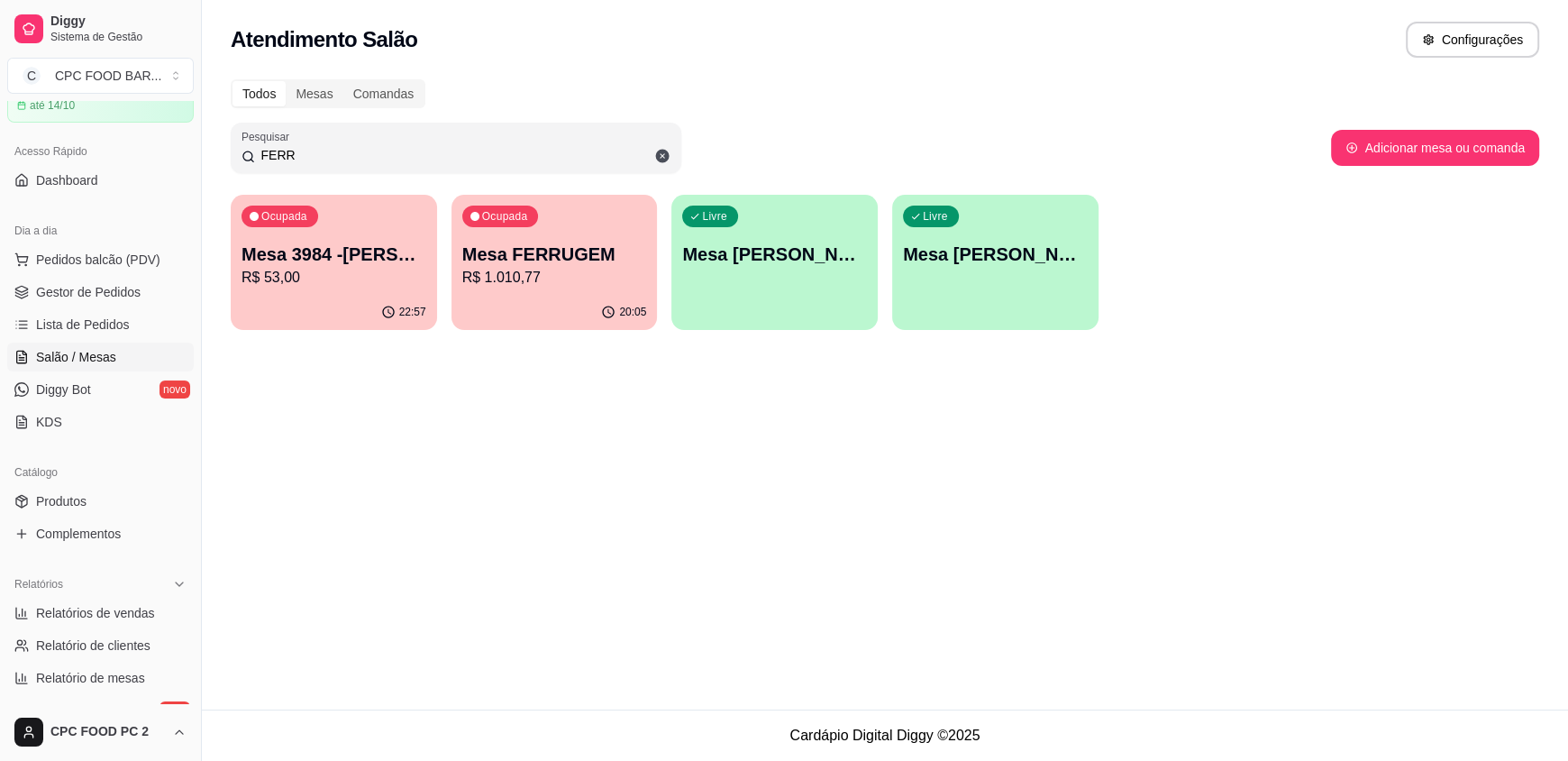
drag, startPoint x: 363, startPoint y: 159, endPoint x: 159, endPoint y: 146, distance: 204.4
click at [159, 146] on div "Diggy Sistema de Gestão C CPC FOOD BAR ... Loja aberta Plano Essencial + Mesas …" at bounding box center [784, 380] width 1568 height 761
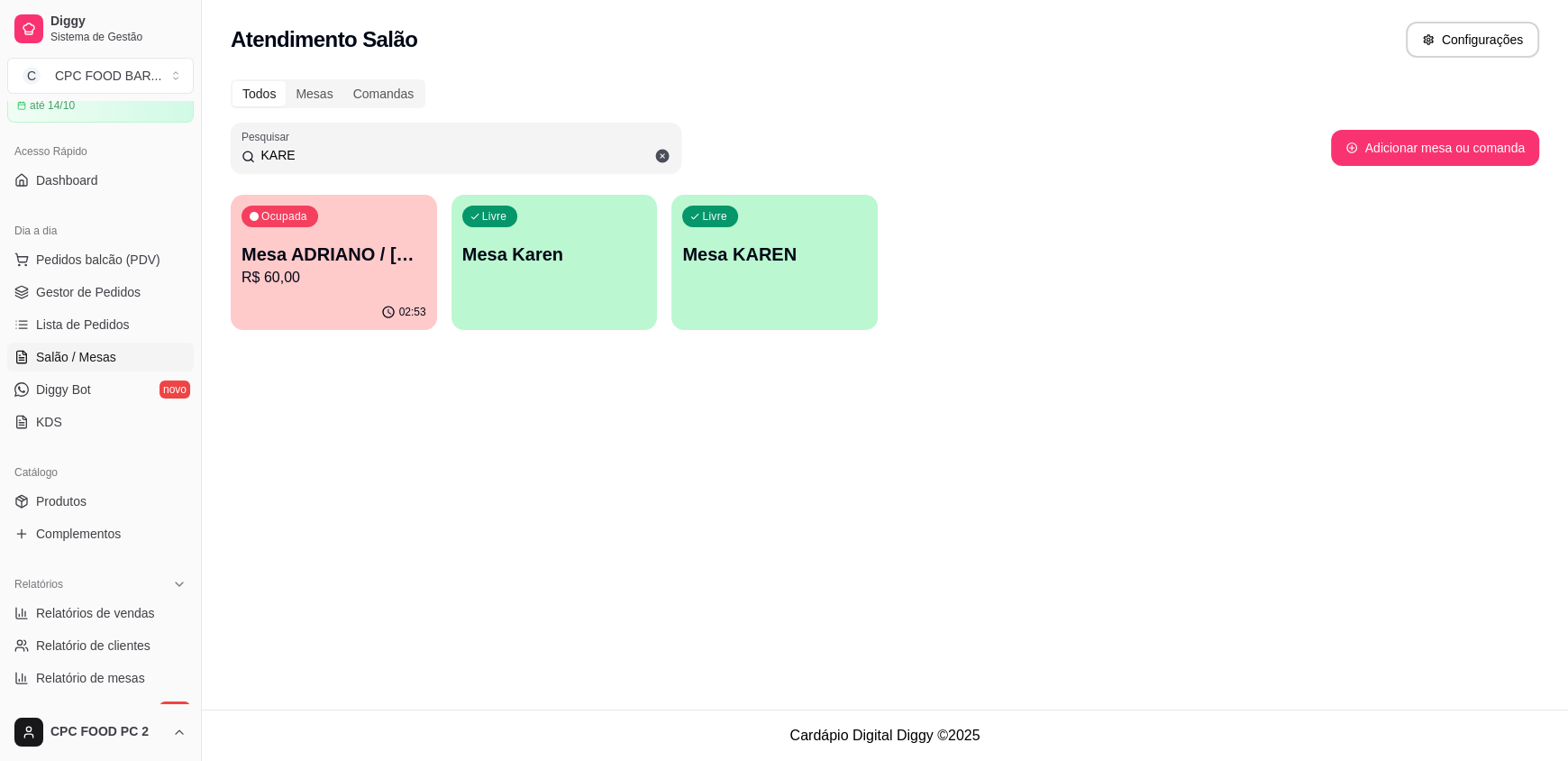
type input "KARE"
click at [285, 264] on p "Mesa ADRIANO / [PERSON_NAME] 3940" at bounding box center [334, 255] width 180 height 25
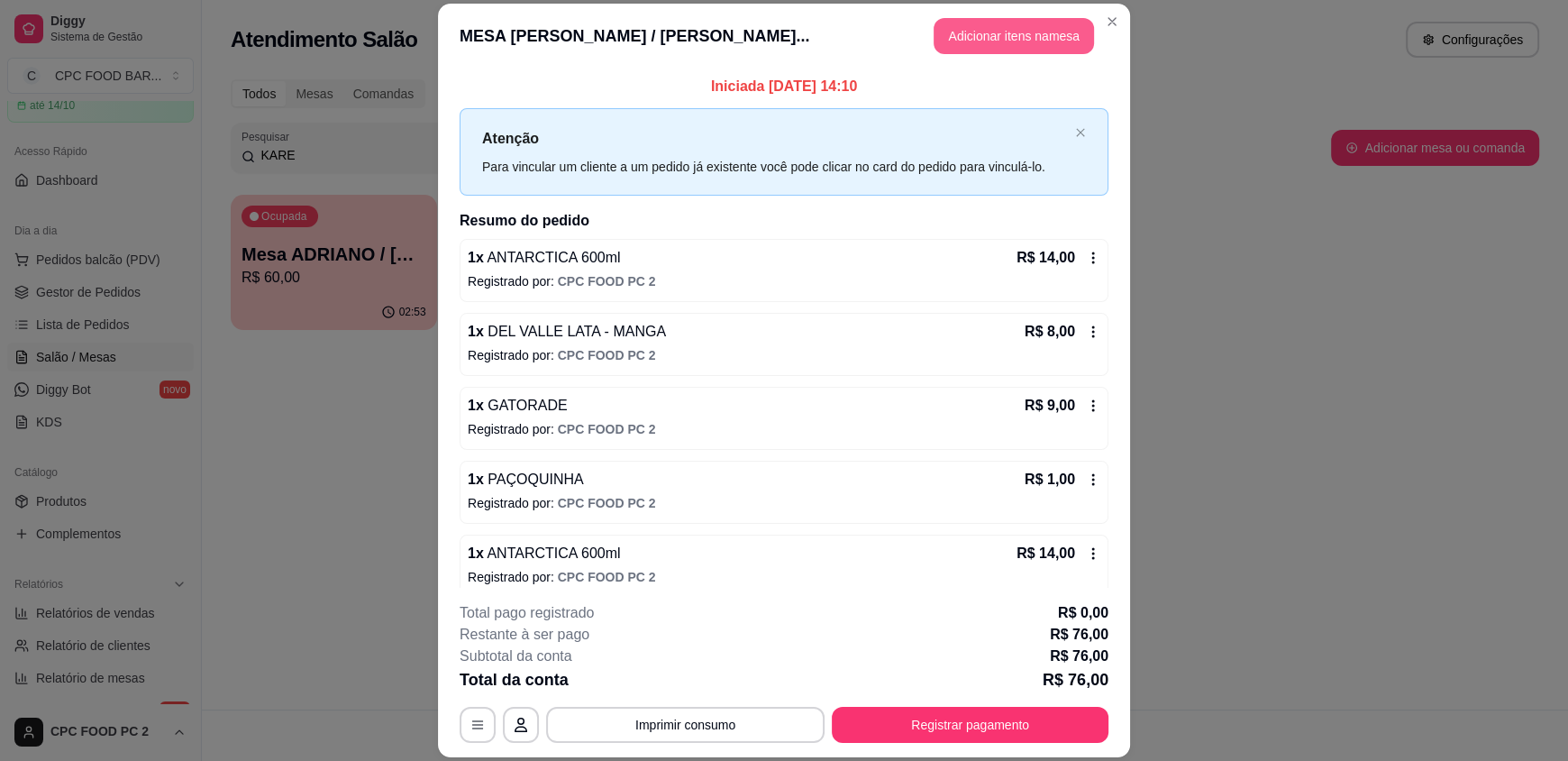
click at [972, 26] on button "Adicionar itens na mesa" at bounding box center [1013, 36] width 161 height 36
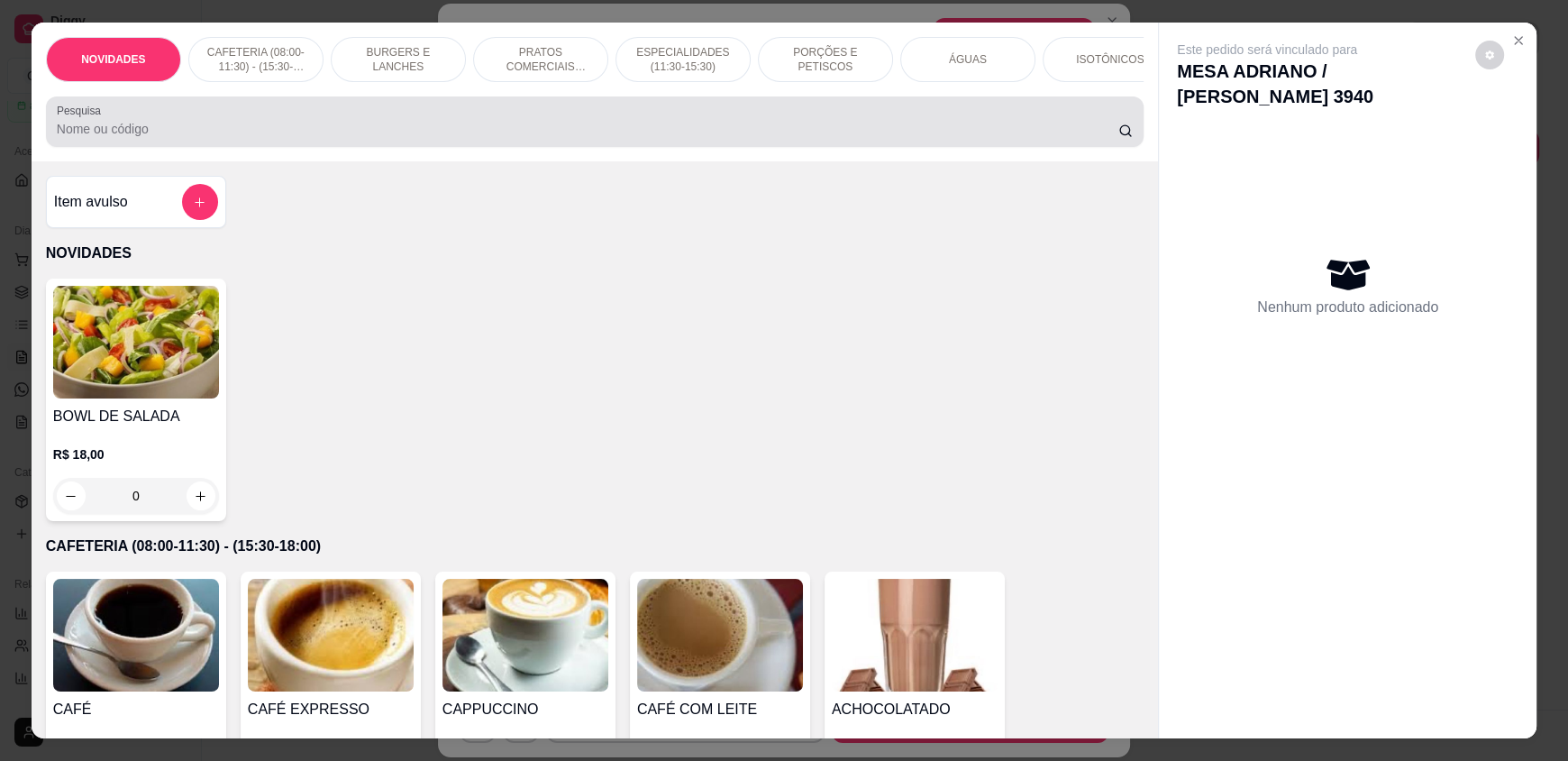
click at [621, 129] on div at bounding box center [595, 122] width 1076 height 36
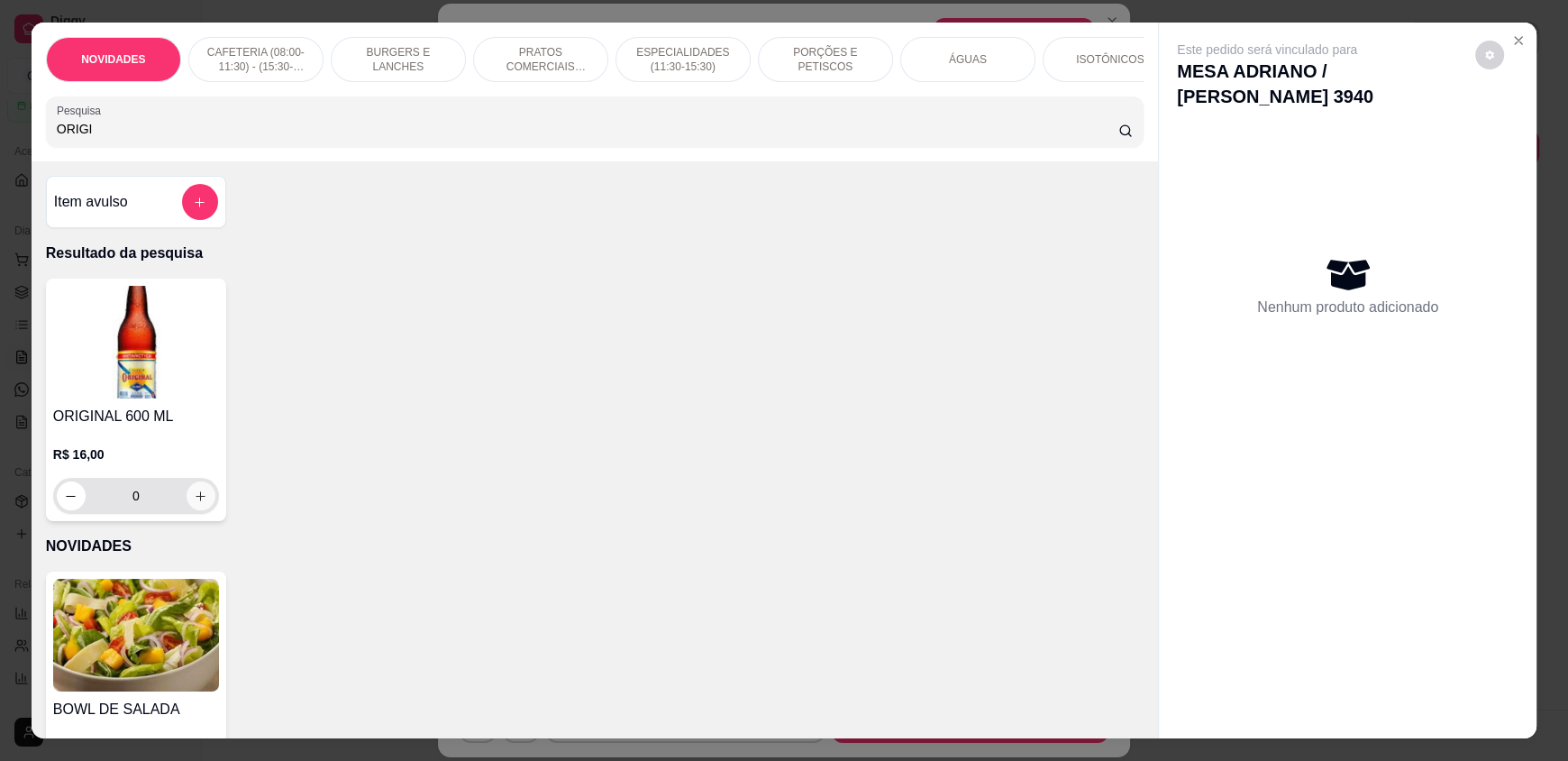
type input "ORIGI"
click at [194, 503] on icon "increase-product-quantity" at bounding box center [201, 496] width 13 height 13
type input "1"
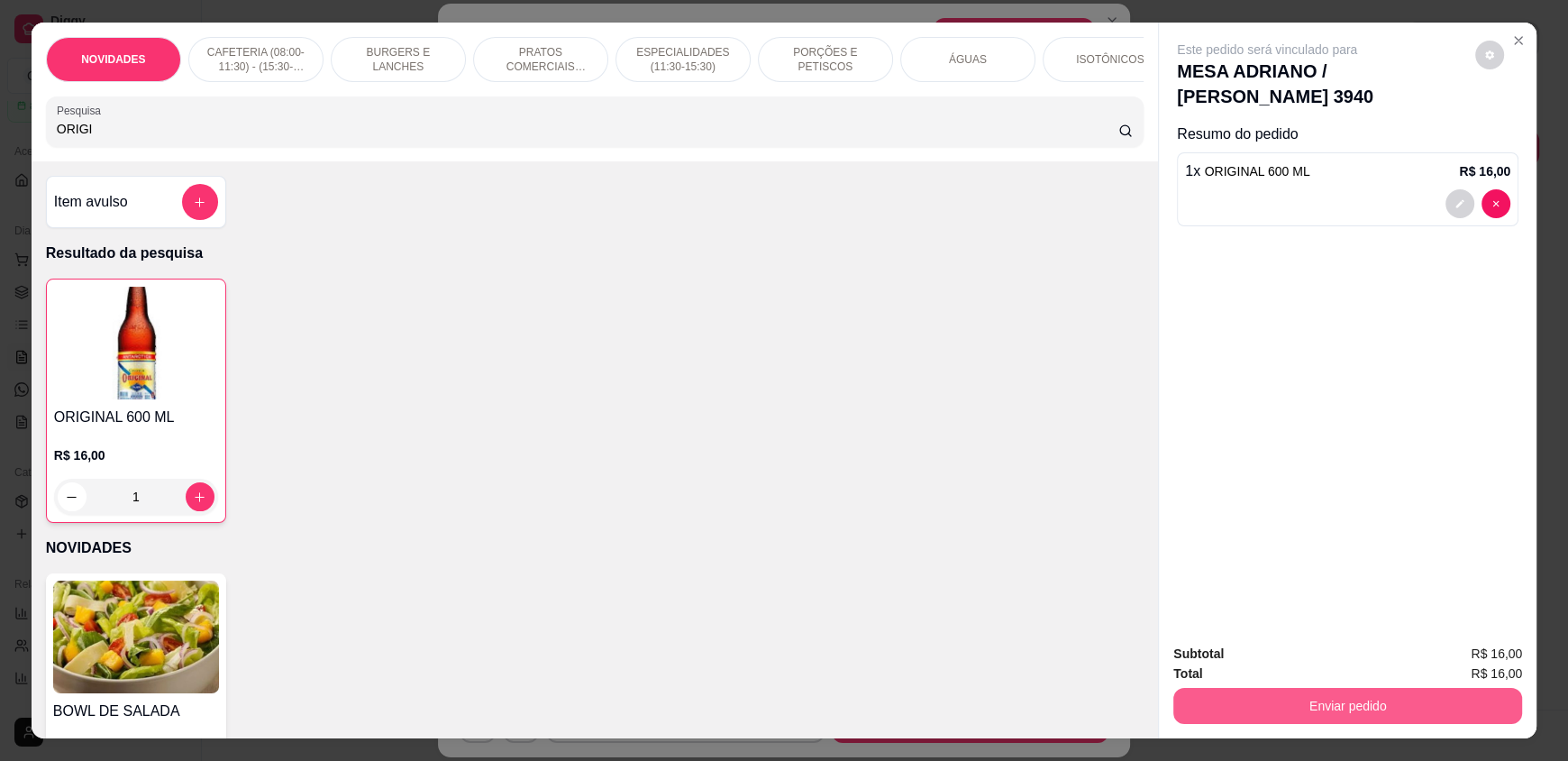
click at [1286, 701] on button "Enviar pedido" at bounding box center [1347, 706] width 349 height 36
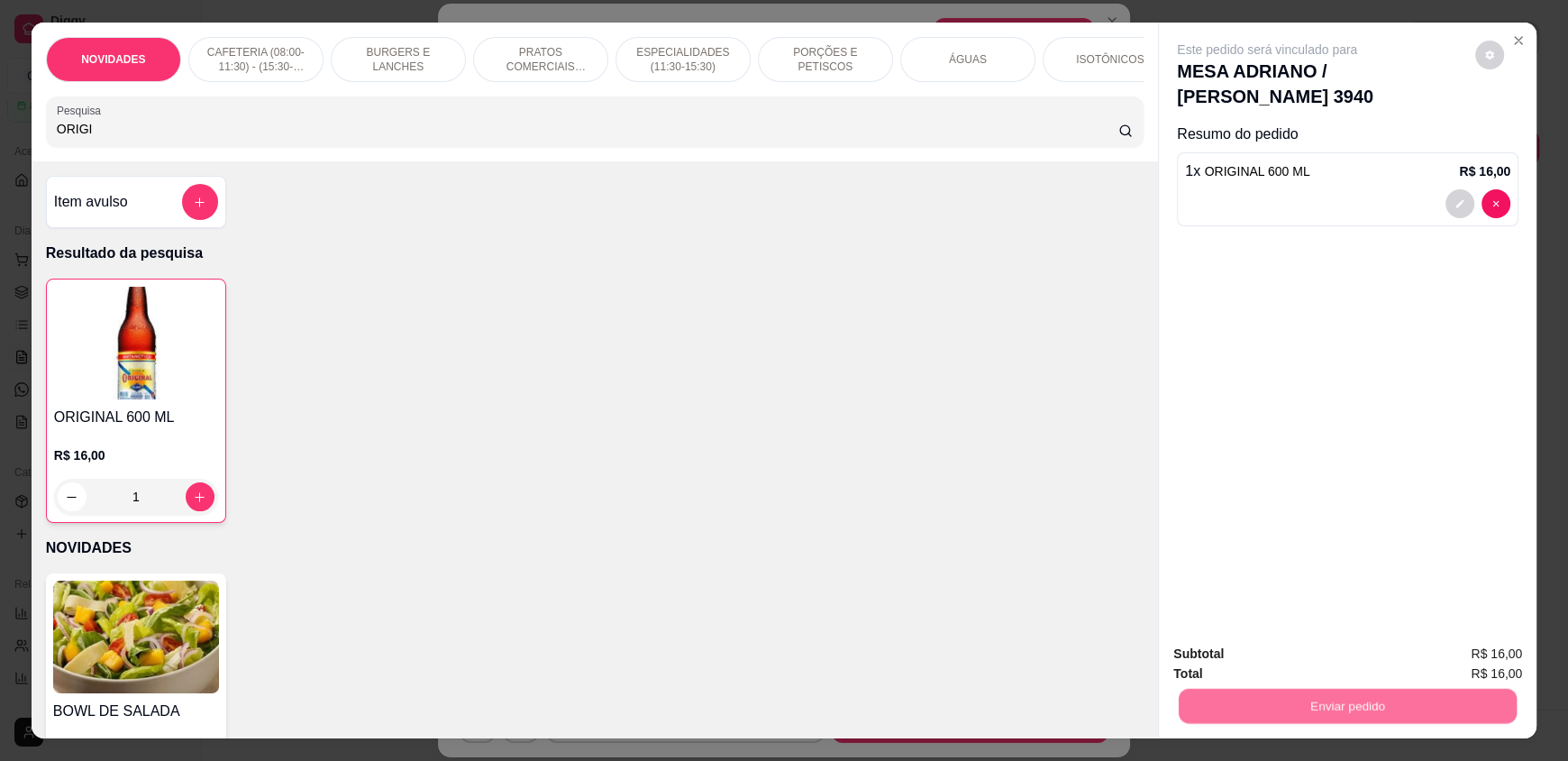
click at [1442, 658] on button "Enviar pedido" at bounding box center [1475, 661] width 102 height 34
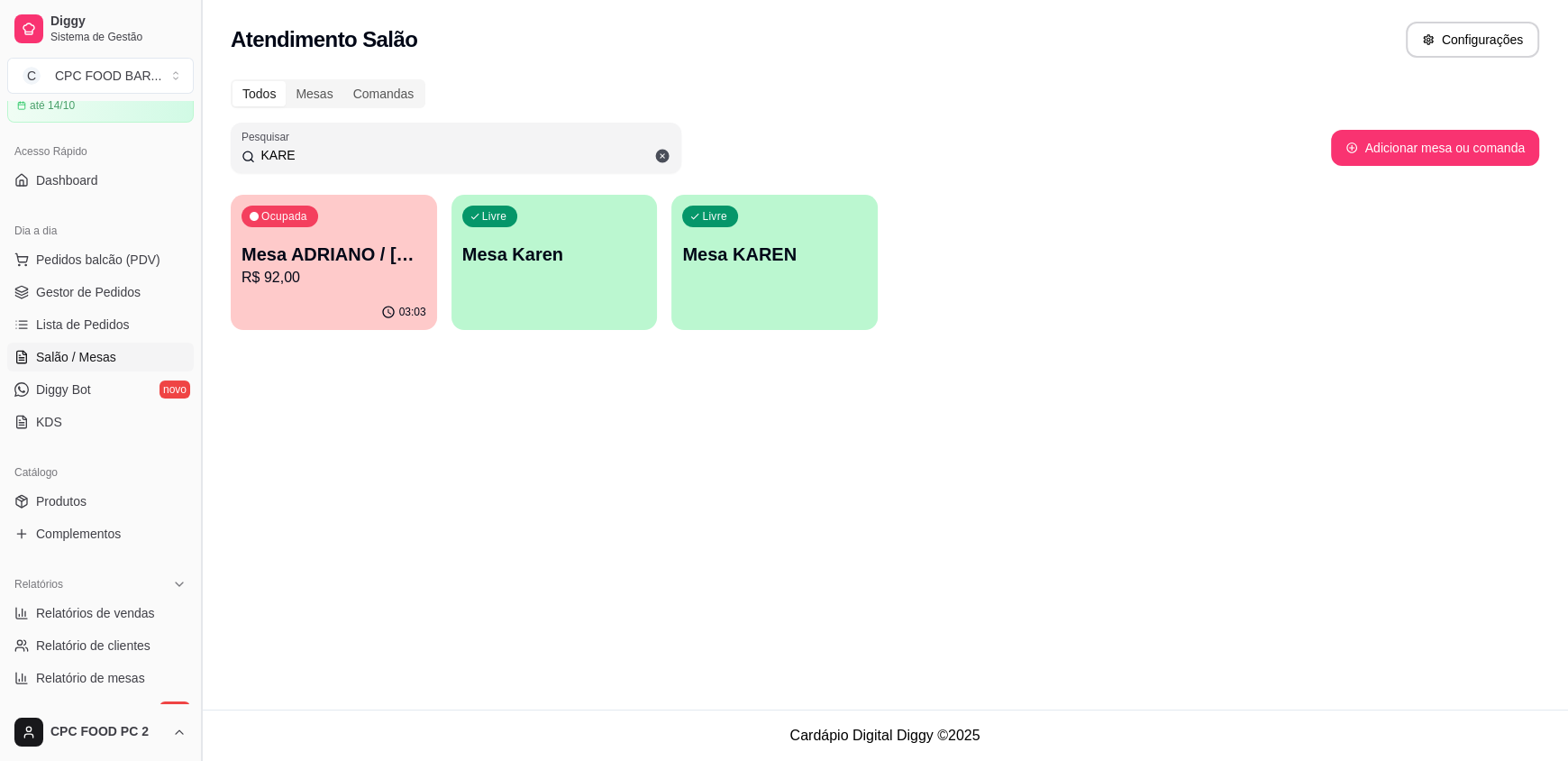
drag, startPoint x: 278, startPoint y: 152, endPoint x: 195, endPoint y: 152, distance: 83.0
click at [195, 152] on div "Diggy Sistema de Gestão C CPC FOOD BAR ... Loja aberta Plano Essencial + Mesas …" at bounding box center [784, 380] width 1568 height 761
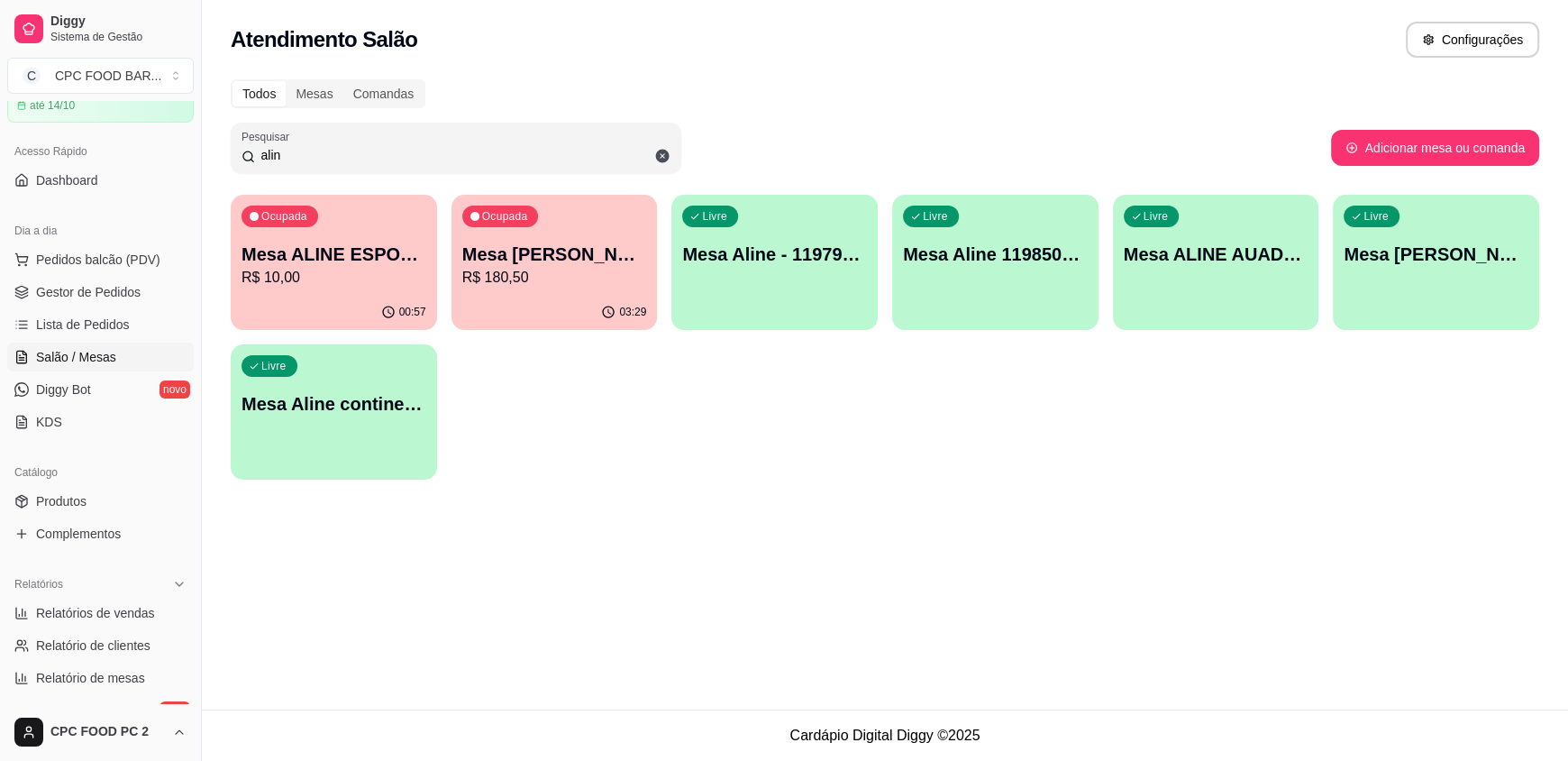
type input "alin"
click at [363, 248] on p "Mesa ALINE ESPORTISTA" at bounding box center [334, 254] width 185 height 26
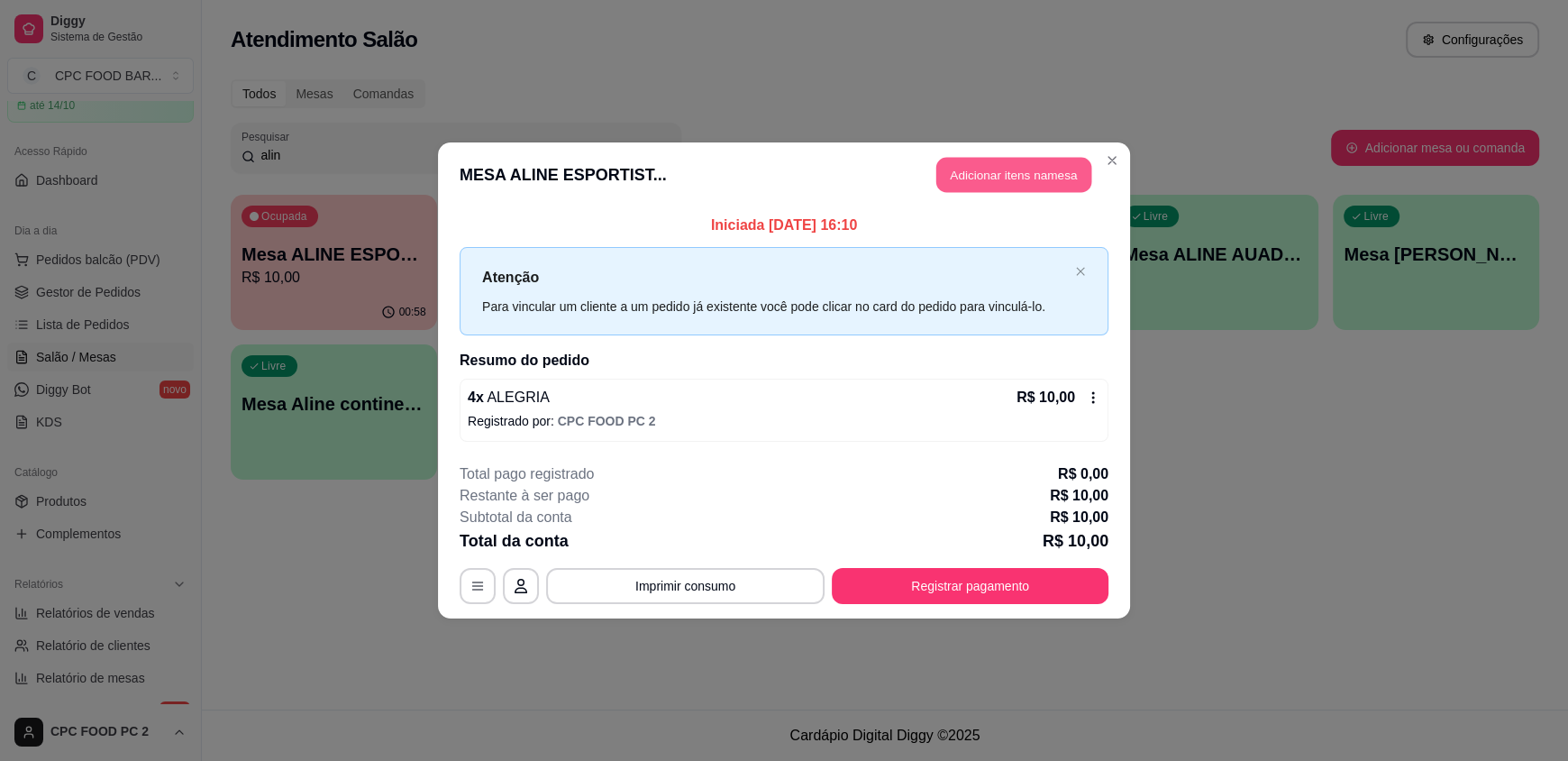
click at [1001, 185] on button "Adicionar itens na mesa" at bounding box center [1013, 175] width 155 height 35
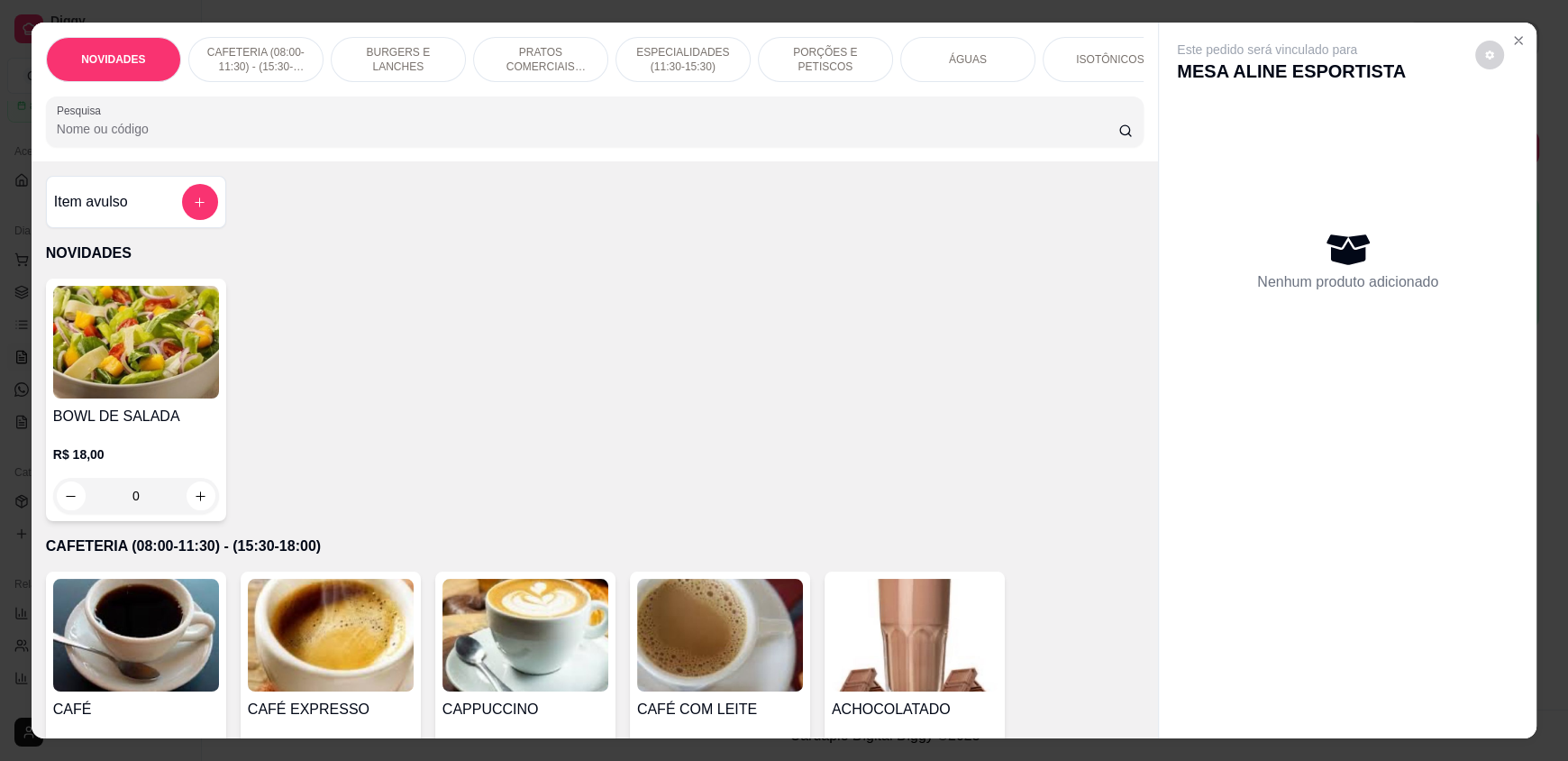
click at [404, 138] on input "Pesquisa" at bounding box center [588, 128] width 1063 height 18
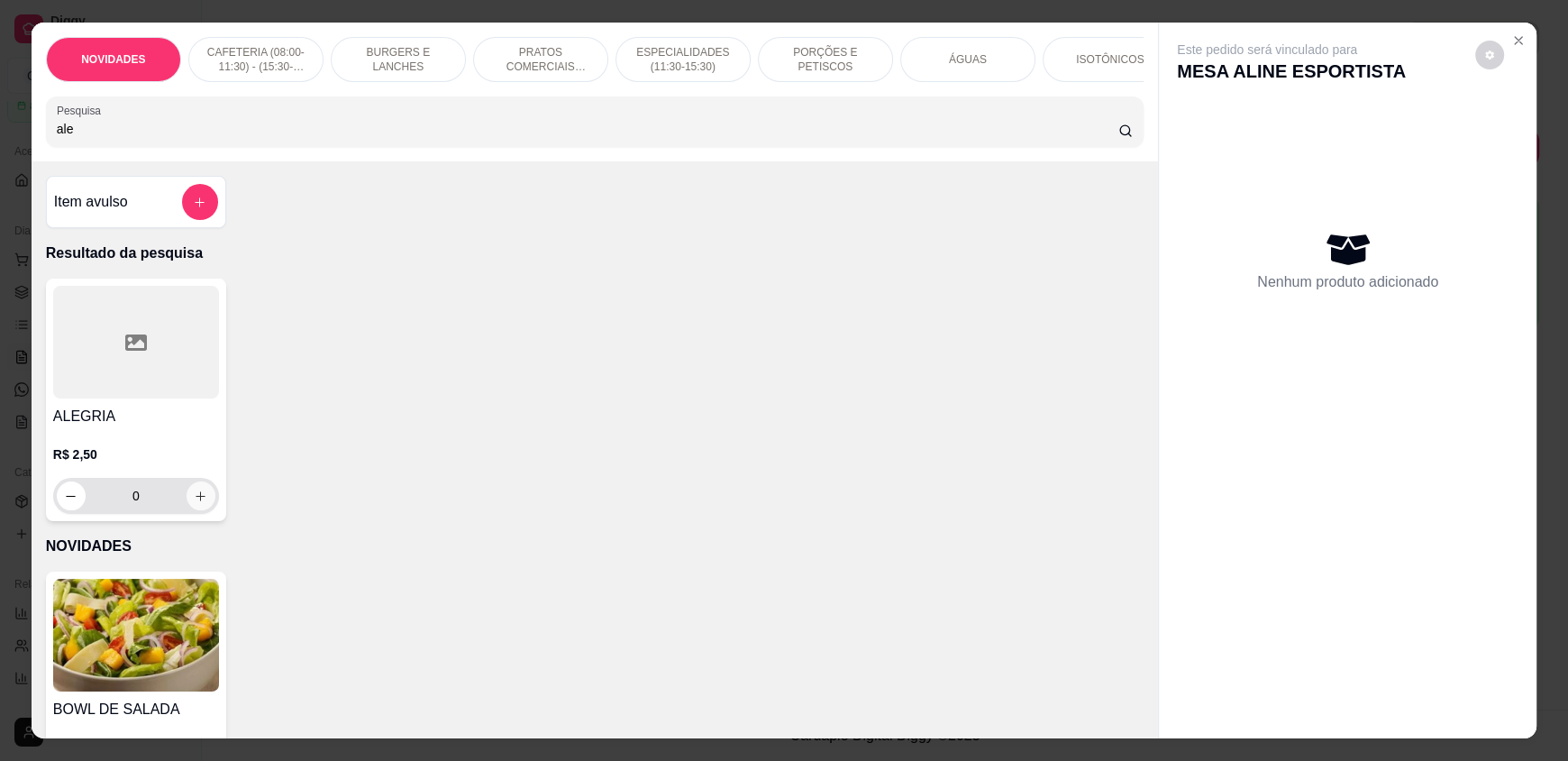
type input "ale"
click at [194, 503] on icon "increase-product-quantity" at bounding box center [201, 496] width 13 height 13
type input "1"
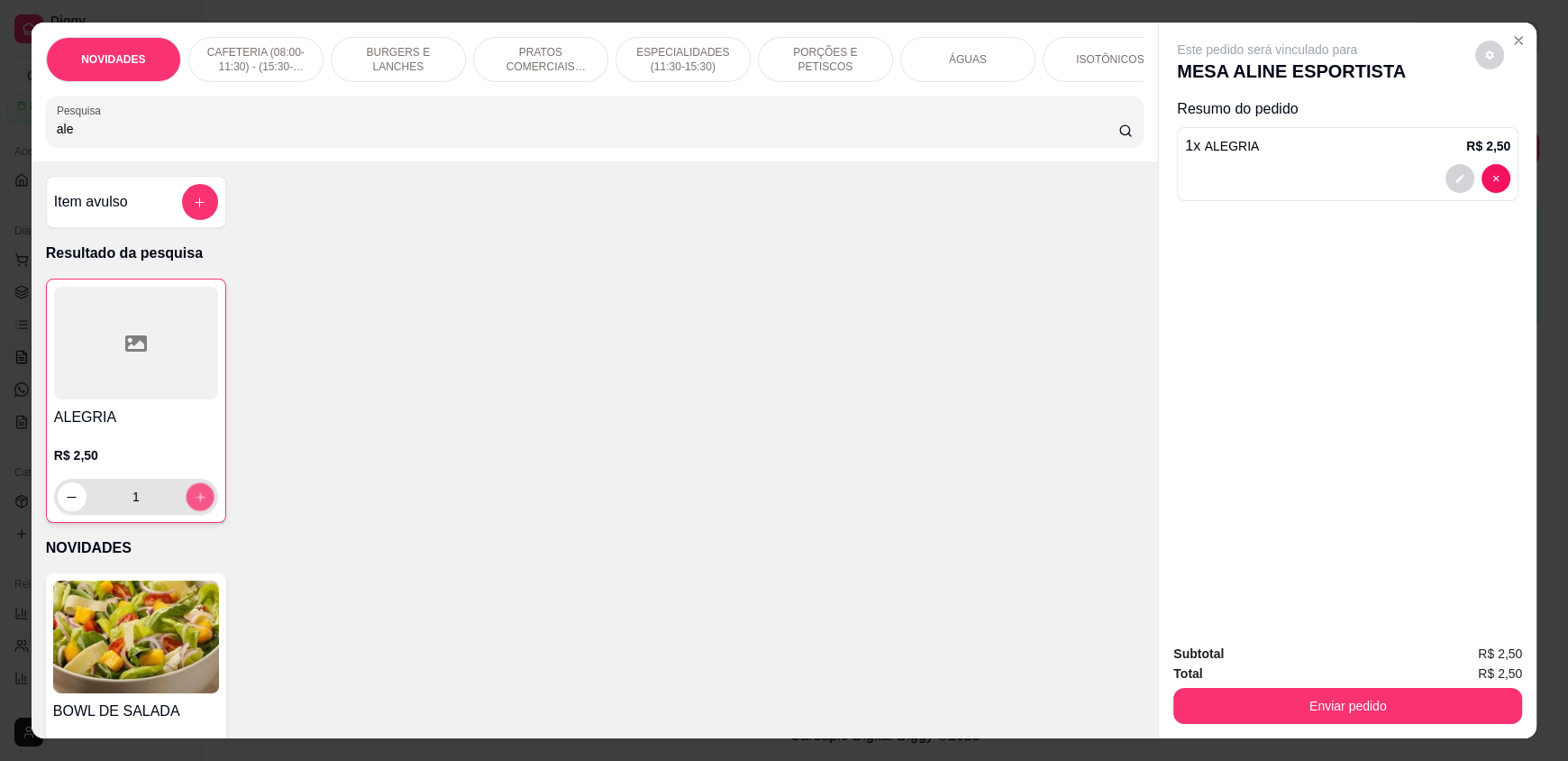
click at [194, 504] on icon "increase-product-quantity" at bounding box center [201, 497] width 13 height 13
type input "2"
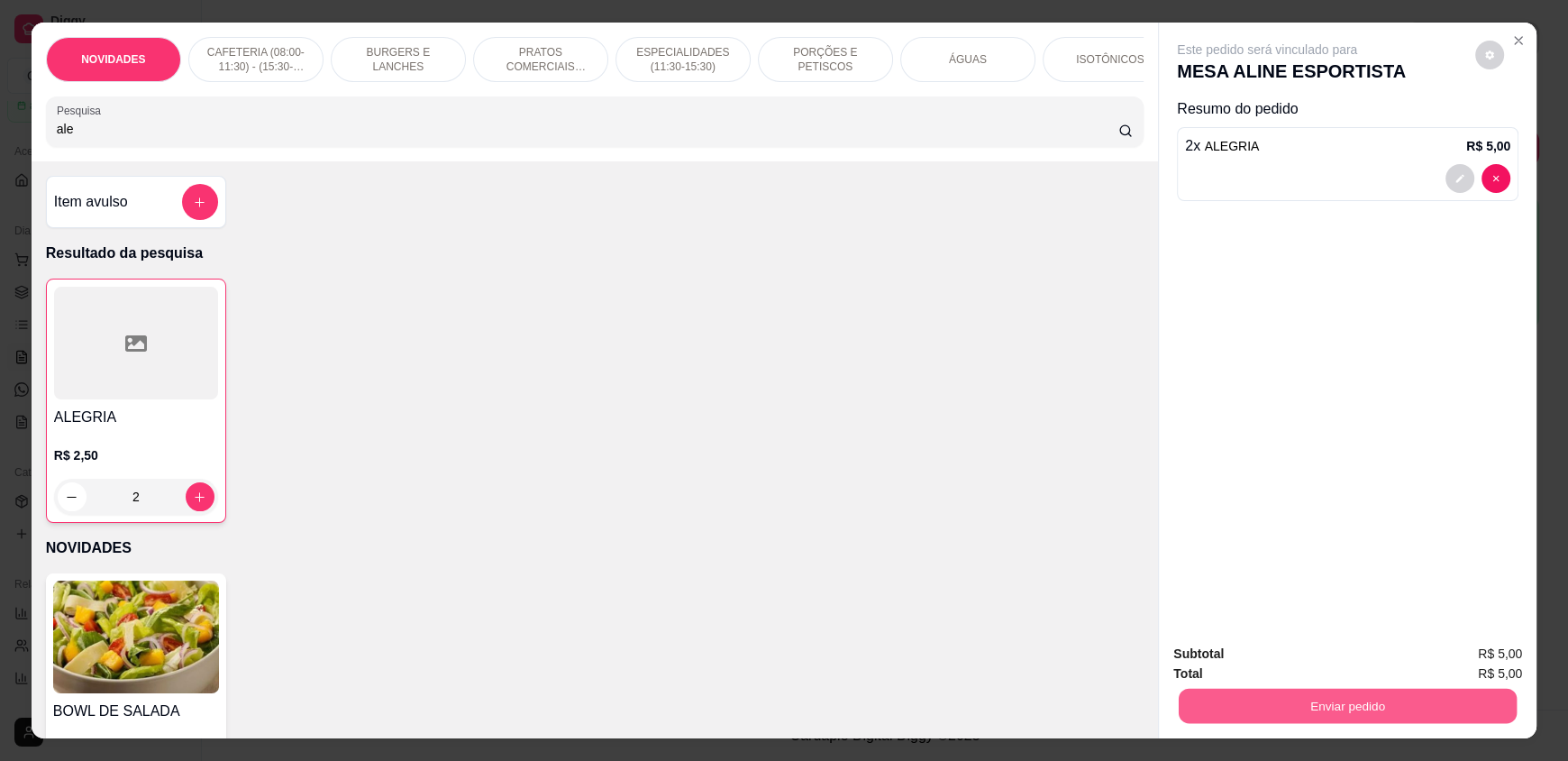
click at [1429, 696] on button "Enviar pedido" at bounding box center [1347, 705] width 338 height 35
click at [1463, 657] on button "Enviar pedido" at bounding box center [1476, 660] width 99 height 33
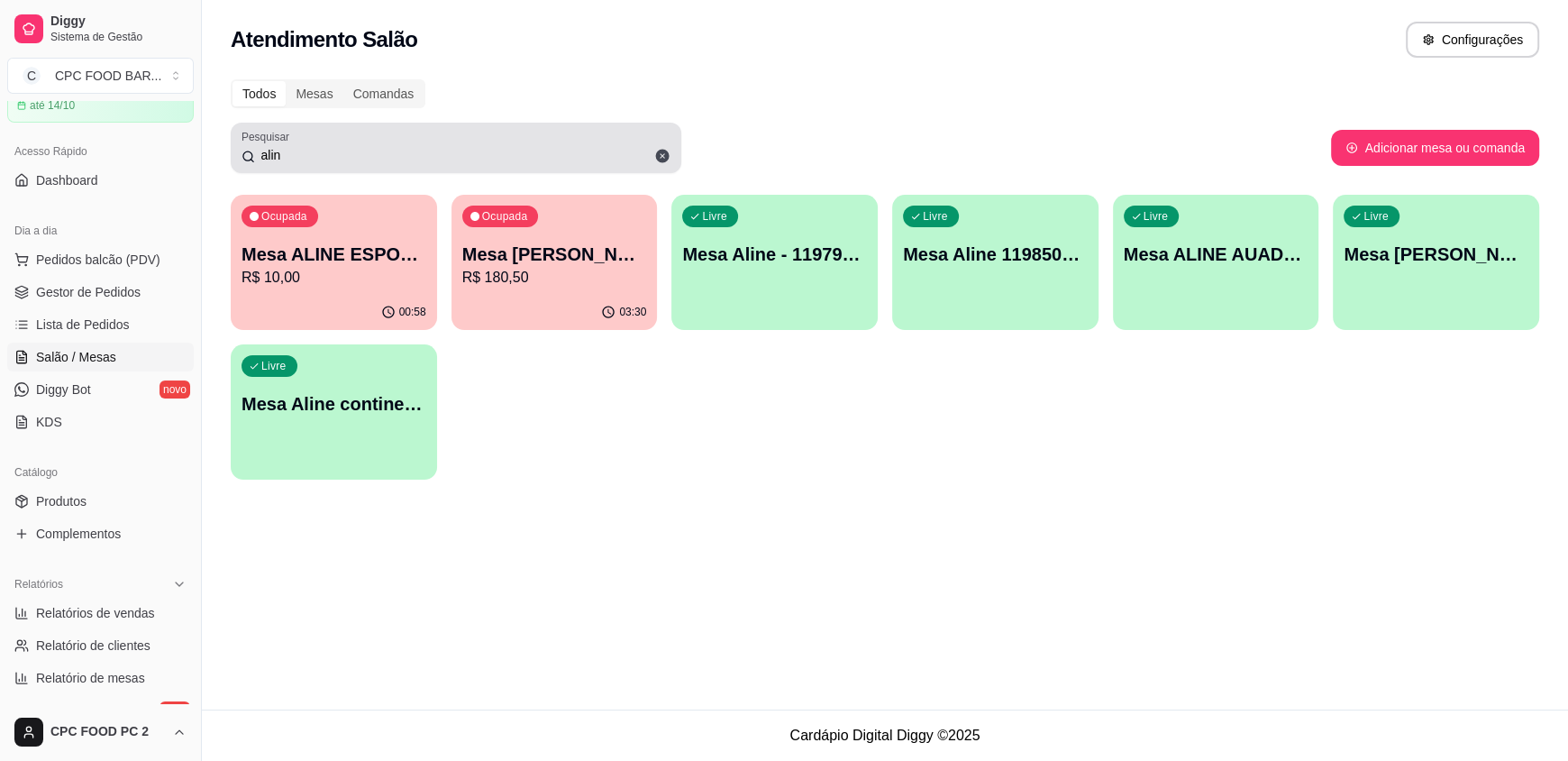
click at [663, 155] on icon at bounding box center [663, 156] width 13 height 13
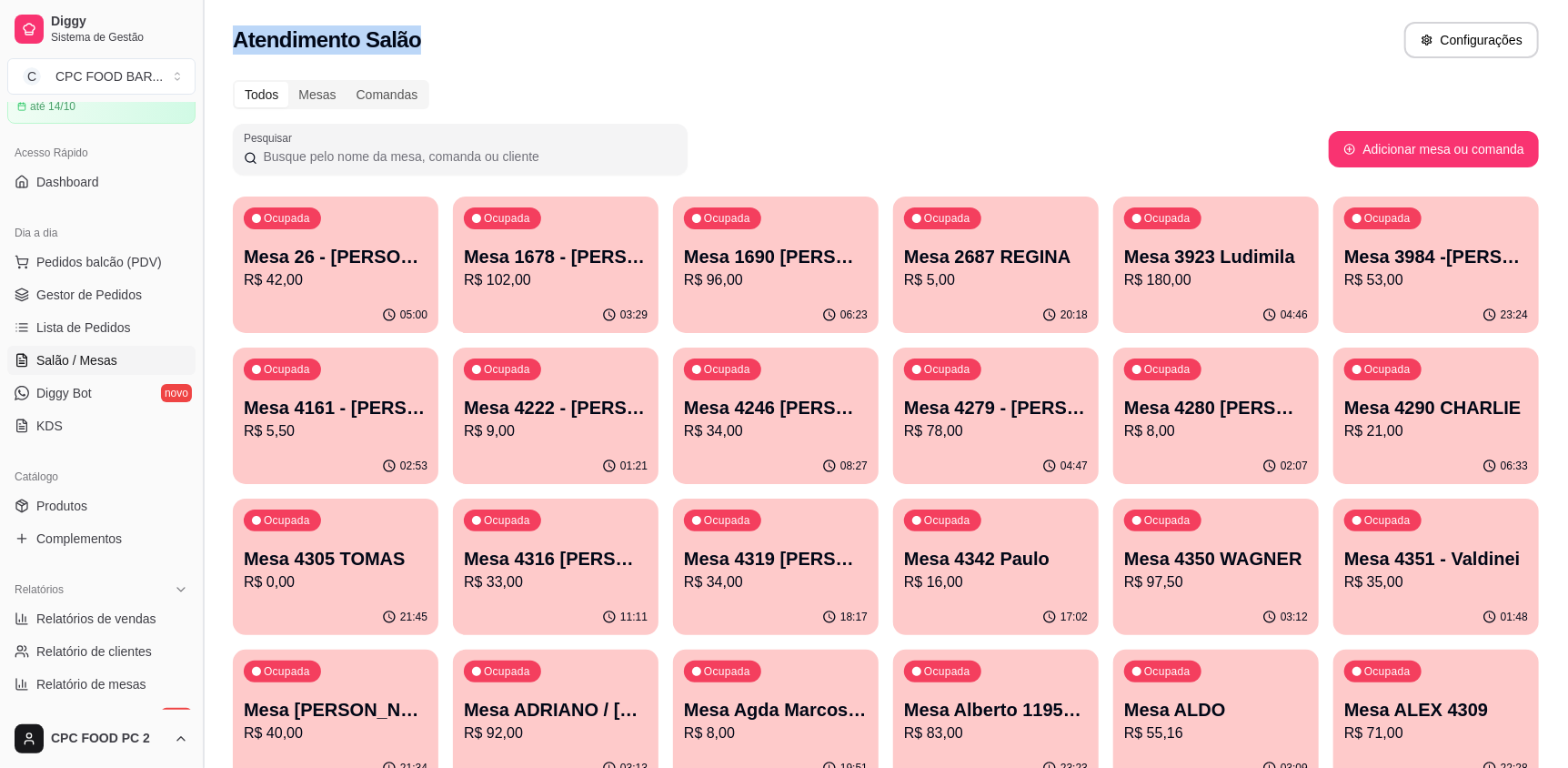
drag, startPoint x: 417, startPoint y: 39, endPoint x: 203, endPoint y: 42, distance: 214.0
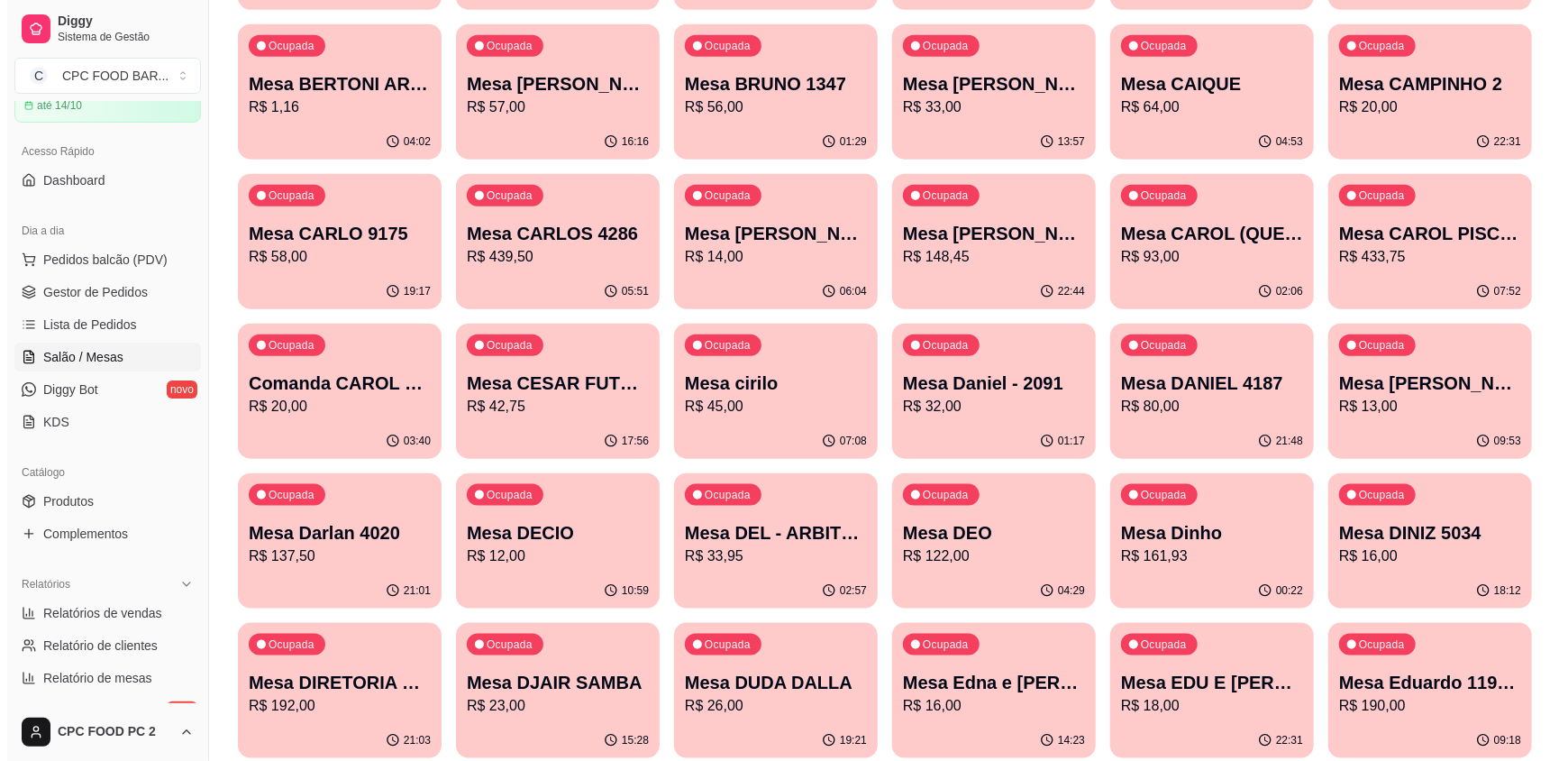
scroll to position [0, 0]
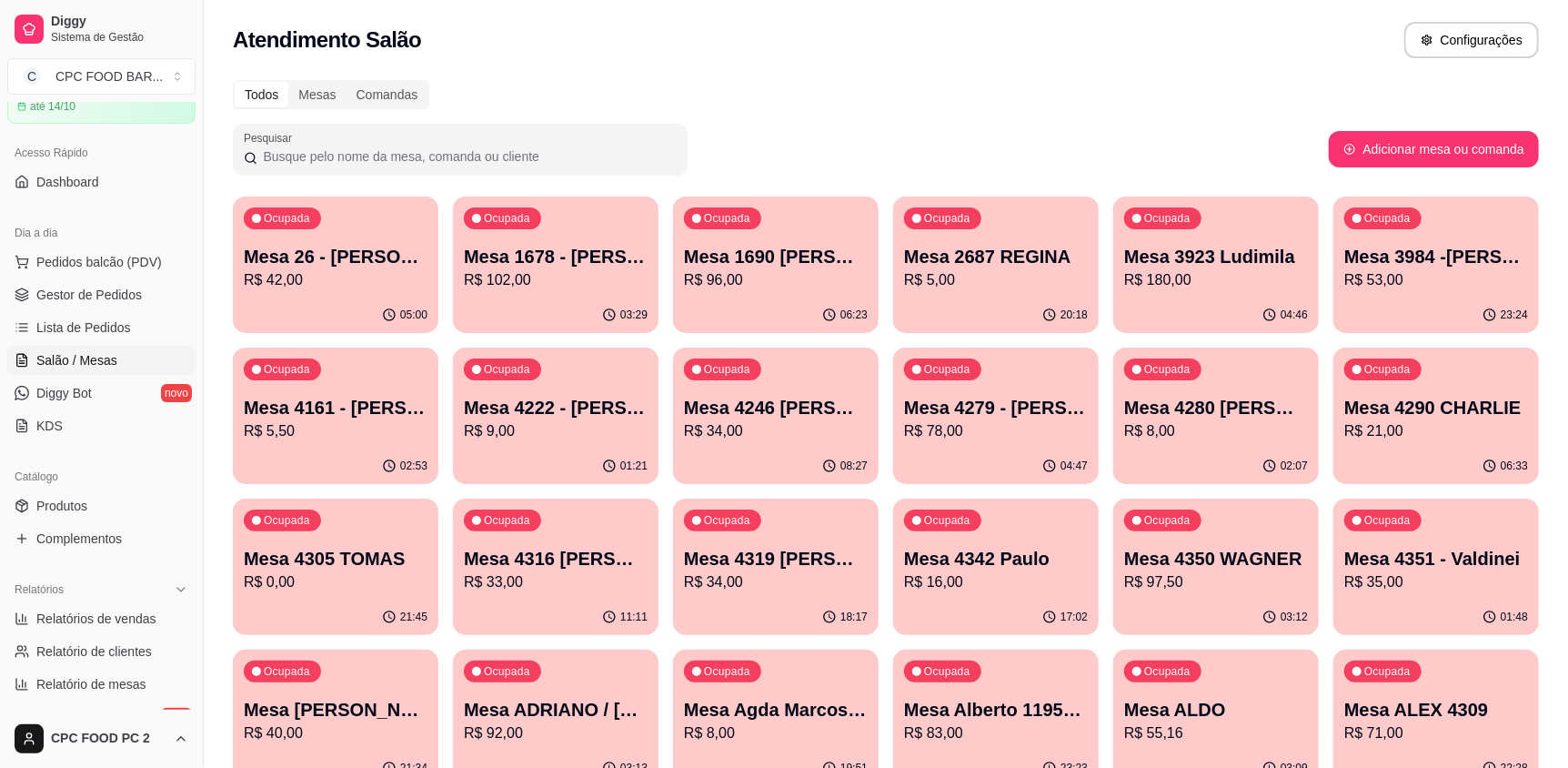
click at [1487, 89] on div "Todos Mesas Comandas" at bounding box center [886, 94] width 1306 height 29
click at [674, 92] on div "Todos Mesas Comandas" at bounding box center [886, 94] width 1306 height 29
click at [774, 54] on div "Atendimento Salão Configurações" at bounding box center [886, 40] width 1306 height 36
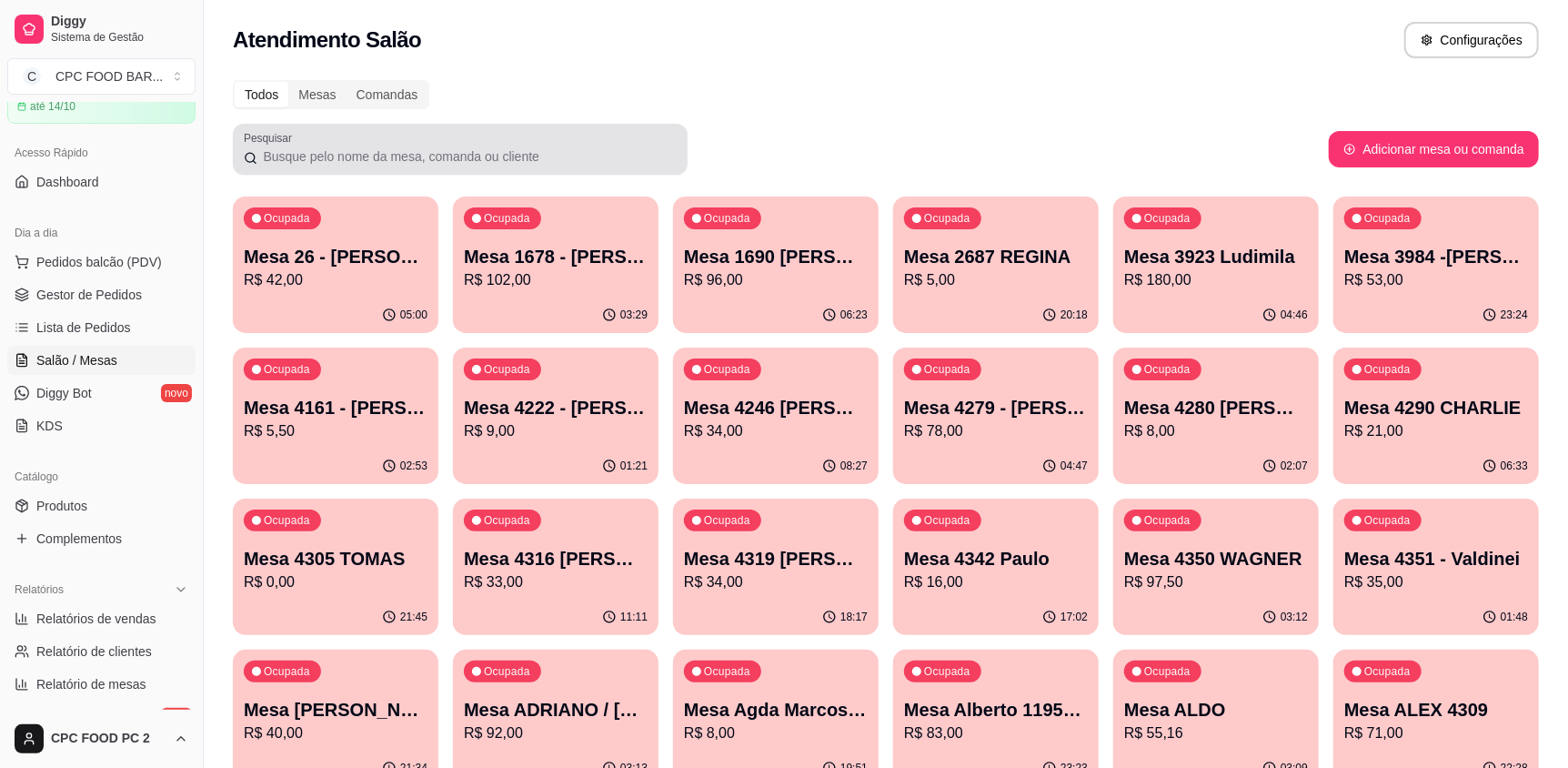
click at [585, 156] on input "Pesquisar" at bounding box center [467, 156] width 420 height 18
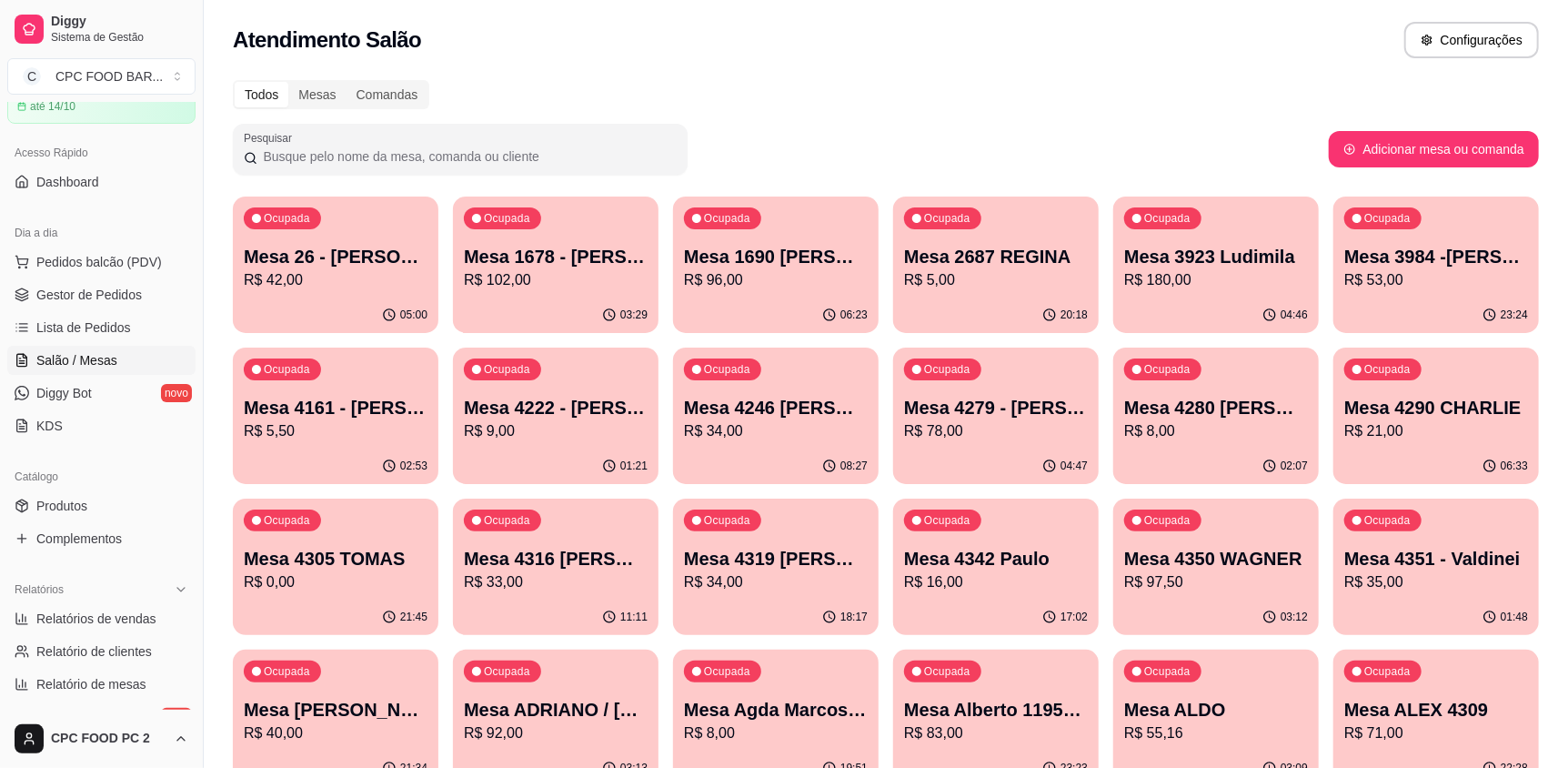
click at [521, 156] on input "Pesquisar" at bounding box center [467, 156] width 420 height 18
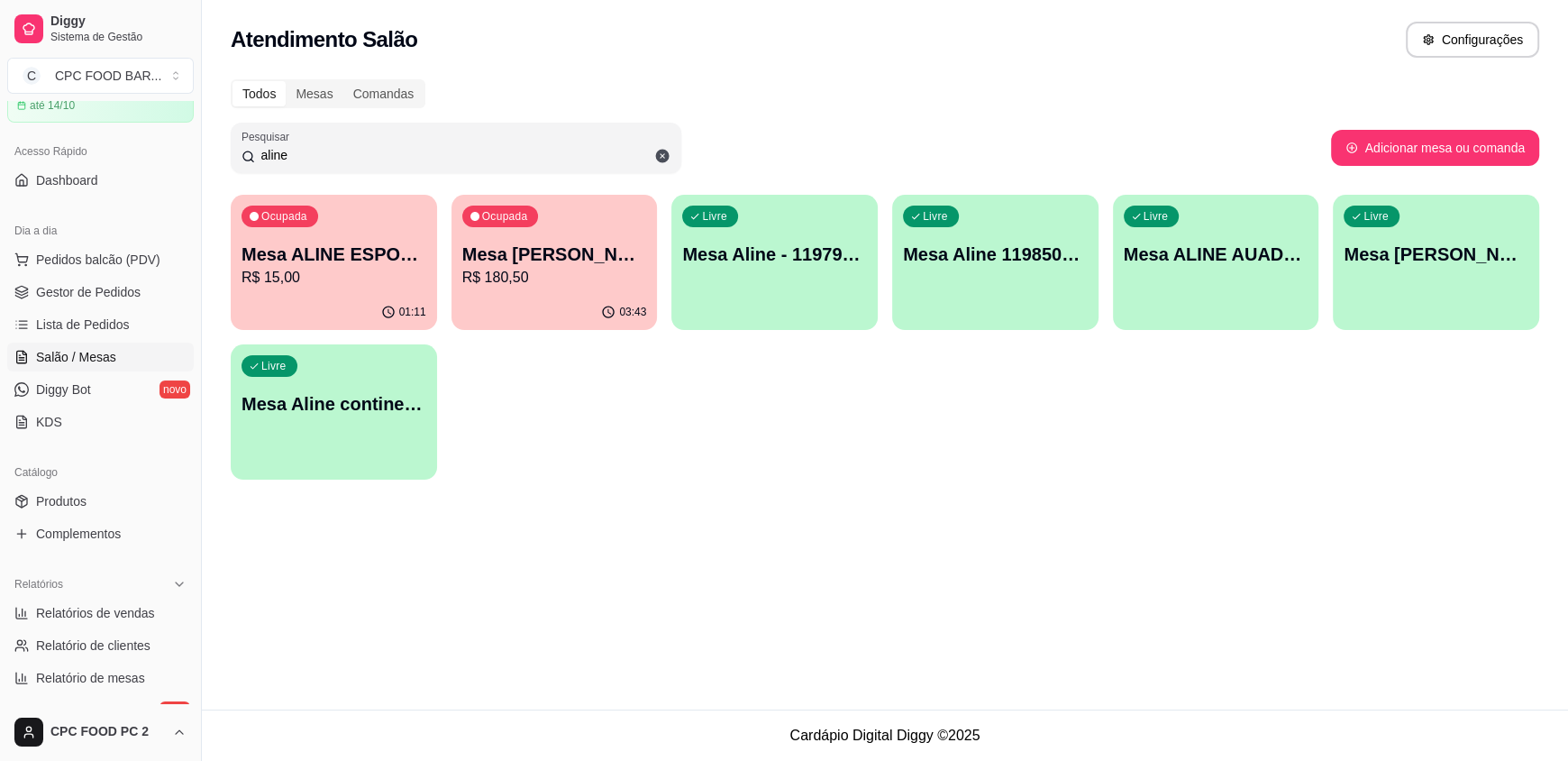
type input "aline"
click at [346, 198] on div "Ocupada Mesa ALINE ESPORTISTA R$ 15,00" at bounding box center [334, 244] width 206 height 100
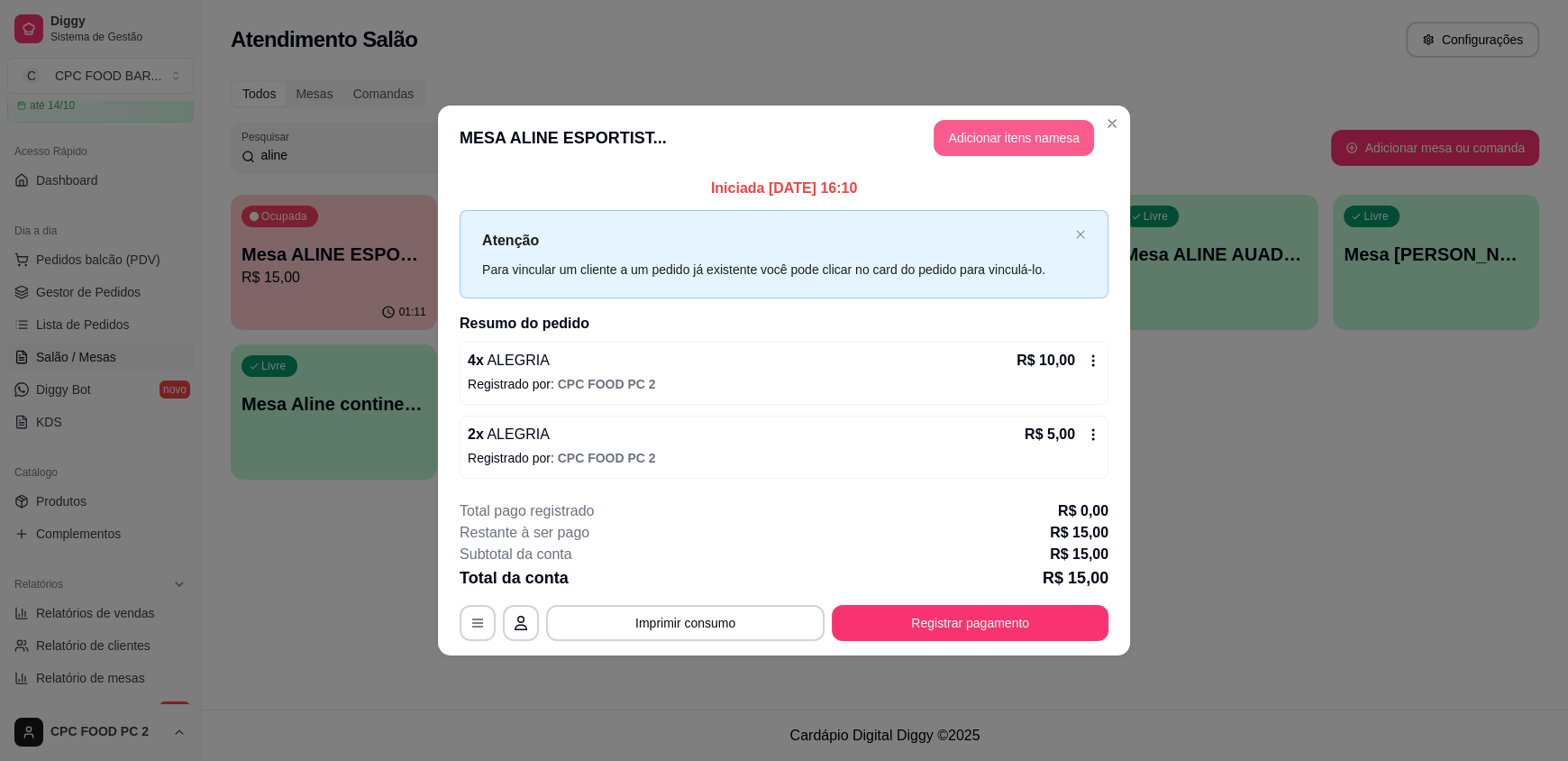
click at [969, 128] on button "Adicionar itens na mesa" at bounding box center [1013, 138] width 161 height 36
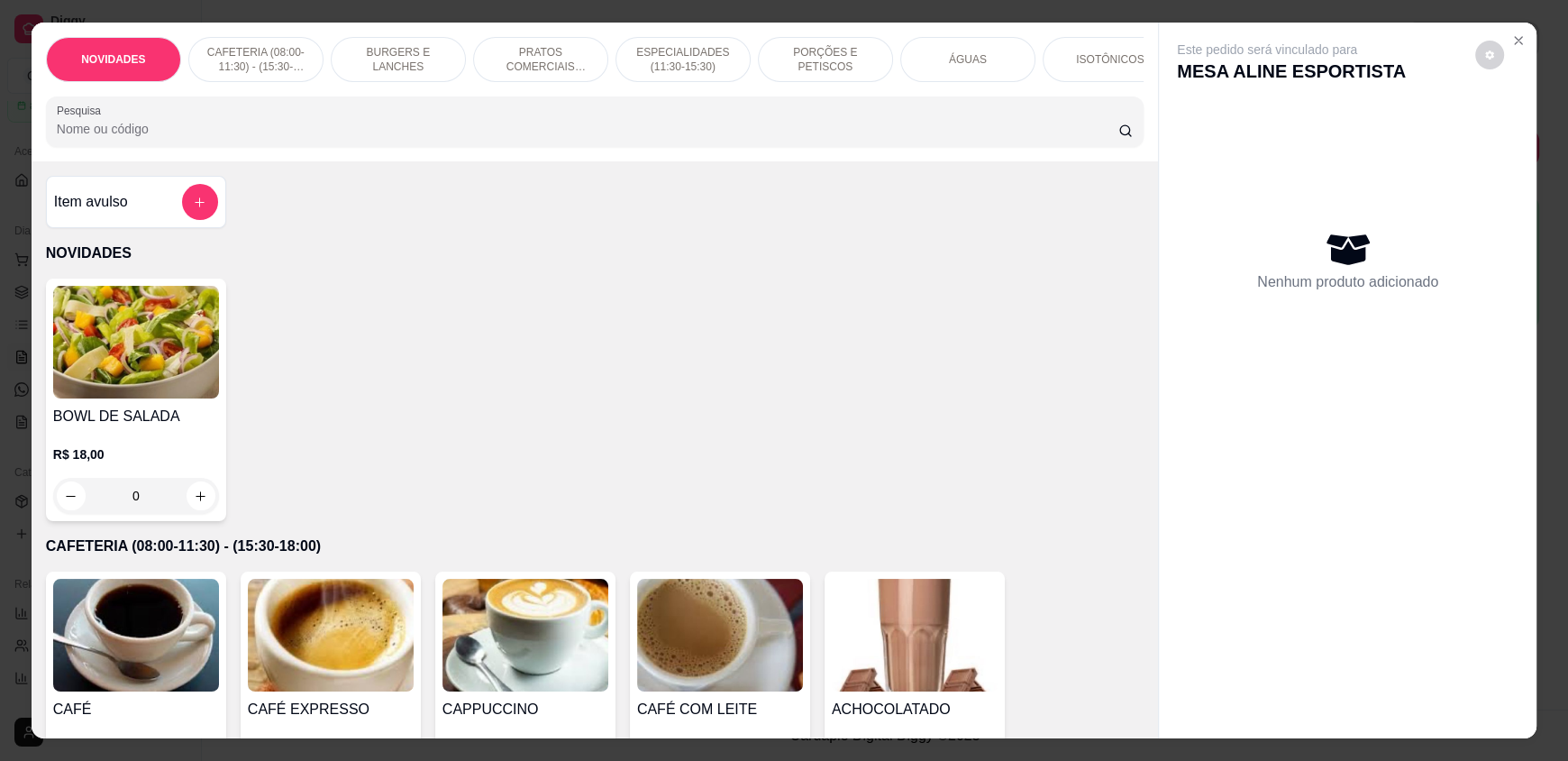
click at [397, 138] on input "Pesquisa" at bounding box center [588, 128] width 1063 height 18
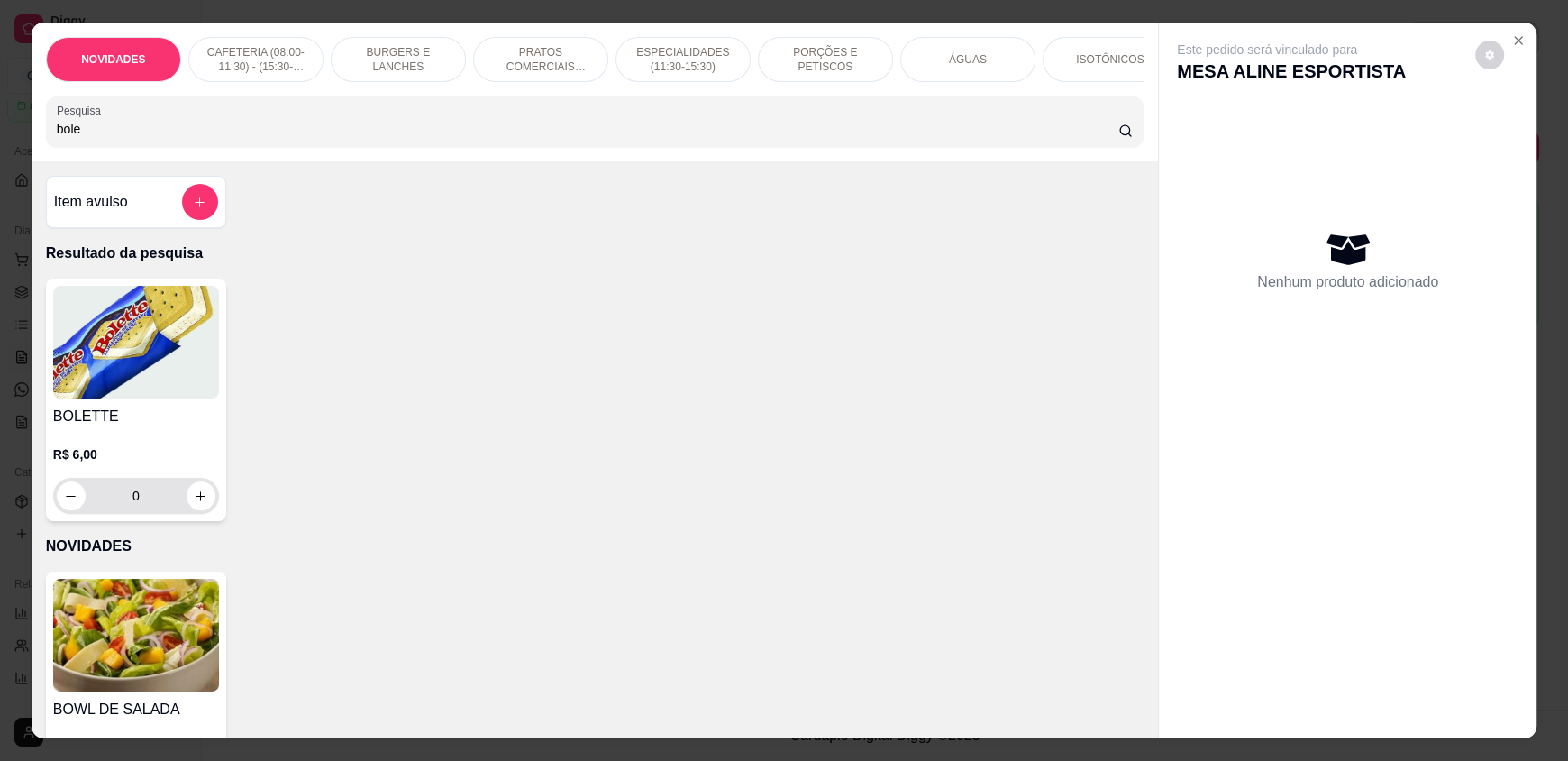
type input "bole"
click at [197, 503] on icon "increase-product-quantity" at bounding box center [202, 496] width 13 height 13
type input "1"
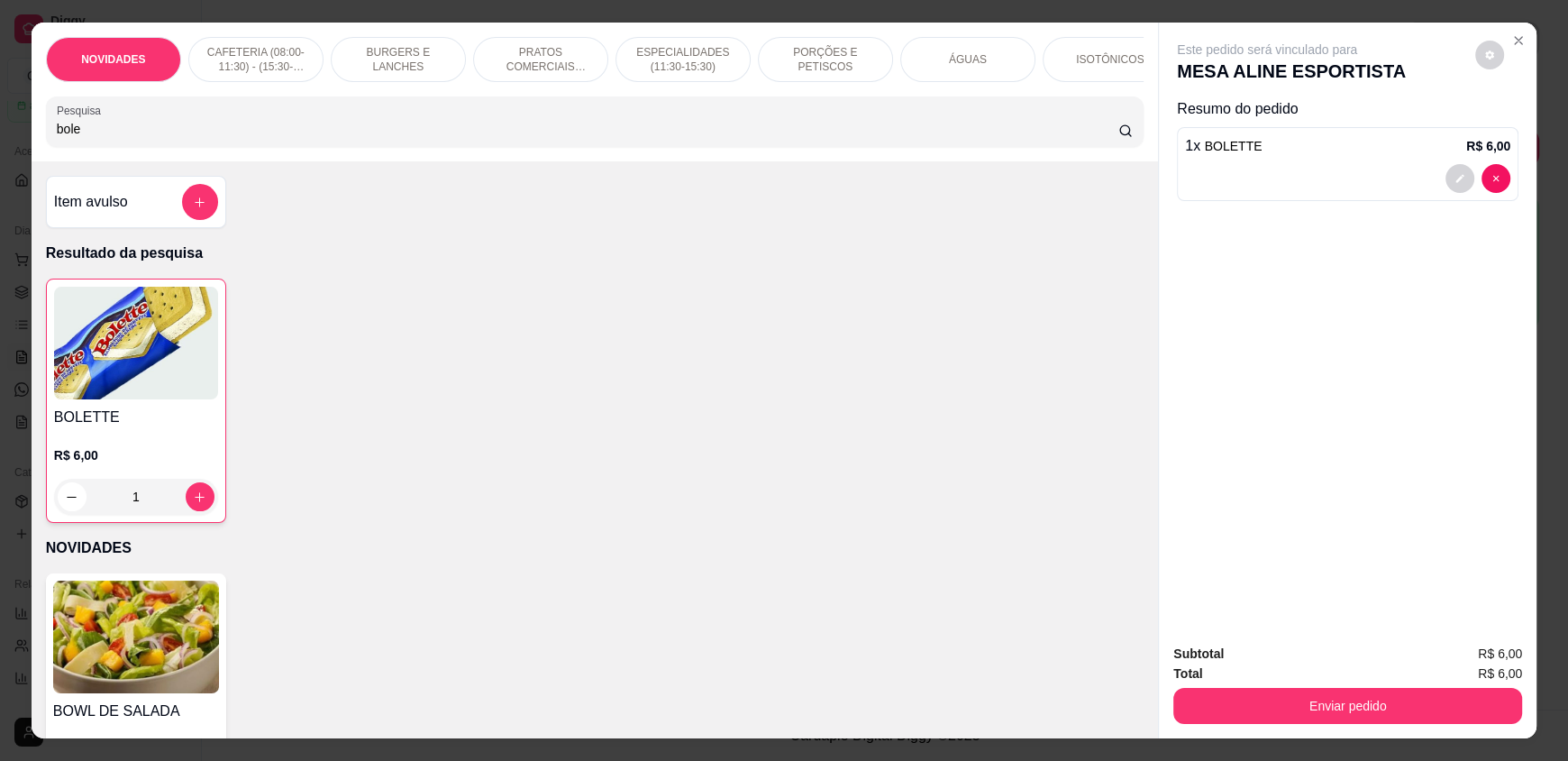
drag, startPoint x: 126, startPoint y: 148, endPoint x: 0, endPoint y: 147, distance: 126.0
click at [0, 147] on div "NOVIDADES CAFETERIA (08:00-11:30) - (15:30-18:00) BURGERS E LANCHES PRATOS COME…" at bounding box center [784, 380] width 1568 height 761
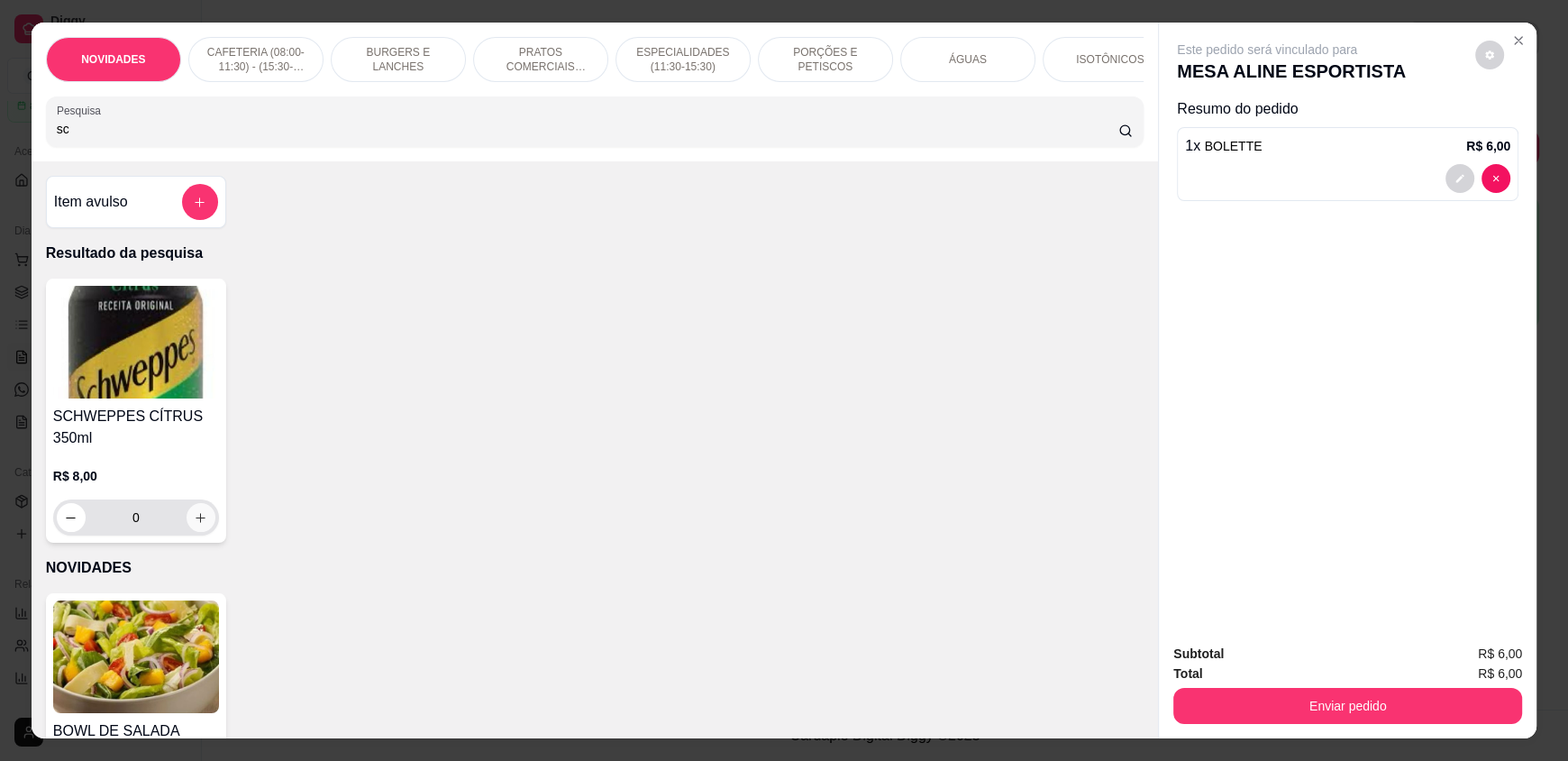
type input "sc"
click at [197, 524] on icon "increase-product-quantity" at bounding box center [202, 517] width 13 height 13
type input "1"
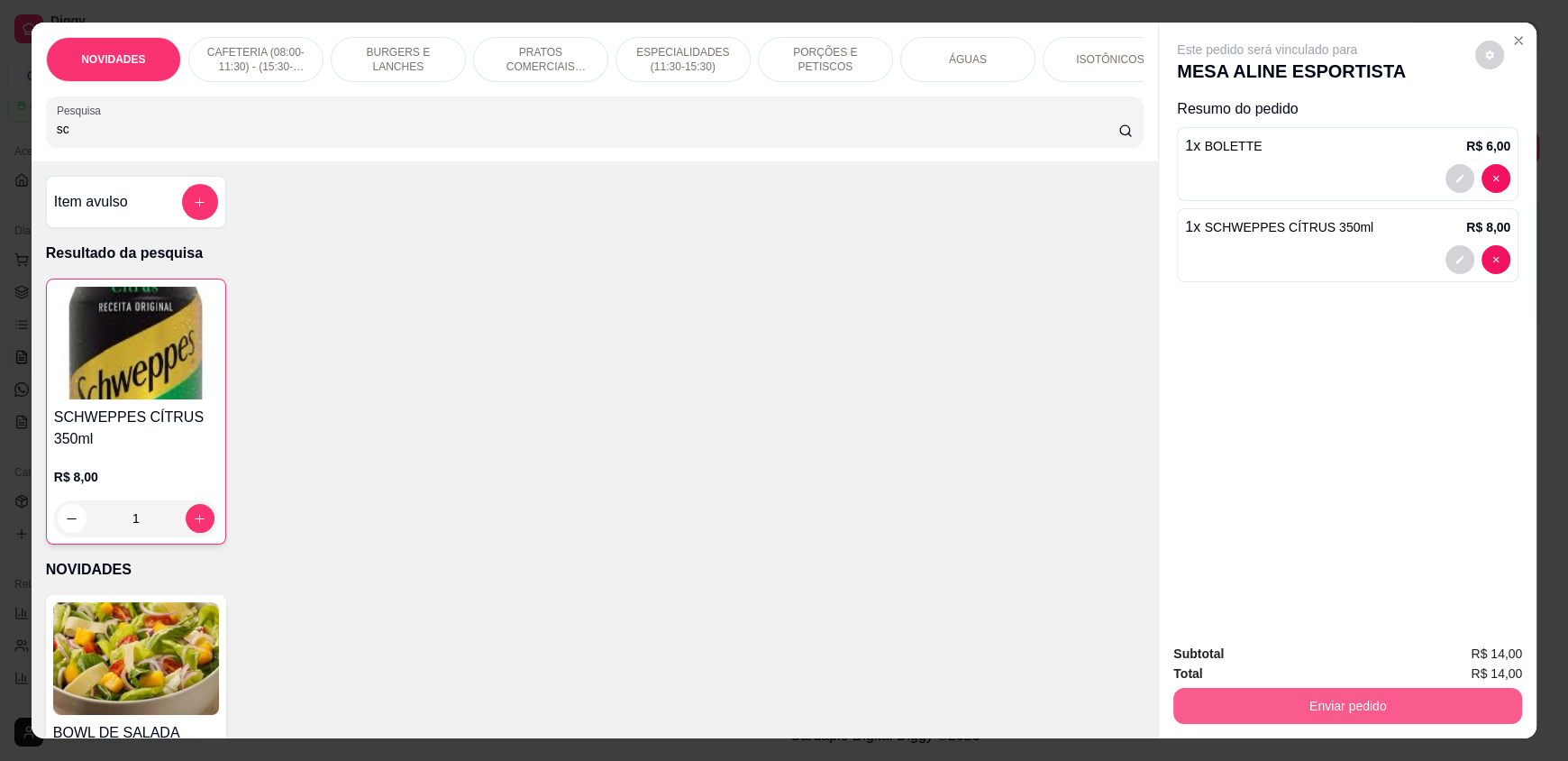
click at [1295, 703] on button "Enviar pedido" at bounding box center [1347, 706] width 349 height 36
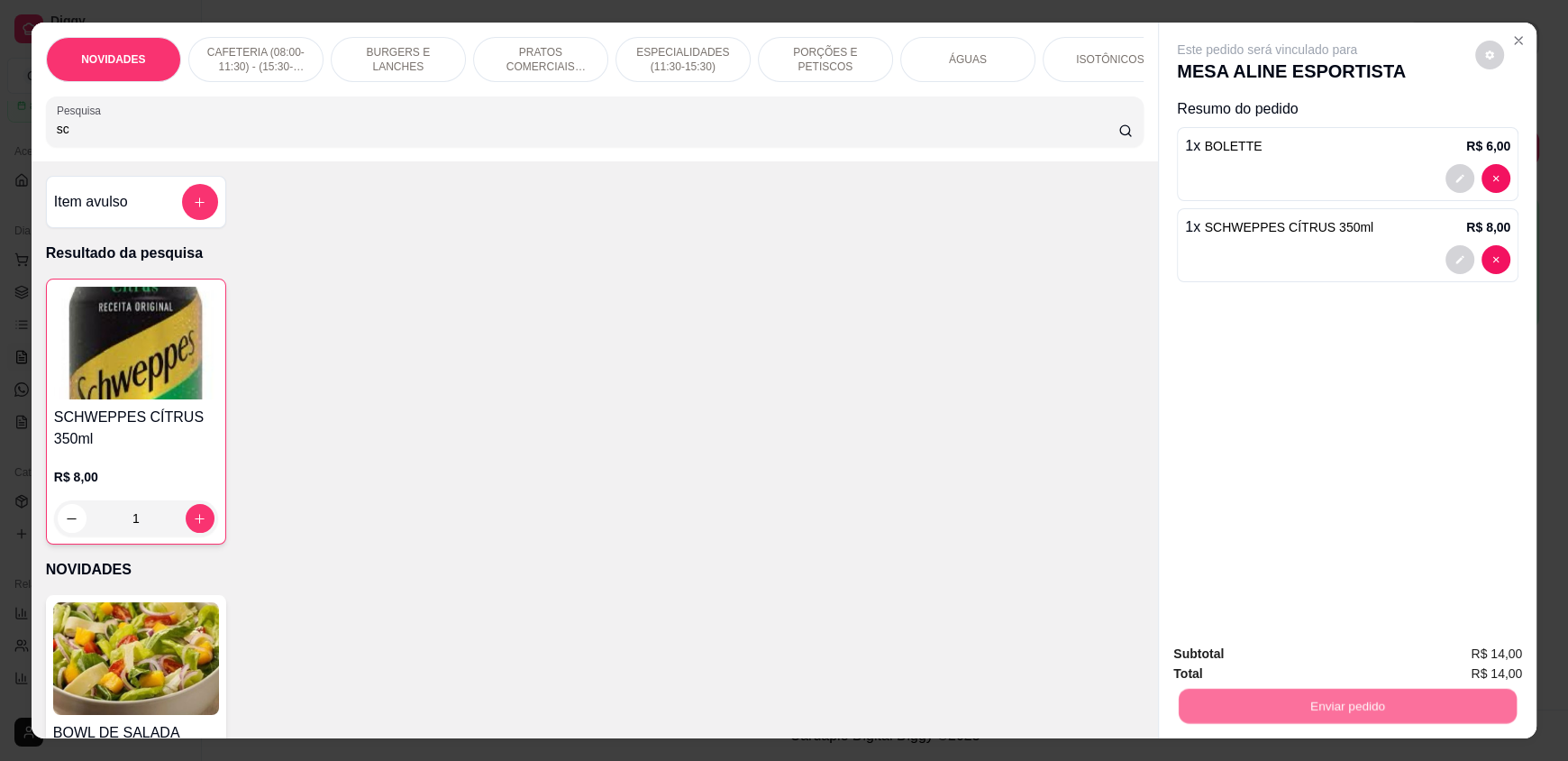
click at [1463, 654] on button "Enviar pedido" at bounding box center [1476, 660] width 99 height 33
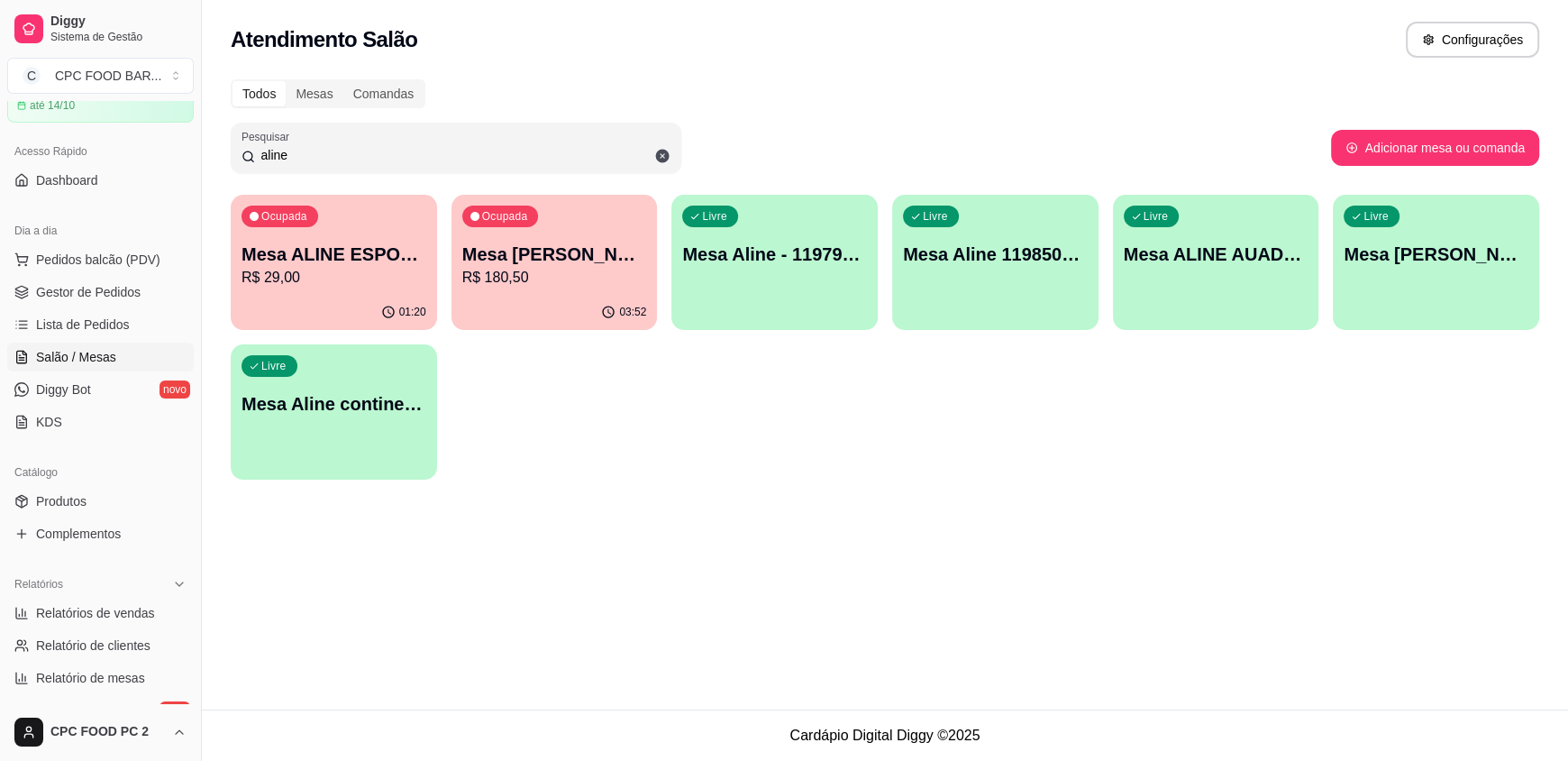
drag, startPoint x: 467, startPoint y: 156, endPoint x: 48, endPoint y: 140, distance: 419.3
click at [51, 146] on div "Diggy Sistema de Gestão C CPC FOOD BAR ... Loja aberta Plano Essencial + Mesas …" at bounding box center [784, 380] width 1568 height 761
drag, startPoint x: 294, startPoint y: 163, endPoint x: 204, endPoint y: 149, distance: 91.1
click at [209, 154] on div "Todos Mesas Comandas Pesquisar alin Adicionar mesa ou comanda Ocupada Mesa ALIN…" at bounding box center [885, 284] width 1366 height 433
type input "c"
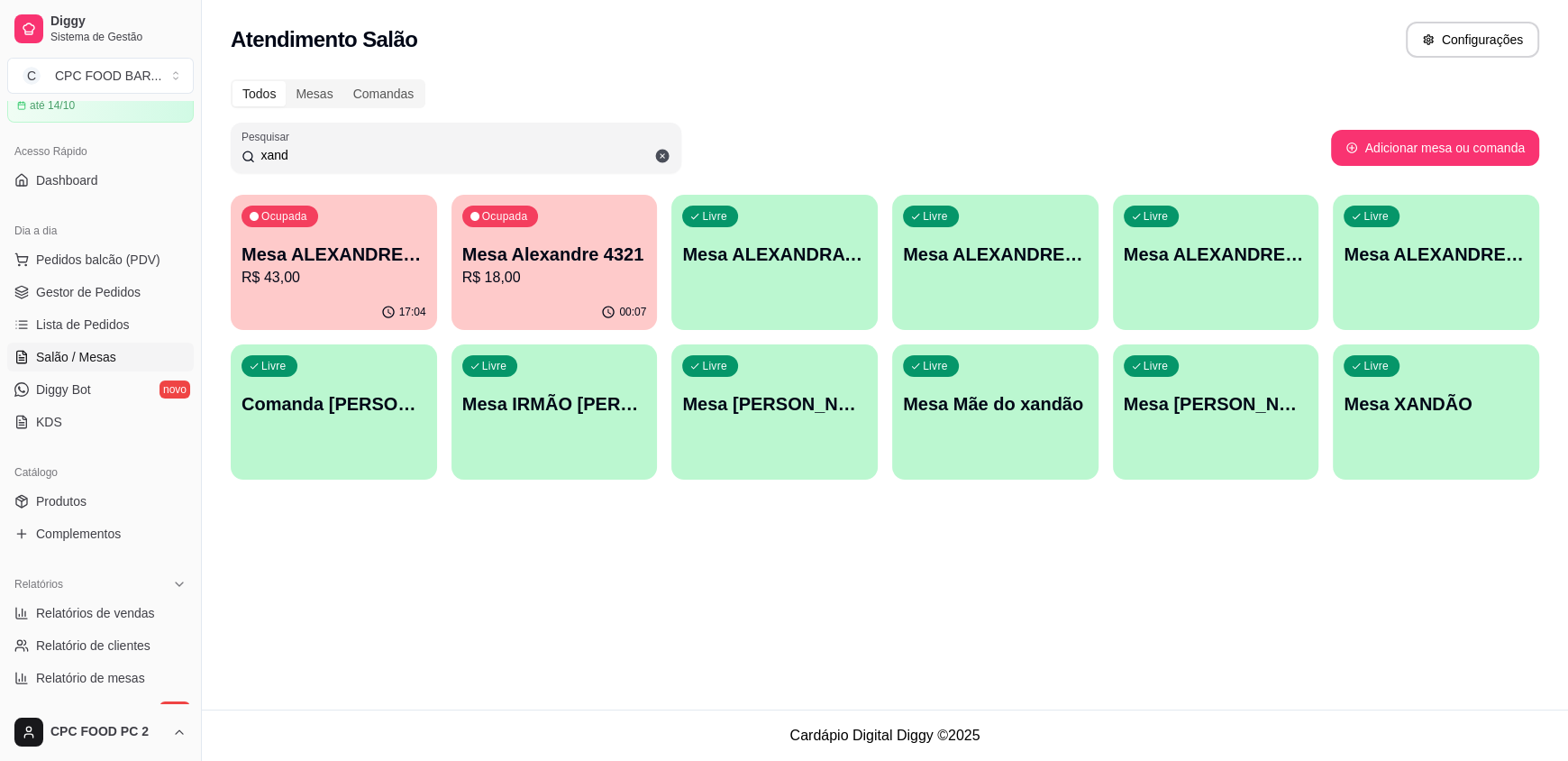
type input "xand"
click at [1374, 416] on p "Mesa XANDÃO" at bounding box center [1436, 403] width 185 height 26
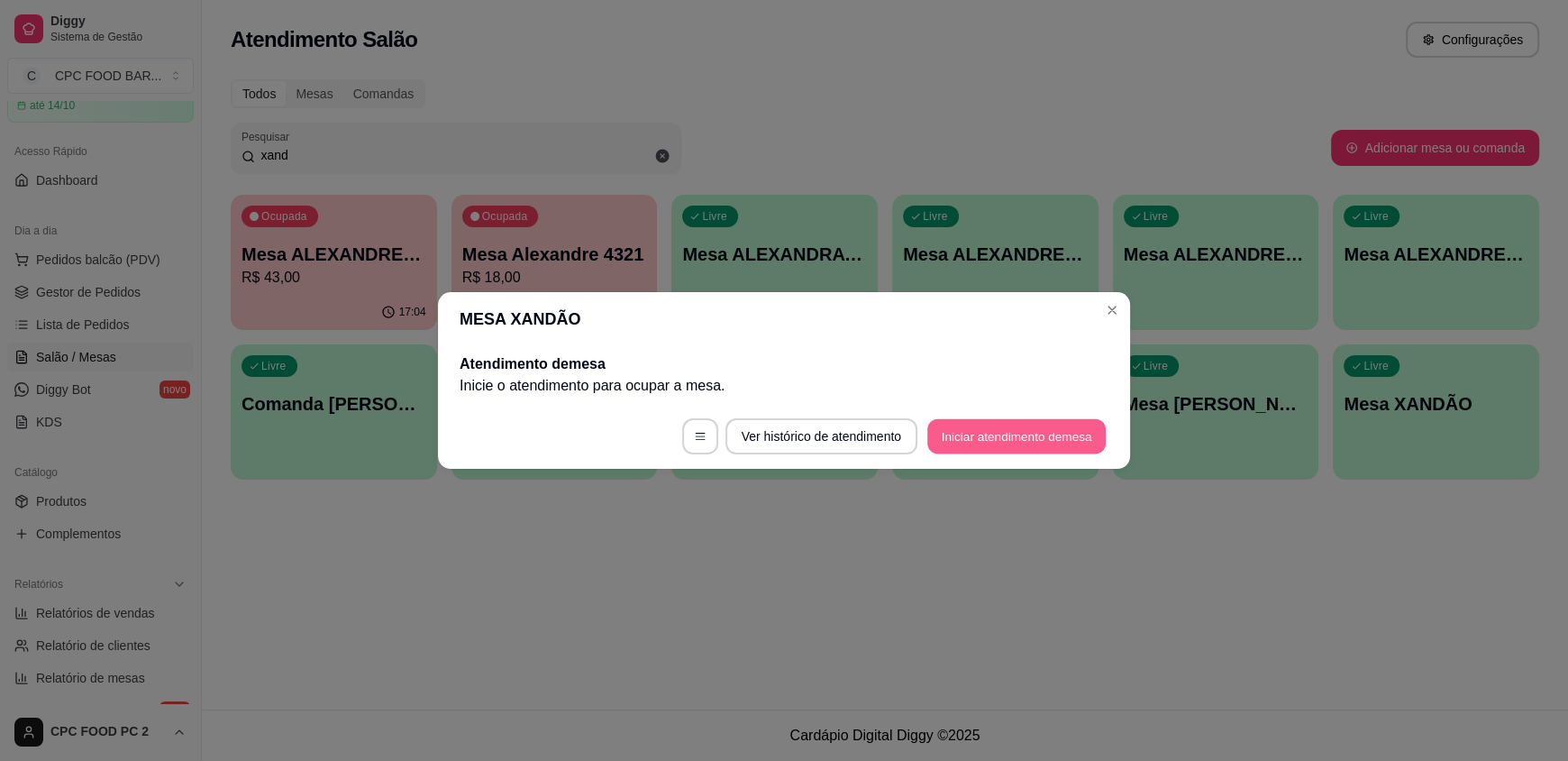
click at [1016, 440] on button "Iniciar atendimento de mesa" at bounding box center [1017, 437] width 179 height 35
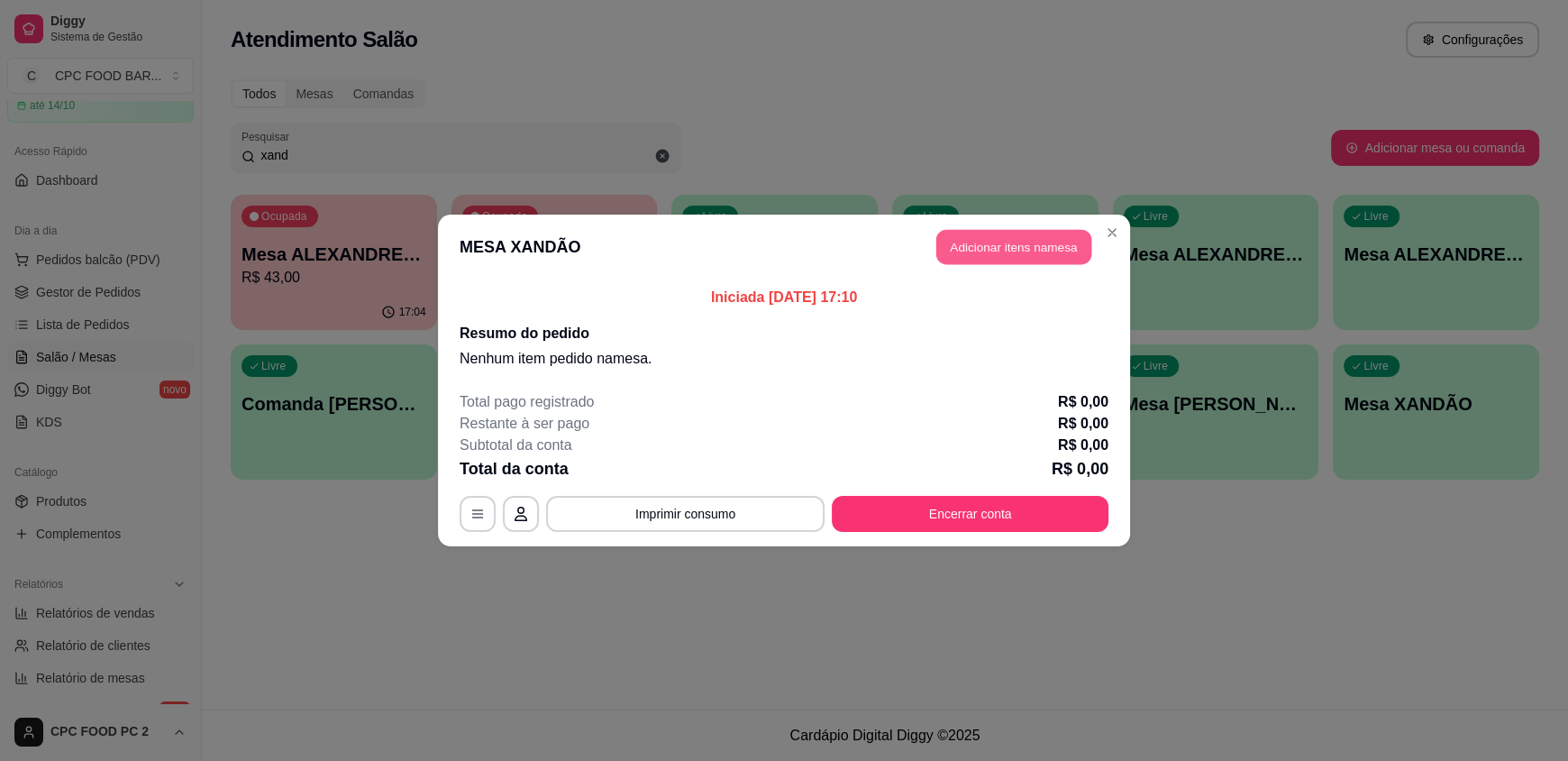
click at [992, 256] on button "Adicionar itens na mesa" at bounding box center [1013, 247] width 155 height 35
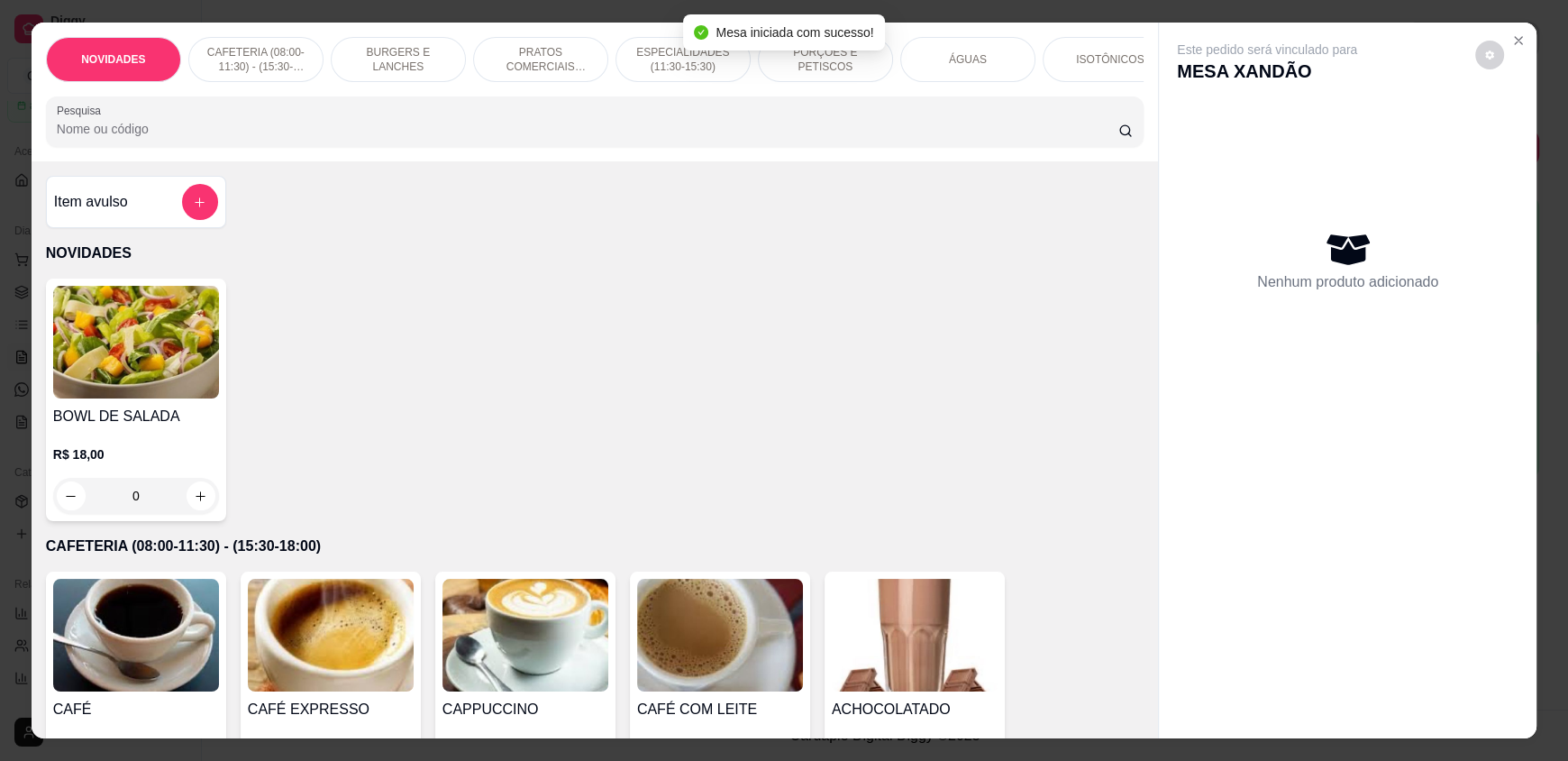
click at [607, 138] on input "Pesquisa" at bounding box center [588, 128] width 1063 height 18
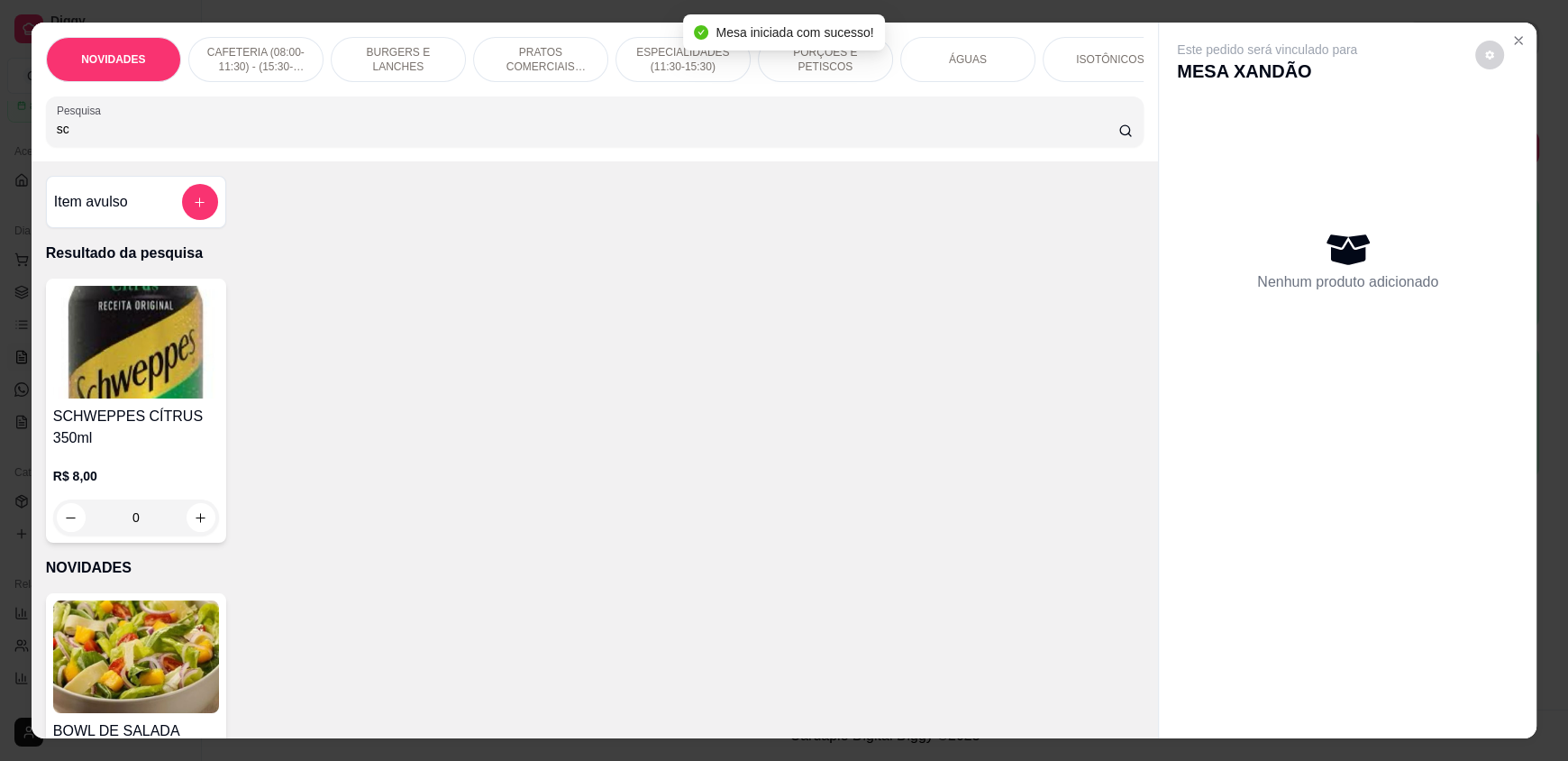
type input "s"
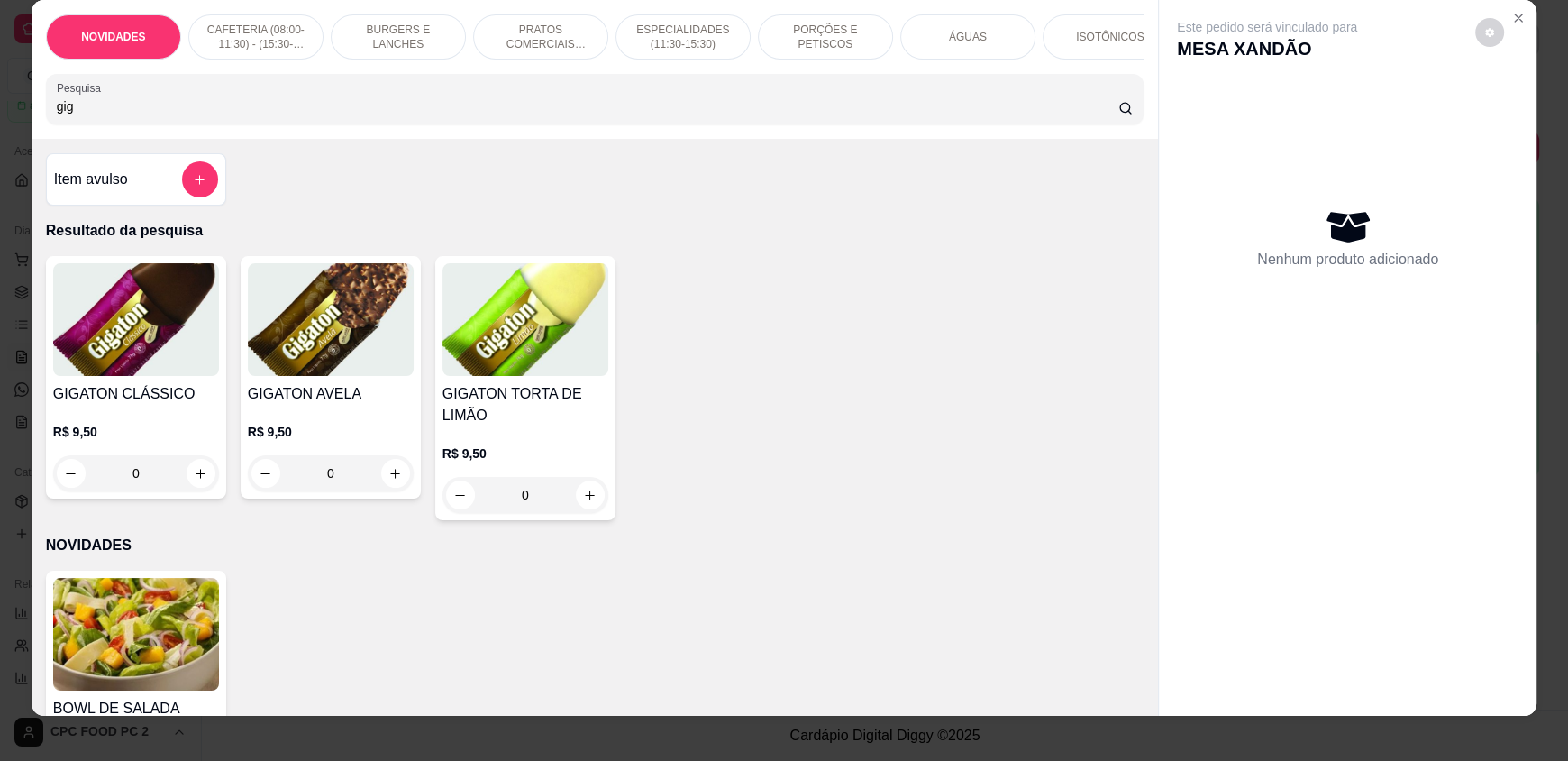
scroll to position [34, 0]
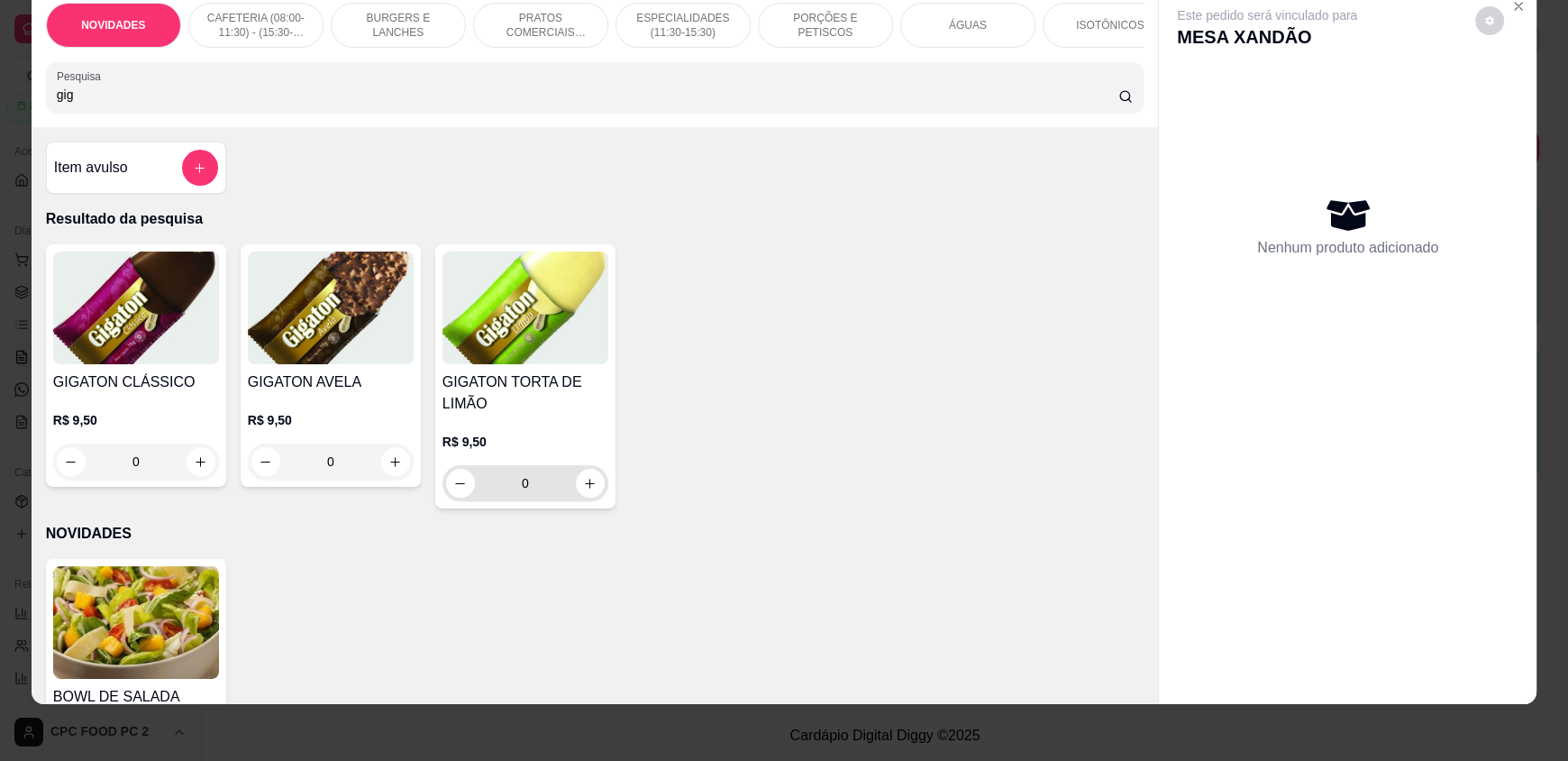
type input "gig"
click at [584, 490] on icon "increase-product-quantity" at bounding box center [591, 483] width 13 height 13
type input "1"
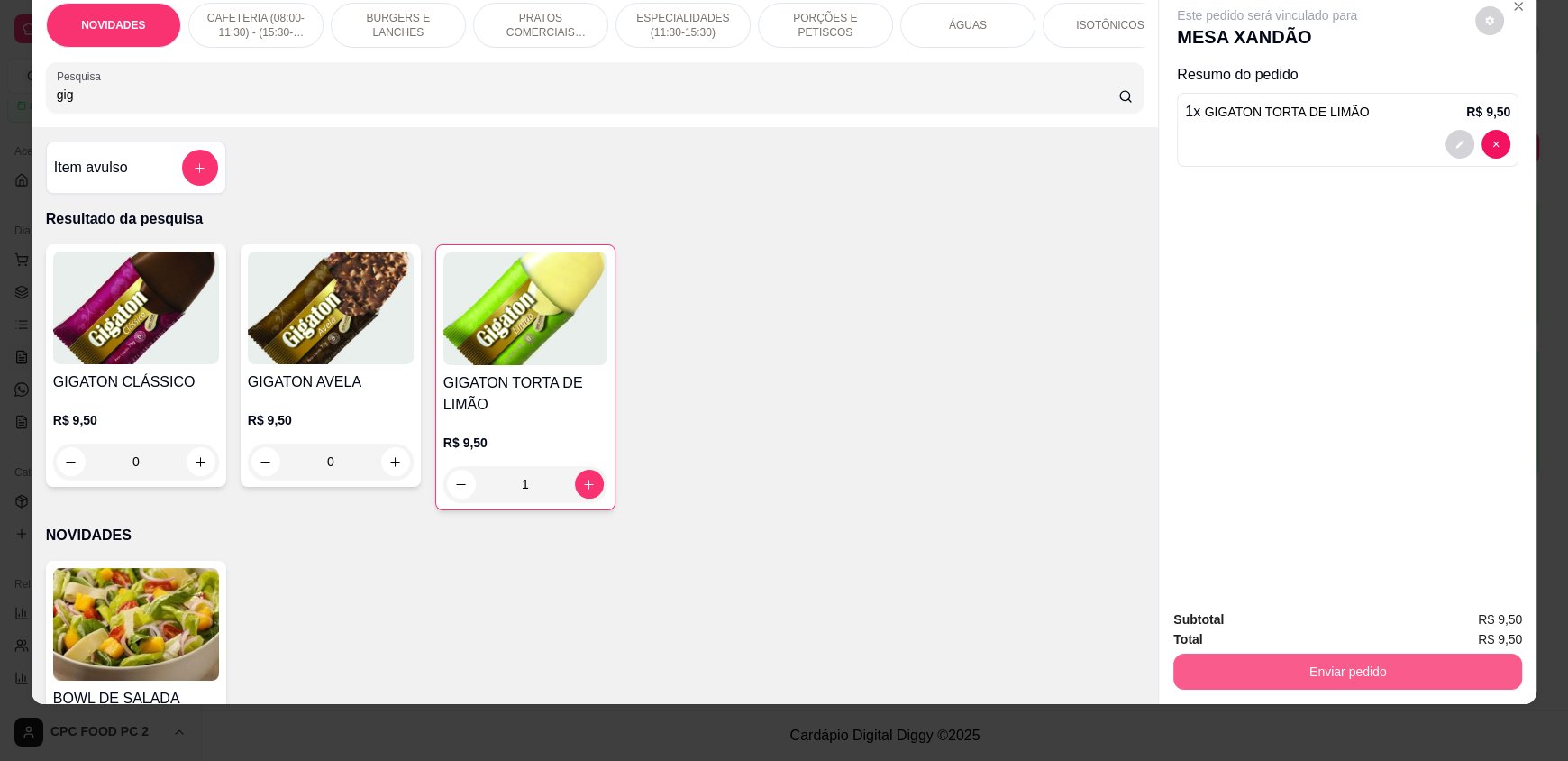
click at [1308, 676] on button "Enviar pedido" at bounding box center [1347, 672] width 349 height 36
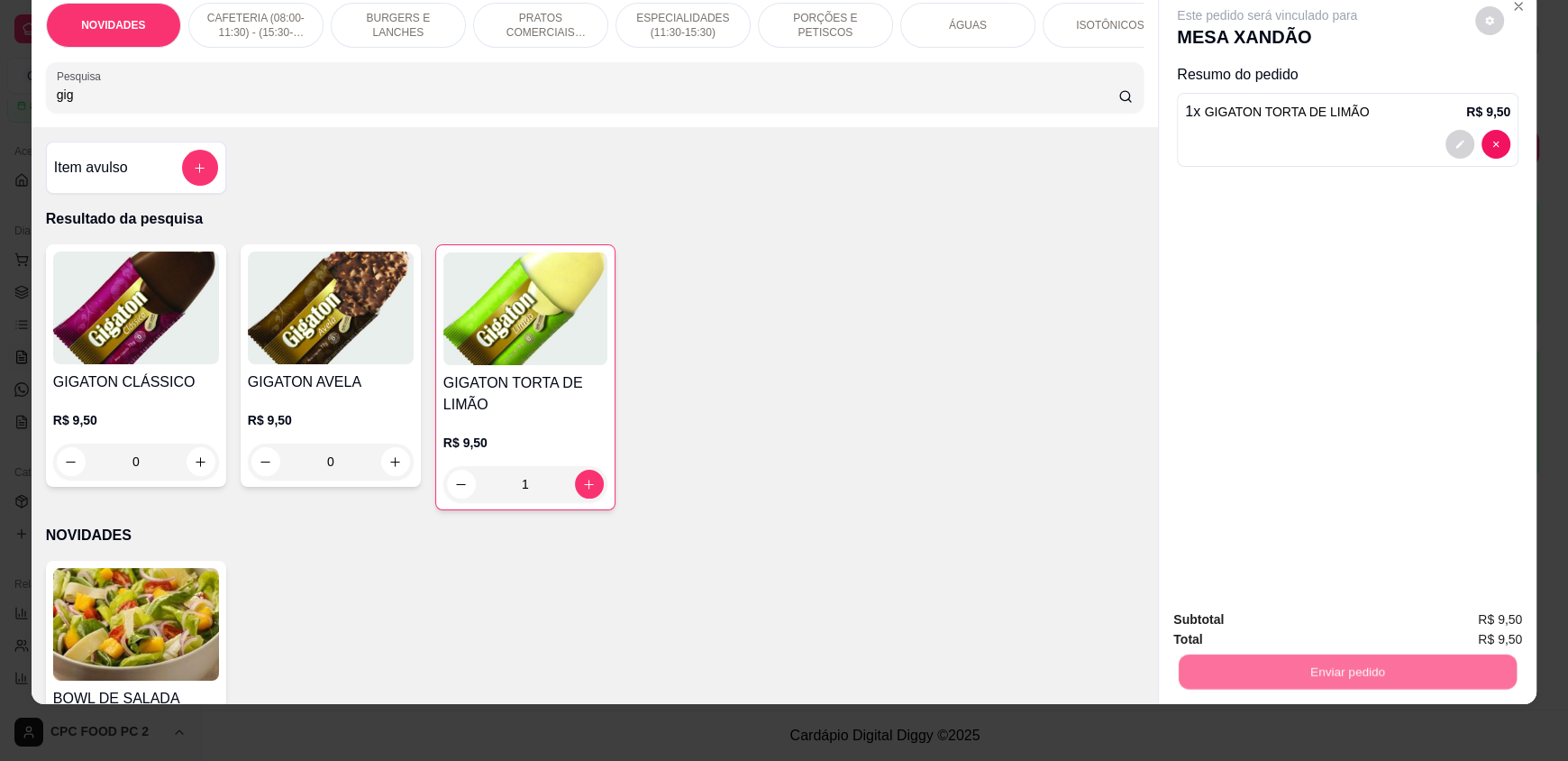
click at [1463, 631] on button "Enviar pedido" at bounding box center [1476, 625] width 99 height 33
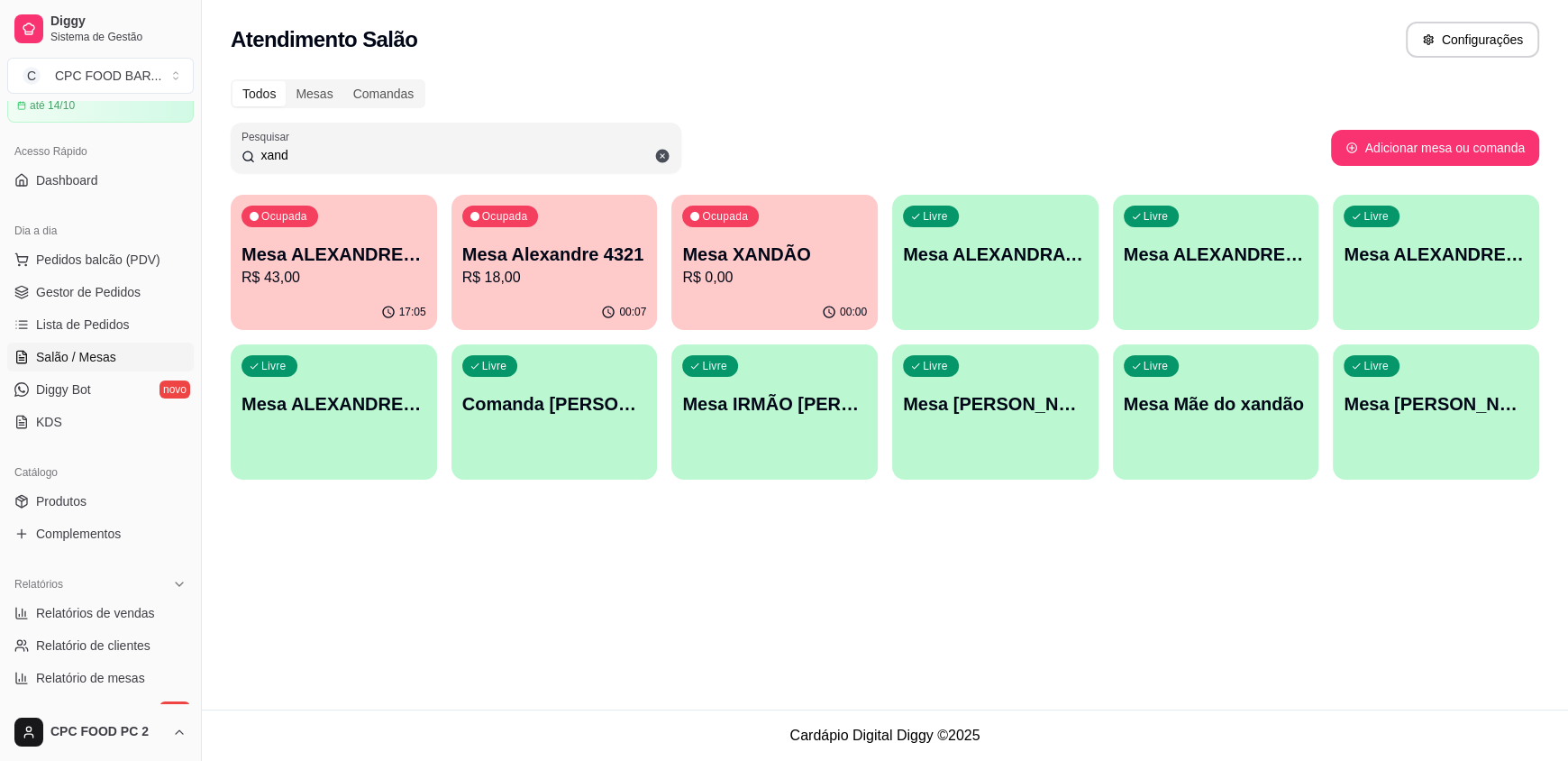
drag, startPoint x: 491, startPoint y: 146, endPoint x: 0, endPoint y: 124, distance: 491.5
click at [1, 128] on div "Diggy Sistema de Gestão C CPC FOOD BAR ... Loja aberta Plano Essencial + Mesas …" at bounding box center [784, 380] width 1568 height 761
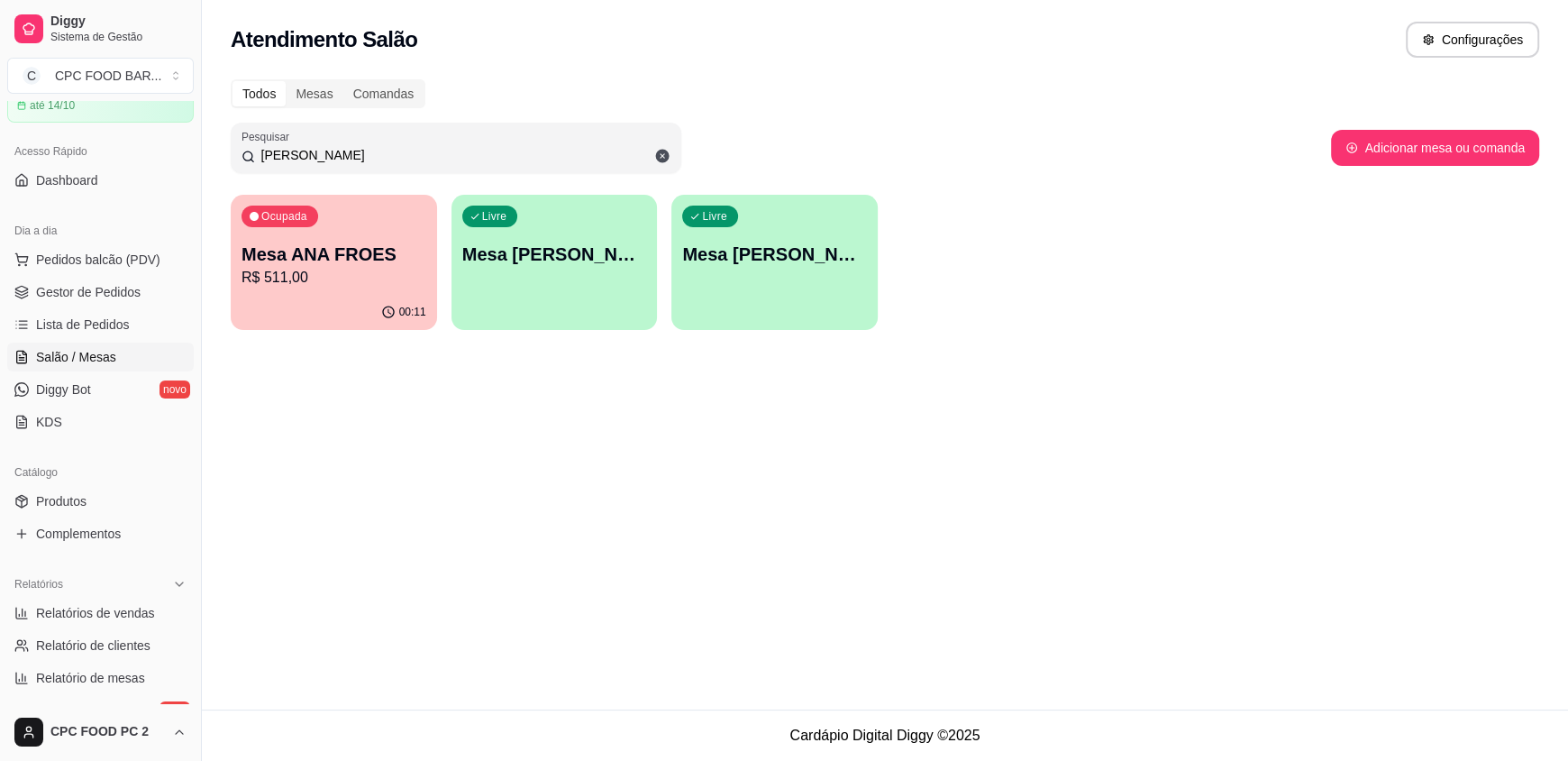
type input "ana f"
click at [332, 292] on div "Ocupada Mesa ANA FROES R$ 511,00" at bounding box center [333, 245] width 200 height 97
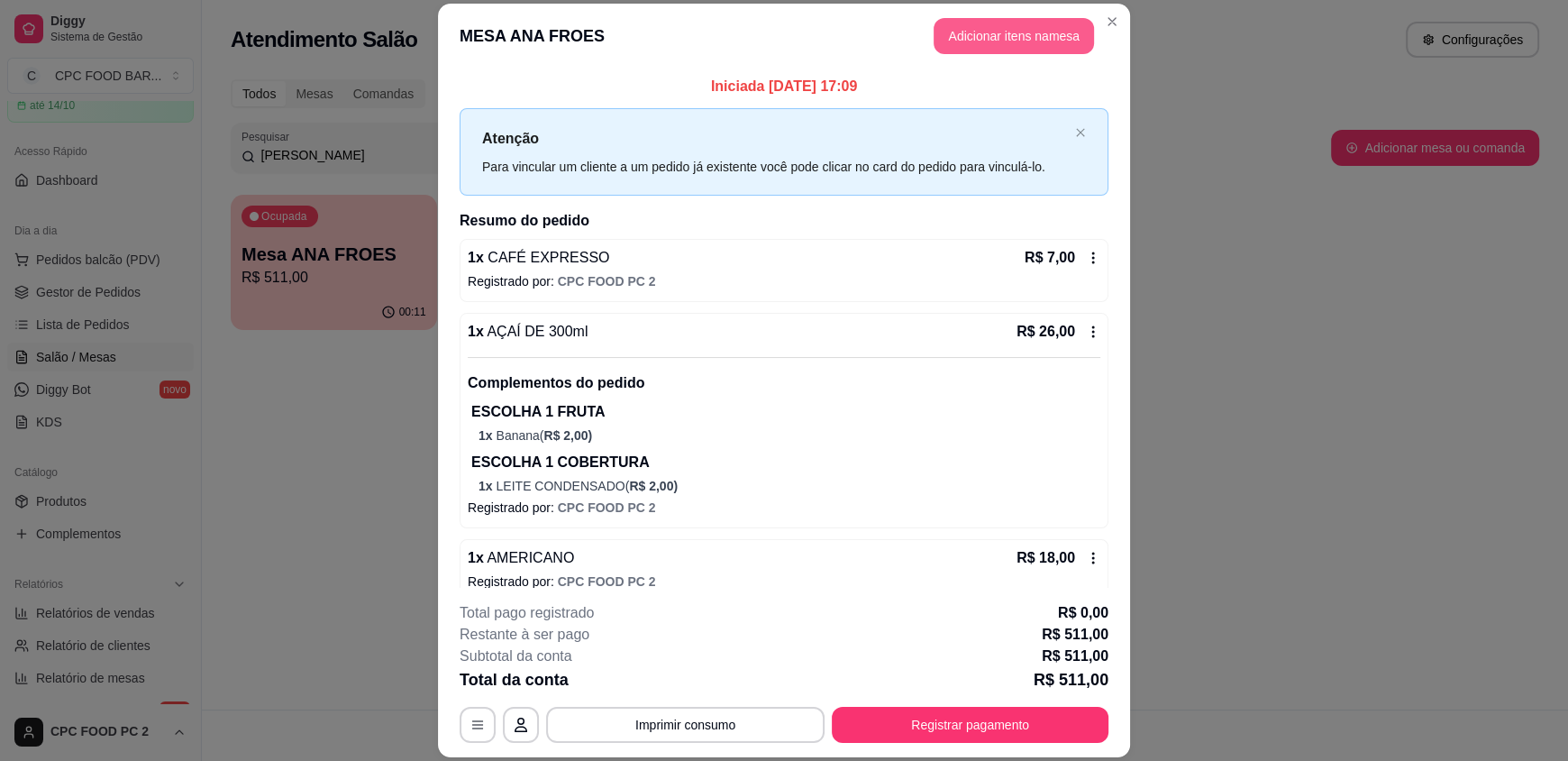
click at [999, 43] on button "Adicionar itens na mesa" at bounding box center [1013, 36] width 161 height 36
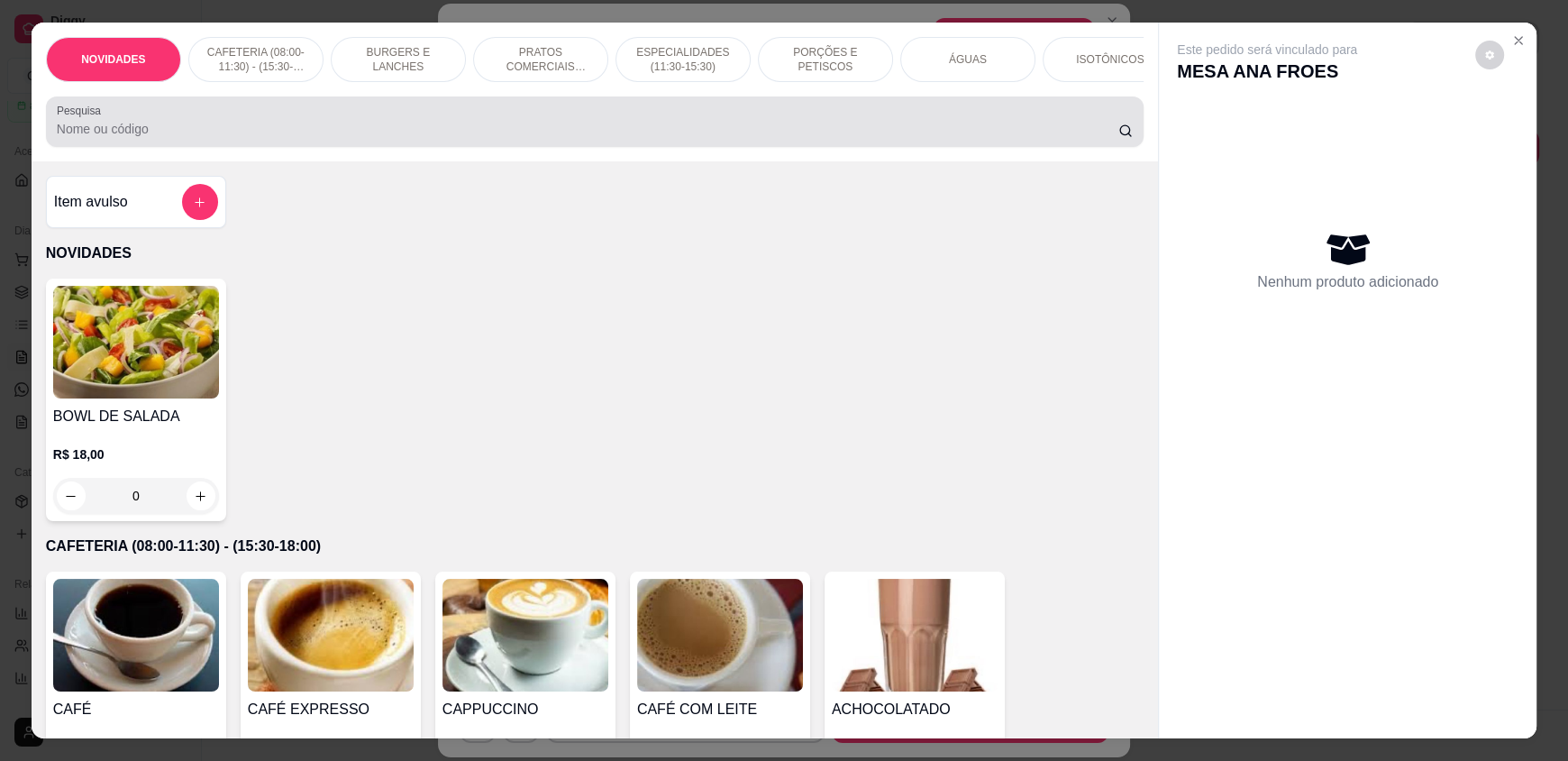
click at [528, 134] on input "Pesquisa" at bounding box center [588, 128] width 1063 height 18
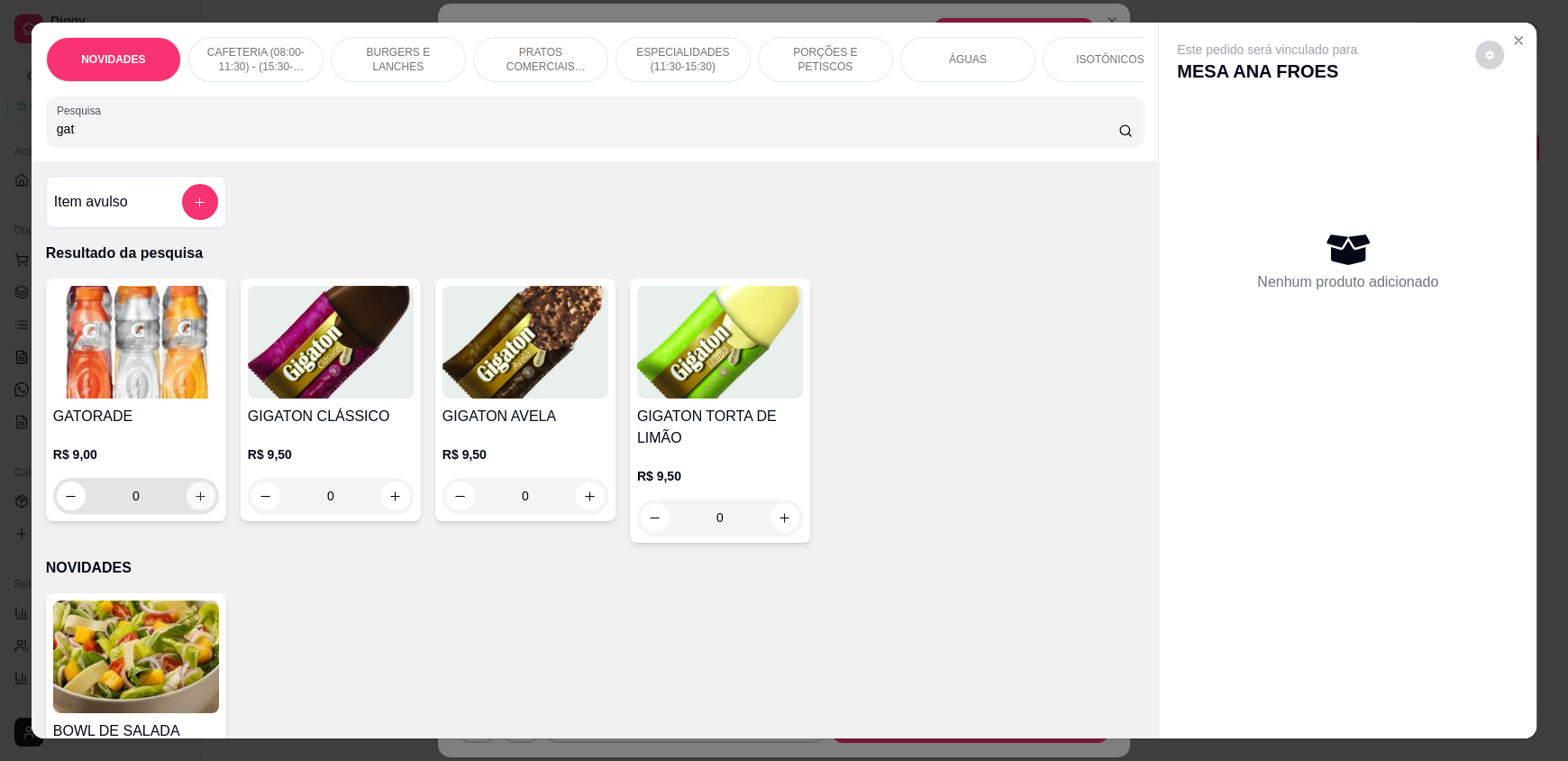
type input "gat"
click at [194, 503] on icon "increase-product-quantity" at bounding box center [201, 496] width 13 height 13
type input "1"
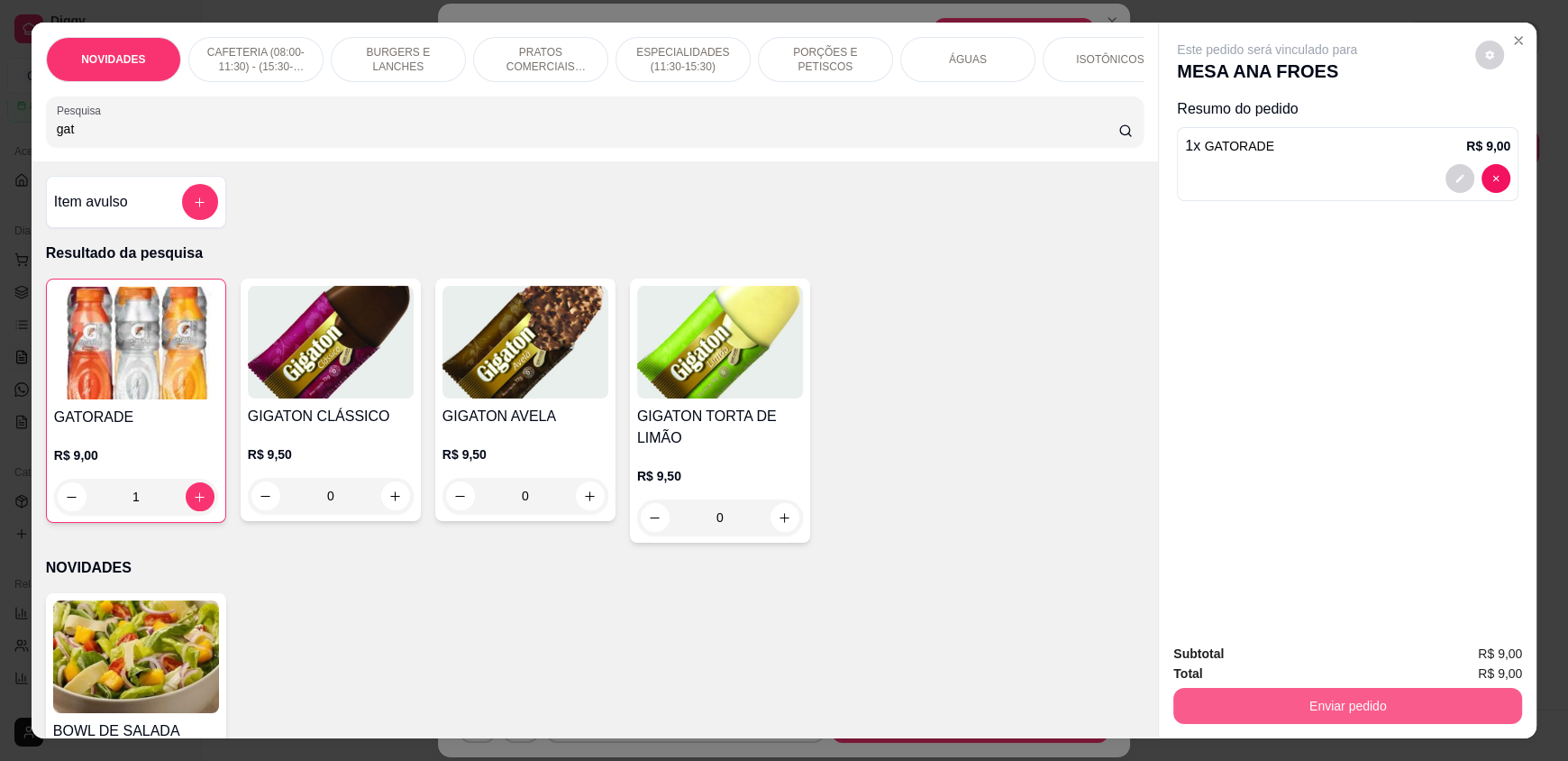
click at [1348, 705] on button "Enviar pedido" at bounding box center [1347, 706] width 349 height 36
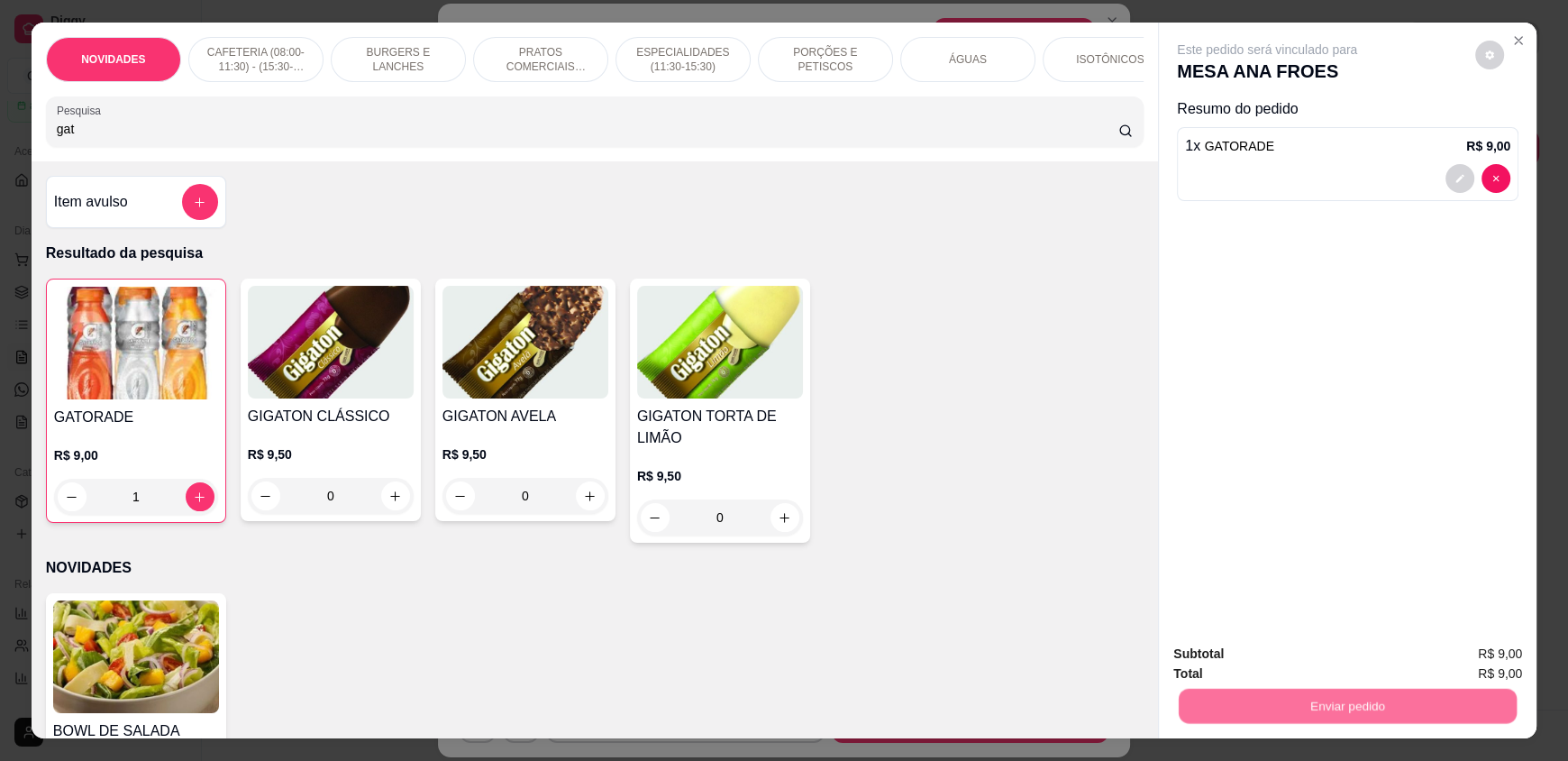
click at [1455, 661] on button "Enviar pedido" at bounding box center [1476, 660] width 99 height 33
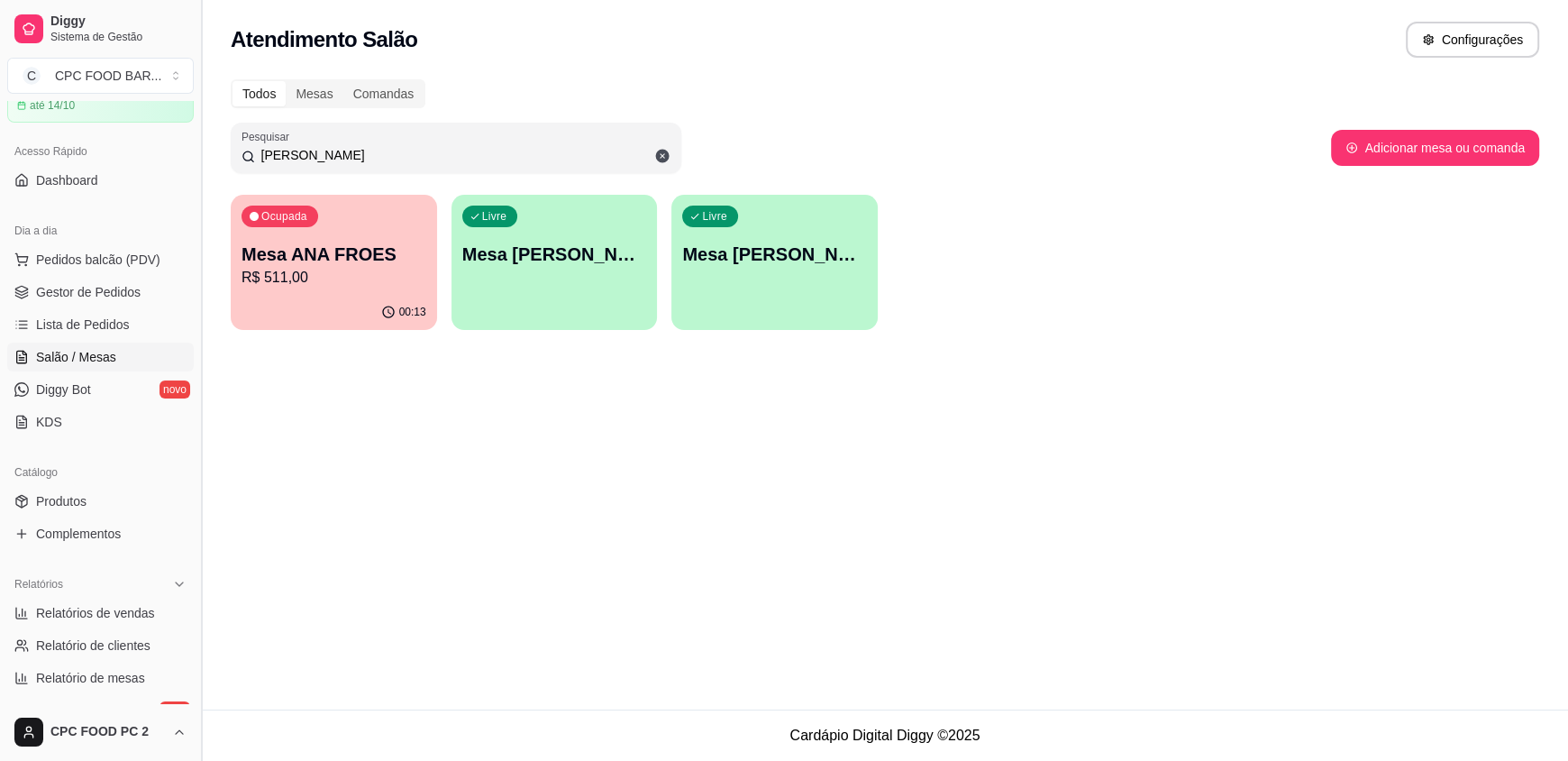
drag, startPoint x: 293, startPoint y: 155, endPoint x: 204, endPoint y: 145, distance: 89.6
click at [207, 153] on div "Diggy Sistema de Gestão C CPC FOOD BAR ... Loja aberta Plano Essencial + Mesas …" at bounding box center [784, 380] width 1568 height 761
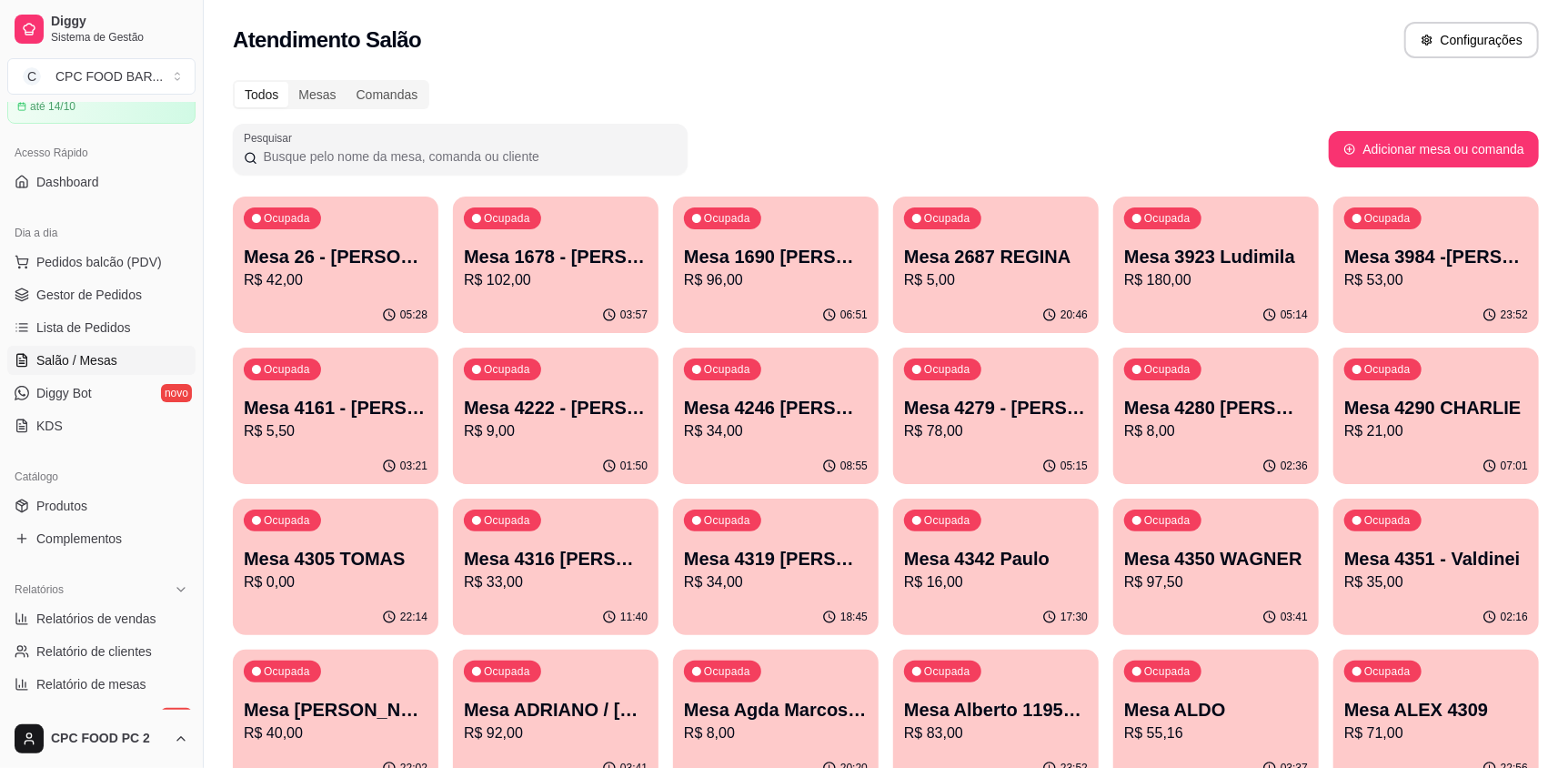
click at [266, 156] on input "Pesquisar" at bounding box center [467, 156] width 420 height 18
click at [81, 264] on span "Pedidos balcão (PDV)" at bounding box center [99, 261] width 126 height 18
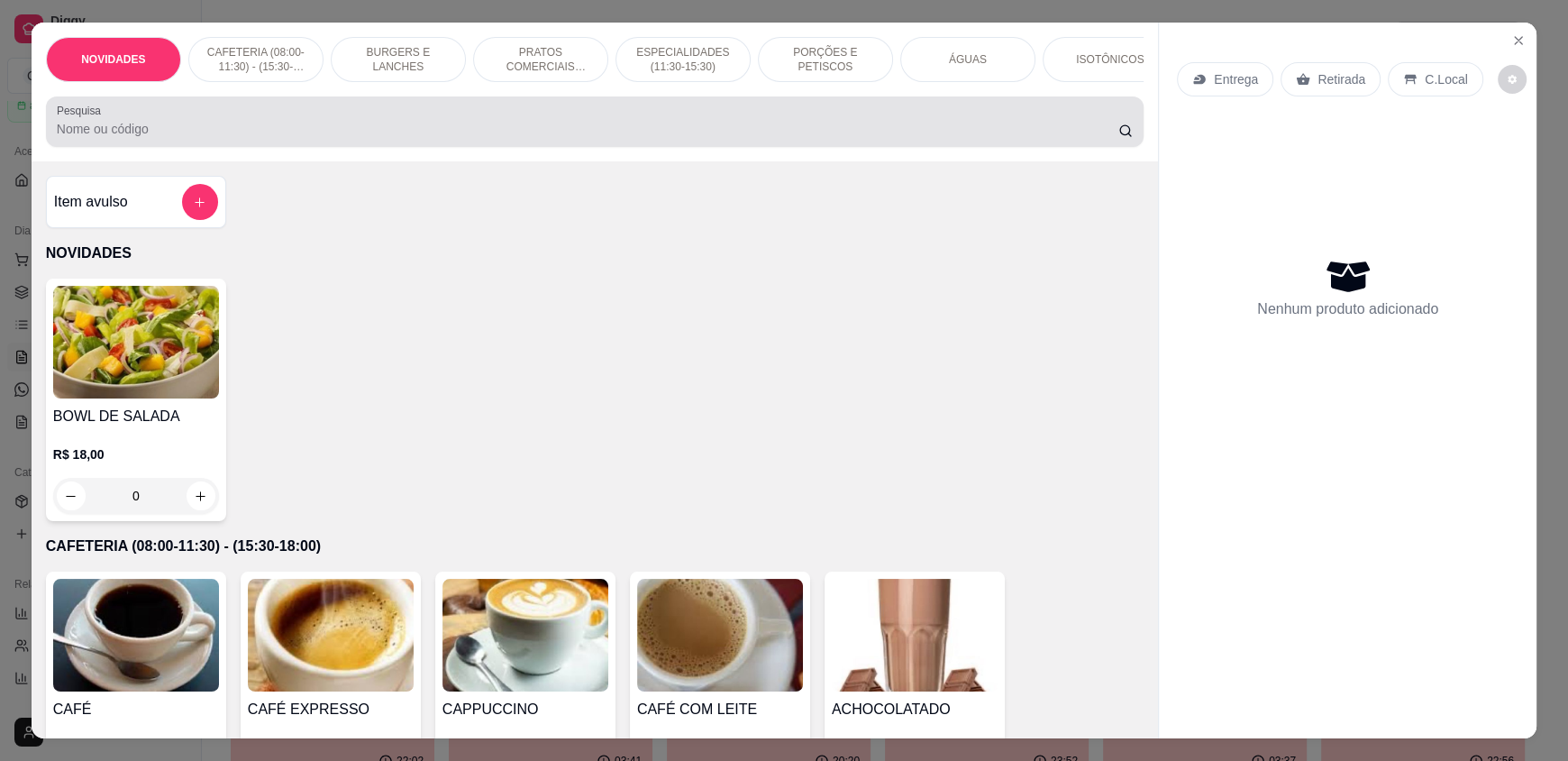
click at [323, 138] on input "Pesquisa" at bounding box center [588, 128] width 1063 height 18
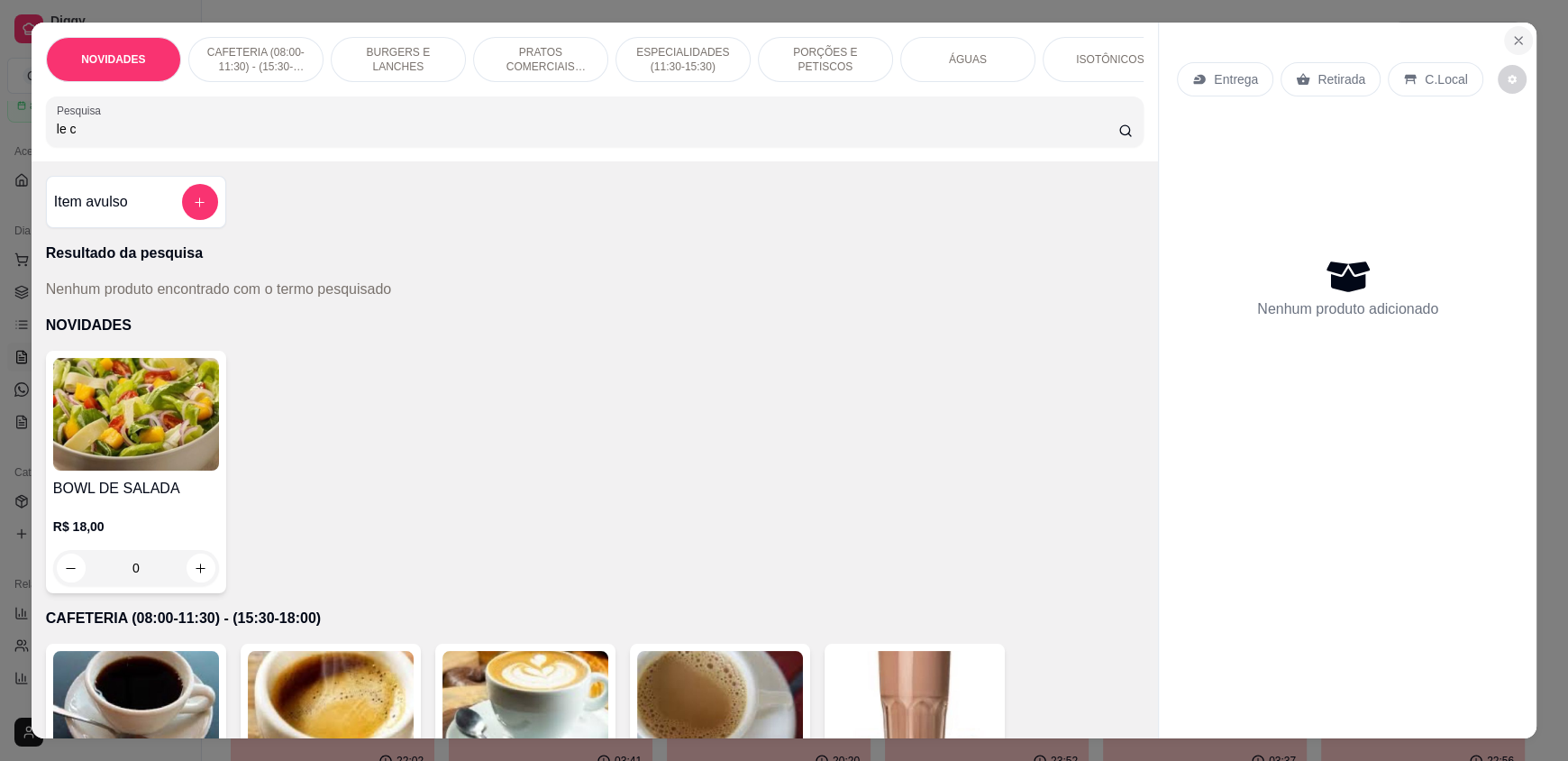
type input "le c"
click at [1512, 41] on icon "Close" at bounding box center [1519, 40] width 14 height 14
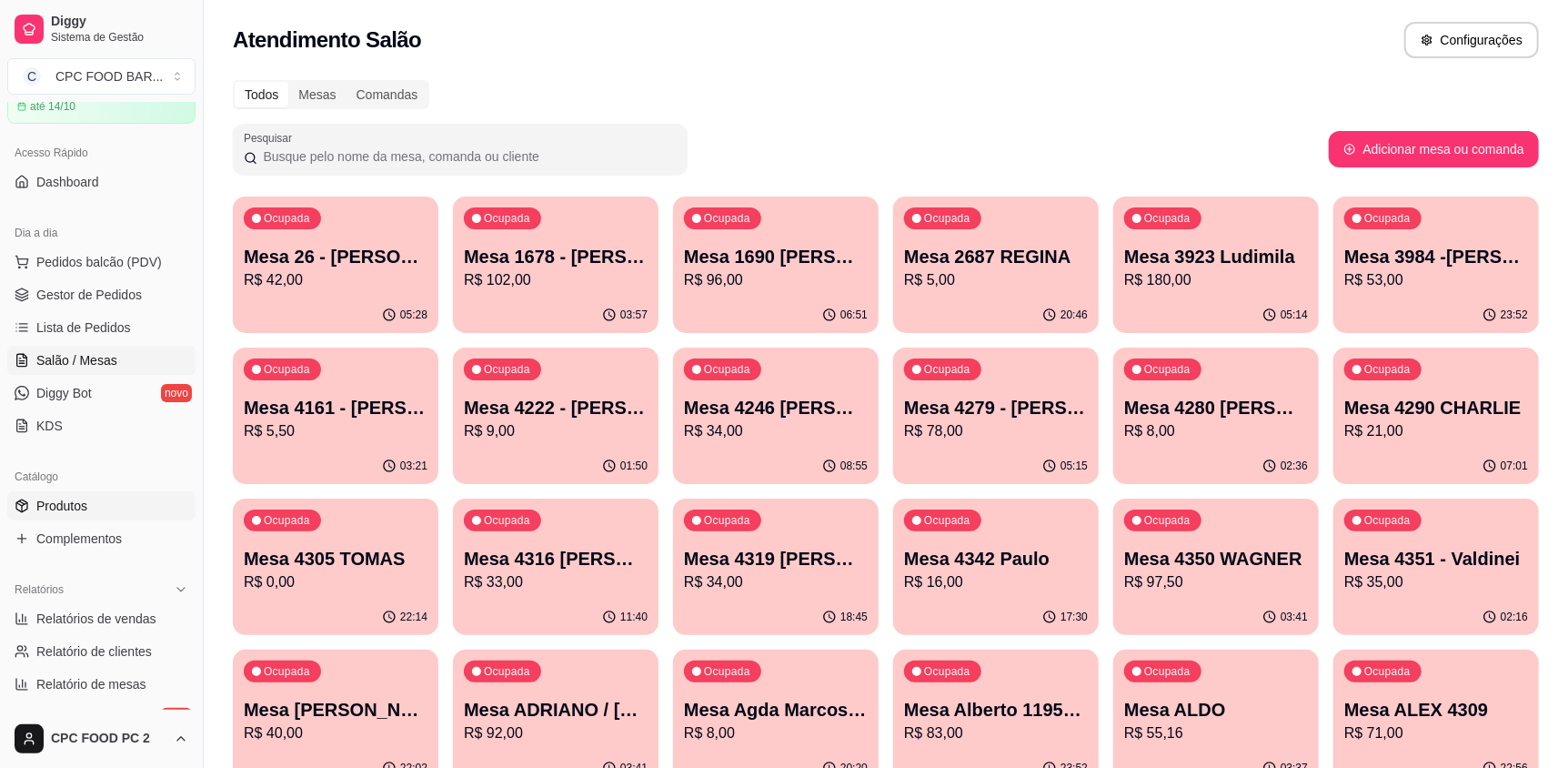
click at [52, 505] on span "Produtos" at bounding box center [61, 505] width 51 height 18
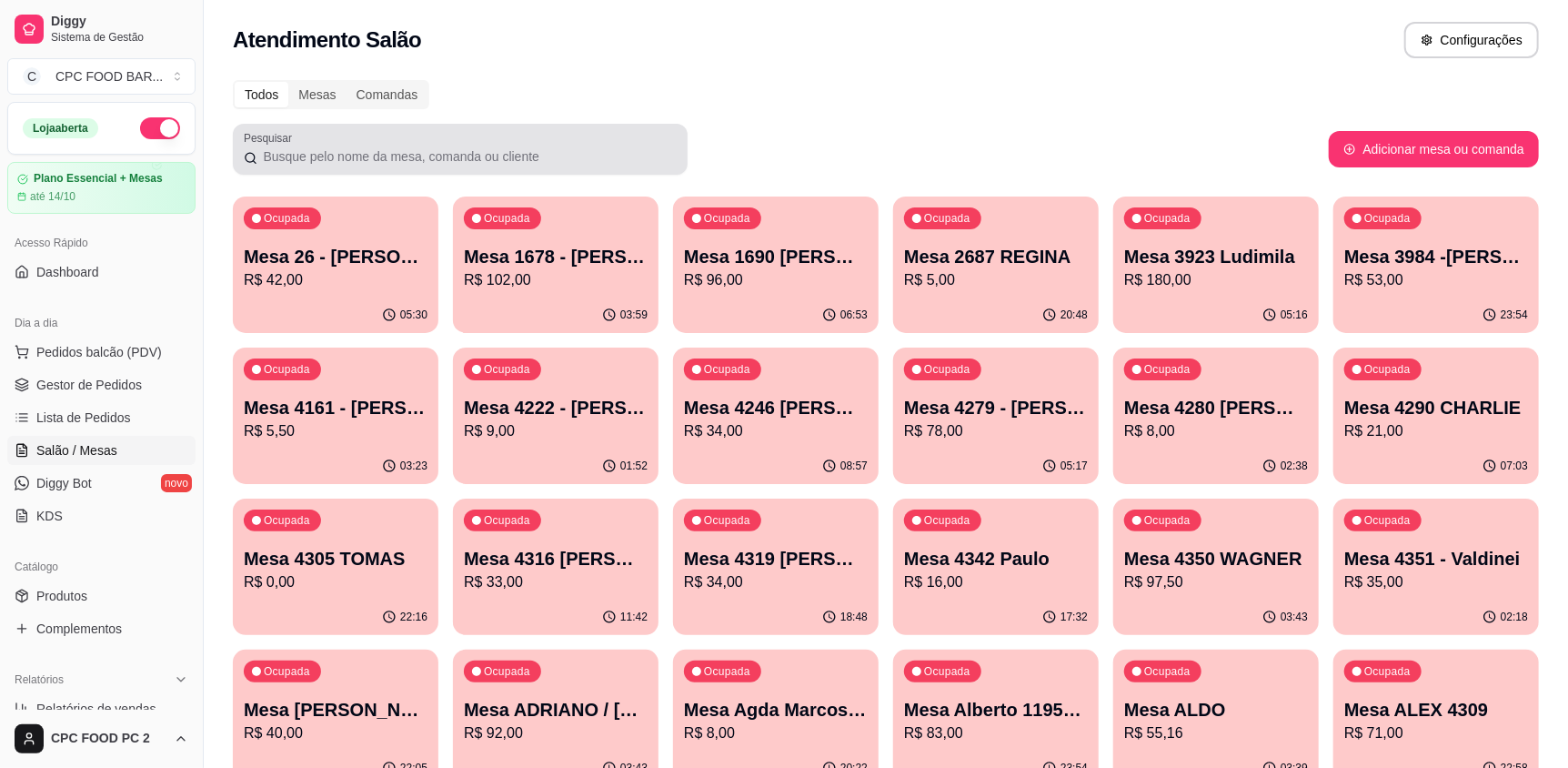
click at [350, 152] on input "Pesquisar" at bounding box center [467, 156] width 420 height 18
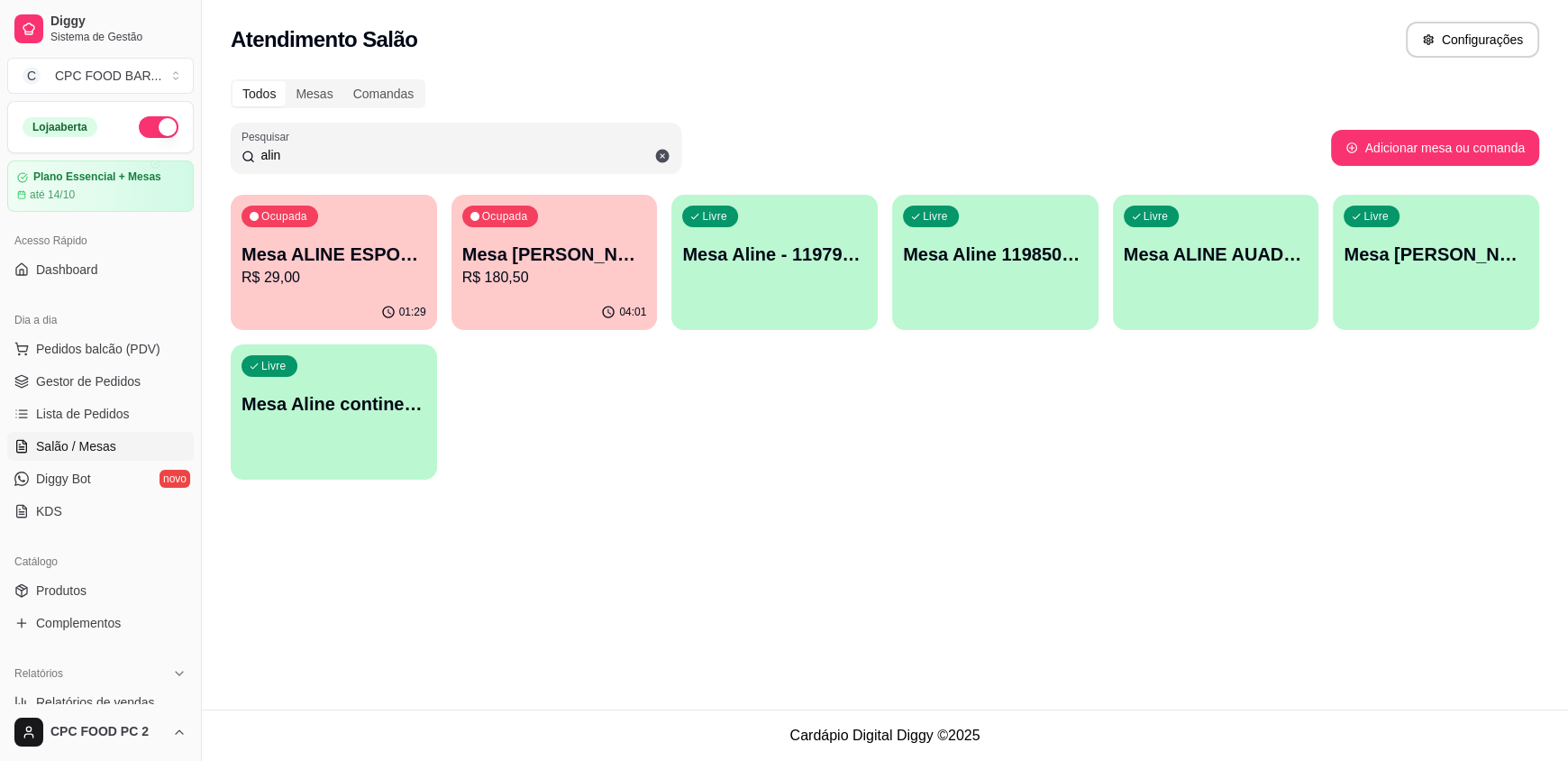
type input "alin"
click at [300, 222] on p "Ocupada" at bounding box center [284, 216] width 46 height 14
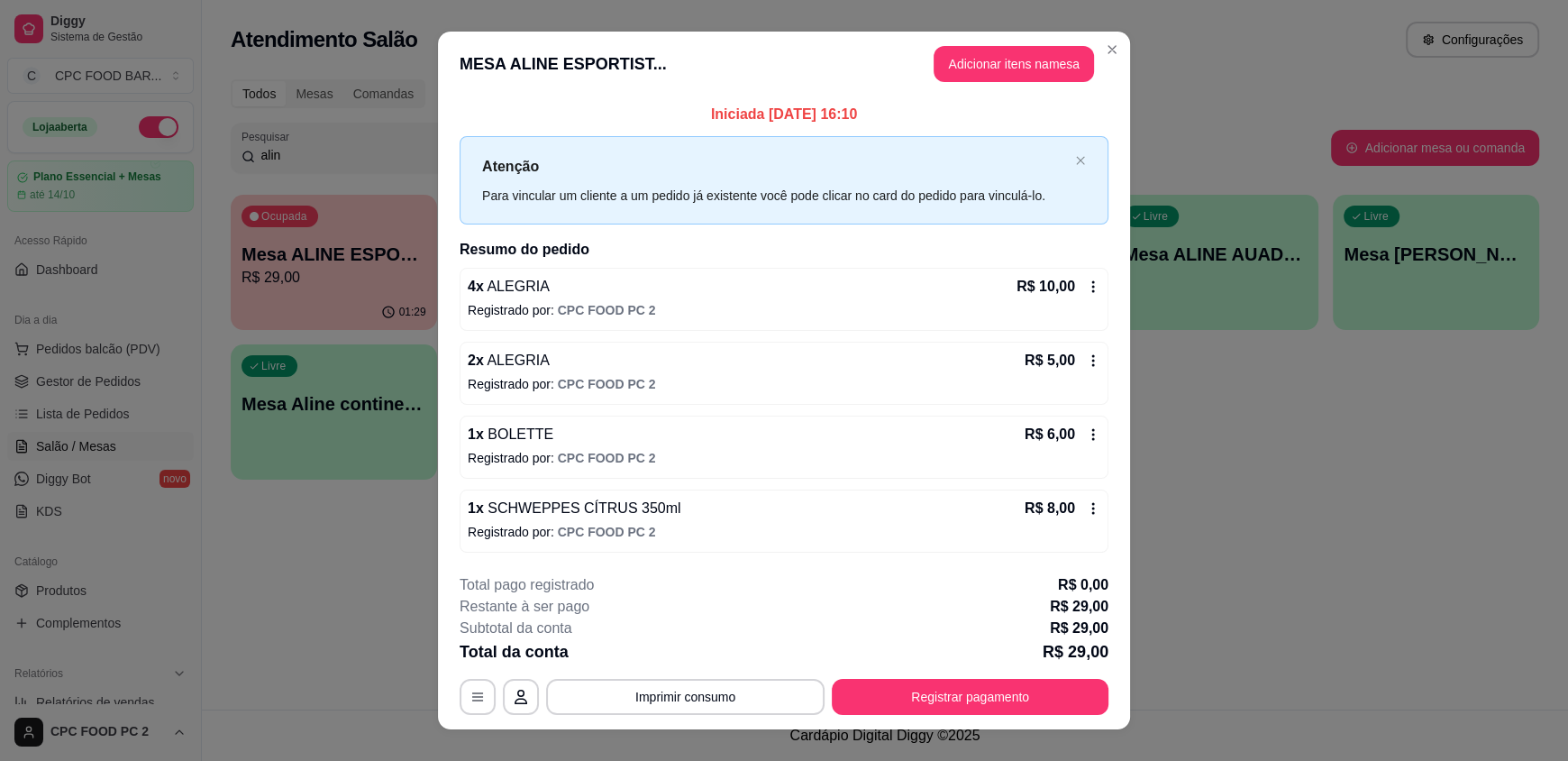
drag, startPoint x: 928, startPoint y: 82, endPoint x: 958, endPoint y: 71, distance: 32.0
click at [928, 81] on header "MESA ALINE ESPORTIST... Adicionar itens na mesa" at bounding box center [784, 64] width 693 height 65
click at [963, 69] on button "Adicionar itens na mesa" at bounding box center [1013, 64] width 161 height 36
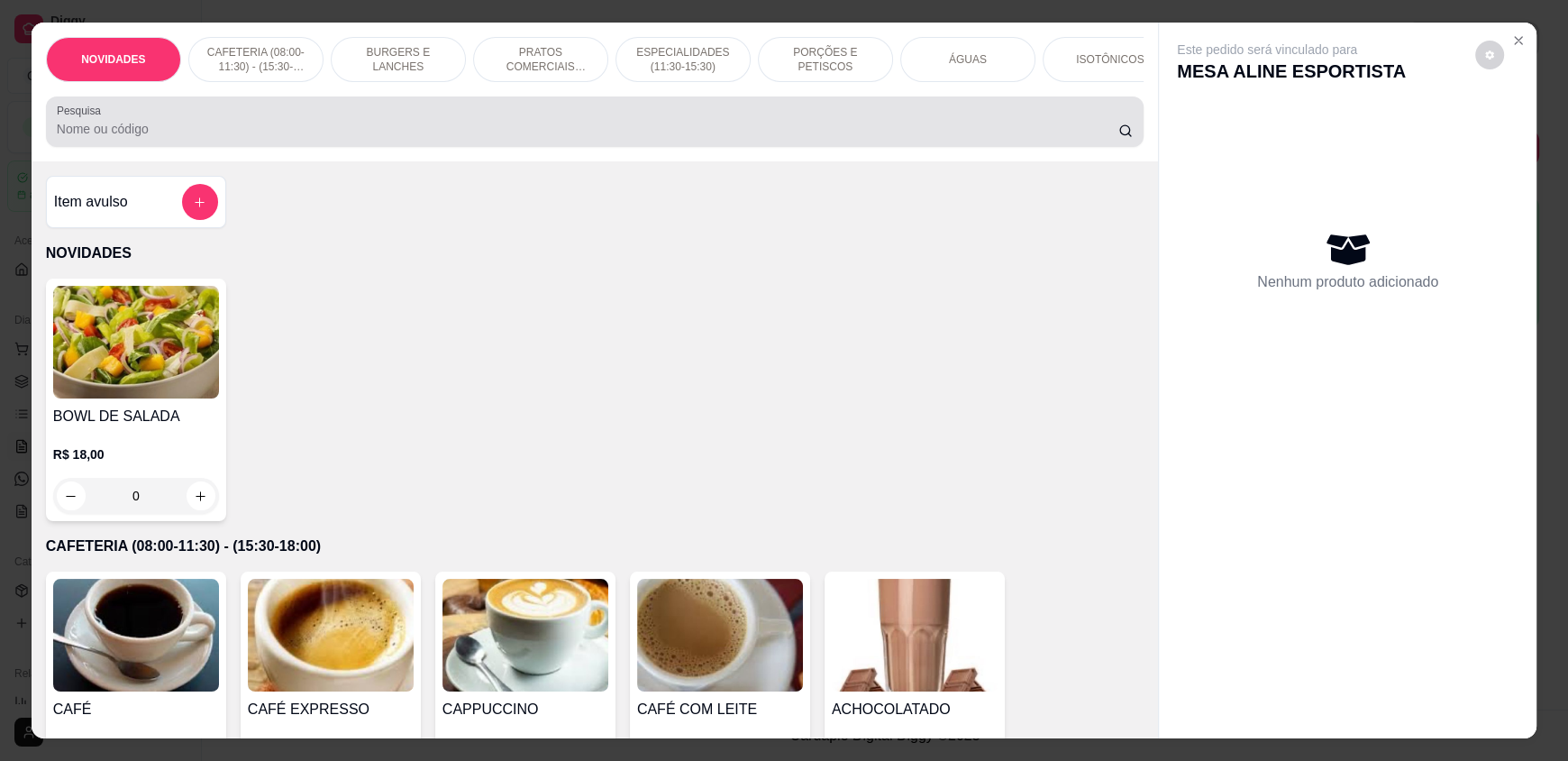
click at [641, 138] on input "Pesquisa" at bounding box center [588, 128] width 1063 height 18
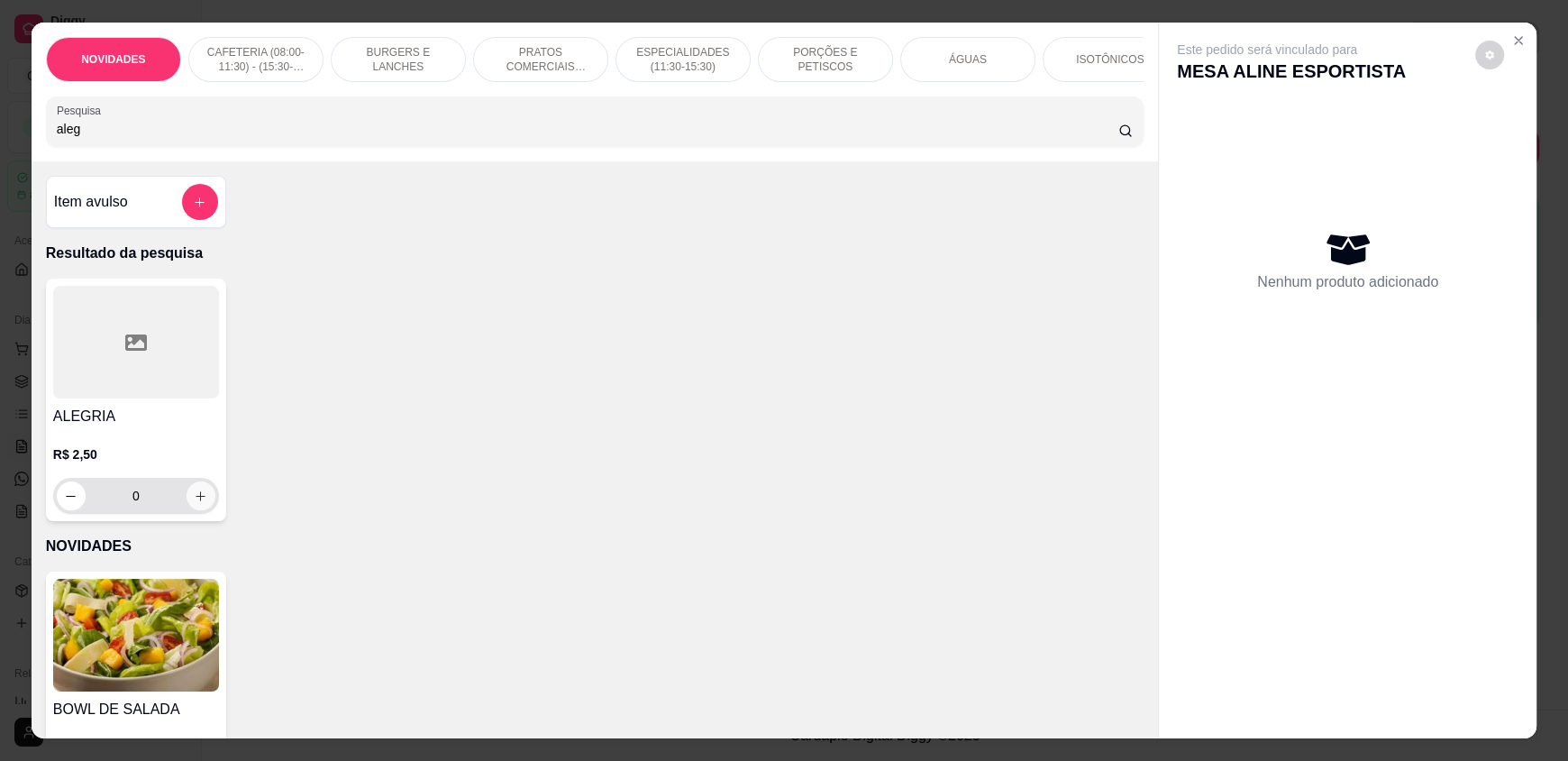
type input "aleg"
click at [194, 503] on icon "increase-product-quantity" at bounding box center [201, 496] width 13 height 13
type input "1"
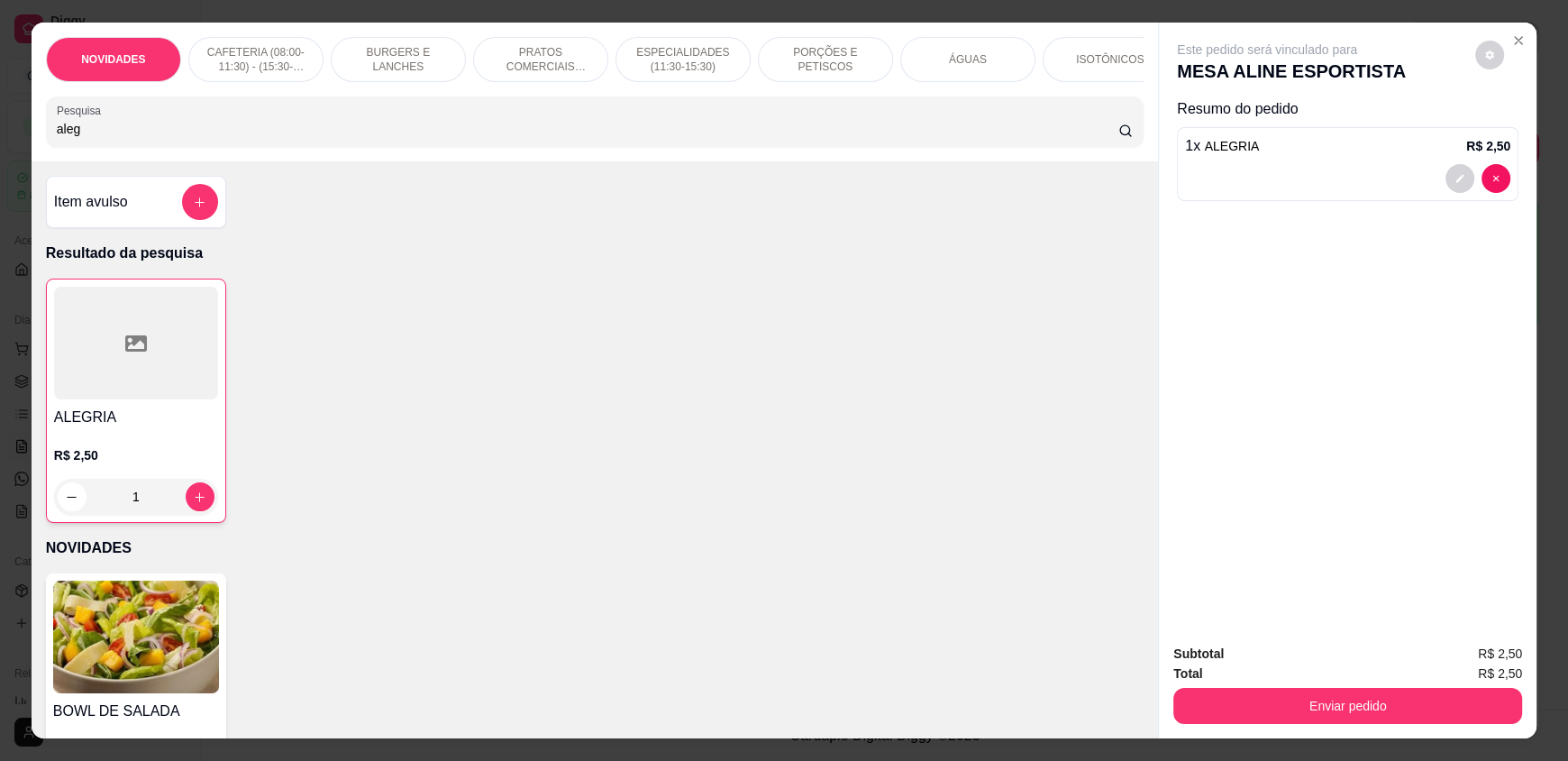
click at [922, 63] on div "ÁGUAS" at bounding box center [968, 59] width 135 height 45
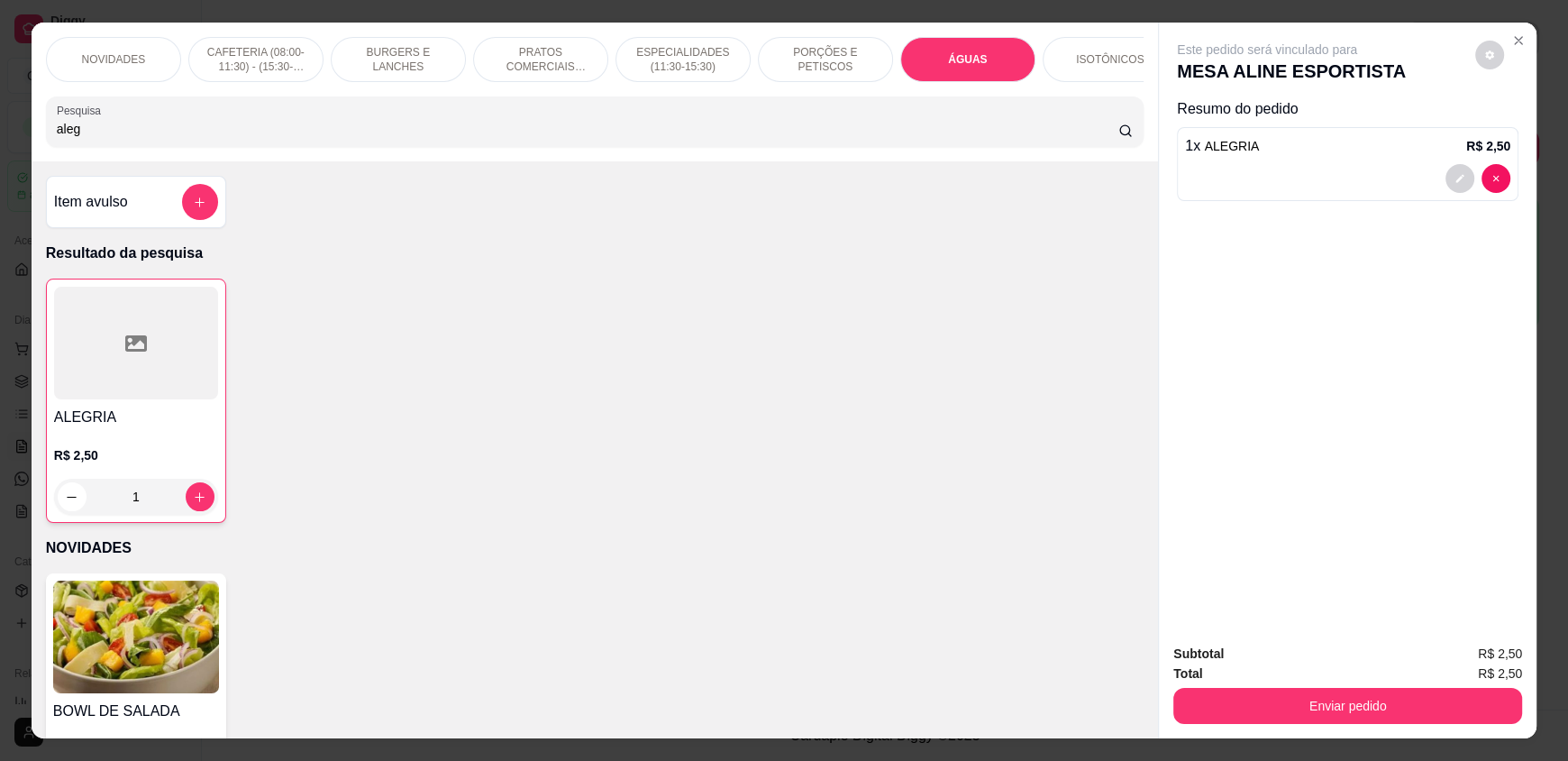
scroll to position [34, 0]
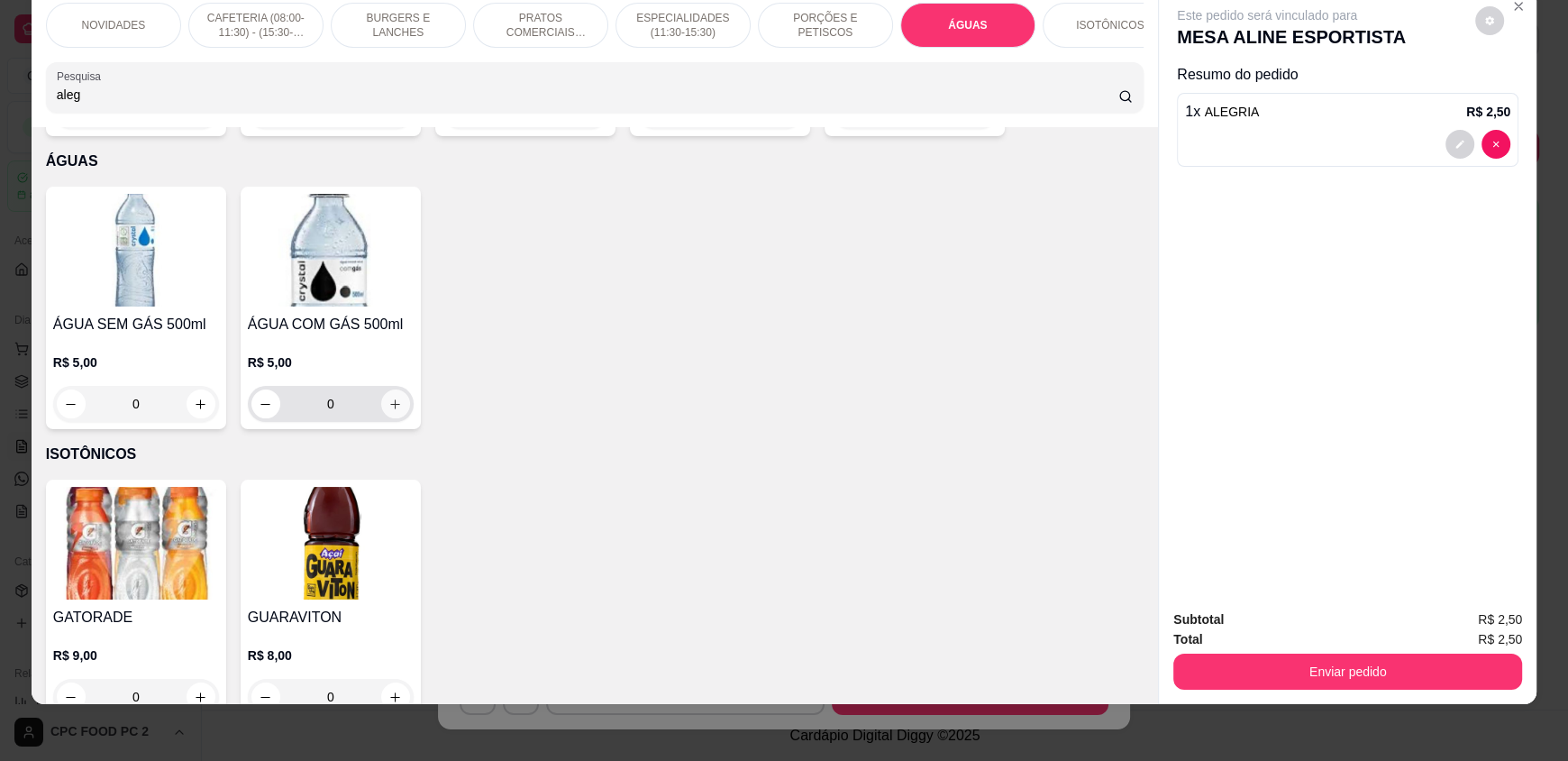
click at [396, 396] on button "increase-product-quantity" at bounding box center [396, 403] width 29 height 29
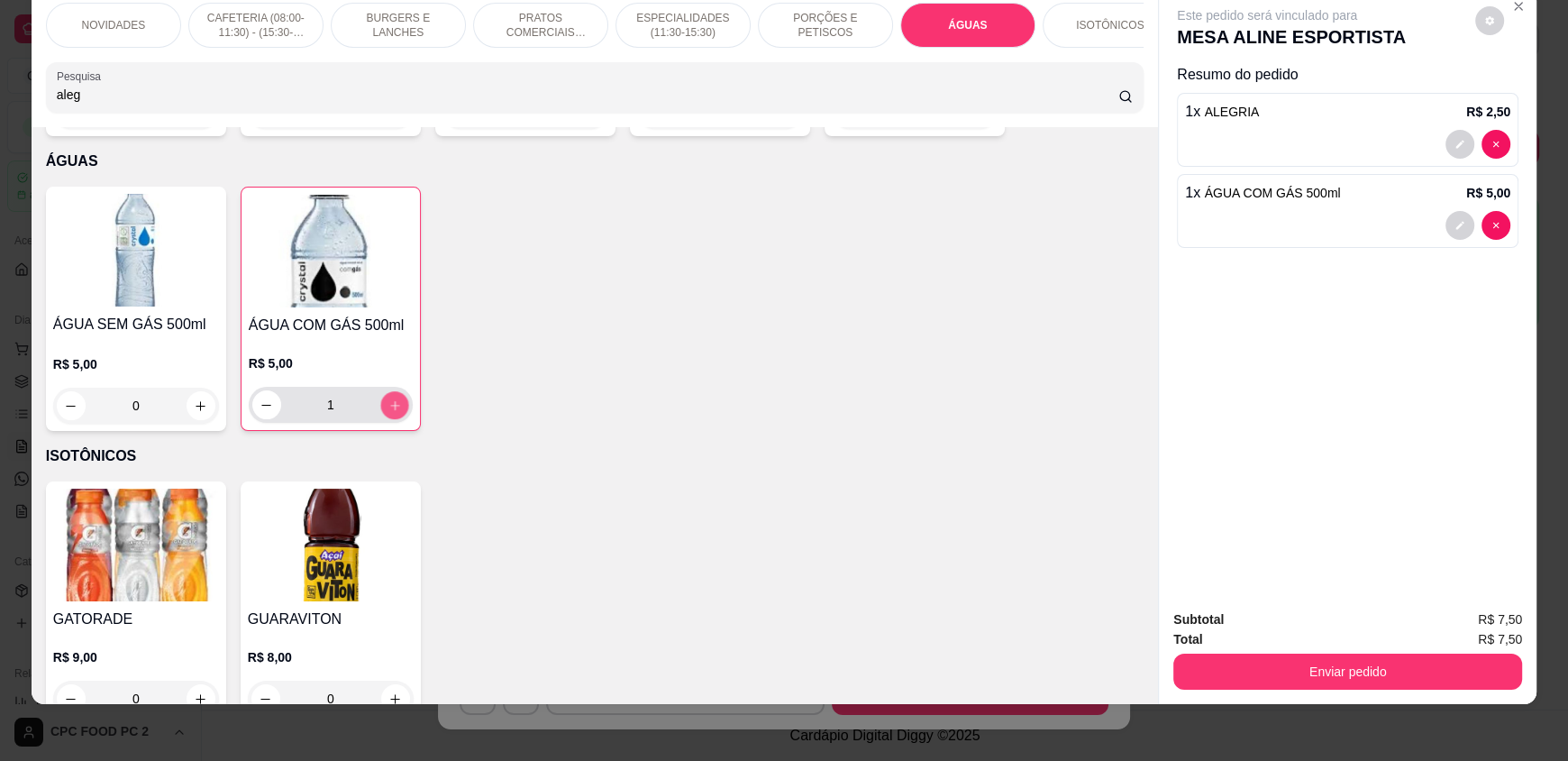
click at [396, 396] on button "increase-product-quantity" at bounding box center [394, 404] width 28 height 28
type input "2"
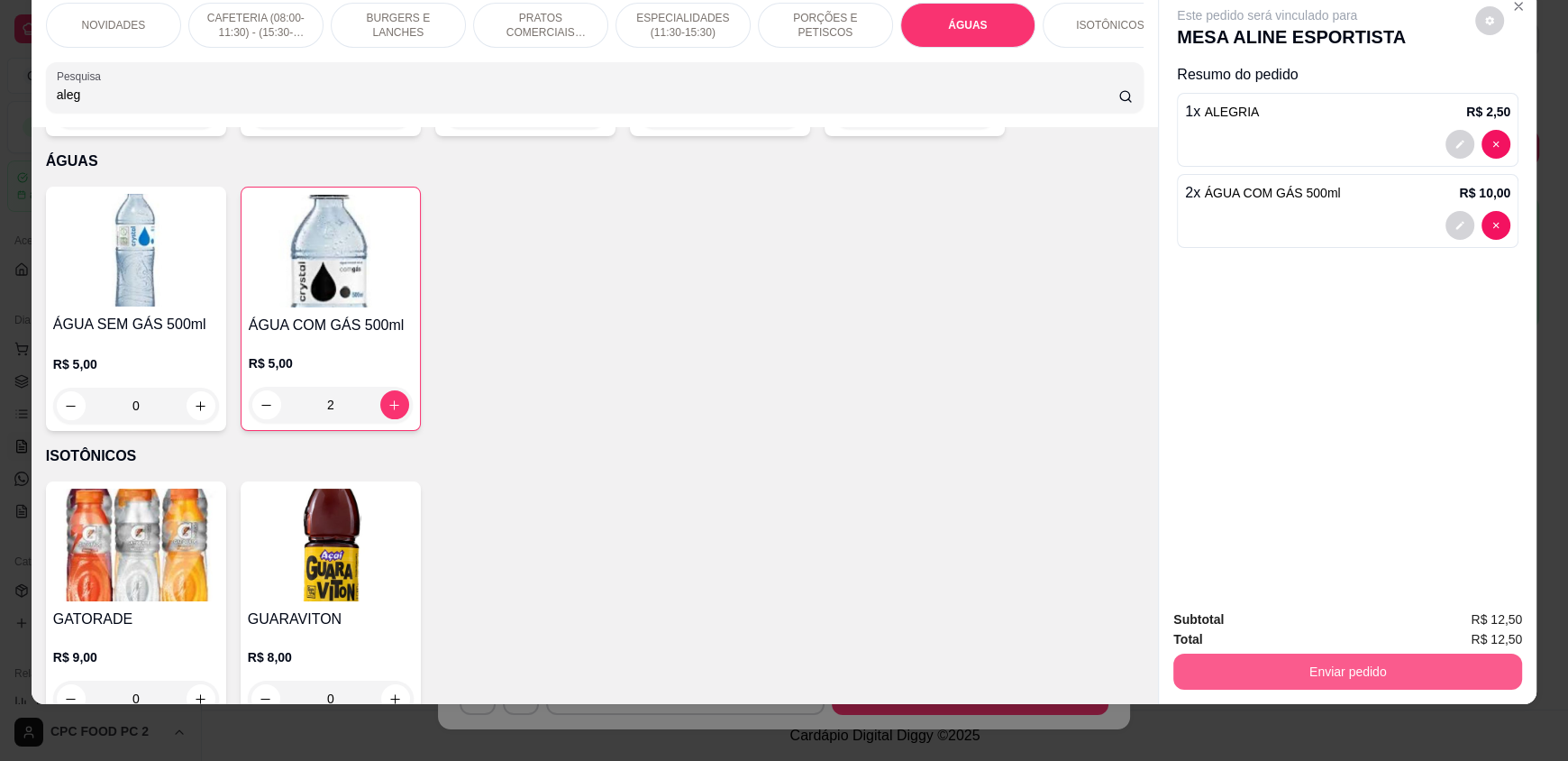
click at [1387, 666] on button "Enviar pedido" at bounding box center [1347, 672] width 349 height 36
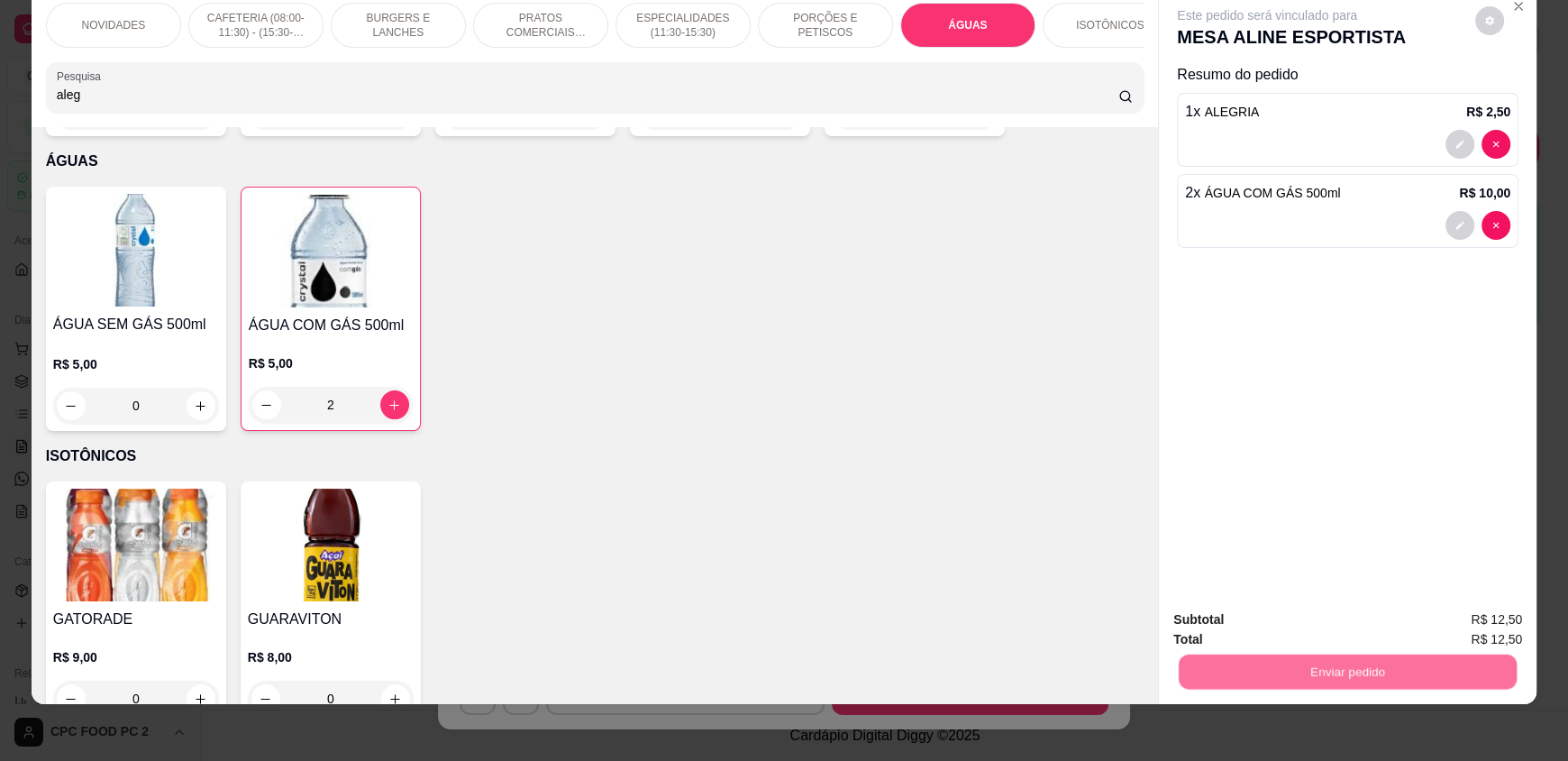
click at [1496, 634] on button "Enviar pedido" at bounding box center [1475, 626] width 102 height 34
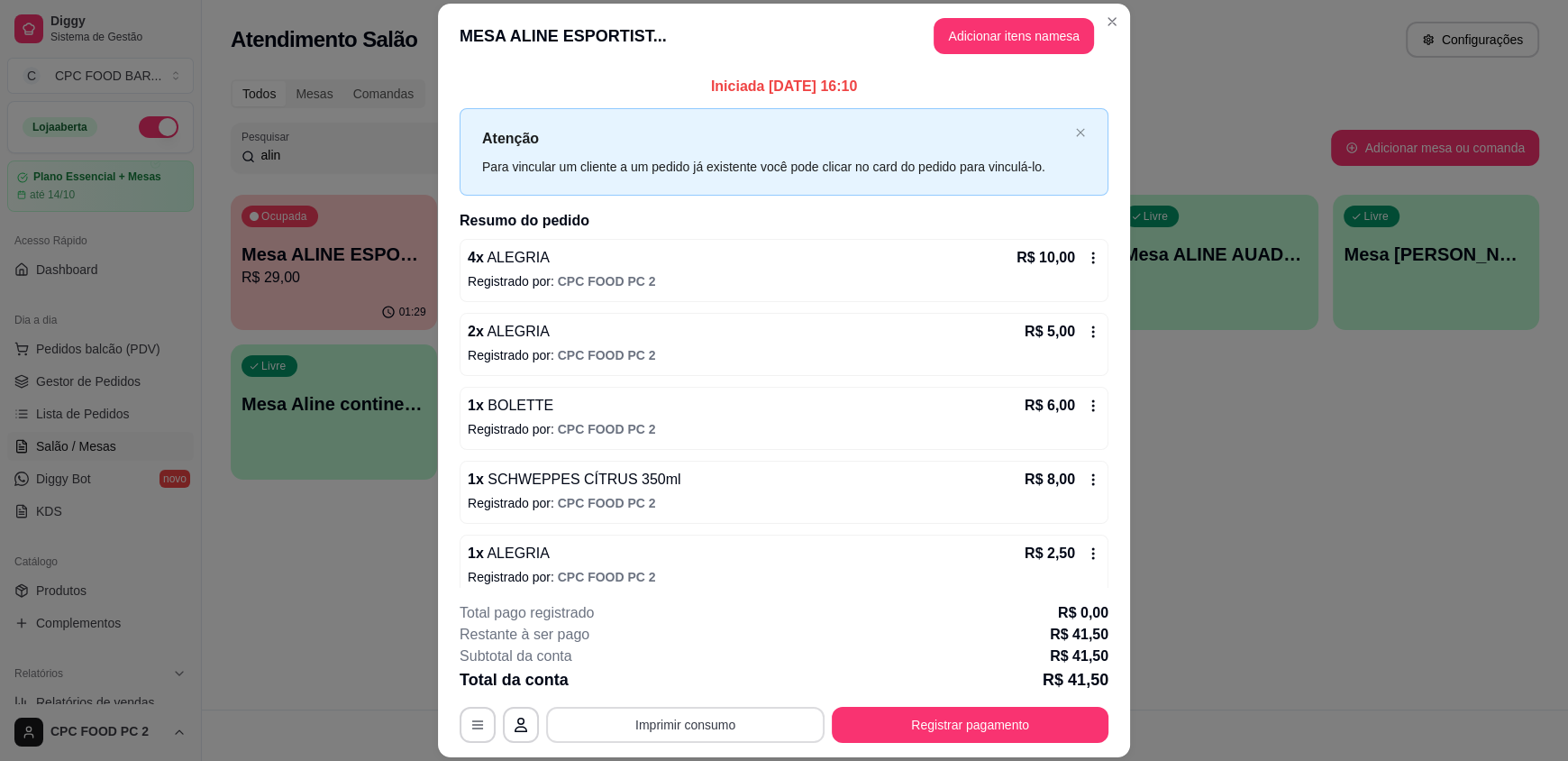
click at [725, 727] on button "Imprimir consumo" at bounding box center [685, 725] width 279 height 36
click at [714, 682] on button "IMPRESSORA" at bounding box center [684, 683] width 130 height 29
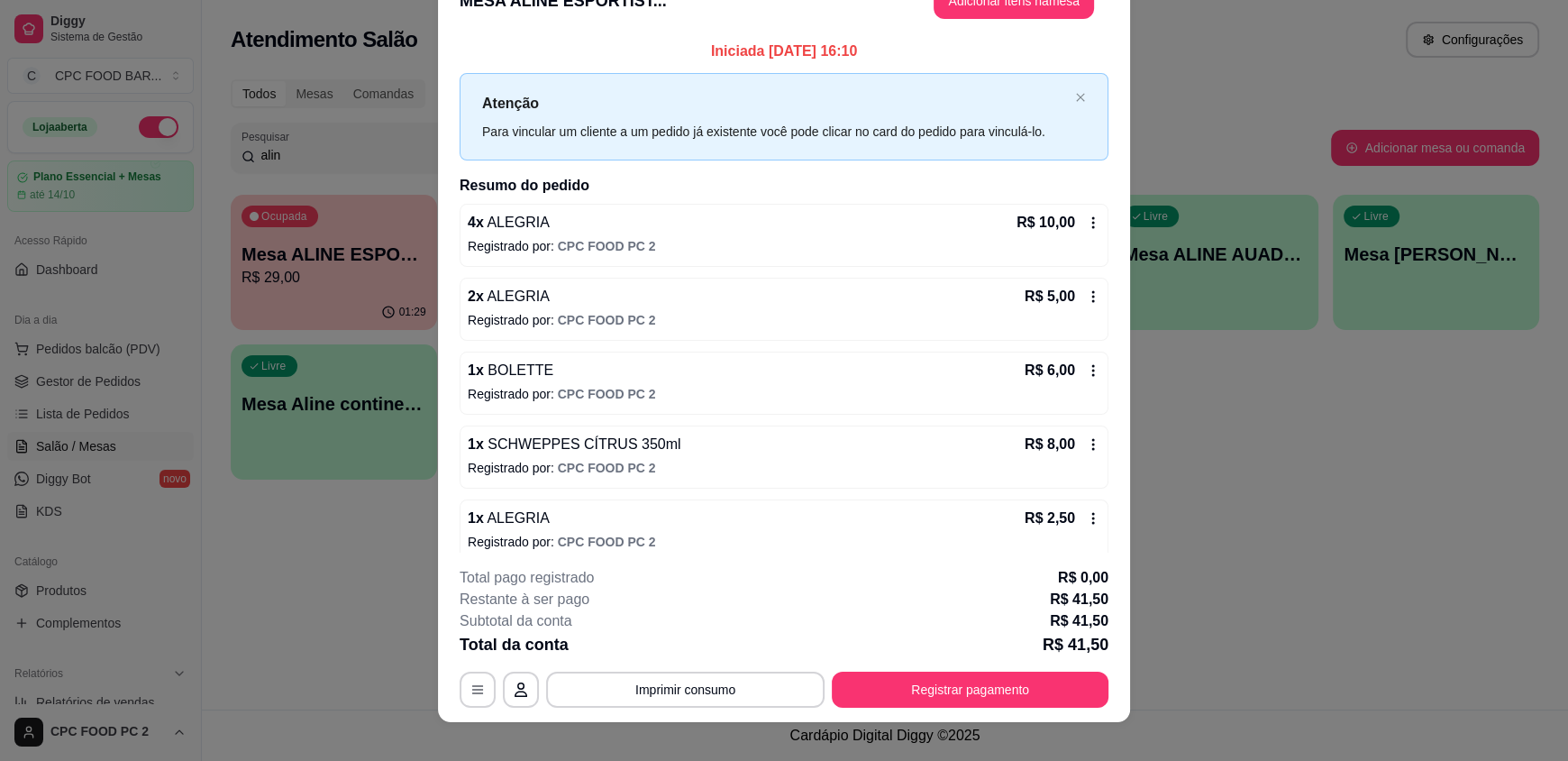
scroll to position [53, 0]
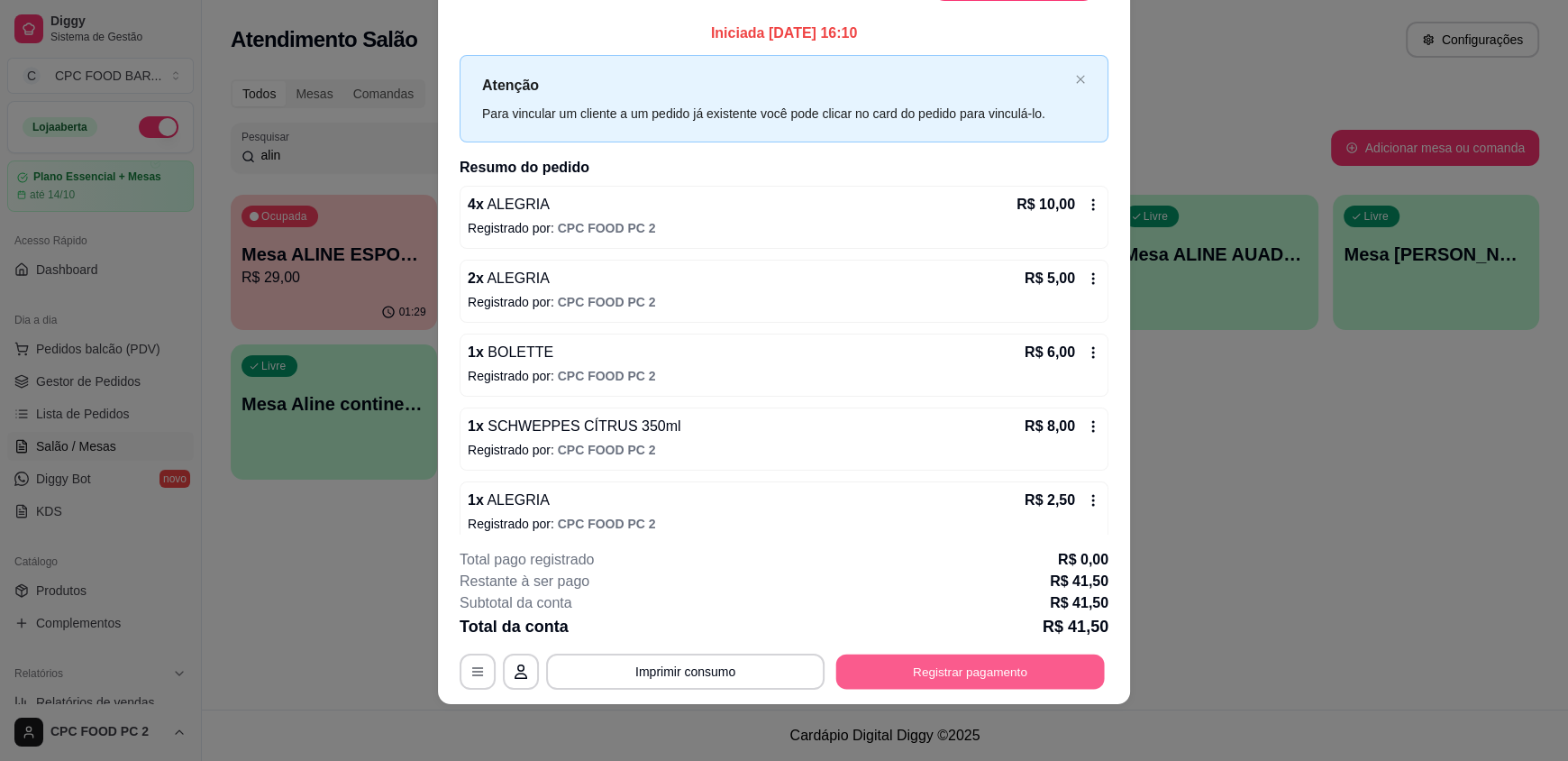
click at [997, 674] on button "Registrar pagamento" at bounding box center [970, 671] width 268 height 35
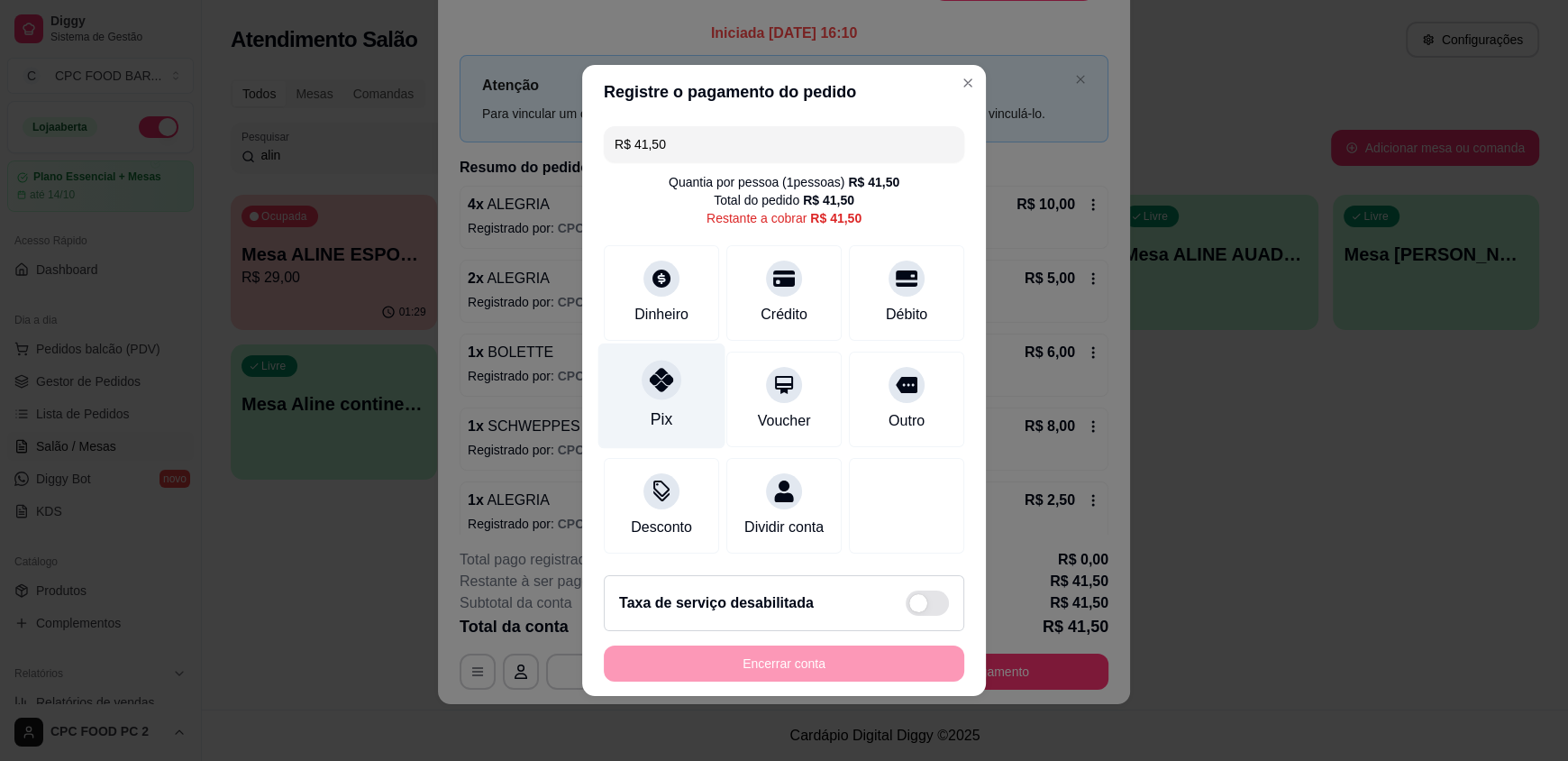
click at [659, 392] on div "Pix" at bounding box center [662, 396] width 127 height 106
type input "R$ 0,00"
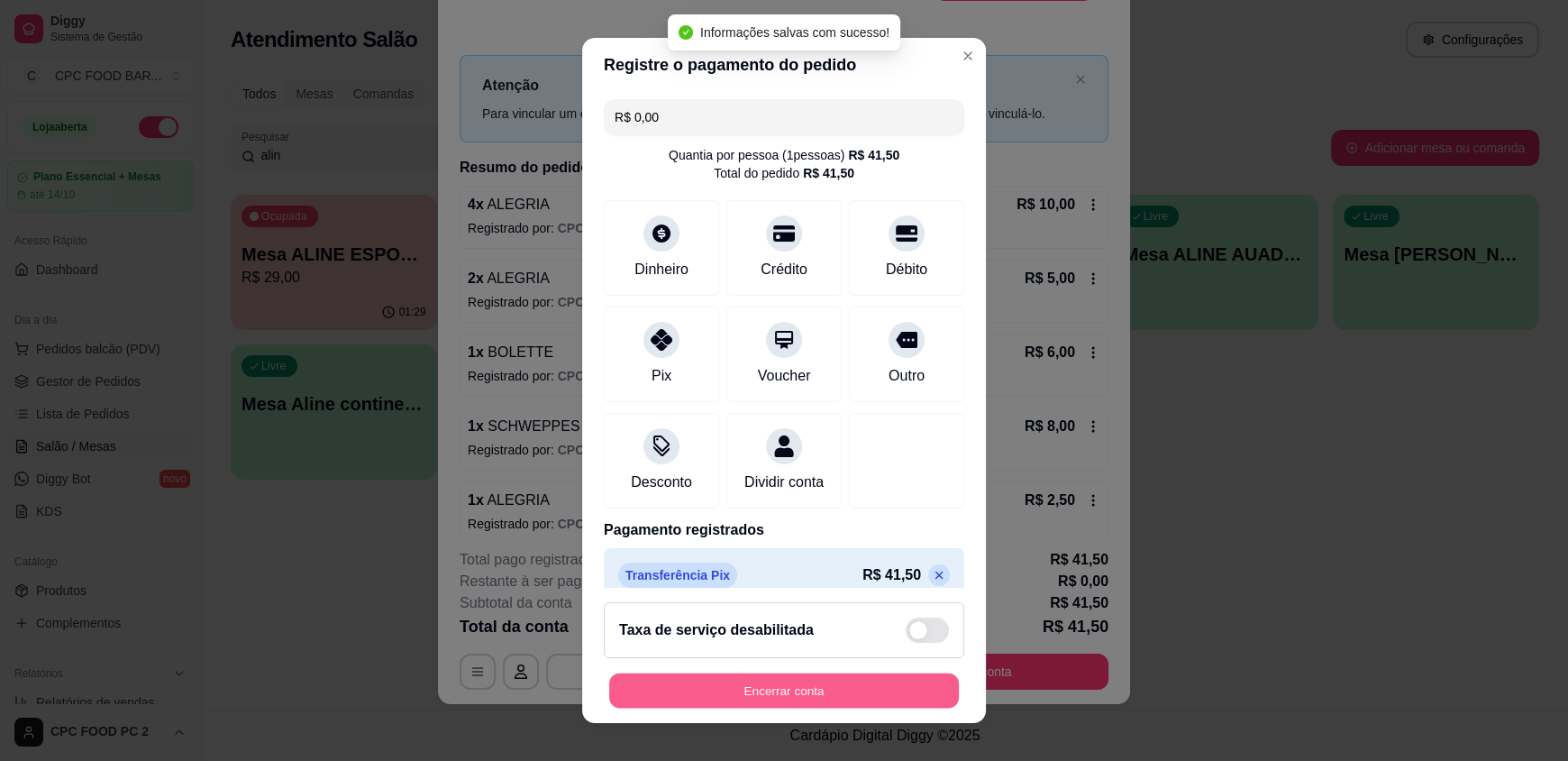
click at [702, 677] on button "Encerrar conta" at bounding box center [784, 690] width 350 height 35
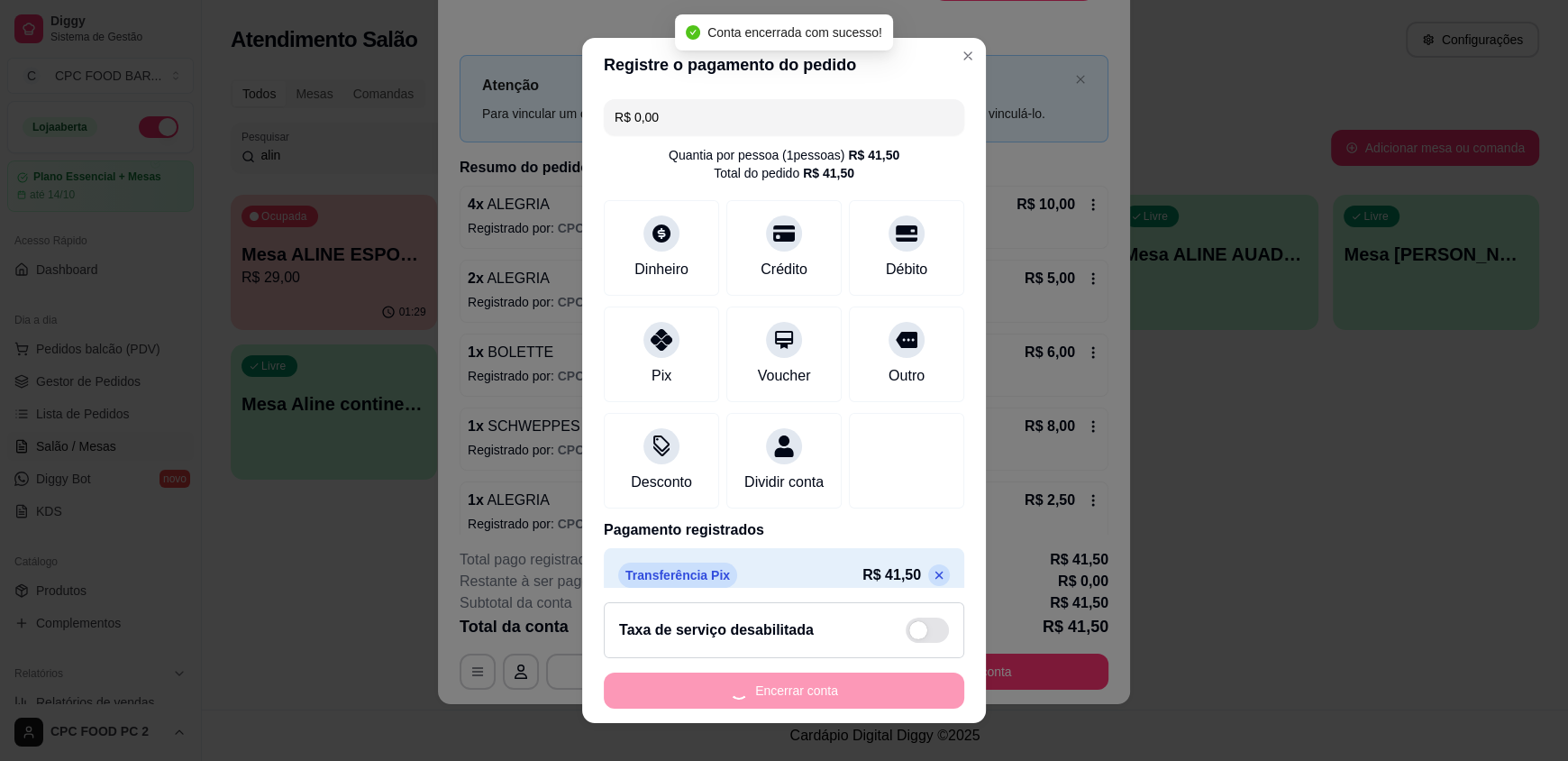
scroll to position [0, 0]
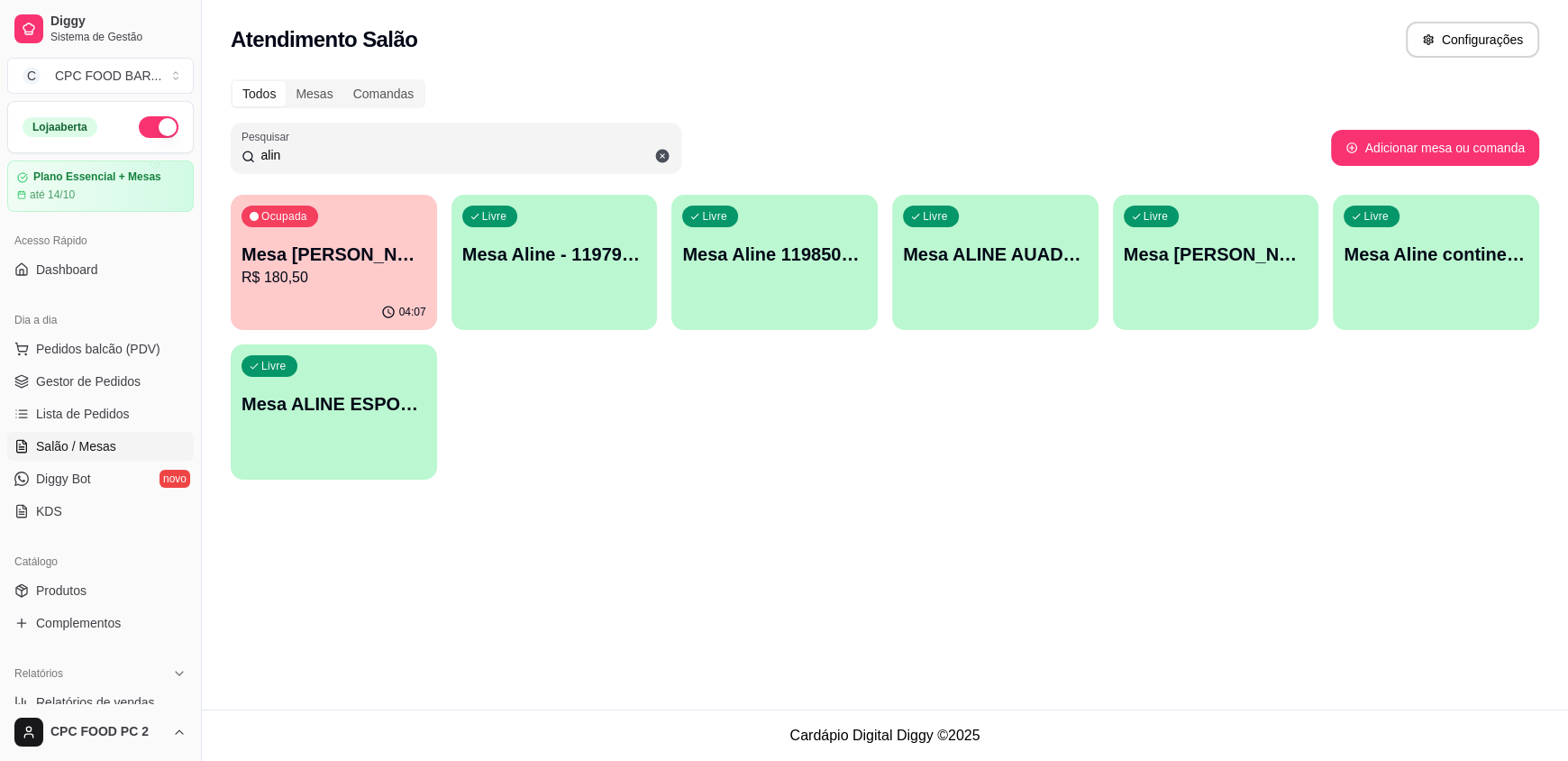
drag, startPoint x: 350, startPoint y: 153, endPoint x: 174, endPoint y: 138, distance: 176.6
click at [181, 146] on div "Diggy Sistema de Gestão C CPC FOOD BAR ... Loja aberta Plano Essencial + Mesas …" at bounding box center [784, 380] width 1568 height 761
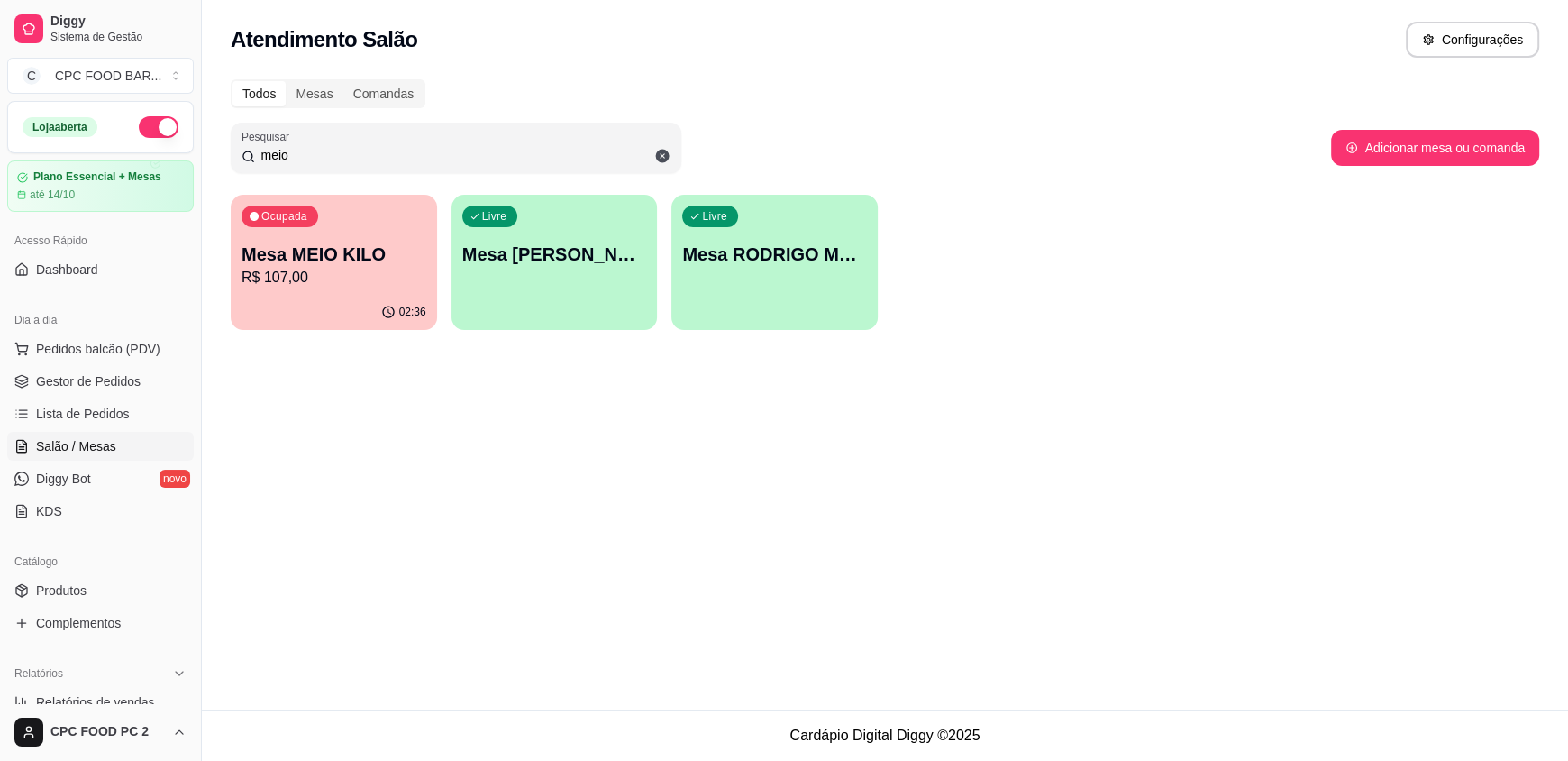
type input "meio"
click at [337, 280] on p "R$ 107,00" at bounding box center [334, 277] width 185 height 22
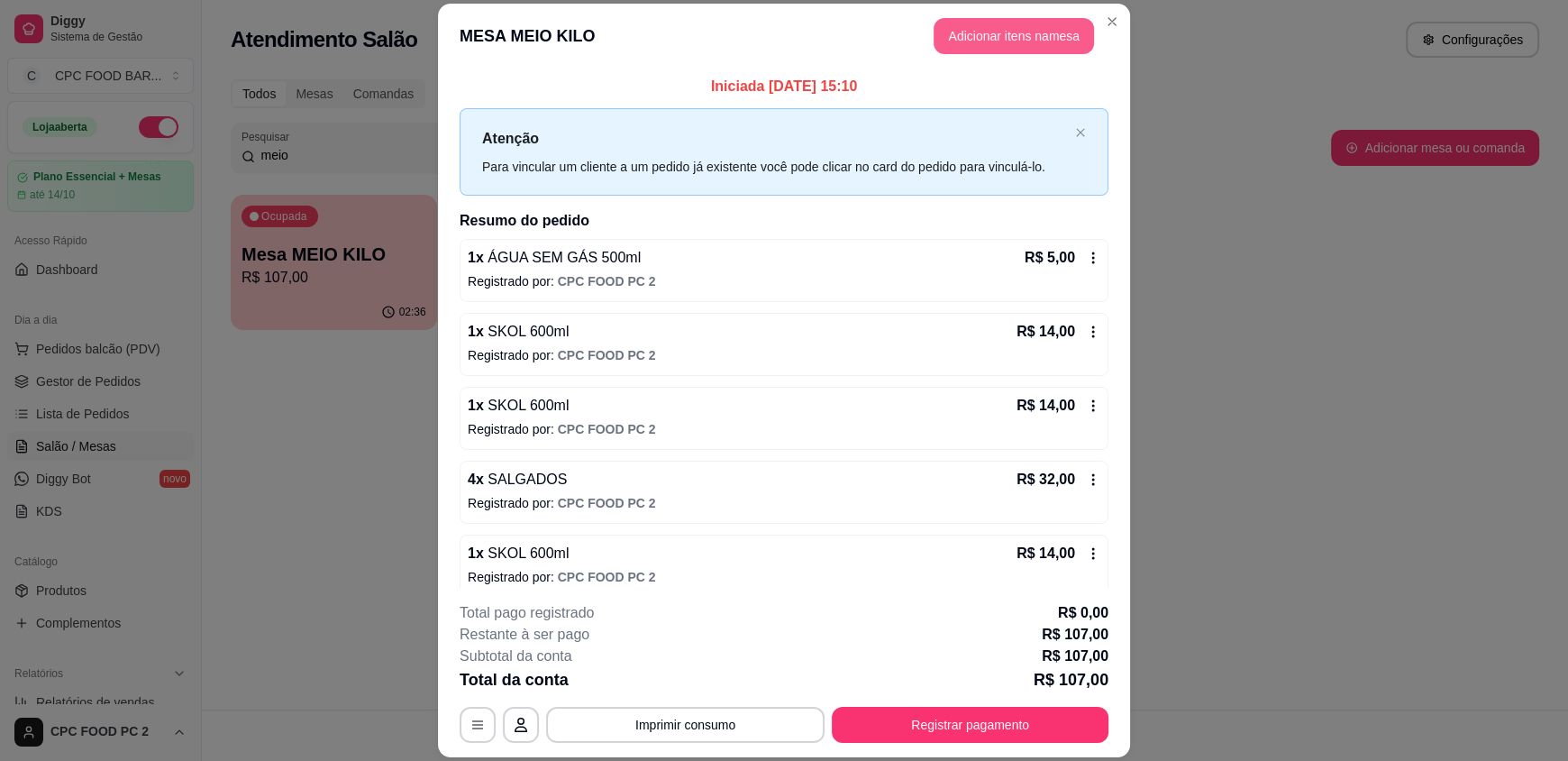
click at [1020, 26] on button "Adicionar itens na mesa" at bounding box center [1013, 36] width 161 height 36
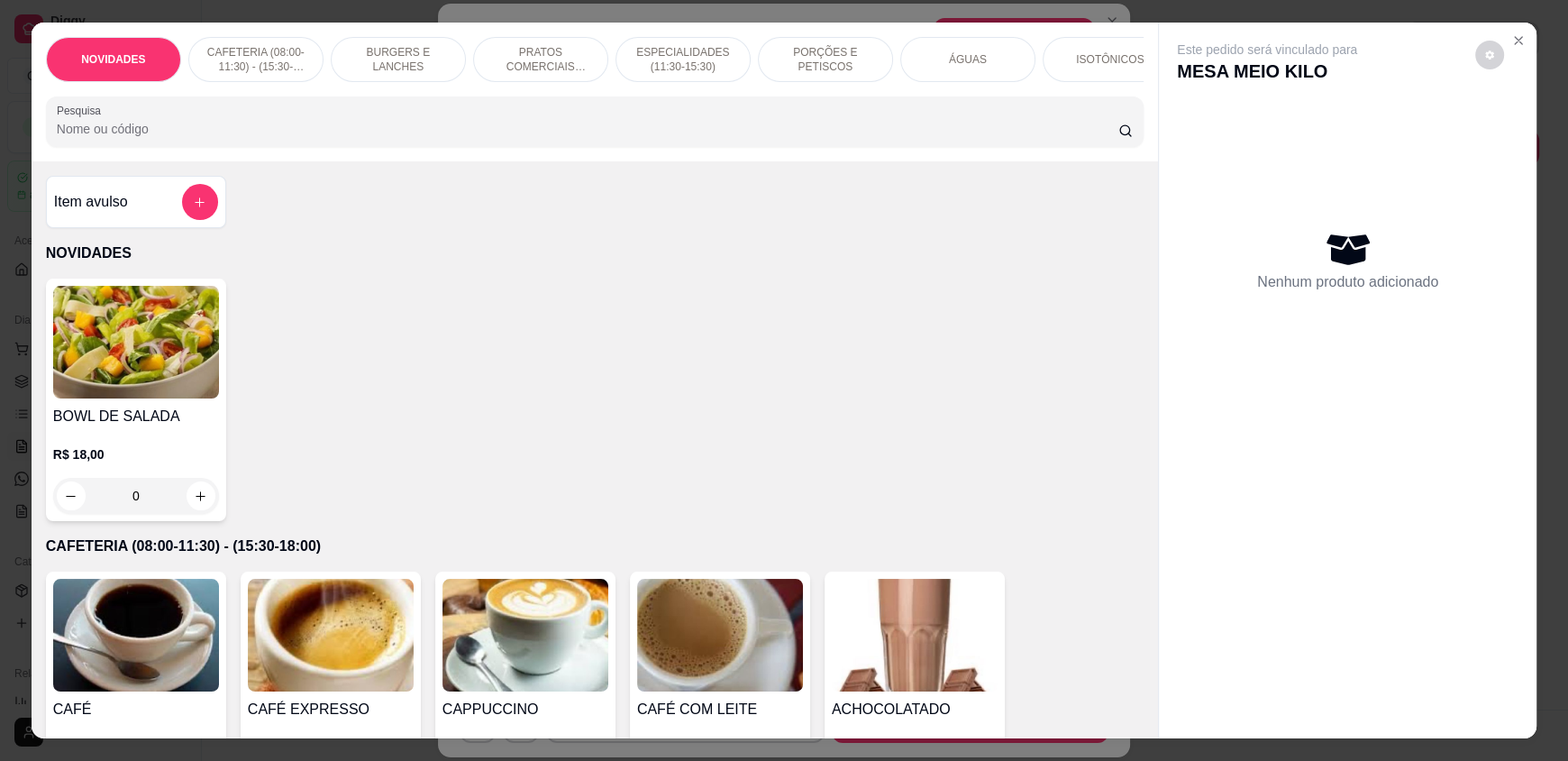
click at [509, 133] on input "Pesquisa" at bounding box center [588, 128] width 1063 height 18
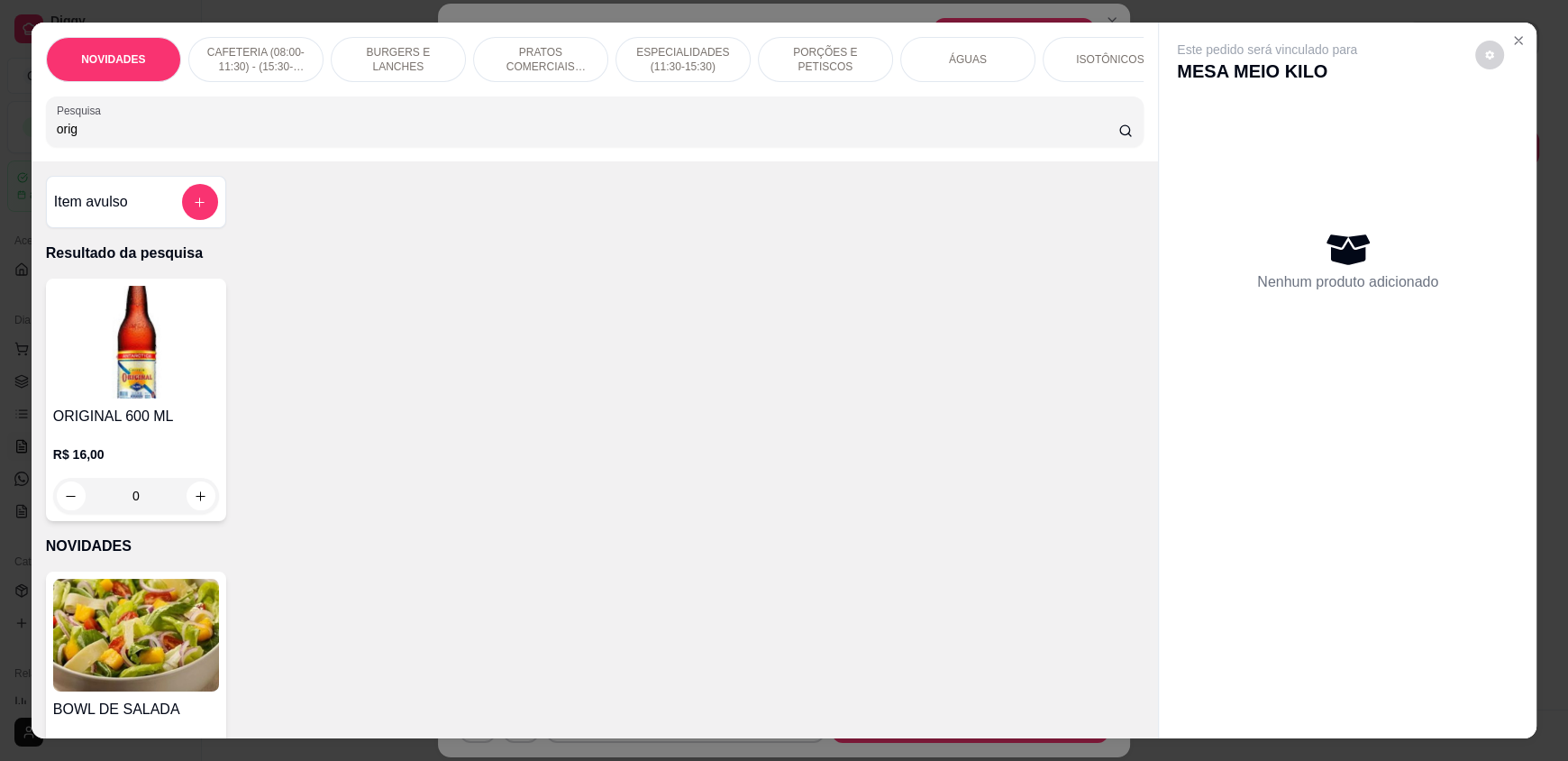
type input "orig"
click at [198, 503] on icon "increase-product-quantity" at bounding box center [202, 496] width 13 height 13
type input "1"
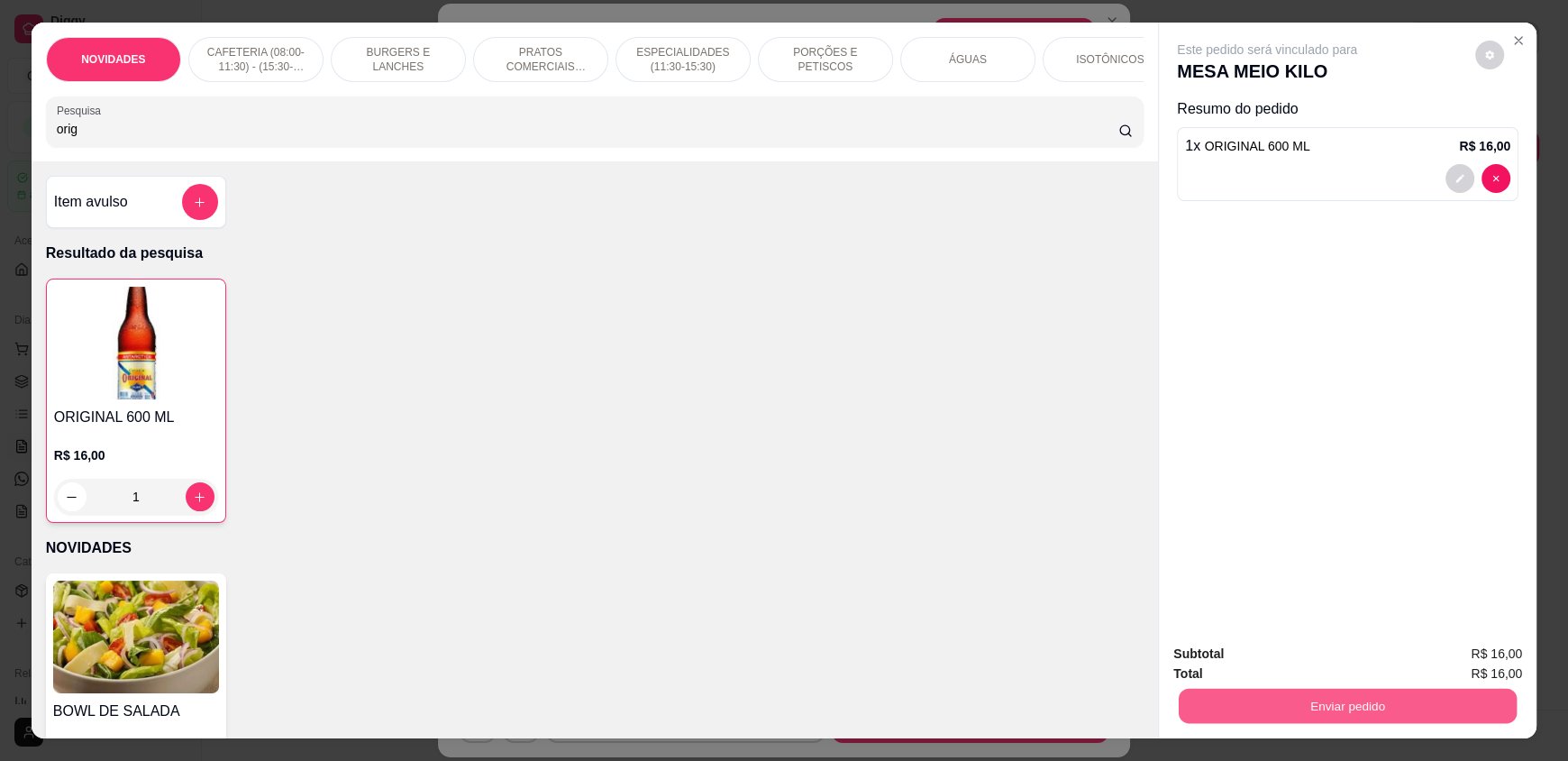
click at [1265, 692] on button "Enviar pedido" at bounding box center [1347, 705] width 338 height 35
click at [1464, 651] on button "Enviar pedido" at bounding box center [1475, 661] width 102 height 34
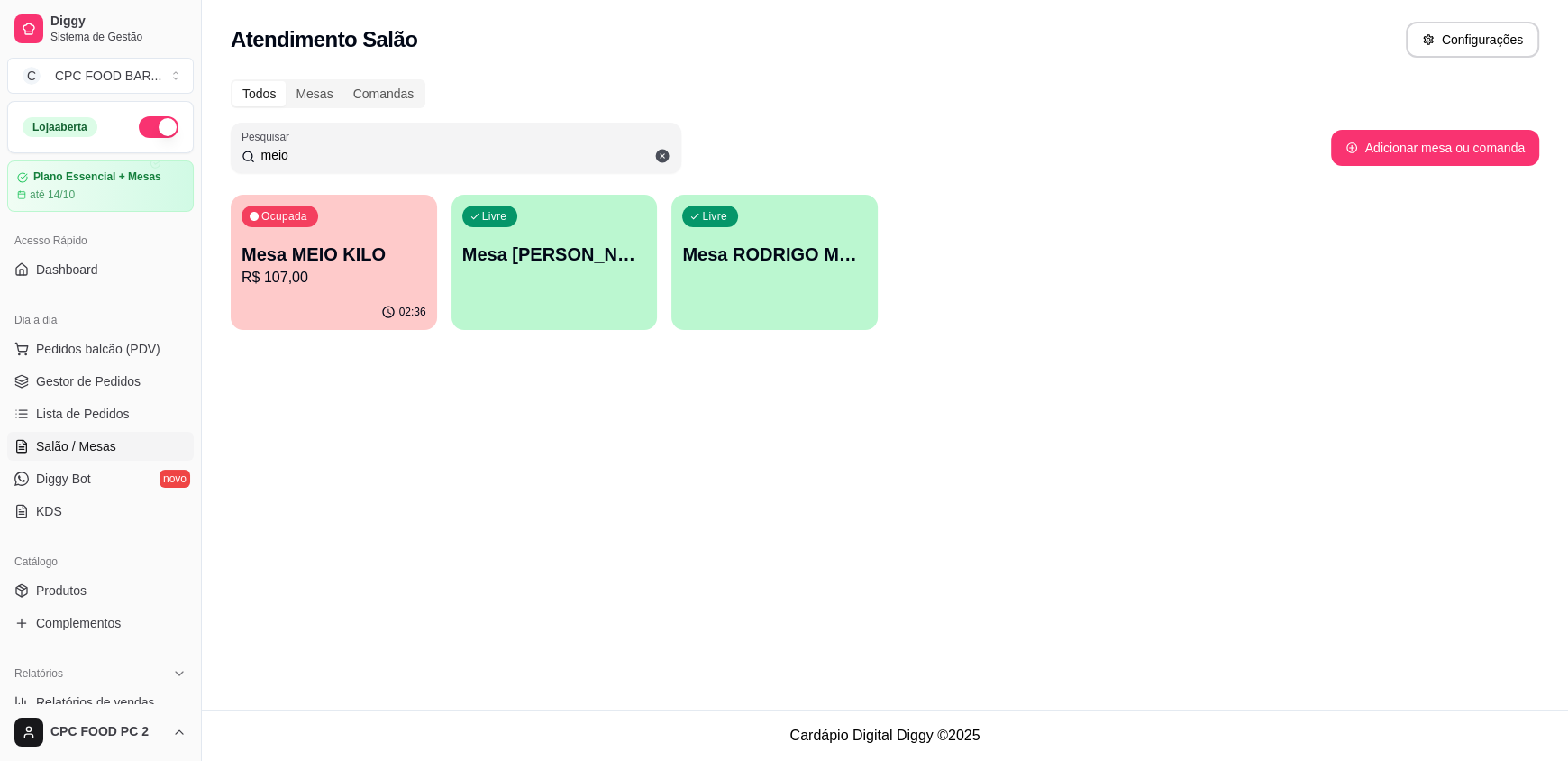
drag, startPoint x: 304, startPoint y: 163, endPoint x: 136, endPoint y: 124, distance: 172.5
click at [136, 124] on div "Diggy Sistema de Gestão C CPC FOOD BAR ... Loja aberta Plano Essencial + Mesas …" at bounding box center [784, 380] width 1568 height 761
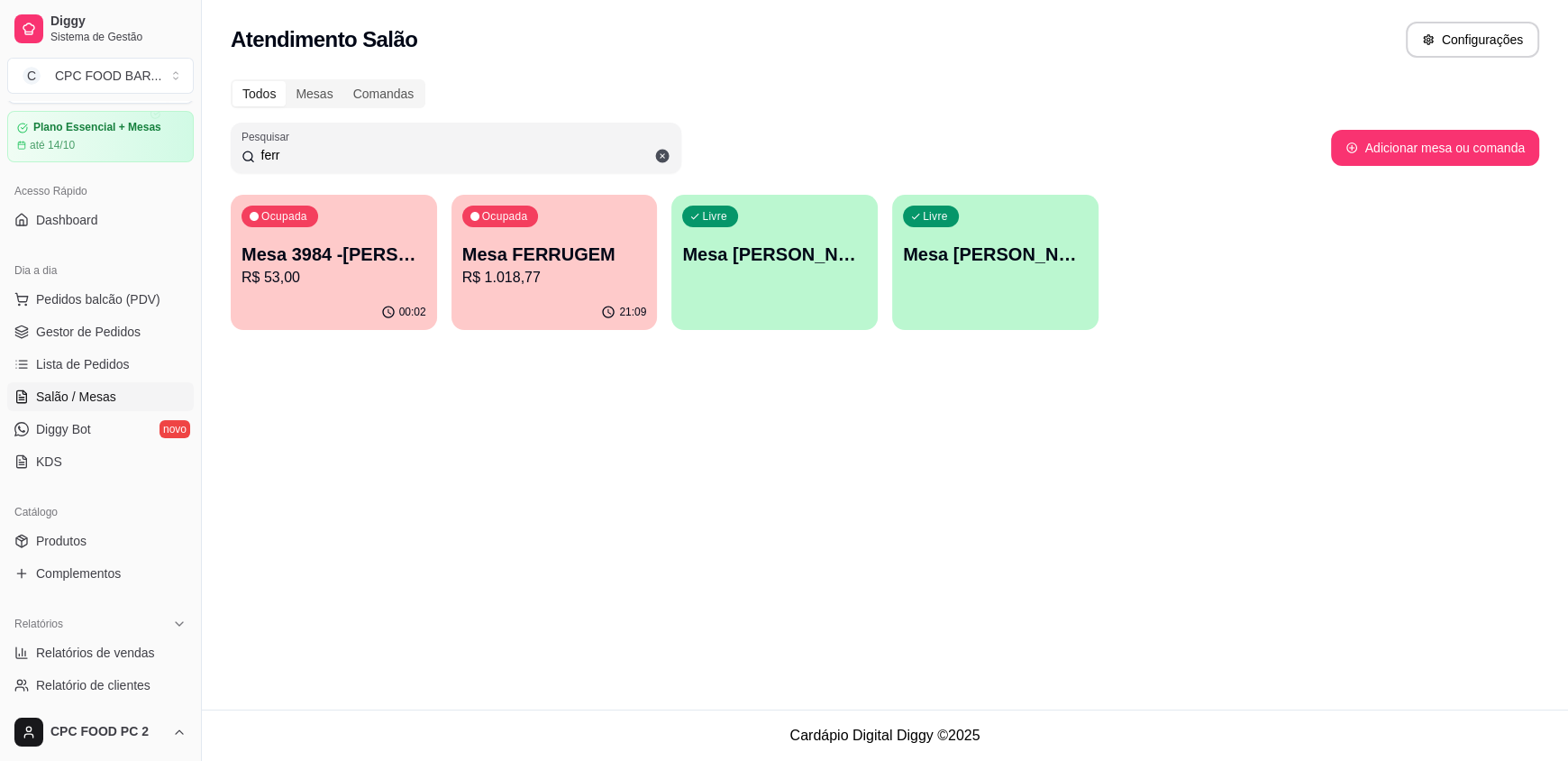
scroll to position [89, 0]
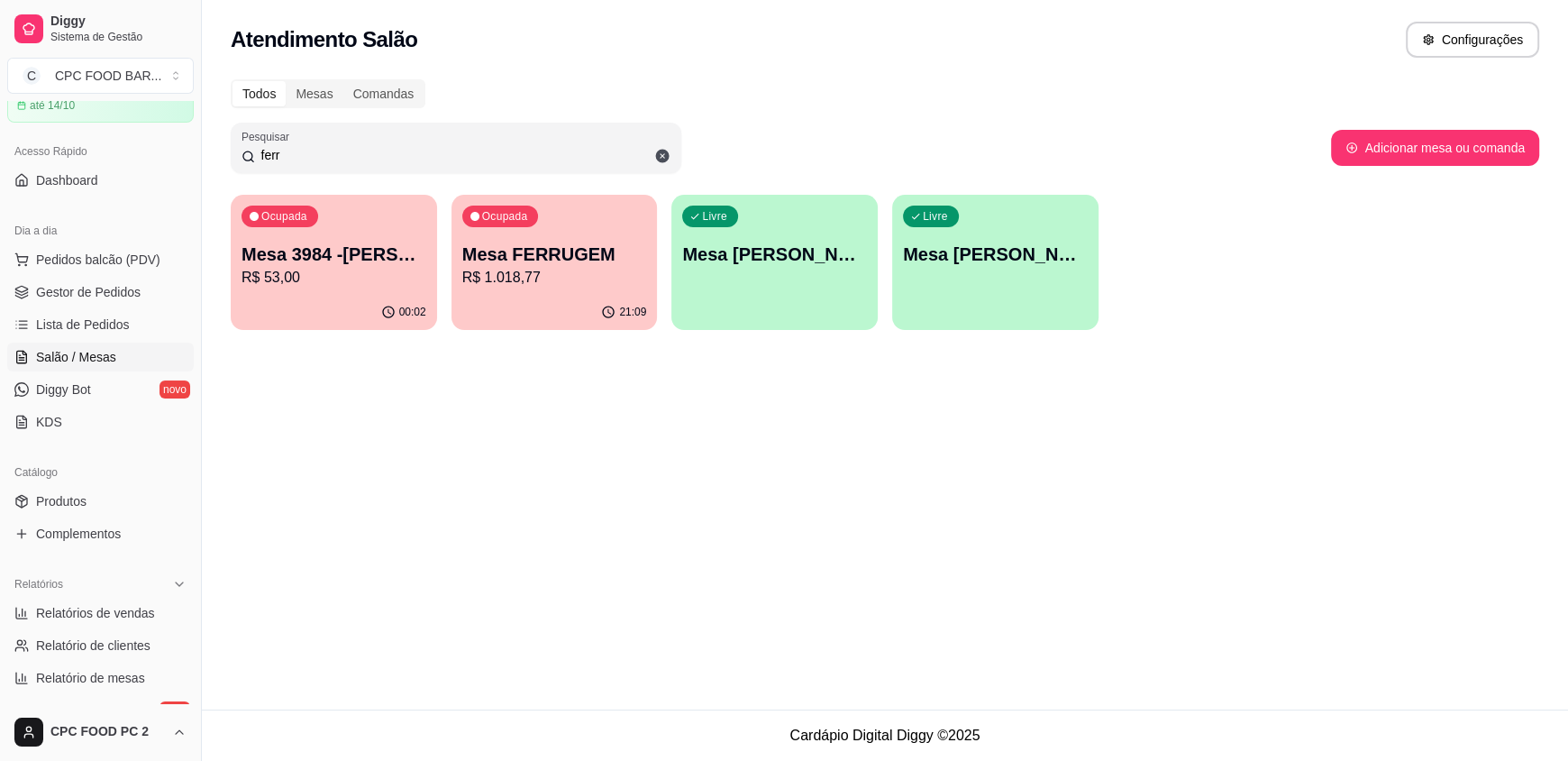
type input "ferr"
click at [546, 296] on div "21:09" at bounding box center [555, 312] width 206 height 35
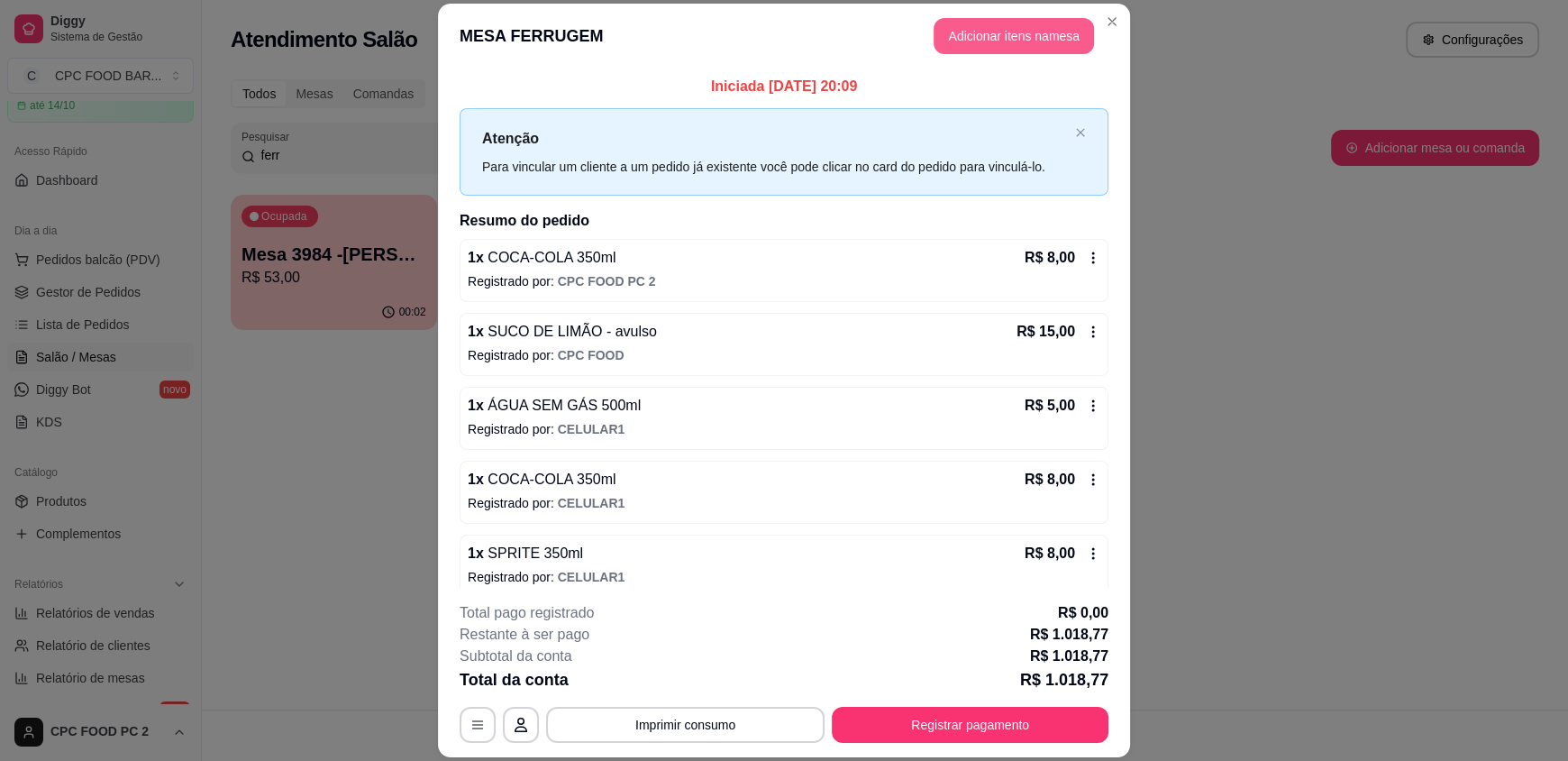
click at [1029, 28] on button "Adicionar itens na mesa" at bounding box center [1013, 36] width 161 height 36
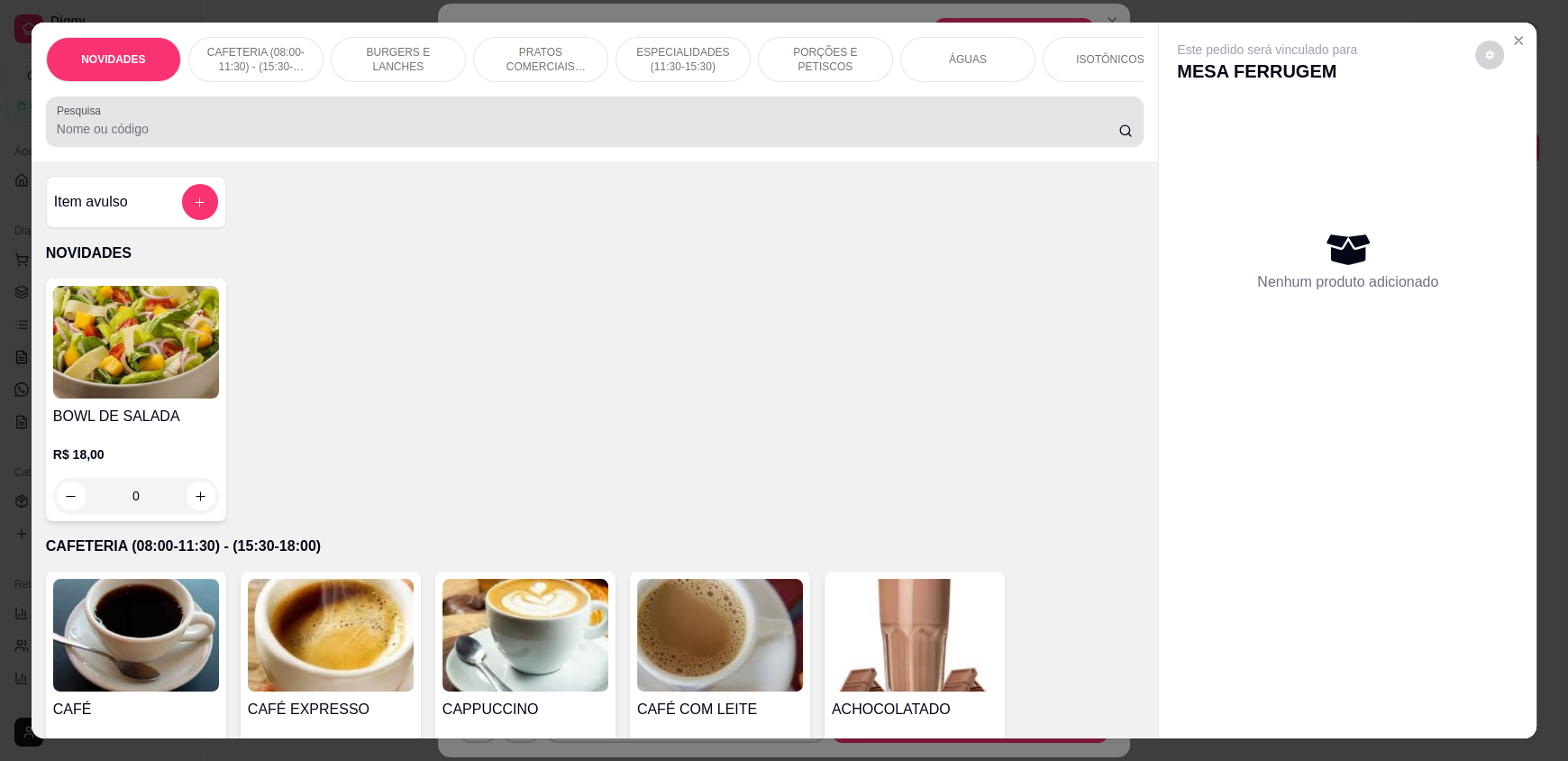
click at [718, 140] on div at bounding box center [595, 122] width 1076 height 36
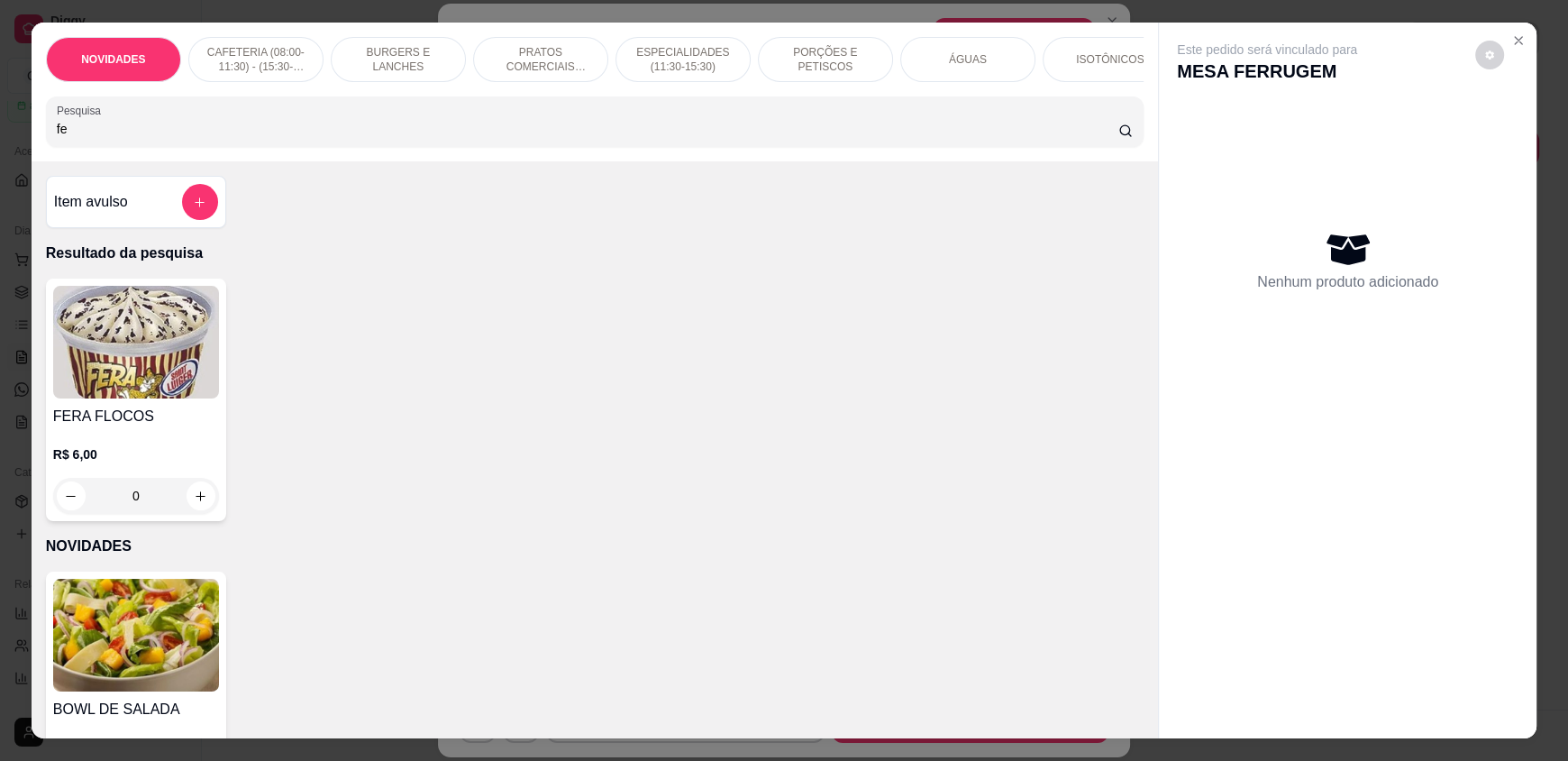
type input "f"
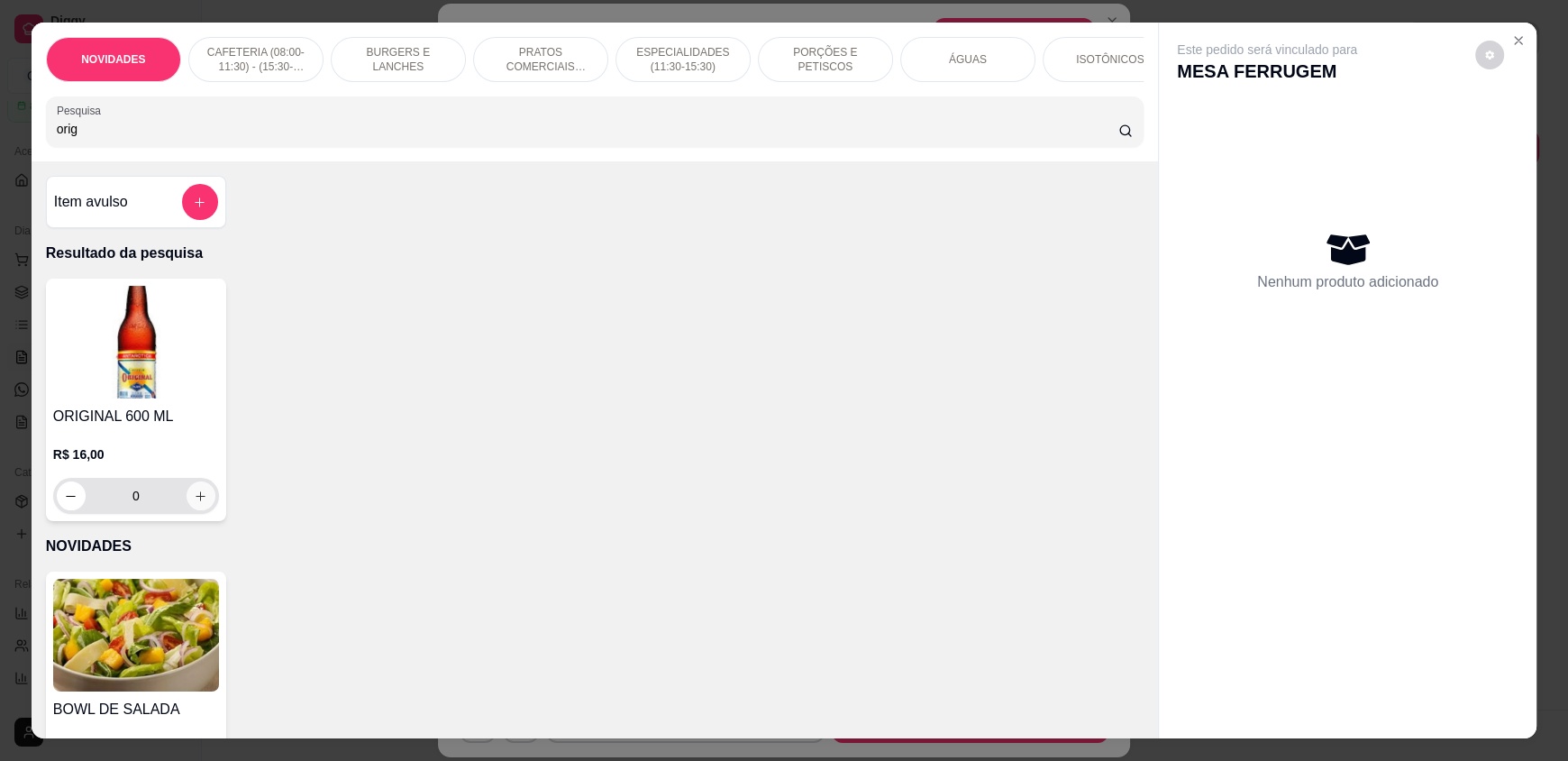
type input "orig"
click at [197, 503] on icon "increase-product-quantity" at bounding box center [202, 496] width 13 height 13
type input "1"
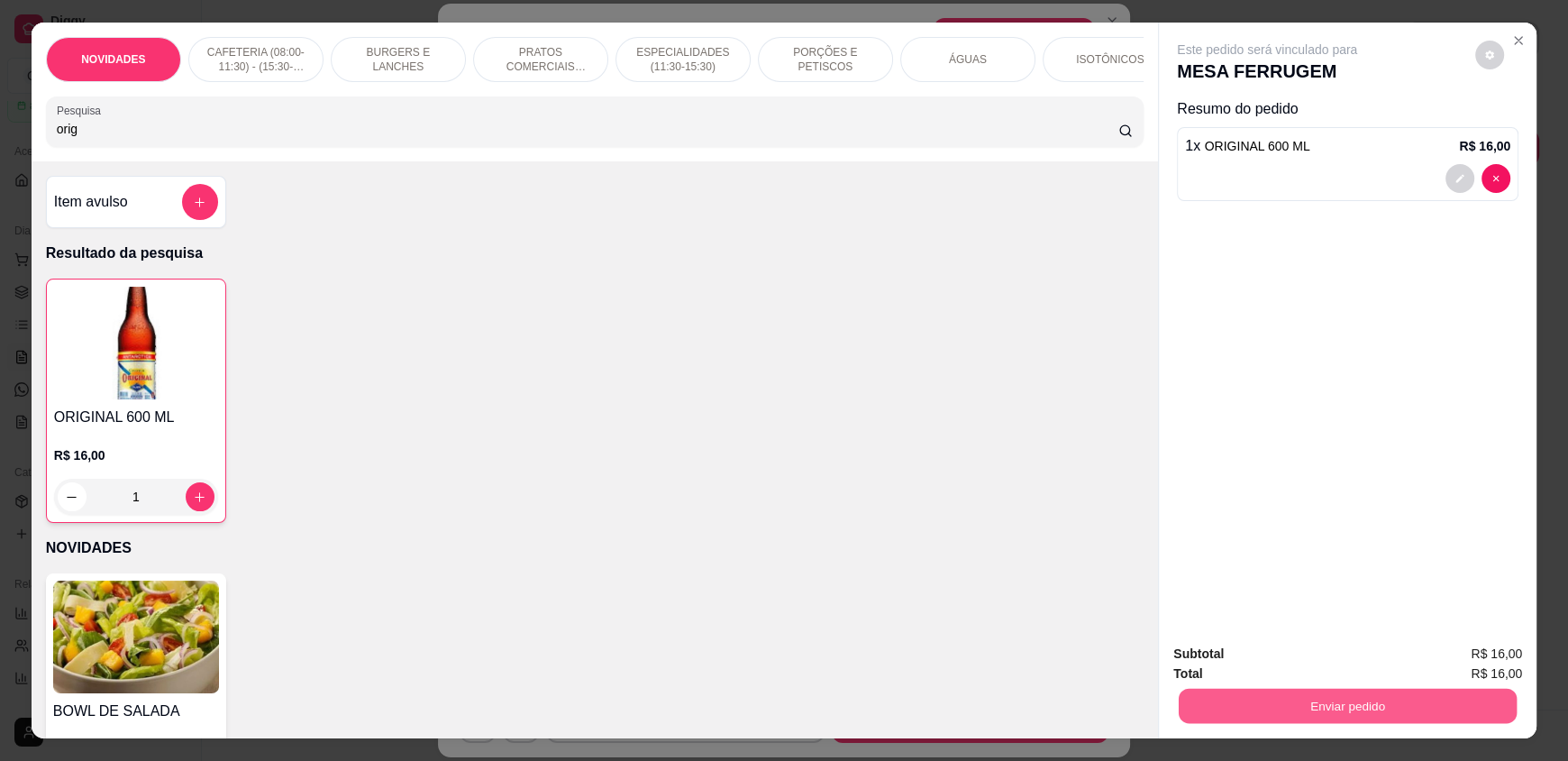
click at [1362, 705] on button "Enviar pedido" at bounding box center [1347, 705] width 338 height 35
click at [1462, 660] on button "Enviar pedido" at bounding box center [1475, 661] width 102 height 34
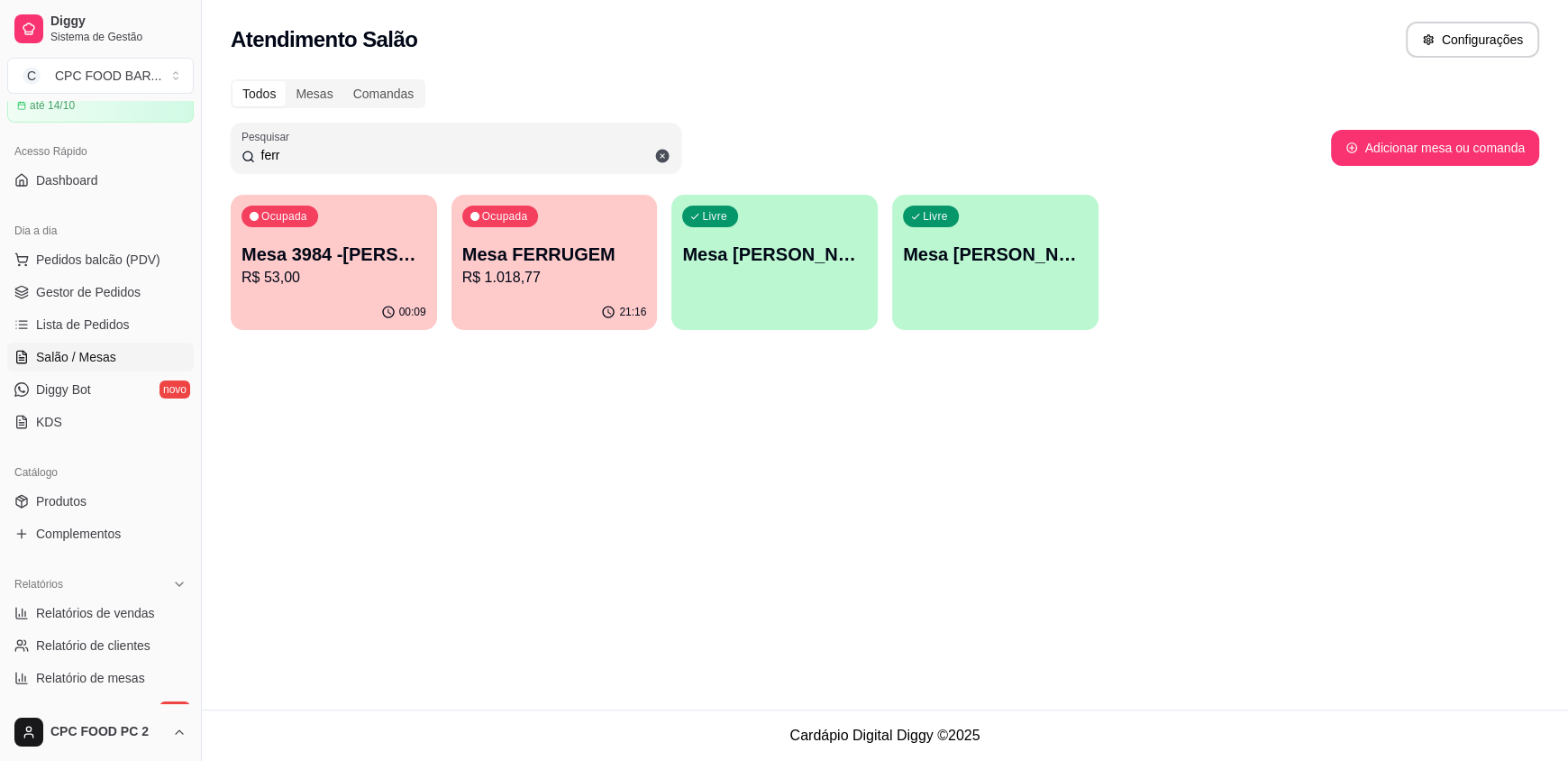
drag, startPoint x: 290, startPoint y: 161, endPoint x: 217, endPoint y: 147, distance: 74.3
click at [217, 147] on div "Todos Mesas Comandas Pesquisar ferr Adicionar mesa ou comanda Ocupada Mesa 3984…" at bounding box center [885, 209] width 1366 height 283
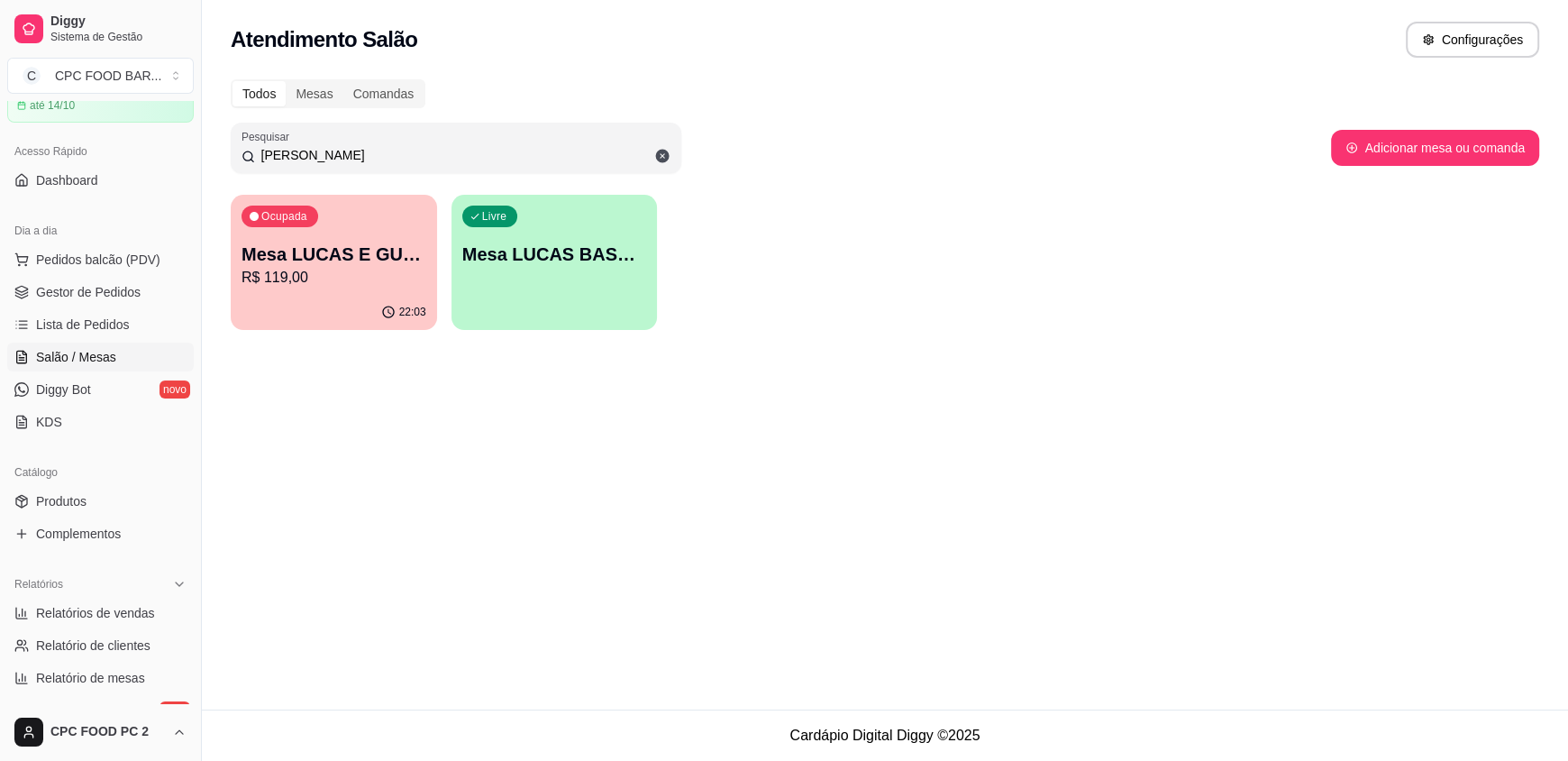
type input "[PERSON_NAME]"
click at [322, 279] on p "R$ 119,00" at bounding box center [334, 277] width 185 height 22
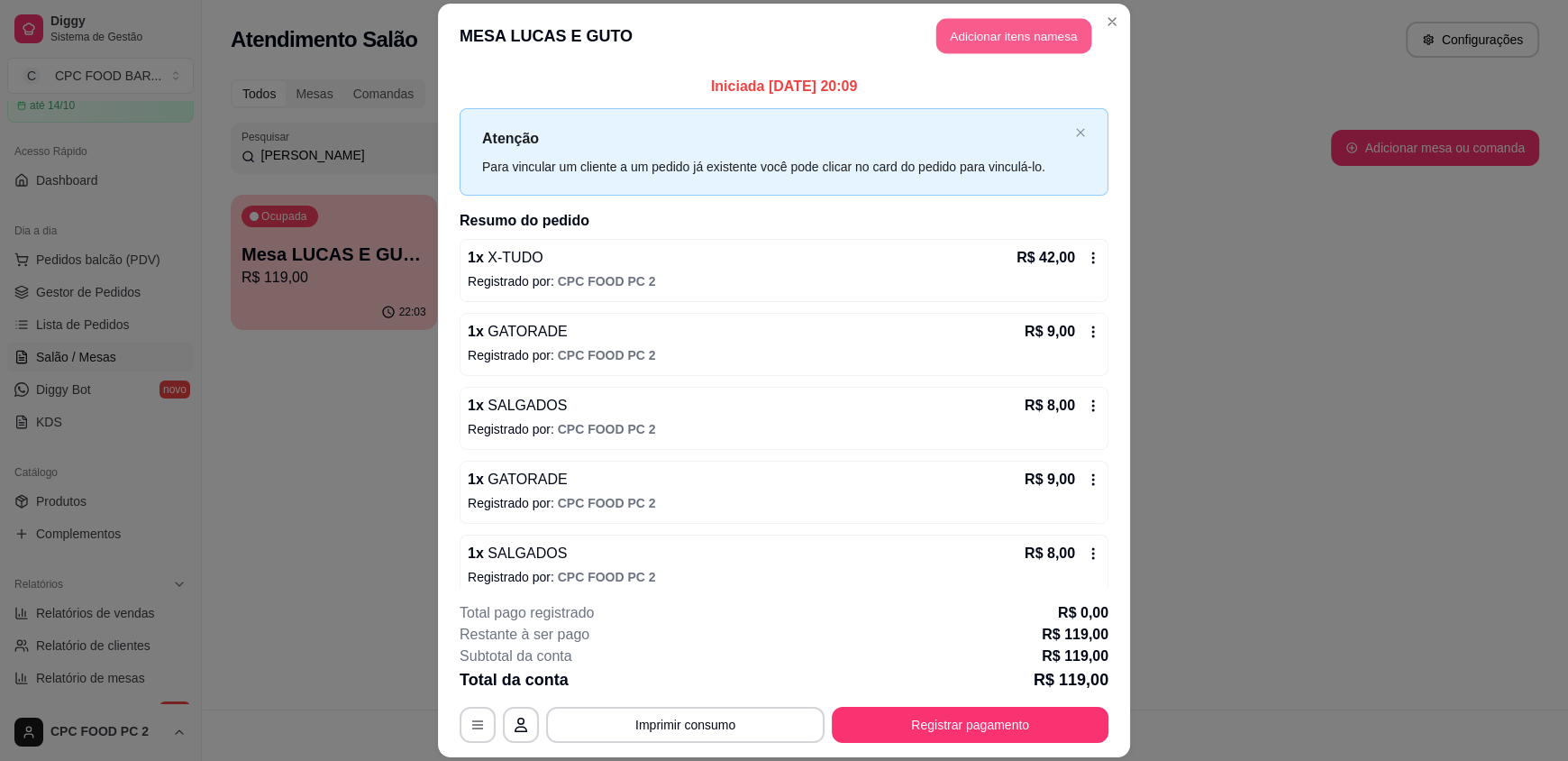
click at [936, 31] on button "Adicionar itens na mesa" at bounding box center [1013, 36] width 155 height 35
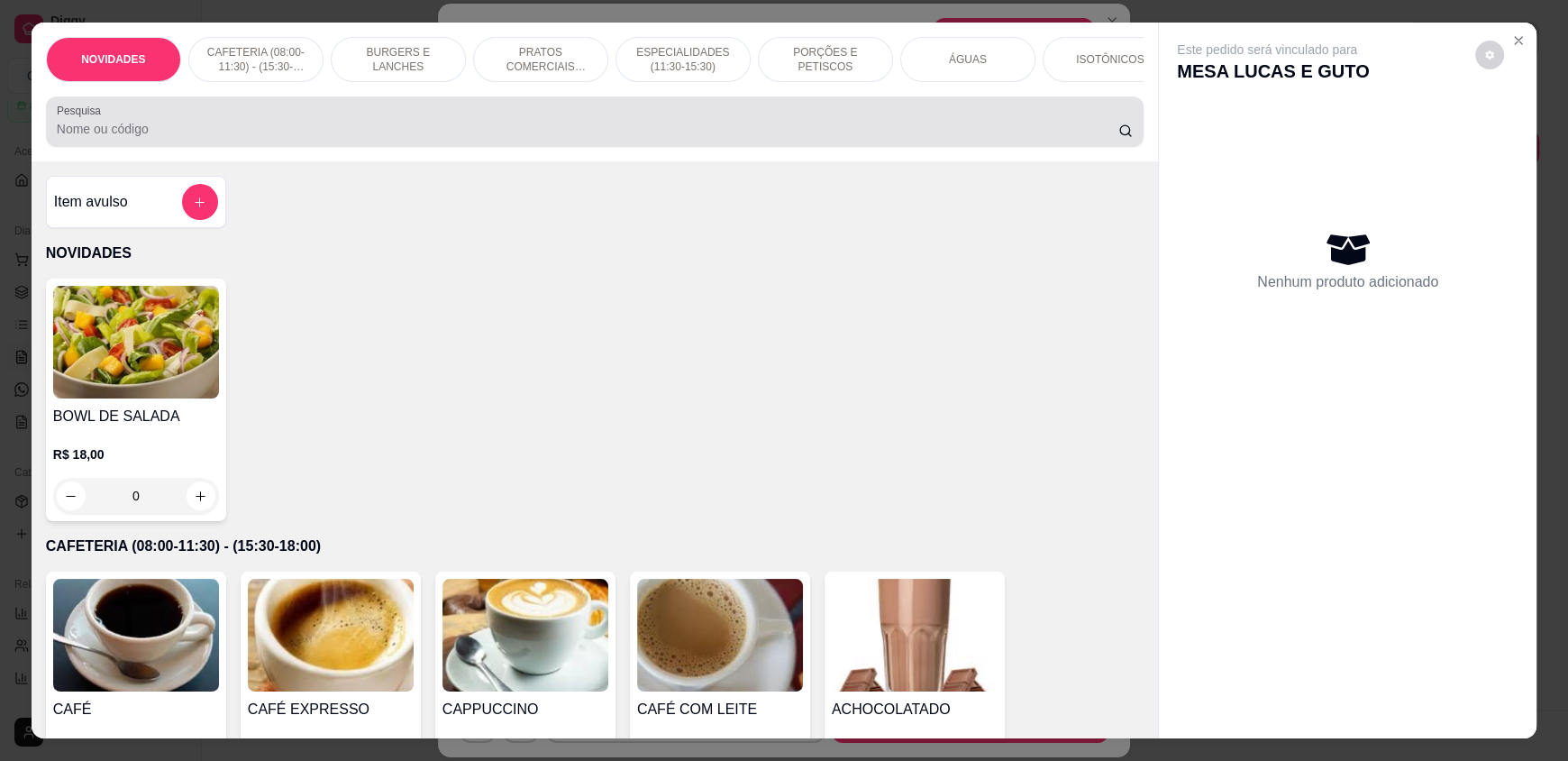
click at [493, 137] on input "Pesquisa" at bounding box center [588, 128] width 1063 height 18
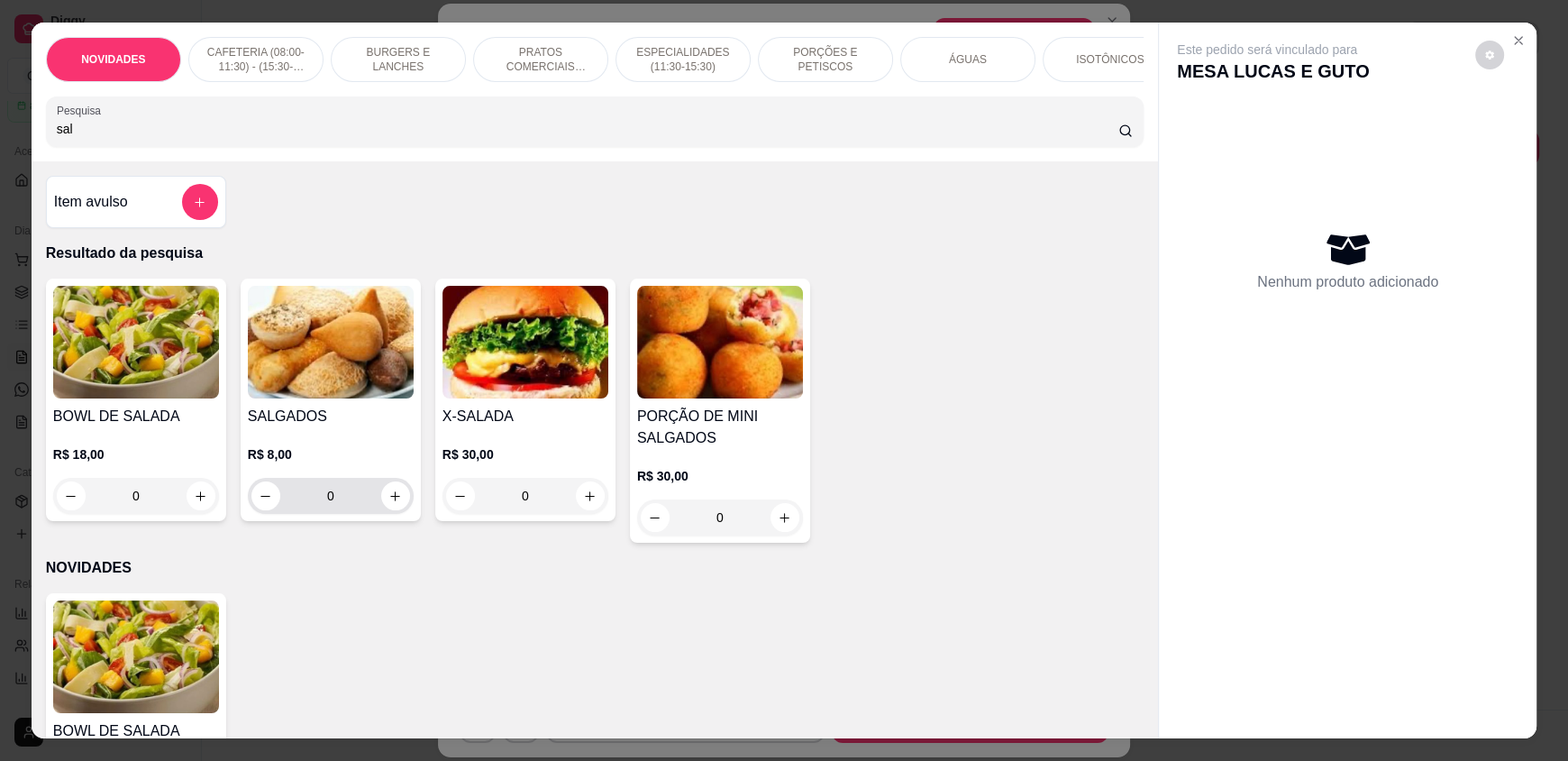
type input "sal"
click at [391, 500] on icon "increase-product-quantity" at bounding box center [395, 495] width 9 height 9
type input "1"
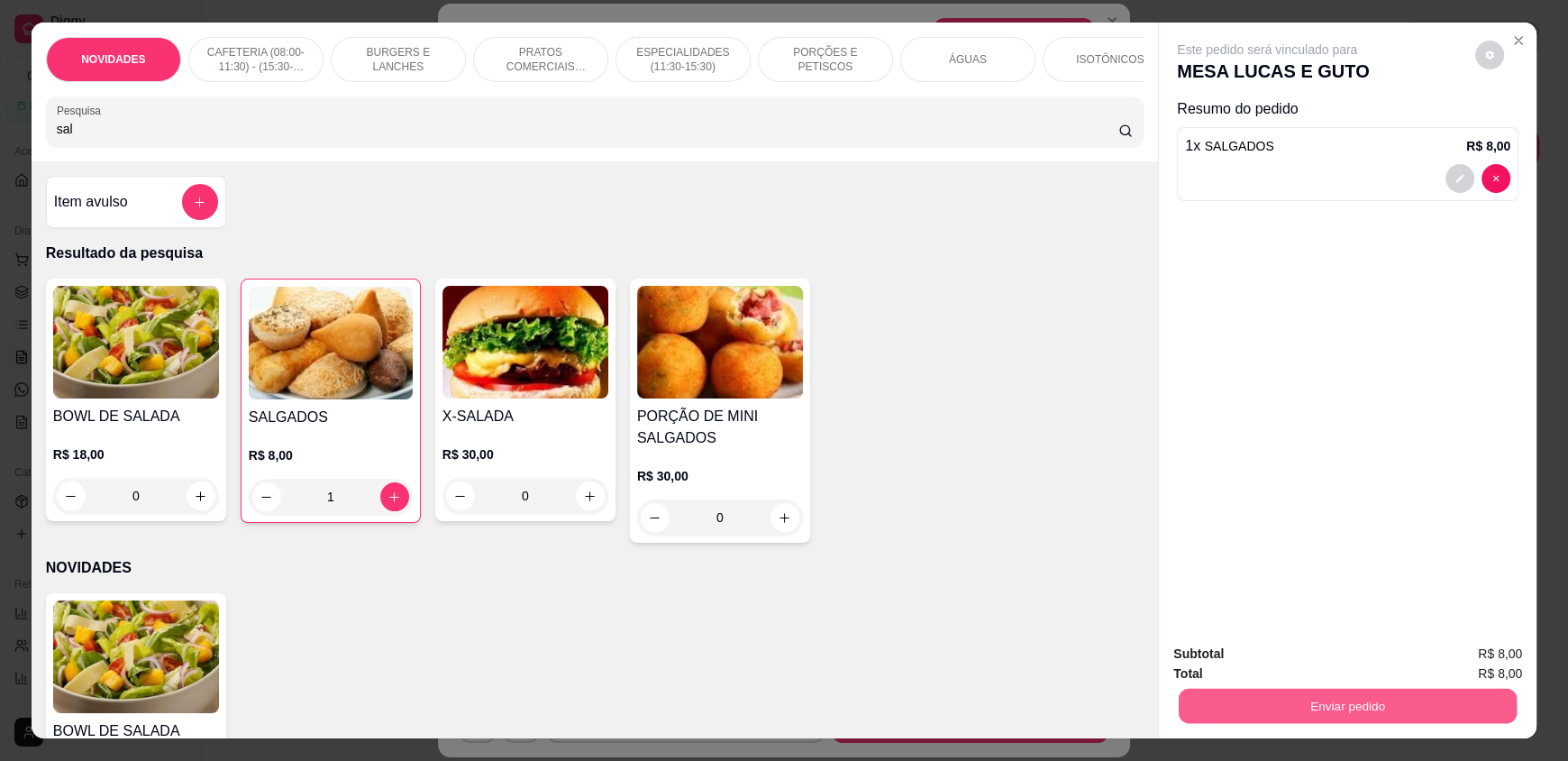
click at [1386, 710] on button "Enviar pedido" at bounding box center [1347, 705] width 338 height 35
click at [1454, 661] on button "Enviar pedido" at bounding box center [1476, 660] width 99 height 33
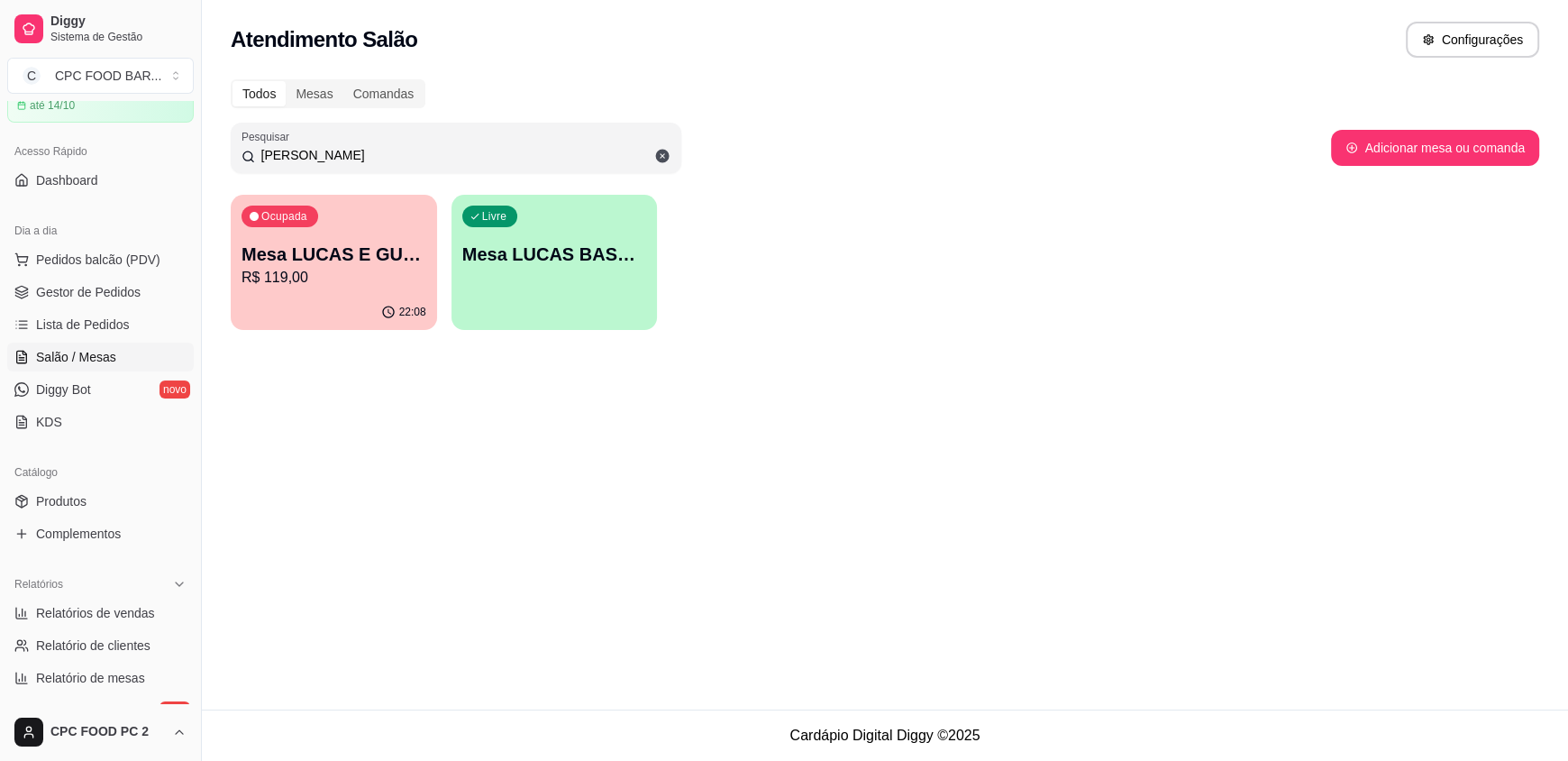
drag, startPoint x: 326, startPoint y: 151, endPoint x: 217, endPoint y: 138, distance: 109.8
click at [217, 138] on div "Todos Mesas Comandas Pesquisar lucas Adicionar mesa ou comanda Ocupada Mesa LUC…" at bounding box center [885, 209] width 1366 height 283
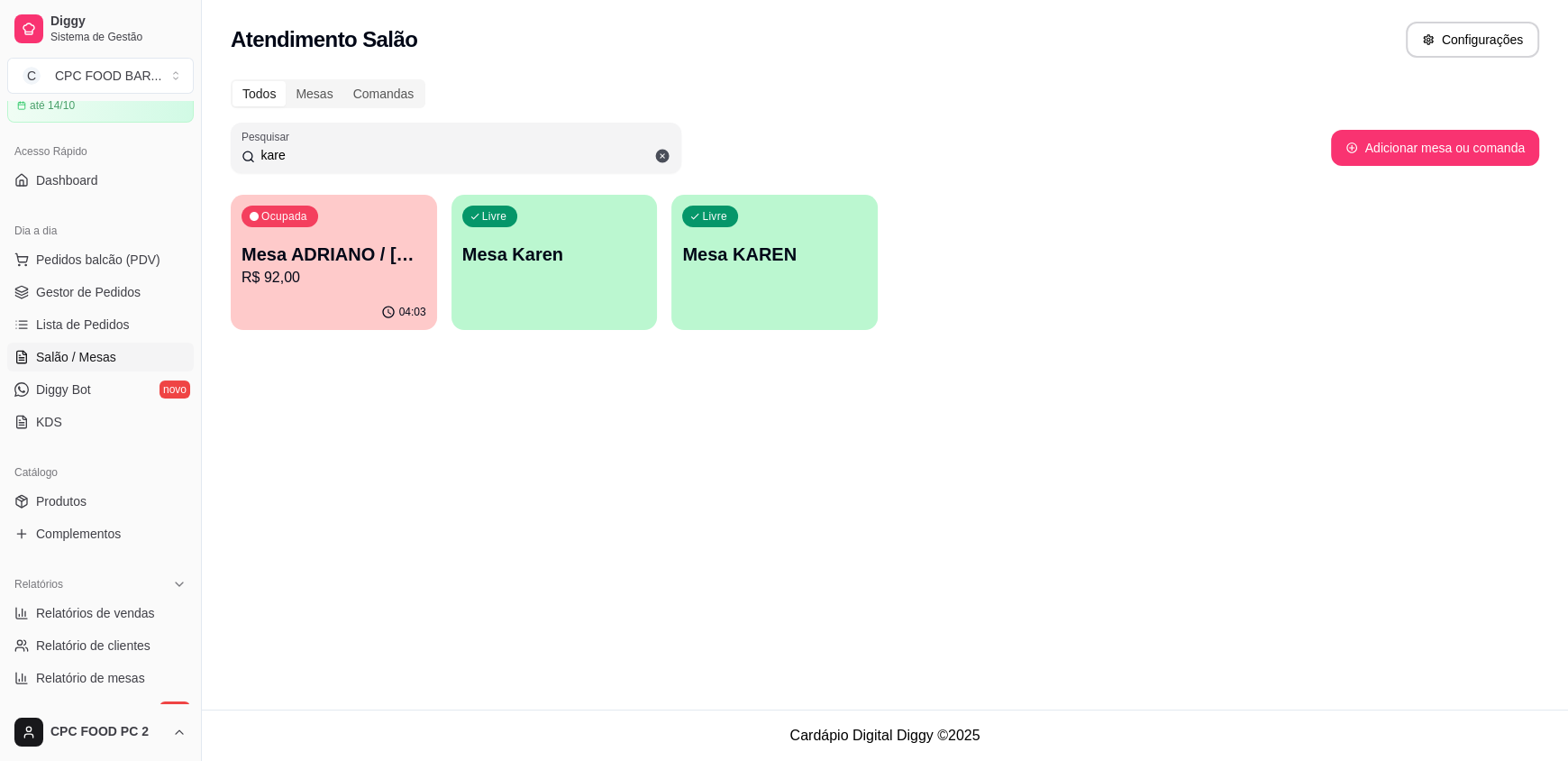
type input "kare"
click at [311, 225] on div "Ocupada Mesa ADRIANO / [PERSON_NAME] 3940 R$ 92,00" at bounding box center [333, 245] width 200 height 97
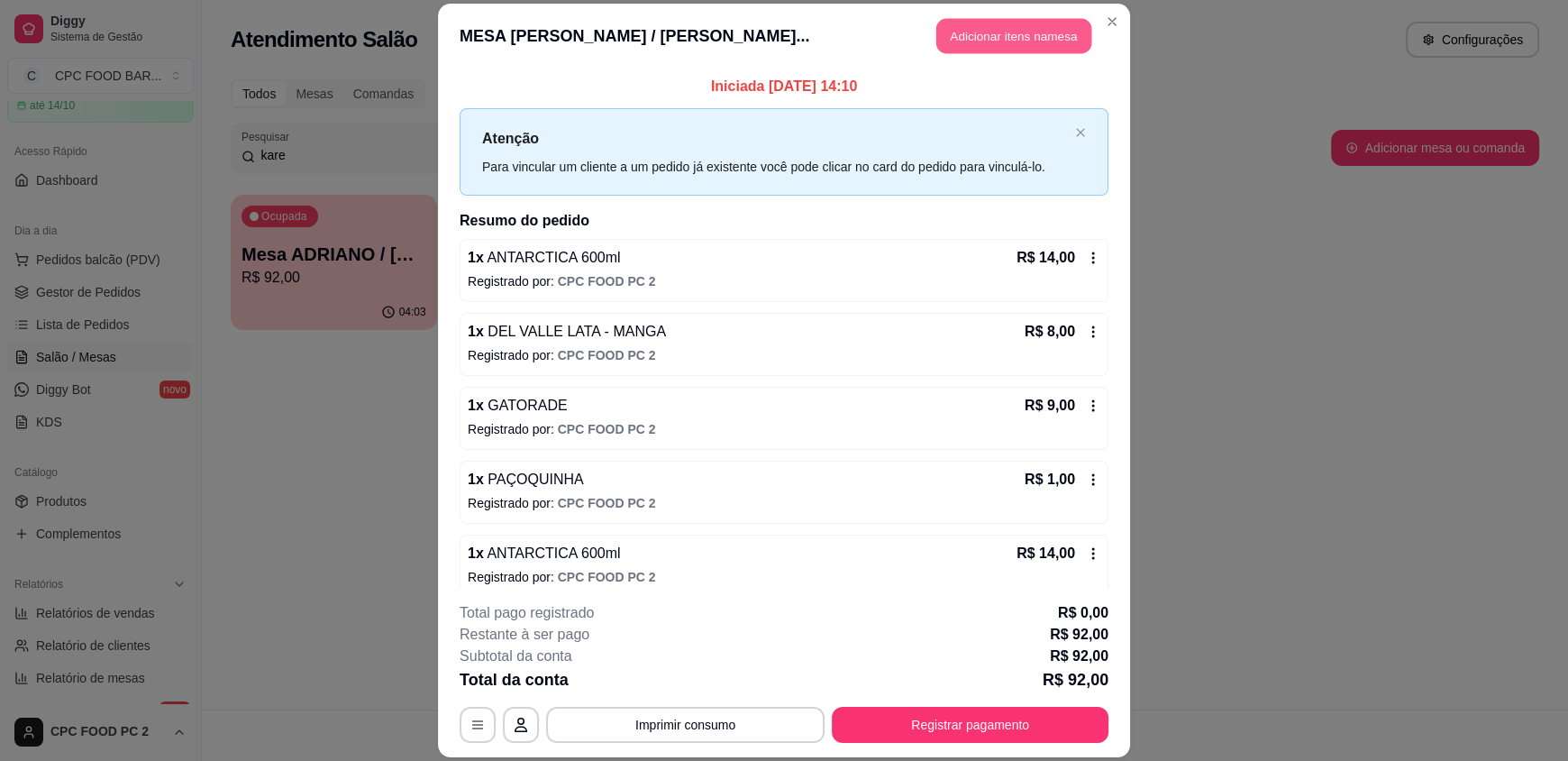
click at [947, 30] on button "Adicionar itens na mesa" at bounding box center [1013, 36] width 155 height 35
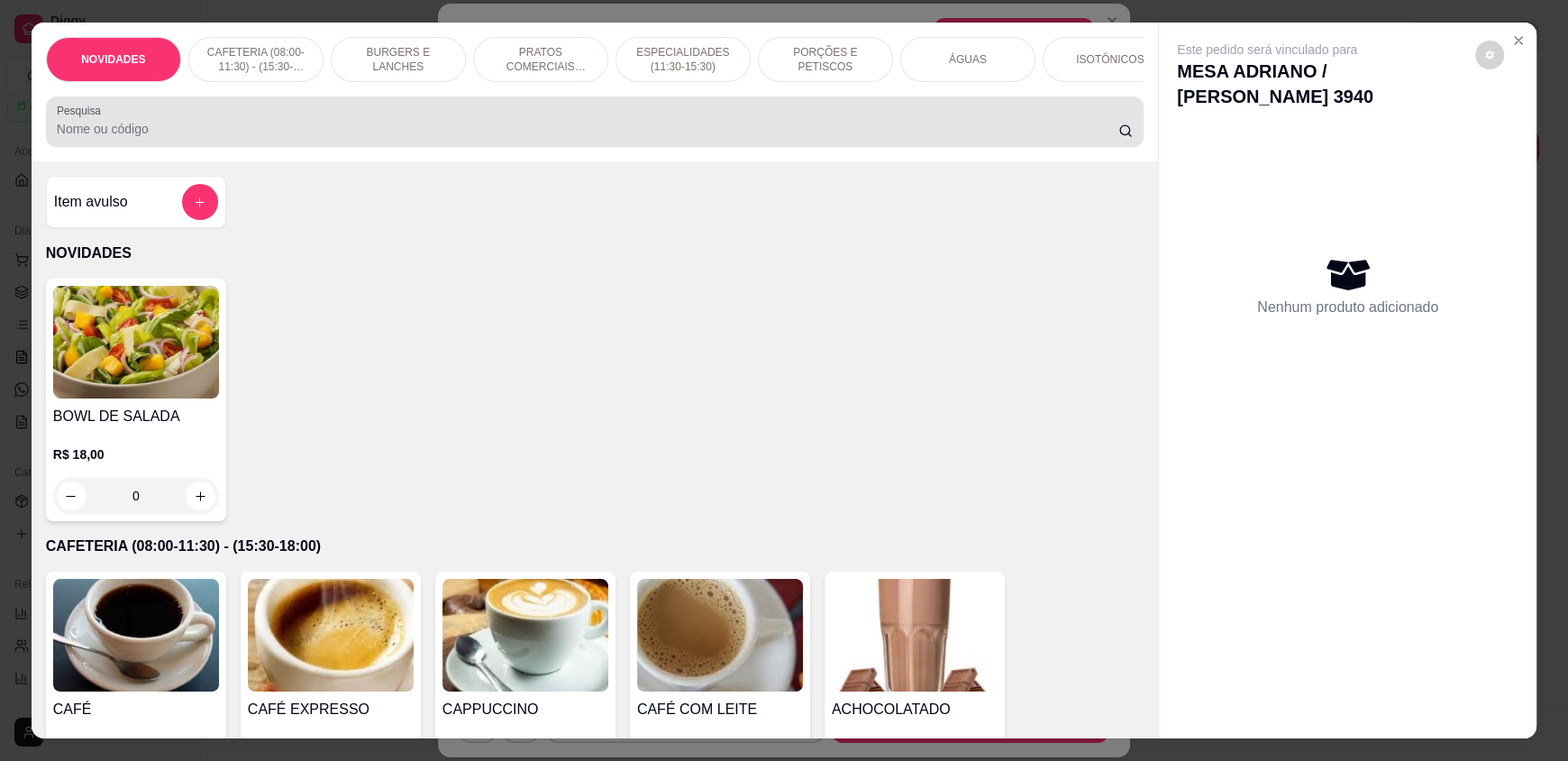
drag, startPoint x: 104, startPoint y: 144, endPoint x: 95, endPoint y: 132, distance: 15.0
click at [100, 138] on input "Pesquisa" at bounding box center [588, 128] width 1063 height 18
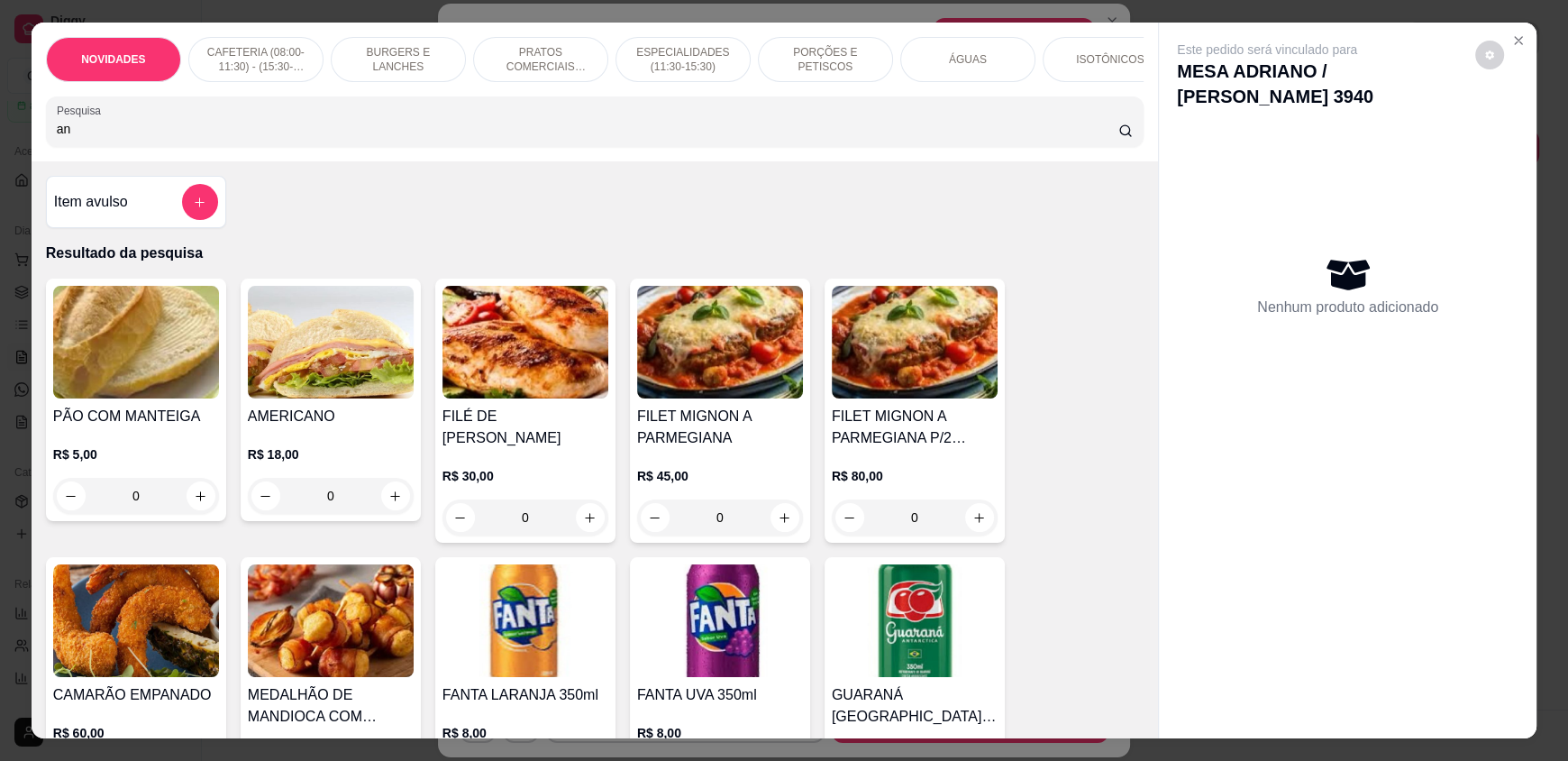
type input "a"
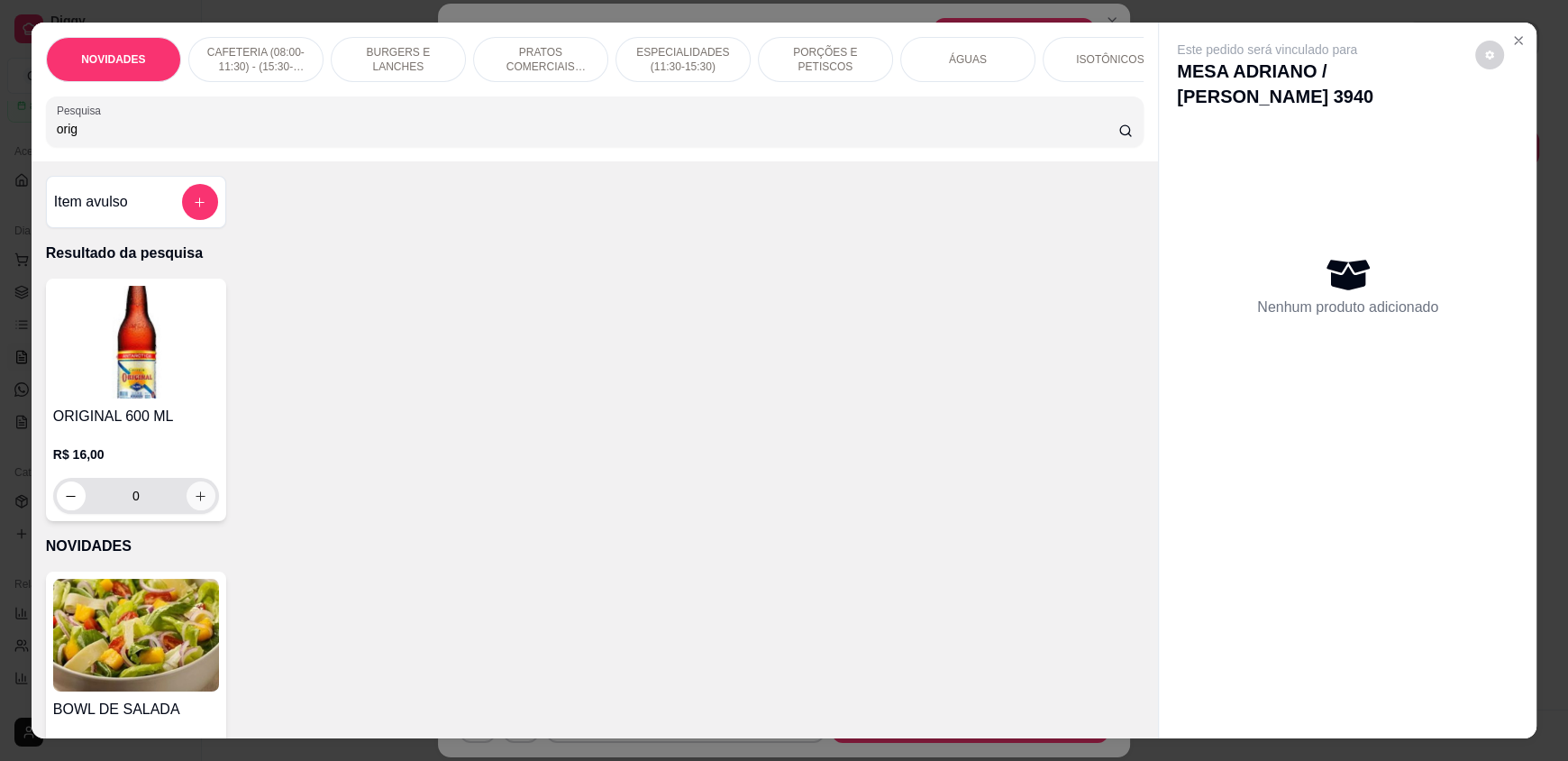
type input "orig"
click at [186, 507] on button "increase-product-quantity" at bounding box center [201, 496] width 29 height 29
type input "1"
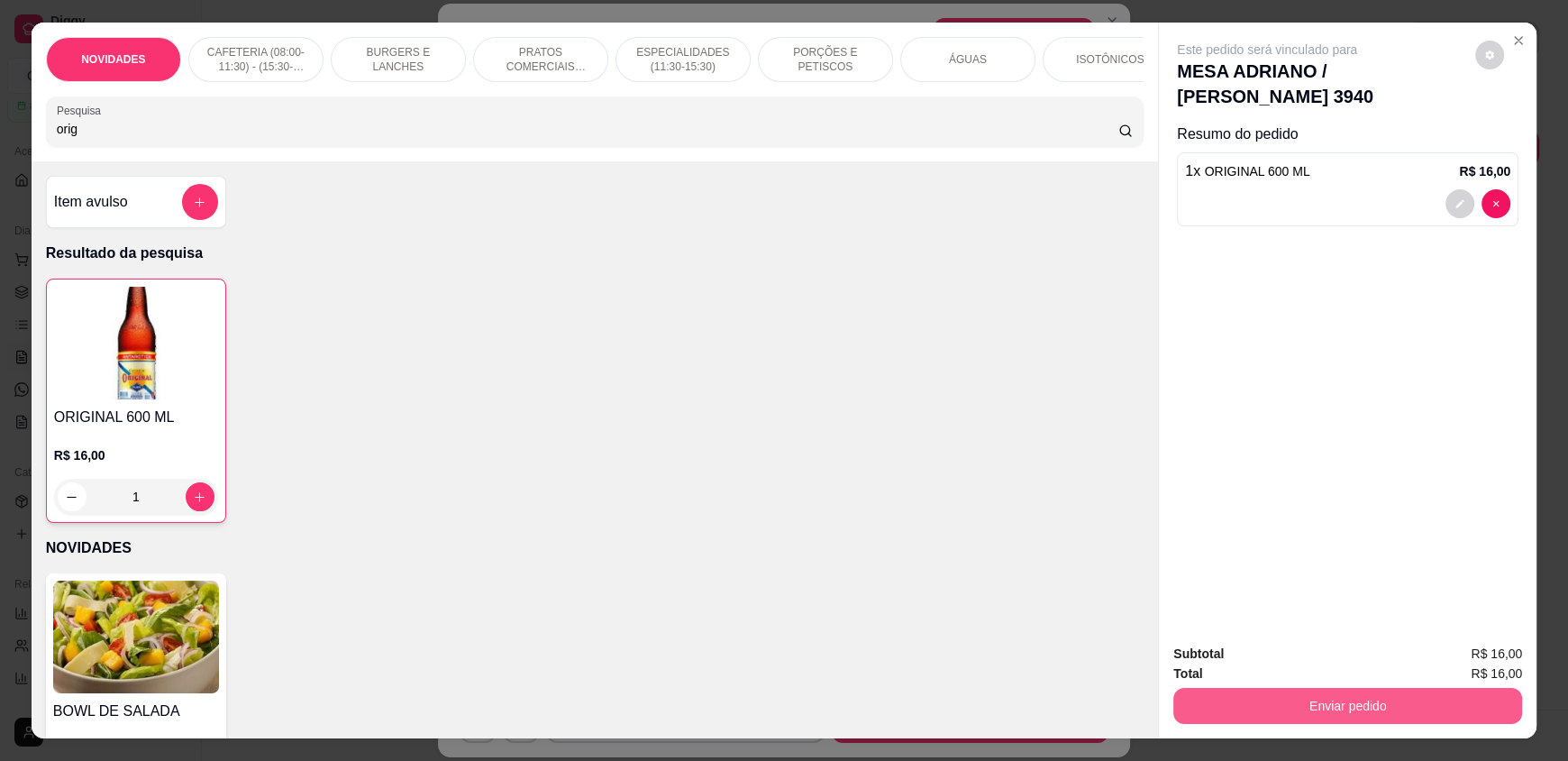
click at [1294, 700] on button "Enviar pedido" at bounding box center [1347, 706] width 349 height 36
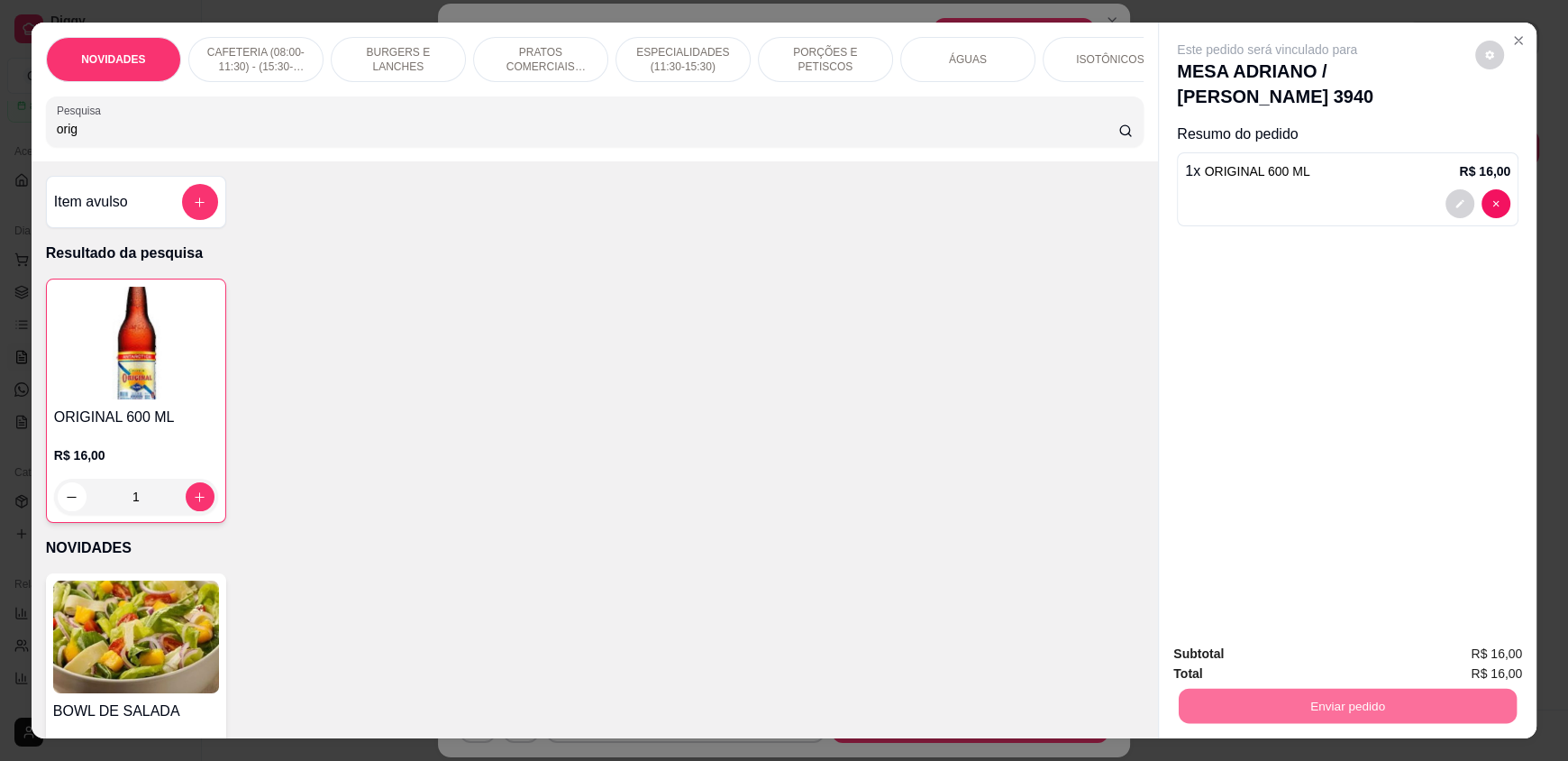
click at [1478, 658] on button "Enviar pedido" at bounding box center [1476, 660] width 99 height 33
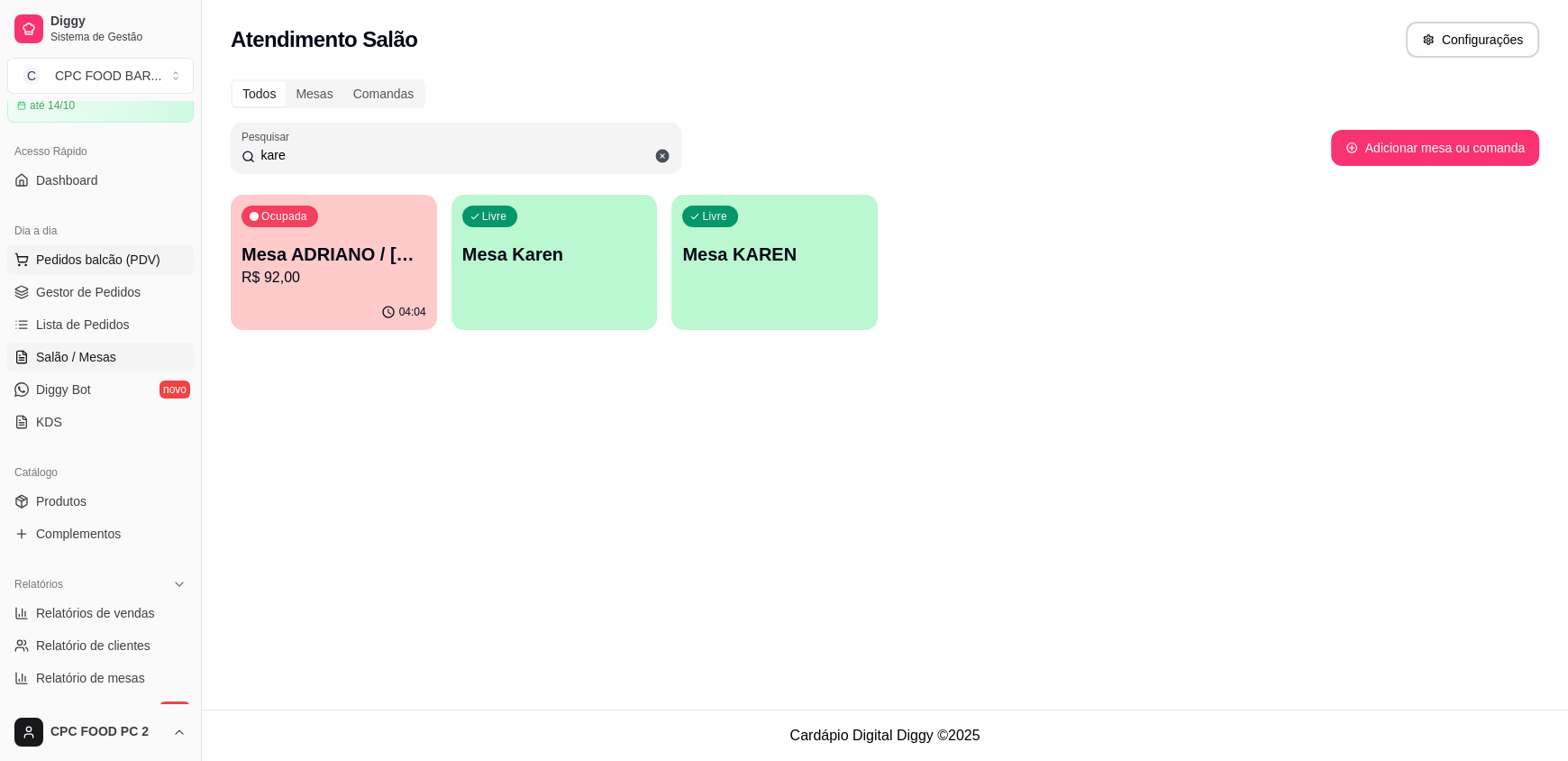
click at [109, 250] on span "Pedidos balcão (PDV)" at bounding box center [98, 259] width 125 height 18
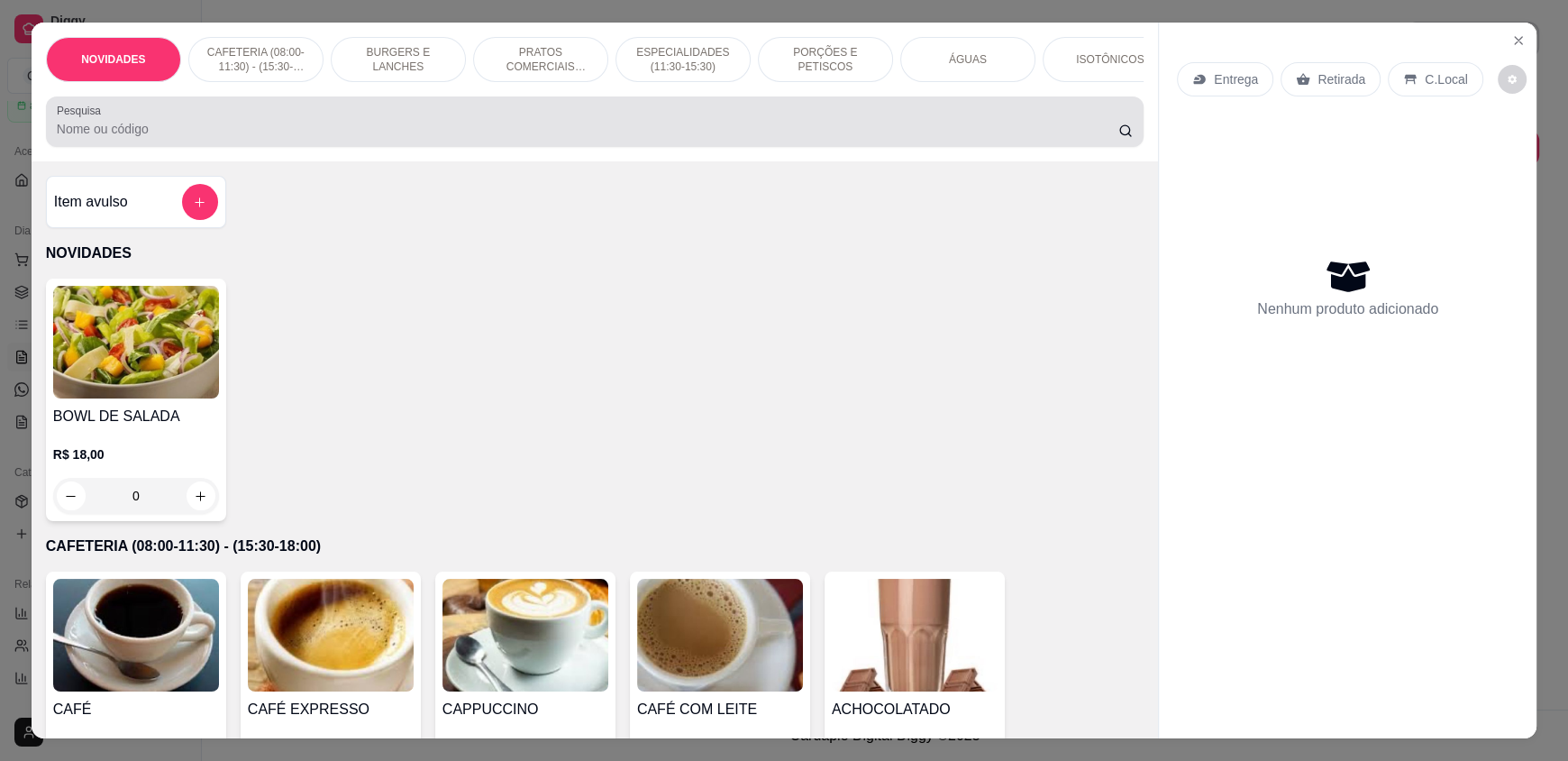
drag, startPoint x: 225, startPoint y: 145, endPoint x: 249, endPoint y: 120, distance: 34.7
click at [225, 138] on input "Pesquisa" at bounding box center [588, 128] width 1063 height 18
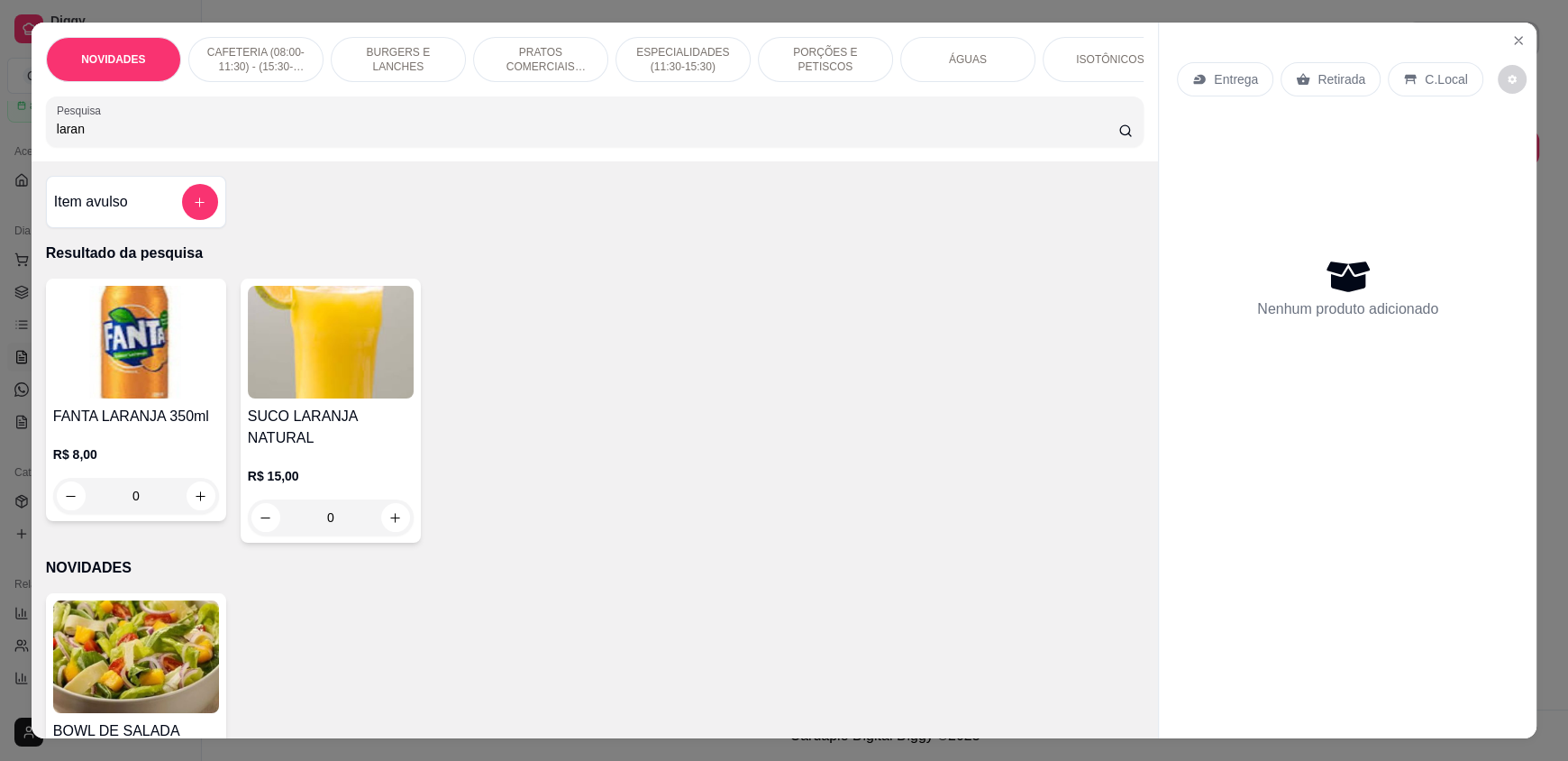
type input "laran"
click at [382, 517] on button "increase-product-quantity" at bounding box center [395, 517] width 28 height 28
type input "1"
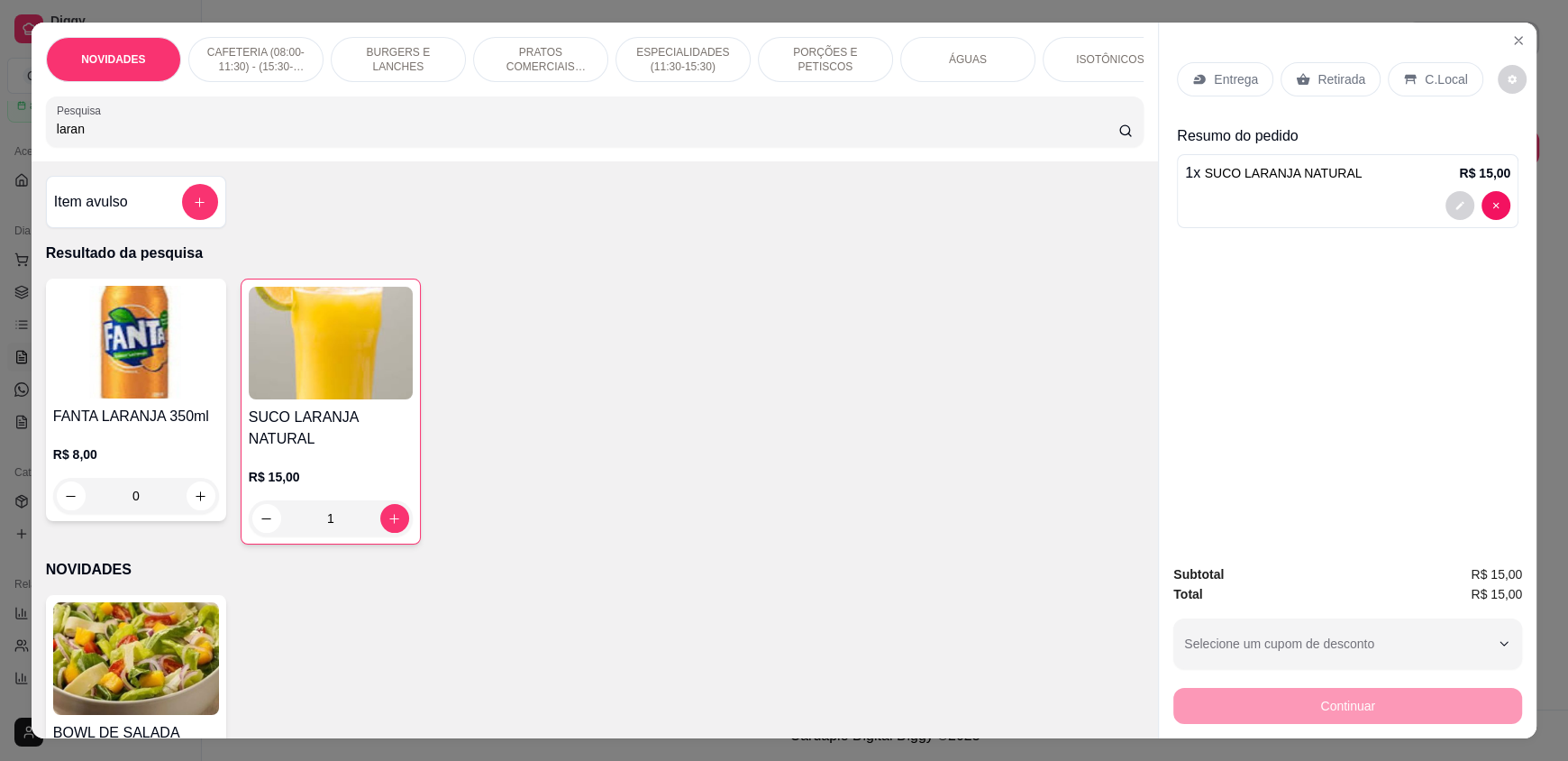
click at [387, 511] on div "R$ 15,00 1" at bounding box center [330, 502] width 164 height 68
click at [388, 525] on icon "increase-product-quantity" at bounding box center [395, 518] width 13 height 13
type input "2"
drag, startPoint x: 138, startPoint y: 148, endPoint x: 31, endPoint y: 144, distance: 107.1
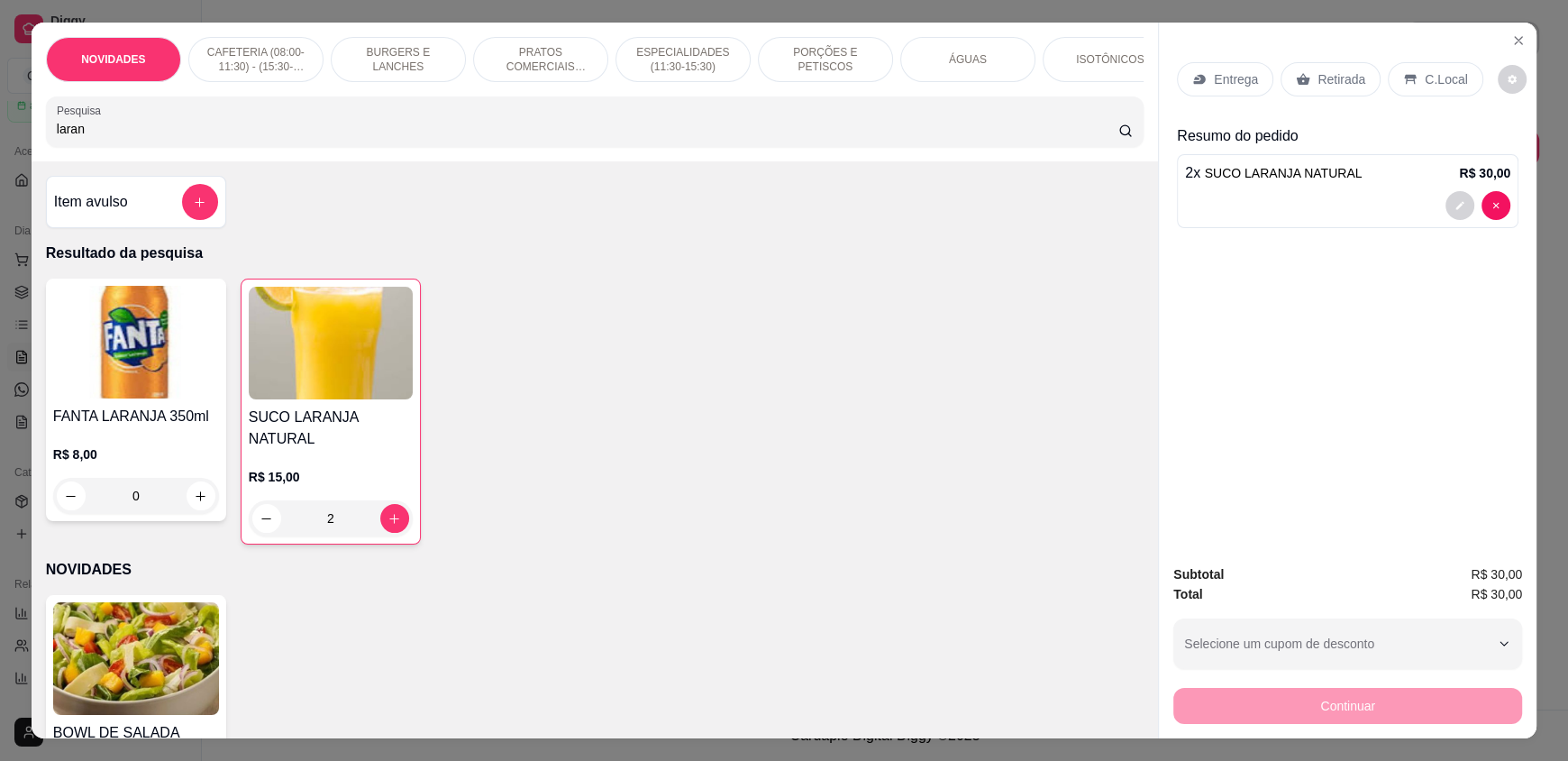
click at [34, 145] on div "NOVIDADES CAFETERIA (08:00-11:30) - (15:30-18:00) BURGERS E LANCHES PRATOS COME…" at bounding box center [595, 92] width 1127 height 139
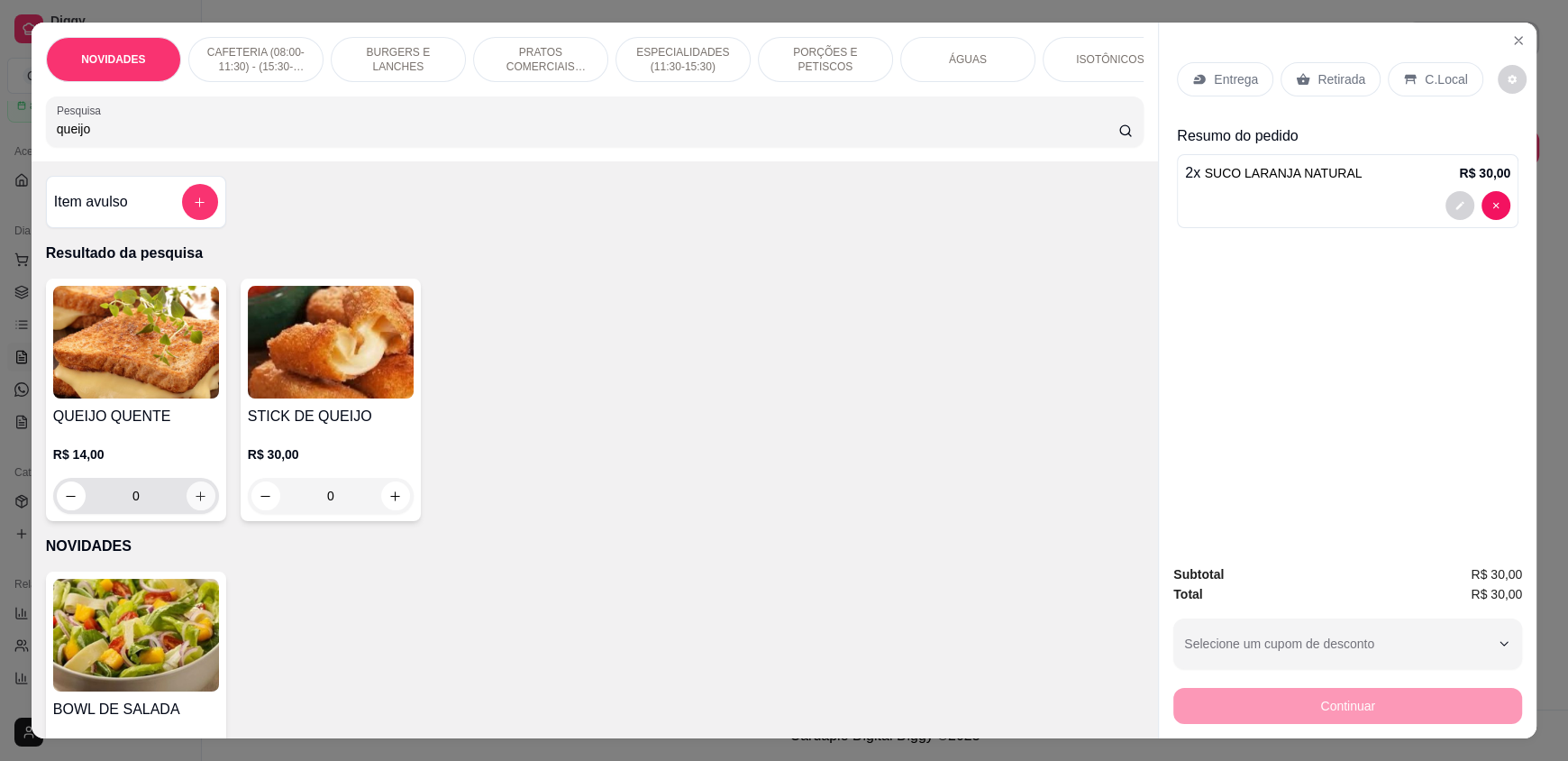
type input "queijo"
click at [202, 514] on div "0" at bounding box center [136, 496] width 159 height 36
type input "1"
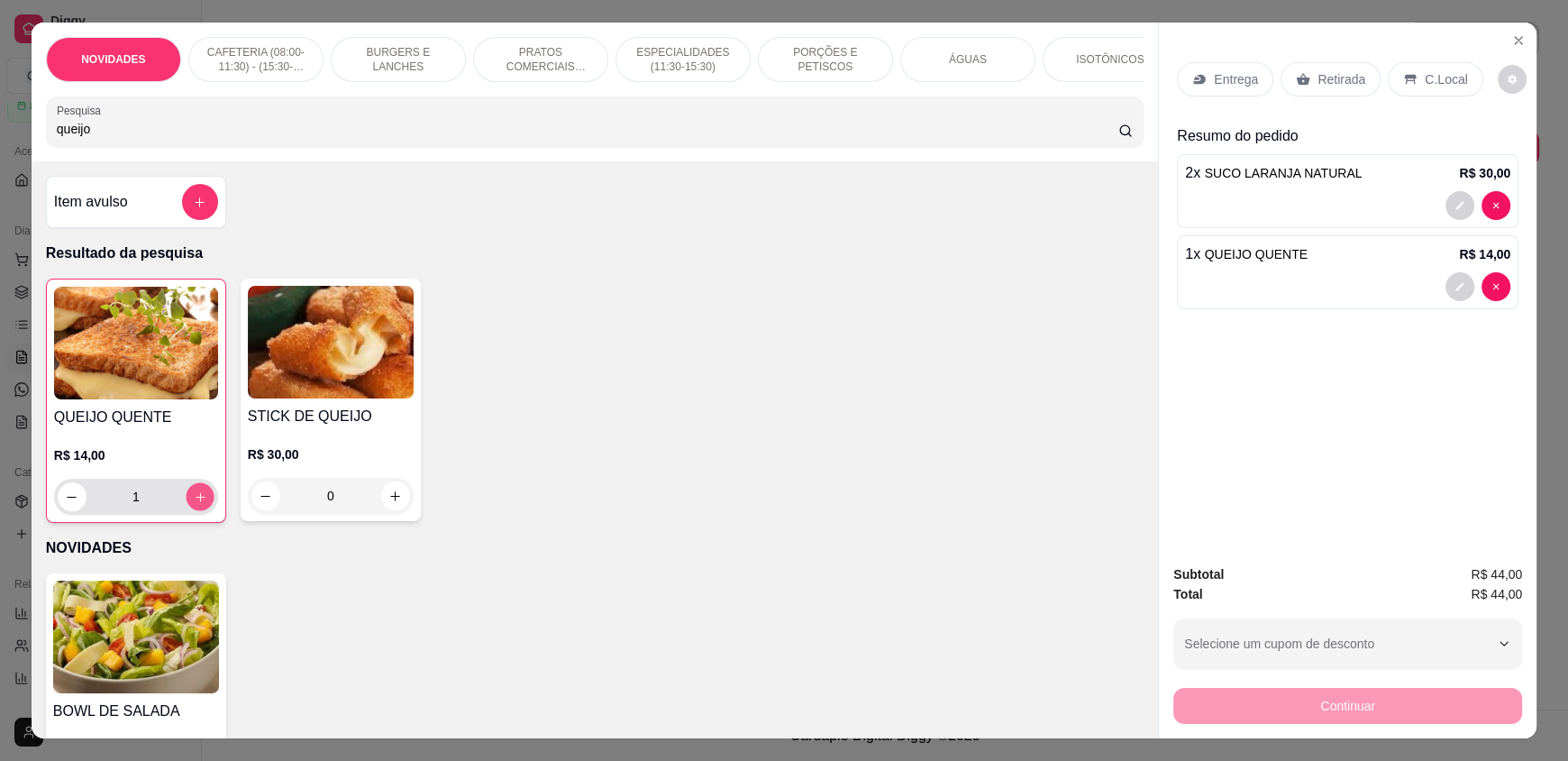
click at [197, 504] on icon "increase-product-quantity" at bounding box center [201, 497] width 13 height 13
type input "2"
click at [1457, 288] on icon "decrease-product-quantity" at bounding box center [1460, 286] width 9 height 9
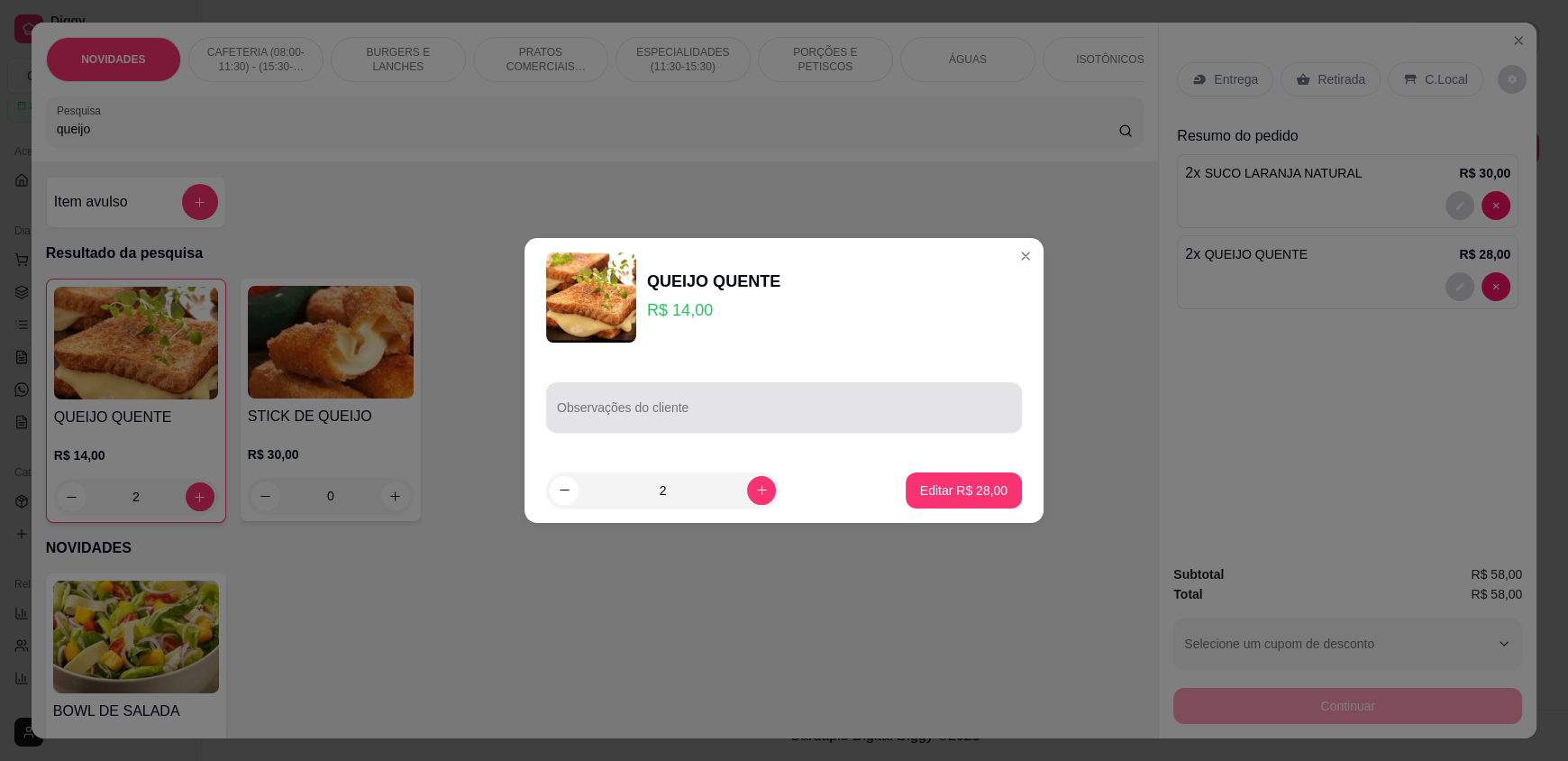
click at [794, 412] on input "Observações do cliente" at bounding box center [783, 414] width 454 height 18
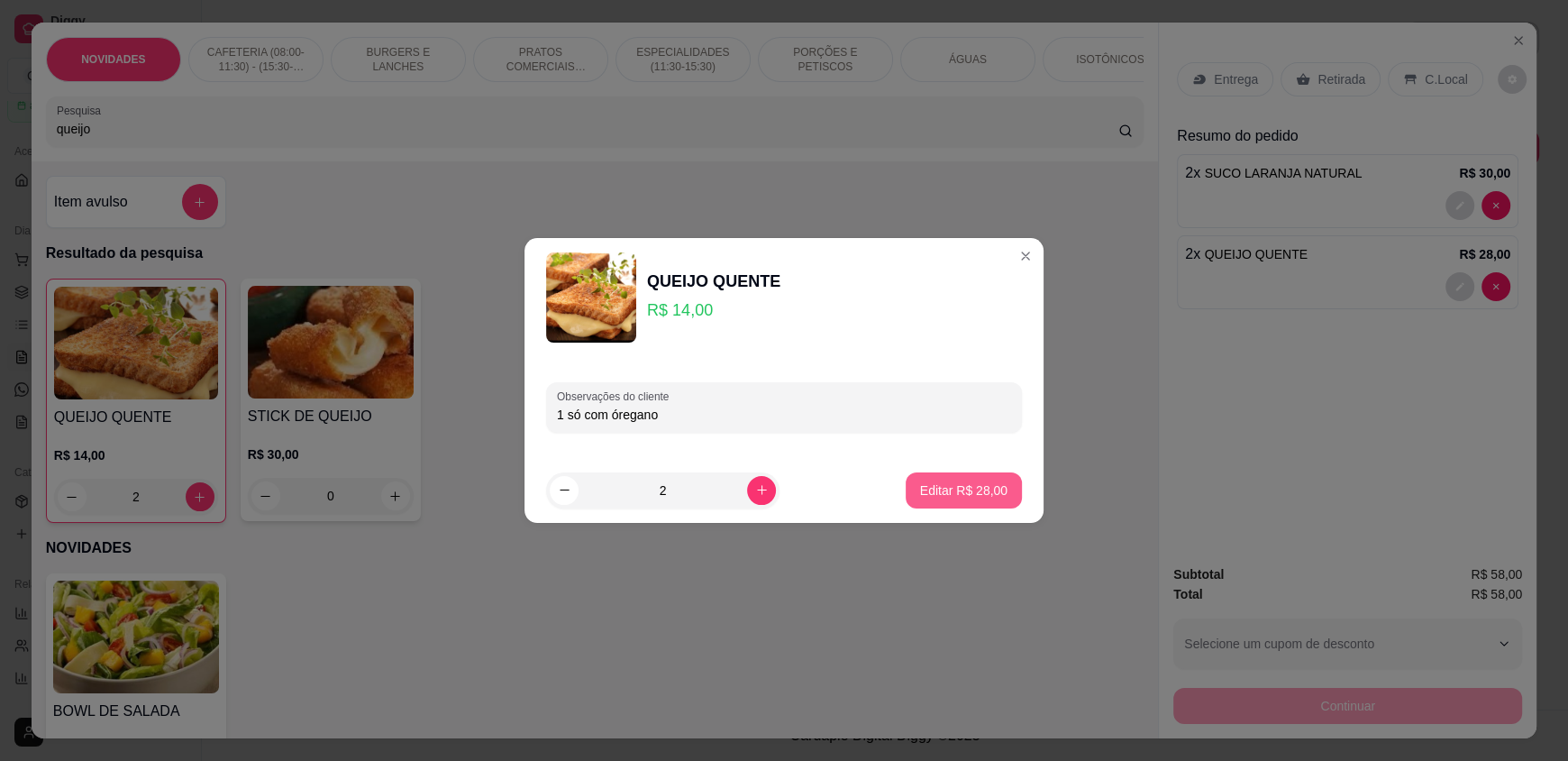
type input "1 só com óregano"
click at [957, 488] on p "Editar R$ 28,00" at bounding box center [963, 490] width 85 height 17
type input "0"
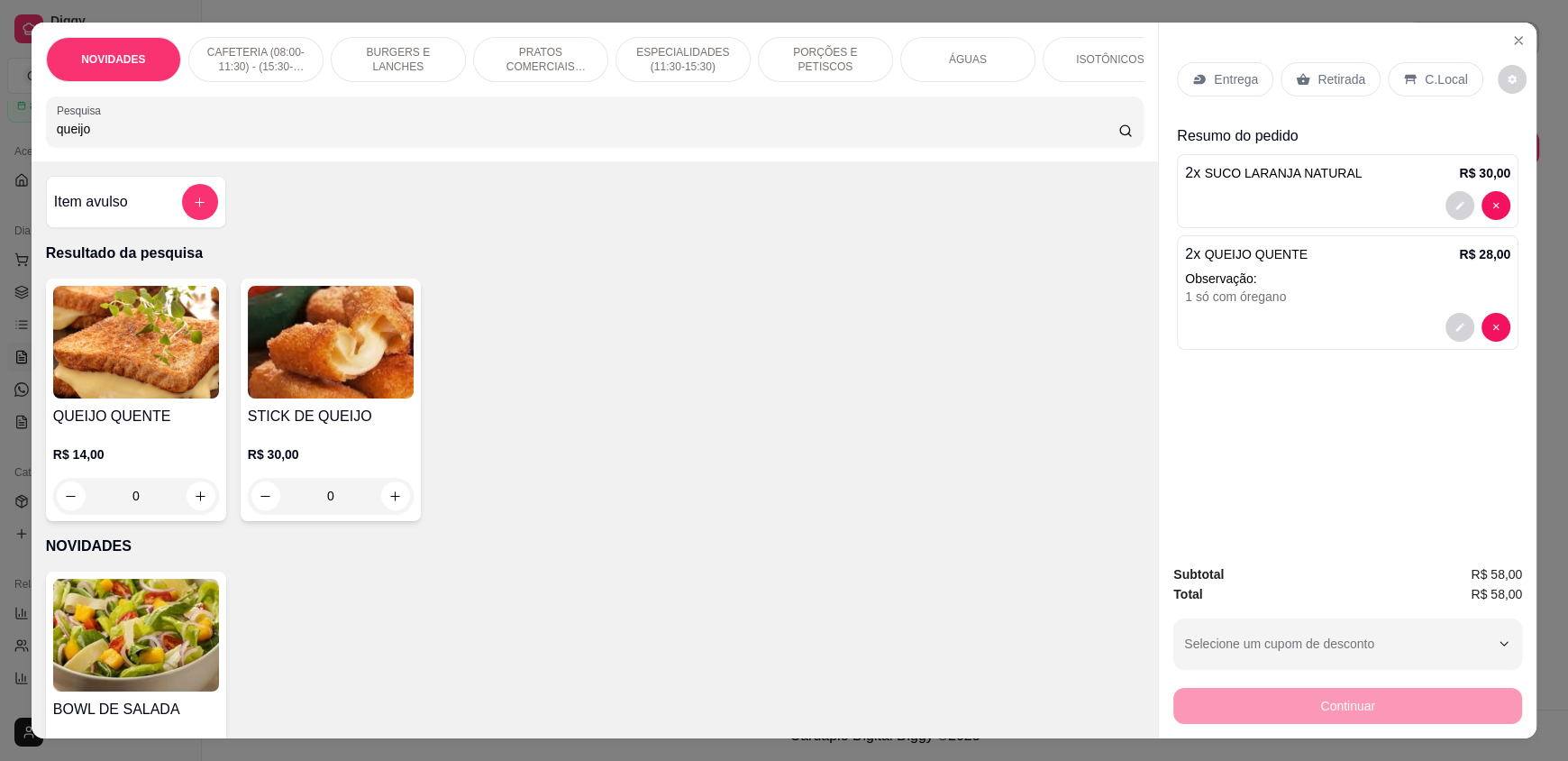
click at [1425, 81] on p "C.Local" at bounding box center [1446, 79] width 43 height 18
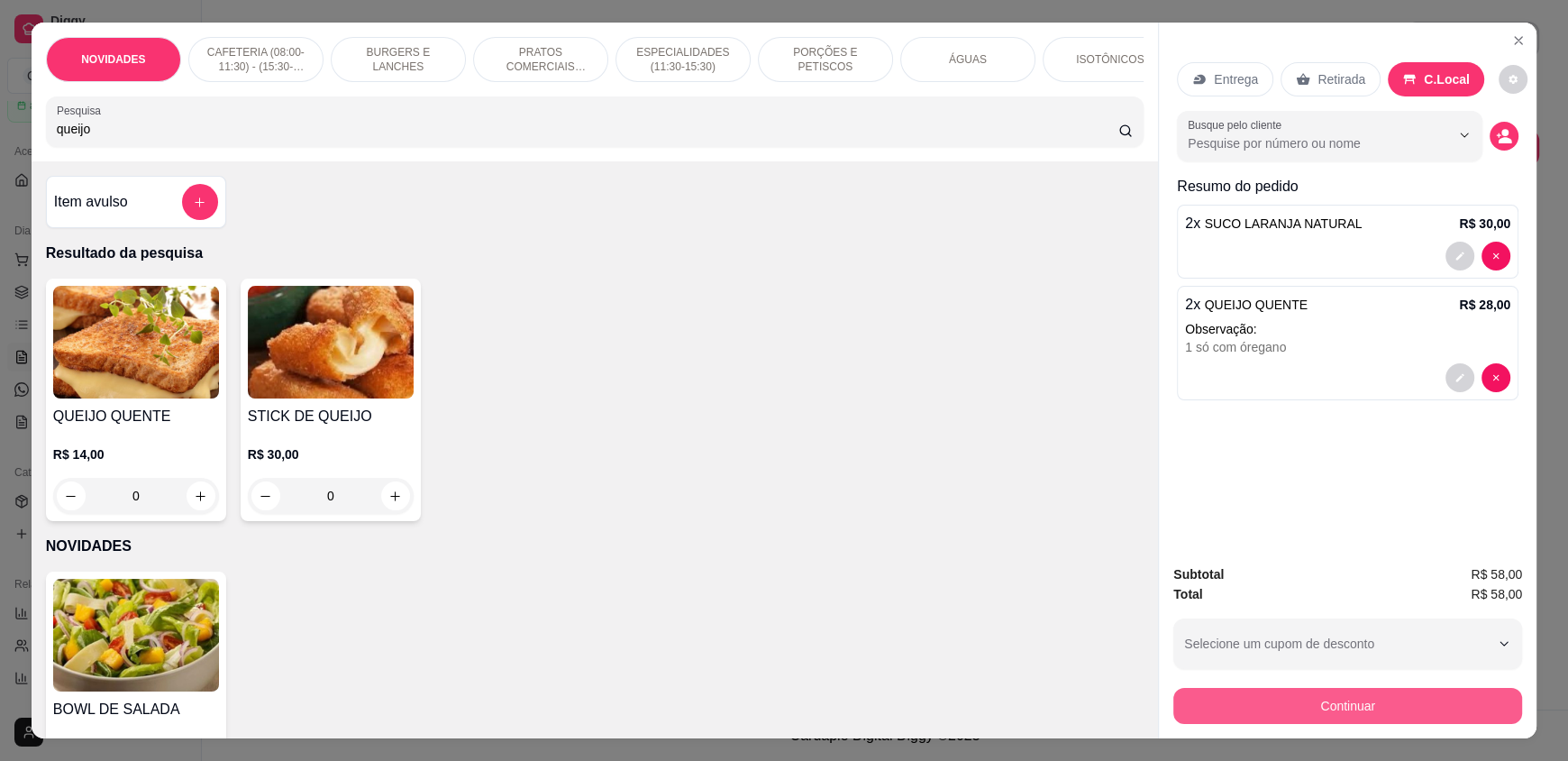
click at [1329, 702] on button "Continuar" at bounding box center [1347, 706] width 349 height 36
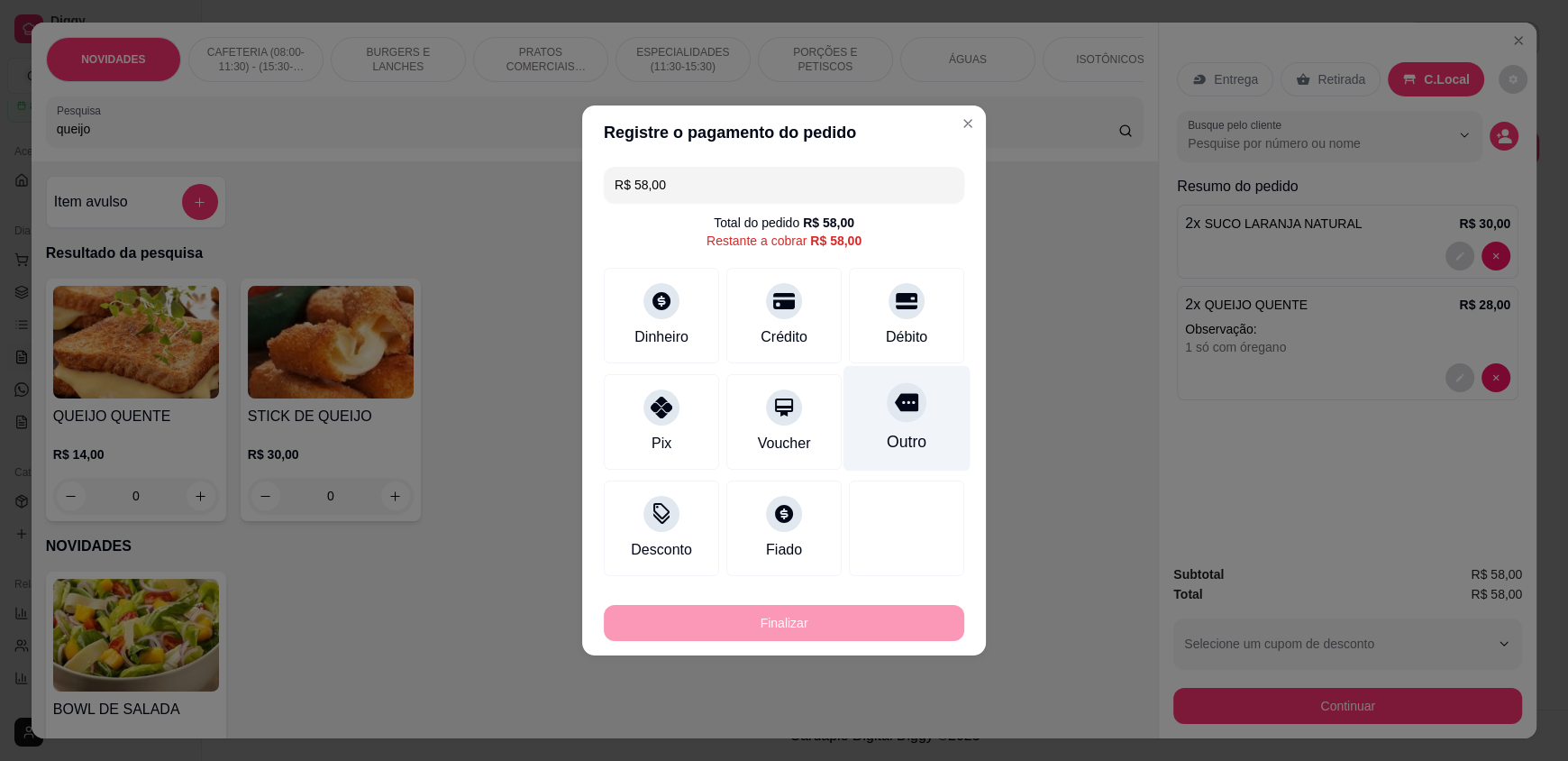
click at [927, 426] on div "Outro" at bounding box center [908, 419] width 127 height 106
type input "R$ 0,00"
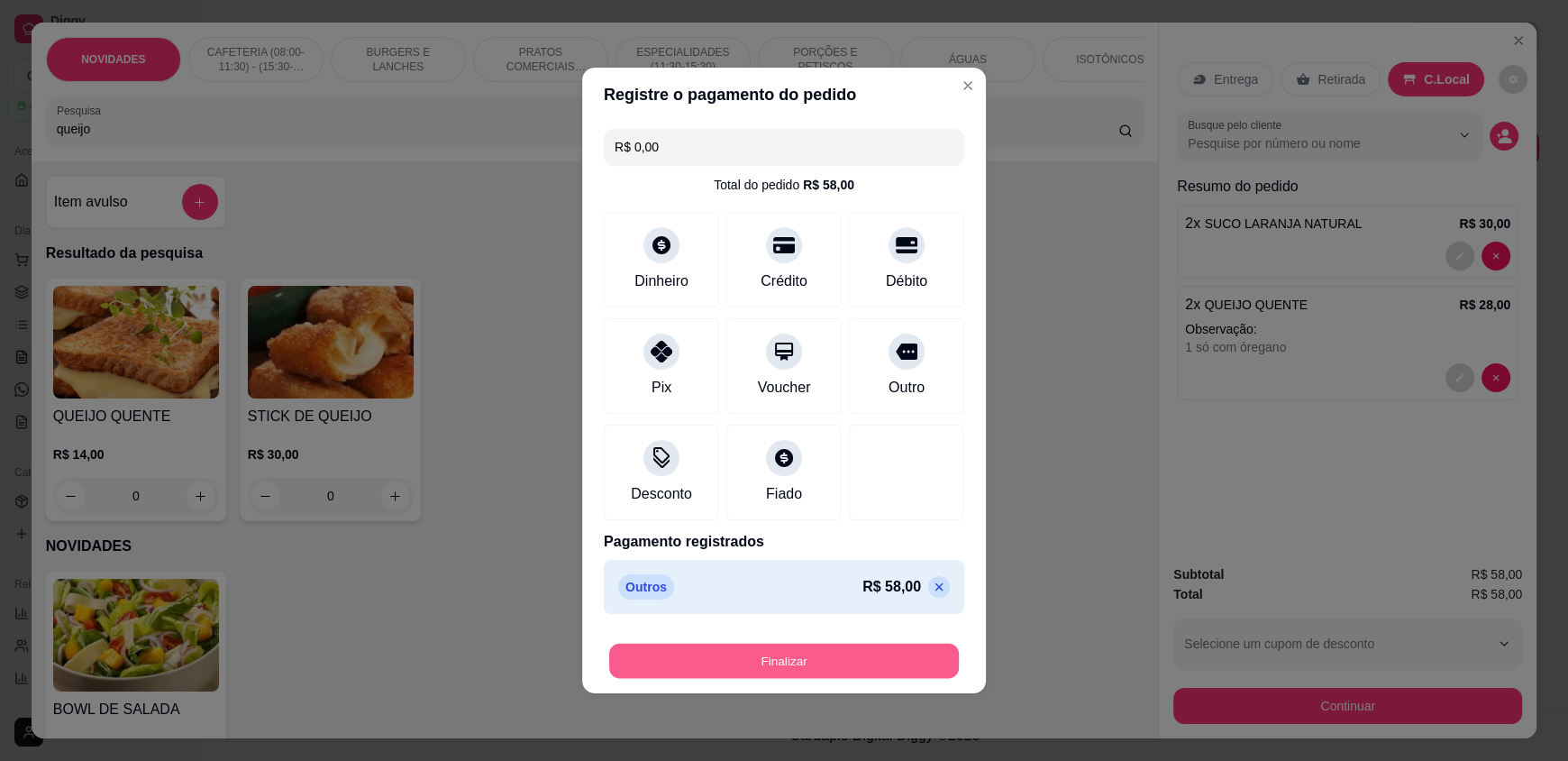
click at [748, 656] on button "Finalizar" at bounding box center [784, 660] width 350 height 35
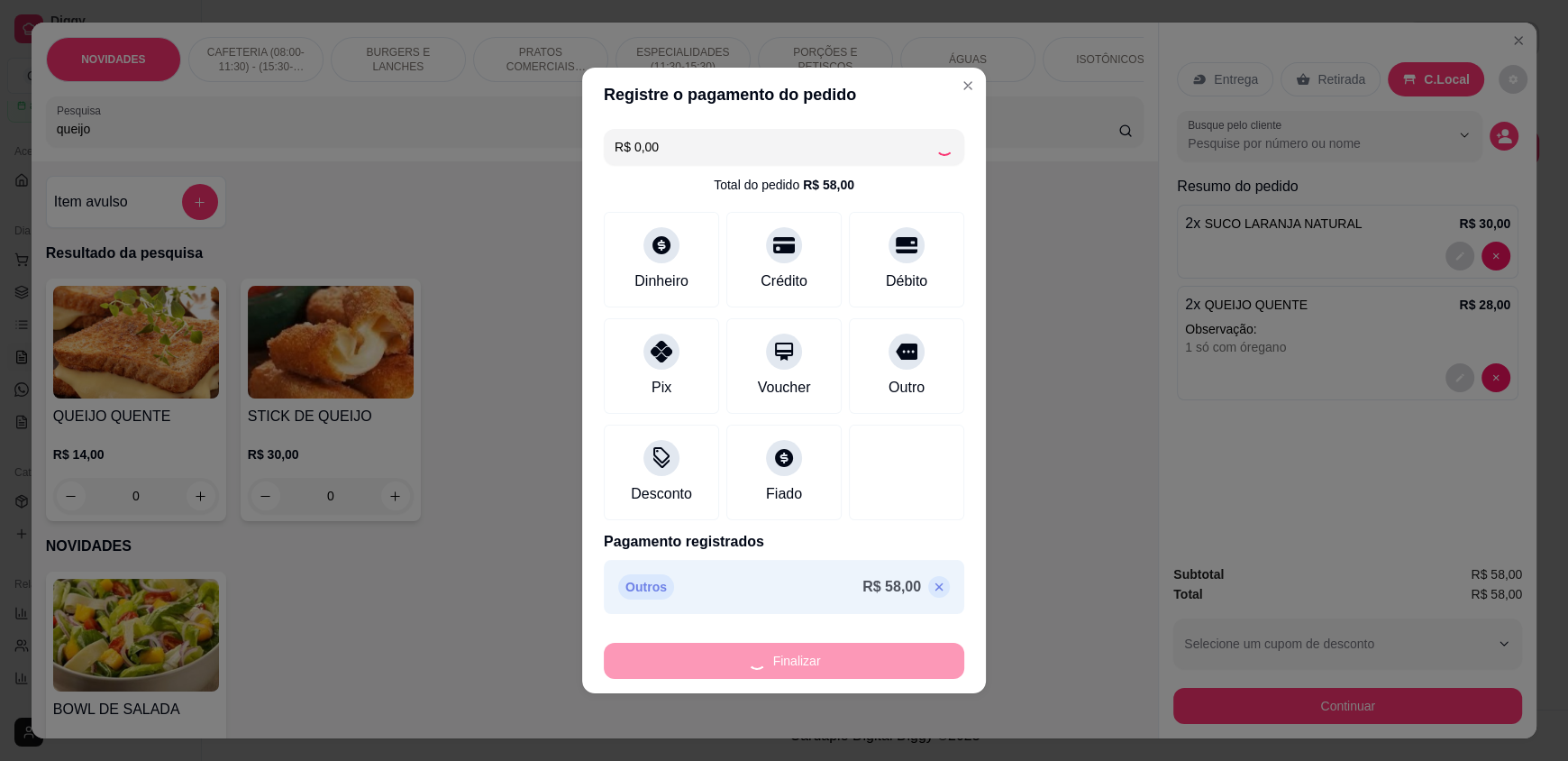
type input "0"
type input "-R$ 58,00"
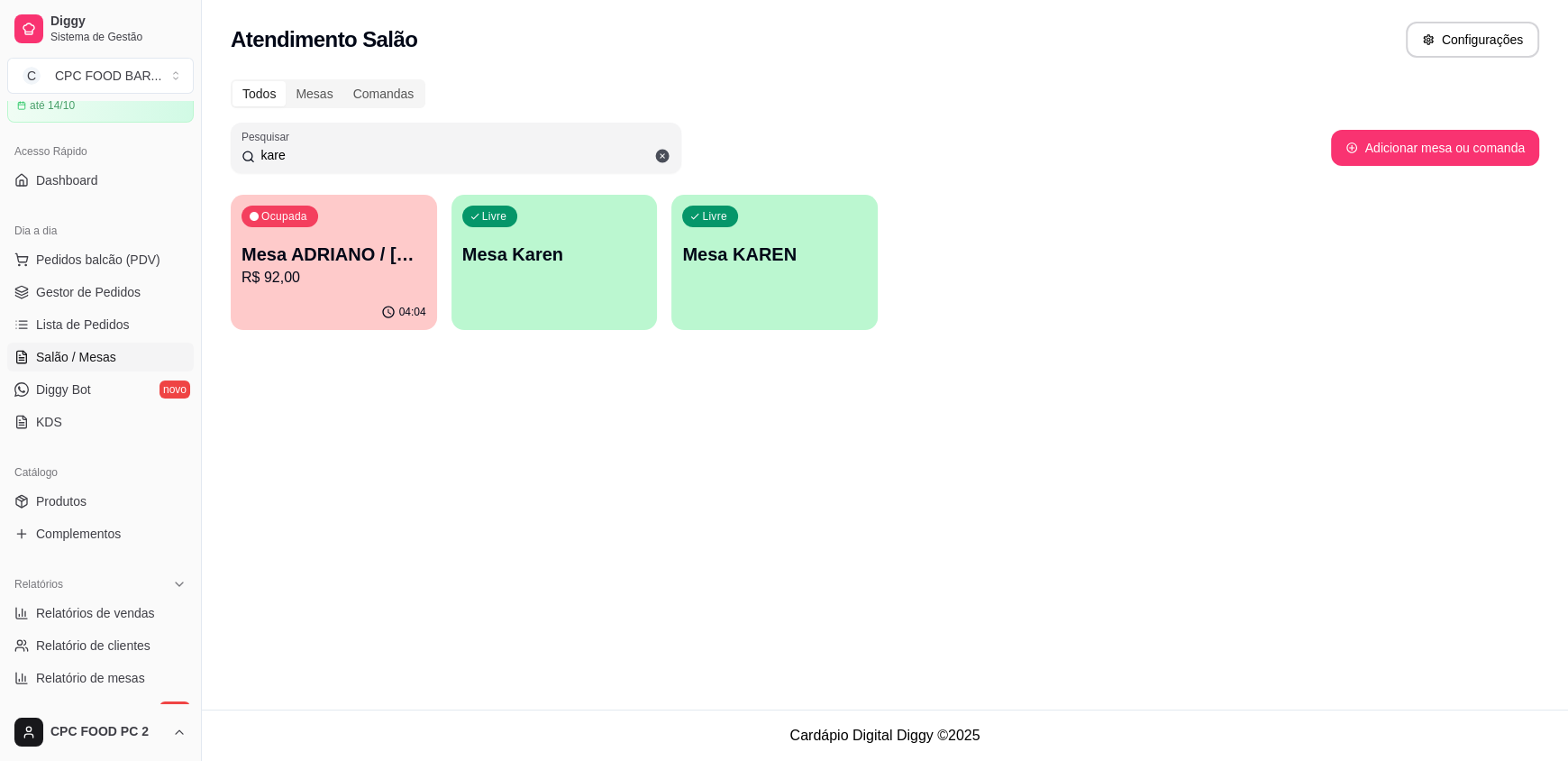
drag, startPoint x: 344, startPoint y: 158, endPoint x: 156, endPoint y: 142, distance: 188.7
click at [156, 142] on div "Diggy Sistema de Gestão C CPC FOOD BAR ... Loja aberta Plano Essencial + Mesas …" at bounding box center [784, 380] width 1568 height 761
type input "meio"
click at [277, 249] on p "Mesa MEIO KILO" at bounding box center [334, 254] width 185 height 26
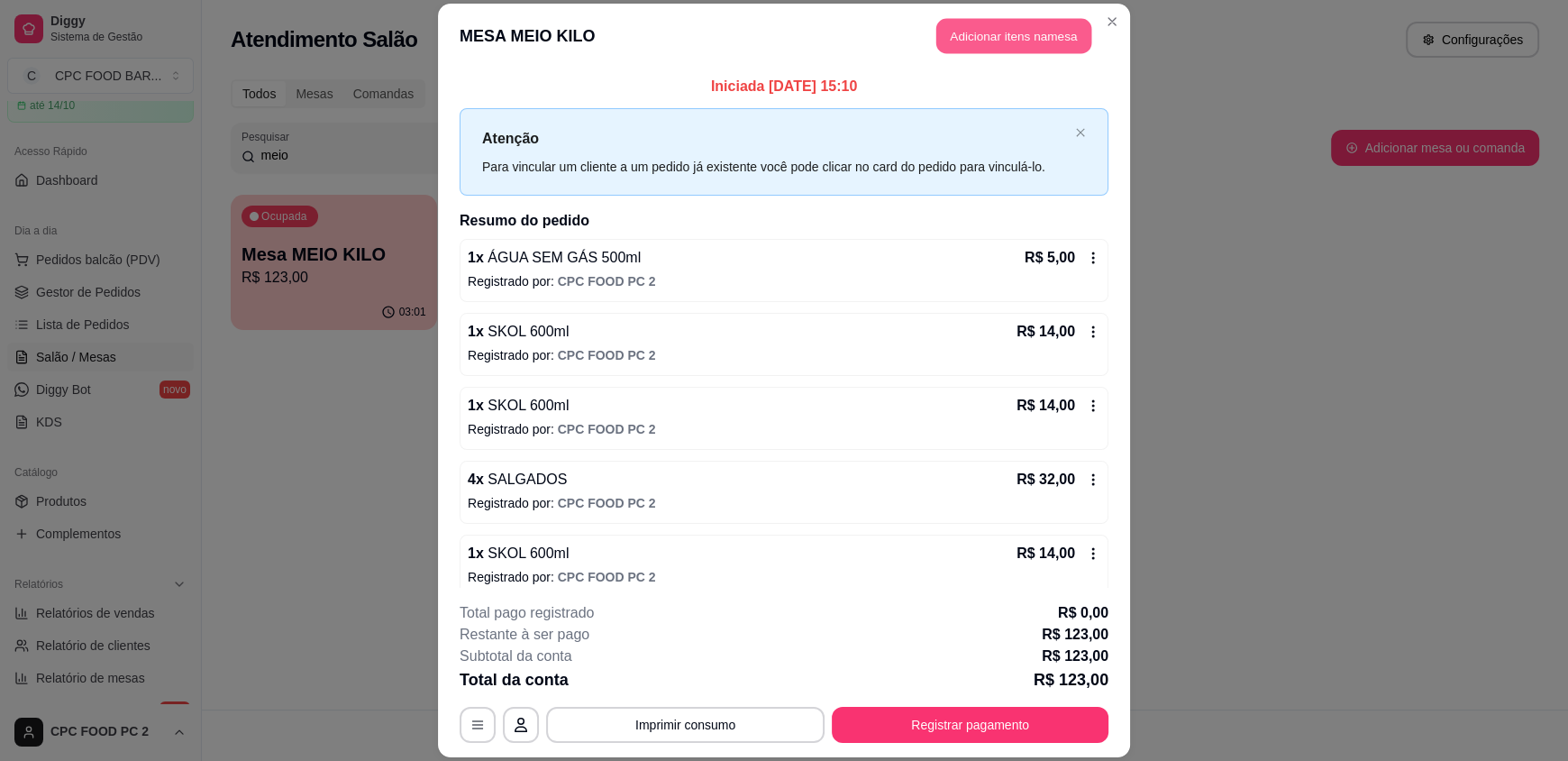
click at [971, 34] on button "Adicionar itens na mesa" at bounding box center [1013, 36] width 155 height 35
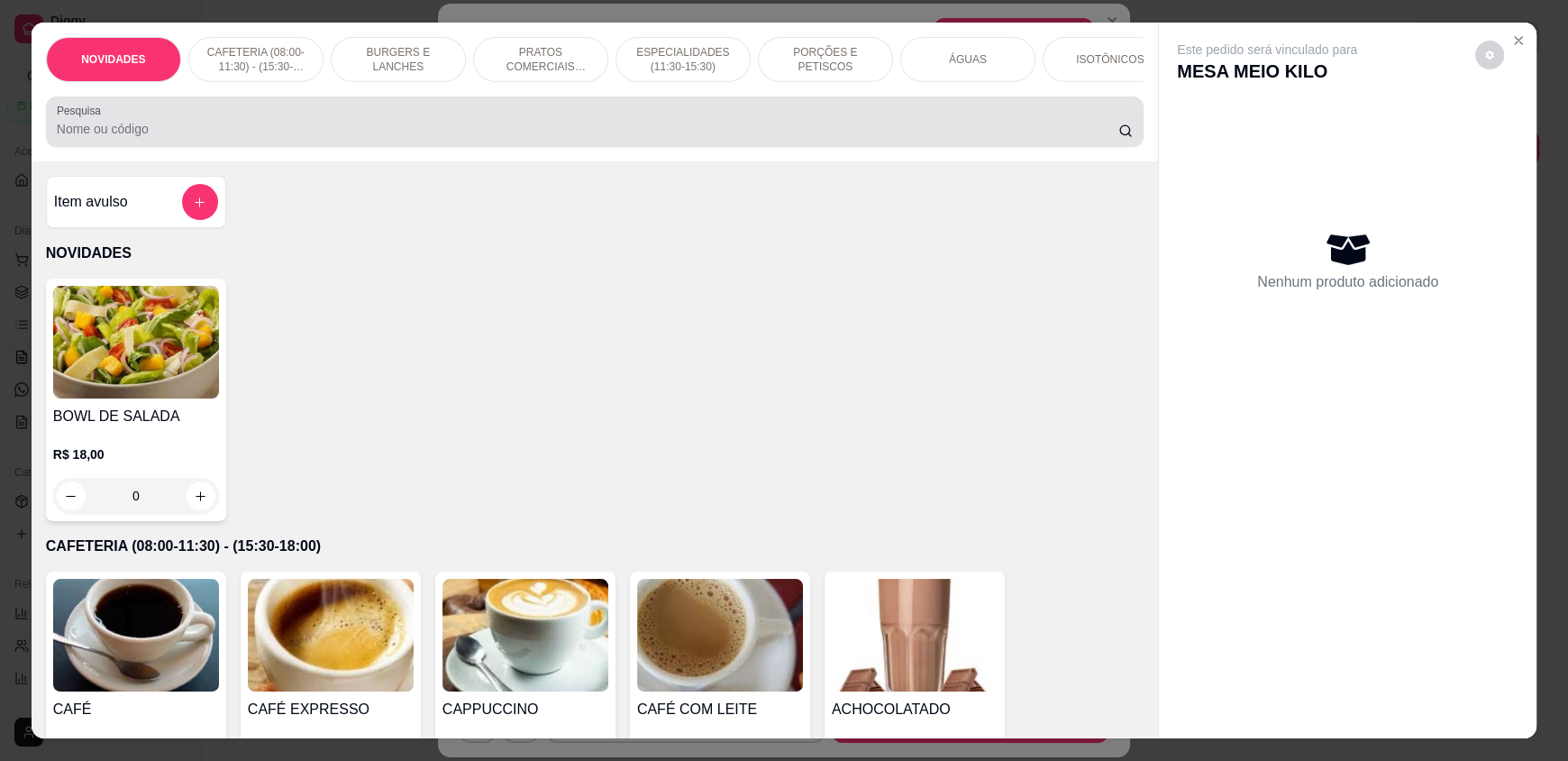
click at [539, 130] on div at bounding box center [595, 122] width 1076 height 36
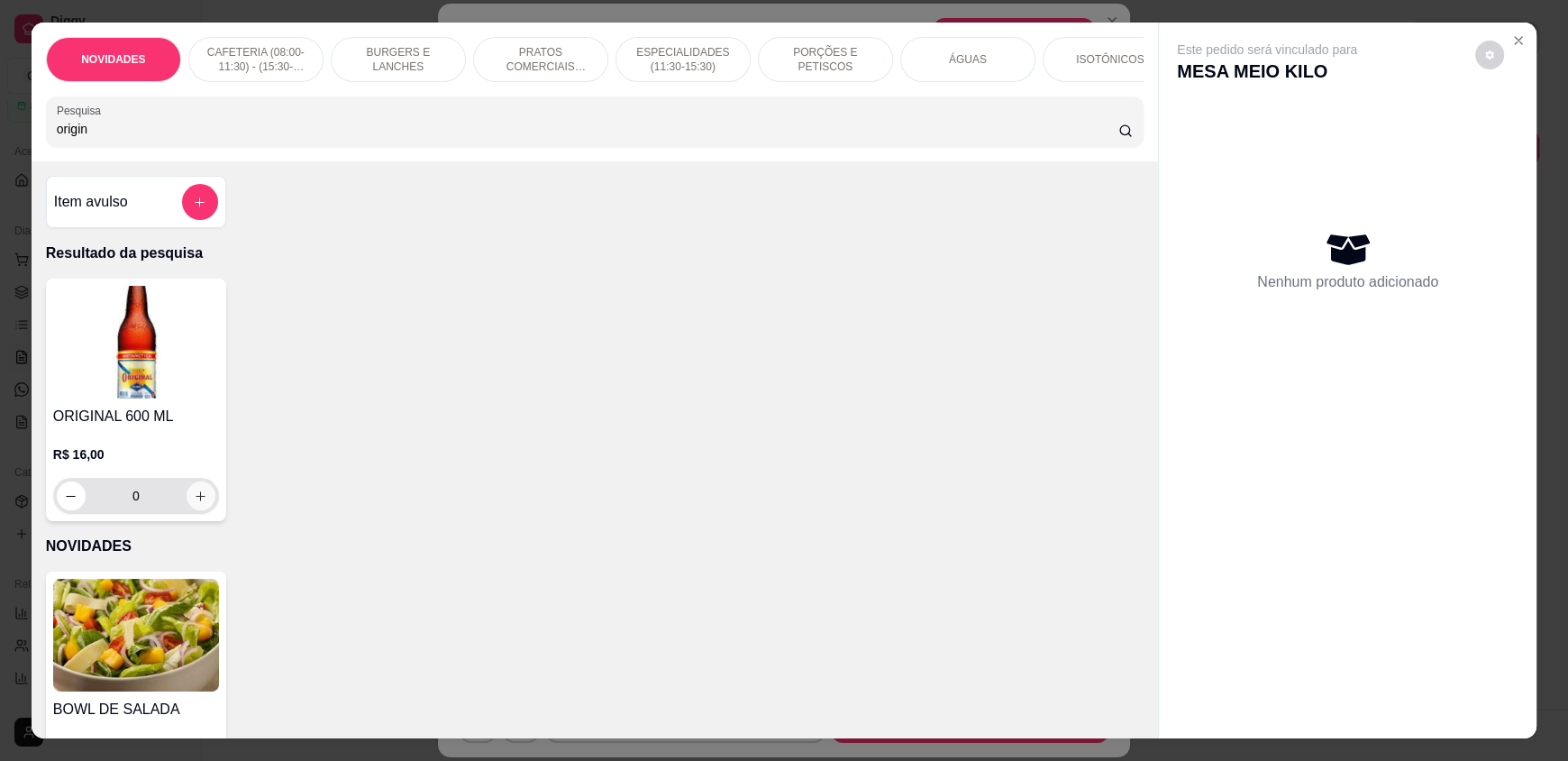
type input "origin"
click at [196, 503] on icon "increase-product-quantity" at bounding box center [201, 496] width 13 height 13
type input "1"
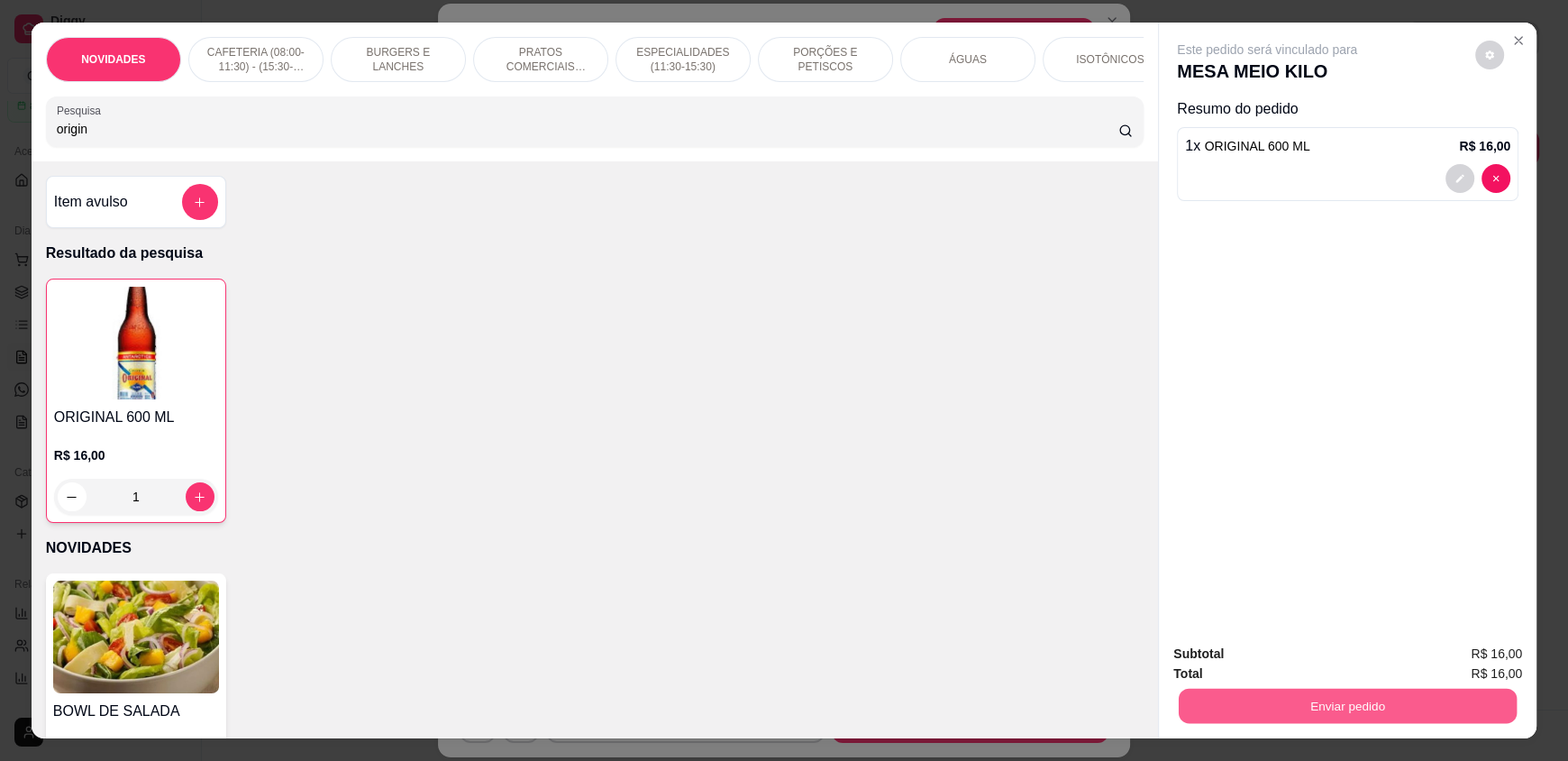
click at [1323, 699] on button "Enviar pedido" at bounding box center [1347, 705] width 338 height 35
click at [1494, 657] on button "Enviar pedido" at bounding box center [1476, 660] width 99 height 33
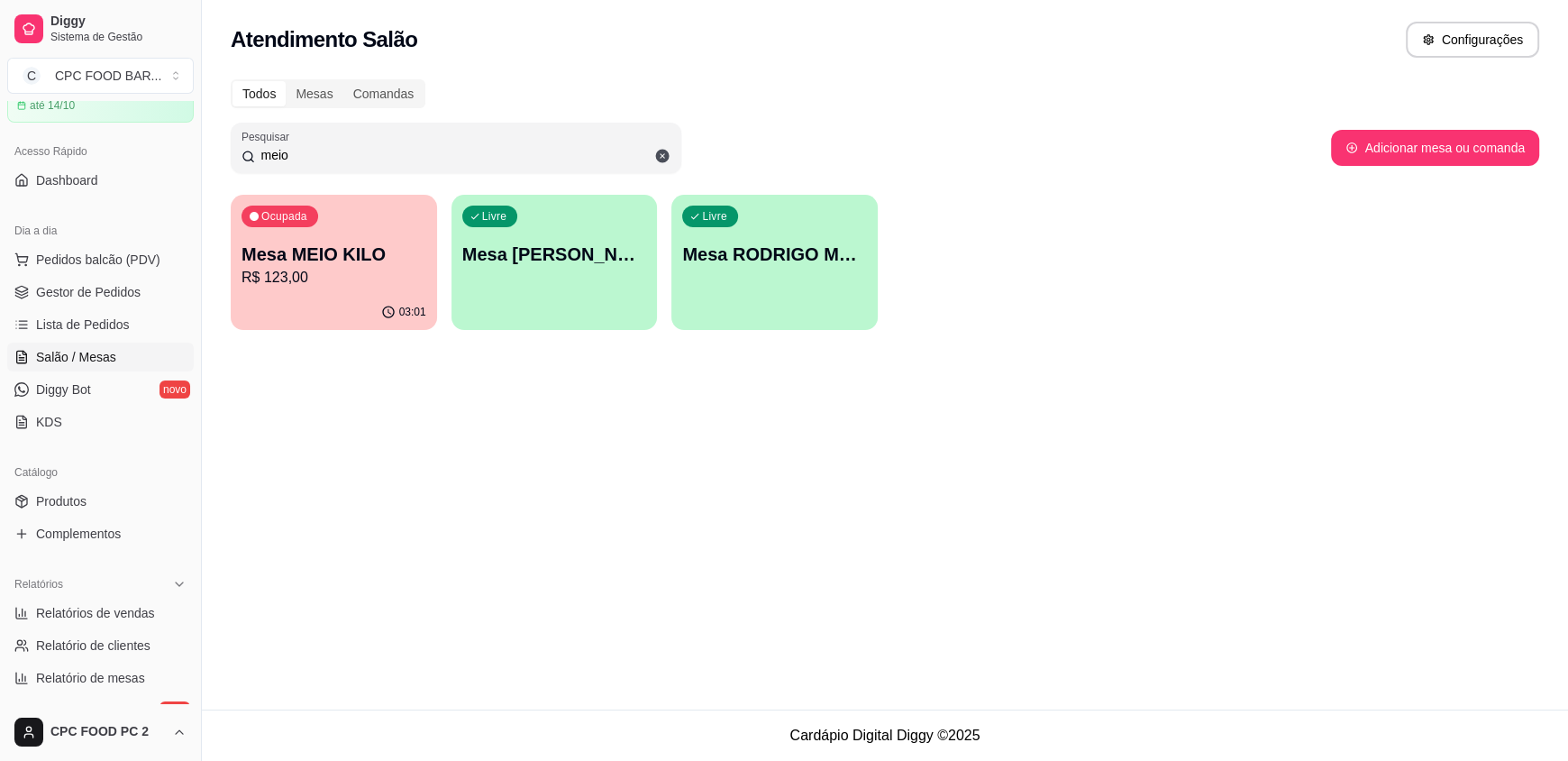
drag, startPoint x: 336, startPoint y: 155, endPoint x: 4, endPoint y: 154, distance: 332.0
click at [5, 155] on div "Diggy Sistema de Gestão C CPC FOOD BAR ... Loja aberta Plano Essencial + Mesas …" at bounding box center [784, 380] width 1568 height 761
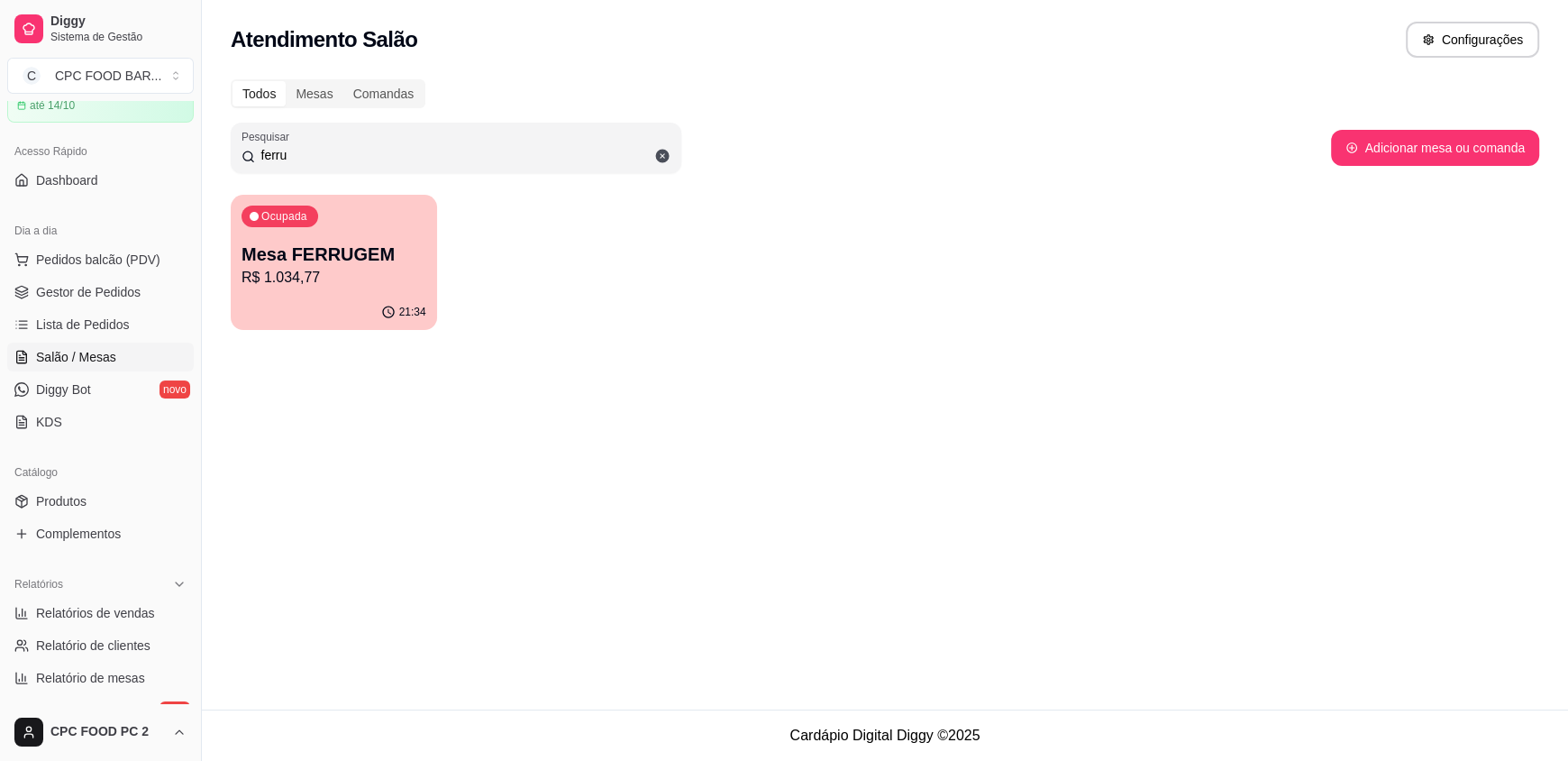
type input "ferru"
click at [300, 248] on p "Mesa FERRUGEM" at bounding box center [334, 255] width 180 height 25
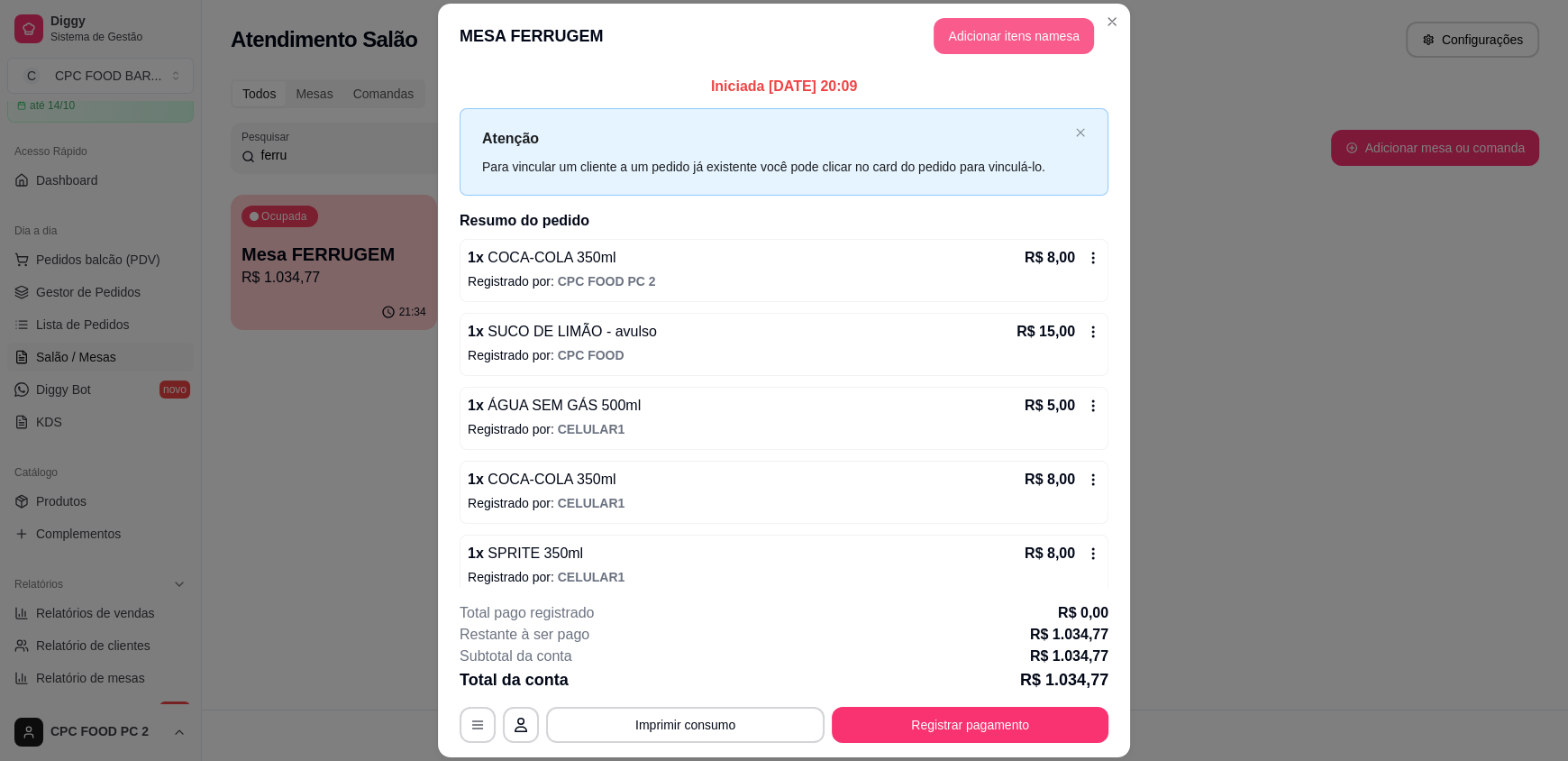
click at [1018, 44] on button "Adicionar itens na mesa" at bounding box center [1013, 36] width 161 height 36
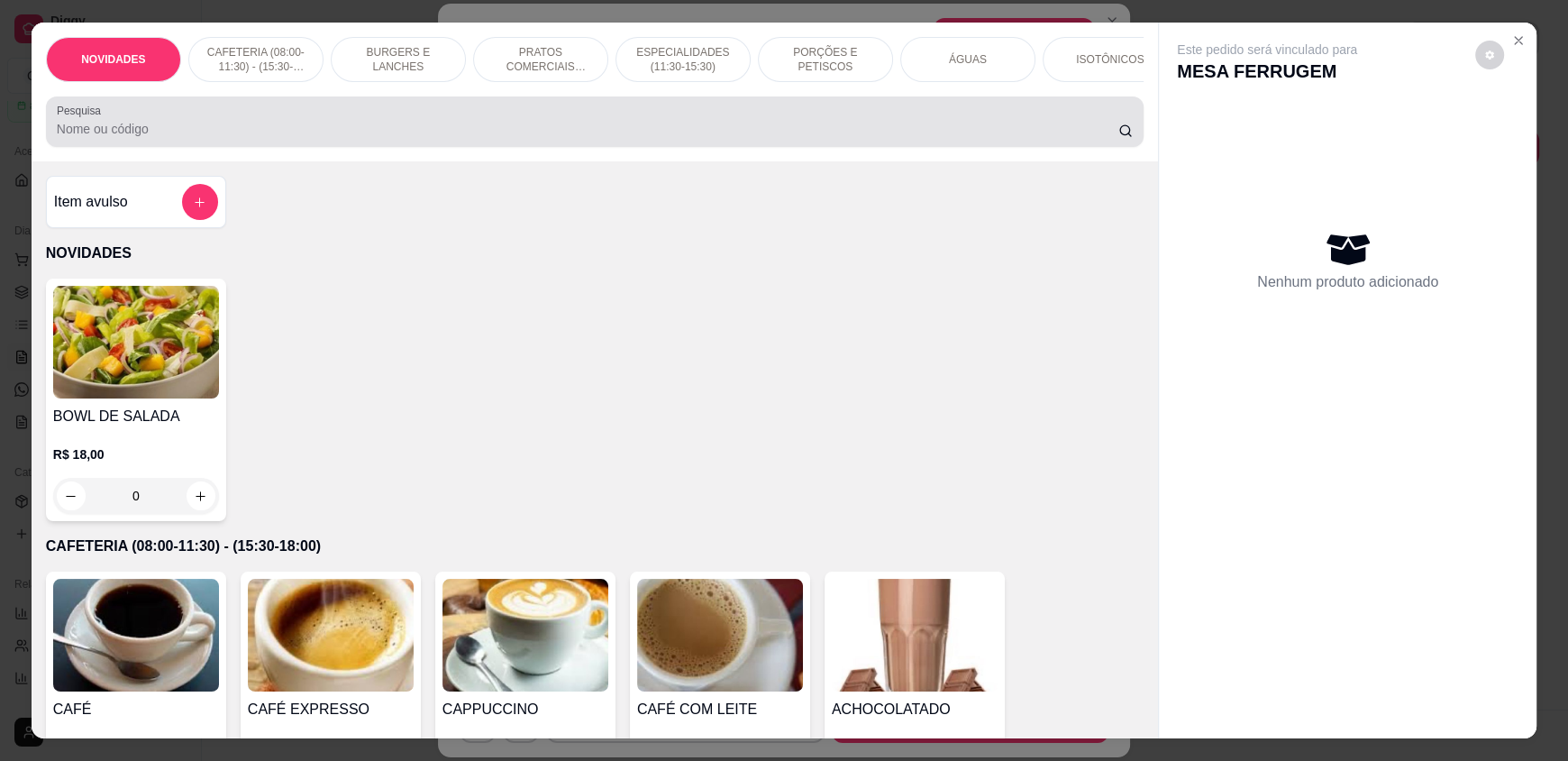
click at [474, 138] on input "Pesquisa" at bounding box center [588, 128] width 1063 height 18
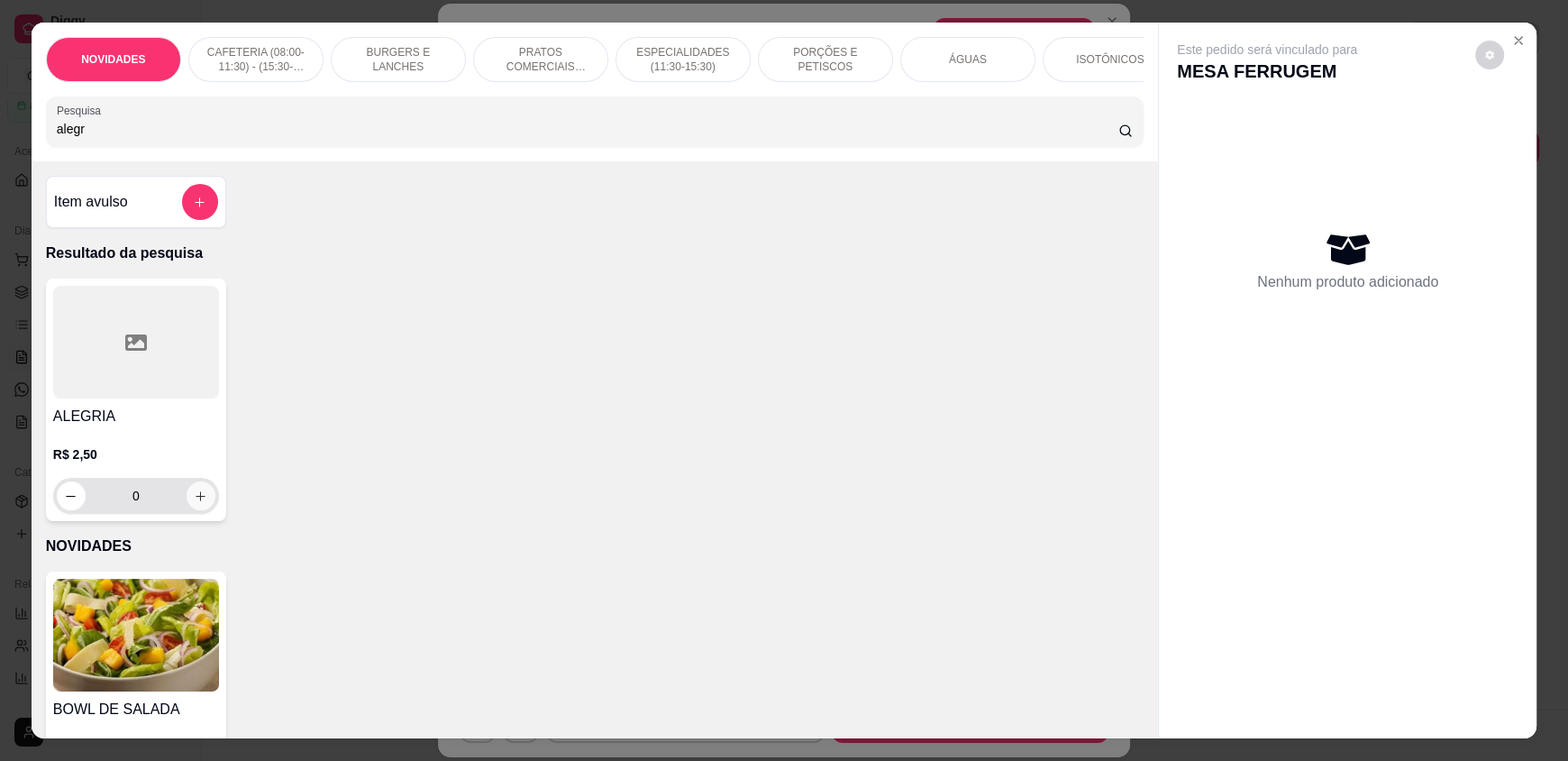
type input "alegr"
click at [194, 503] on icon "increase-product-quantity" at bounding box center [201, 496] width 13 height 13
type input "1"
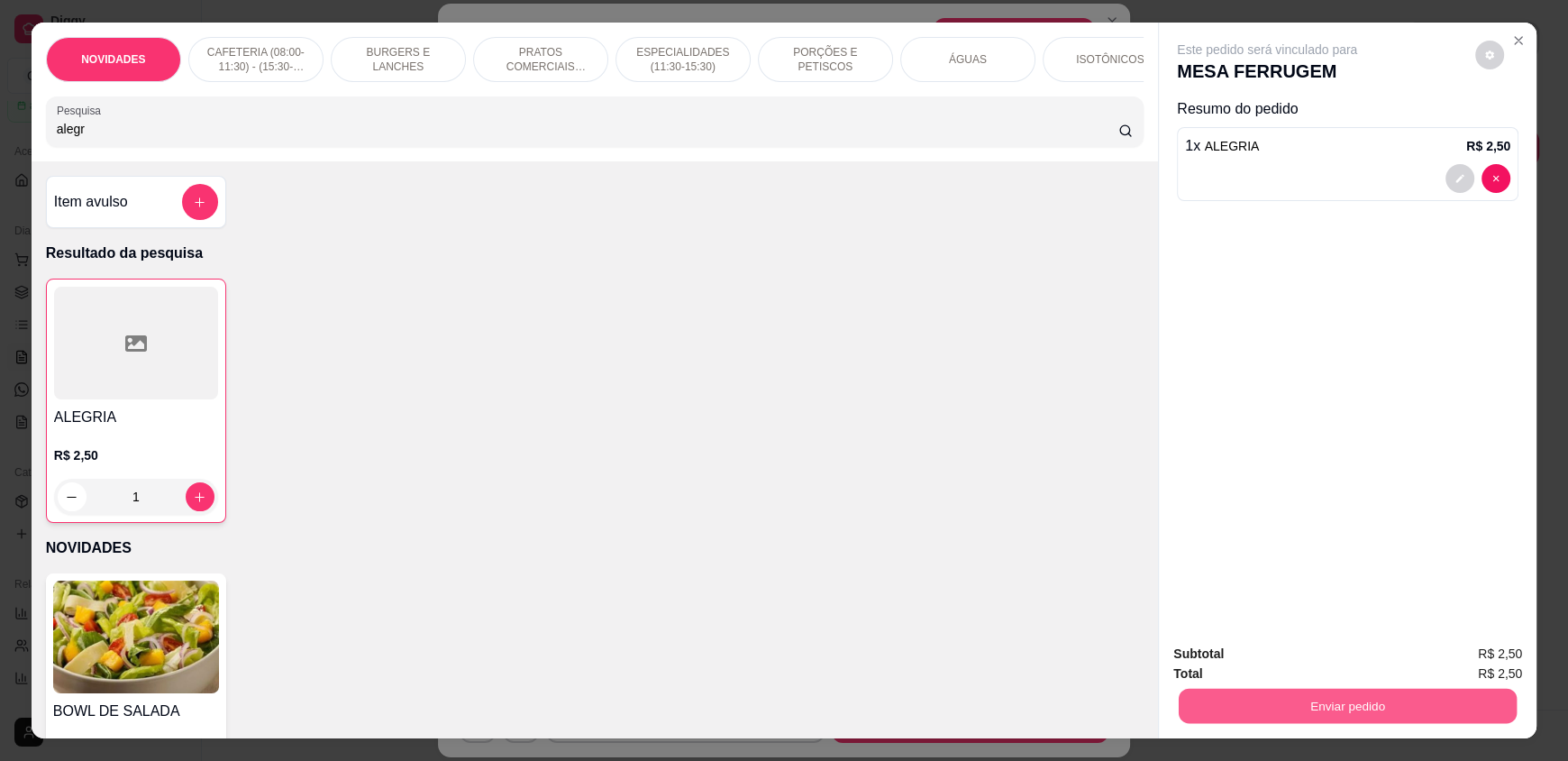
click at [1324, 707] on button "Enviar pedido" at bounding box center [1347, 705] width 338 height 35
click at [1460, 657] on button "Enviar pedido" at bounding box center [1475, 661] width 102 height 34
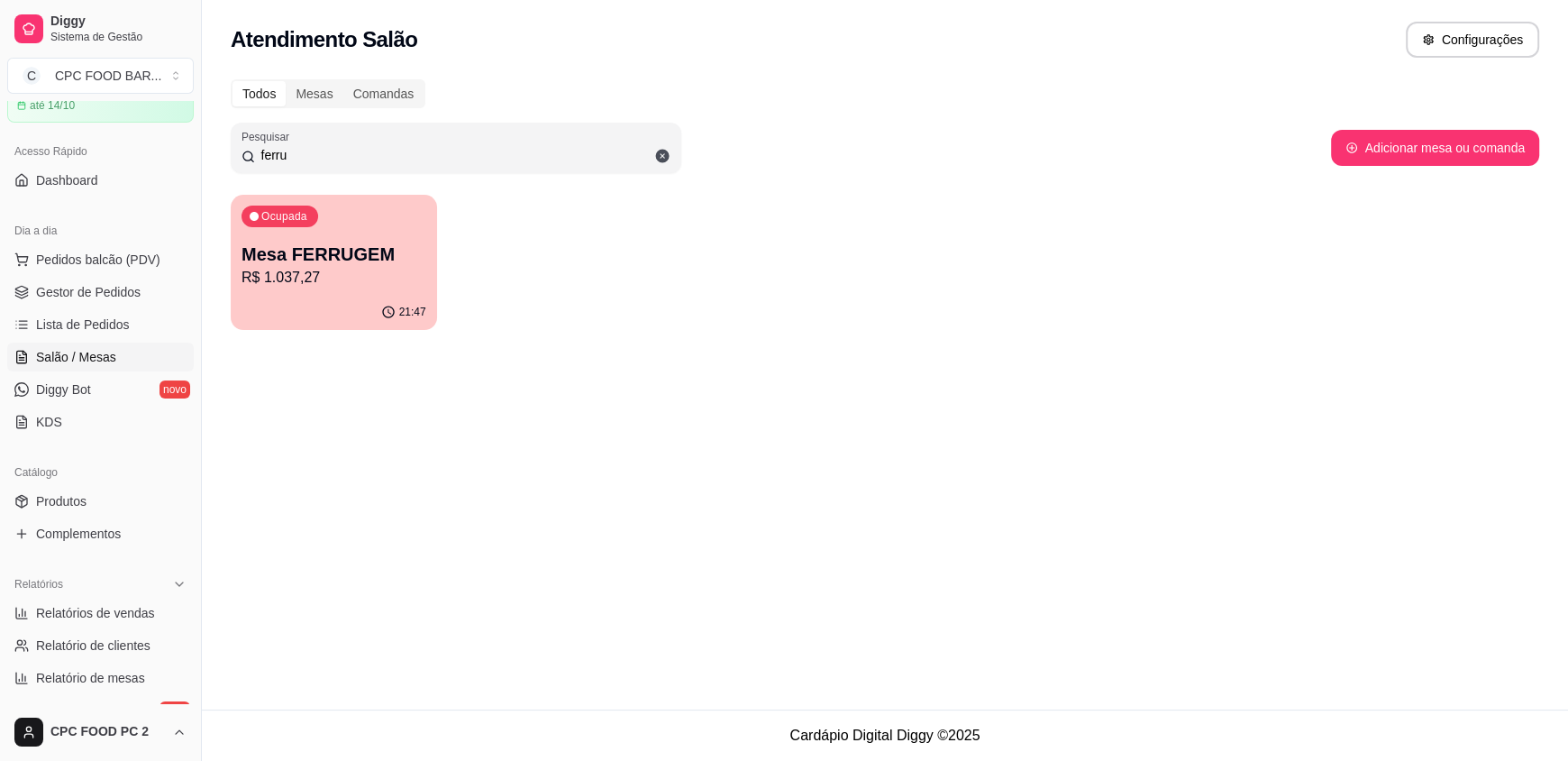
drag, startPoint x: 260, startPoint y: 155, endPoint x: 173, endPoint y: 163, distance: 87.4
click at [173, 163] on div "Diggy Sistema de Gestão C CPC FOOD BAR ... Loja aberta Plano Essencial + Mesas …" at bounding box center [784, 380] width 1568 height 761
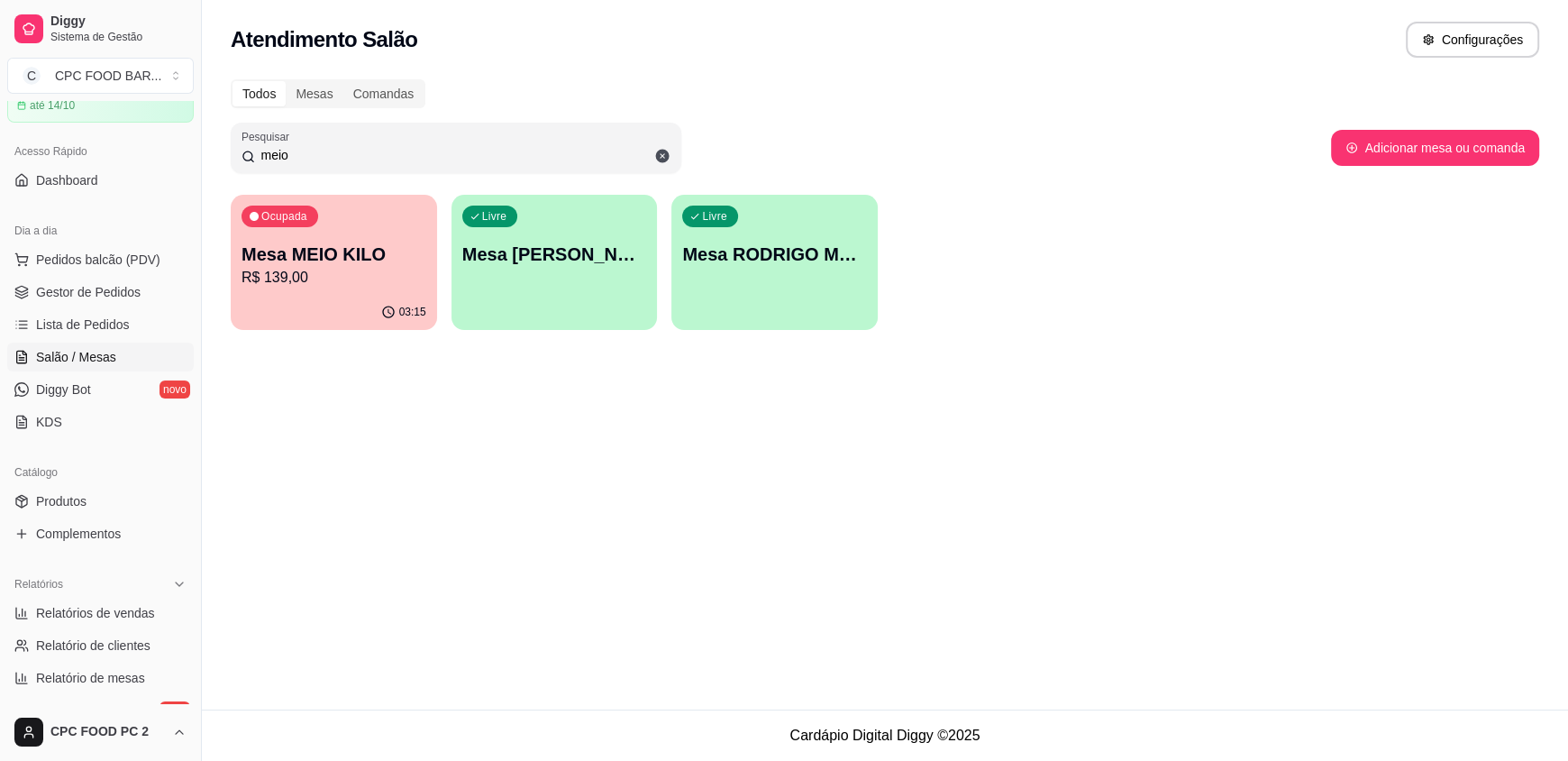
type input "meio"
click at [323, 255] on p "Mesa MEIO KILO" at bounding box center [334, 254] width 185 height 26
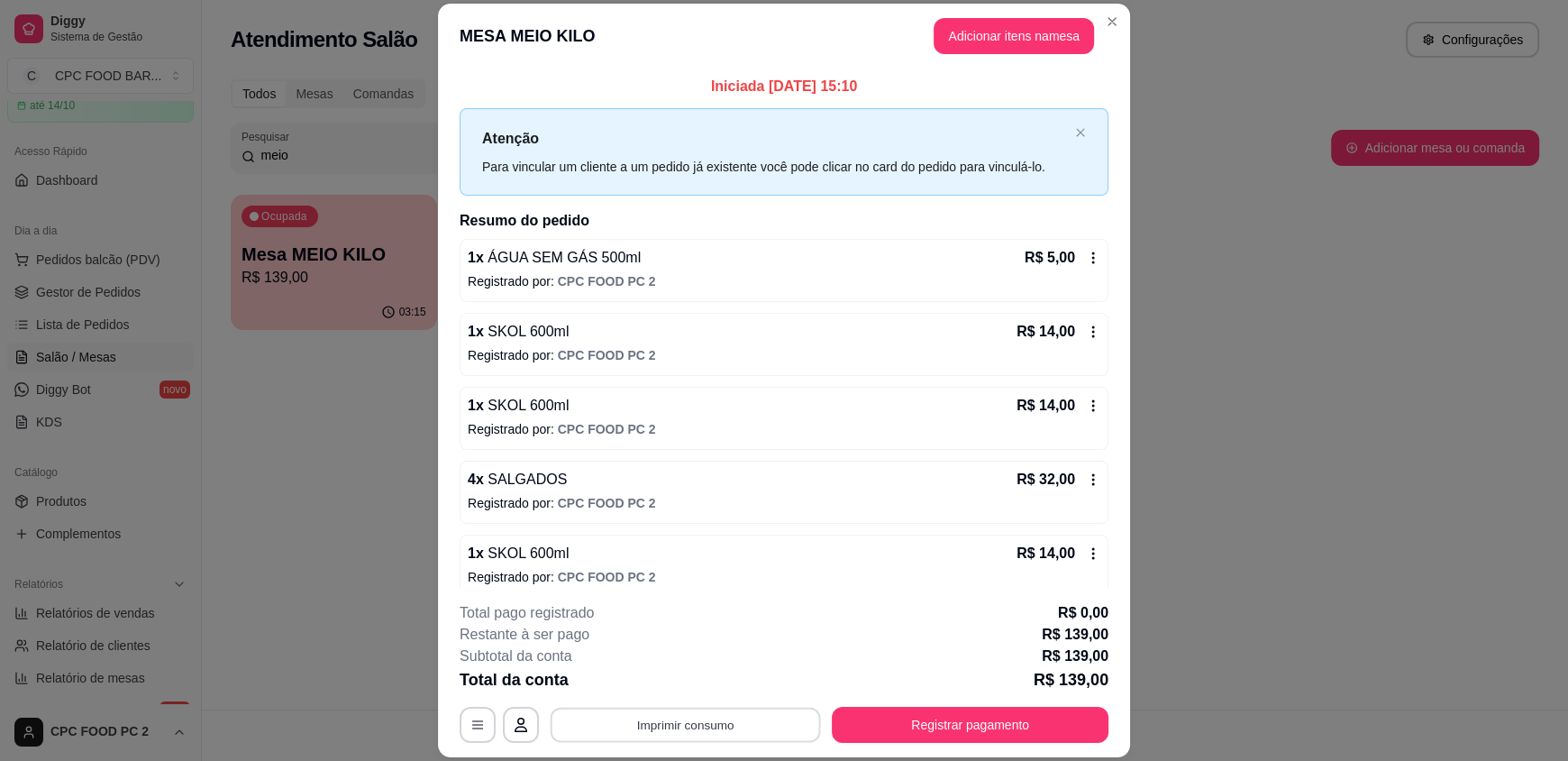
click at [677, 727] on button "Imprimir consumo" at bounding box center [686, 724] width 270 height 35
click at [701, 681] on button "IMPRESSORA" at bounding box center [684, 682] width 127 height 28
click at [911, 709] on button "Registrar pagamento" at bounding box center [970, 725] width 277 height 36
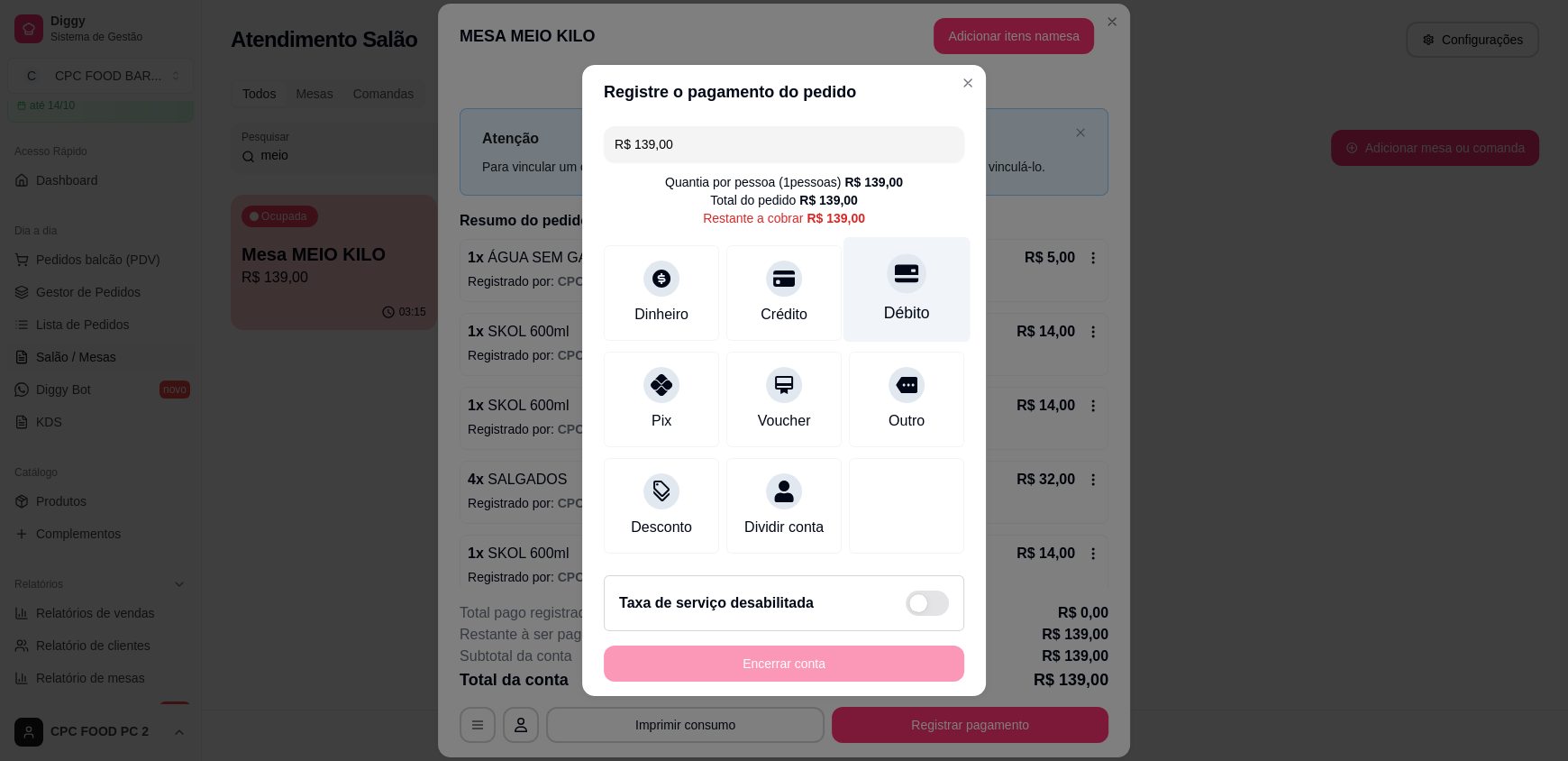
click at [884, 301] on div "Débito" at bounding box center [907, 312] width 46 height 24
type input "R$ 0,00"
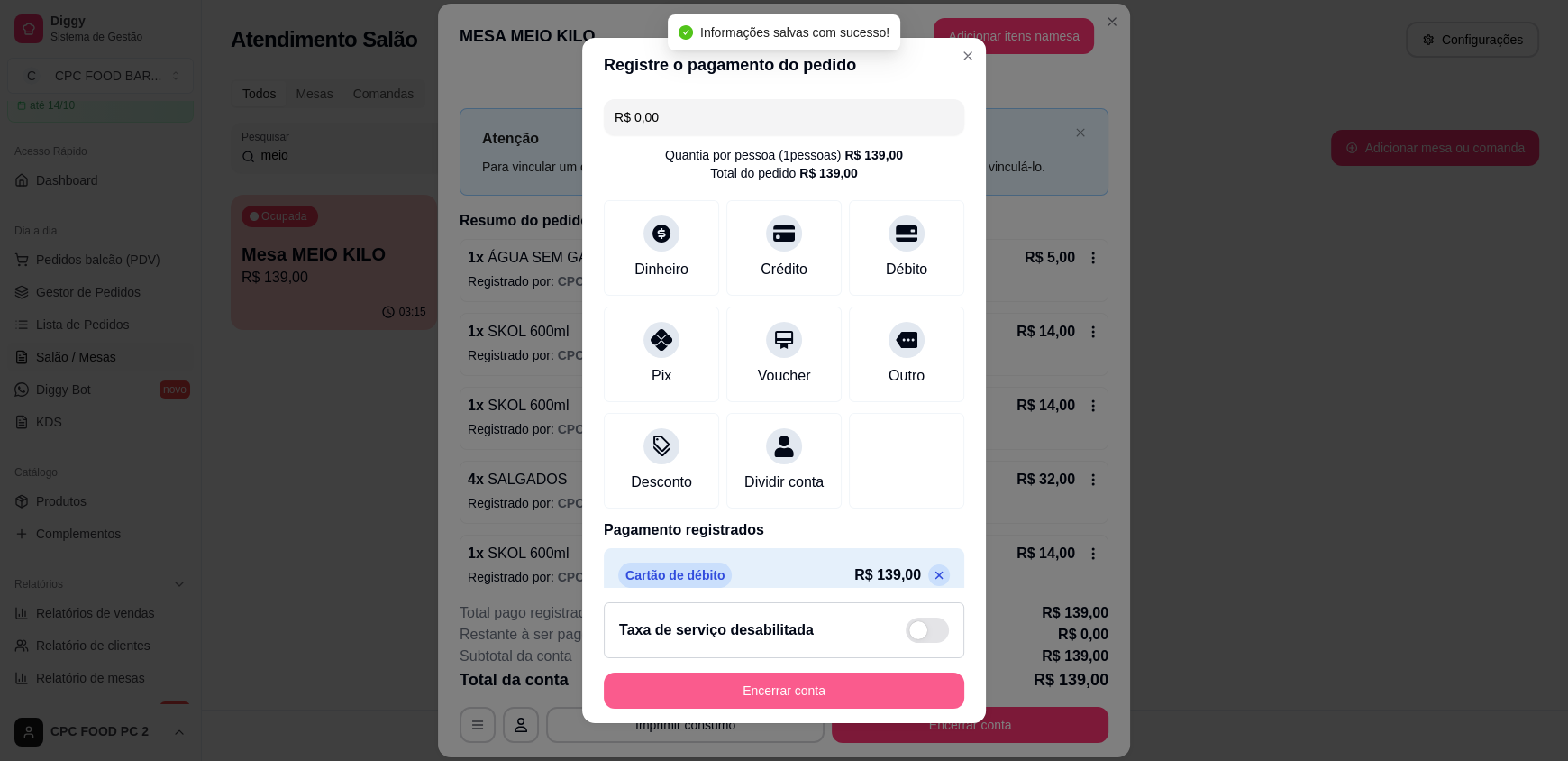
click at [755, 693] on button "Encerrar conta" at bounding box center [784, 691] width 361 height 36
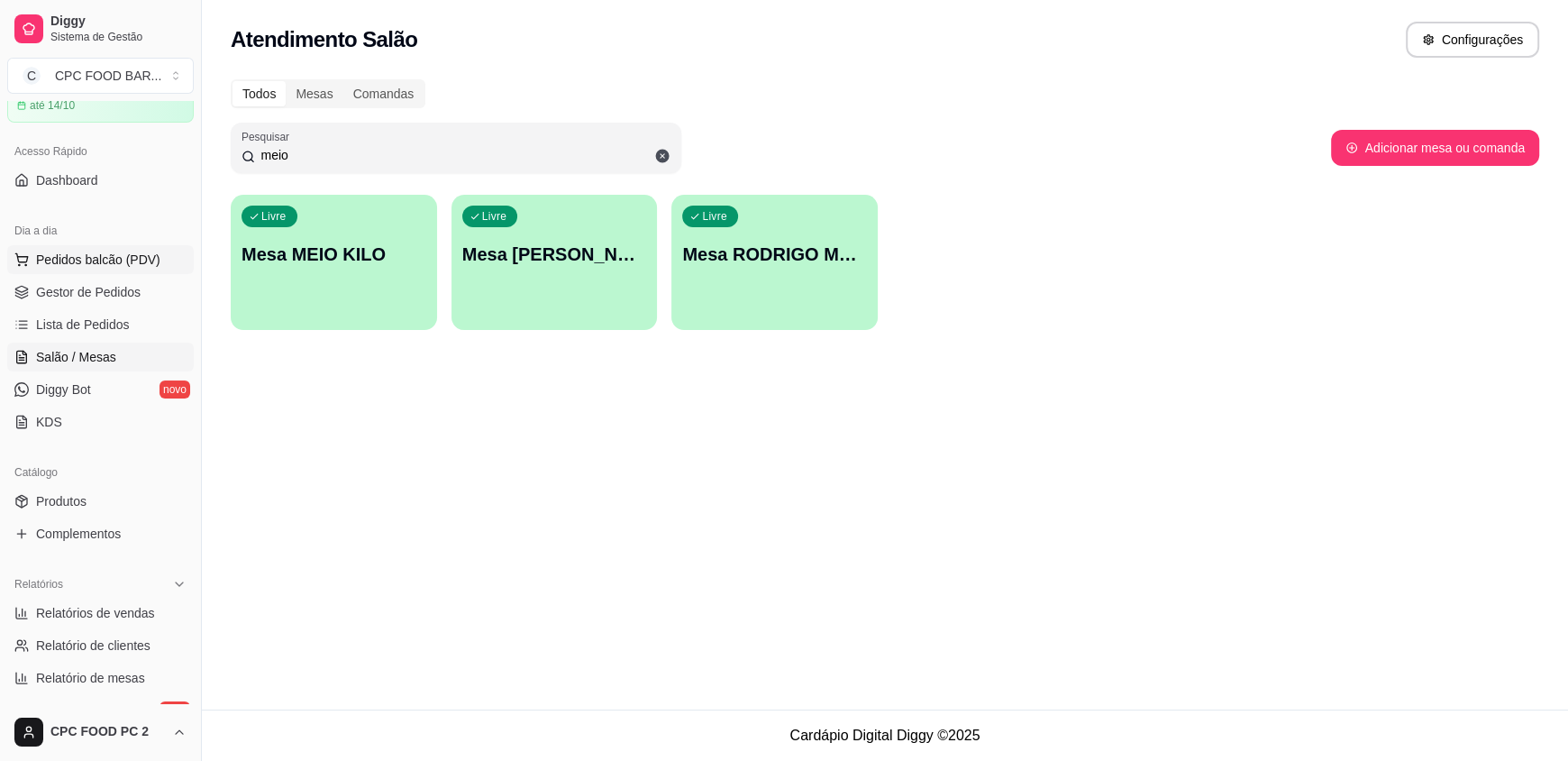
click at [80, 250] on span "Pedidos balcão (PDV)" at bounding box center [98, 259] width 125 height 18
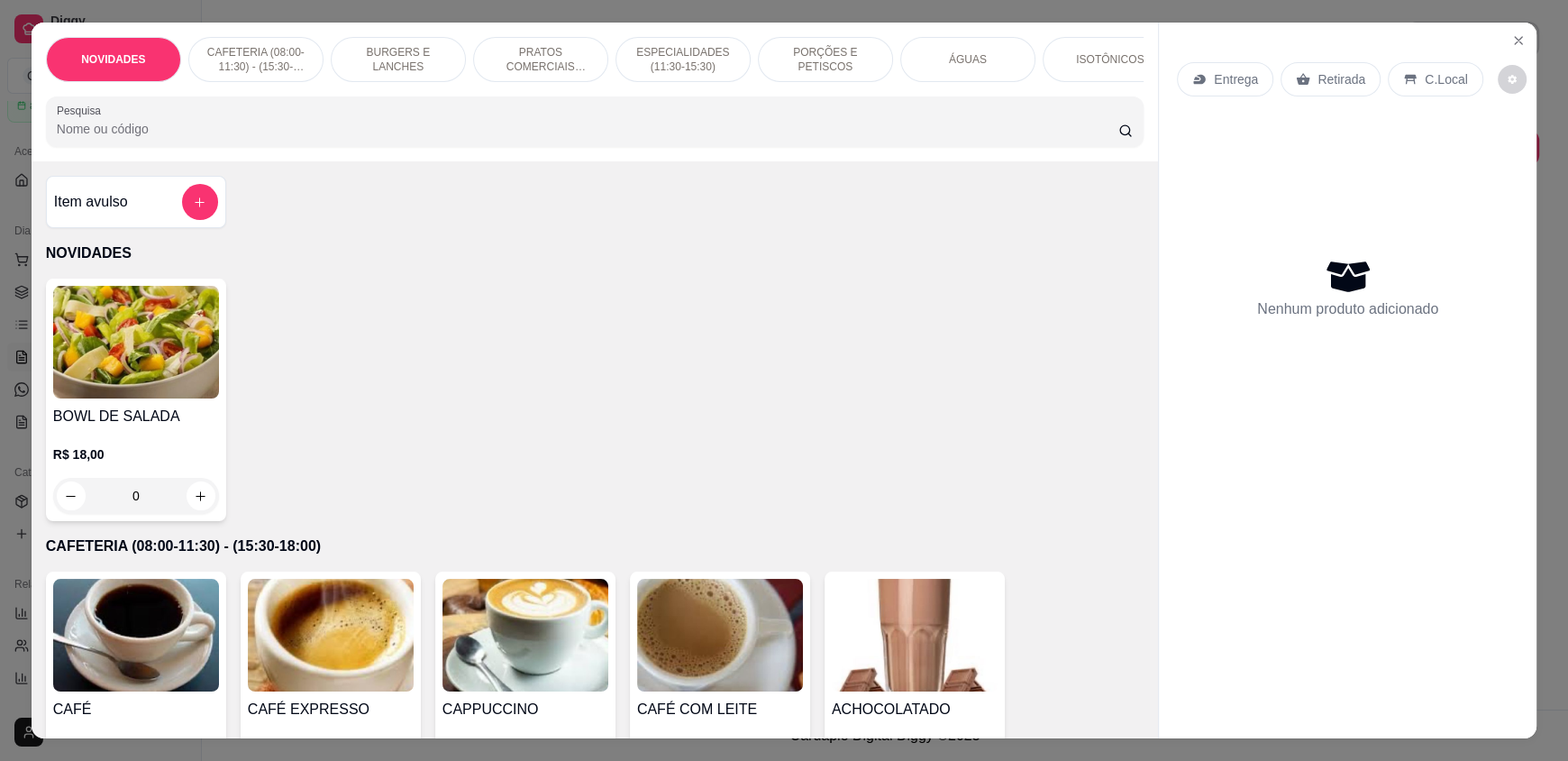
click at [167, 138] on input "Pesquisa" at bounding box center [588, 128] width 1063 height 18
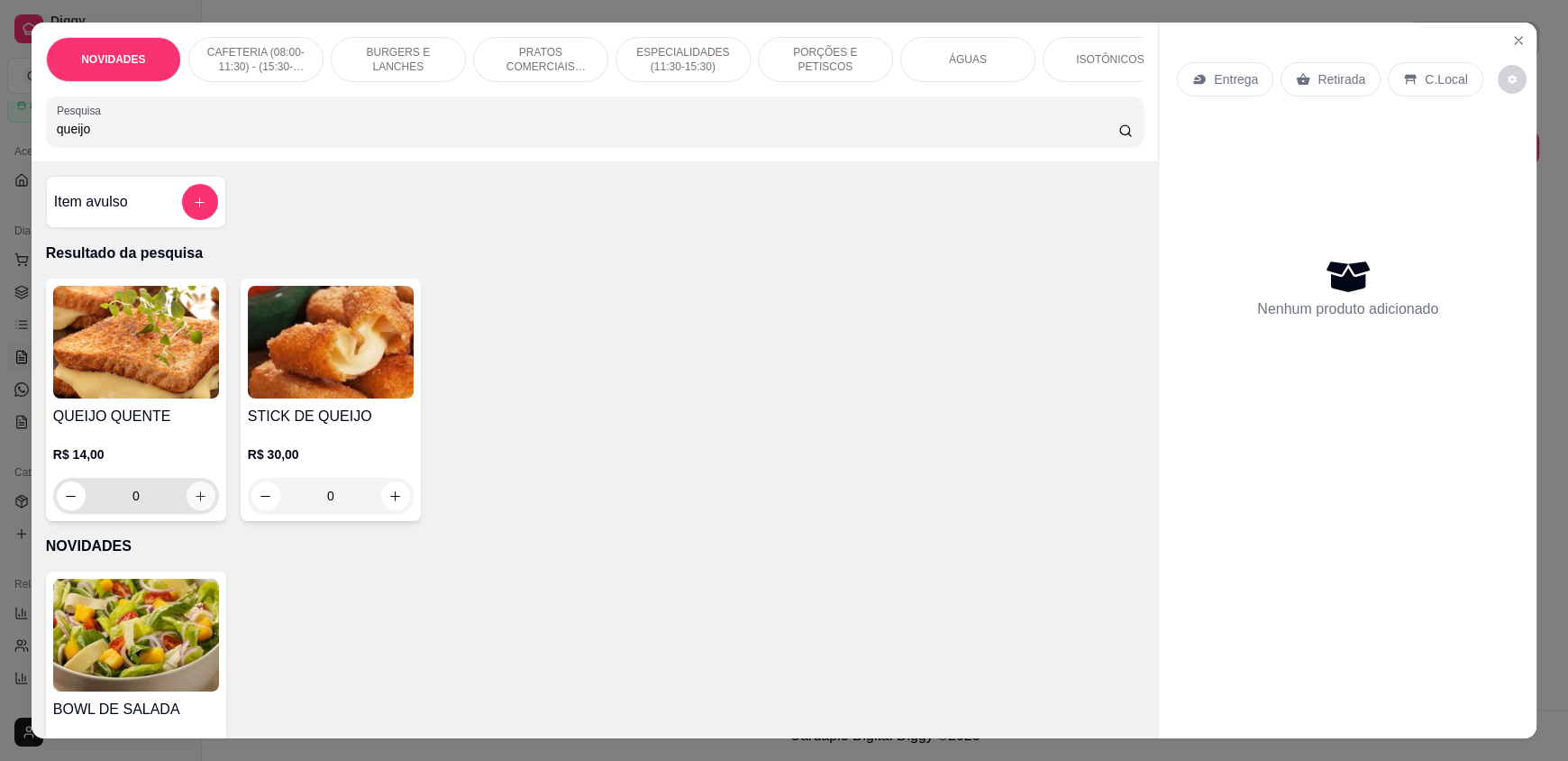
type input "queijo"
click at [195, 503] on icon "increase-product-quantity" at bounding box center [201, 496] width 13 height 13
type input "1"
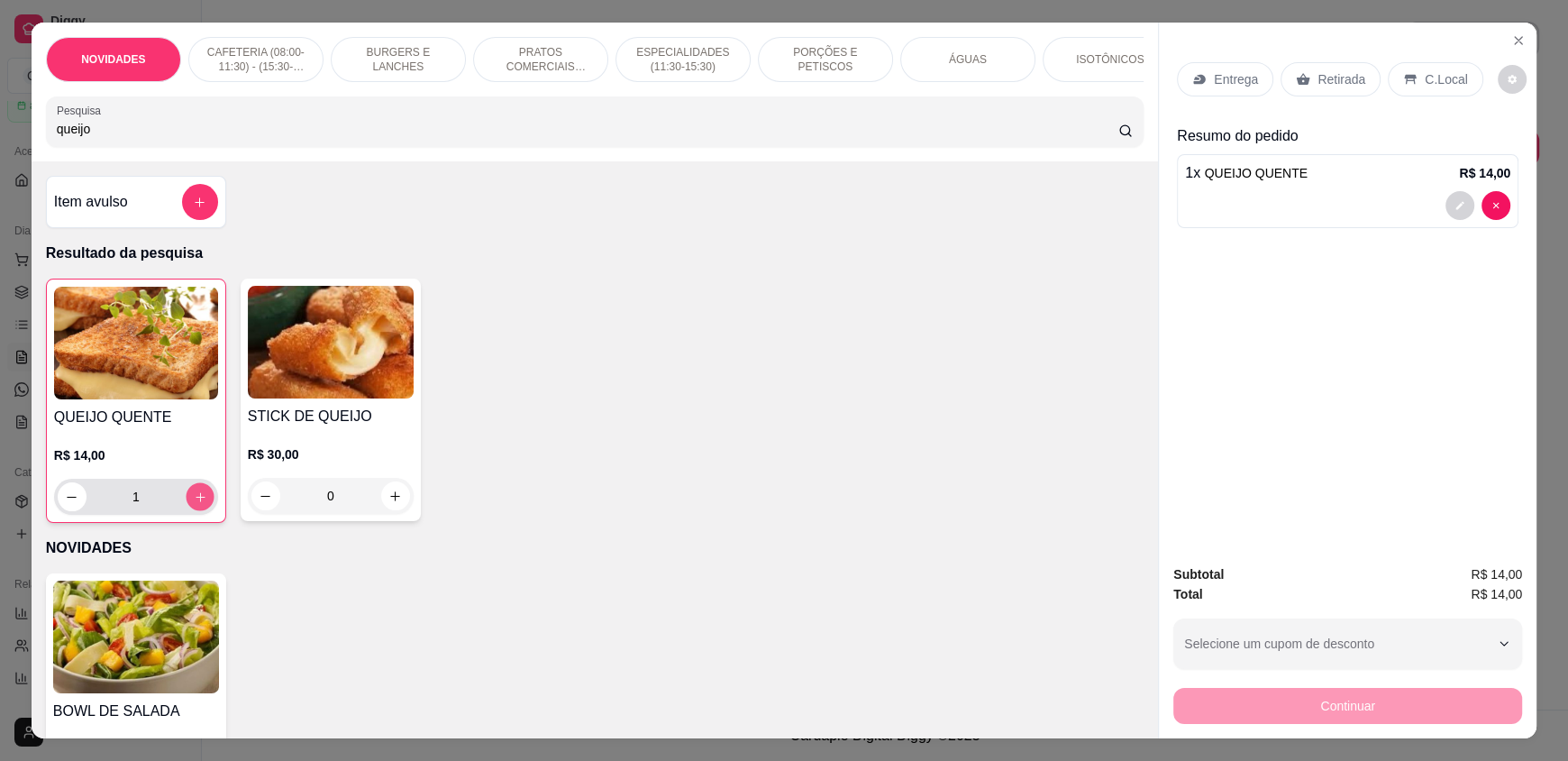
click at [195, 504] on icon "increase-product-quantity" at bounding box center [201, 497] width 13 height 13
type input "2"
drag, startPoint x: 116, startPoint y: 147, endPoint x: 0, endPoint y: 134, distance: 116.7
click at [0, 134] on div "NOVIDADES CAFETERIA (08:00-11:30) - (15:30-18:00) BURGERS E LANCHES PRATOS COME…" at bounding box center [784, 380] width 1568 height 761
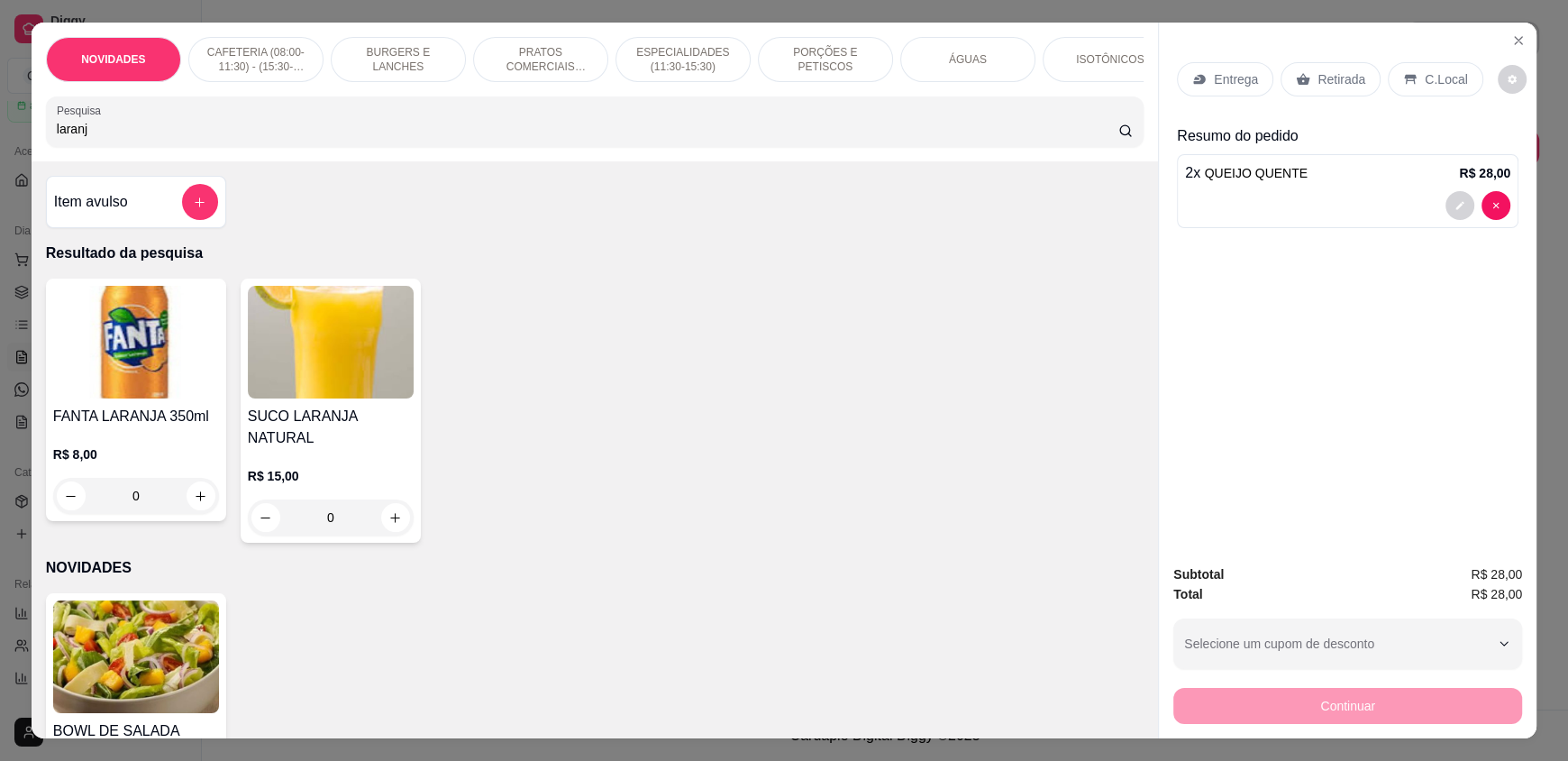
type input "laranj"
click at [402, 513] on div "0" at bounding box center [330, 517] width 159 height 36
type input "1"
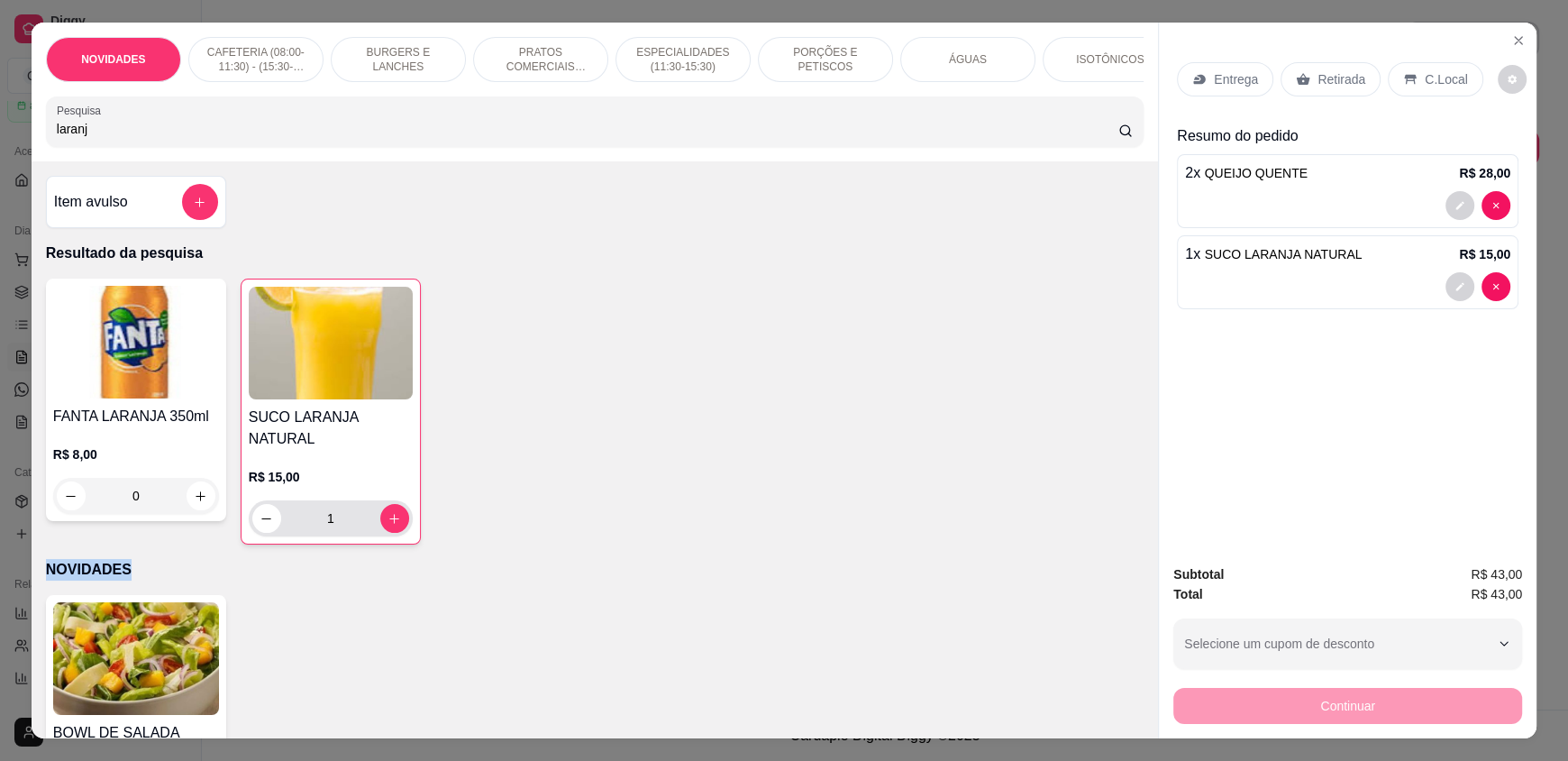
click at [402, 513] on div "1" at bounding box center [330, 518] width 157 height 36
click at [387, 525] on icon "increase-product-quantity" at bounding box center [394, 518] width 13 height 13
type input "2"
click at [938, 68] on div "ÁGUAS" at bounding box center [968, 59] width 135 height 45
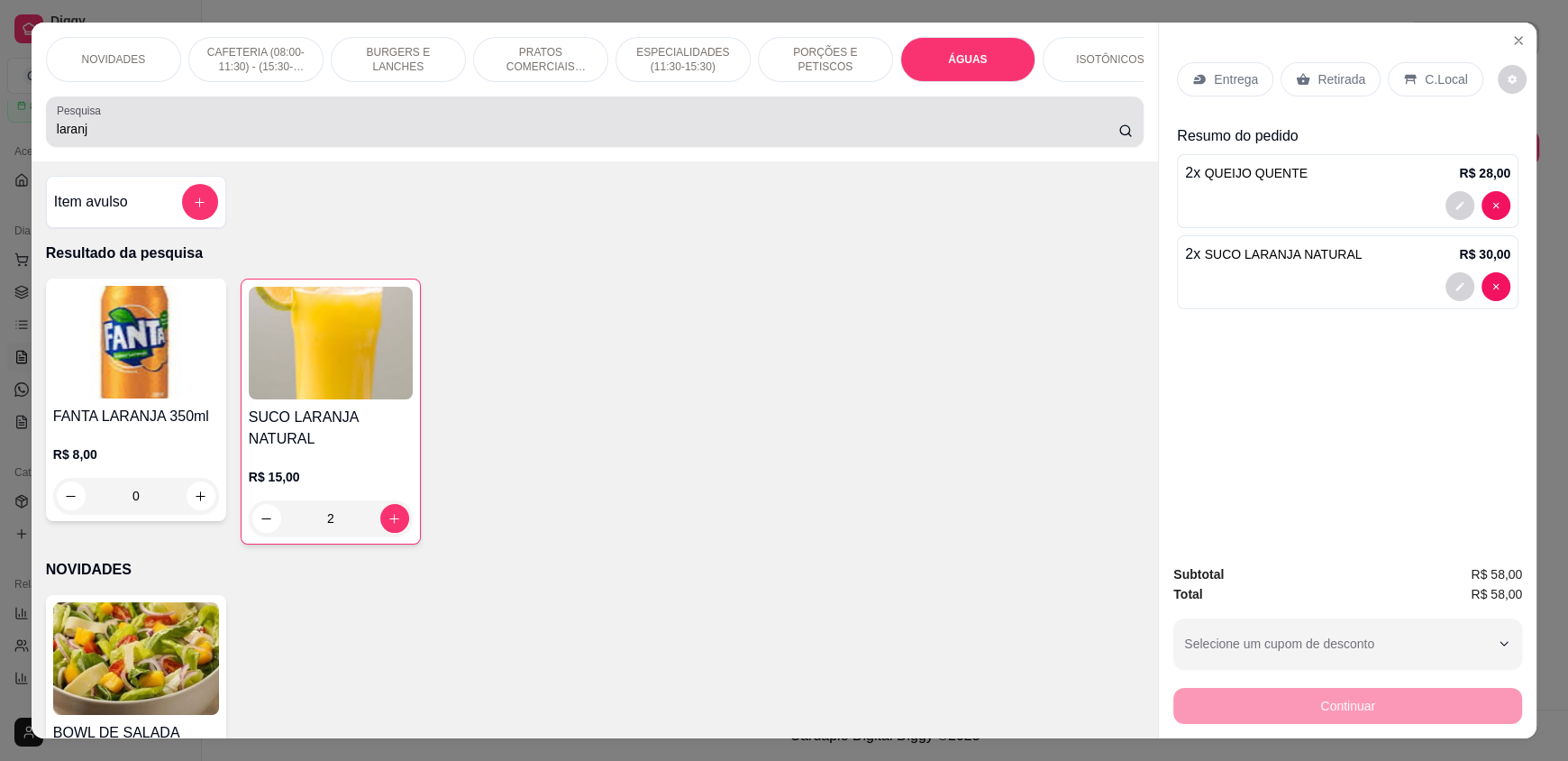
scroll to position [34, 0]
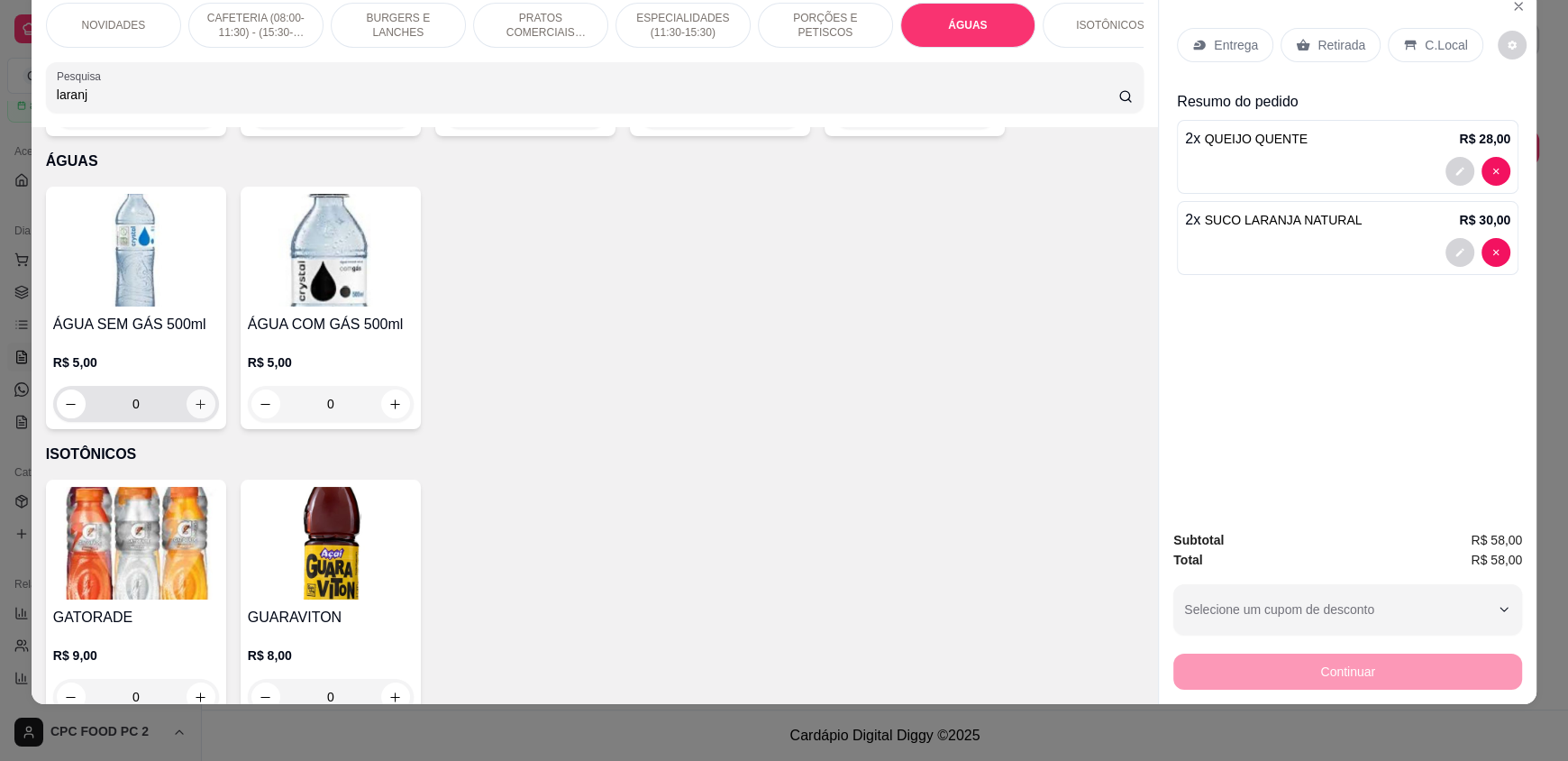
click at [194, 398] on icon "increase-product-quantity" at bounding box center [201, 404] width 13 height 13
type input "1"
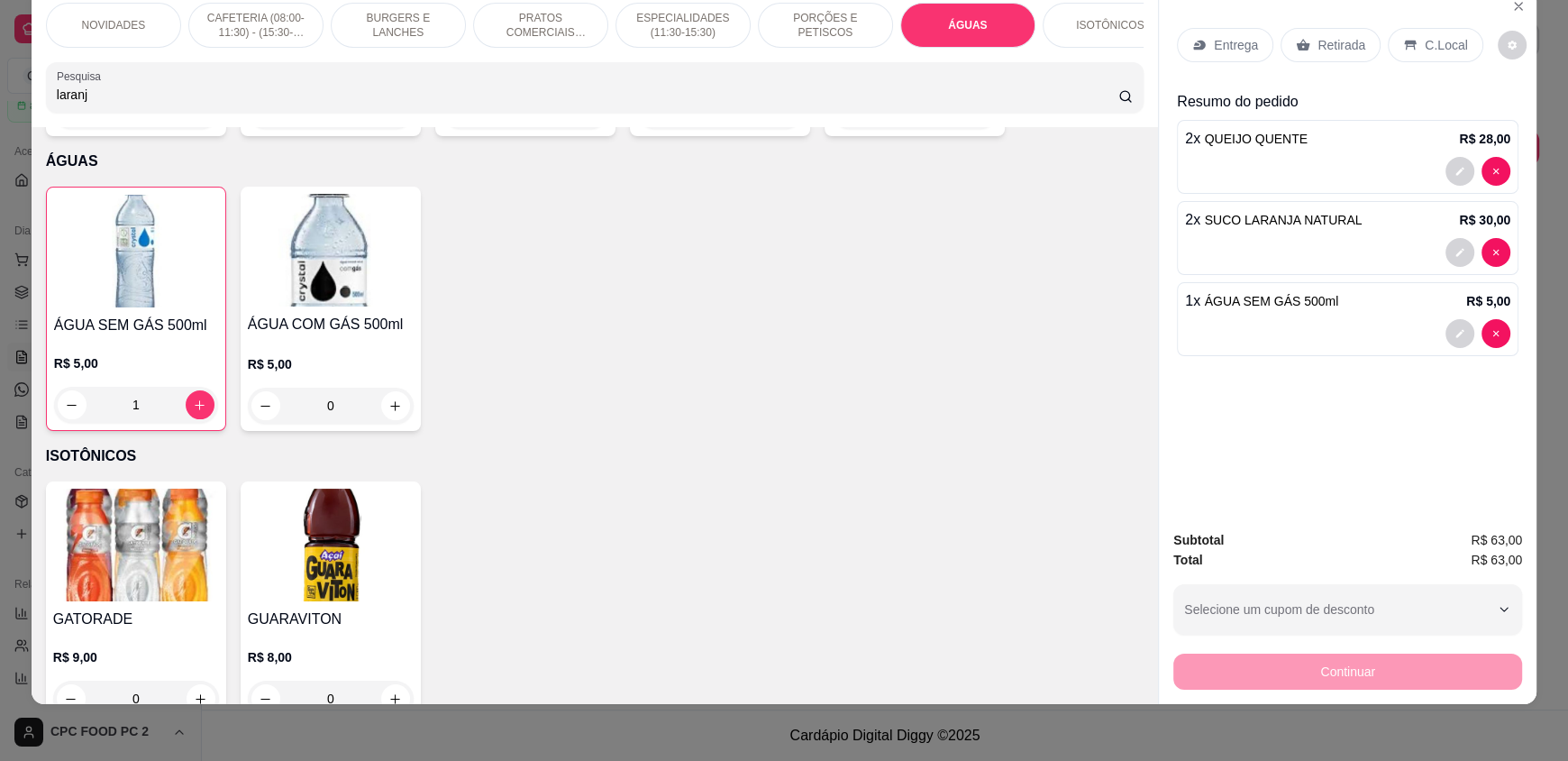
click at [1425, 39] on p "C.Local" at bounding box center [1446, 45] width 43 height 18
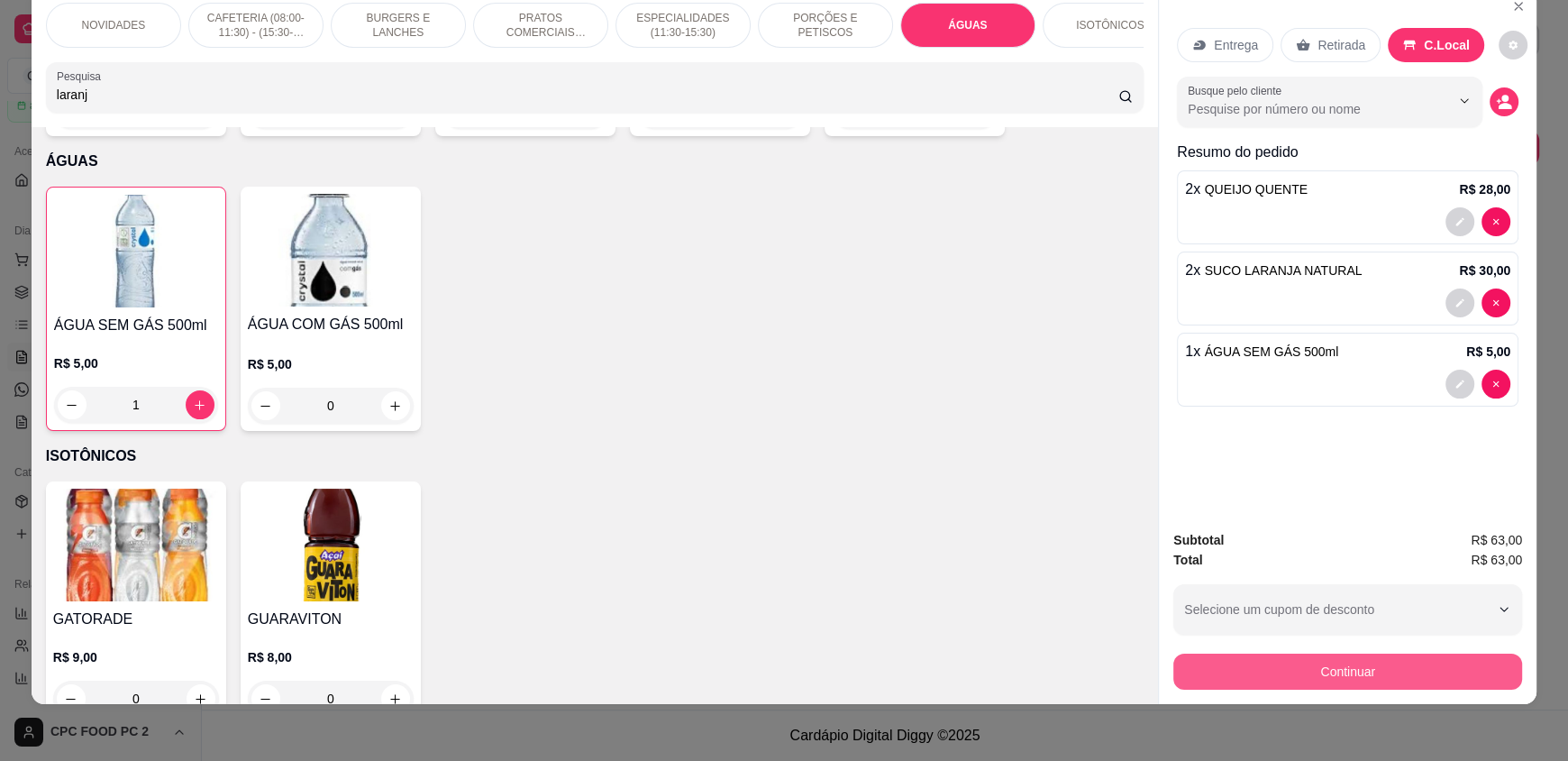
click at [1282, 681] on button "Continuar" at bounding box center [1347, 672] width 349 height 36
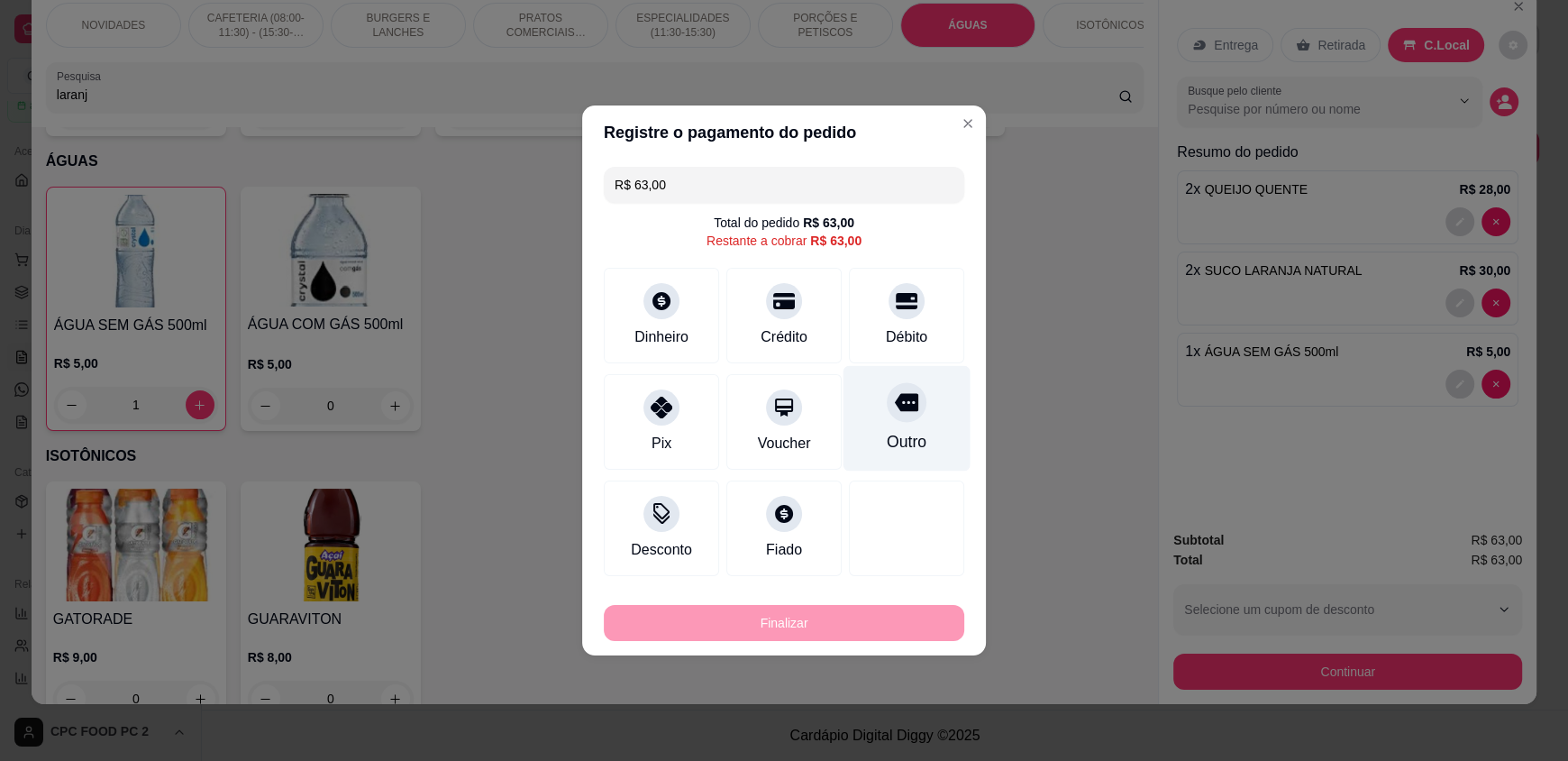
click at [904, 435] on div "Outro" at bounding box center [907, 441] width 40 height 24
type input "R$ 0,00"
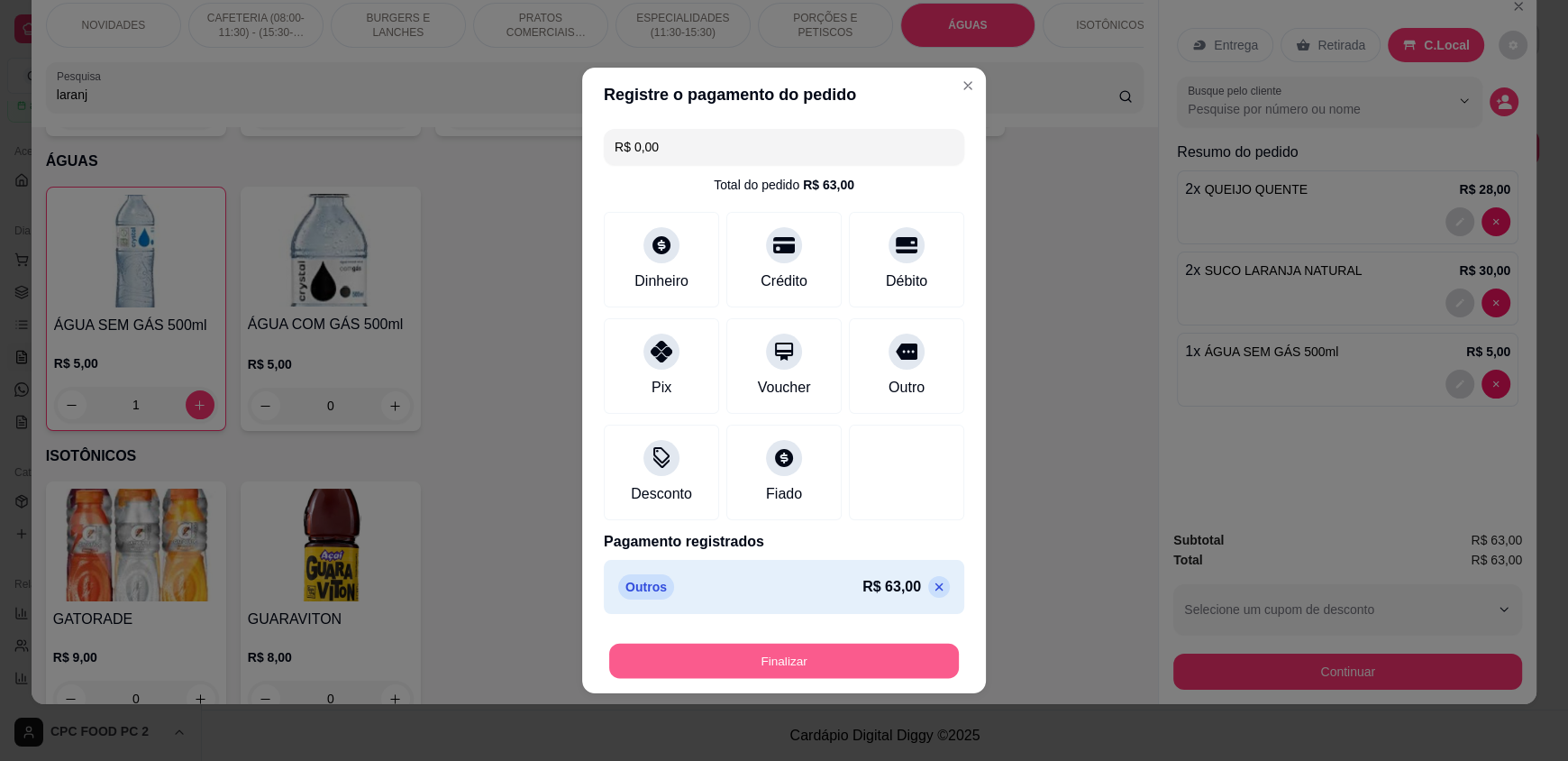
click at [719, 661] on button "Finalizar" at bounding box center [784, 660] width 350 height 35
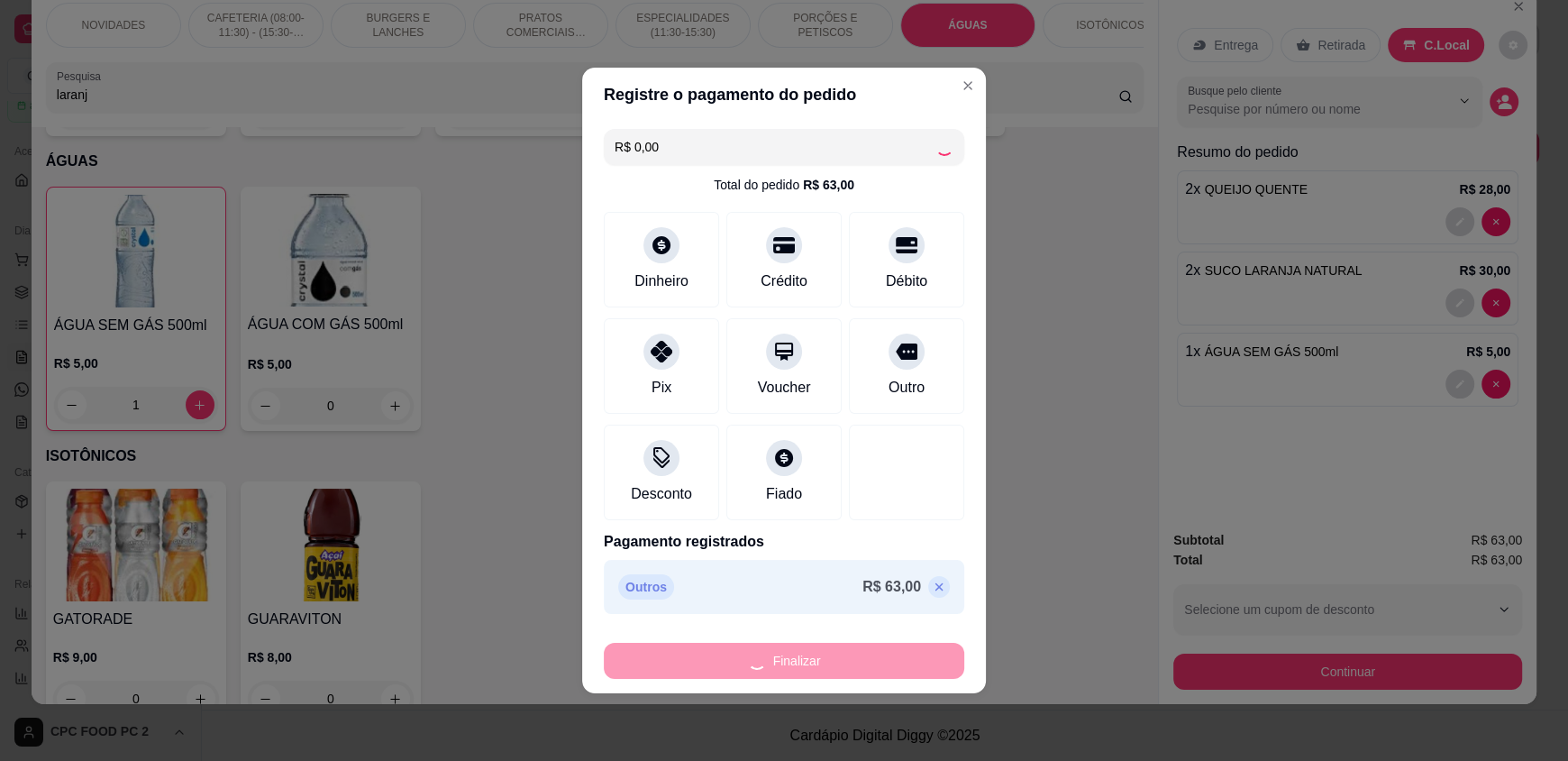
type input "0"
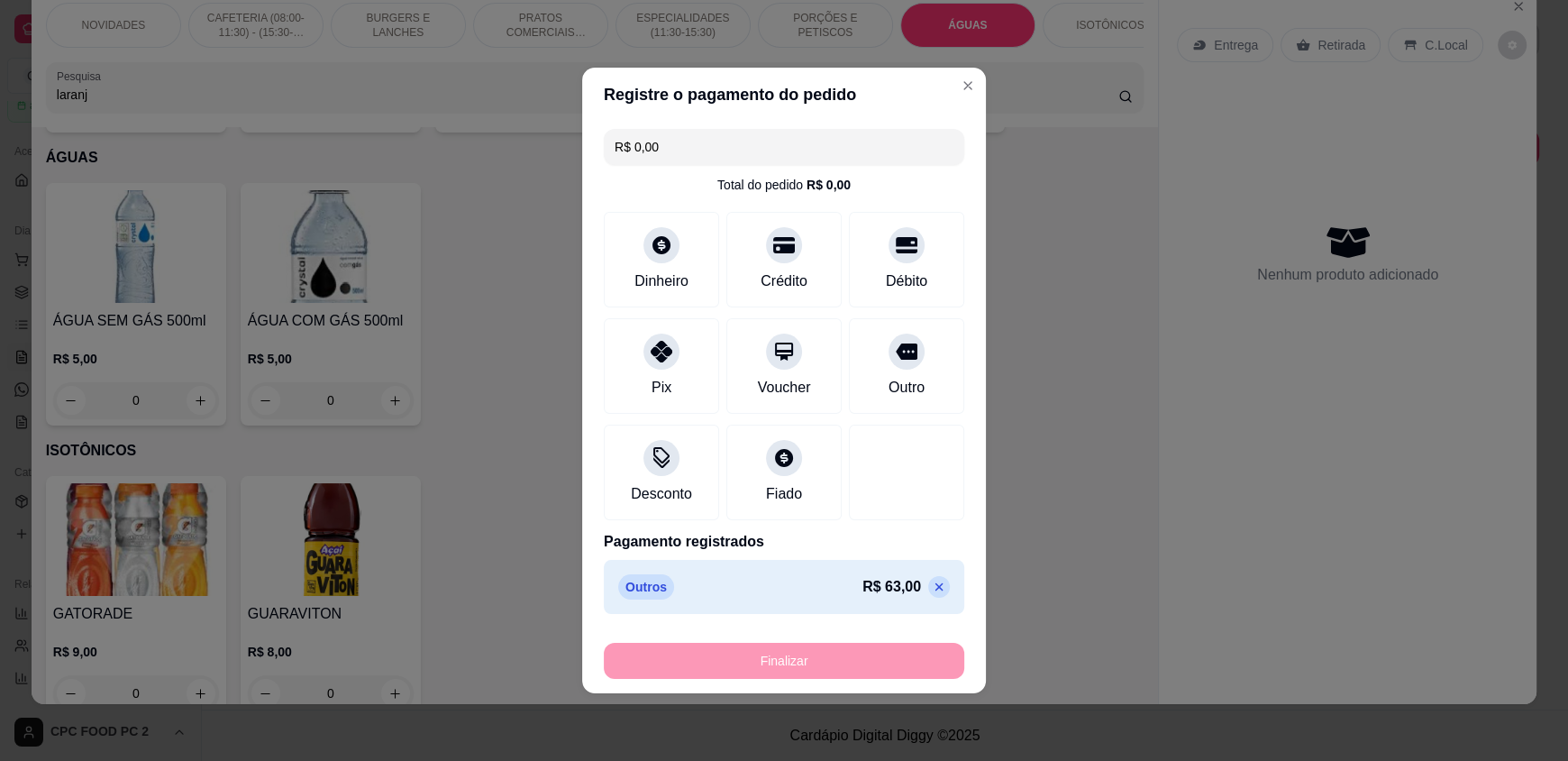
type input "-R$ 63,00"
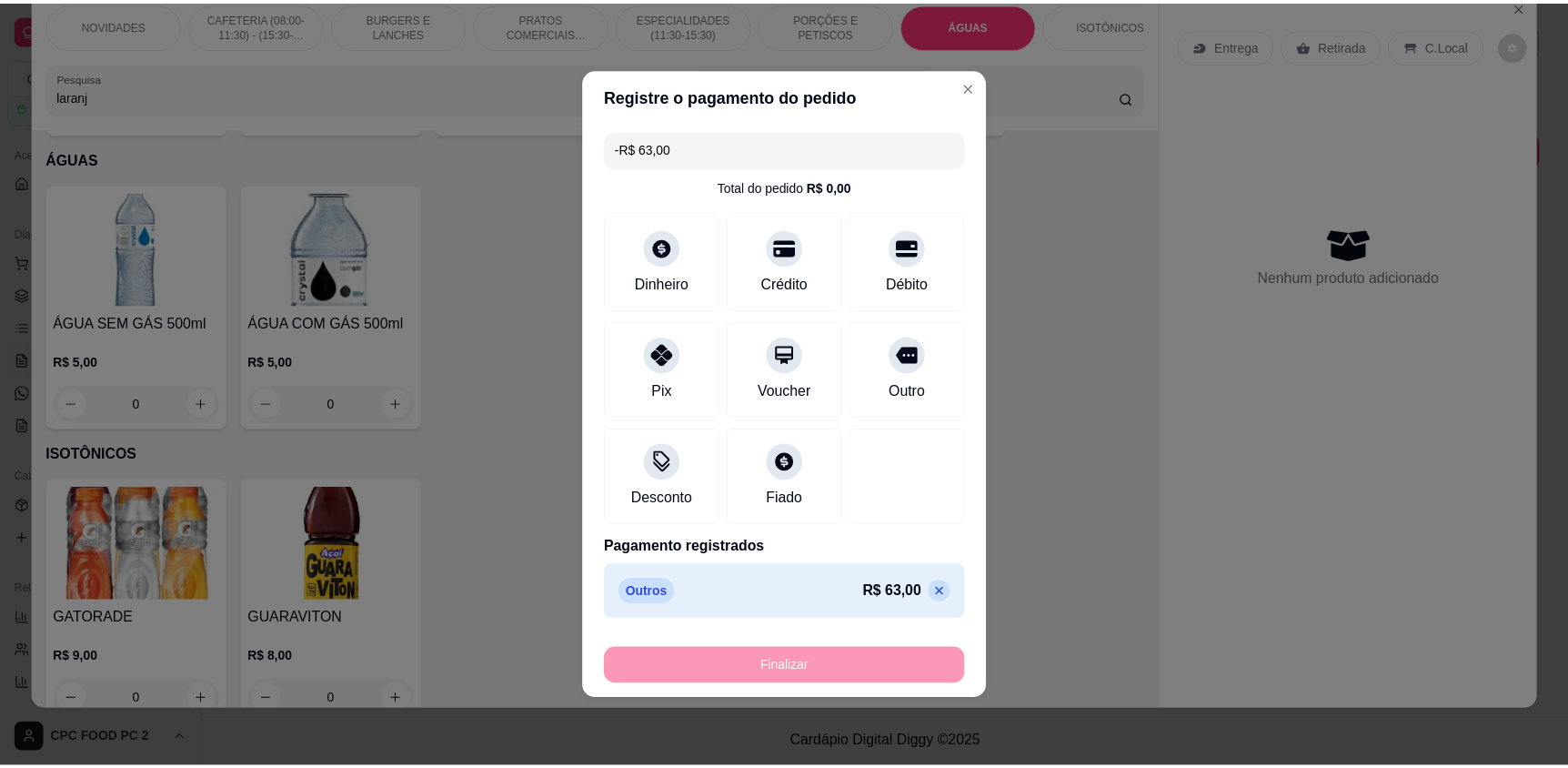
scroll to position [3511, 0]
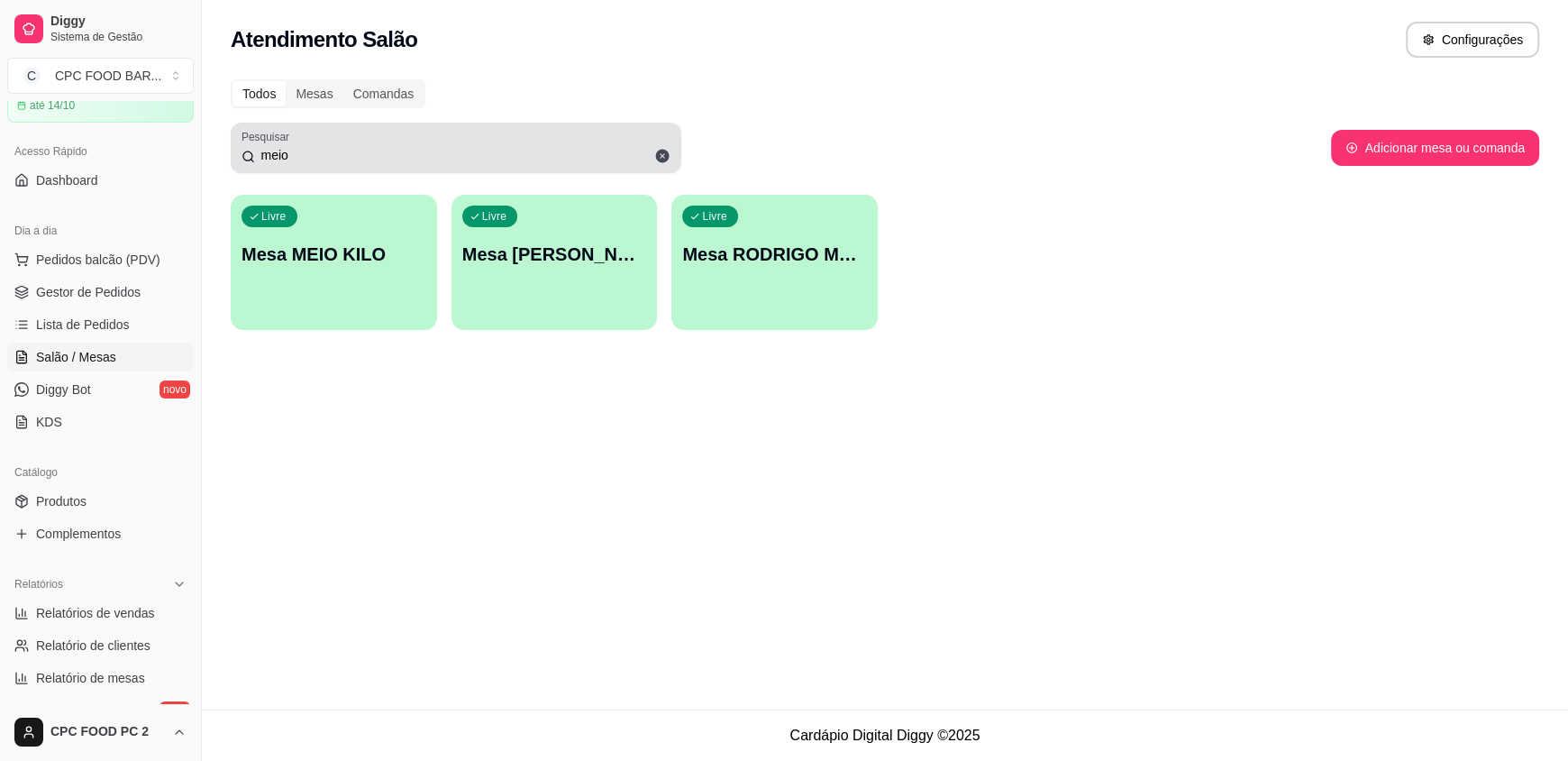
click at [659, 158] on icon at bounding box center [663, 156] width 13 height 13
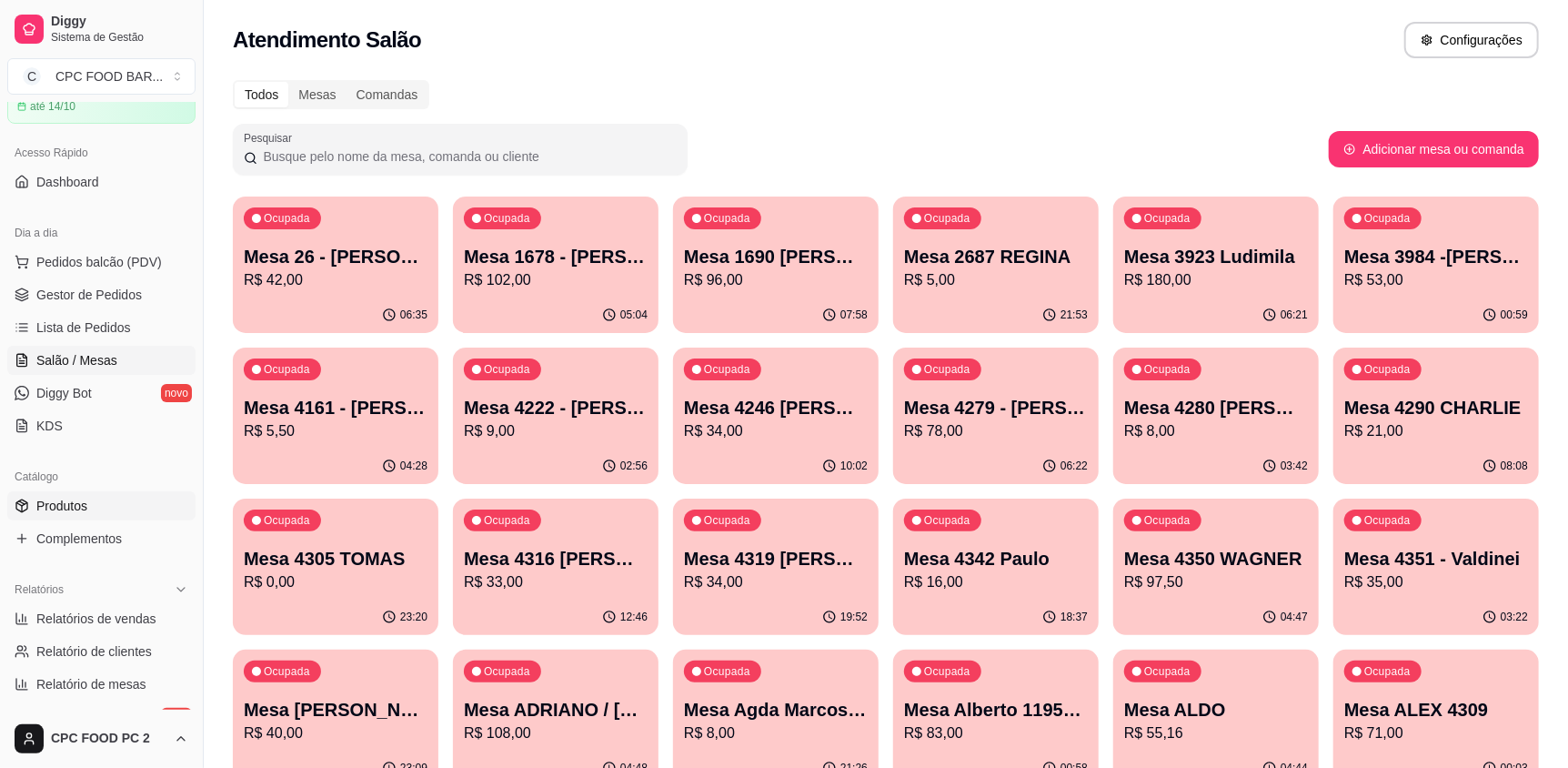
click at [96, 503] on link "Produtos" at bounding box center [102, 506] width 188 height 29
